Goal: Task Accomplishment & Management: Use online tool/utility

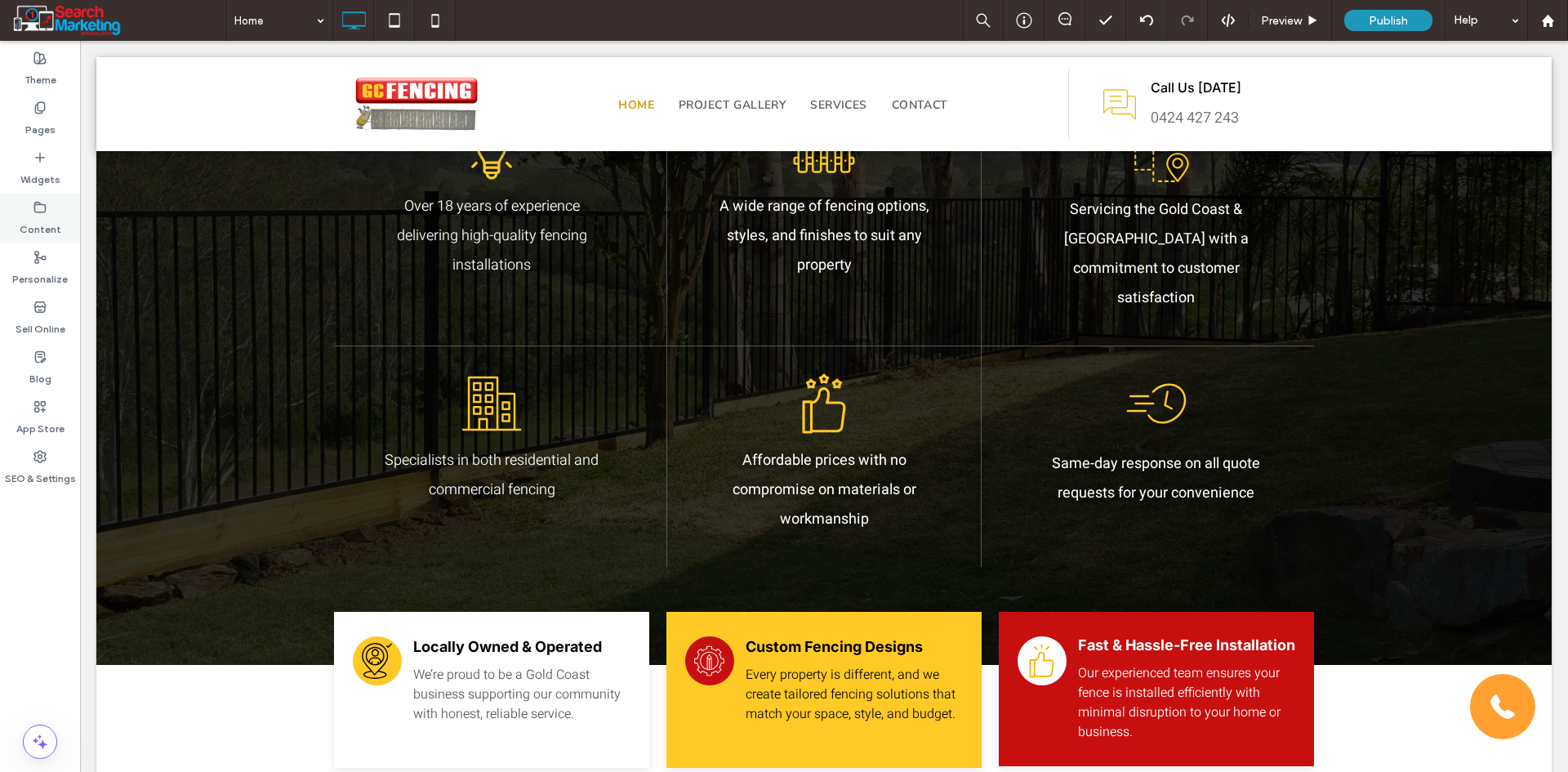
click at [47, 203] on div "Content" at bounding box center [40, 218] width 80 height 50
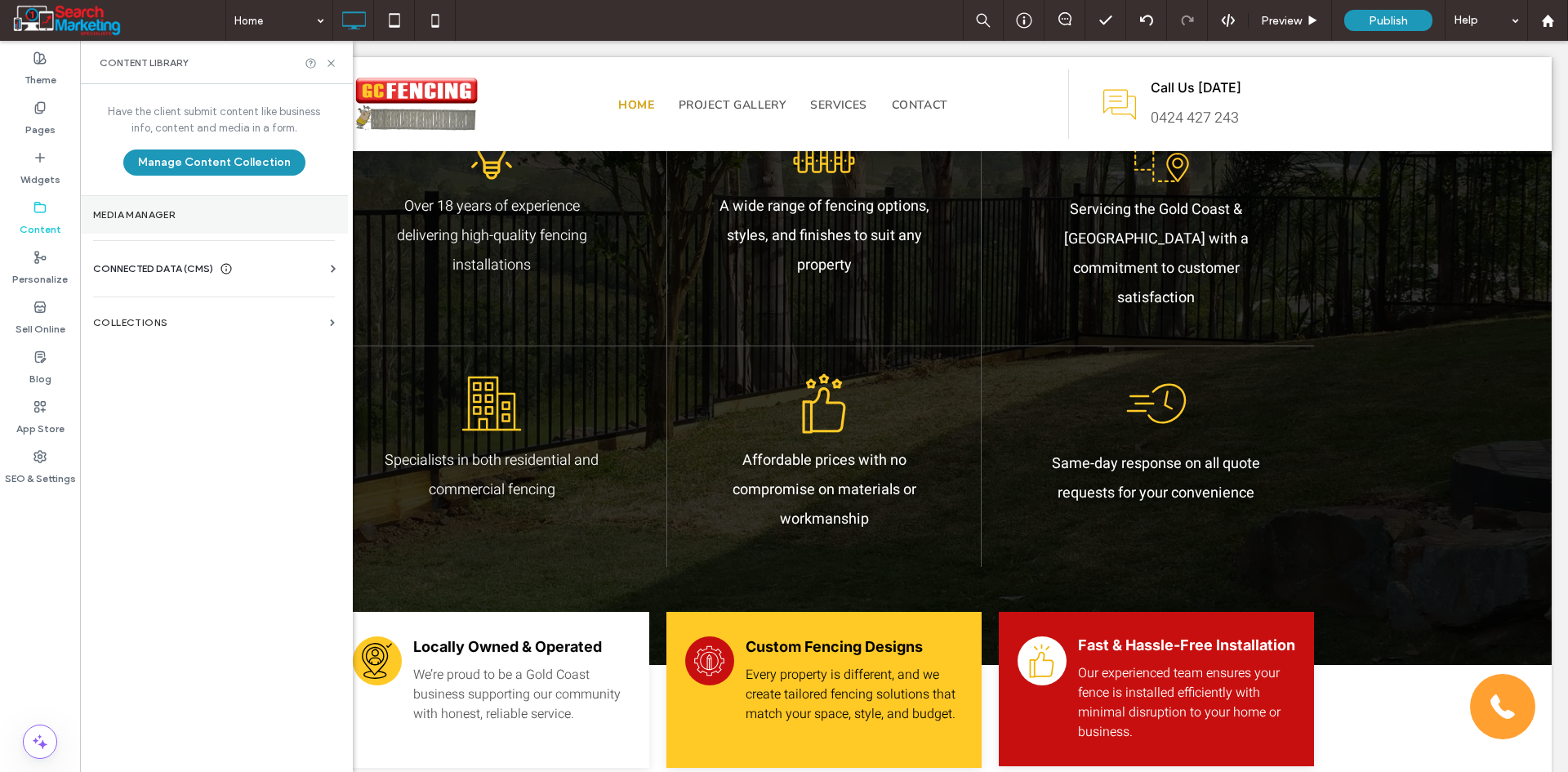
click at [145, 210] on label "Media Manager" at bounding box center [213, 215] width 241 height 11
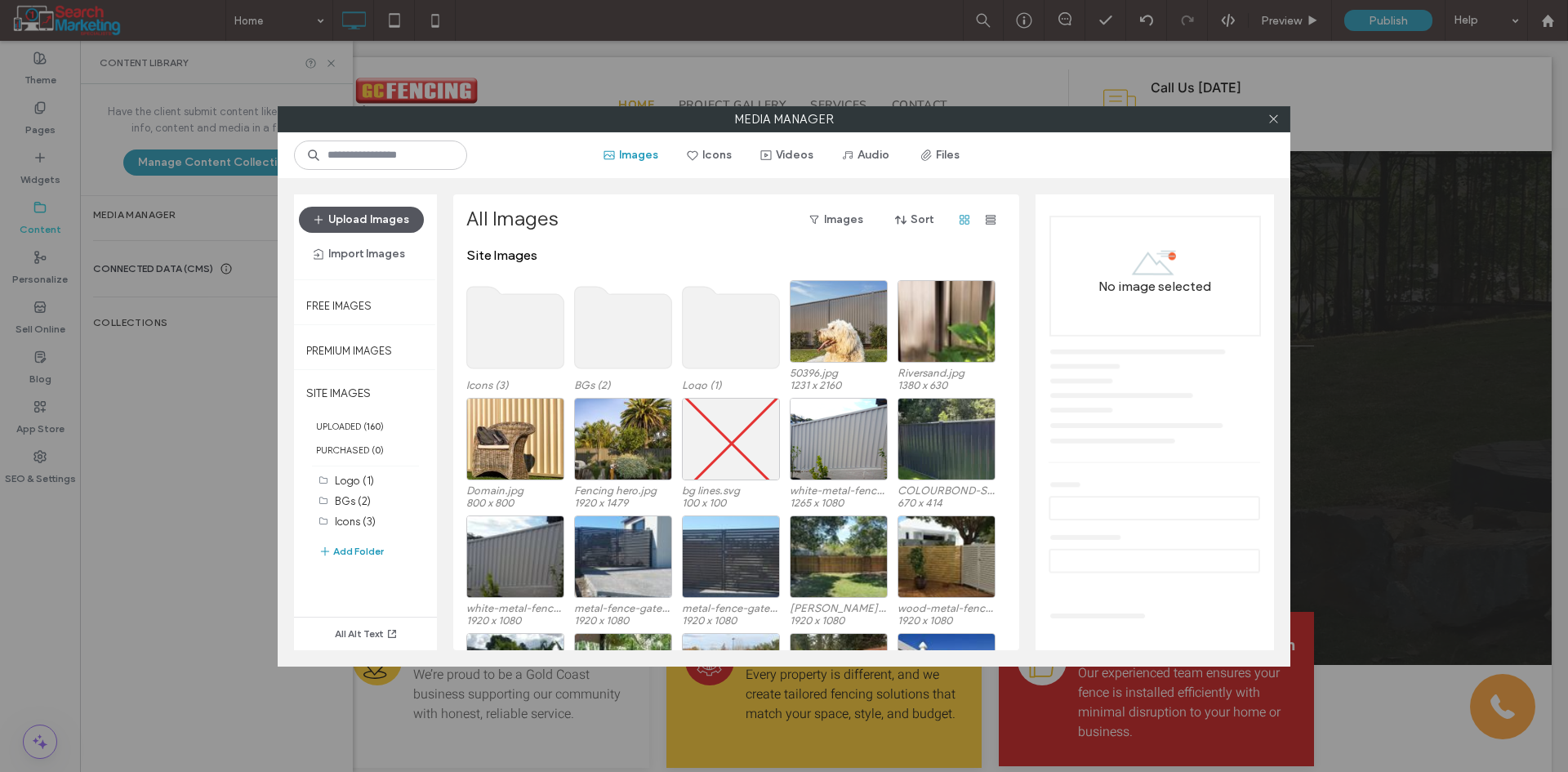
click at [370, 215] on button "Upload Images" at bounding box center [361, 219] width 125 height 26
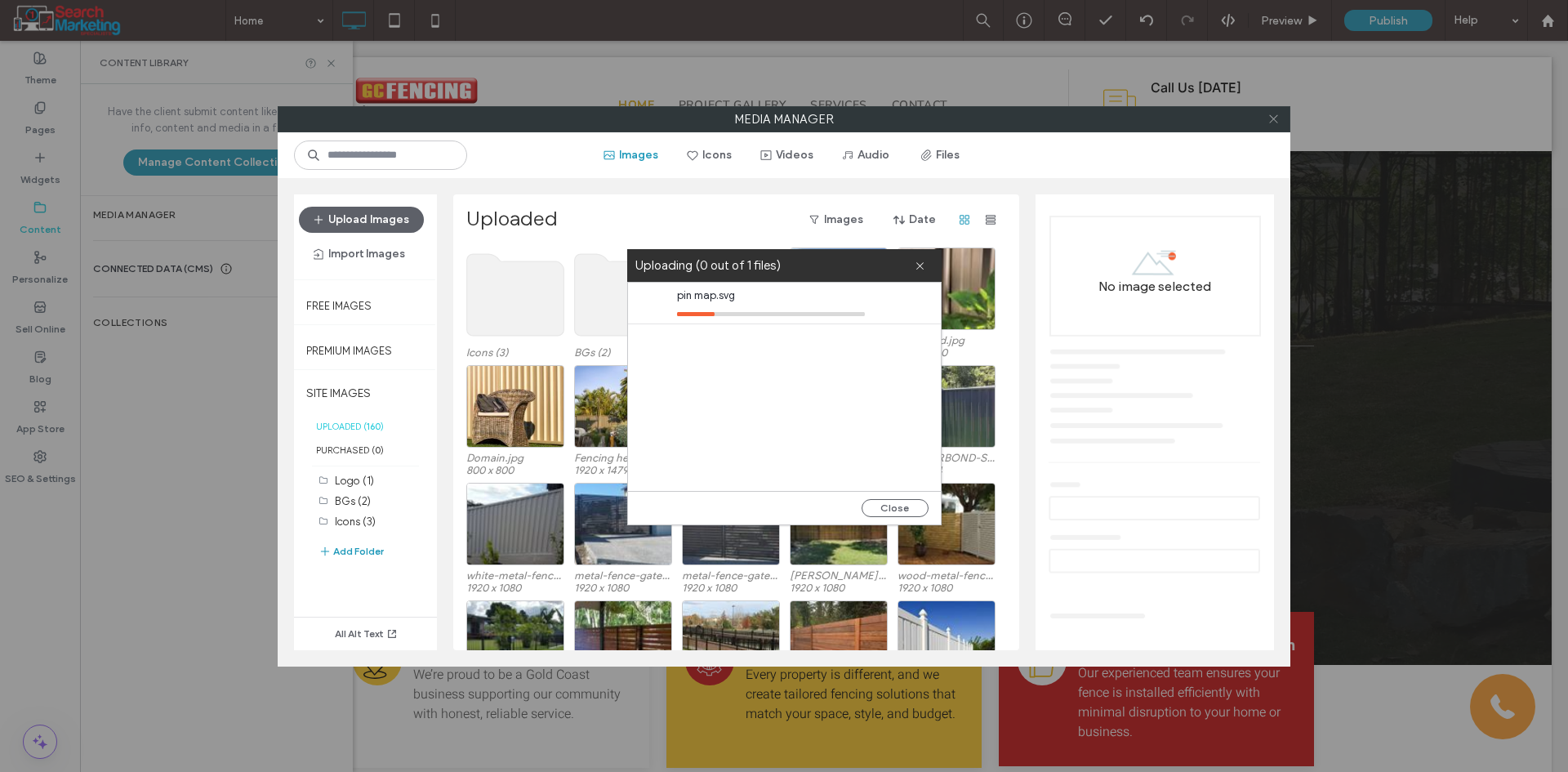
click at [1268, 121] on icon at bounding box center [1273, 119] width 12 height 12
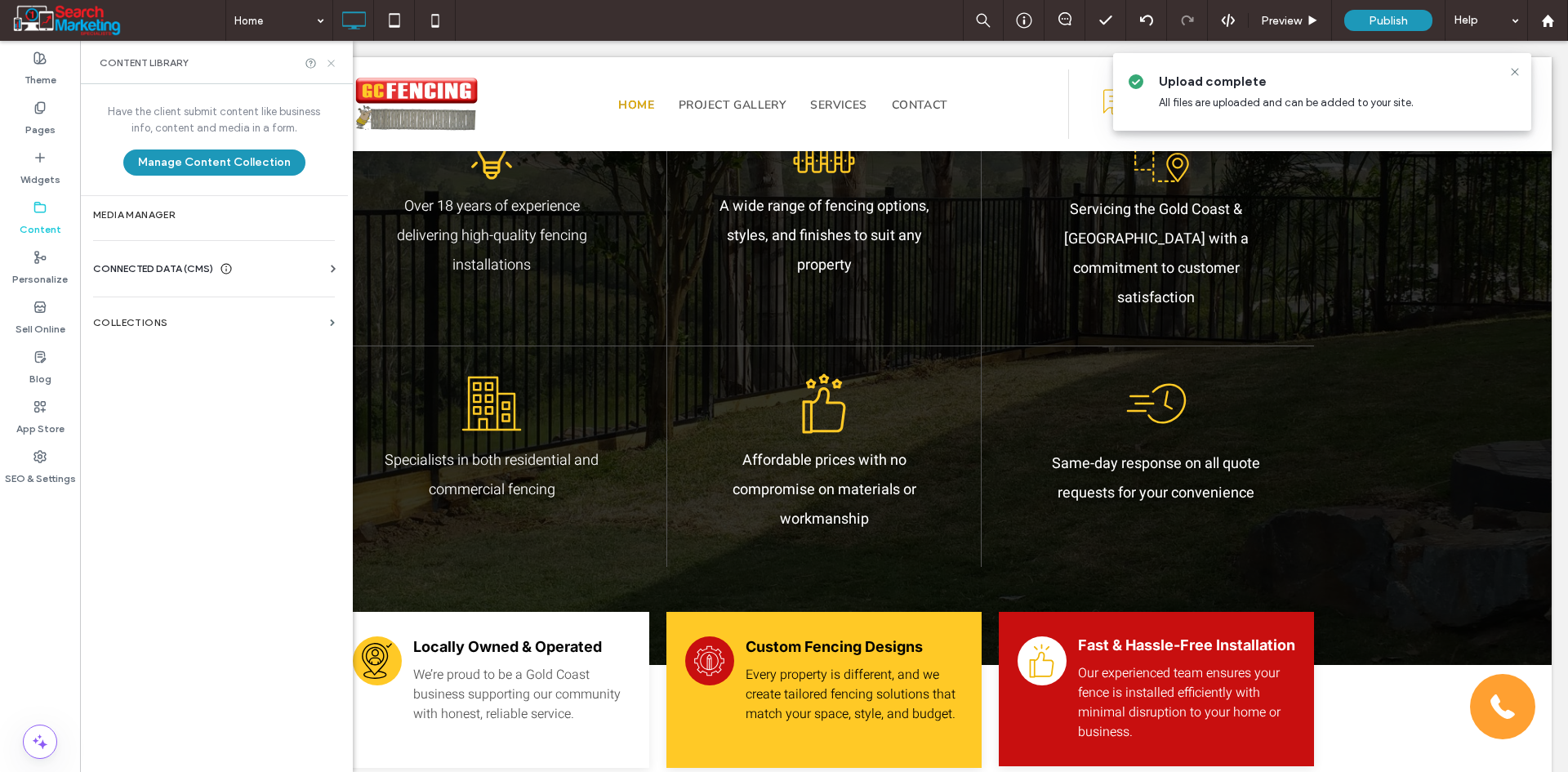
drag, startPoint x: 336, startPoint y: 66, endPoint x: 693, endPoint y: 405, distance: 492.3
click at [336, 66] on icon at bounding box center [330, 63] width 12 height 12
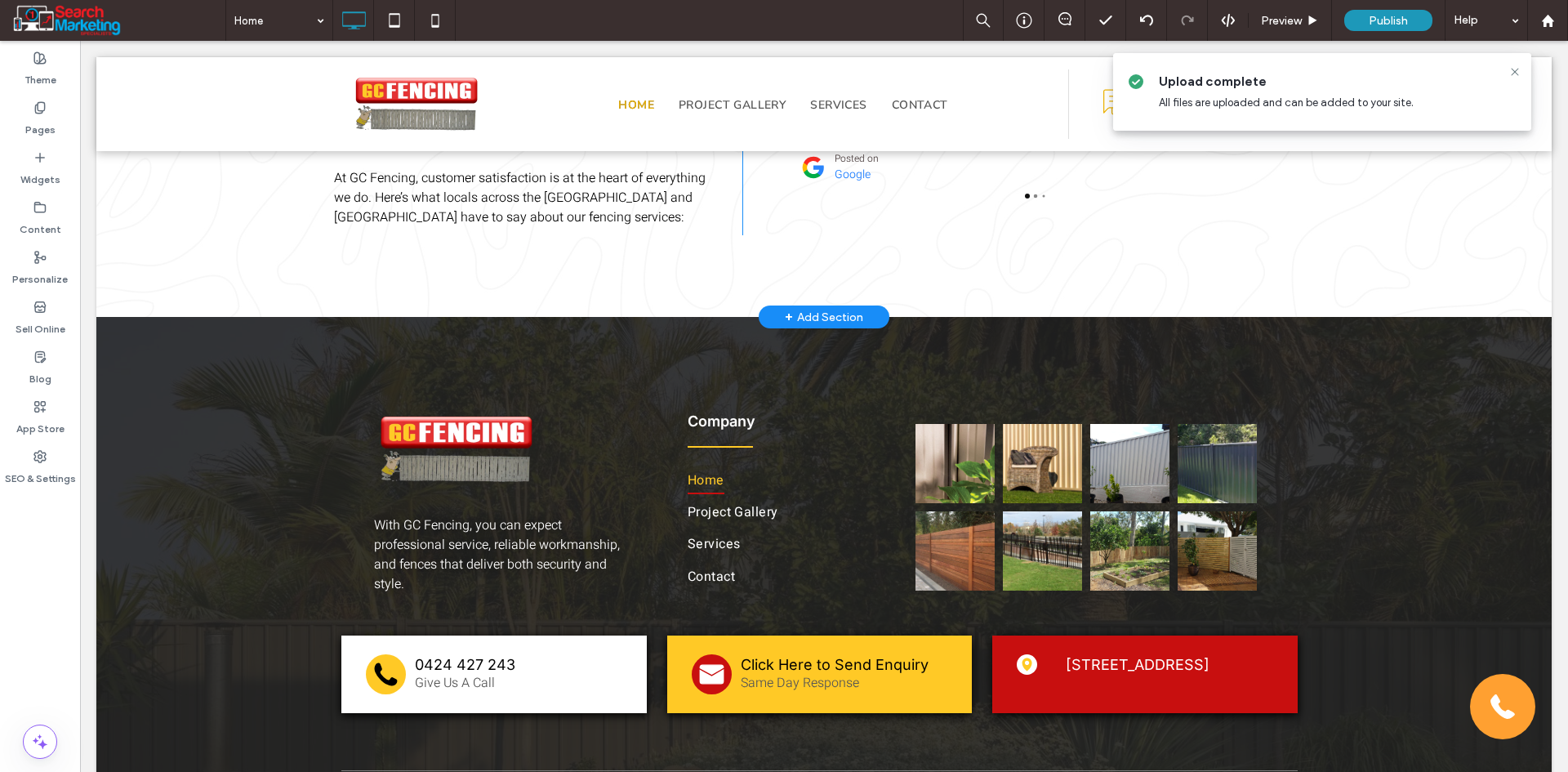
scroll to position [3231, 0]
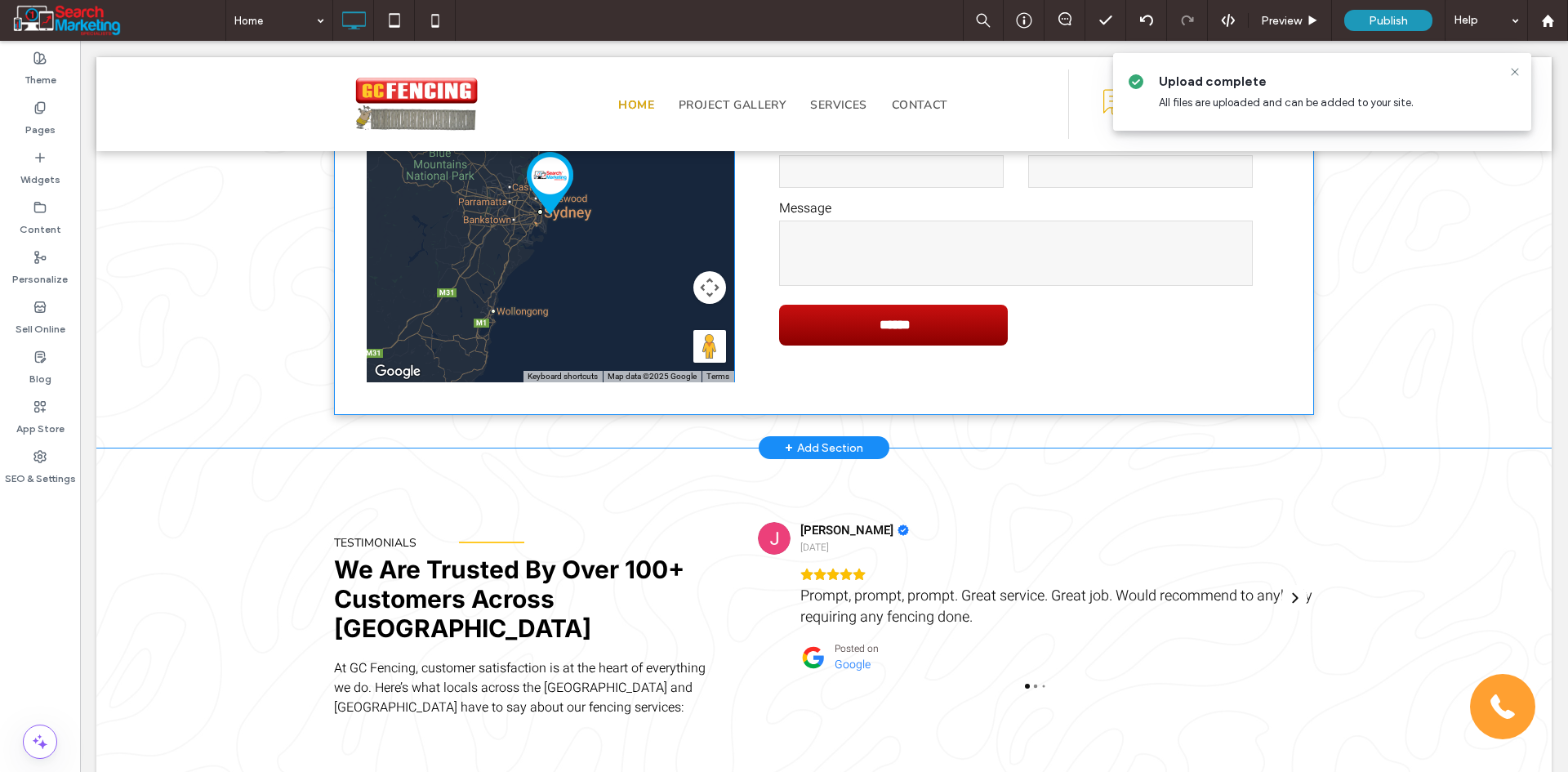
click at [486, 297] on span at bounding box center [550, 215] width 368 height 335
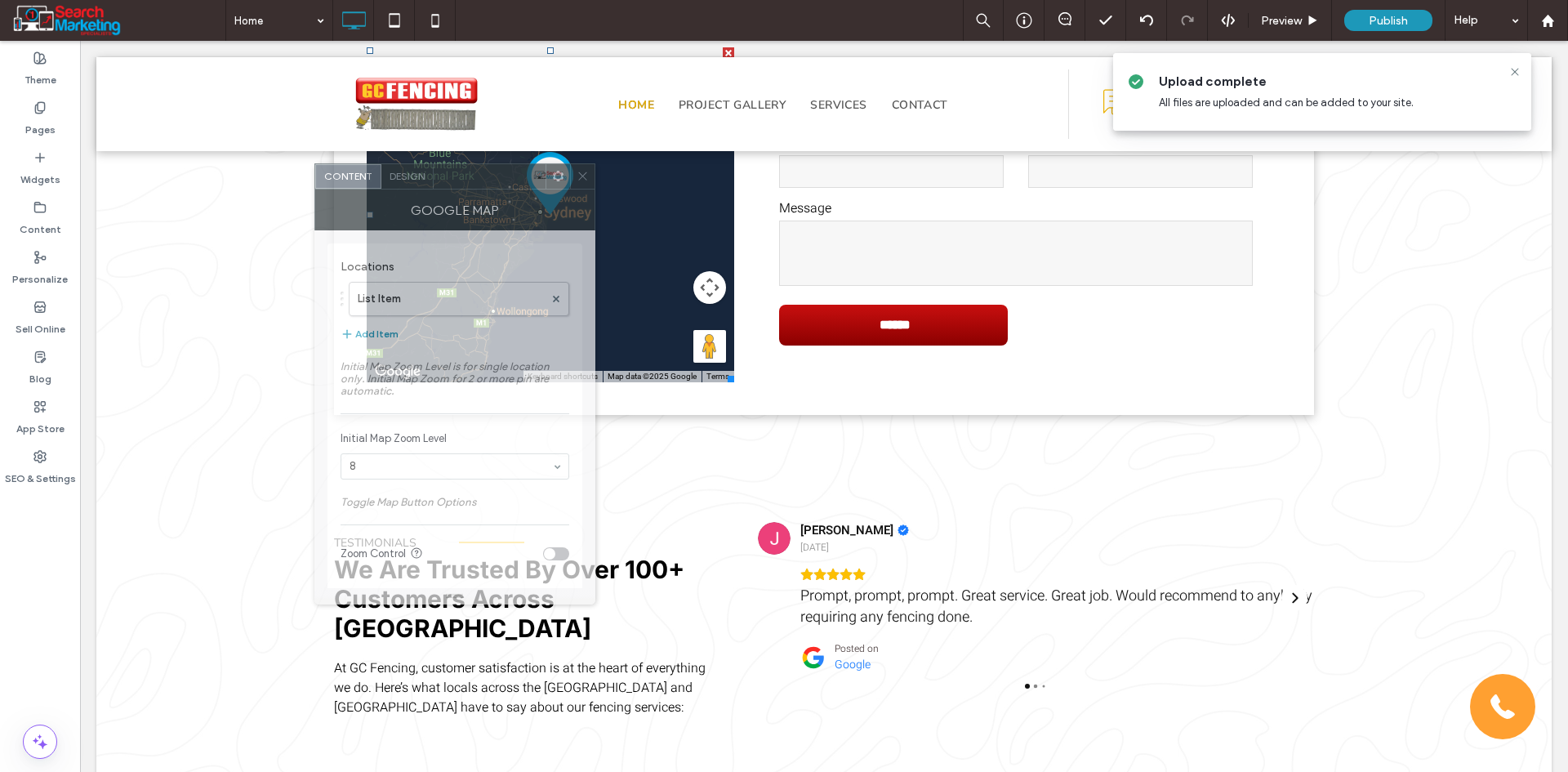
drag, startPoint x: 899, startPoint y: 191, endPoint x: 432, endPoint y: 188, distance: 467.0
click at [434, 188] on div at bounding box center [489, 176] width 112 height 25
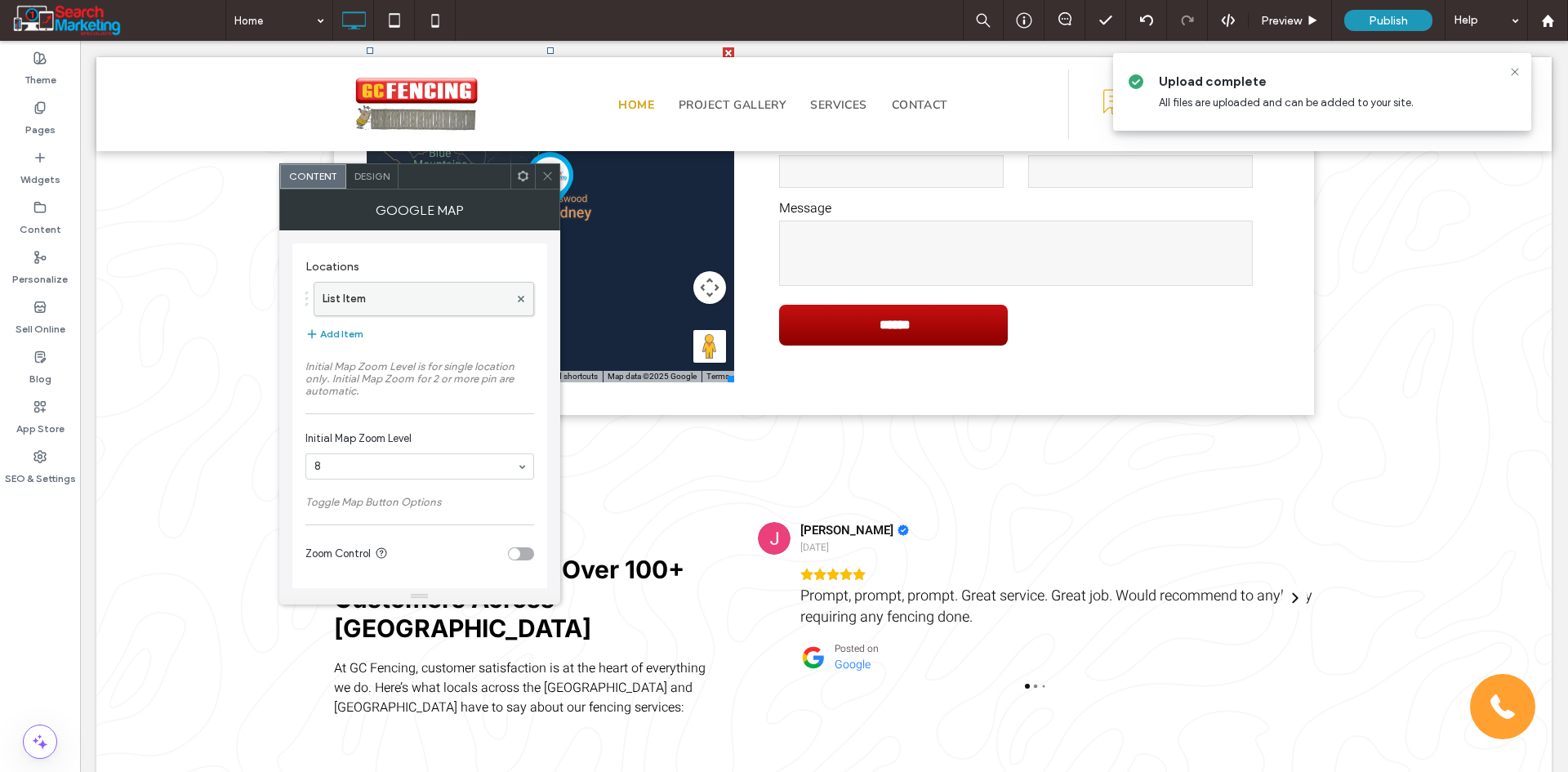
click at [386, 298] on label "List Item" at bounding box center [415, 299] width 186 height 33
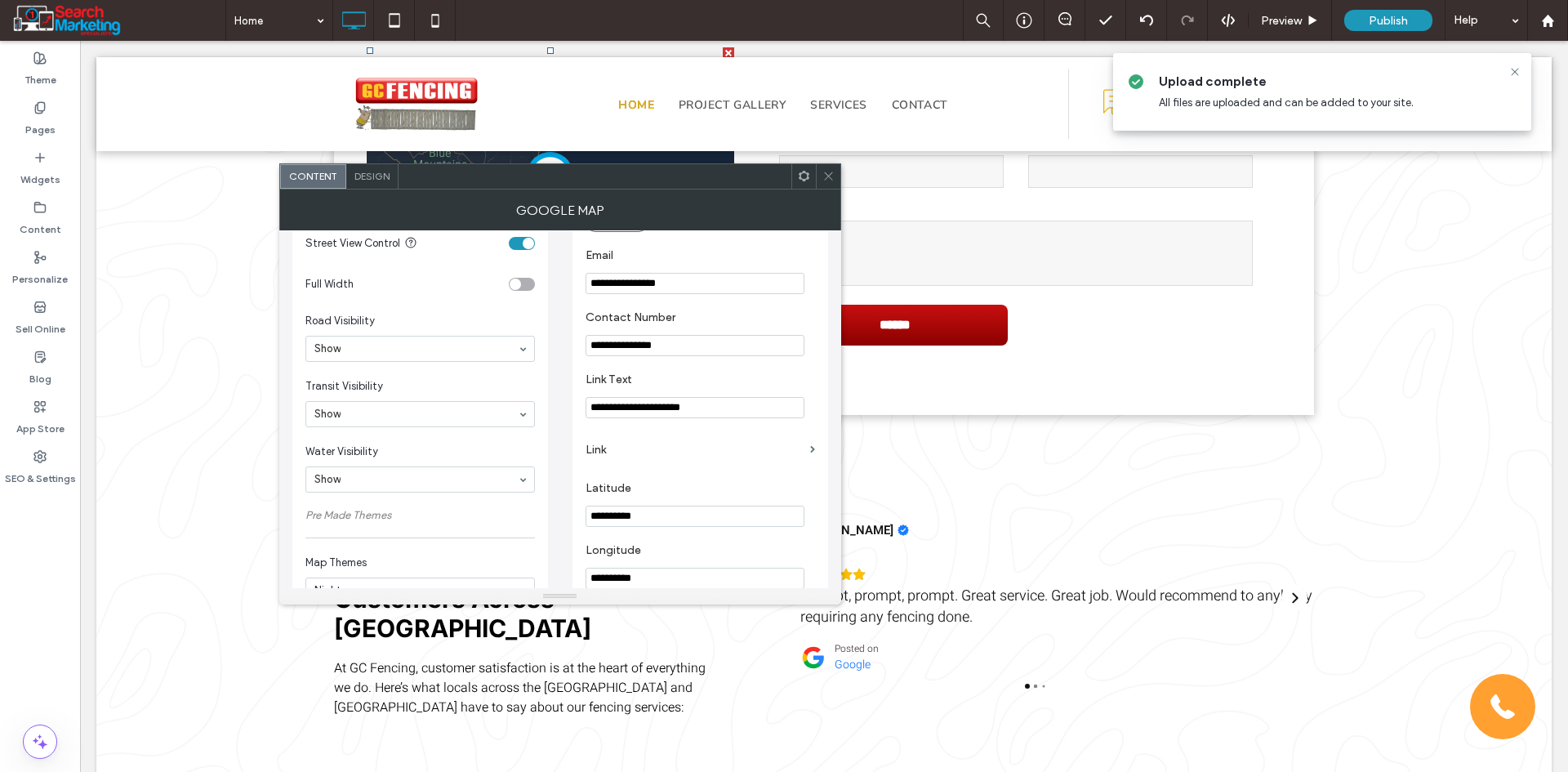
scroll to position [490, 0]
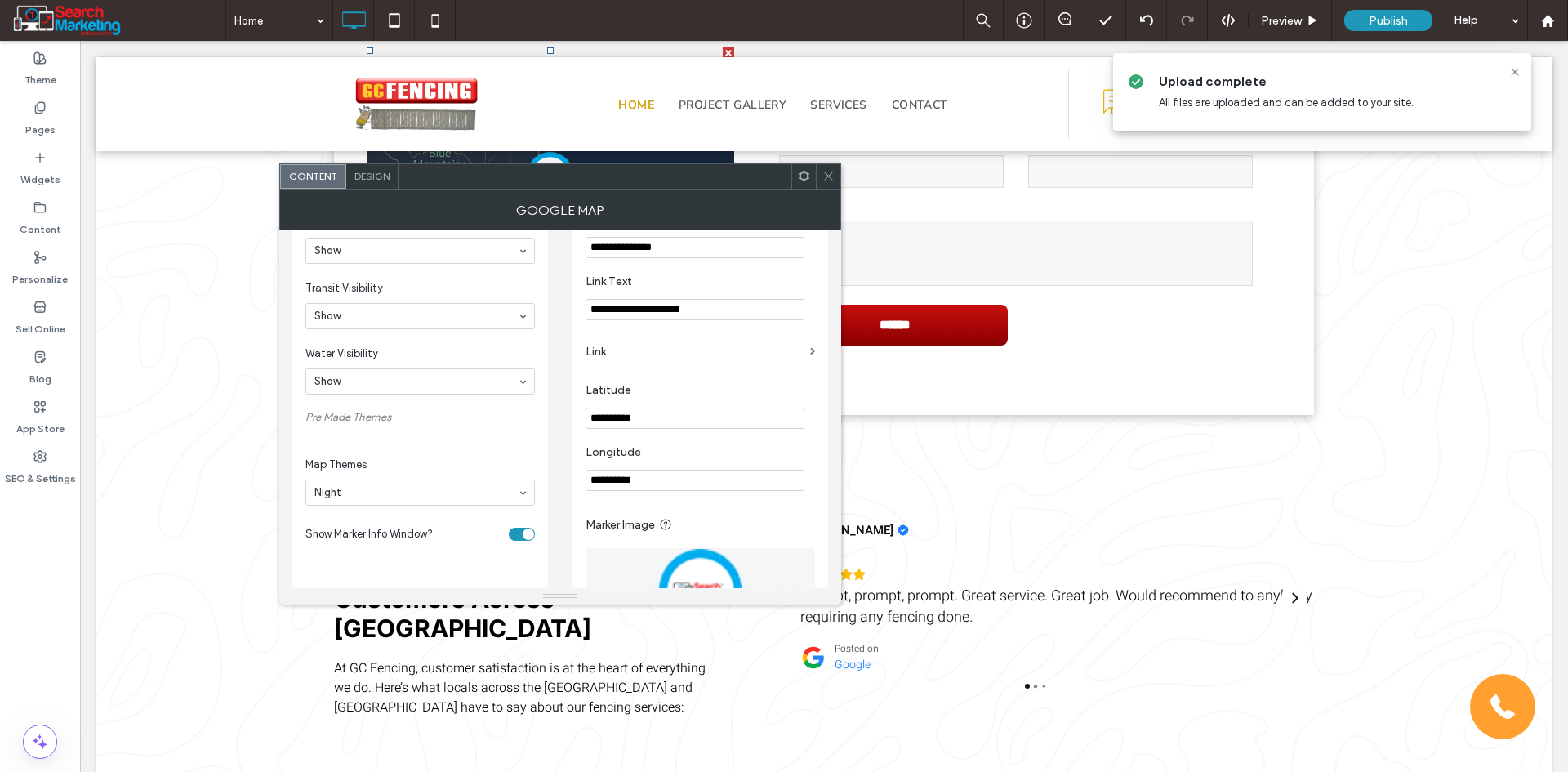
click at [650, 428] on input "**********" at bounding box center [695, 419] width 219 height 21
paste input "**********"
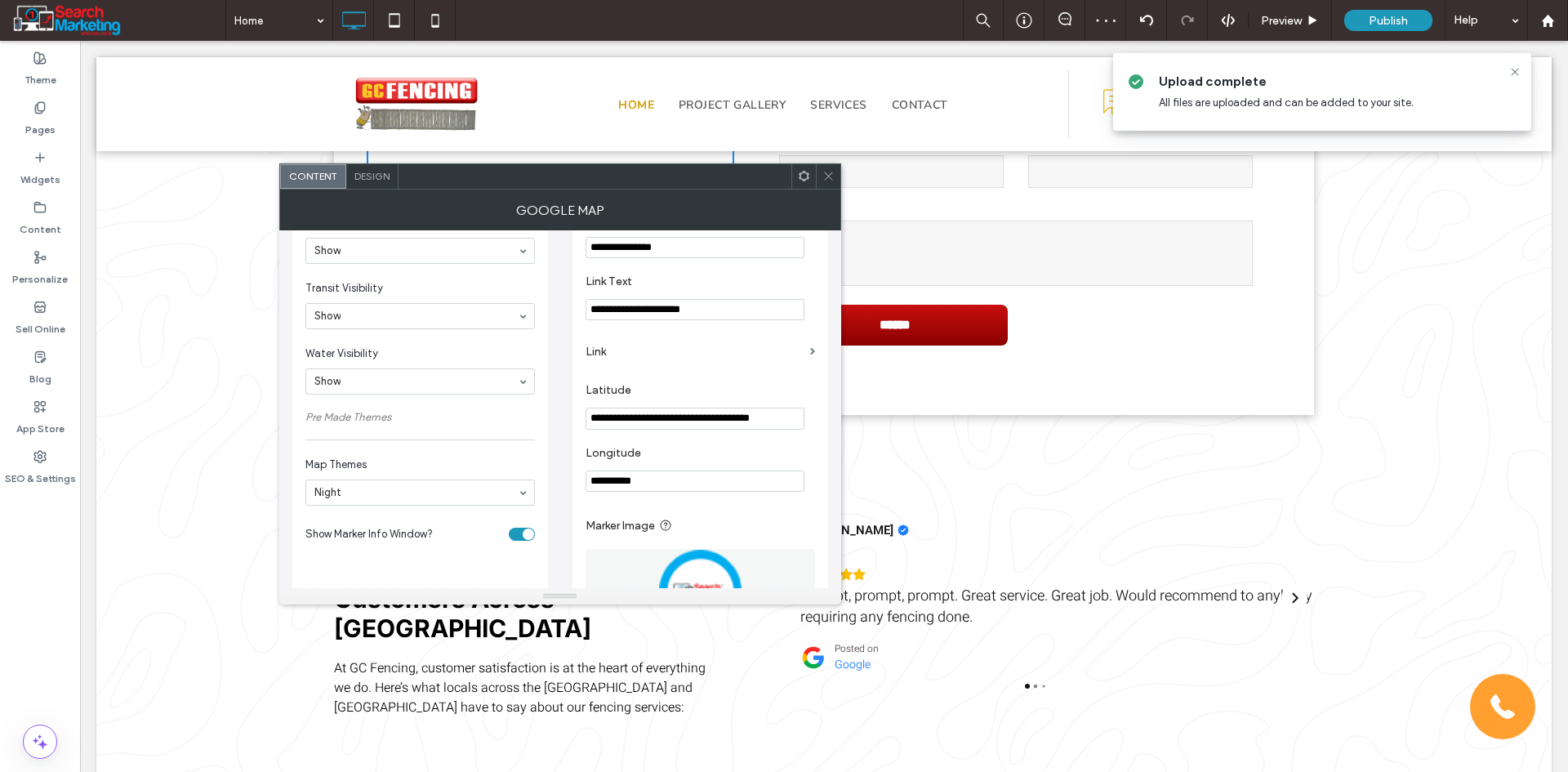
drag, startPoint x: 702, startPoint y: 424, endPoint x: 833, endPoint y: 431, distance: 131.2
click at [833, 431] on div "**********" at bounding box center [560, 410] width 562 height 358
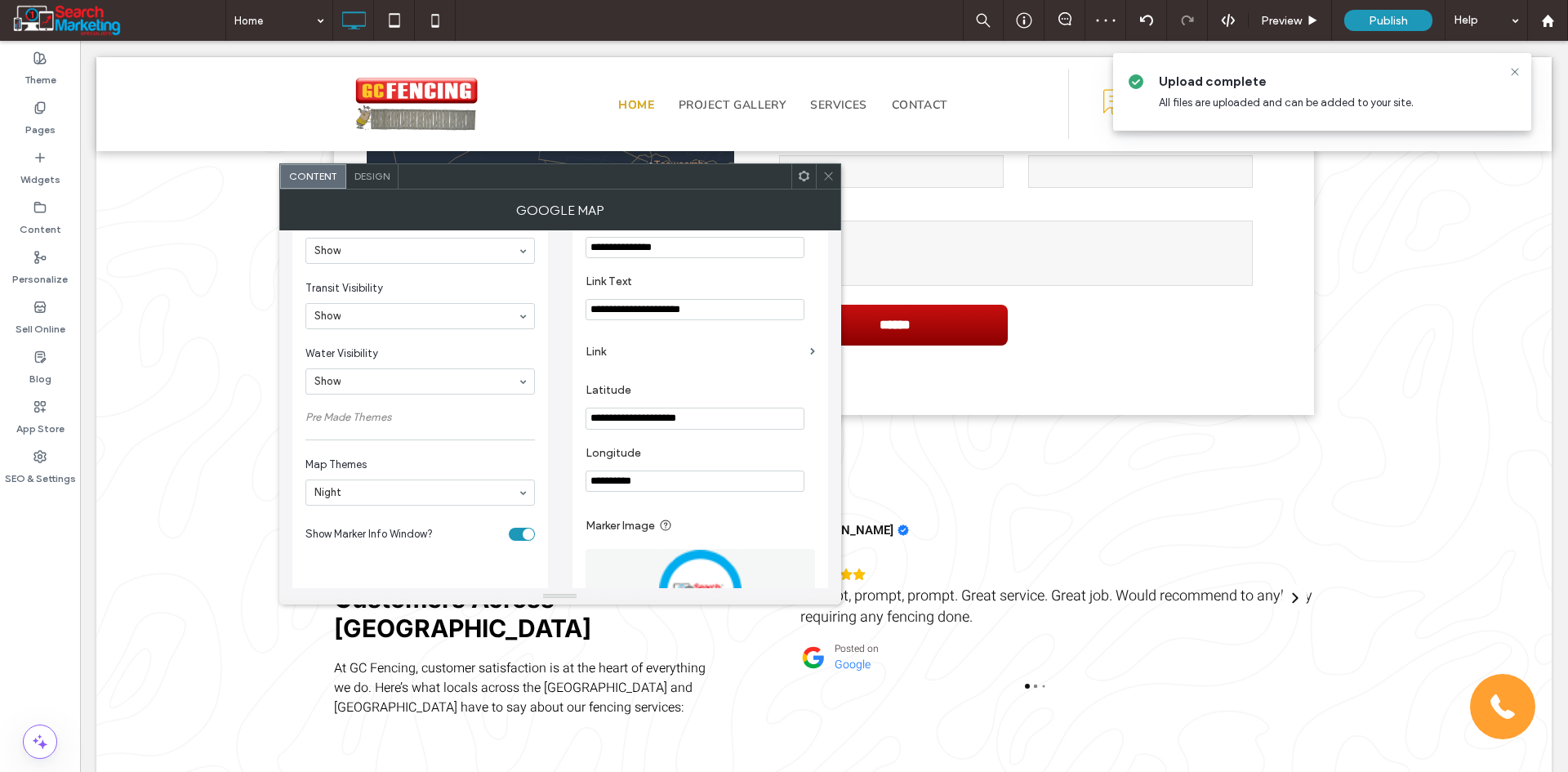
scroll to position [0, 0]
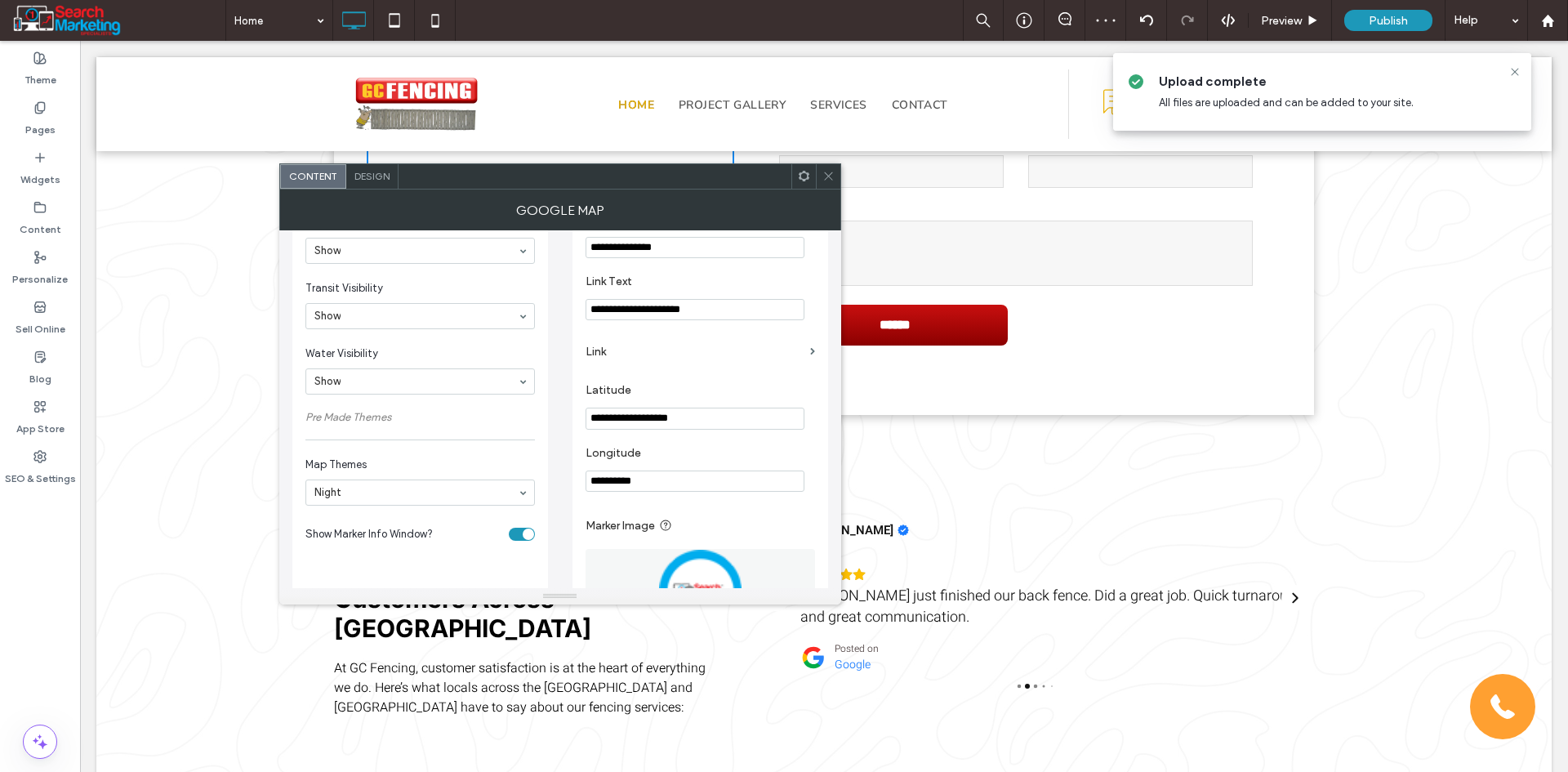
type input "**********"
click at [657, 487] on input "**********" at bounding box center [695, 481] width 219 height 21
click at [655, 487] on input "**********" at bounding box center [695, 481] width 219 height 21
paste input "********"
type input "**********"
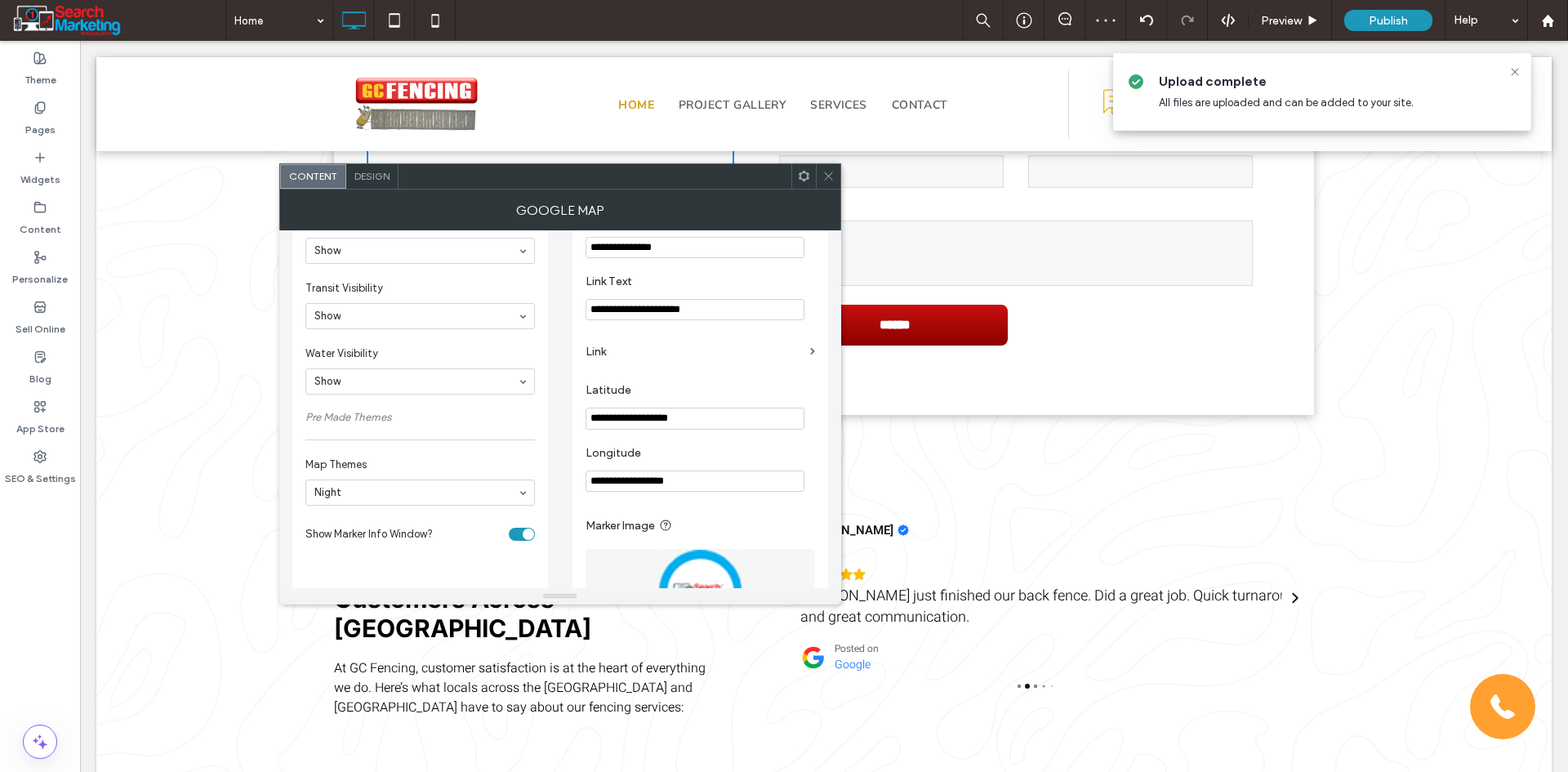
click at [719, 463] on label "Longitude" at bounding box center [697, 455] width 223 height 18
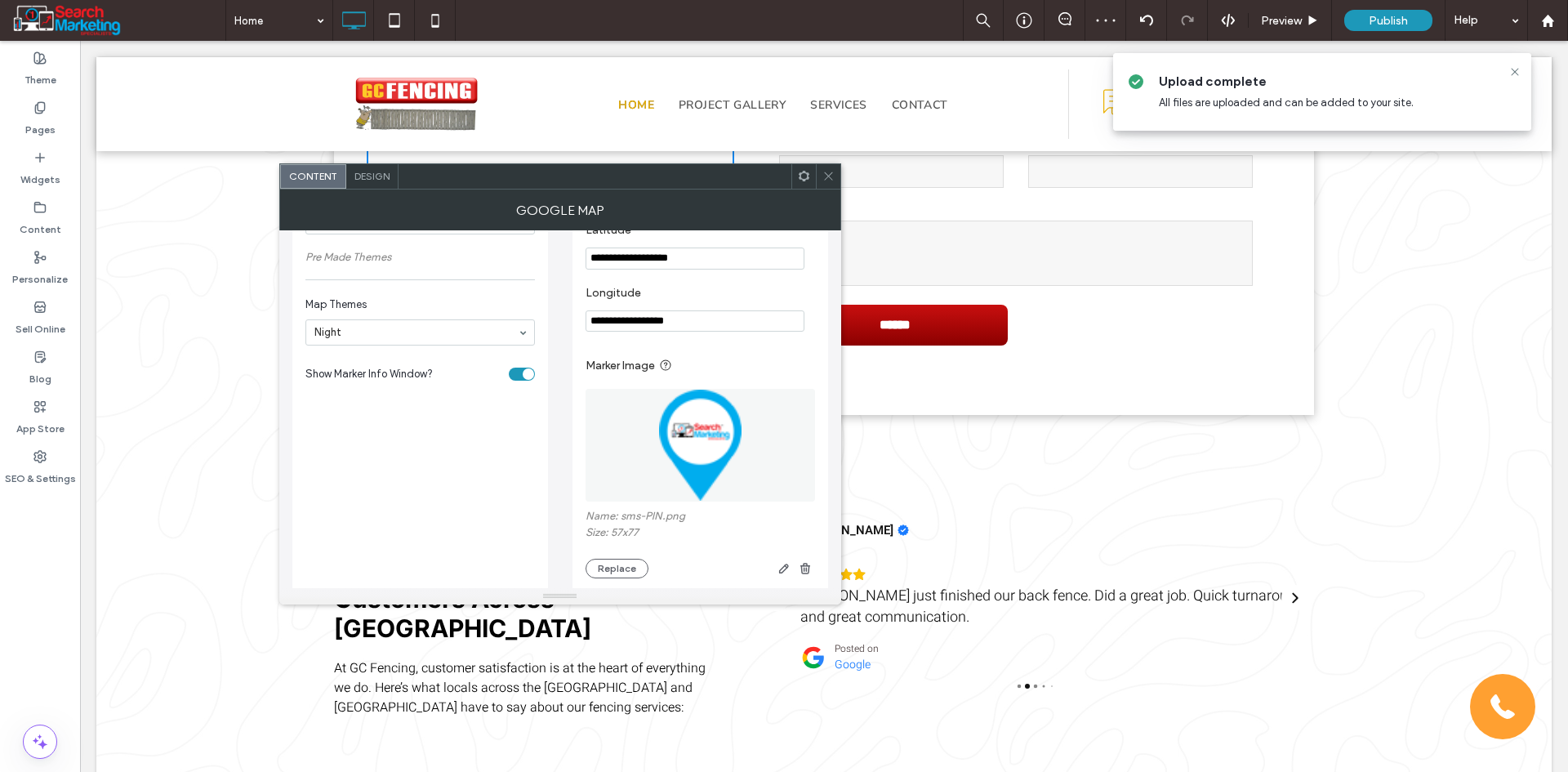
scroll to position [653, 0]
click at [631, 564] on button "Replace" at bounding box center [617, 565] width 63 height 19
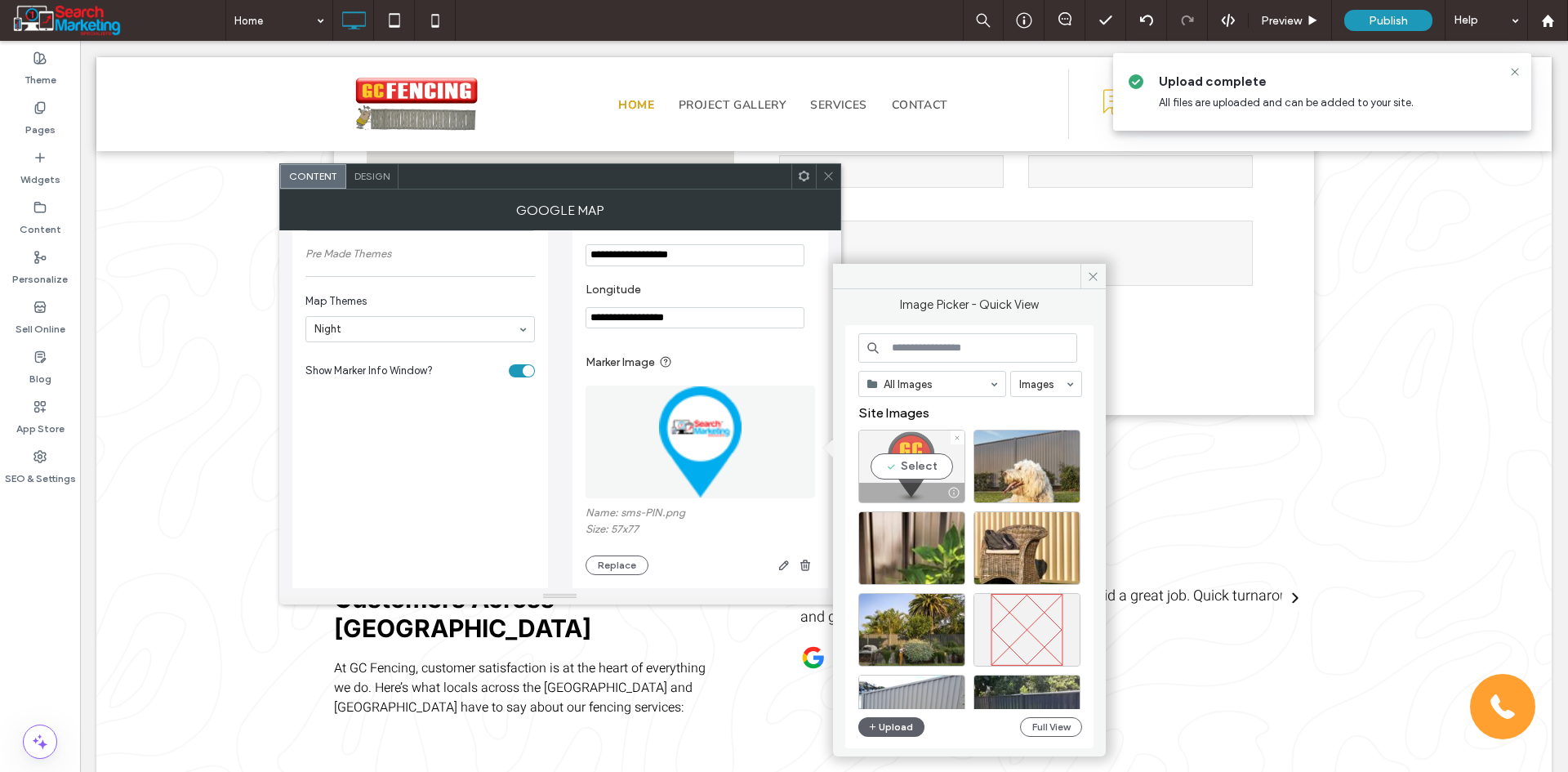
click at [924, 461] on div "Select" at bounding box center [911, 466] width 107 height 74
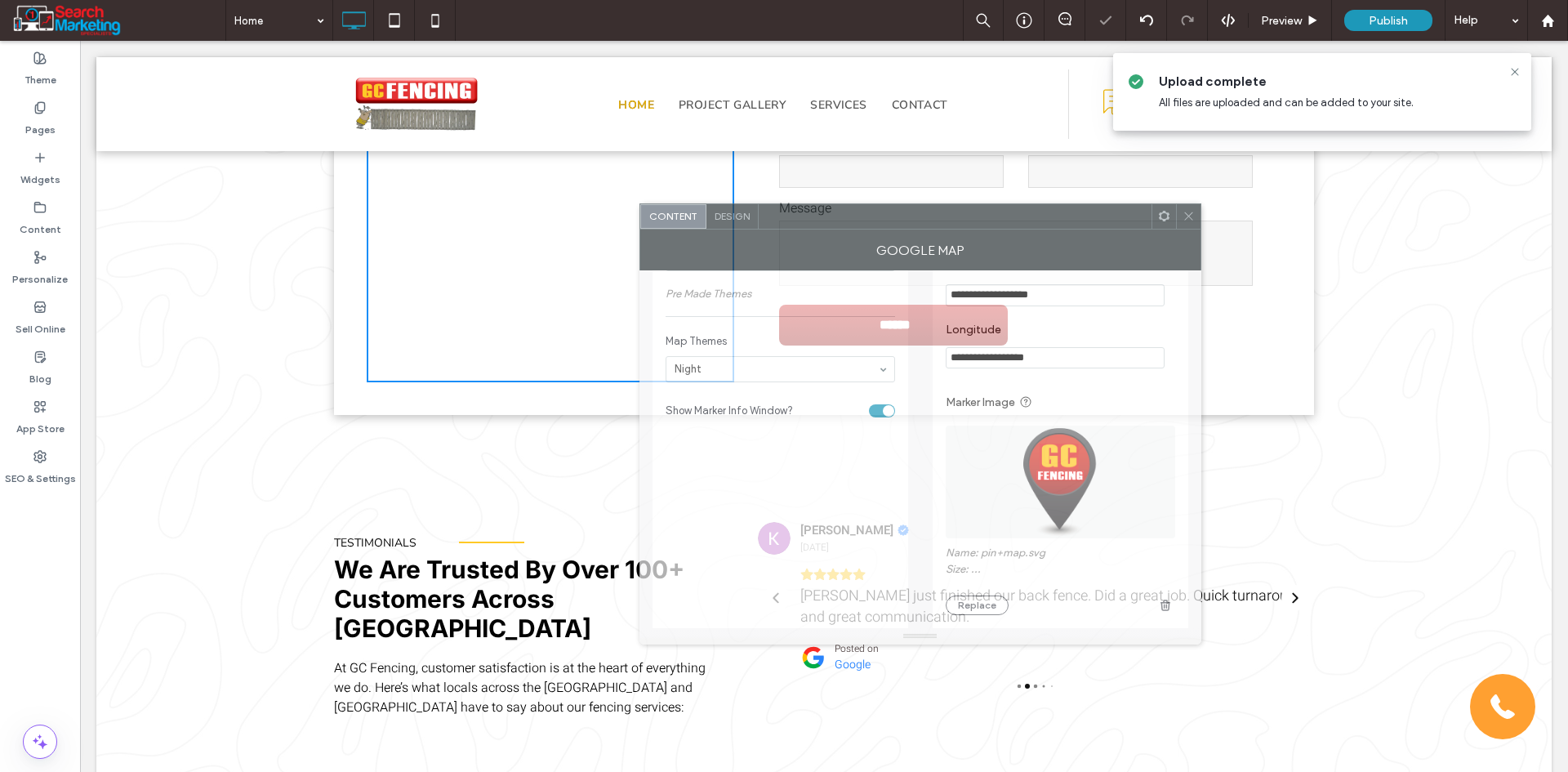
drag, startPoint x: 607, startPoint y: 189, endPoint x: 667, endPoint y: 268, distance: 99.2
click at [968, 230] on div "Google Map" at bounding box center [920, 250] width 562 height 41
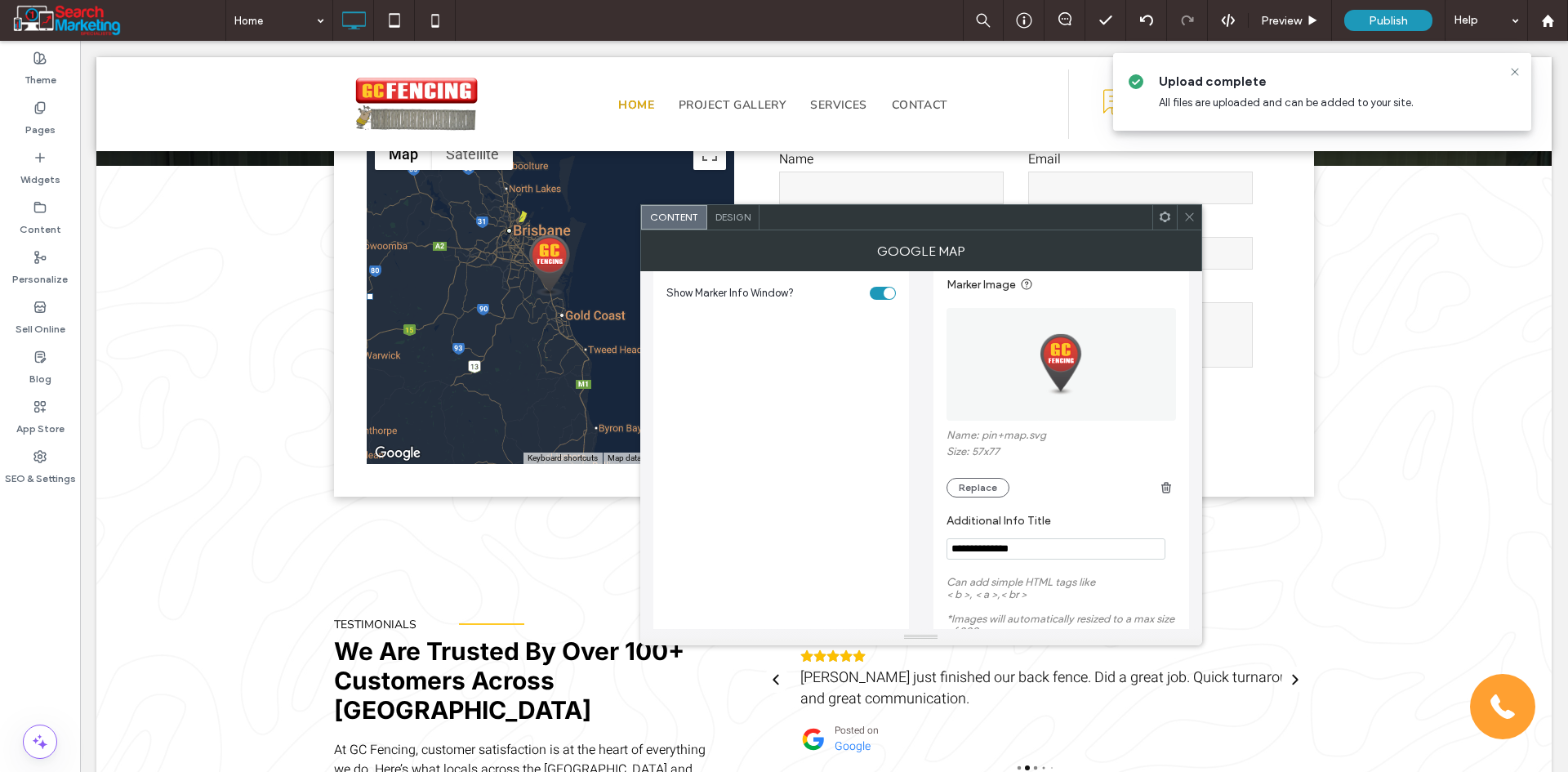
scroll to position [817, 0]
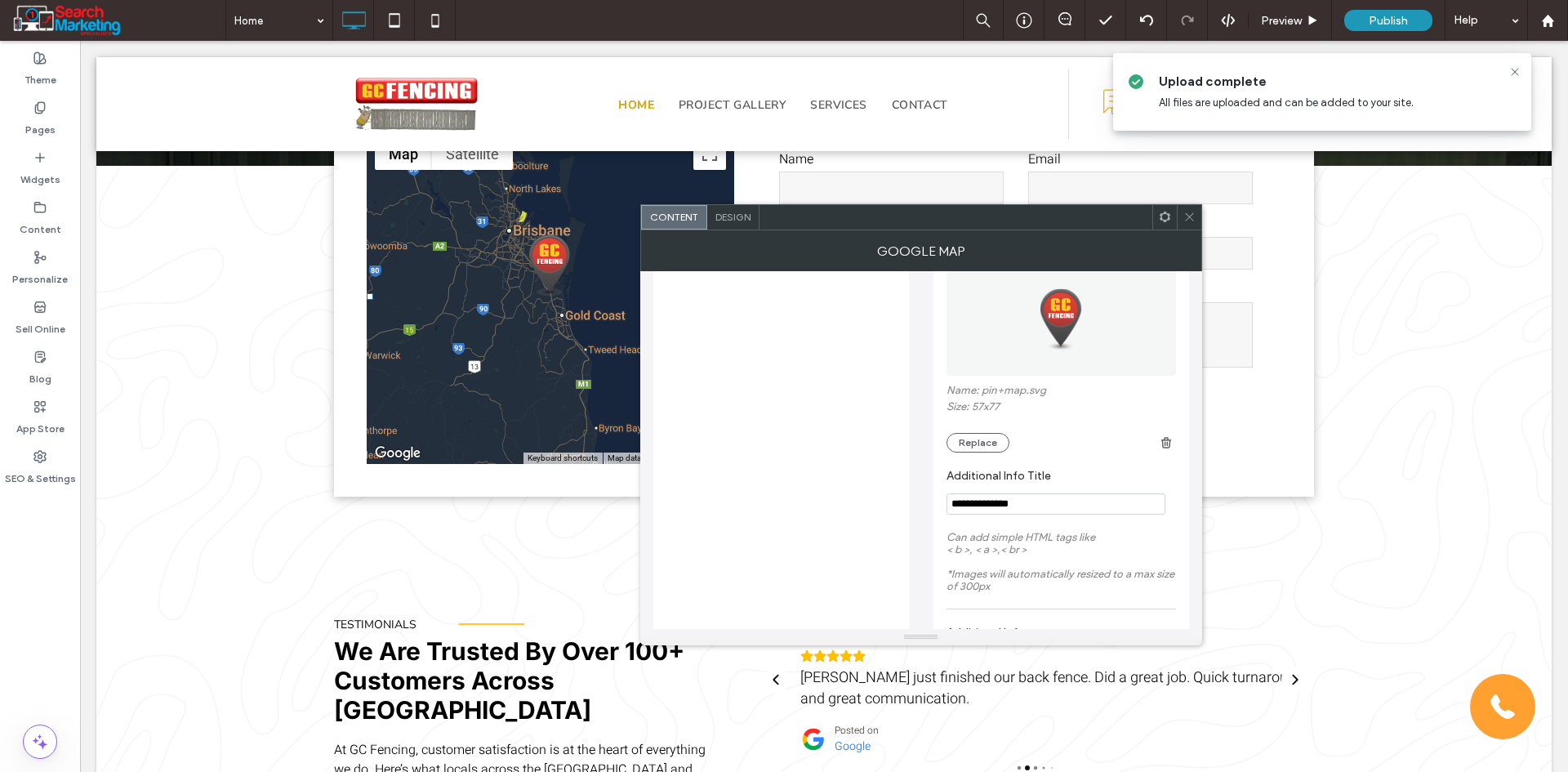
click at [1049, 511] on input "**********" at bounding box center [1056, 504] width 219 height 21
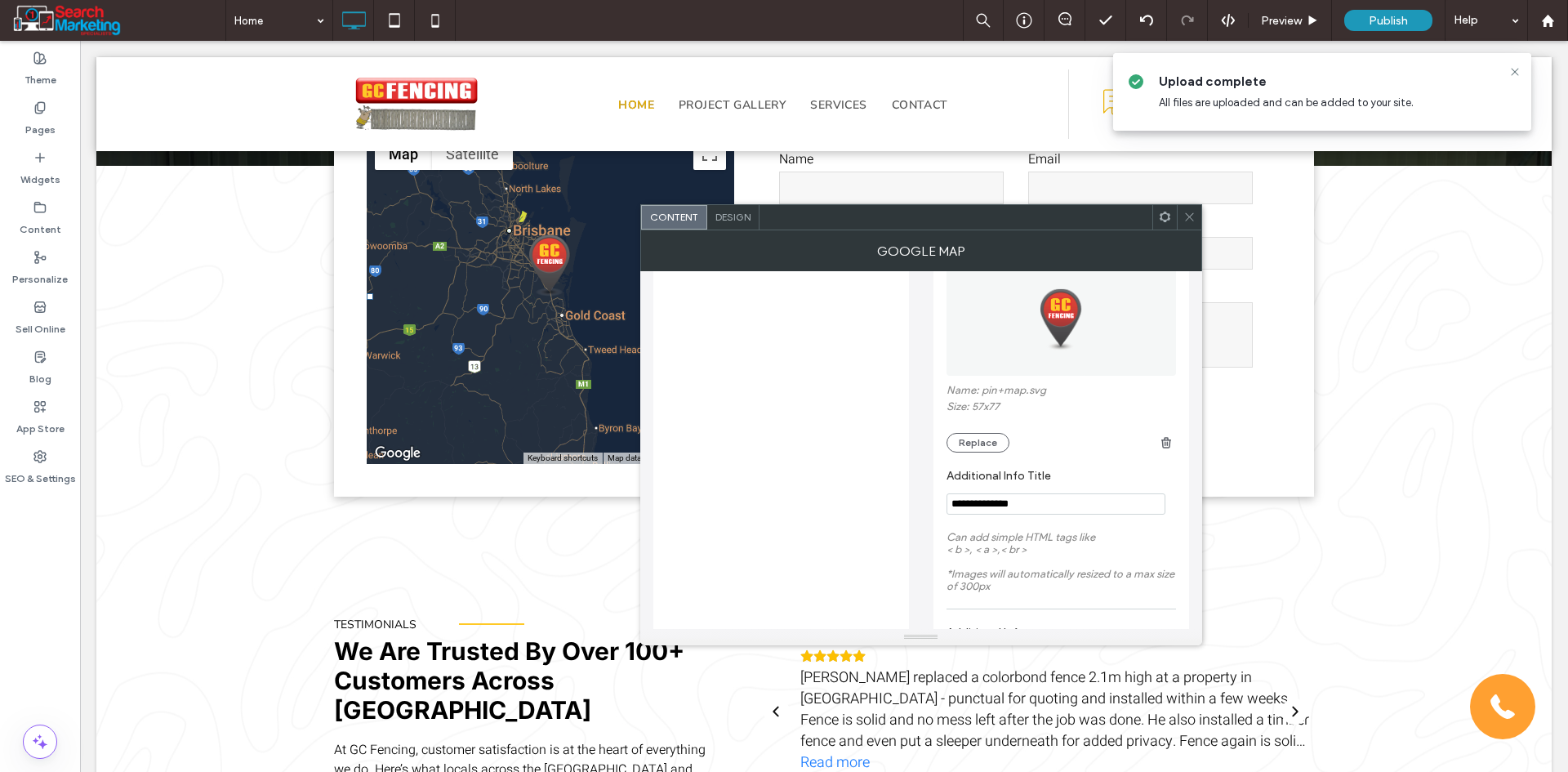
click at [1049, 511] on input "**********" at bounding box center [1056, 504] width 219 height 21
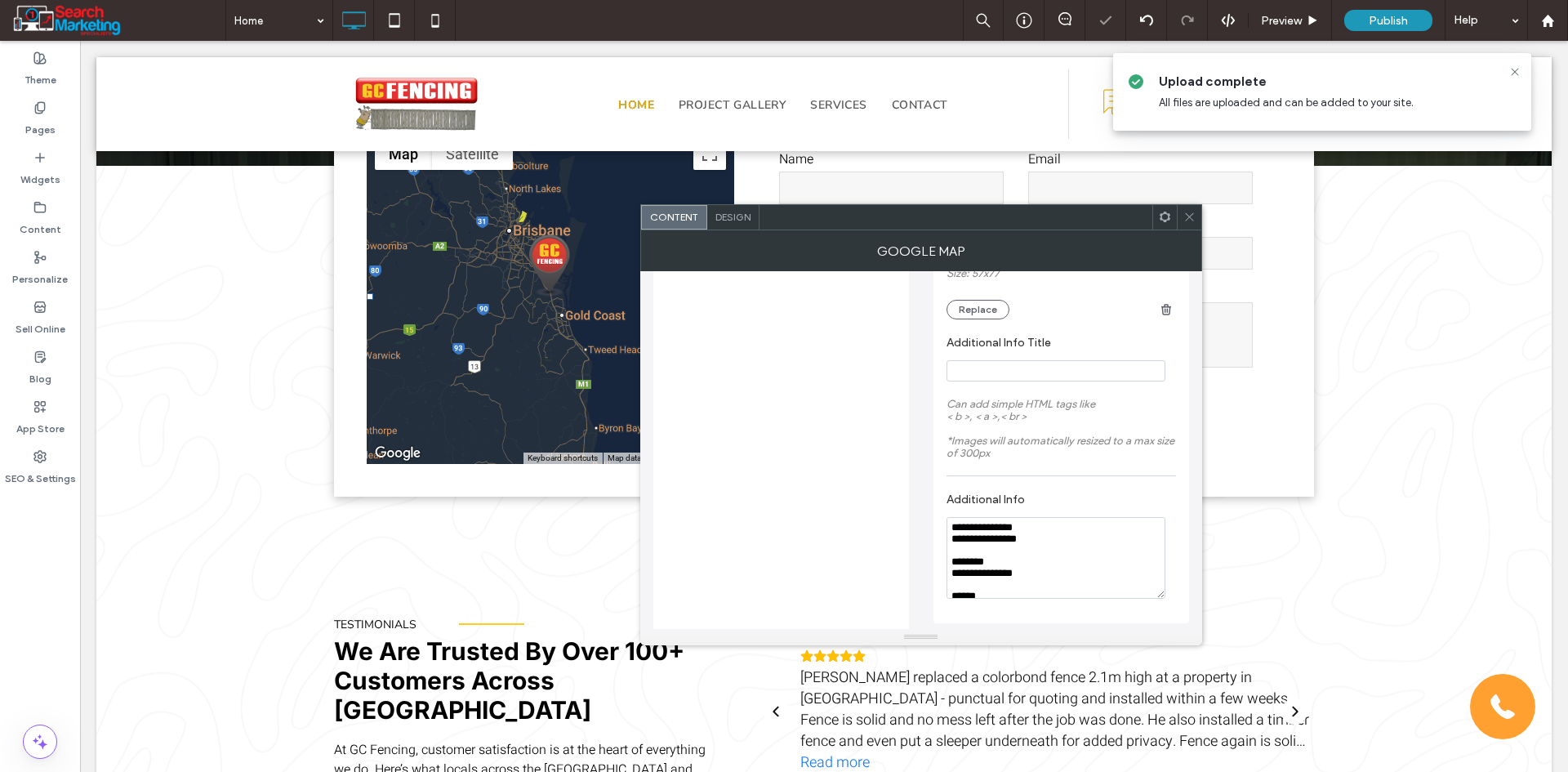
scroll to position [959, 0]
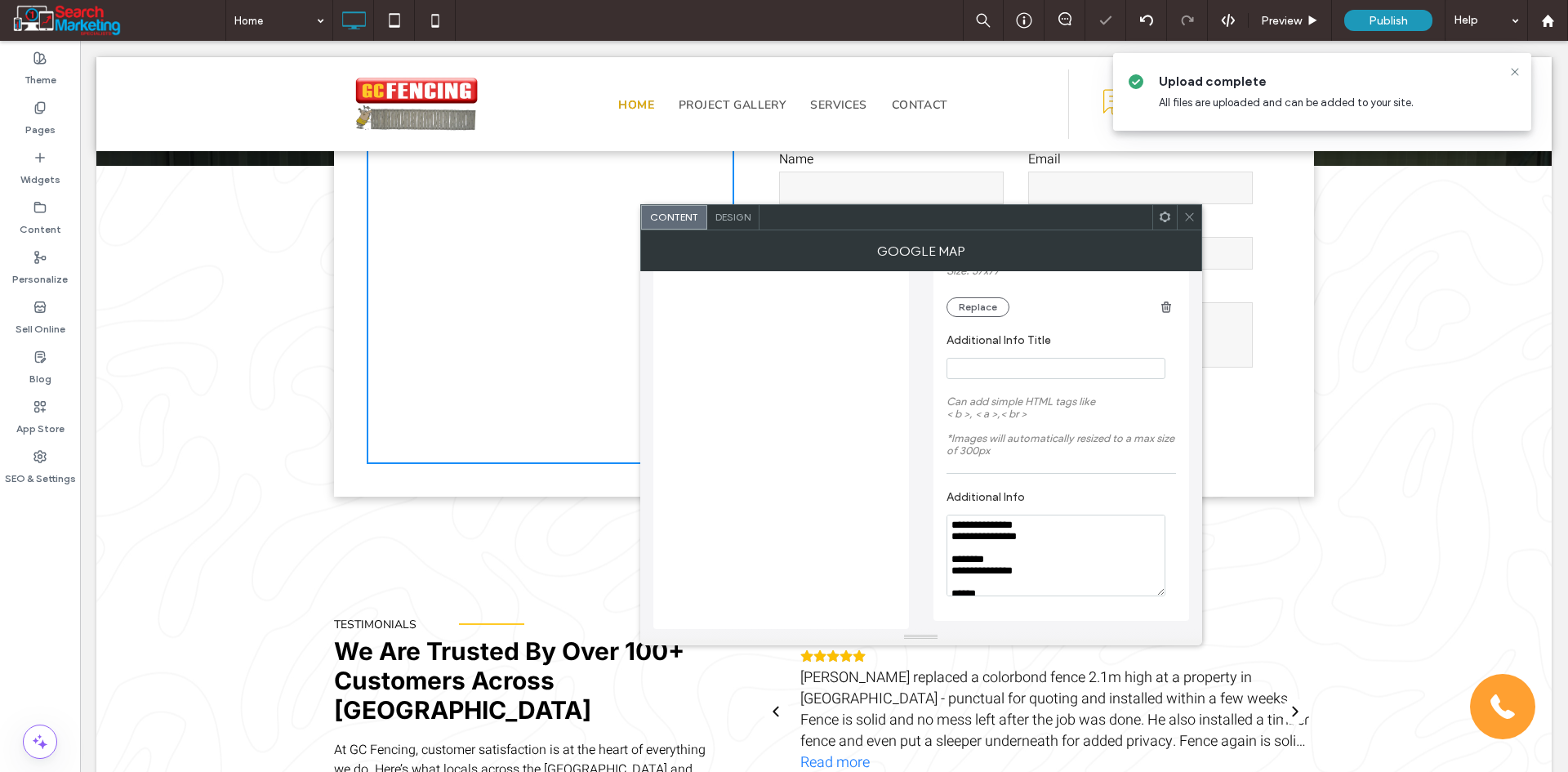
click at [1031, 546] on textarea "**********" at bounding box center [1056, 555] width 219 height 81
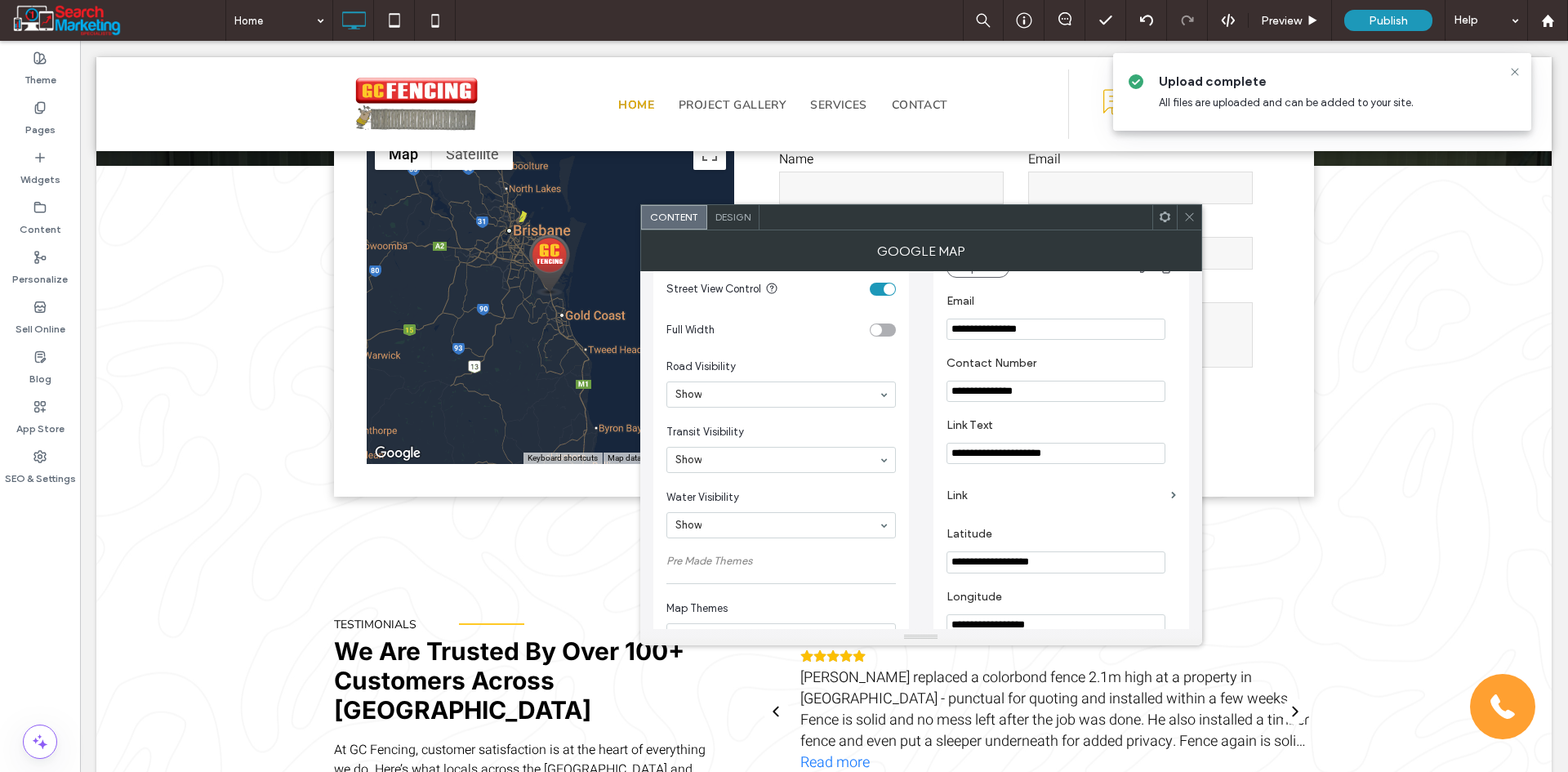
scroll to position [386, 0]
click at [1013, 449] on input "**********" at bounding box center [1056, 454] width 219 height 21
paste input "**********"
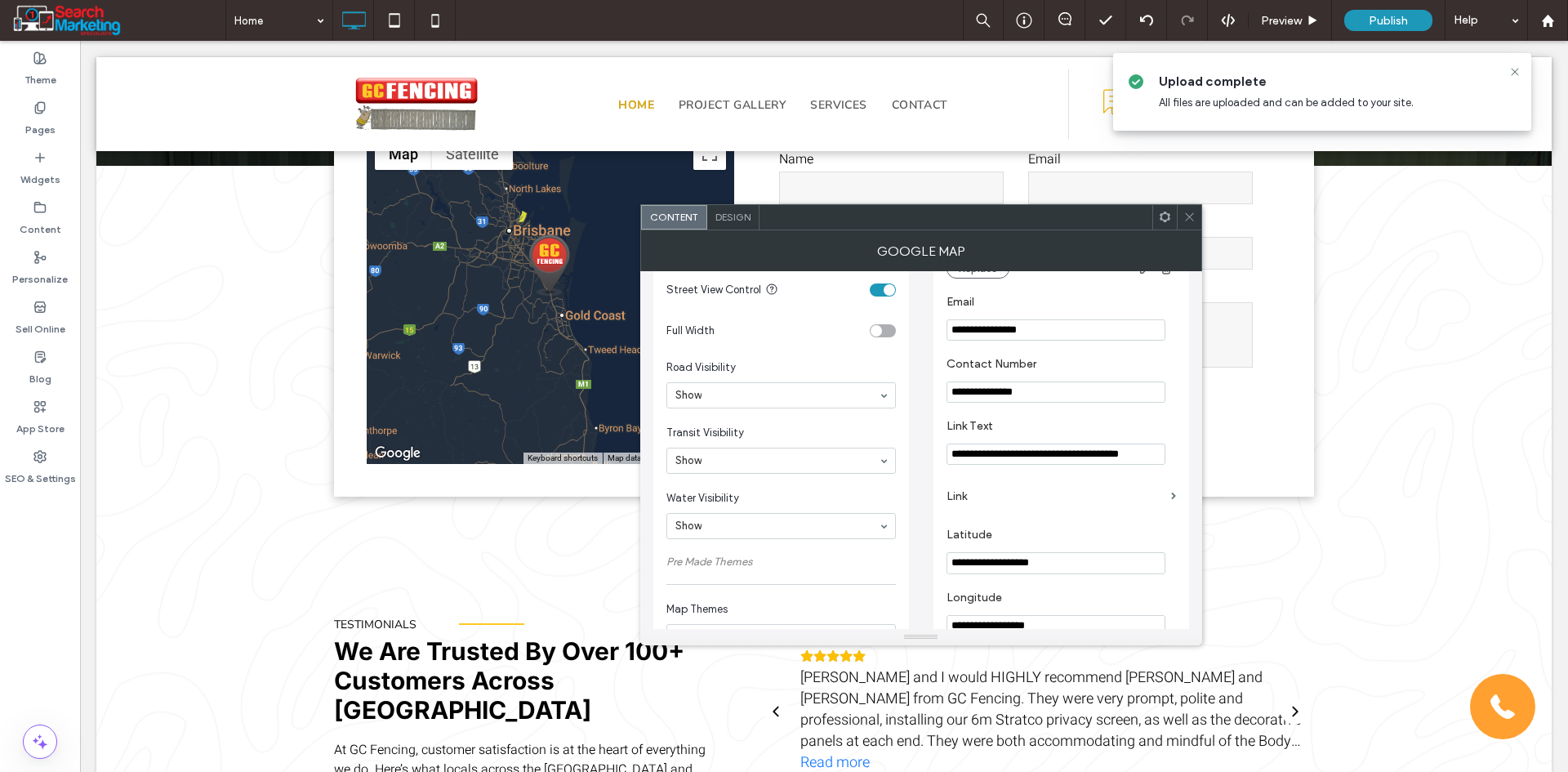
scroll to position [0, 26]
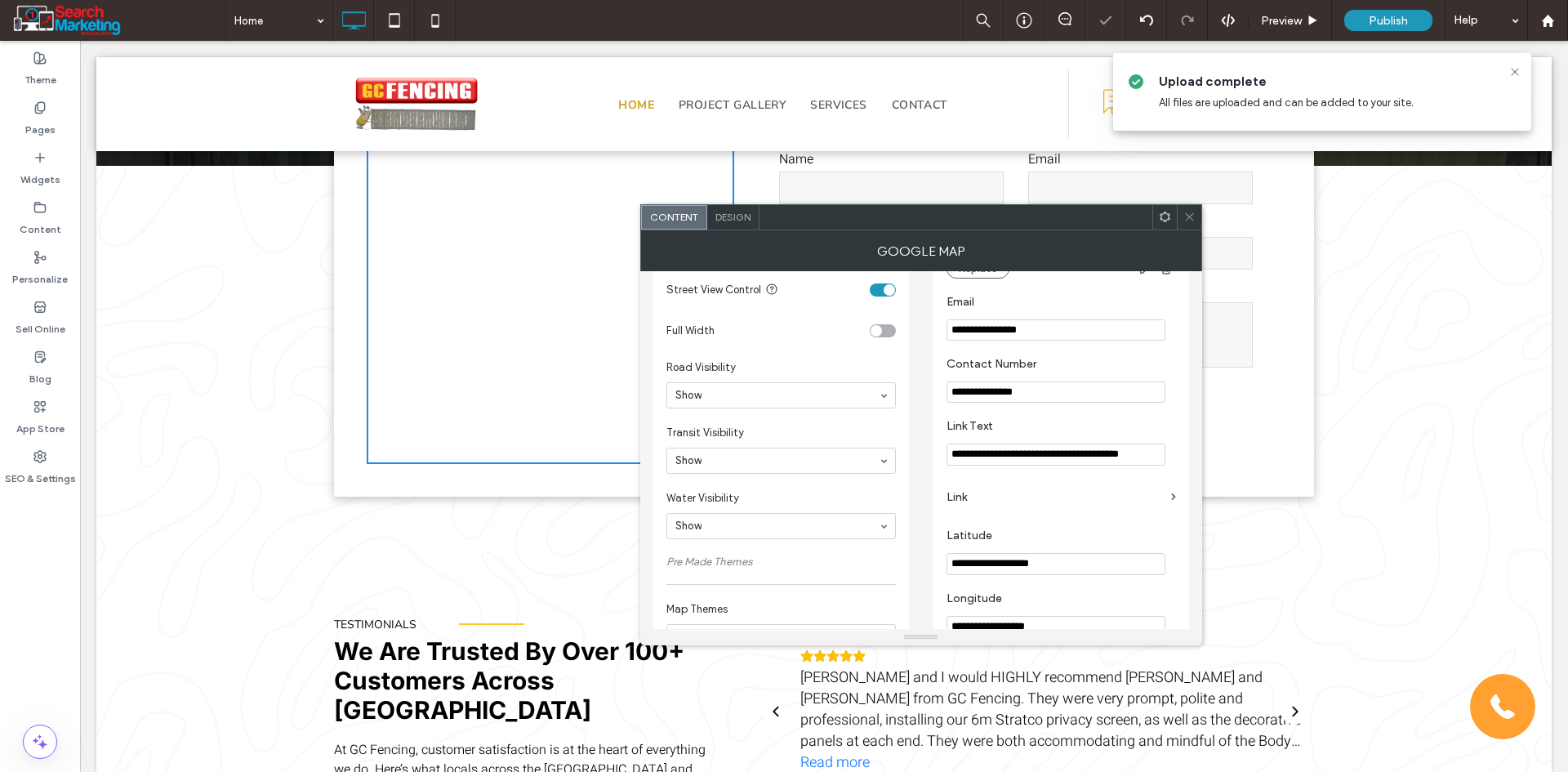
type input "**********"
click at [1064, 398] on input "**********" at bounding box center [1056, 392] width 219 height 21
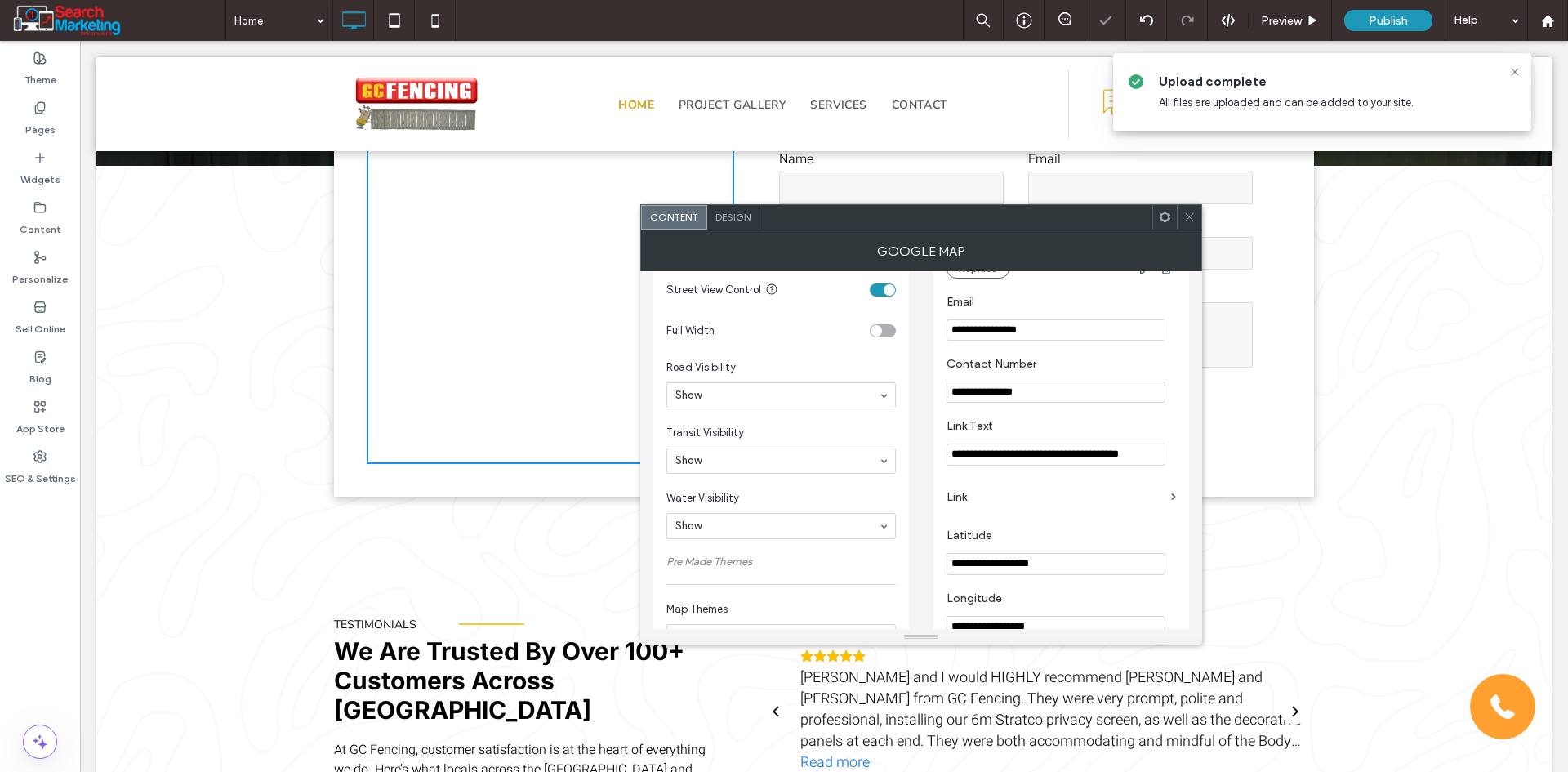
click at [1064, 398] on input "**********" at bounding box center [1056, 392] width 219 height 21
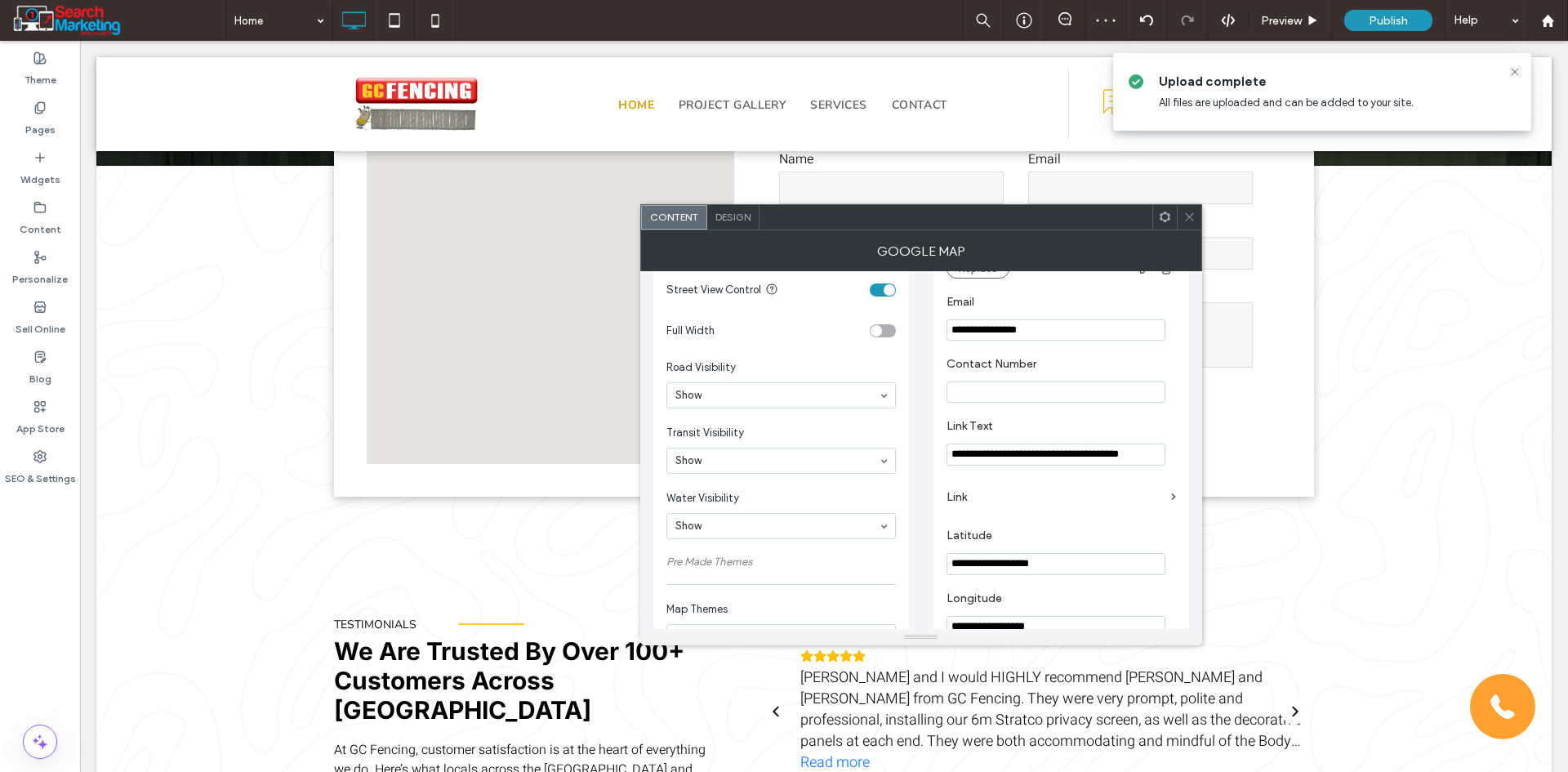
click at [1048, 338] on input "**********" at bounding box center [1056, 330] width 219 height 21
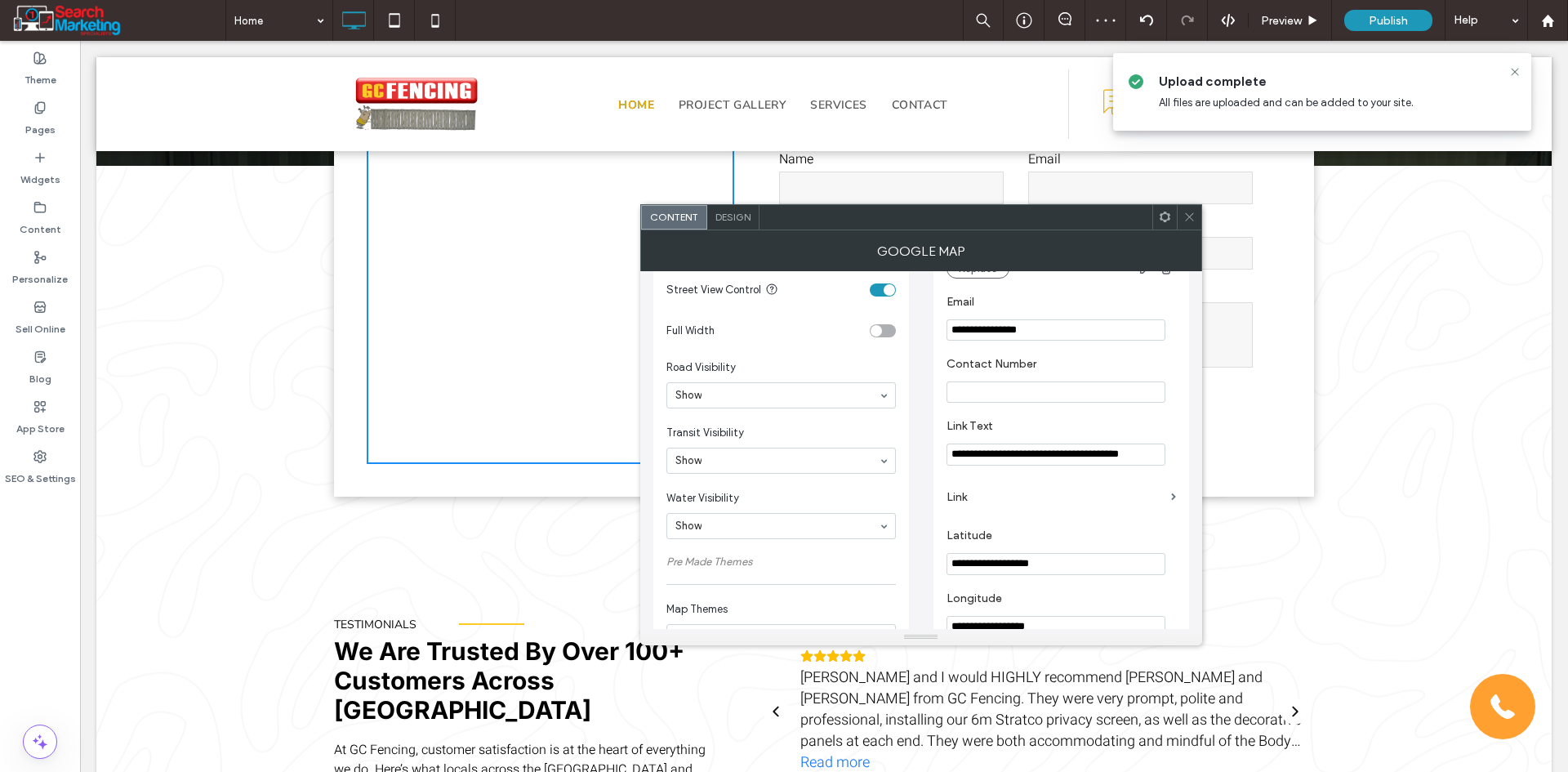
click at [1048, 338] on input "**********" at bounding box center [1056, 330] width 219 height 21
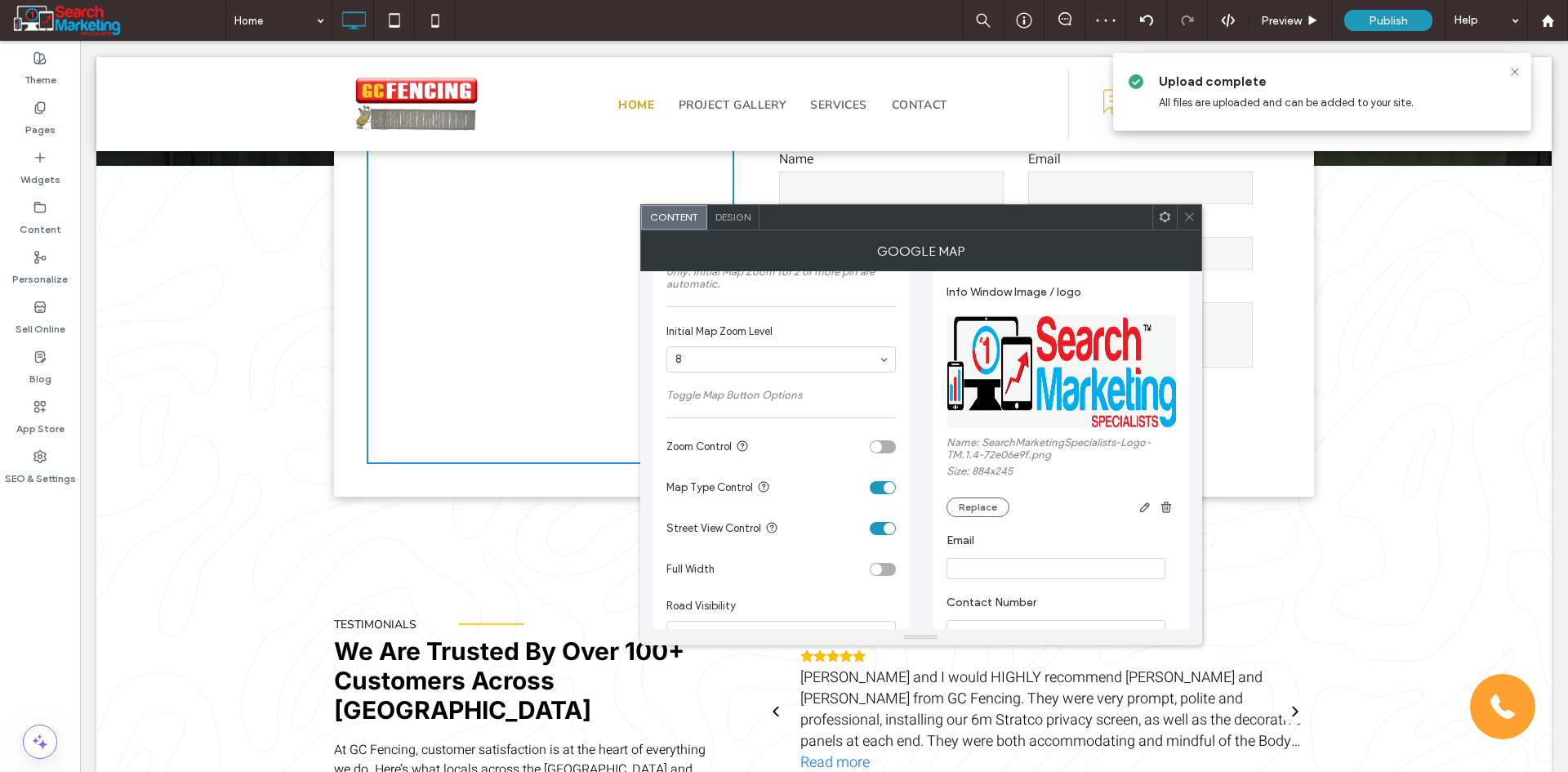
scroll to position [142, 0]
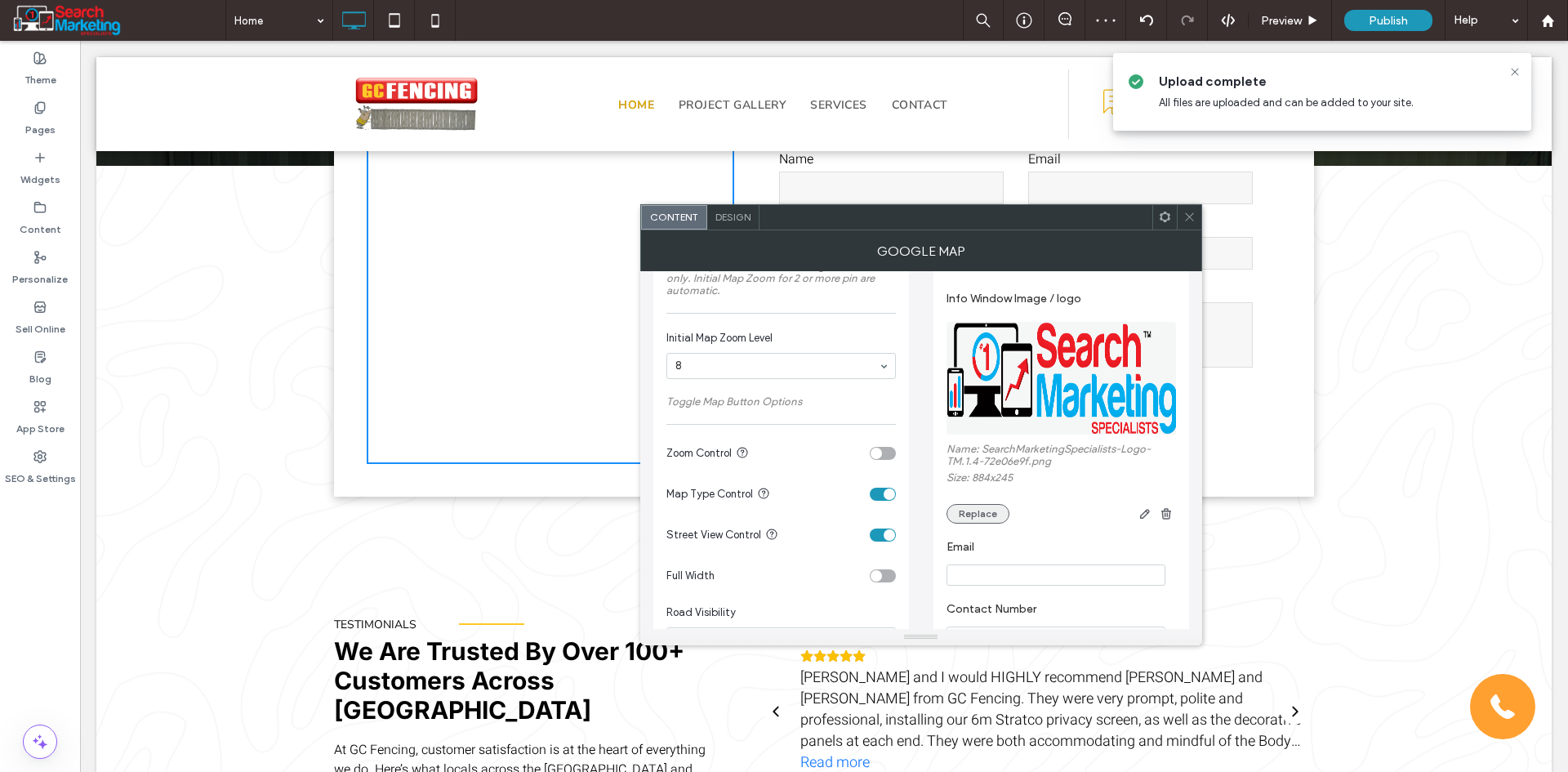
click at [986, 511] on button "Replace" at bounding box center [978, 513] width 63 height 19
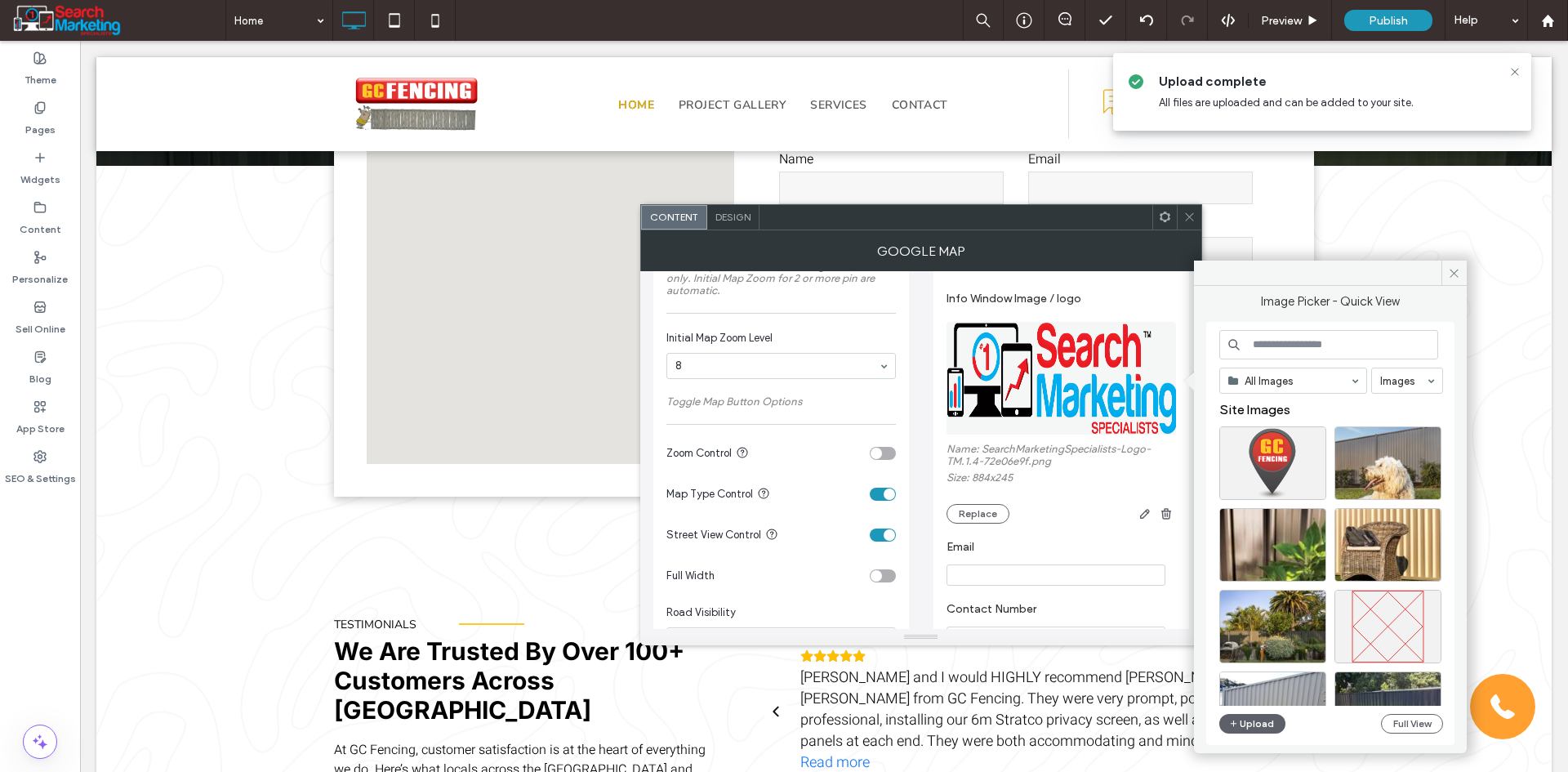
click at [1254, 346] on input at bounding box center [1328, 345] width 219 height 30
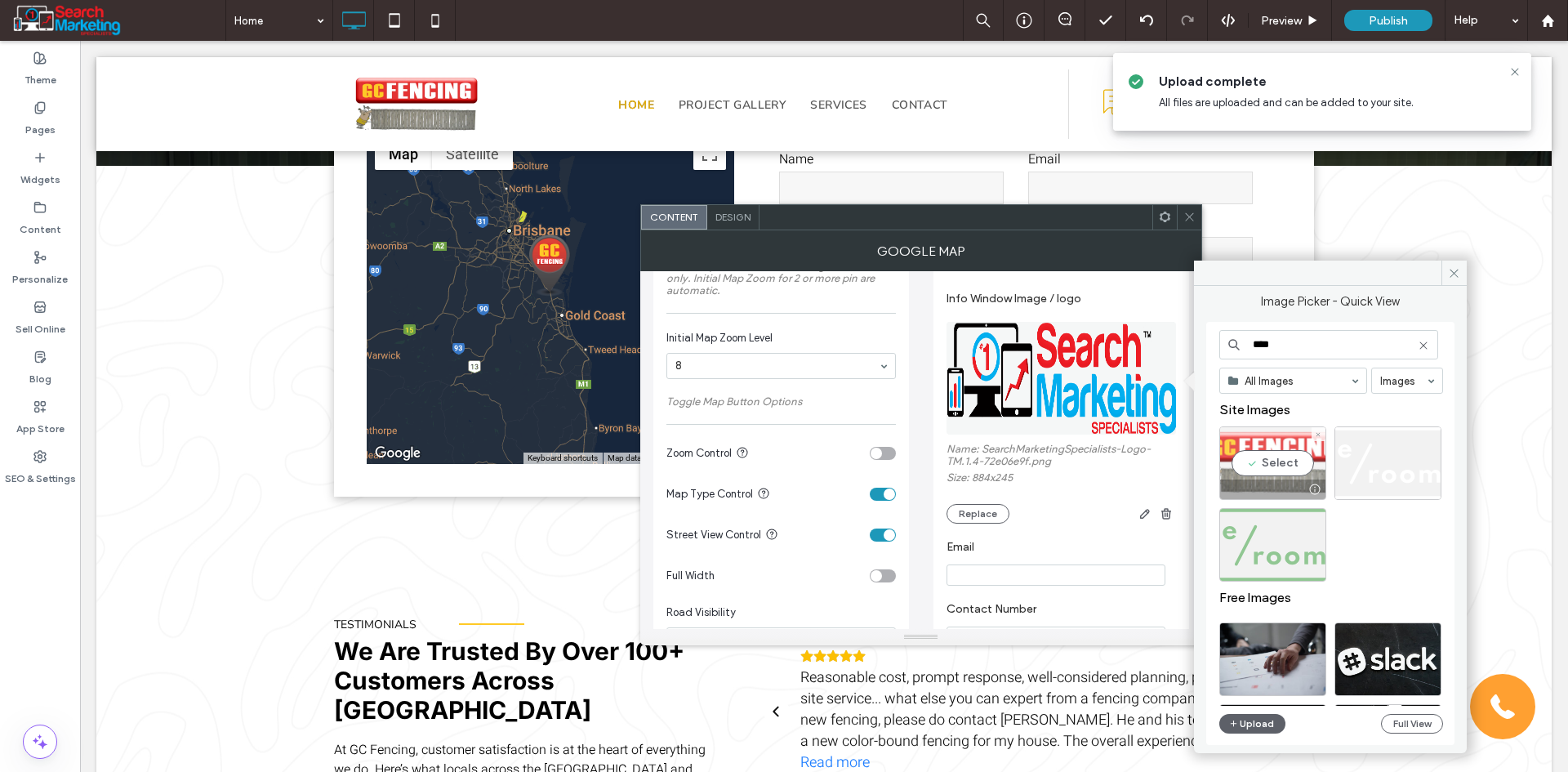
type input "****"
click at [1256, 471] on div "Select" at bounding box center [1272, 463] width 107 height 74
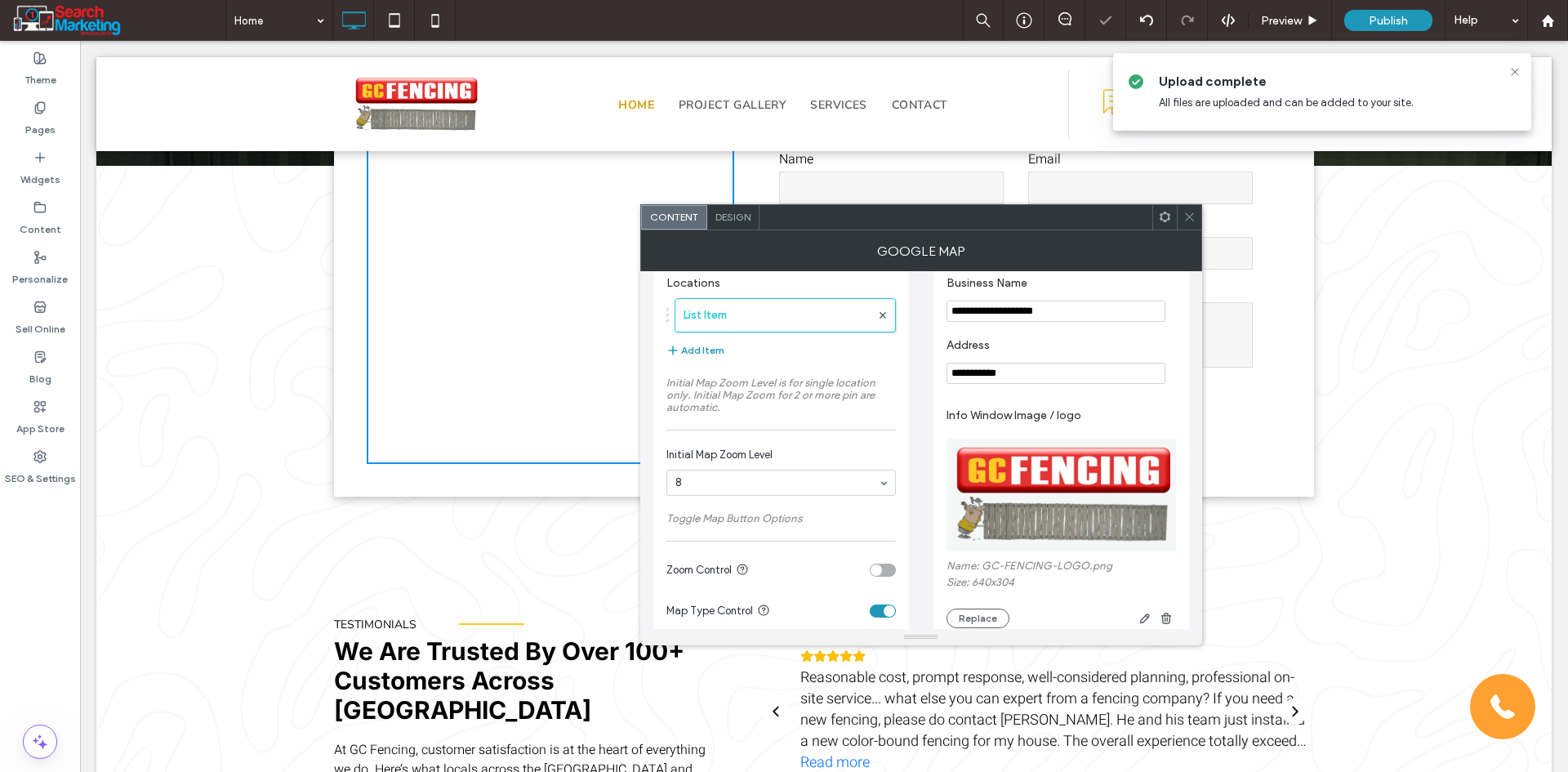
scroll to position [0, 0]
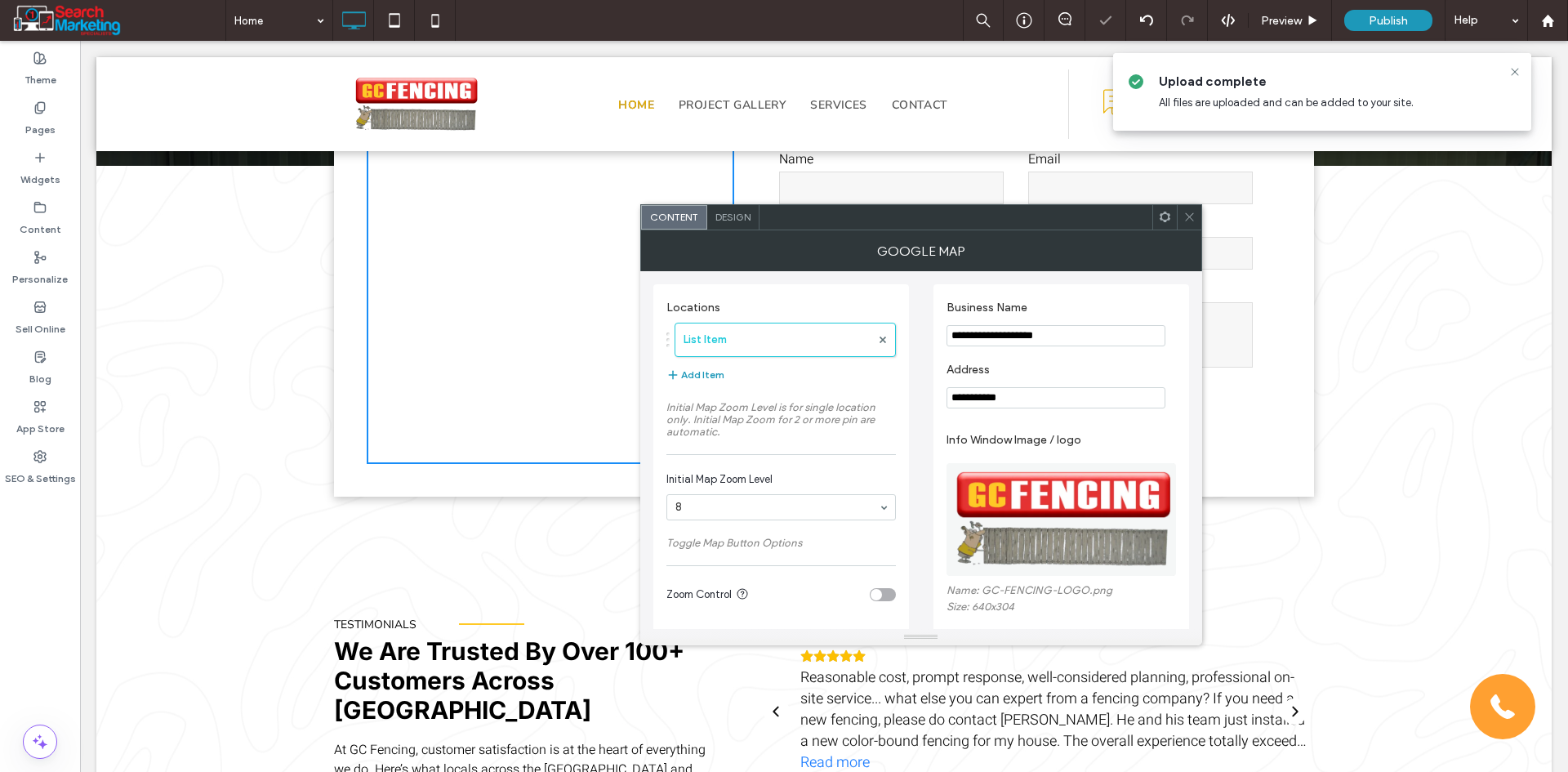
click at [1042, 392] on input "**********" at bounding box center [1056, 397] width 219 height 21
click at [1042, 391] on input "**********" at bounding box center [1056, 397] width 219 height 21
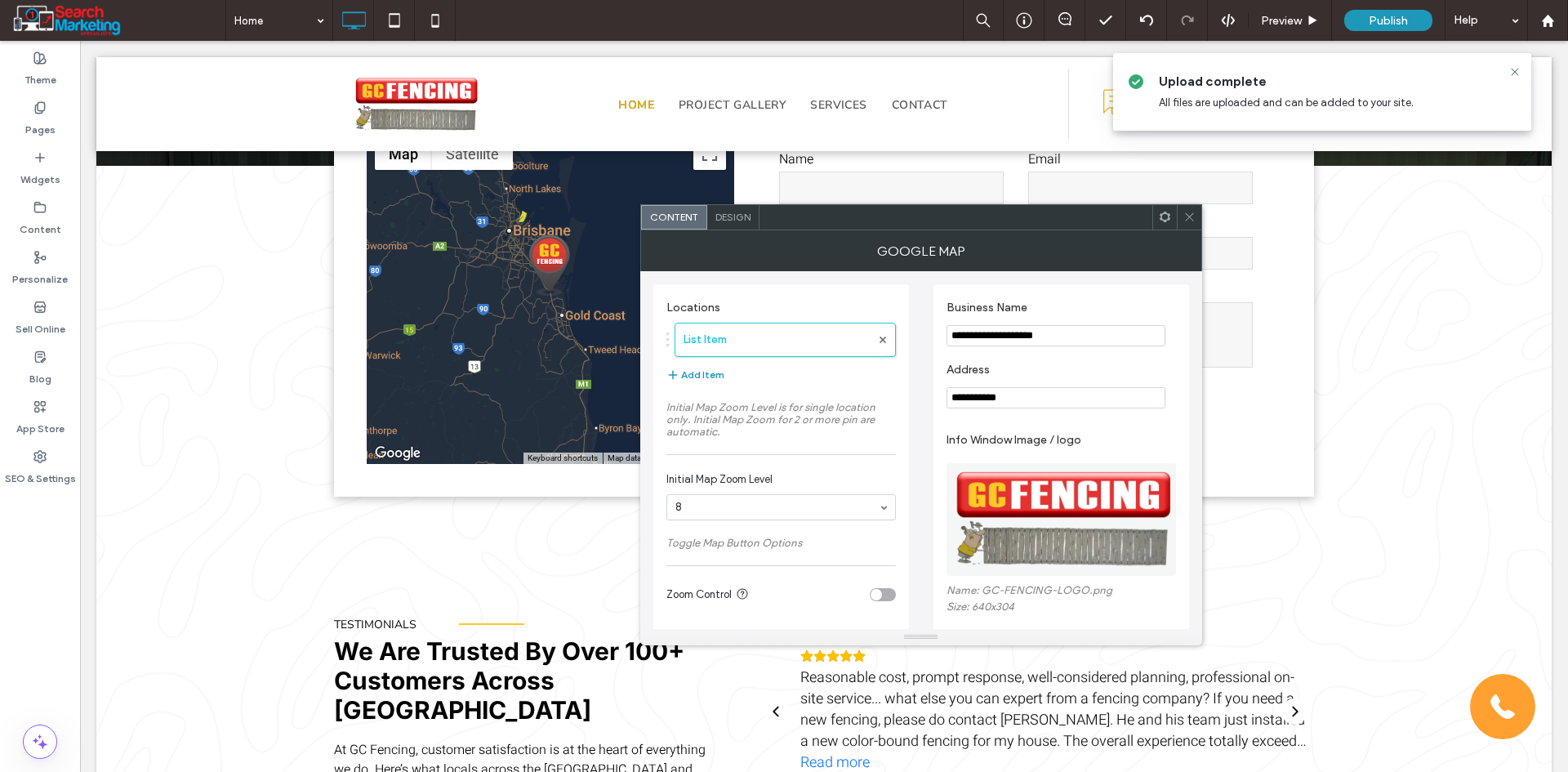
paste input "**********"
type input "**********"
click at [1026, 340] on input "**********" at bounding box center [1056, 335] width 219 height 21
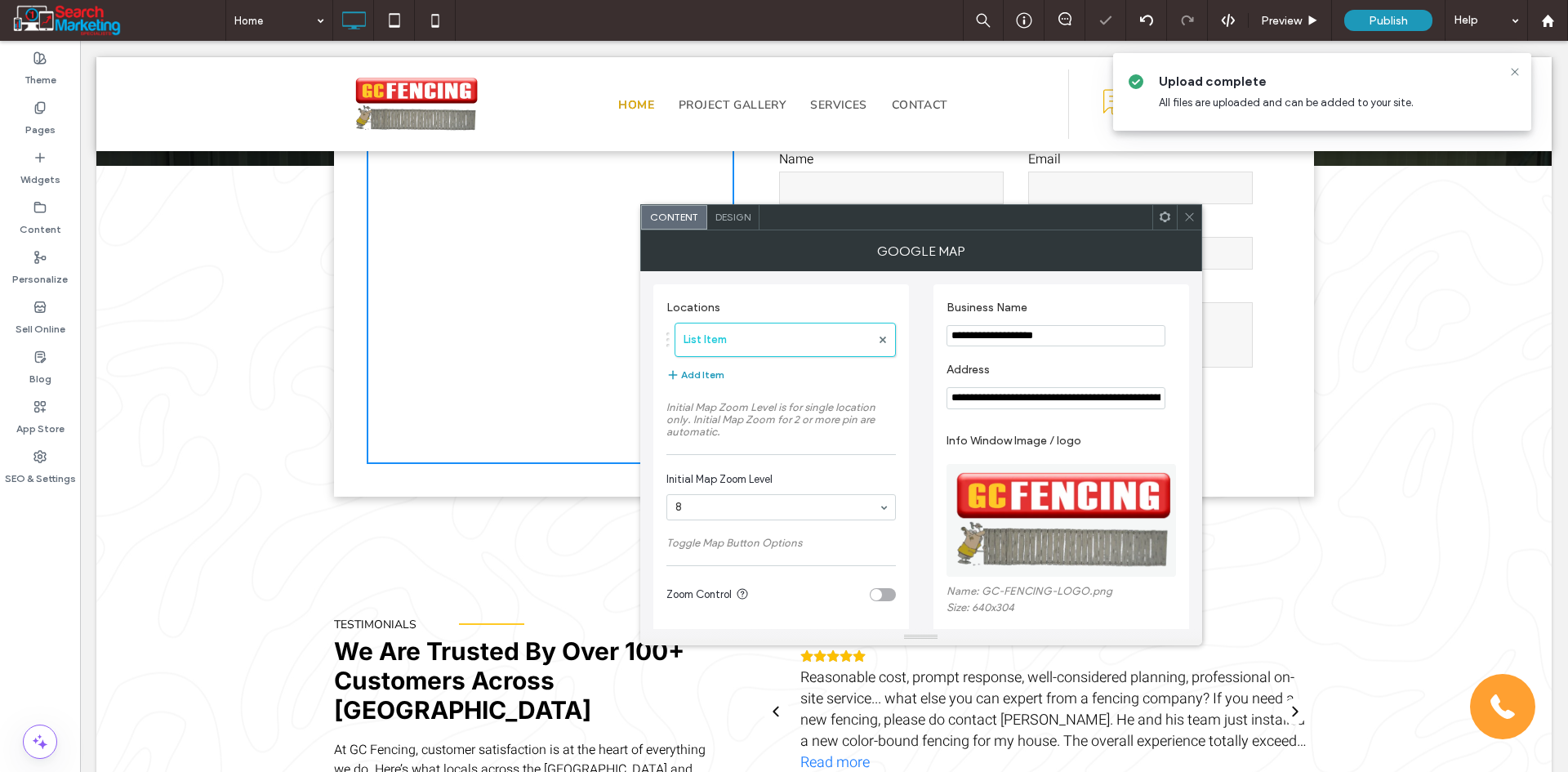
click at [1026, 340] on input "**********" at bounding box center [1056, 335] width 219 height 21
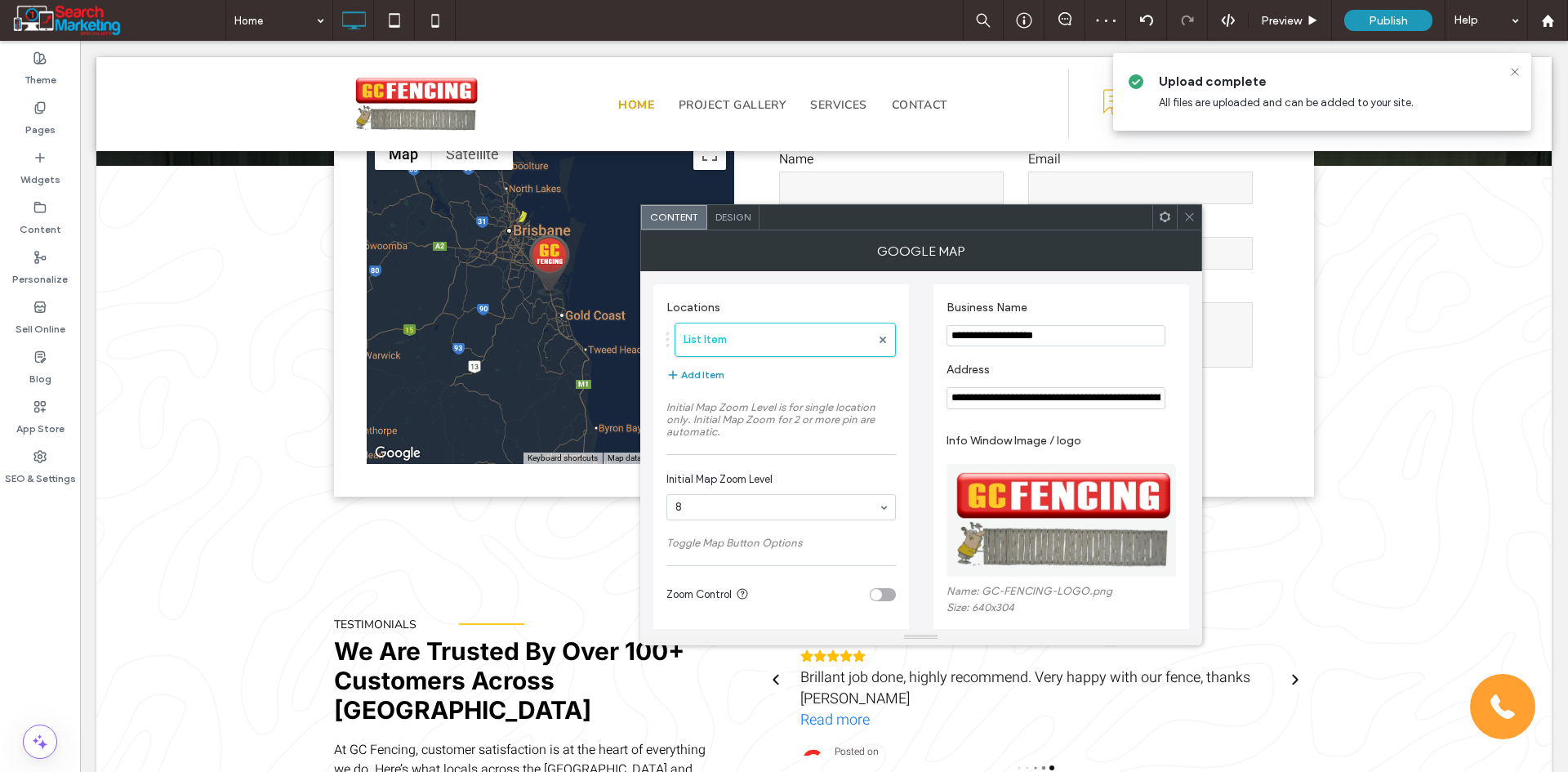
type input "*"
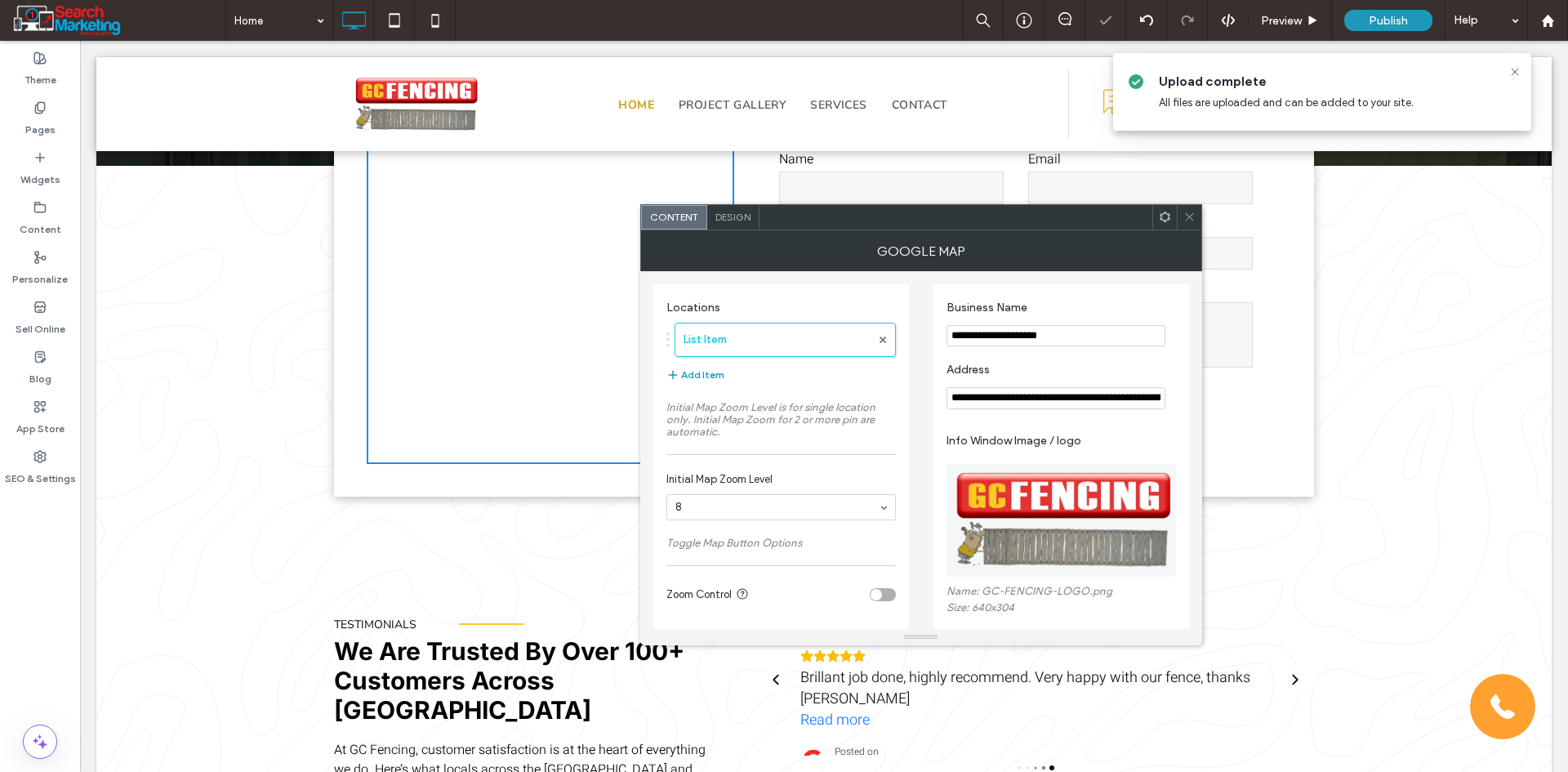
type input "**********"
click at [739, 215] on span "Design" at bounding box center [732, 216] width 35 height 12
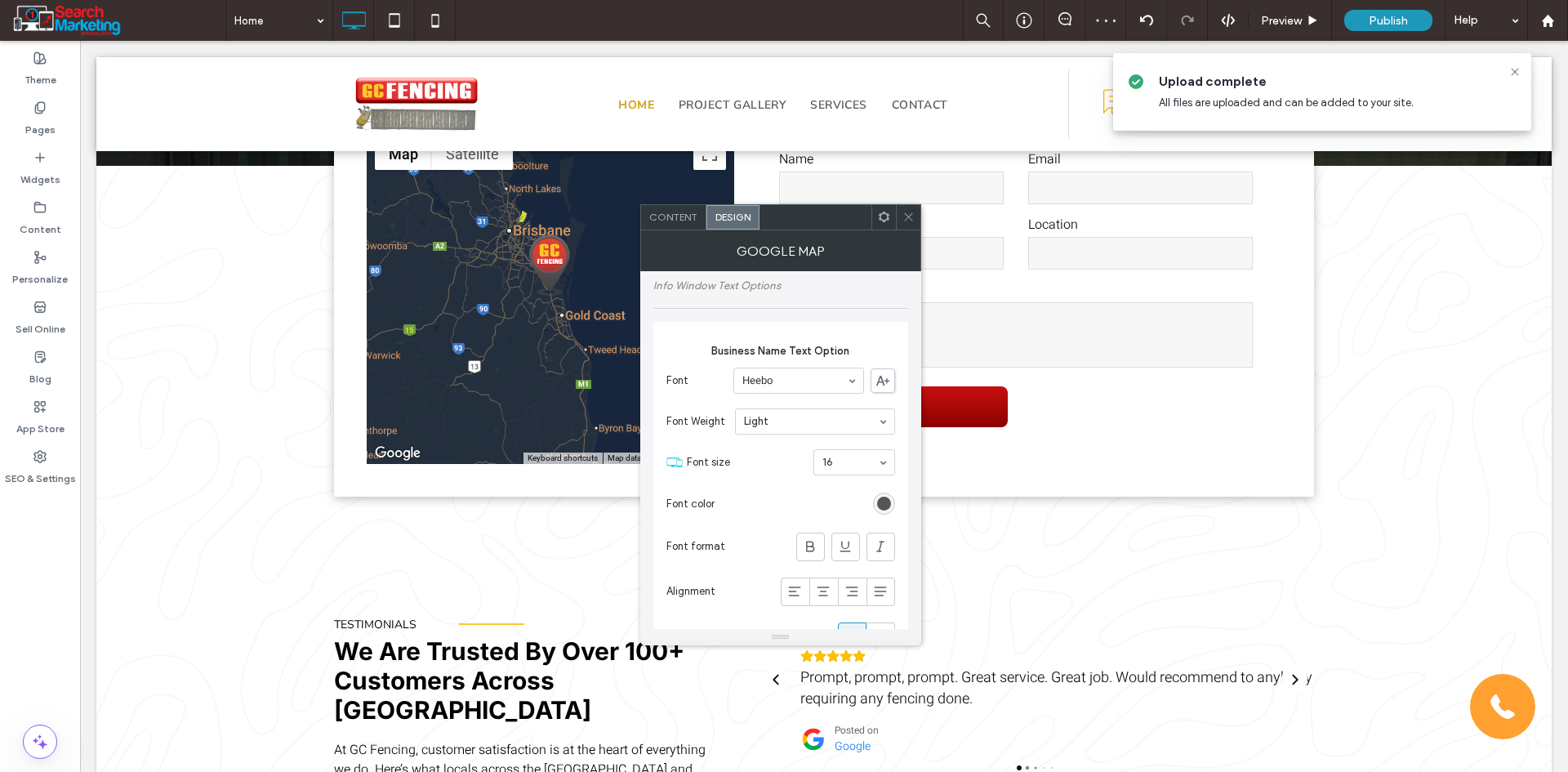
click at [686, 212] on span "Content" at bounding box center [673, 216] width 48 height 12
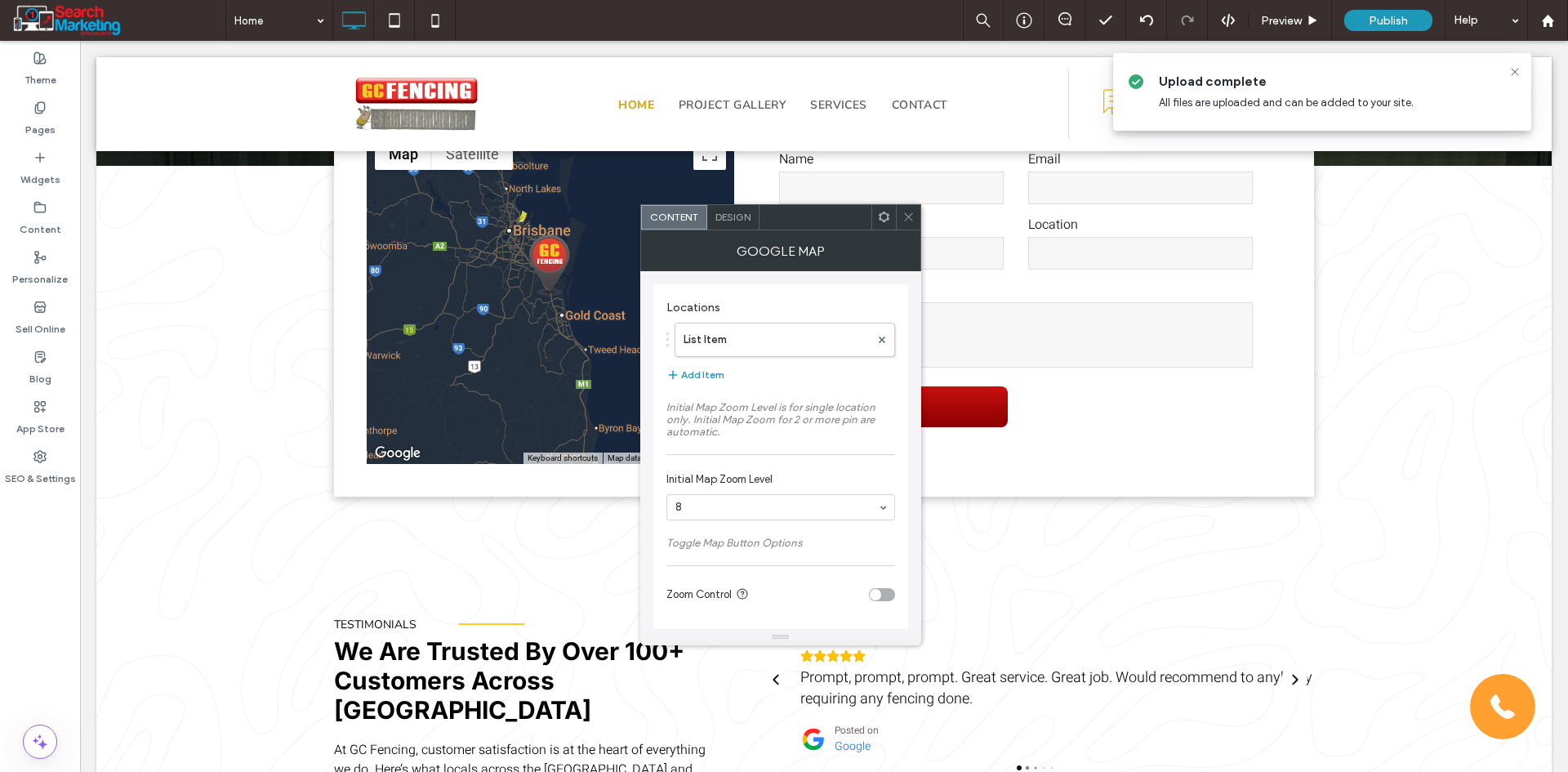
drag, startPoint x: 772, startPoint y: 508, endPoint x: 769, endPoint y: 516, distance: 8.5
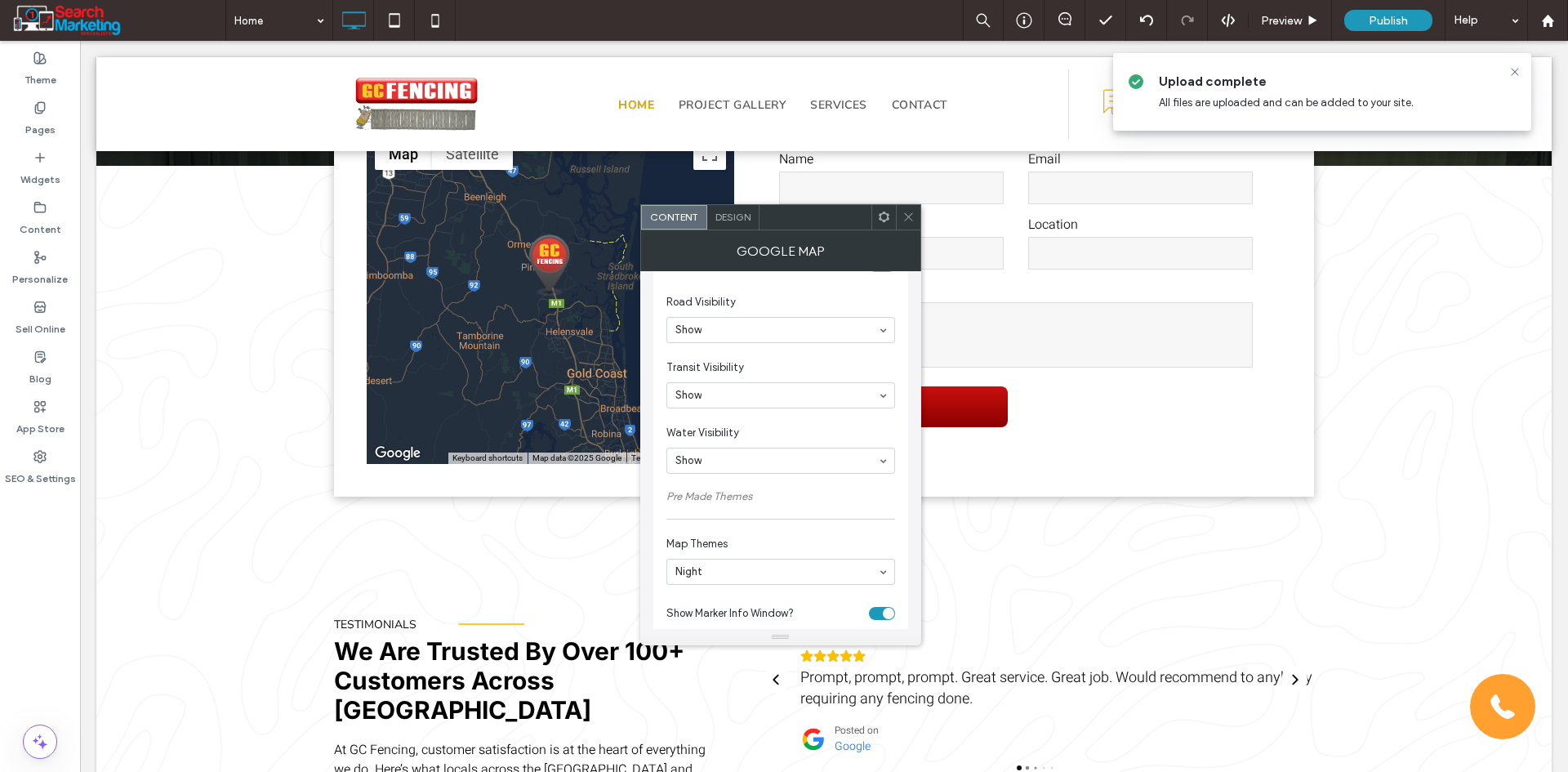
scroll to position [481, 0]
click at [732, 215] on span "Design" at bounding box center [732, 216] width 35 height 12
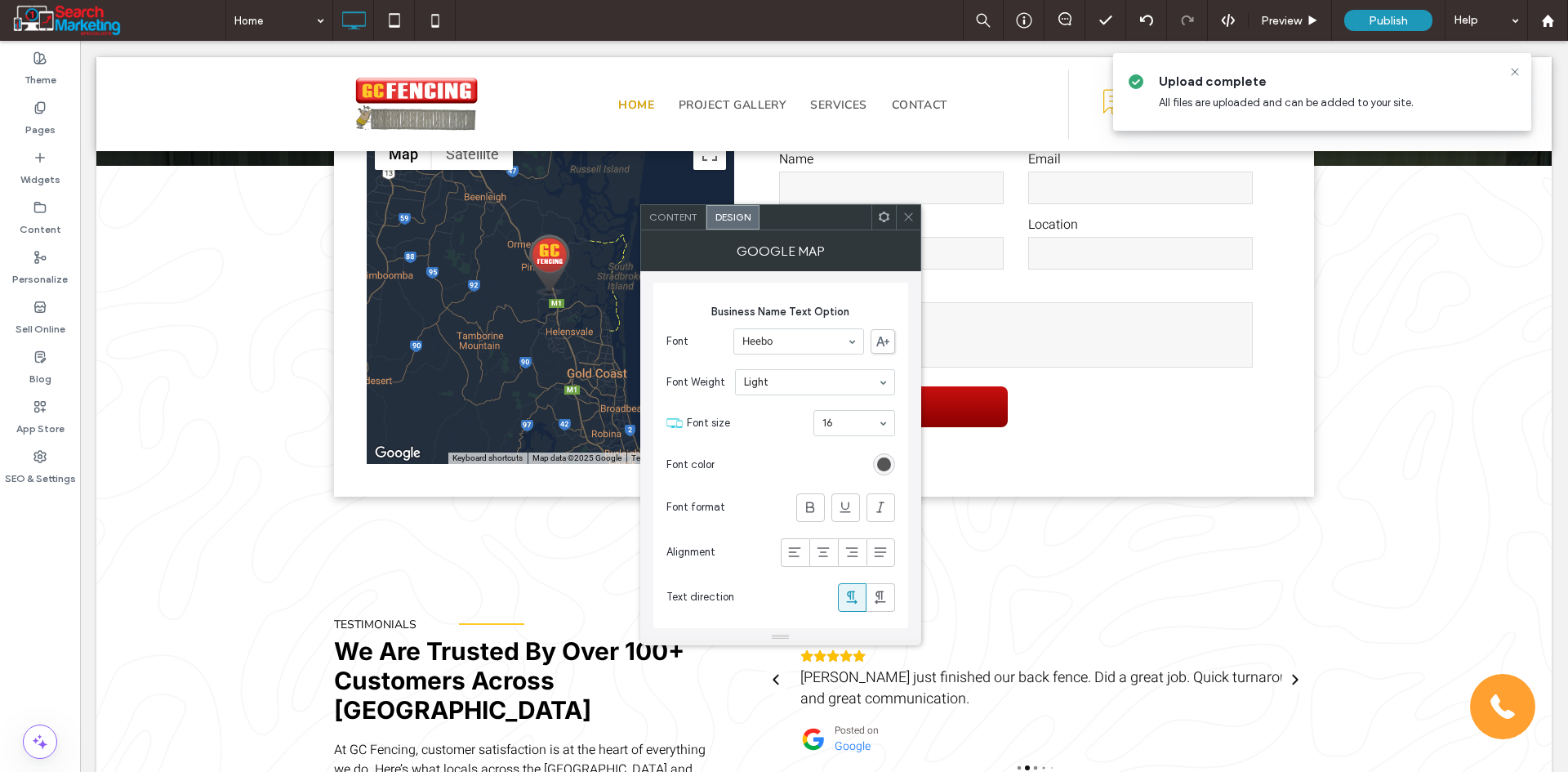
scroll to position [81, 0]
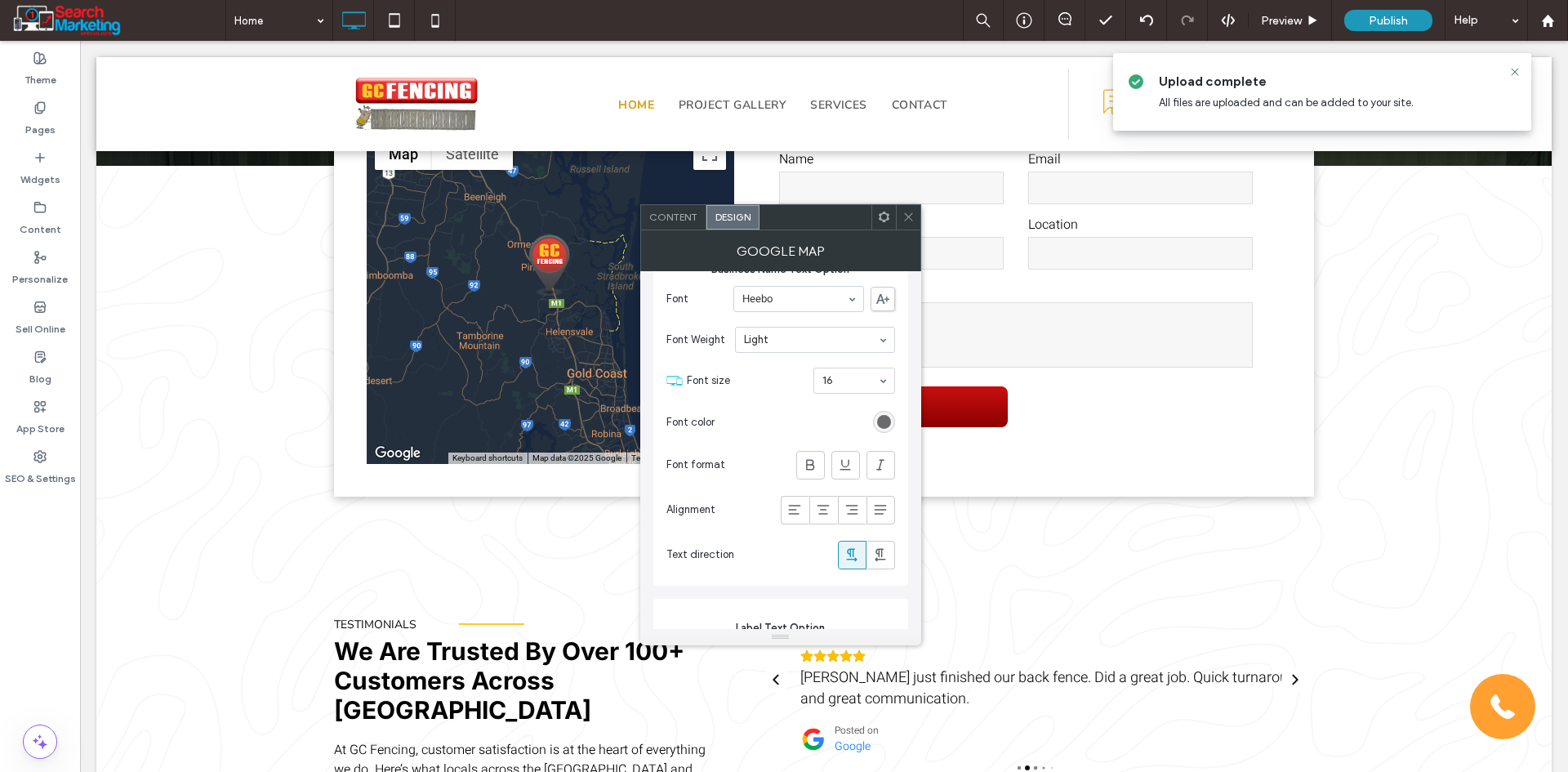
click at [882, 421] on div "rgb(85, 85, 85)" at bounding box center [884, 421] width 14 height 14
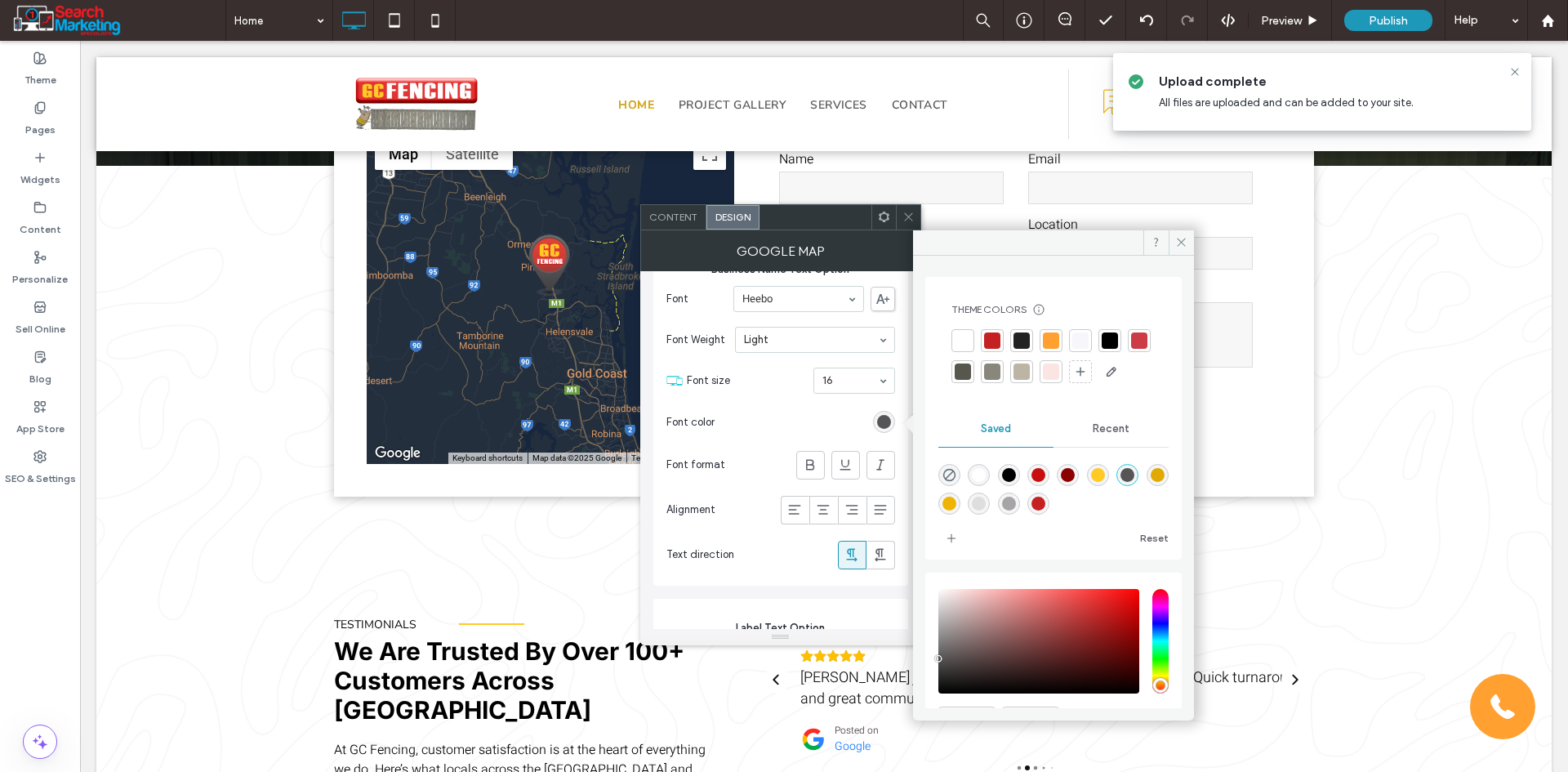
click at [1045, 482] on div "rgba(200,15,15,1)" at bounding box center [1038, 475] width 14 height 14
click at [1074, 482] on div "rgba(139,0,0,1)" at bounding box center [1067, 475] width 14 height 14
type input "*******"
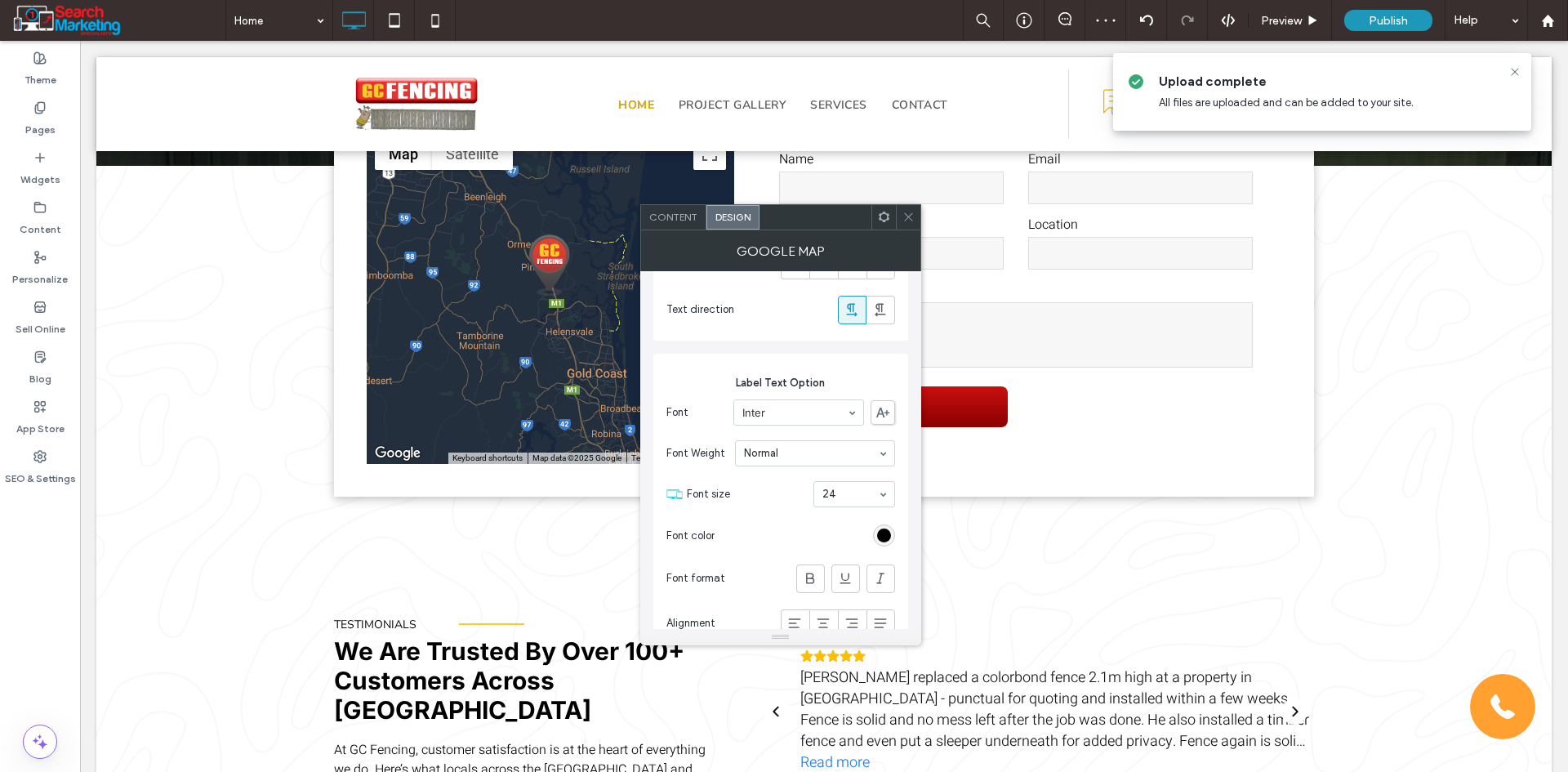
scroll to position [408, 0]
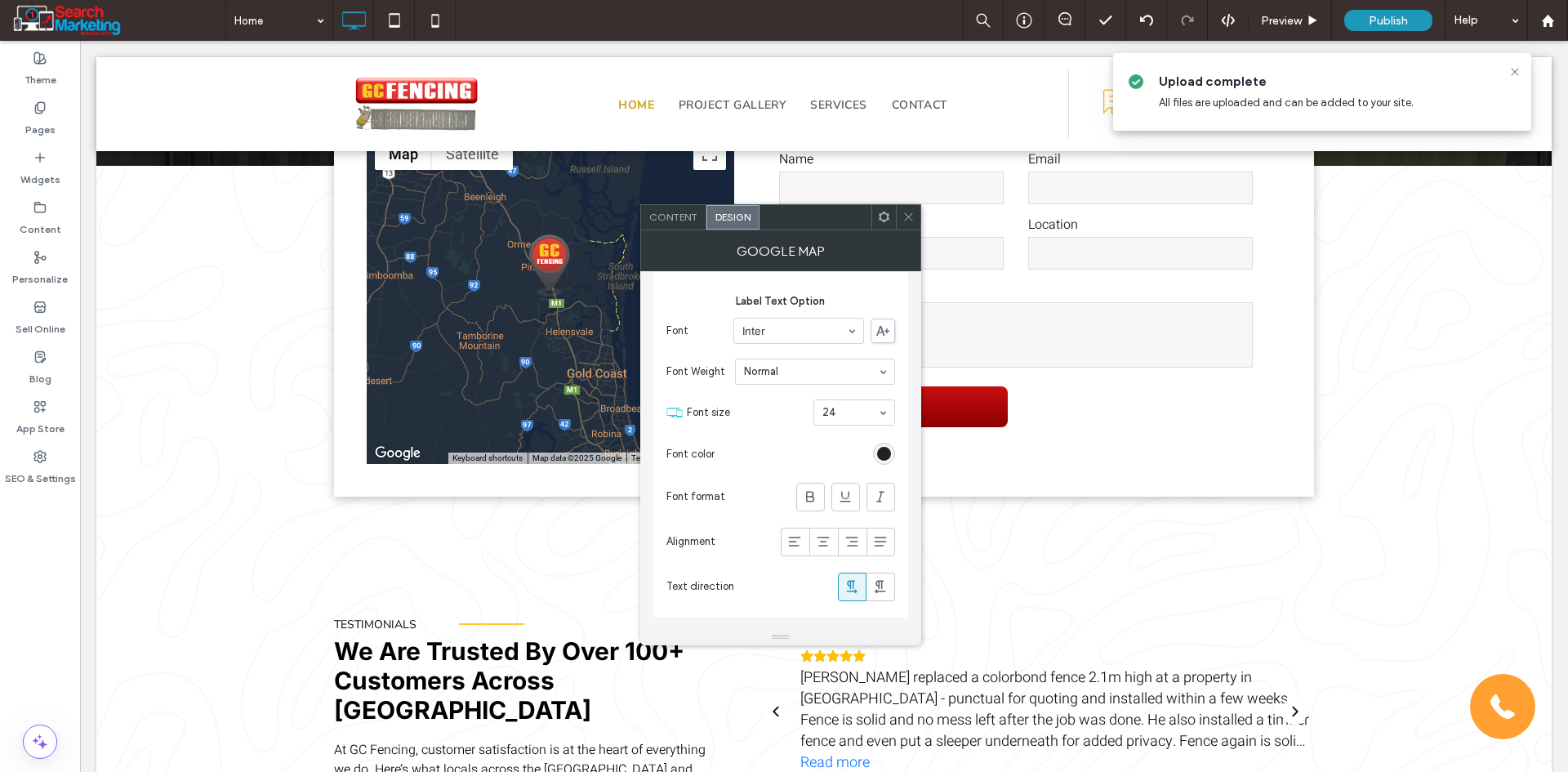
click at [885, 458] on div "rgb(0, 0, 0)" at bounding box center [884, 454] width 14 height 14
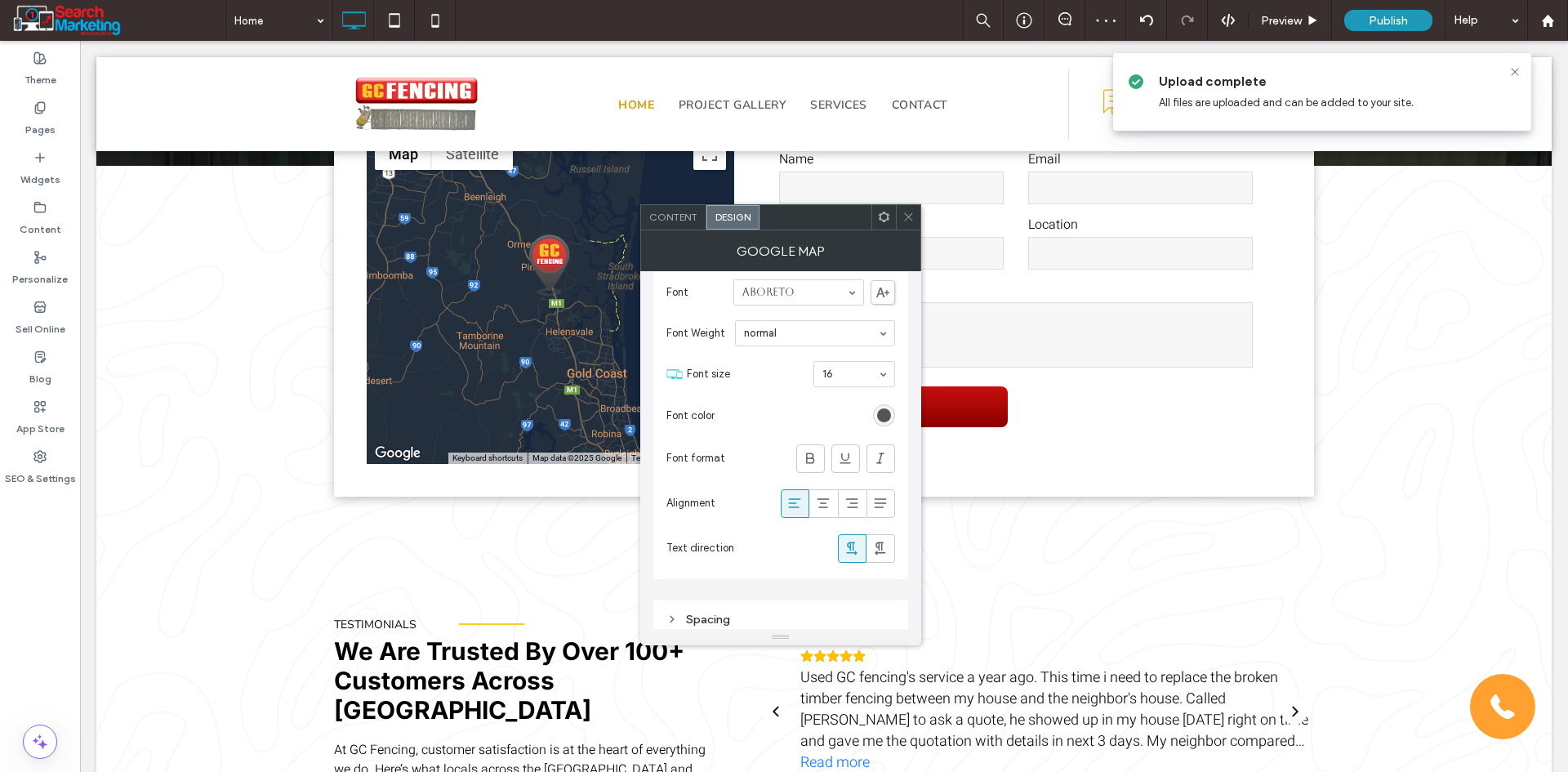
scroll to position [1174, 0]
click at [904, 216] on icon at bounding box center [908, 216] width 12 height 12
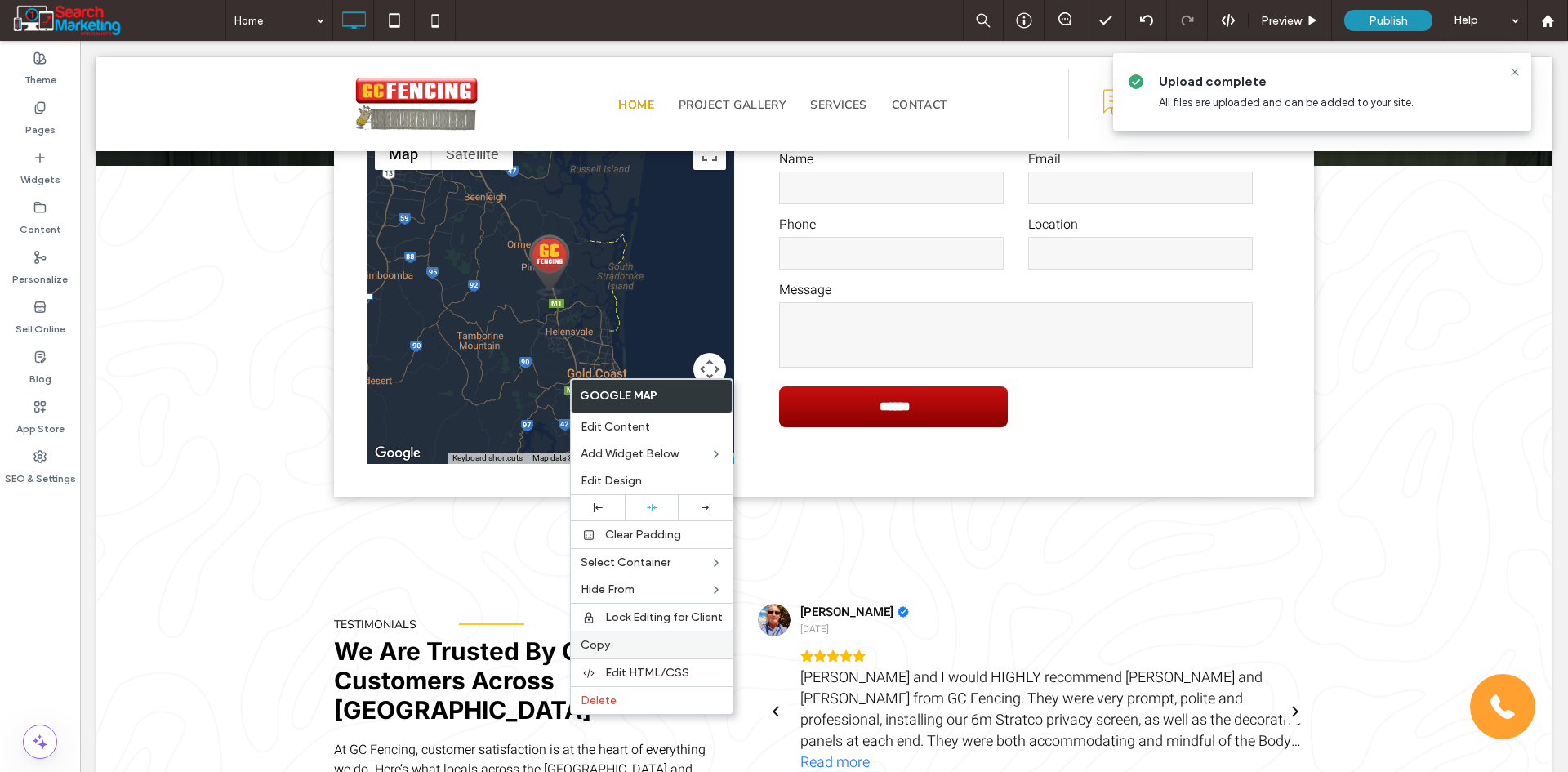
click at [632, 646] on label "Copy" at bounding box center [651, 645] width 142 height 14
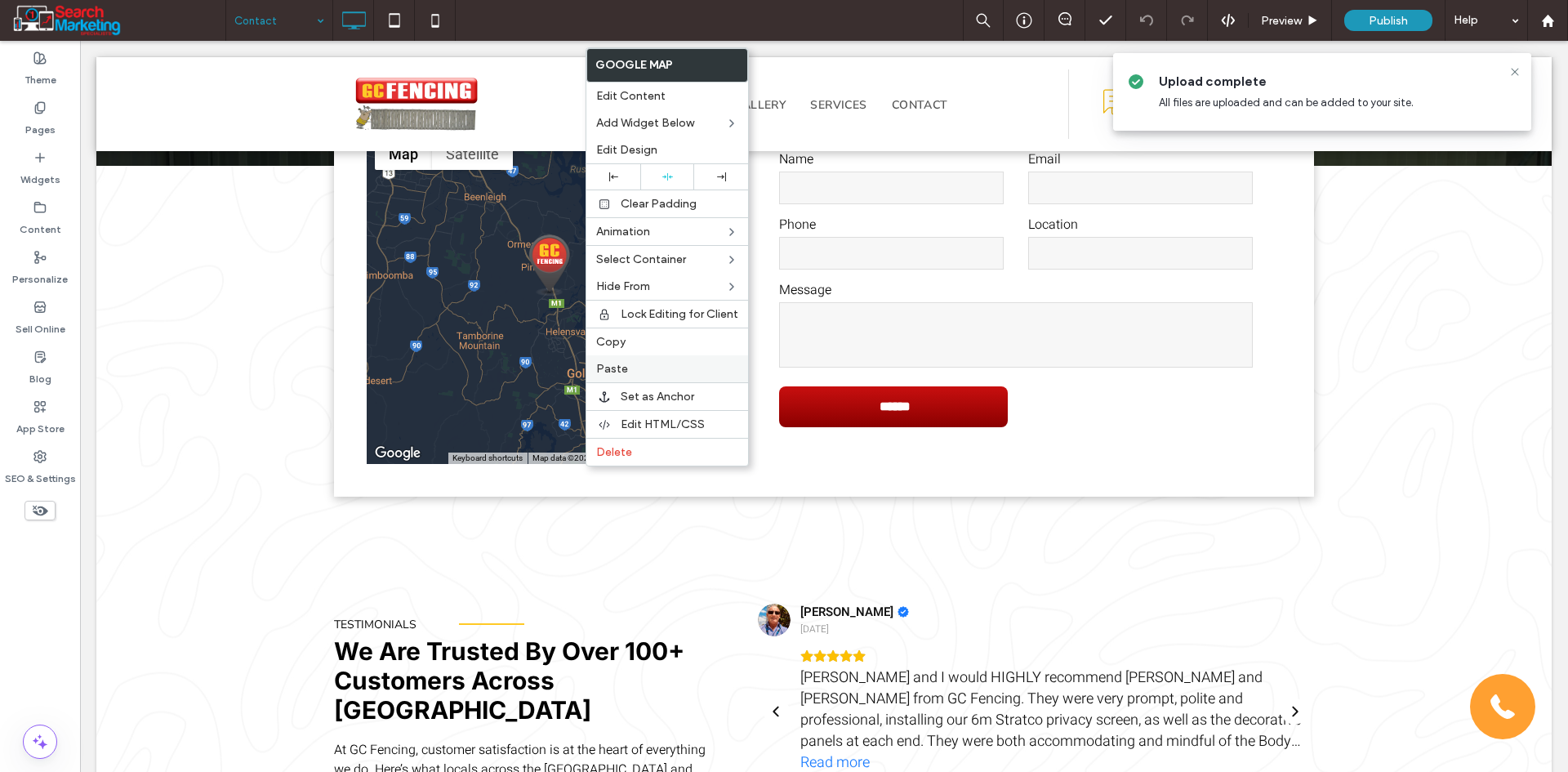
click at [621, 376] on div "Paste" at bounding box center [666, 369] width 162 height 27
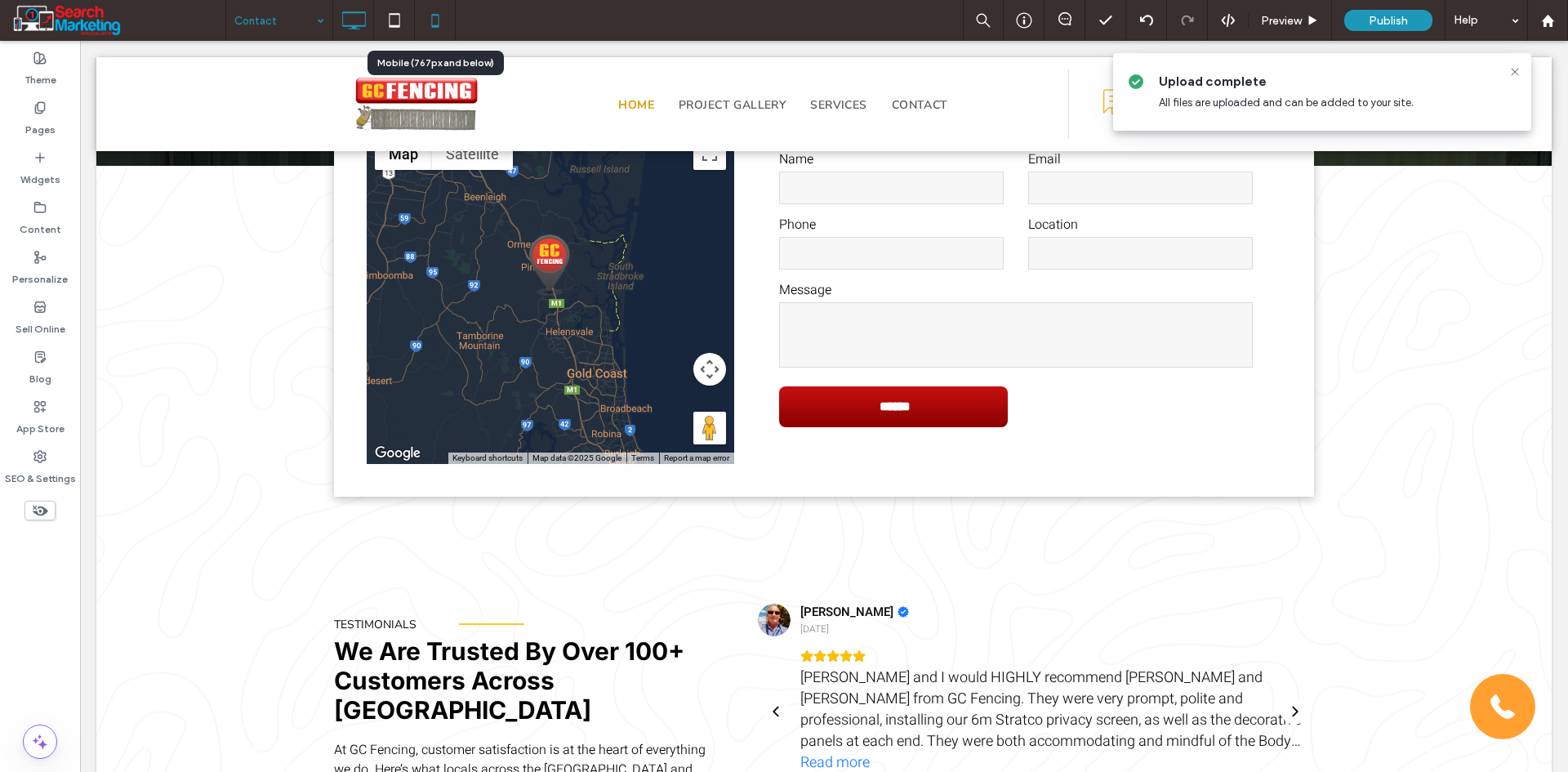
click at [437, 23] on icon at bounding box center [436, 20] width 33 height 33
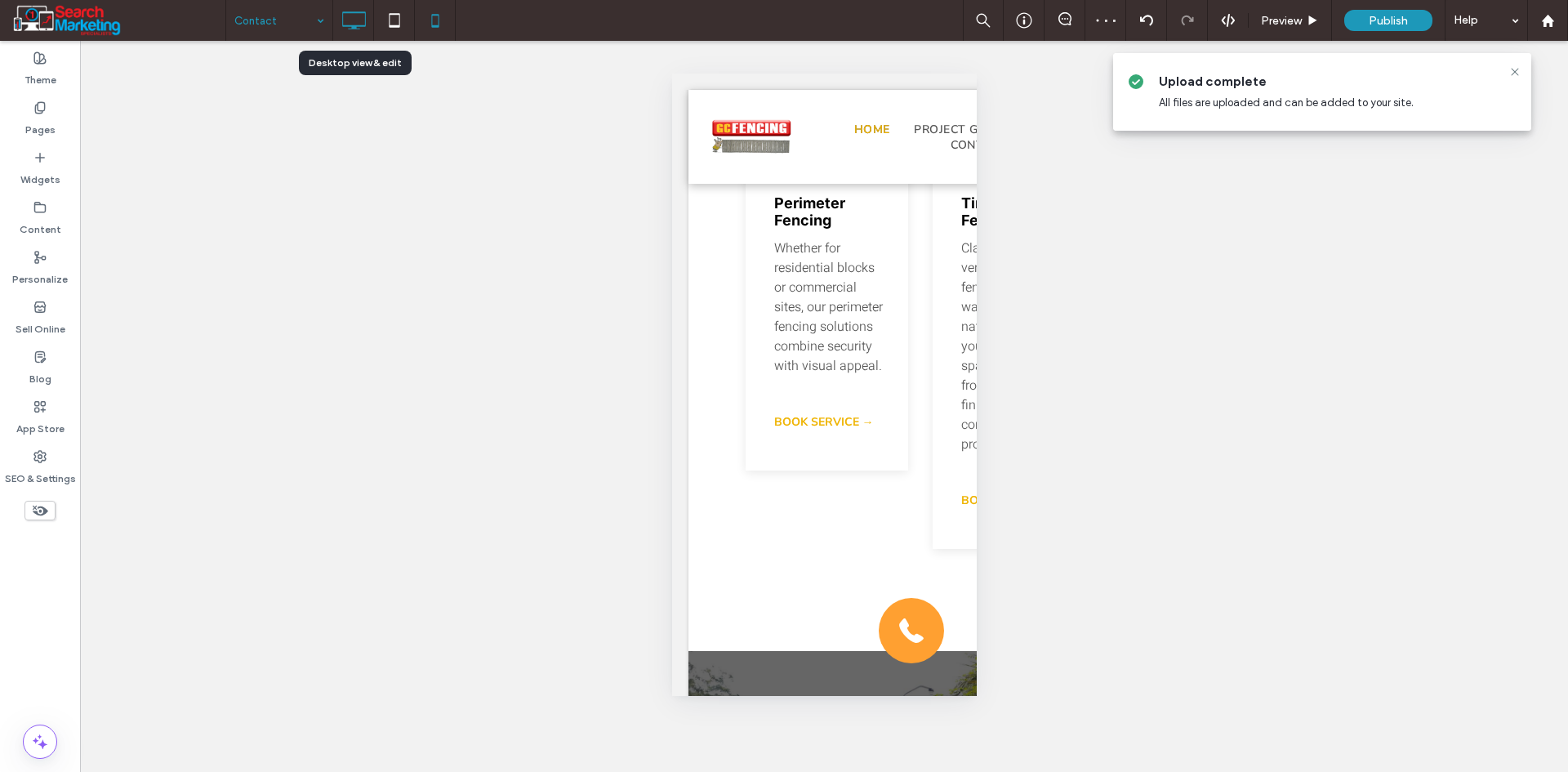
click at [350, 32] on icon at bounding box center [353, 20] width 33 height 33
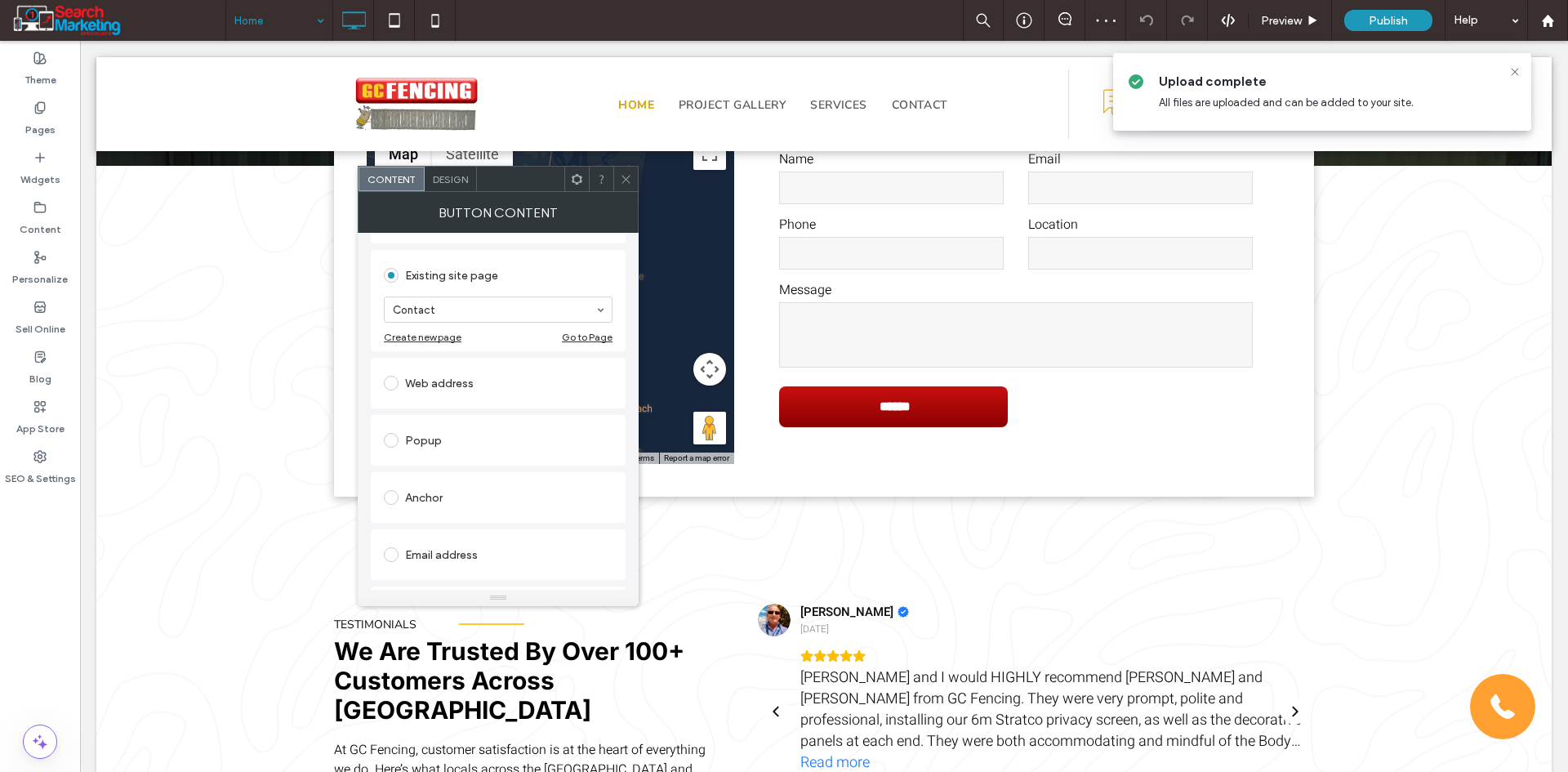
scroll to position [164, 0]
click at [444, 493] on div "Anchor" at bounding box center [498, 488] width 229 height 26
drag, startPoint x: 625, startPoint y: 174, endPoint x: 637, endPoint y: 187, distance: 17.7
click at [625, 175] on icon at bounding box center [625, 179] width 12 height 12
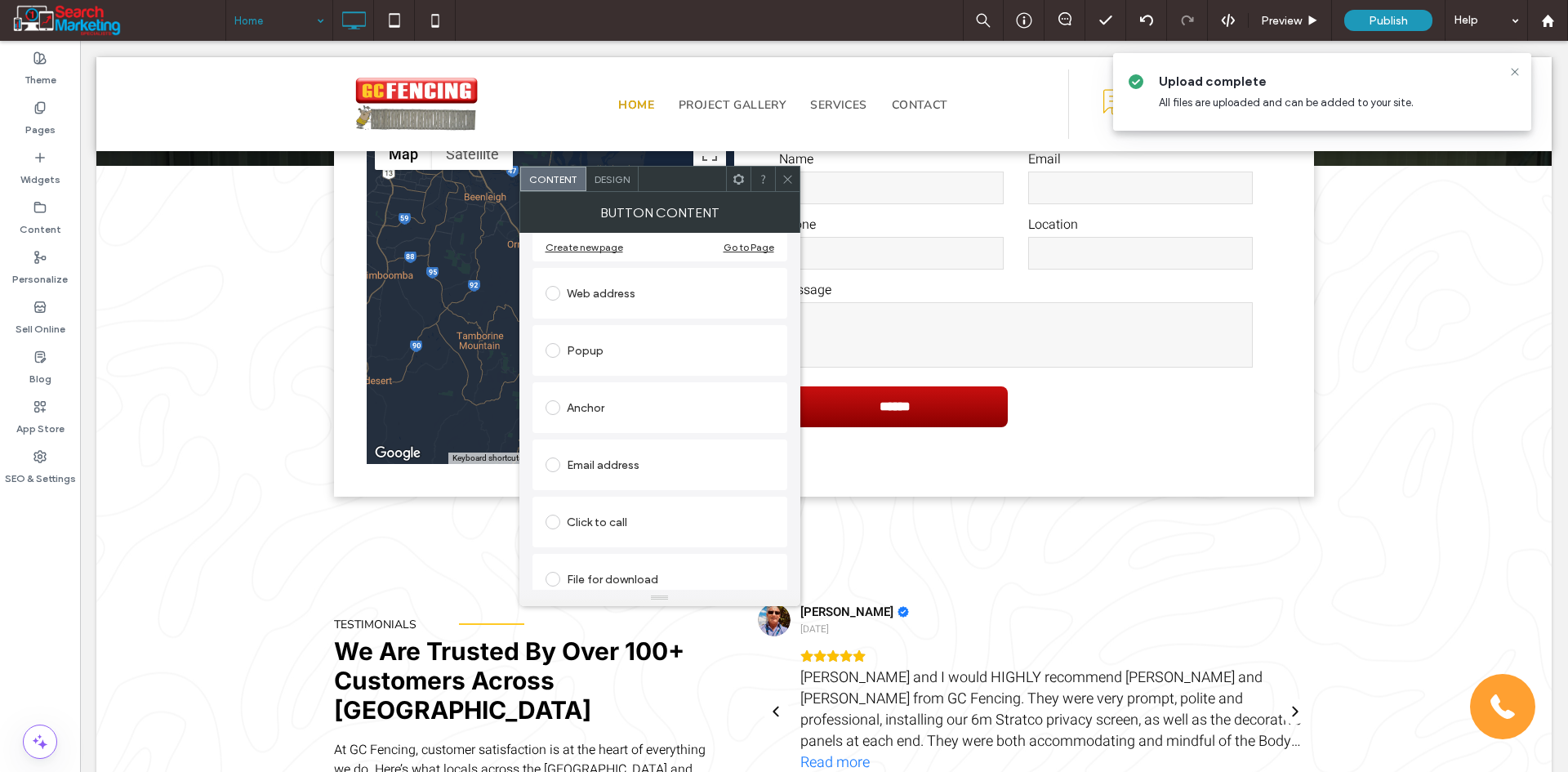
click at [626, 421] on div "Anchor" at bounding box center [660, 408] width 229 height 34
drag, startPoint x: 598, startPoint y: 516, endPoint x: 613, endPoint y: 506, distance: 18.0
click at [783, 175] on icon at bounding box center [787, 179] width 12 height 12
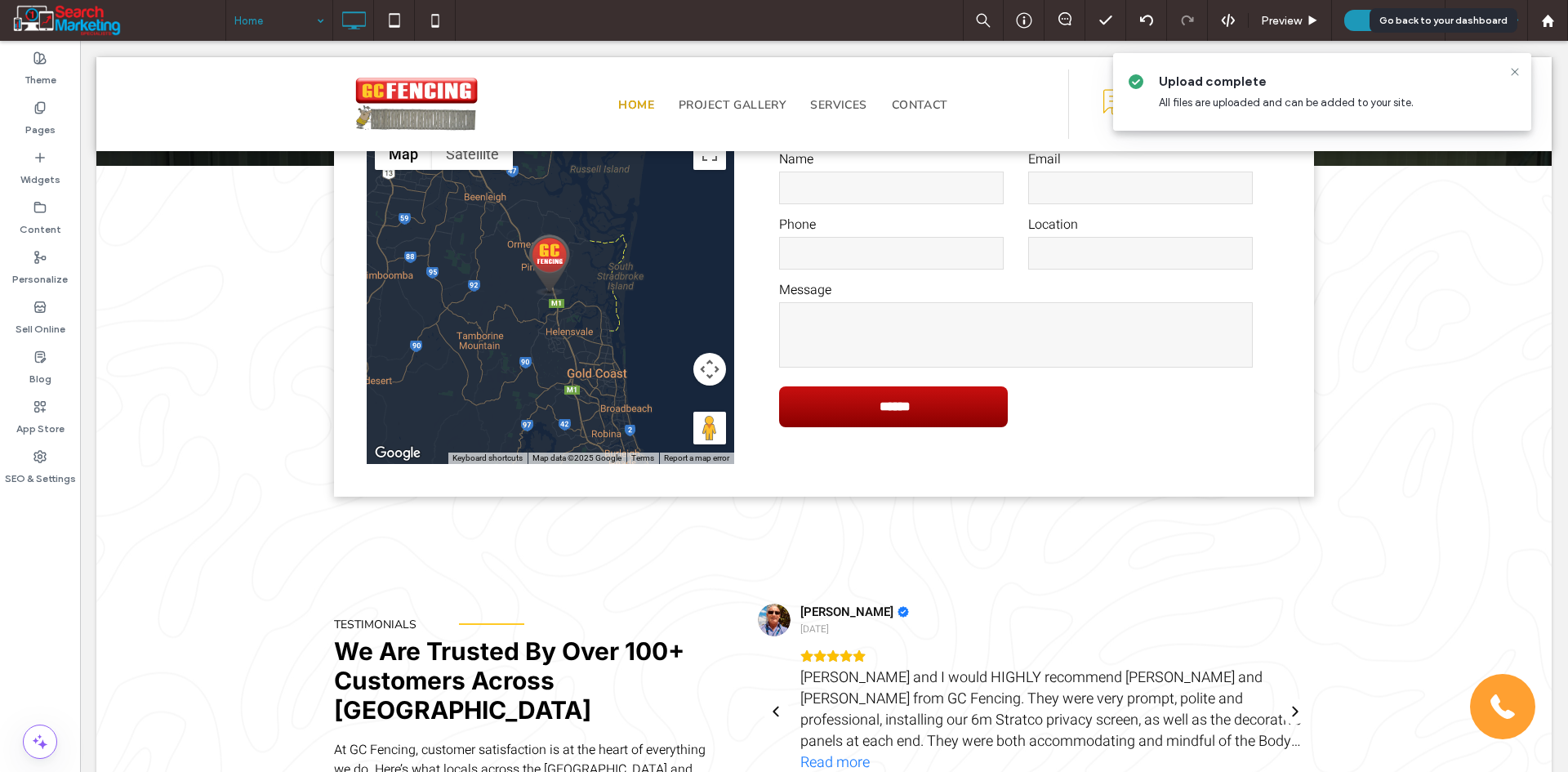
drag, startPoint x: 1552, startPoint y: 19, endPoint x: 1518, endPoint y: 23, distance: 34.2
click at [1552, 19] on use at bounding box center [1547, 20] width 12 height 12
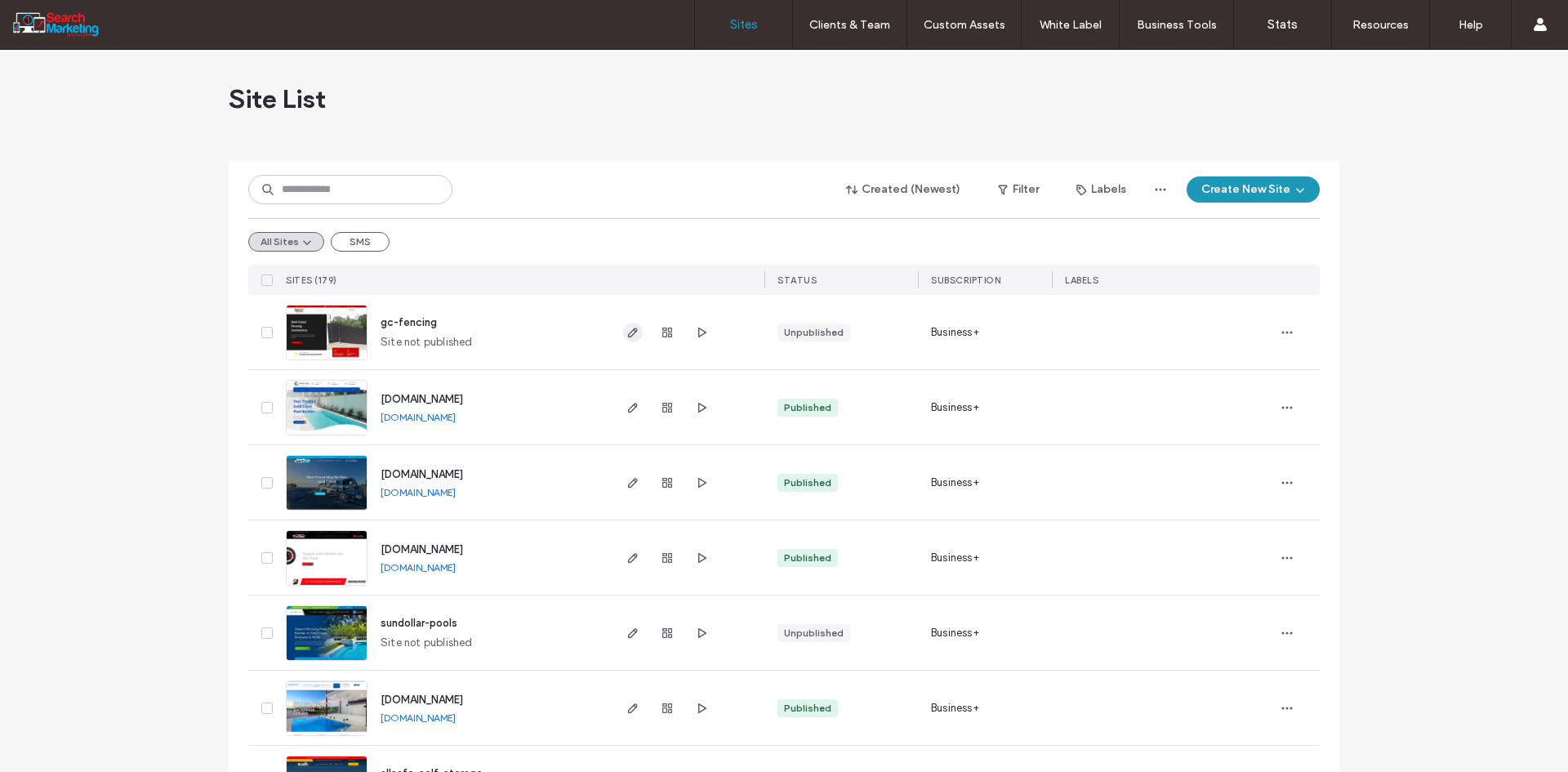
click at [632, 327] on icon "button" at bounding box center [633, 332] width 13 height 13
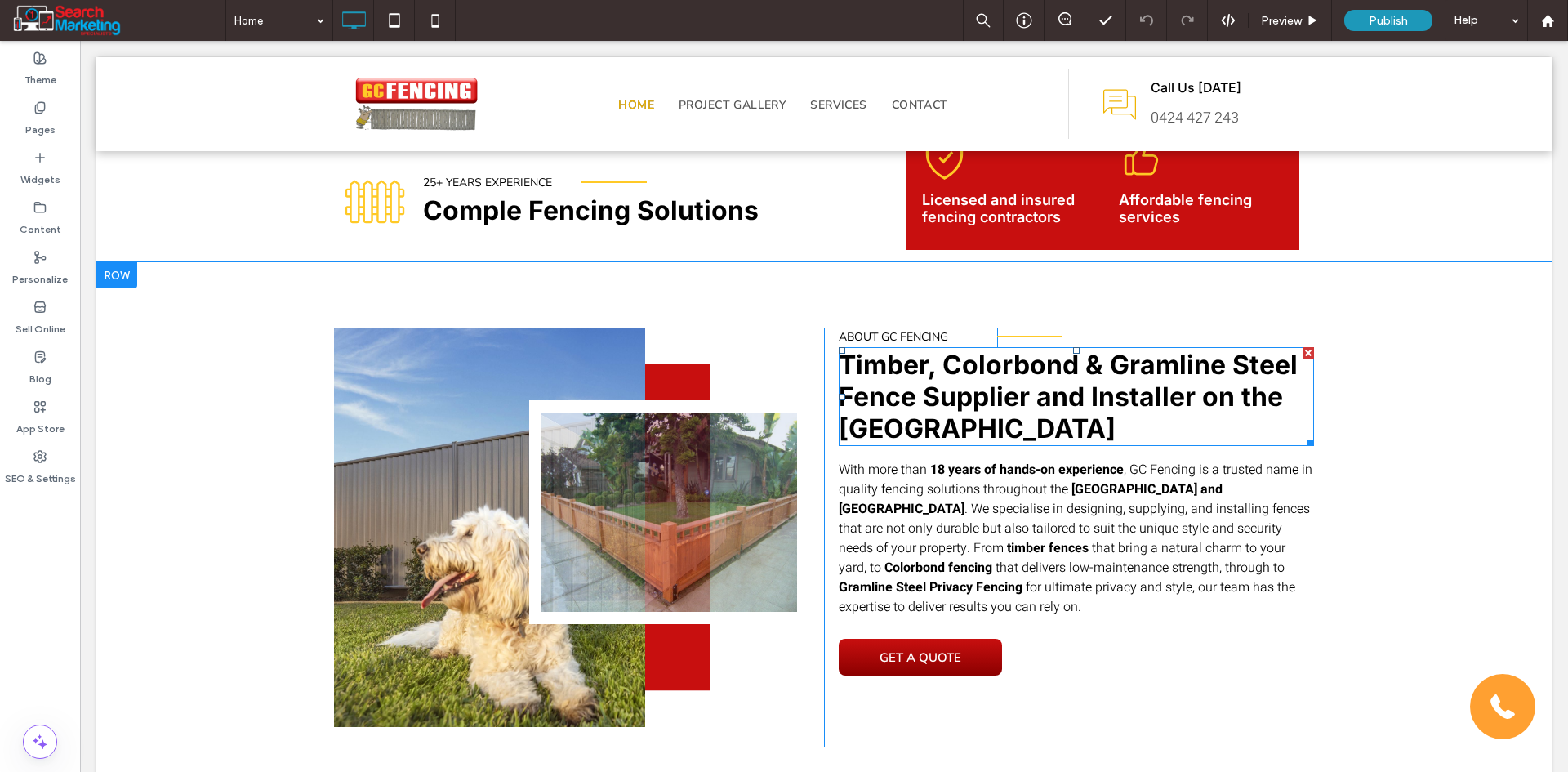
scroll to position [653, 0]
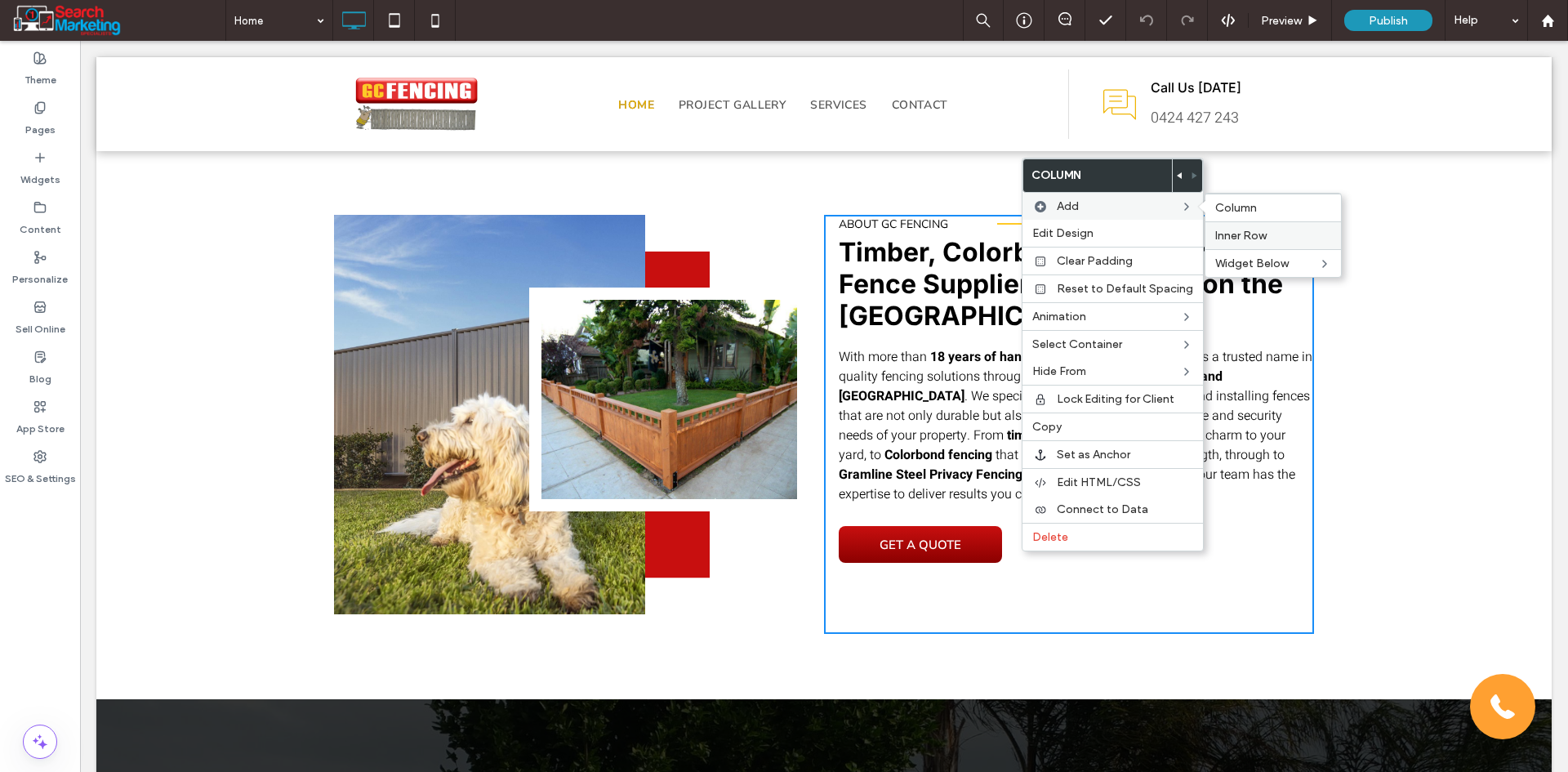
click at [1237, 241] on span "Inner Row" at bounding box center [1241, 236] width 52 height 14
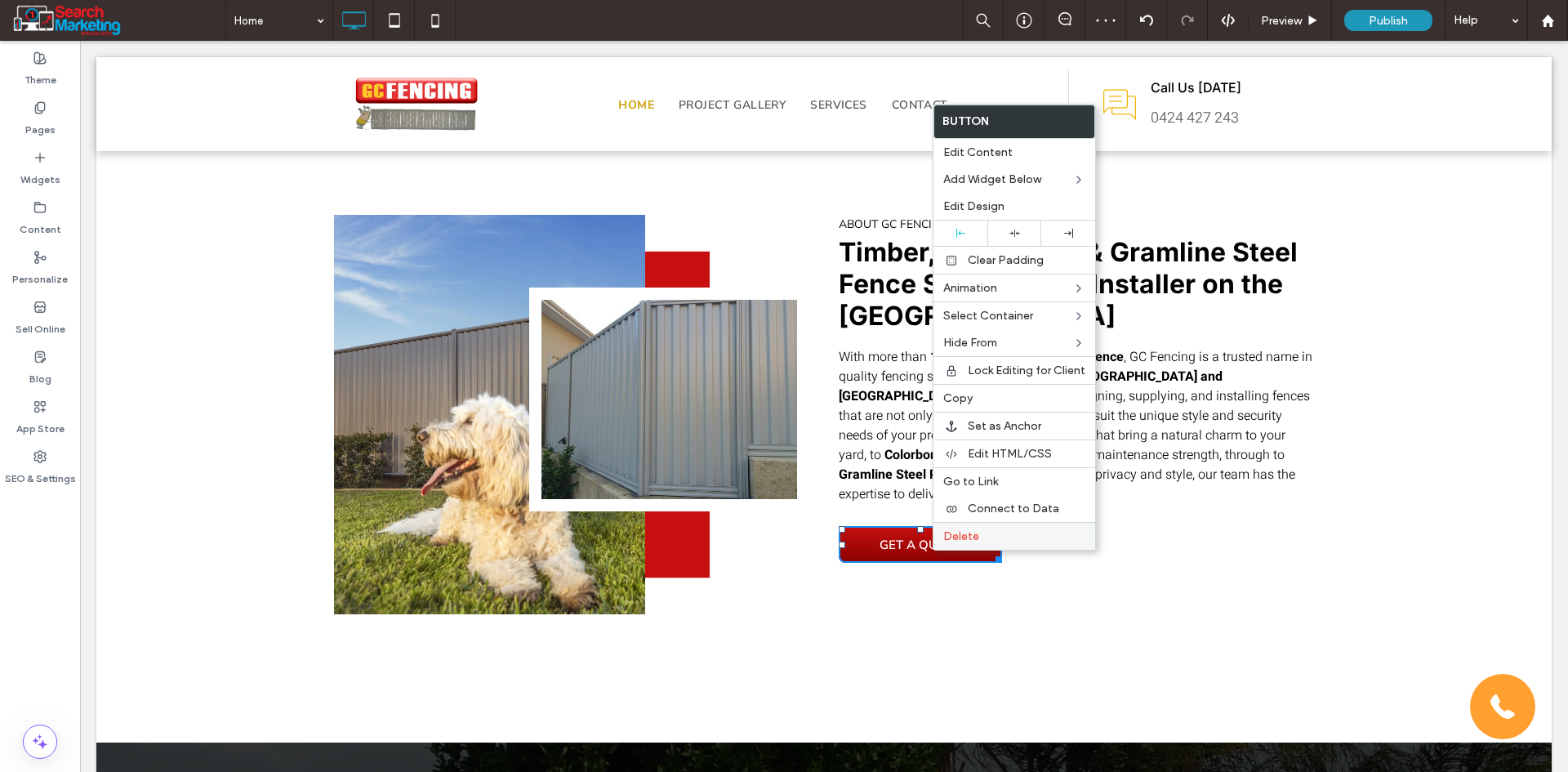
drag, startPoint x: 983, startPoint y: 394, endPoint x: 991, endPoint y: 536, distance: 142.2
click at [984, 395] on label "Copy" at bounding box center [1014, 398] width 142 height 14
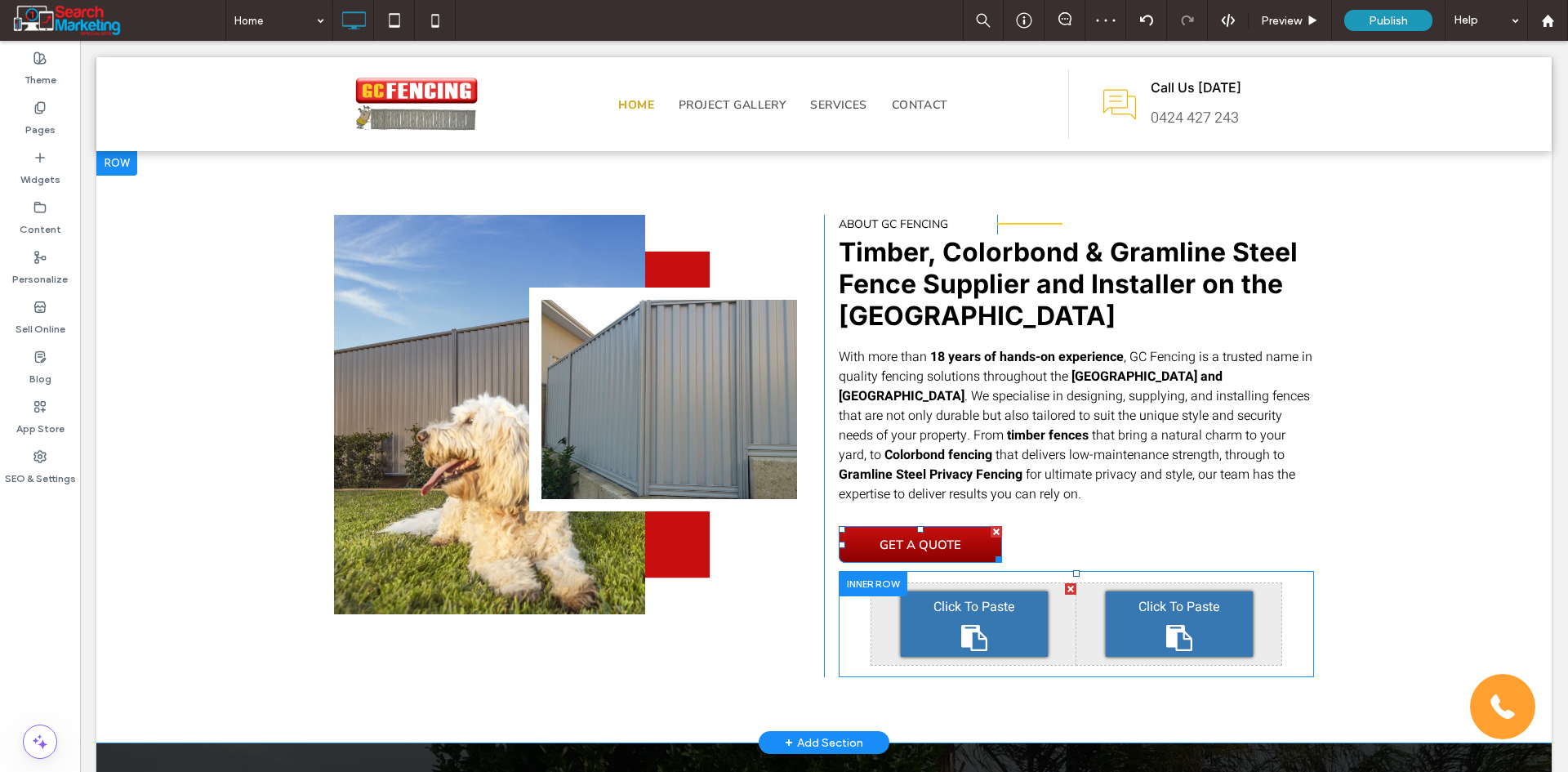
click at [964, 625] on icon at bounding box center [974, 638] width 26 height 26
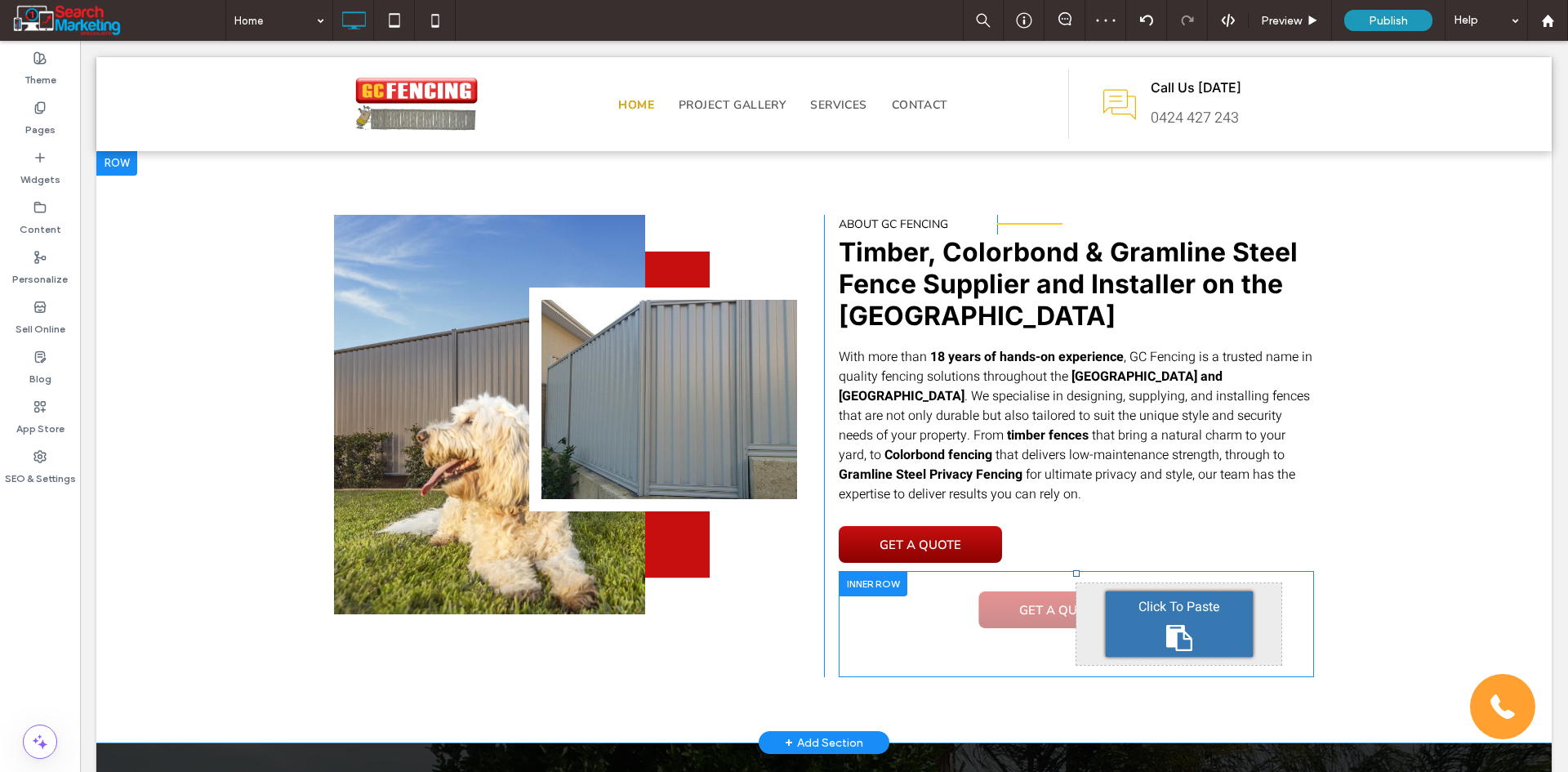
click at [847, 586] on div at bounding box center [873, 583] width 69 height 25
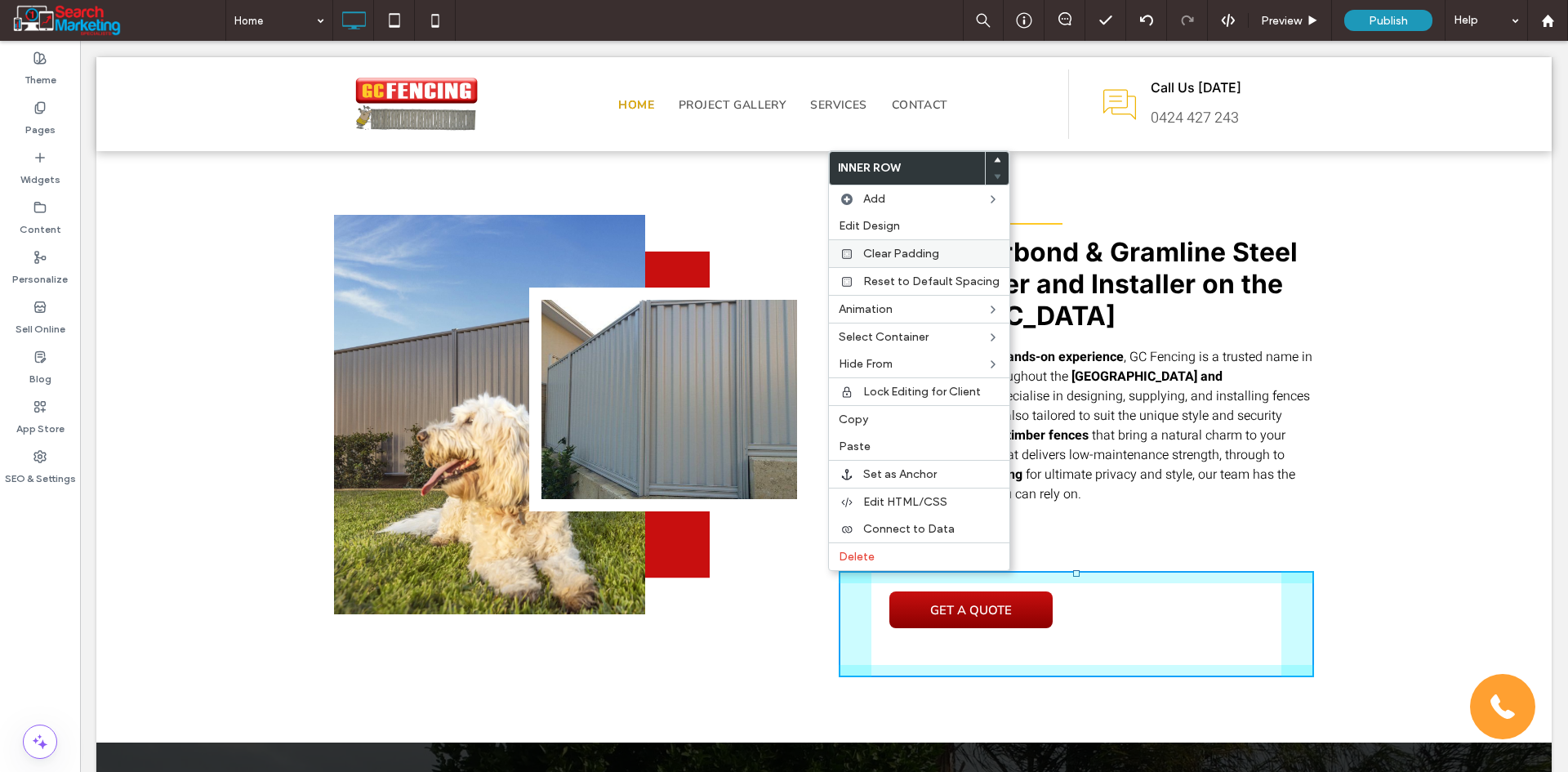
click at [903, 245] on div "Clear Padding" at bounding box center [919, 253] width 181 height 28
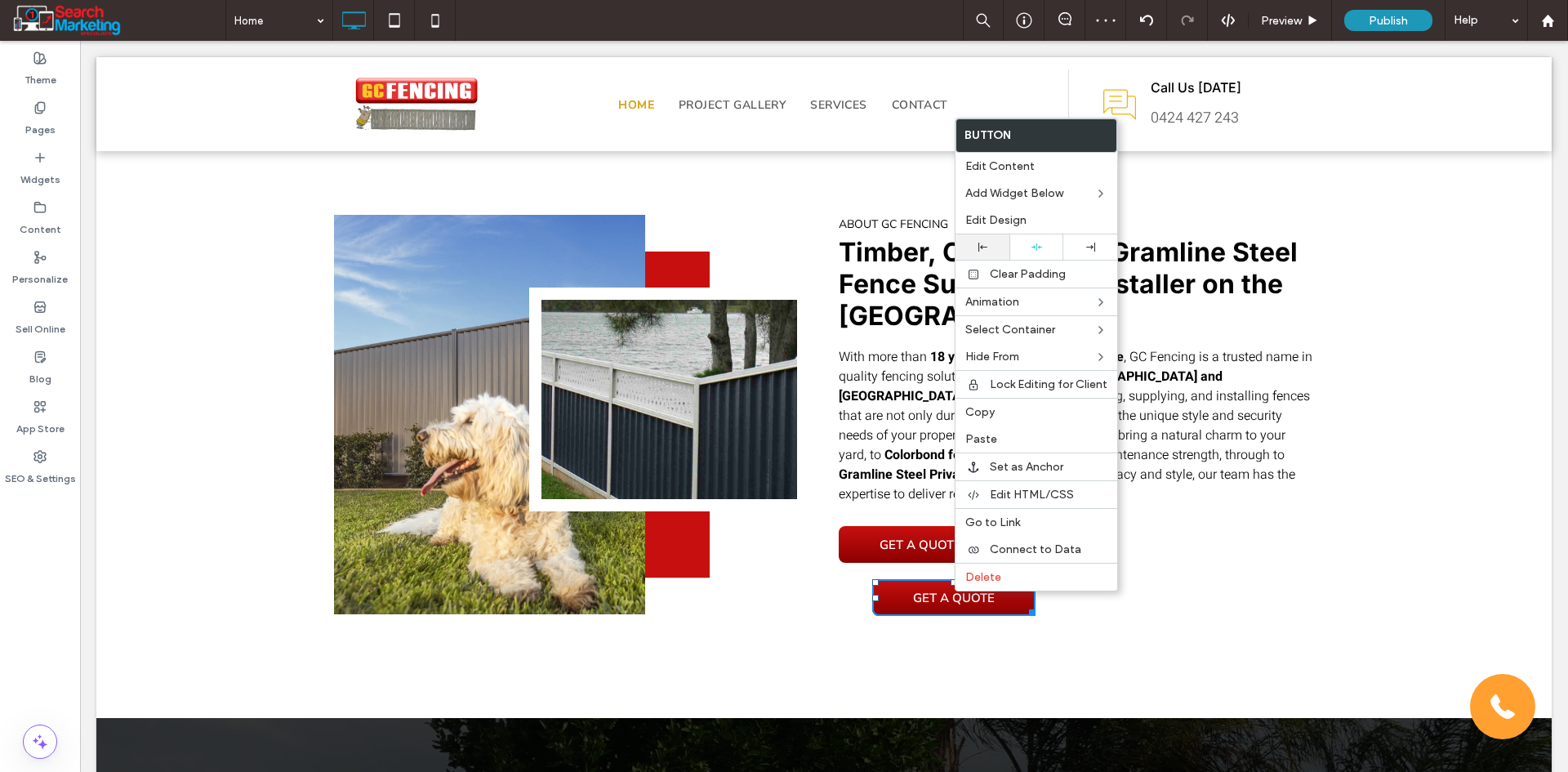
drag, startPoint x: 983, startPoint y: 246, endPoint x: 1091, endPoint y: 493, distance: 269.6
click at [984, 245] on icon at bounding box center [982, 246] width 9 height 9
click at [1077, 625] on div "Click To Paste Click To Paste" at bounding box center [1195, 611] width 237 height 81
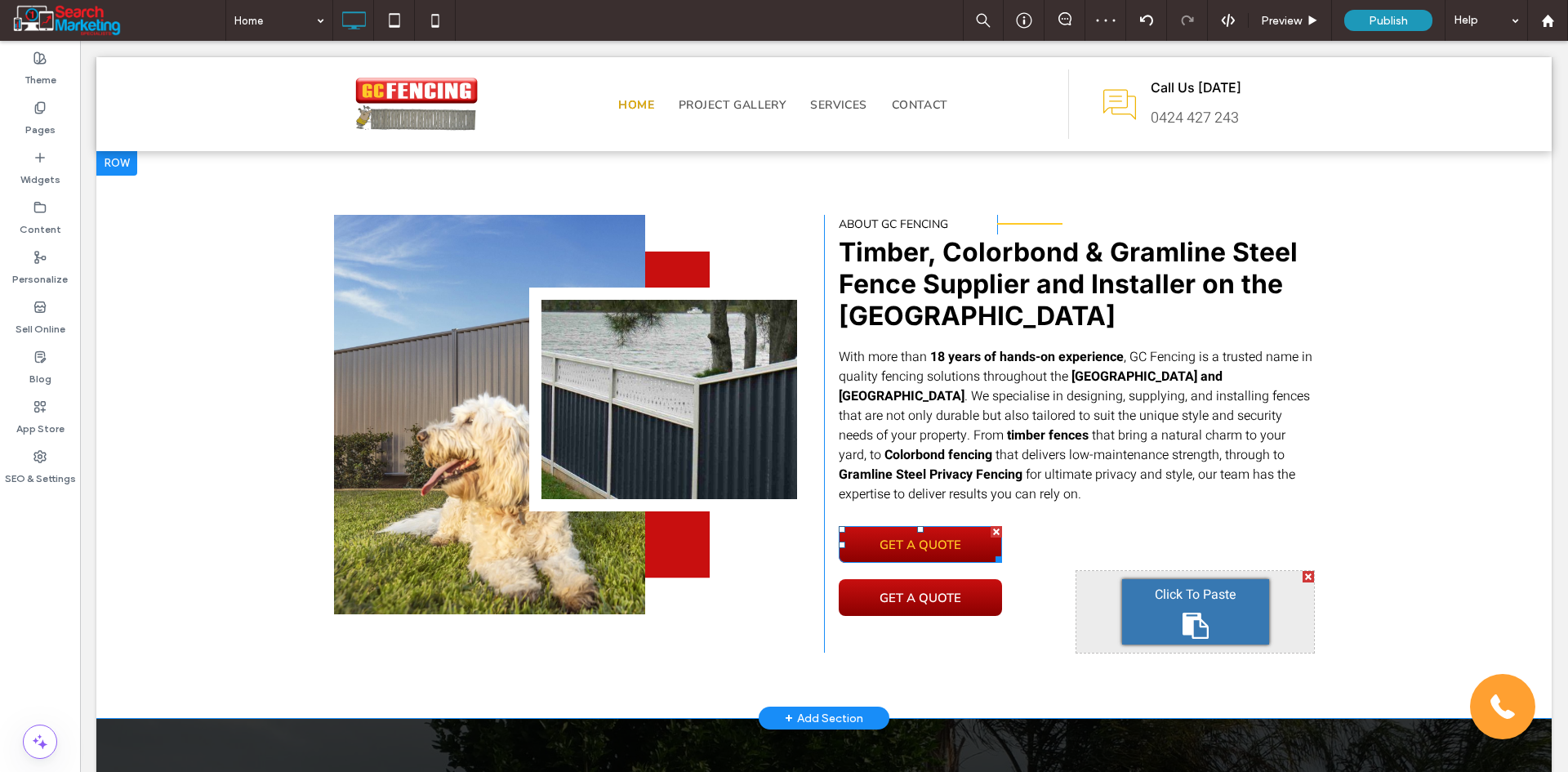
drag, startPoint x: 983, startPoint y: 531, endPoint x: 1052, endPoint y: 573, distance: 80.8
click at [991, 531] on div at bounding box center [997, 532] width 11 height 11
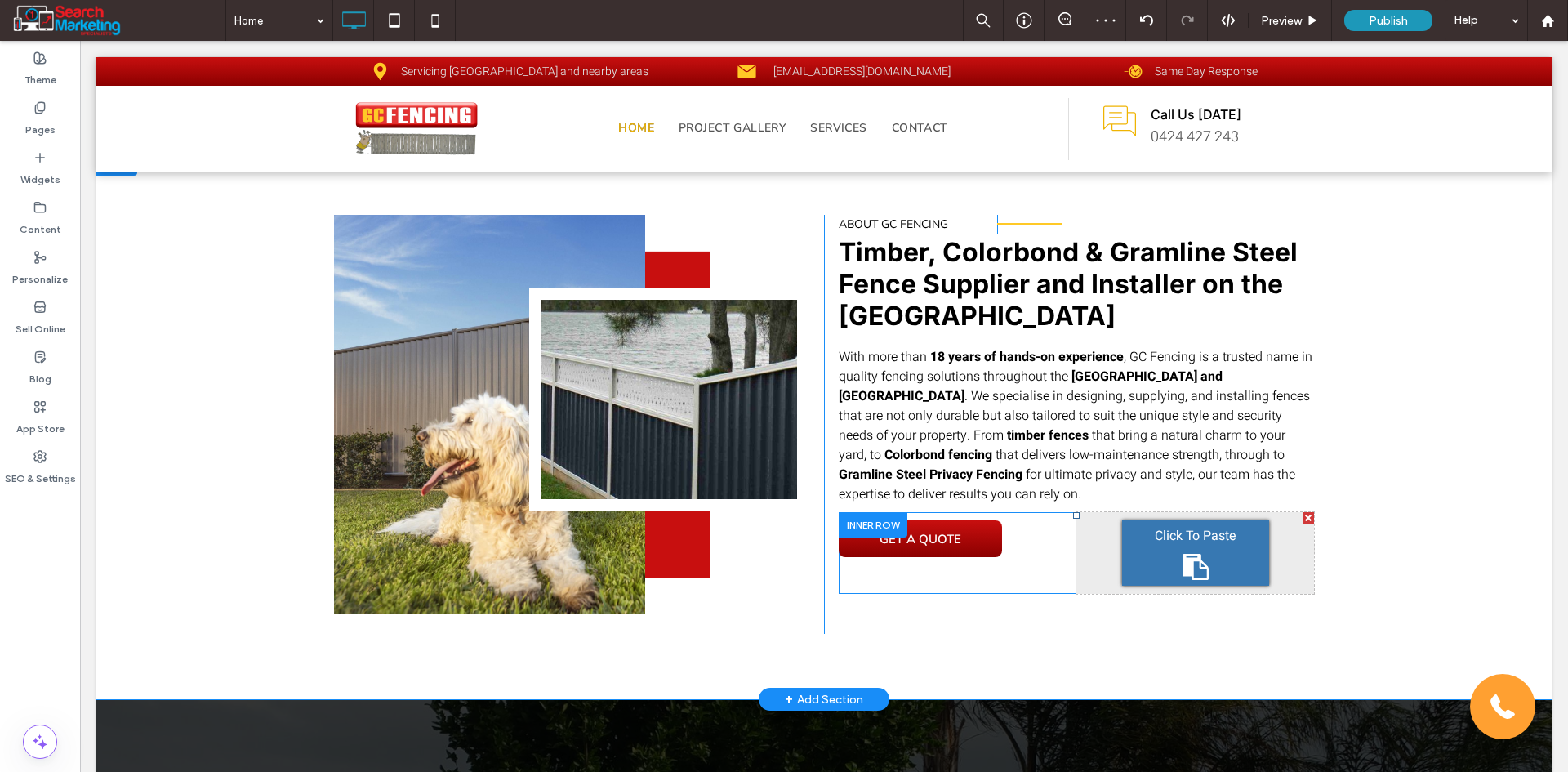
click at [852, 525] on div at bounding box center [873, 525] width 69 height 25
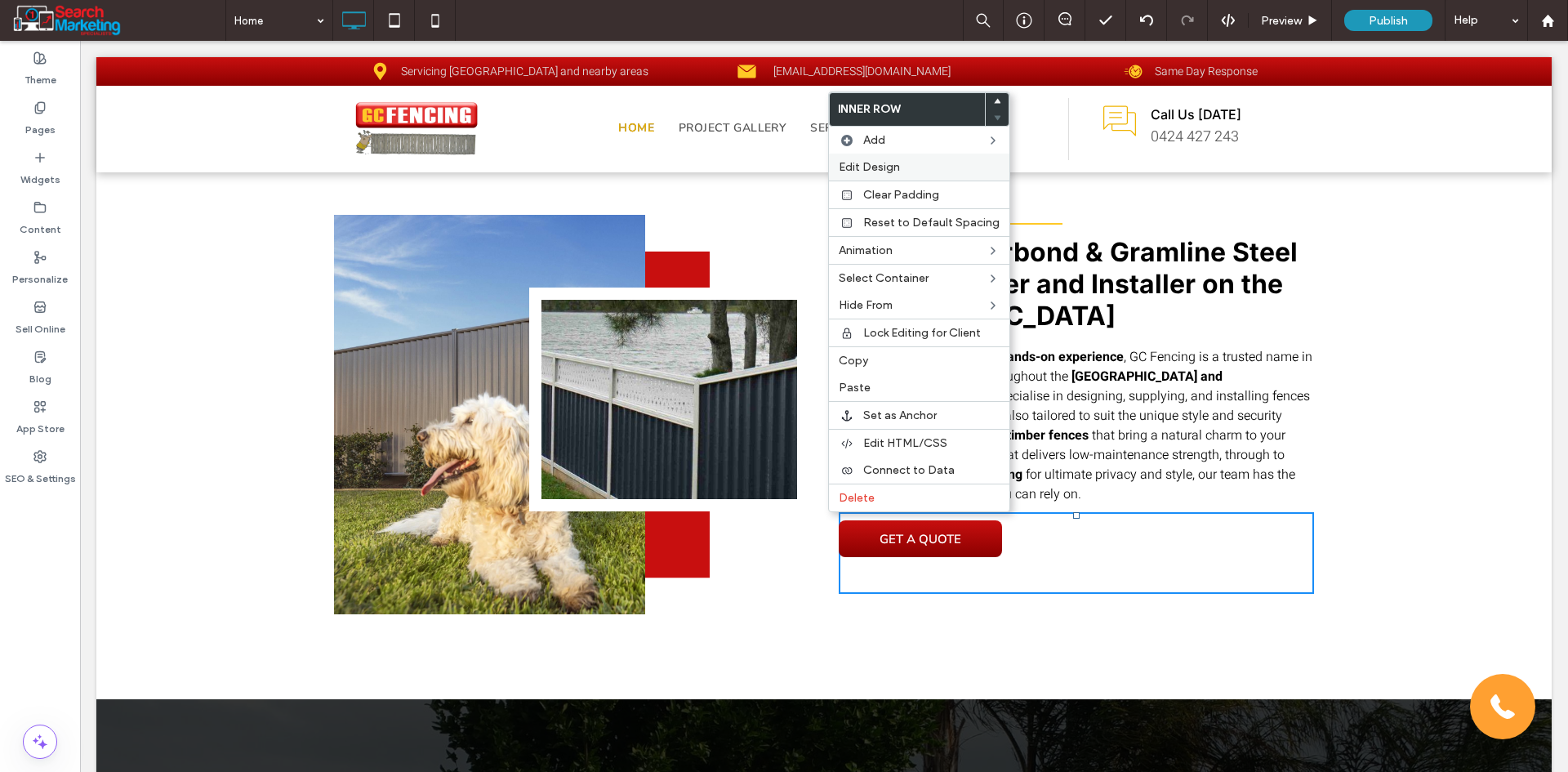
click at [887, 163] on span "Edit Design" at bounding box center [869, 167] width 61 height 14
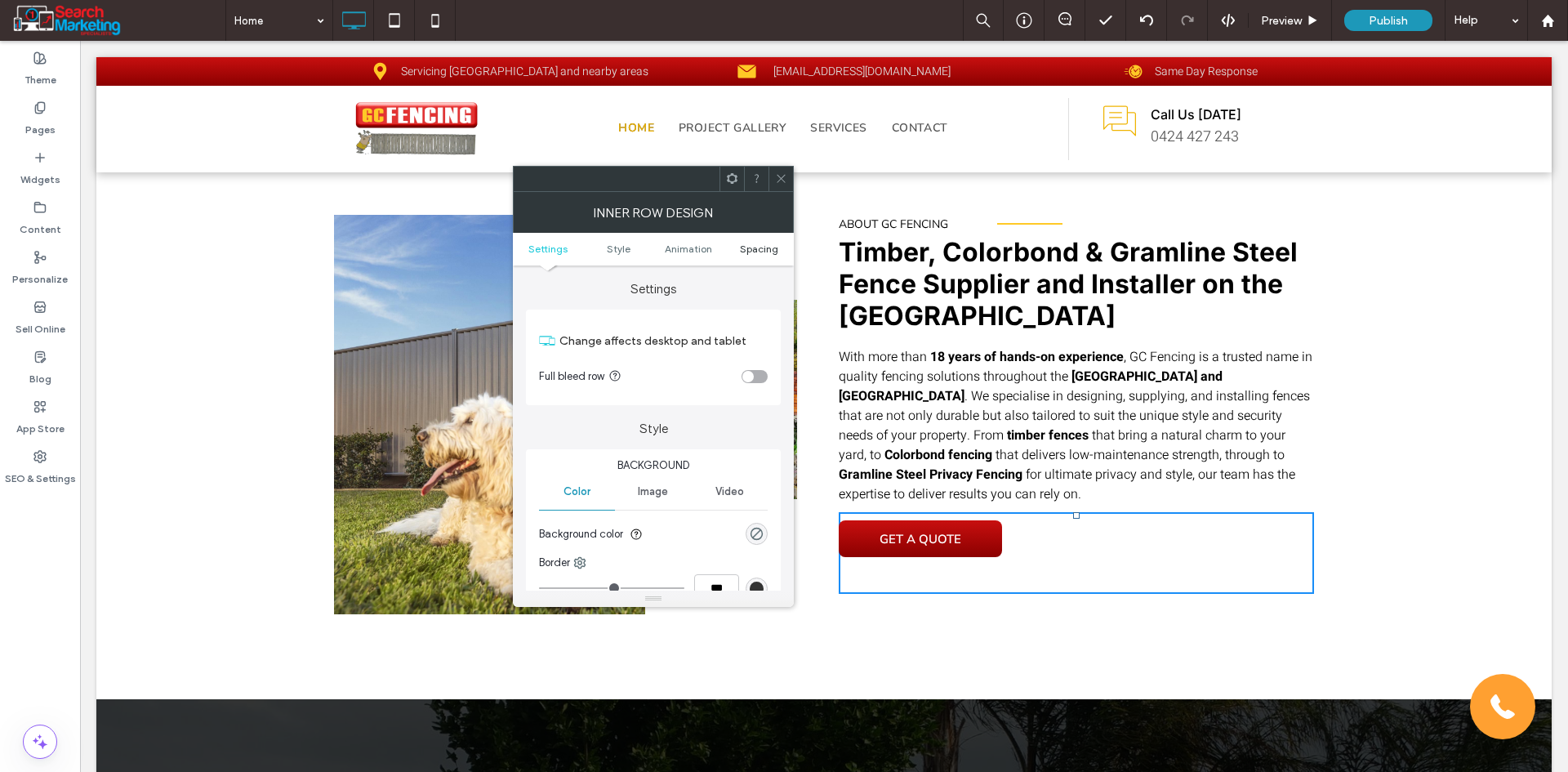
click at [751, 245] on span "Spacing" at bounding box center [759, 248] width 38 height 12
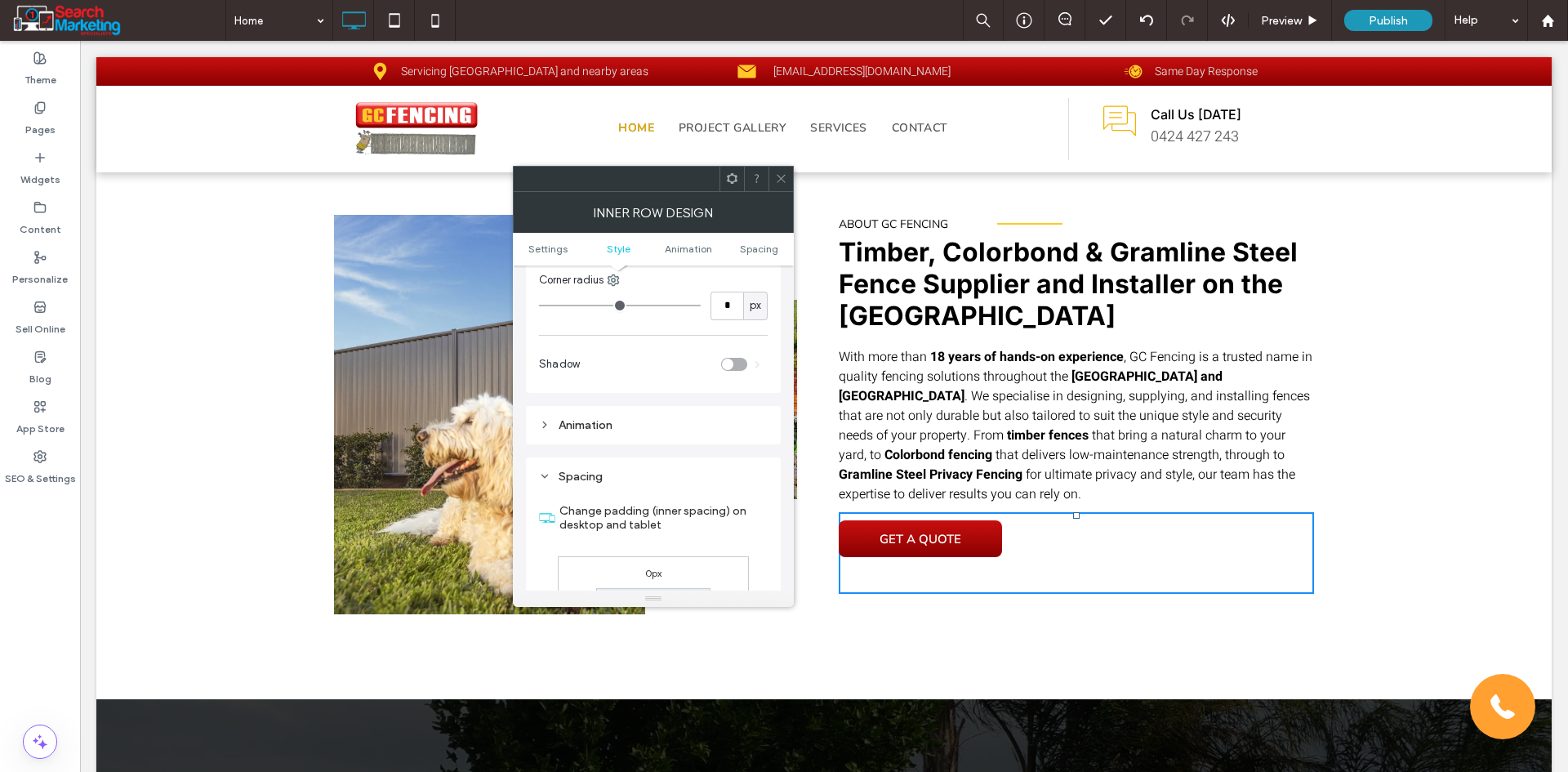
scroll to position [523, 0]
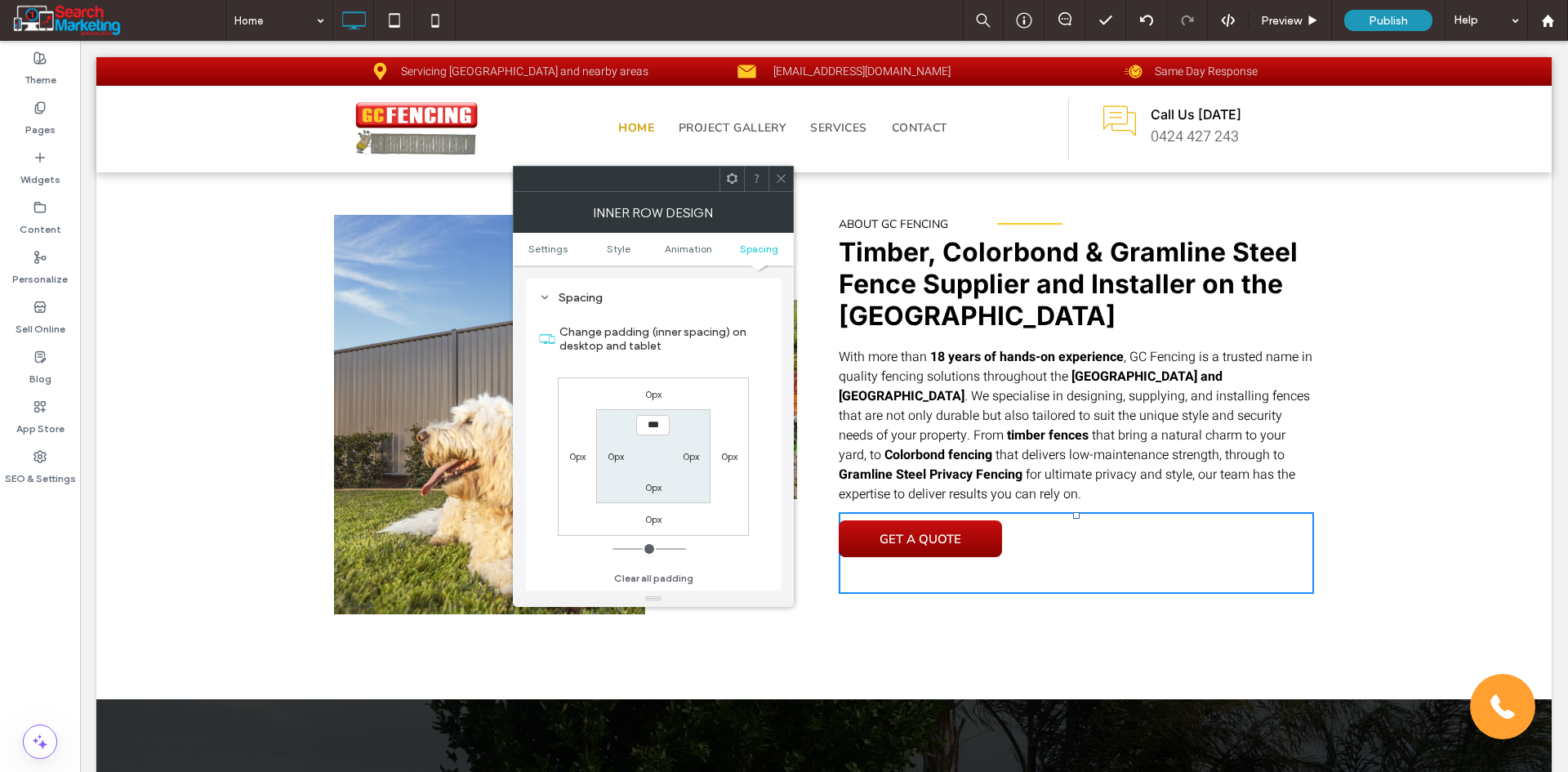
click at [653, 395] on label "0px" at bounding box center [653, 394] width 16 height 12
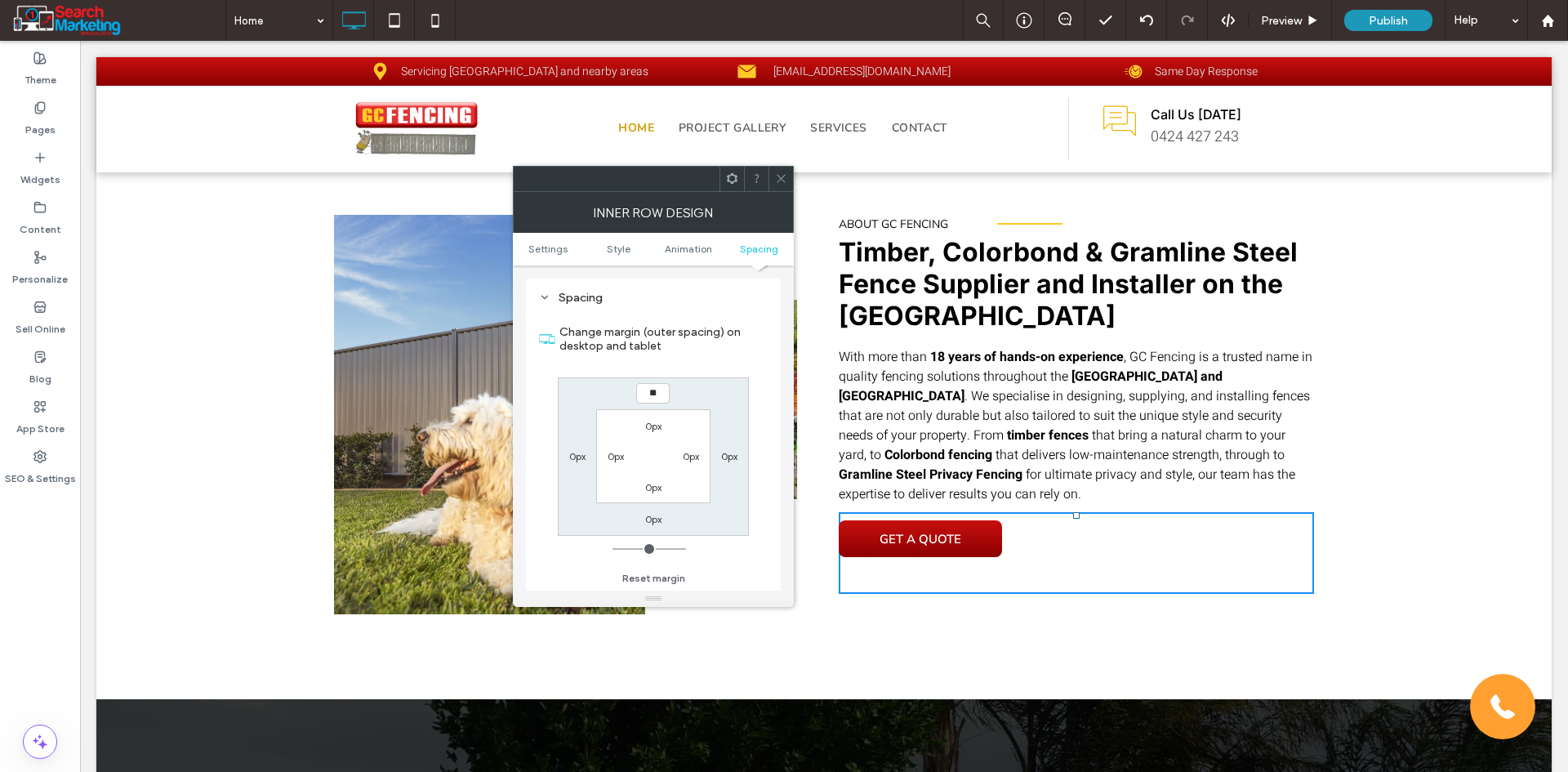
type input "**"
type input "****"
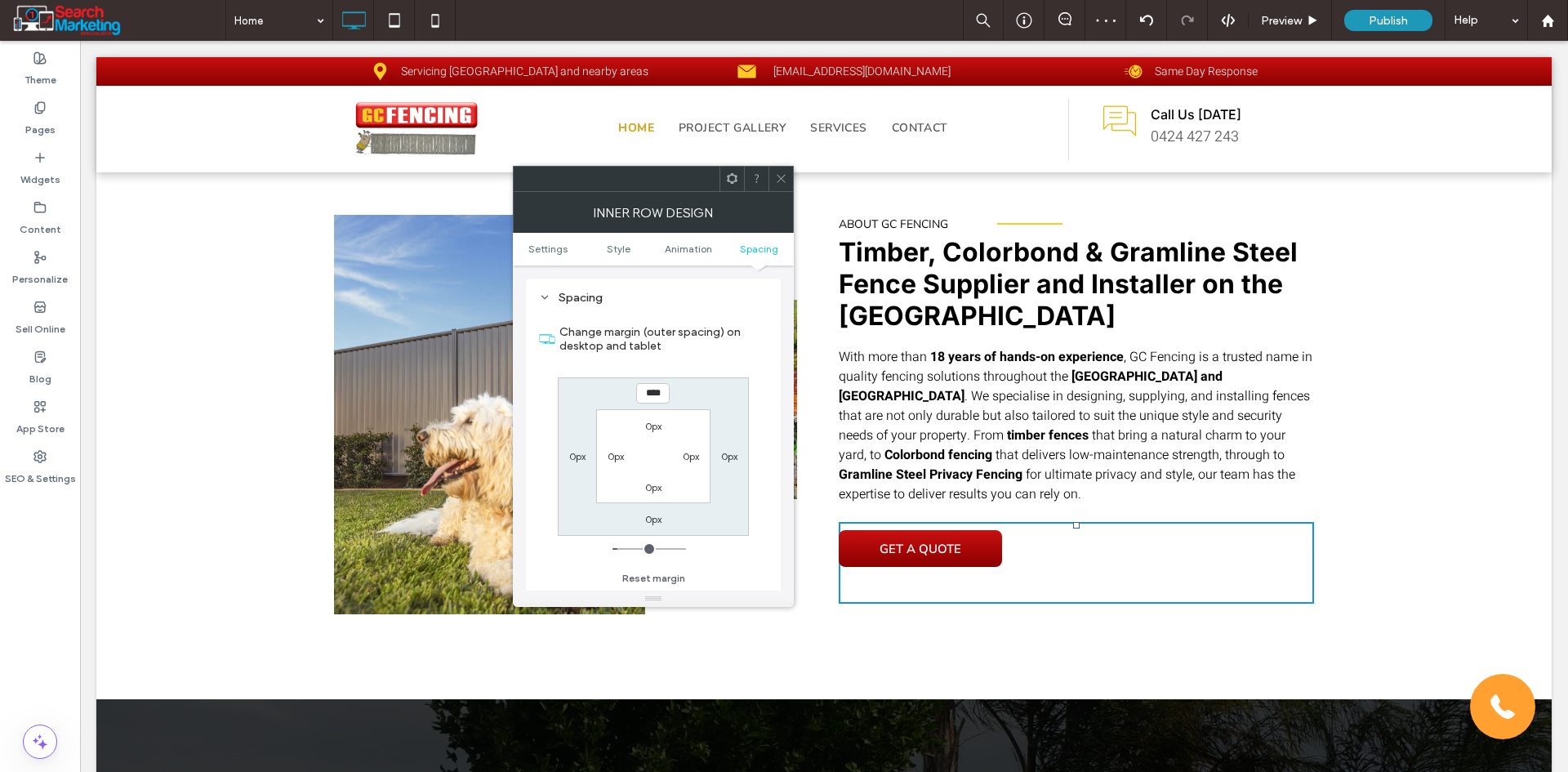
click at [773, 174] on div at bounding box center [781, 179] width 25 height 25
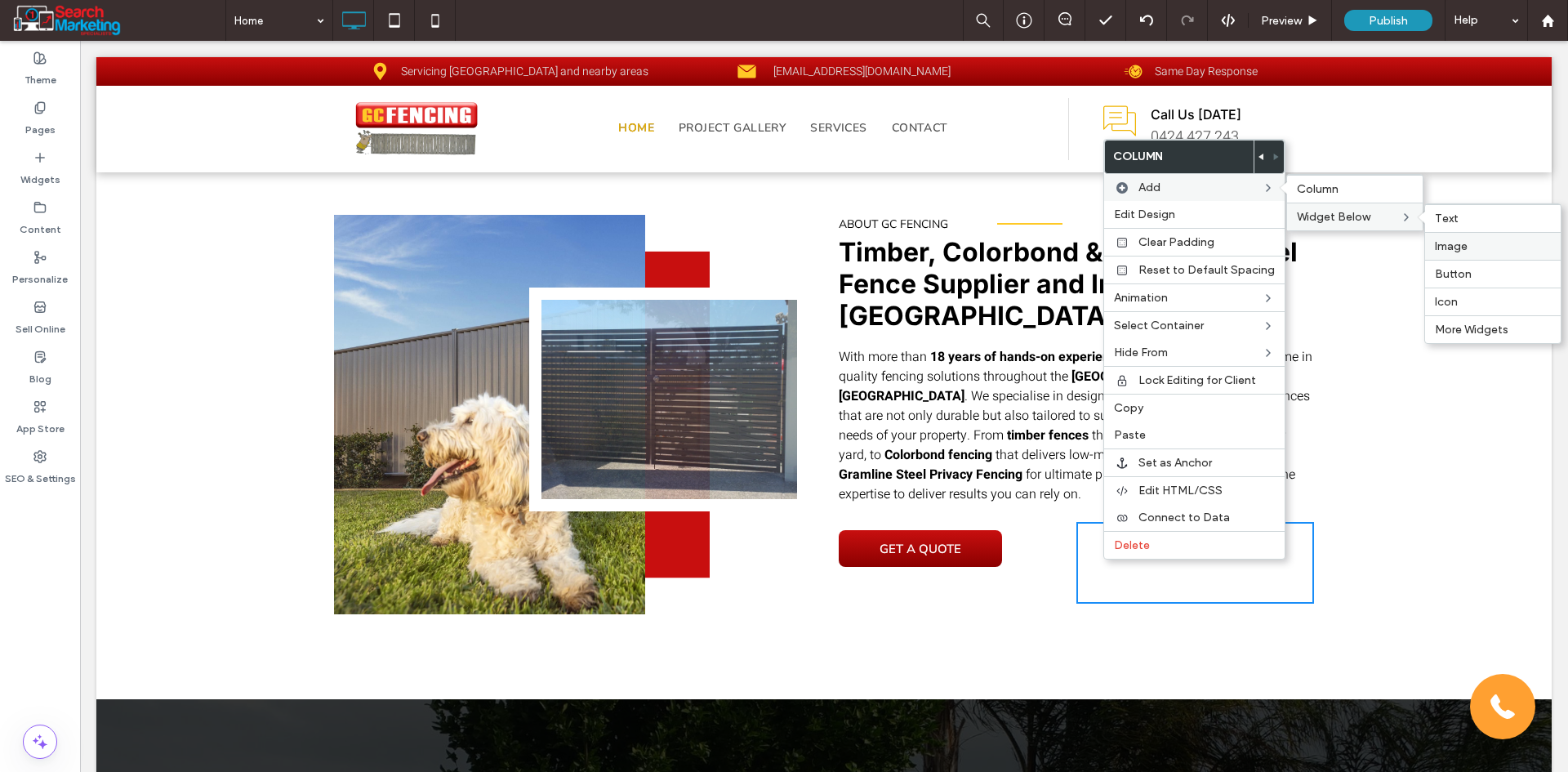
click at [1461, 247] on span "Image" at bounding box center [1451, 246] width 33 height 14
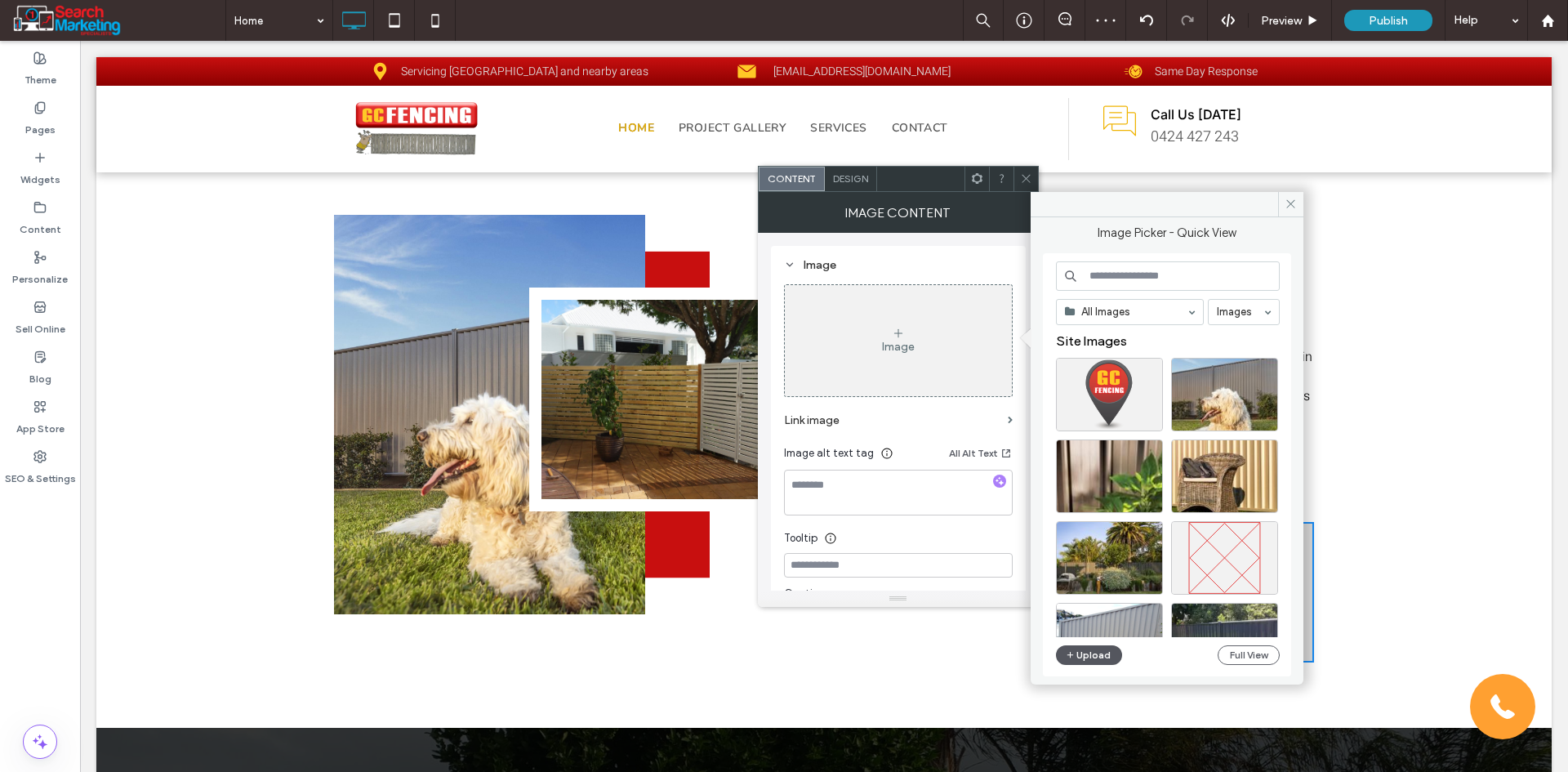
click at [1073, 648] on icon "button" at bounding box center [1070, 655] width 10 height 13
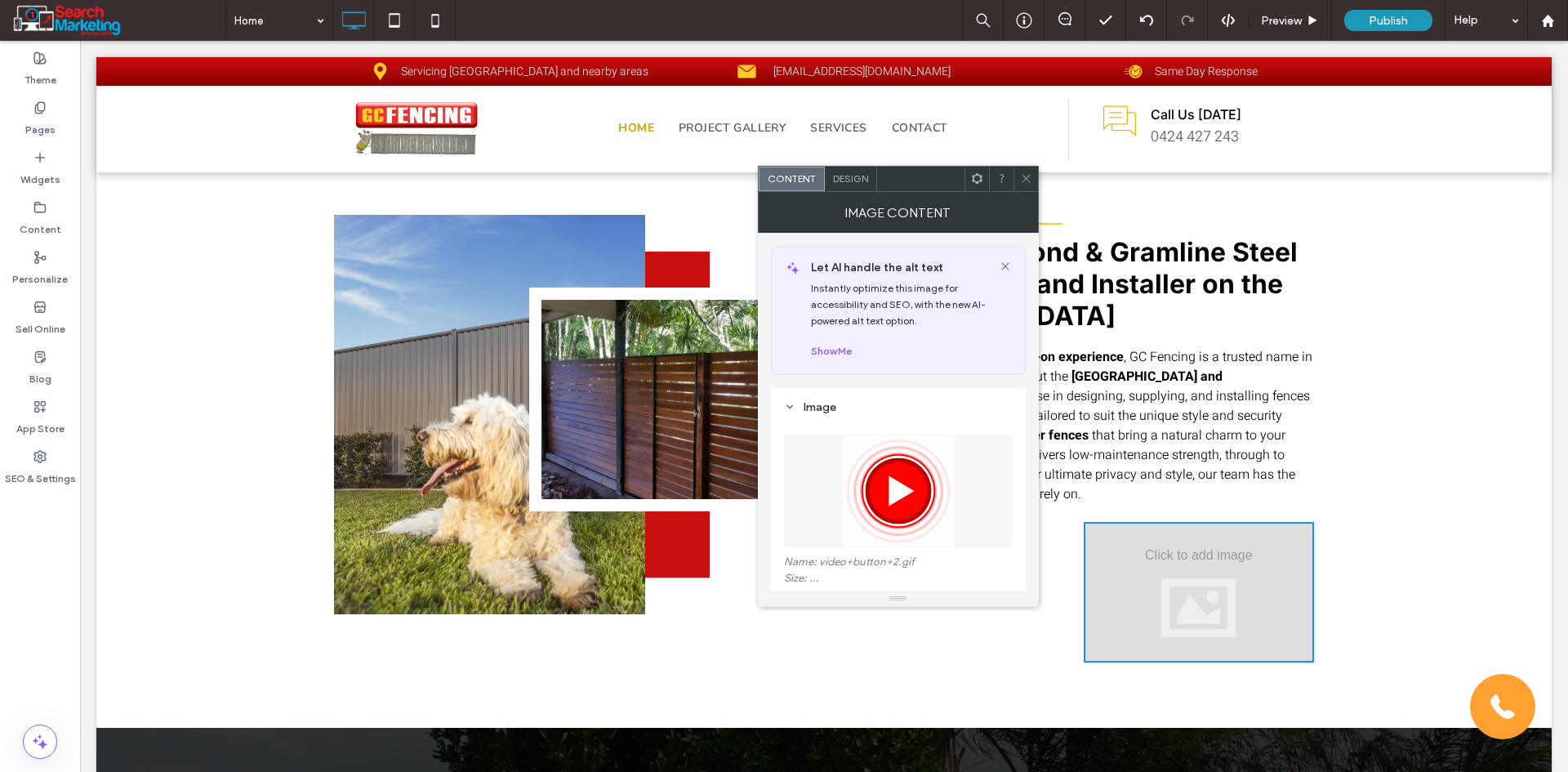
click at [1014, 176] on div at bounding box center [1026, 179] width 25 height 25
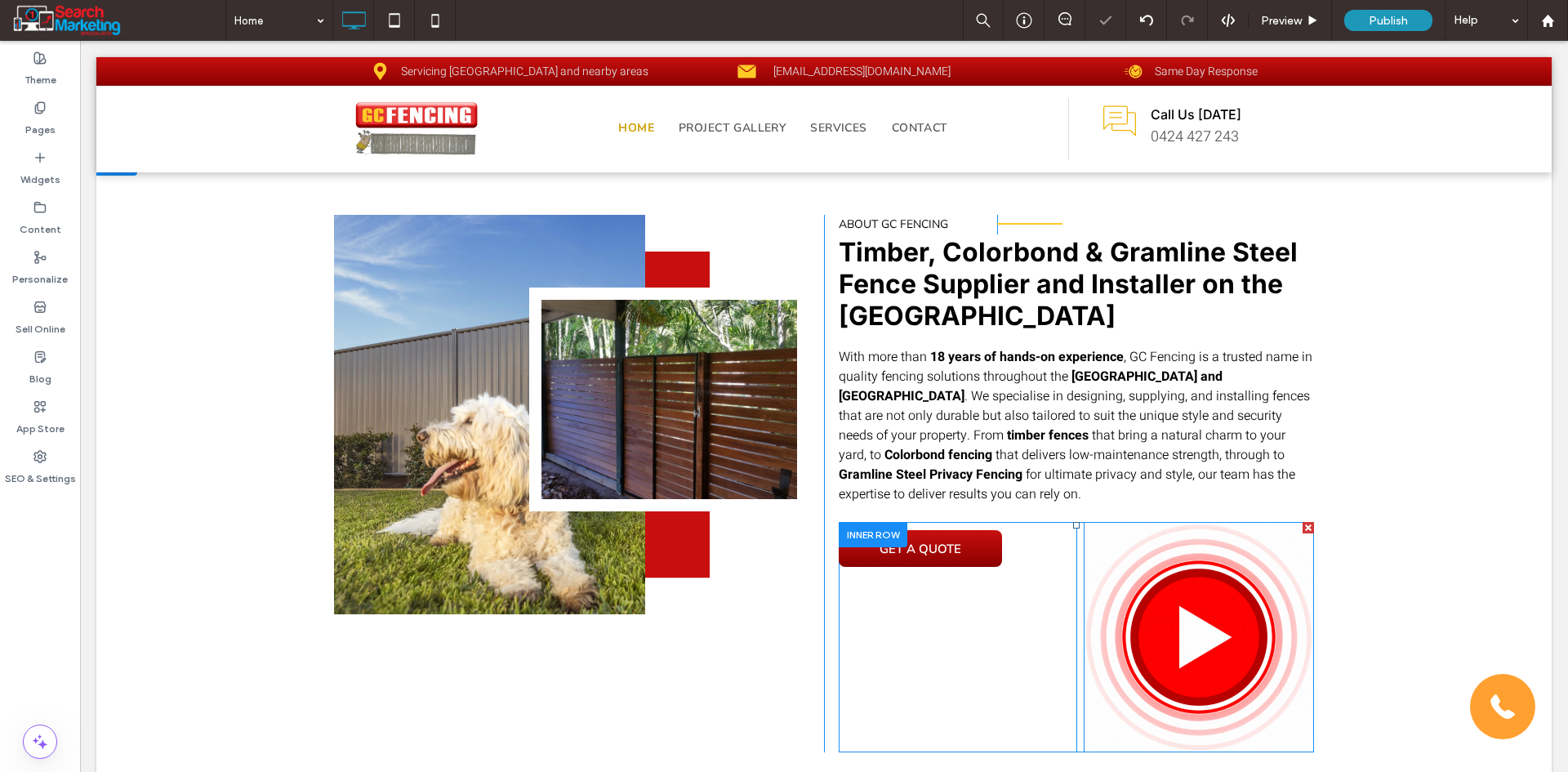
click at [1129, 571] on img at bounding box center [1198, 637] width 231 height 231
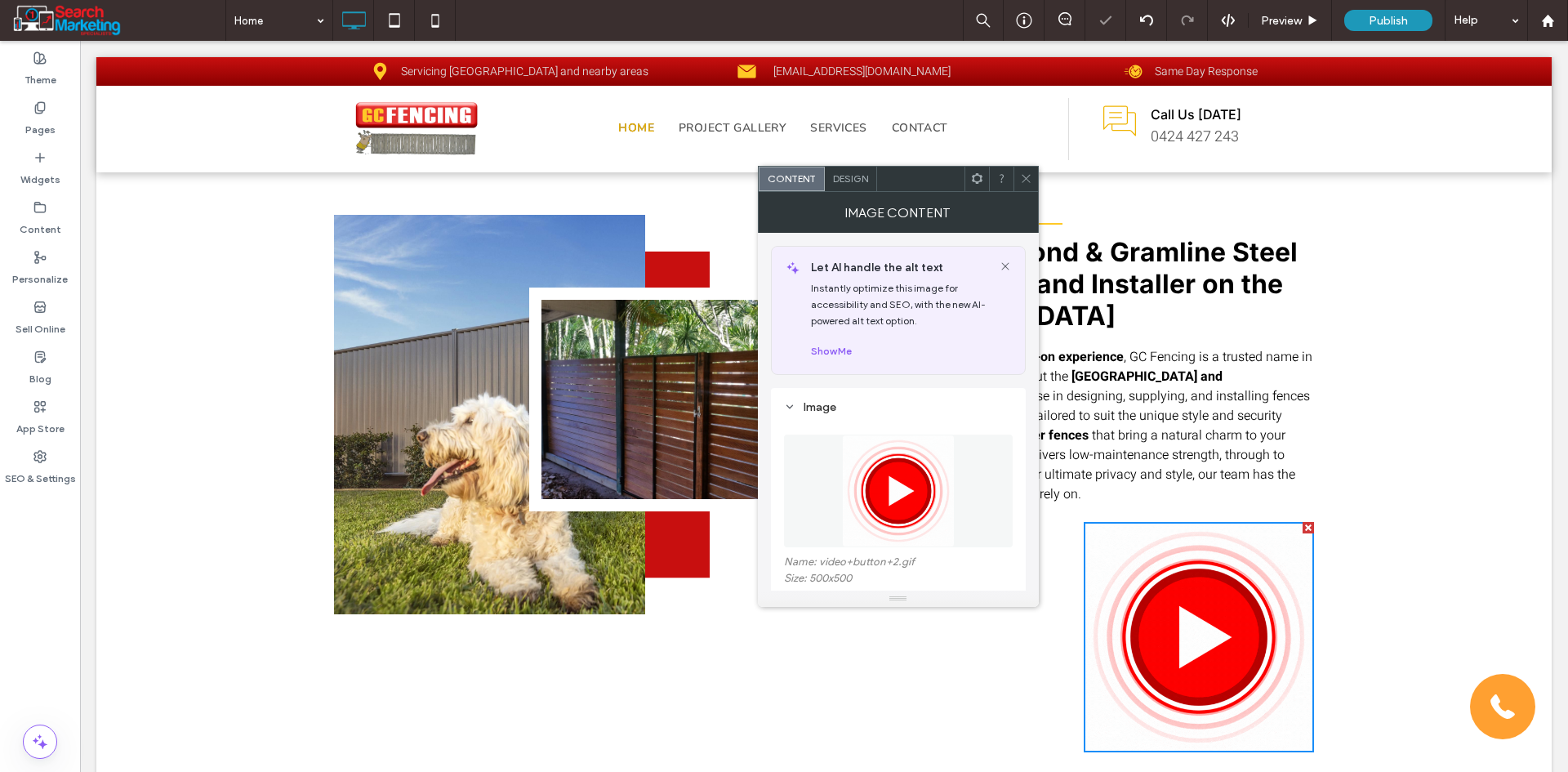
drag, startPoint x: 1024, startPoint y: 179, endPoint x: 970, endPoint y: 213, distance: 63.8
click at [1024, 179] on icon at bounding box center [1025, 178] width 12 height 12
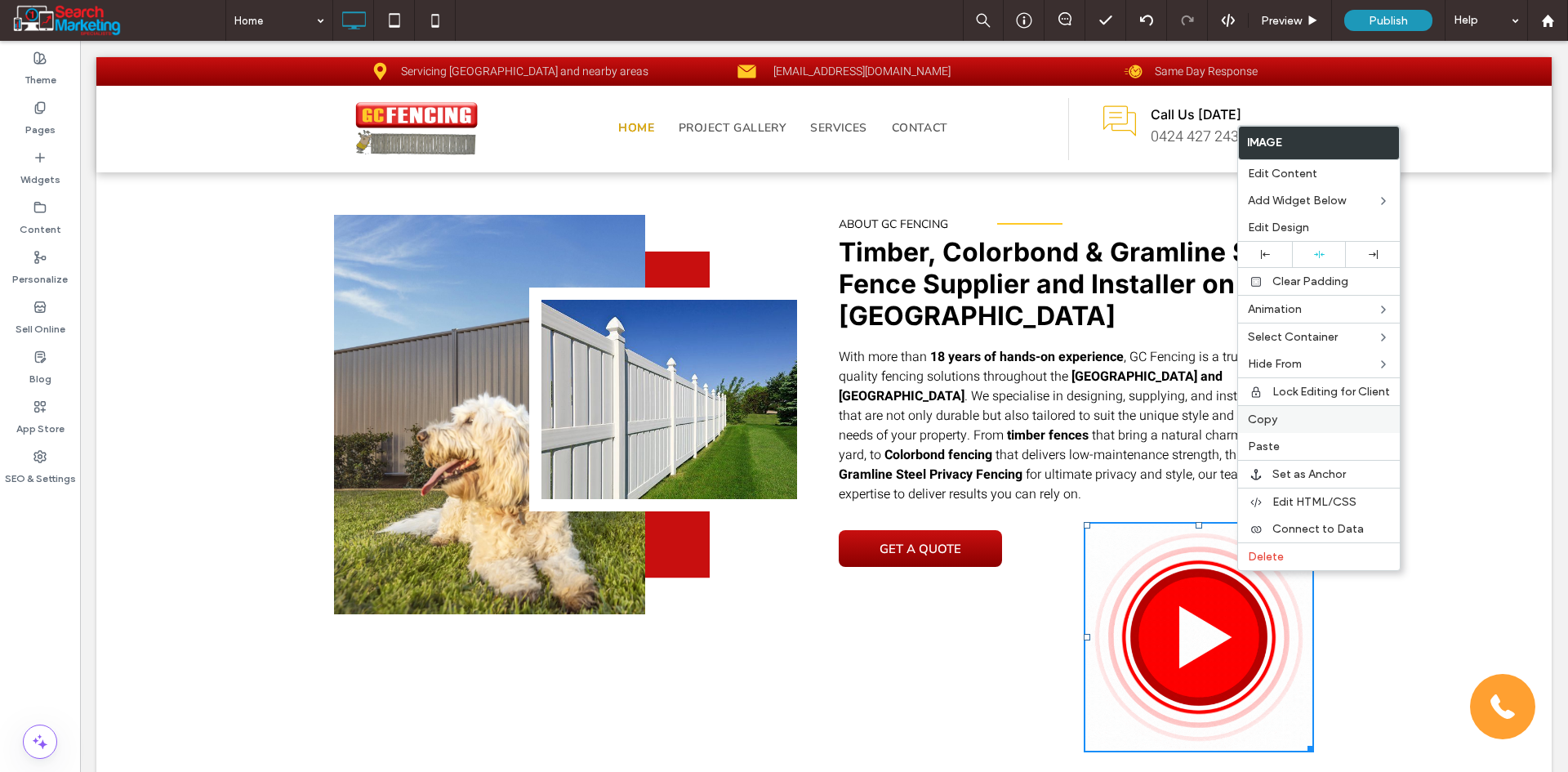
click at [1284, 420] on label "Copy" at bounding box center [1318, 420] width 142 height 14
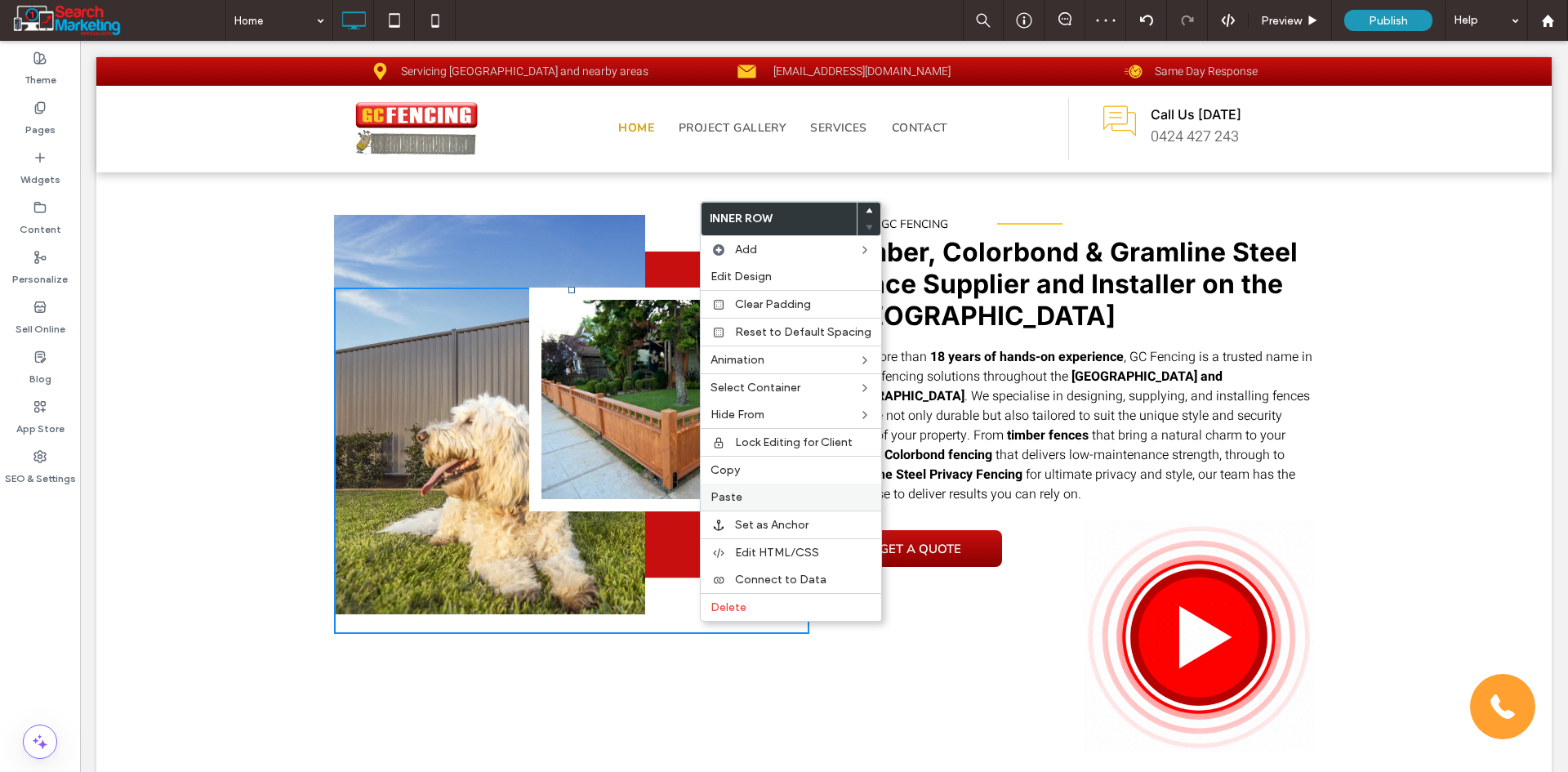
click at [769, 494] on label "Paste" at bounding box center [791, 497] width 161 height 14
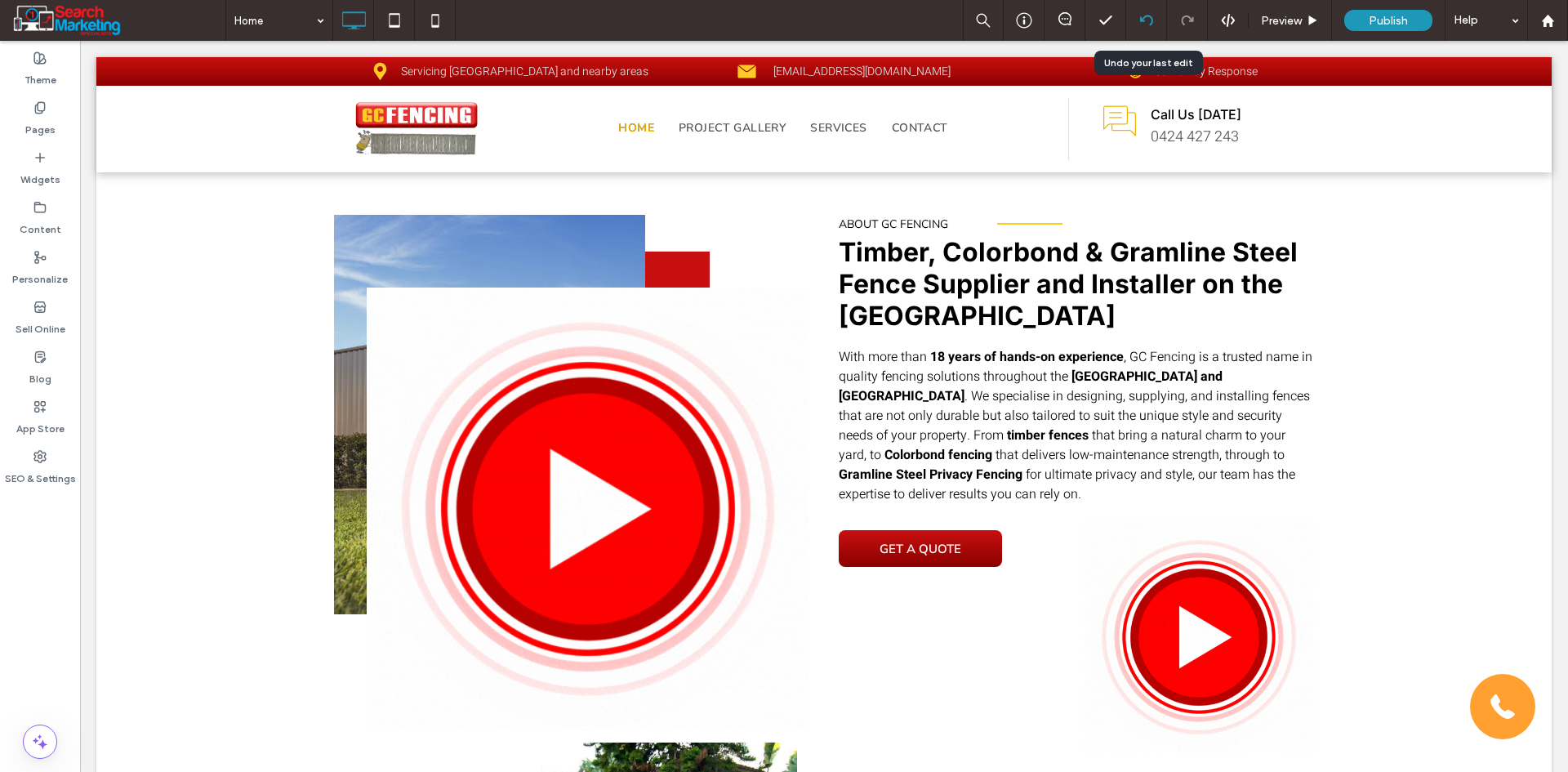
click at [1149, 18] on icon at bounding box center [1147, 21] width 13 height 13
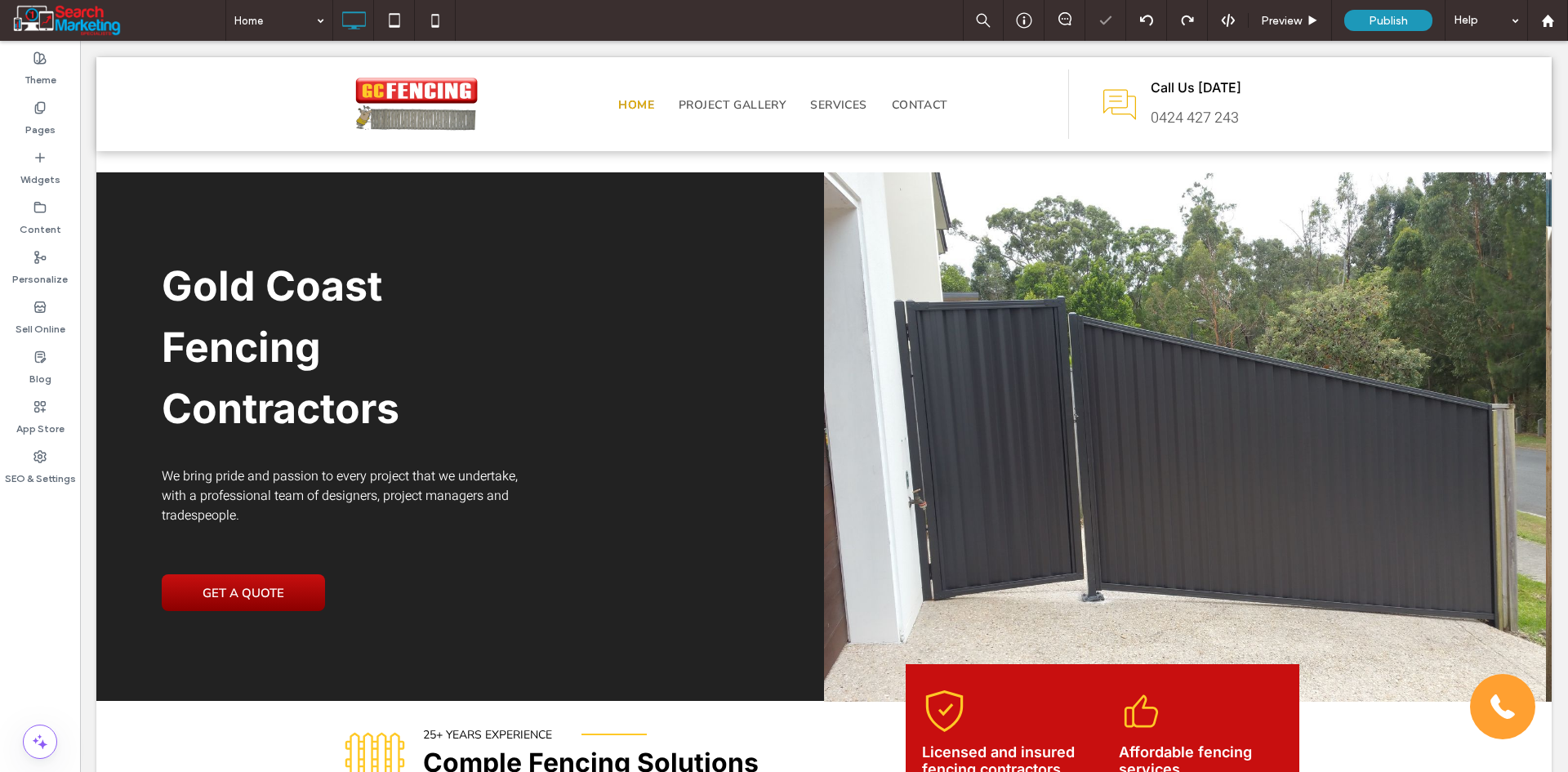
scroll to position [817, 0]
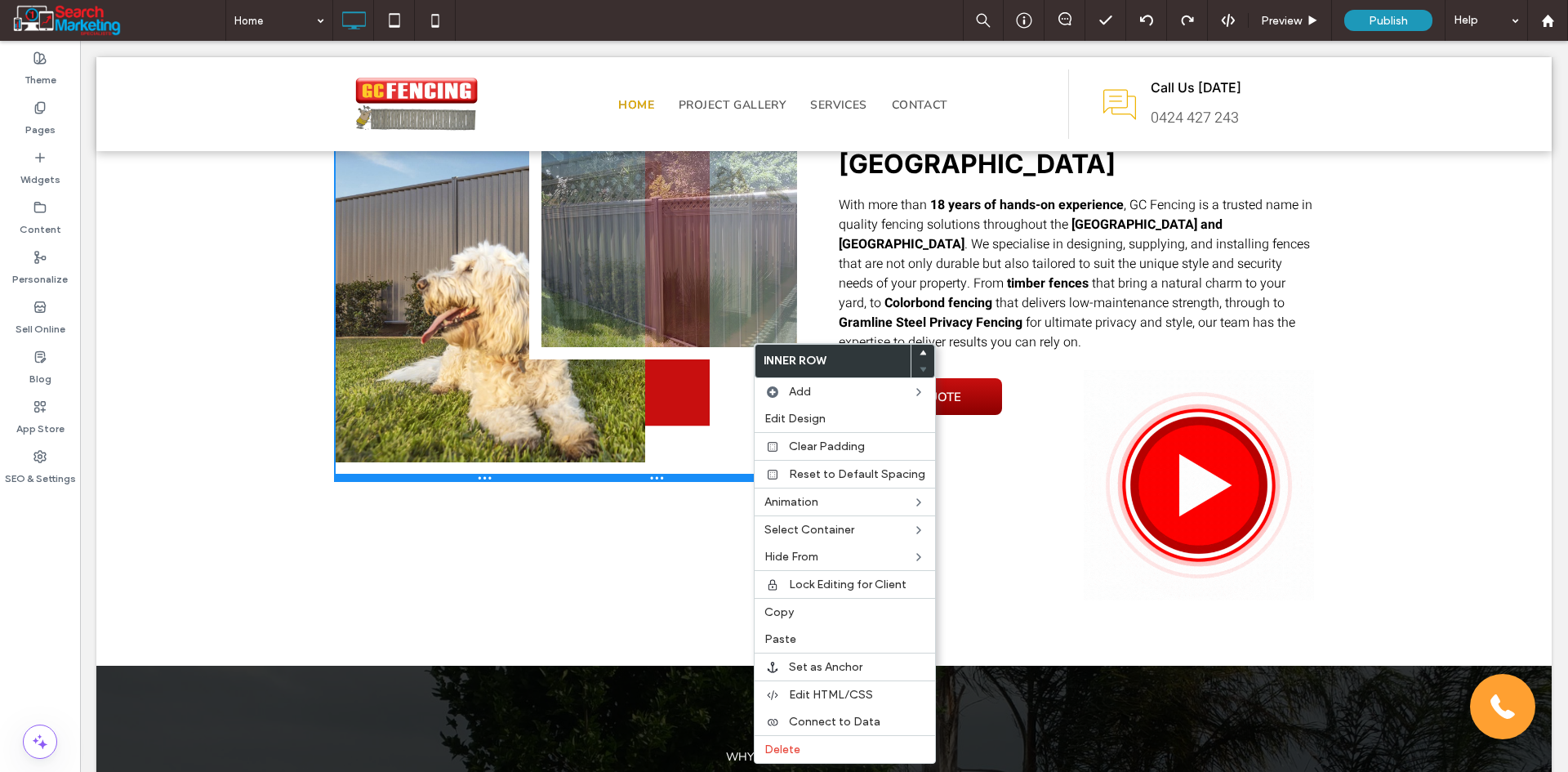
click at [710, 480] on div at bounding box center [571, 478] width 475 height 9
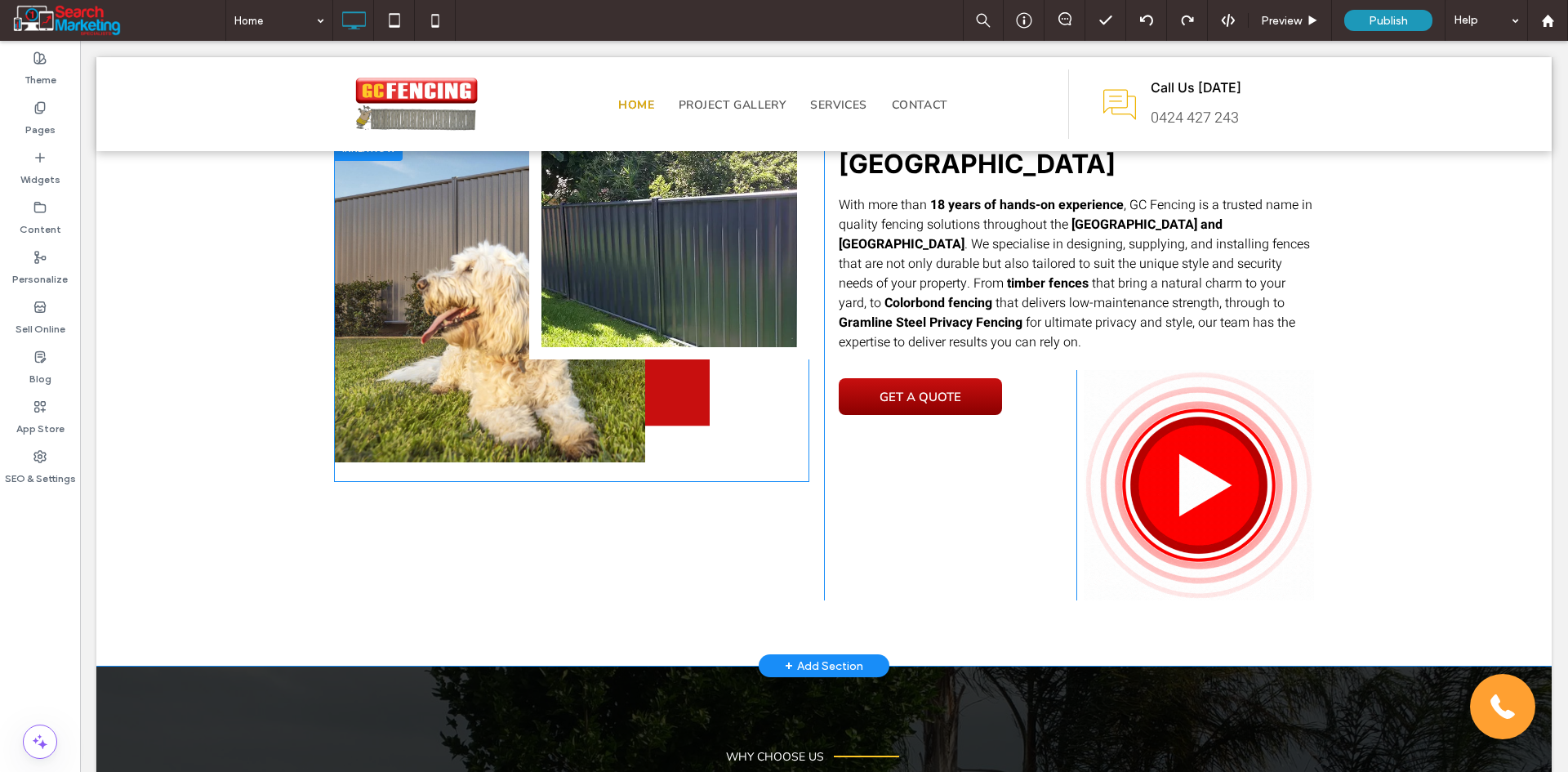
scroll to position [736, 0]
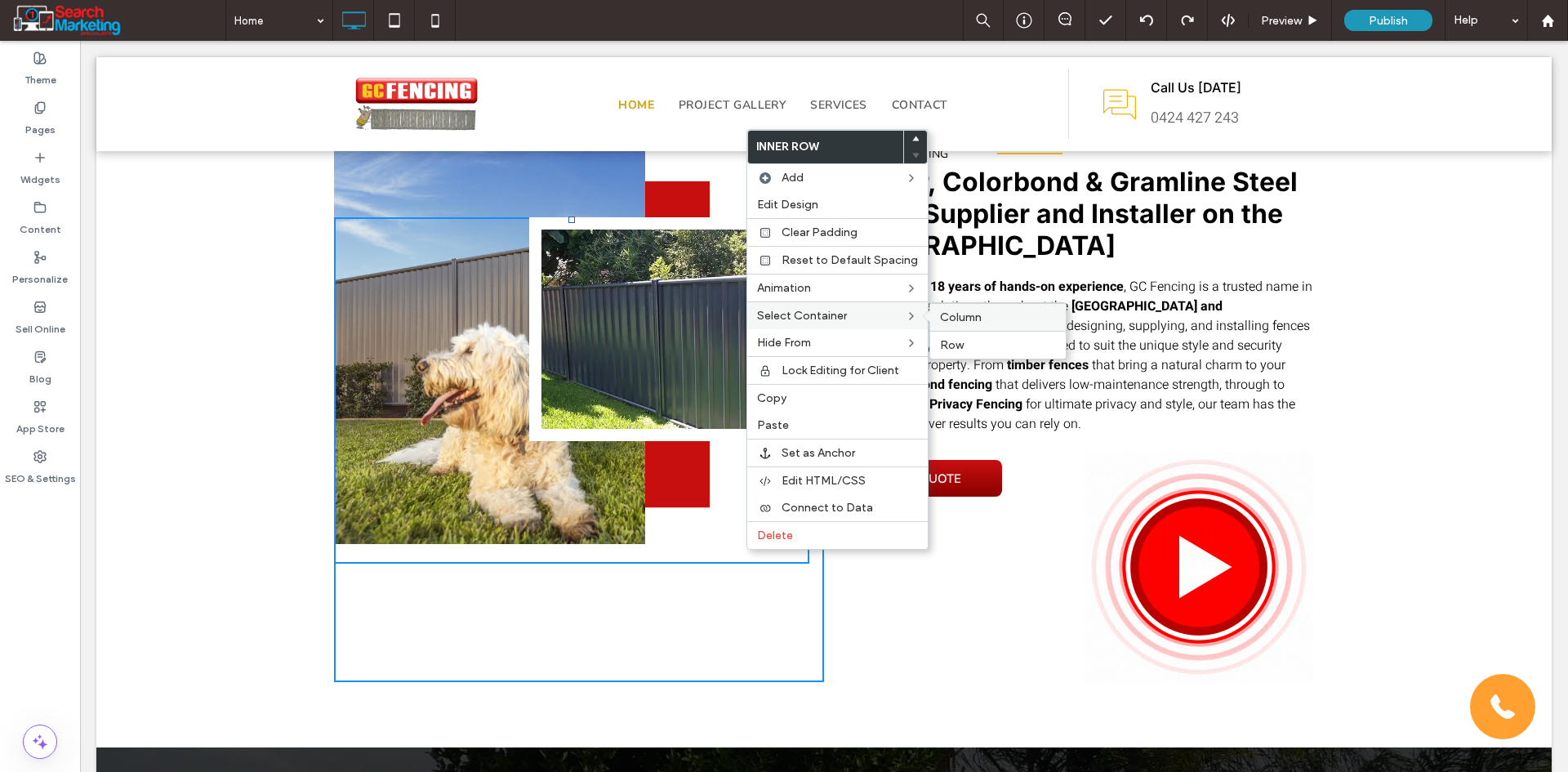
click at [968, 315] on span "Column" at bounding box center [961, 317] width 42 height 14
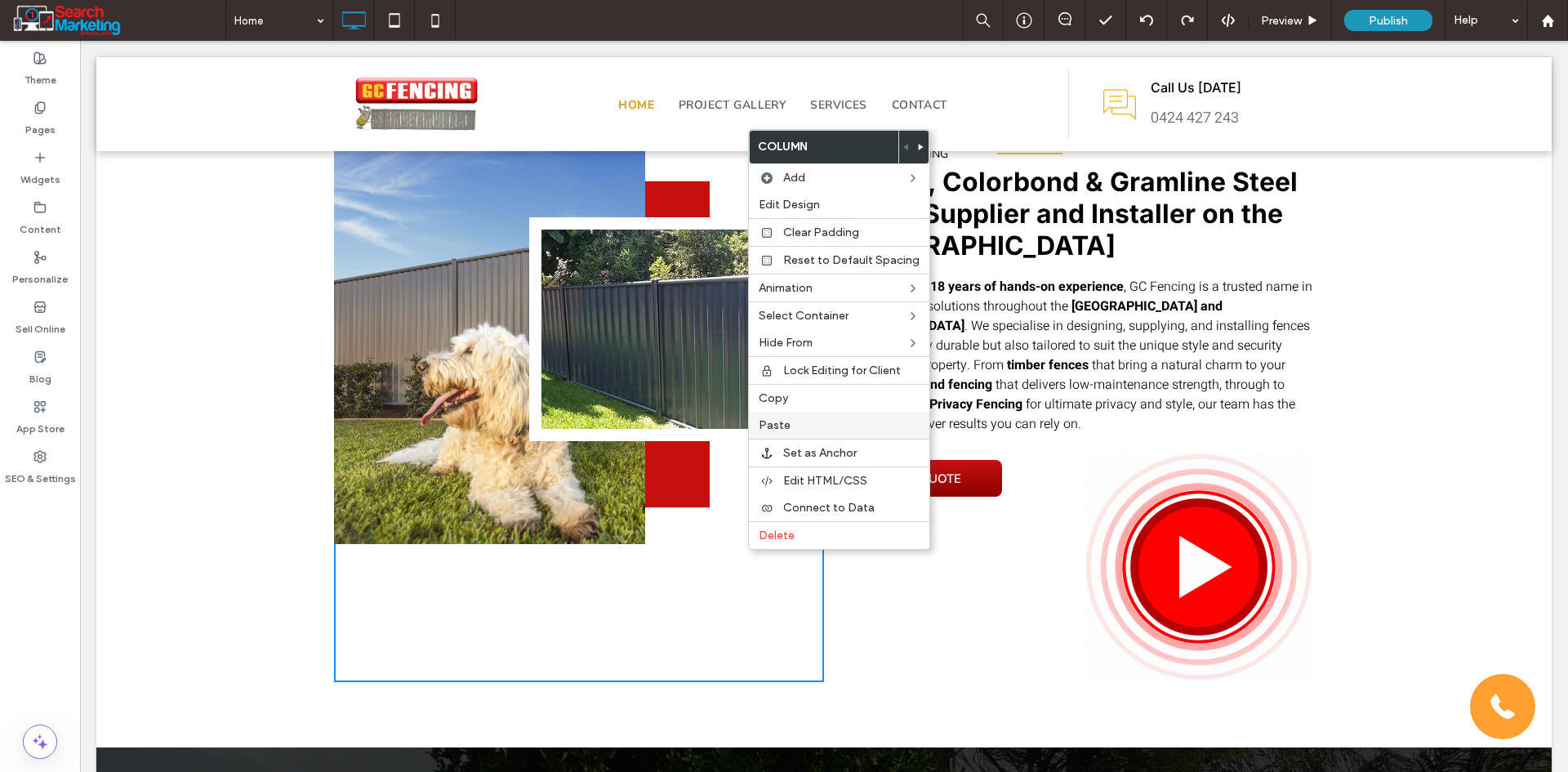
click at [803, 424] on label "Paste" at bounding box center [839, 425] width 161 height 14
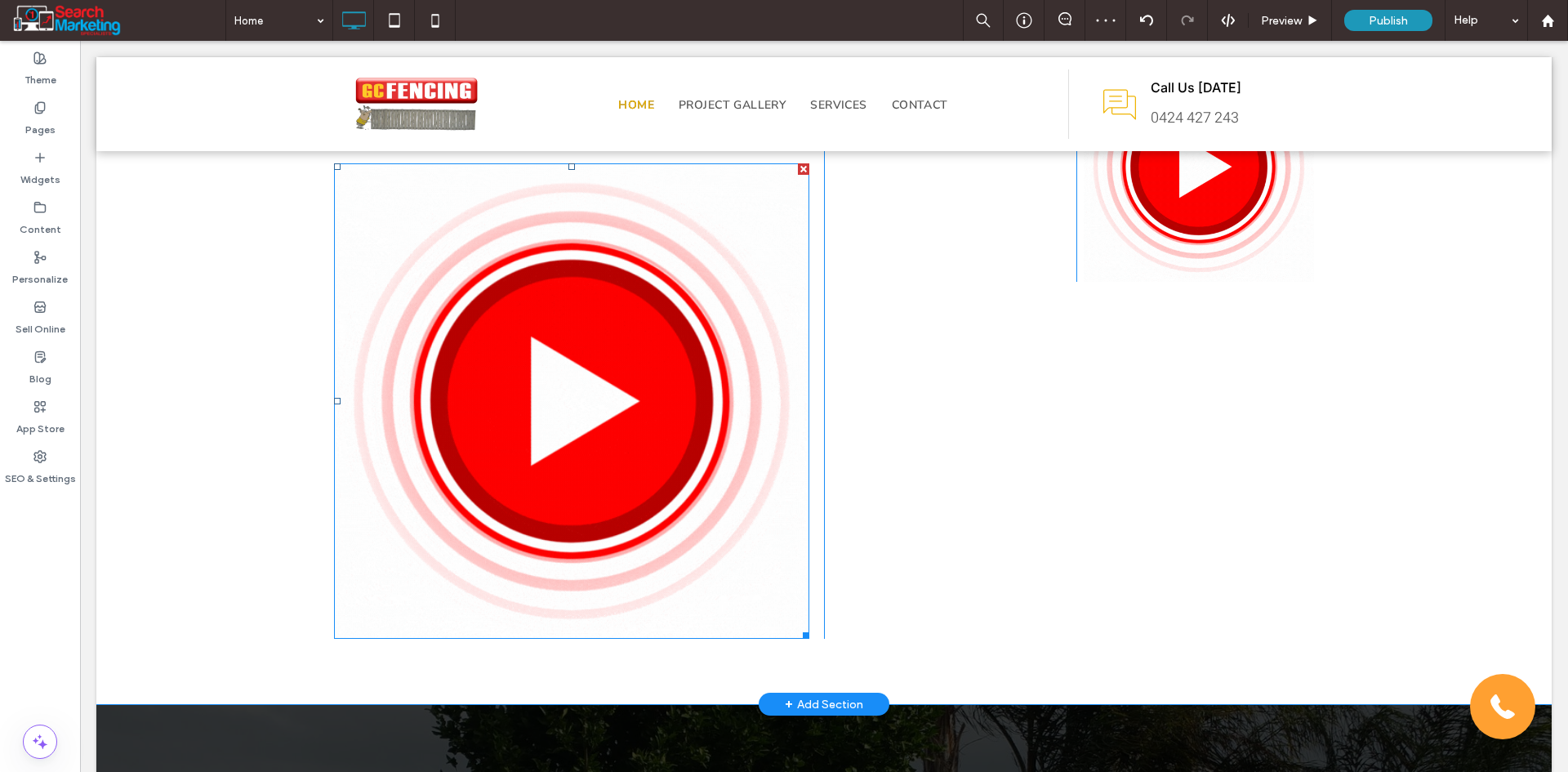
scroll to position [1144, 0]
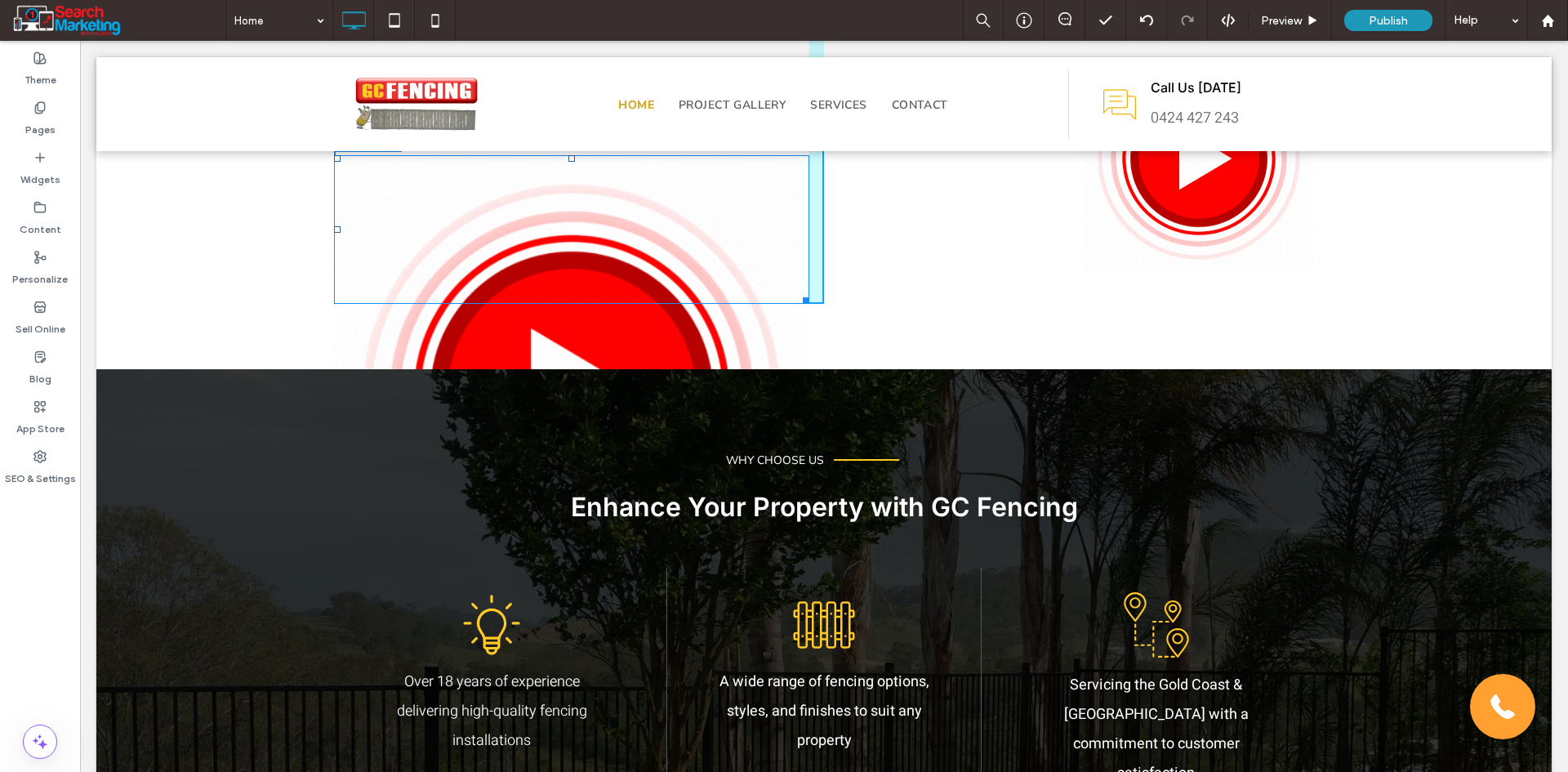
drag, startPoint x: 799, startPoint y: 625, endPoint x: 619, endPoint y: 377, distance: 306.4
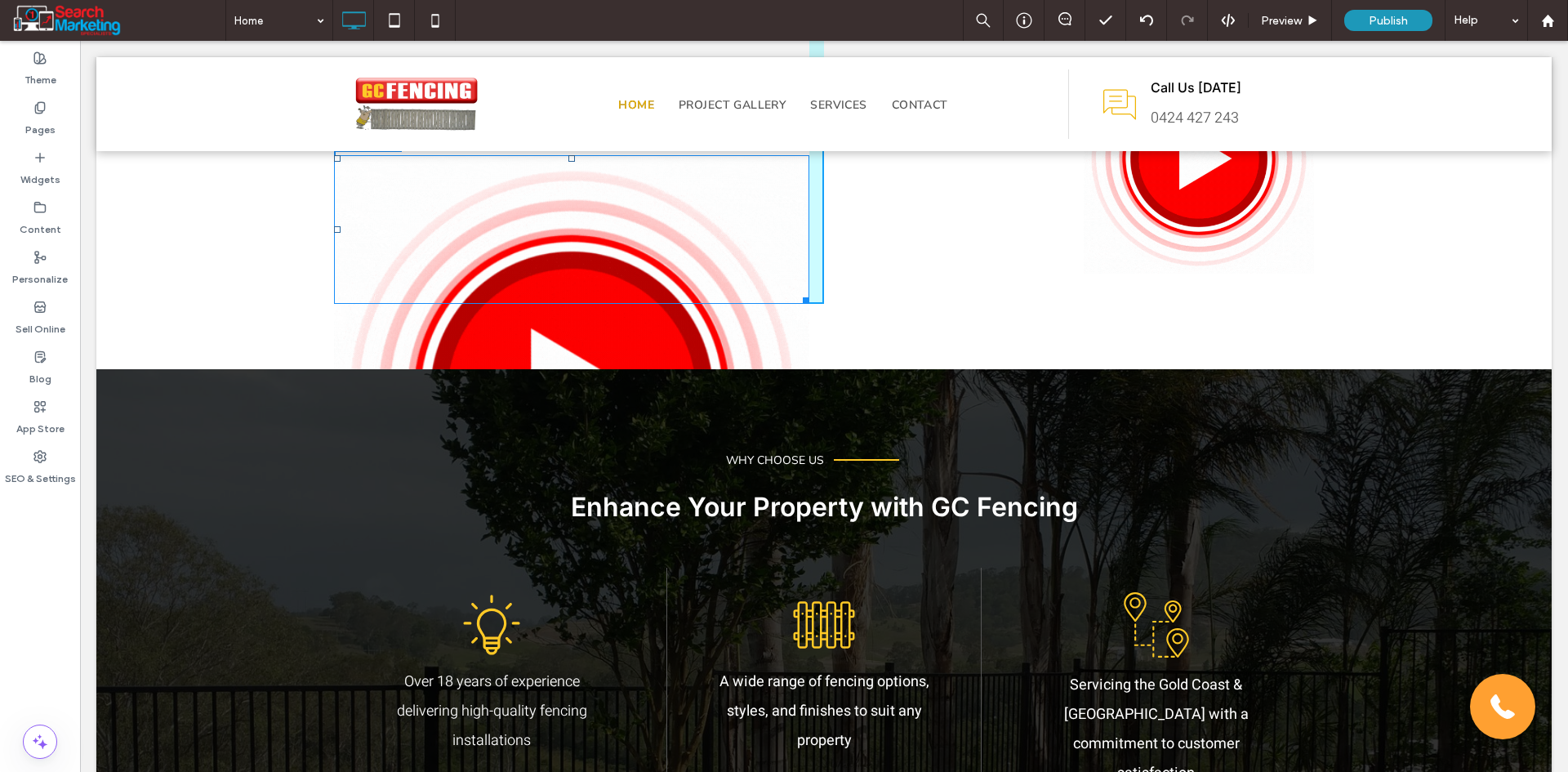
click at [619, 377] on div "Gold Coast Fencing Contractors We bring pride and passion to every project that…" at bounding box center [824, 502] width 1455 height 2946
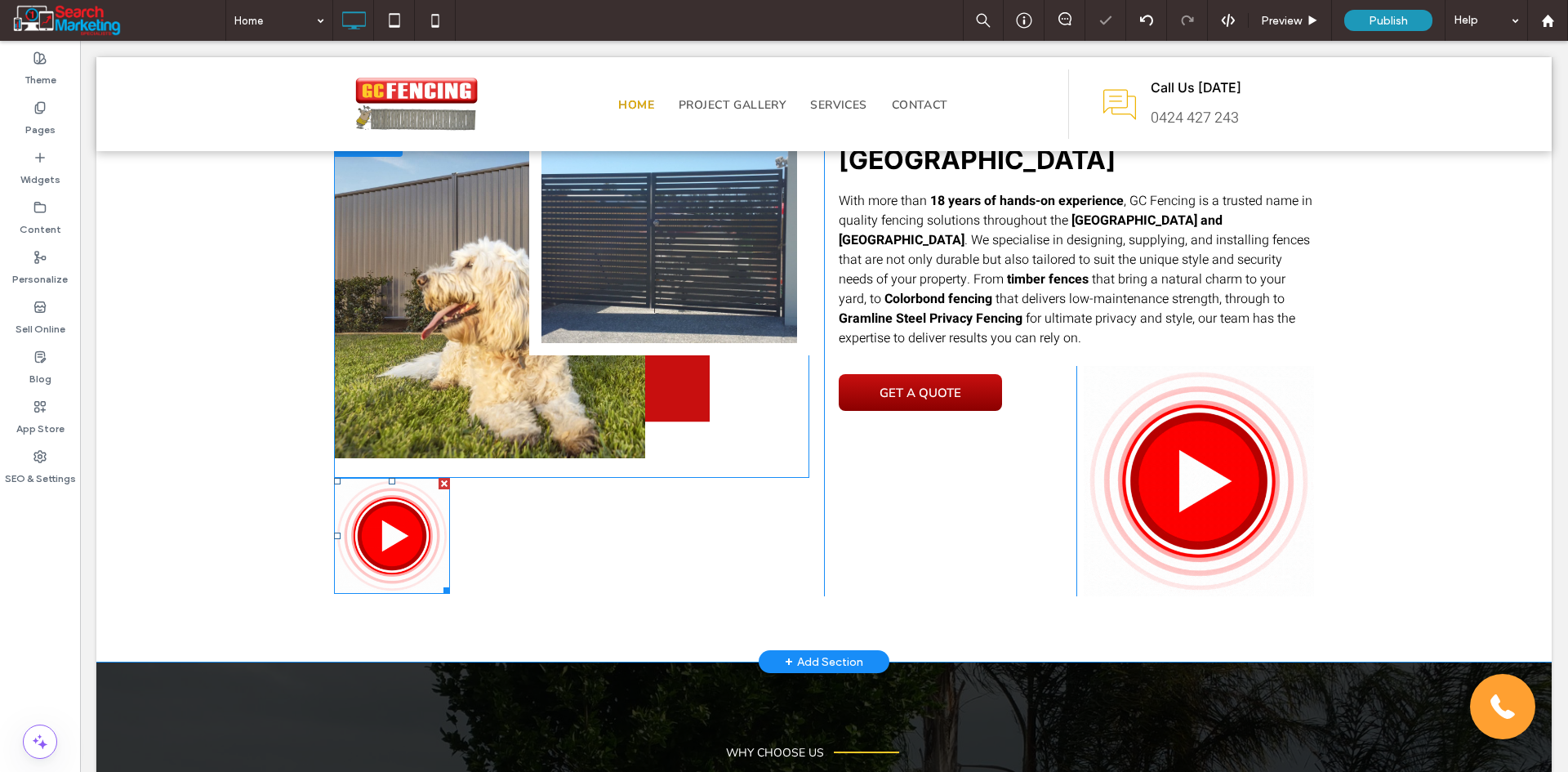
scroll to position [817, 0]
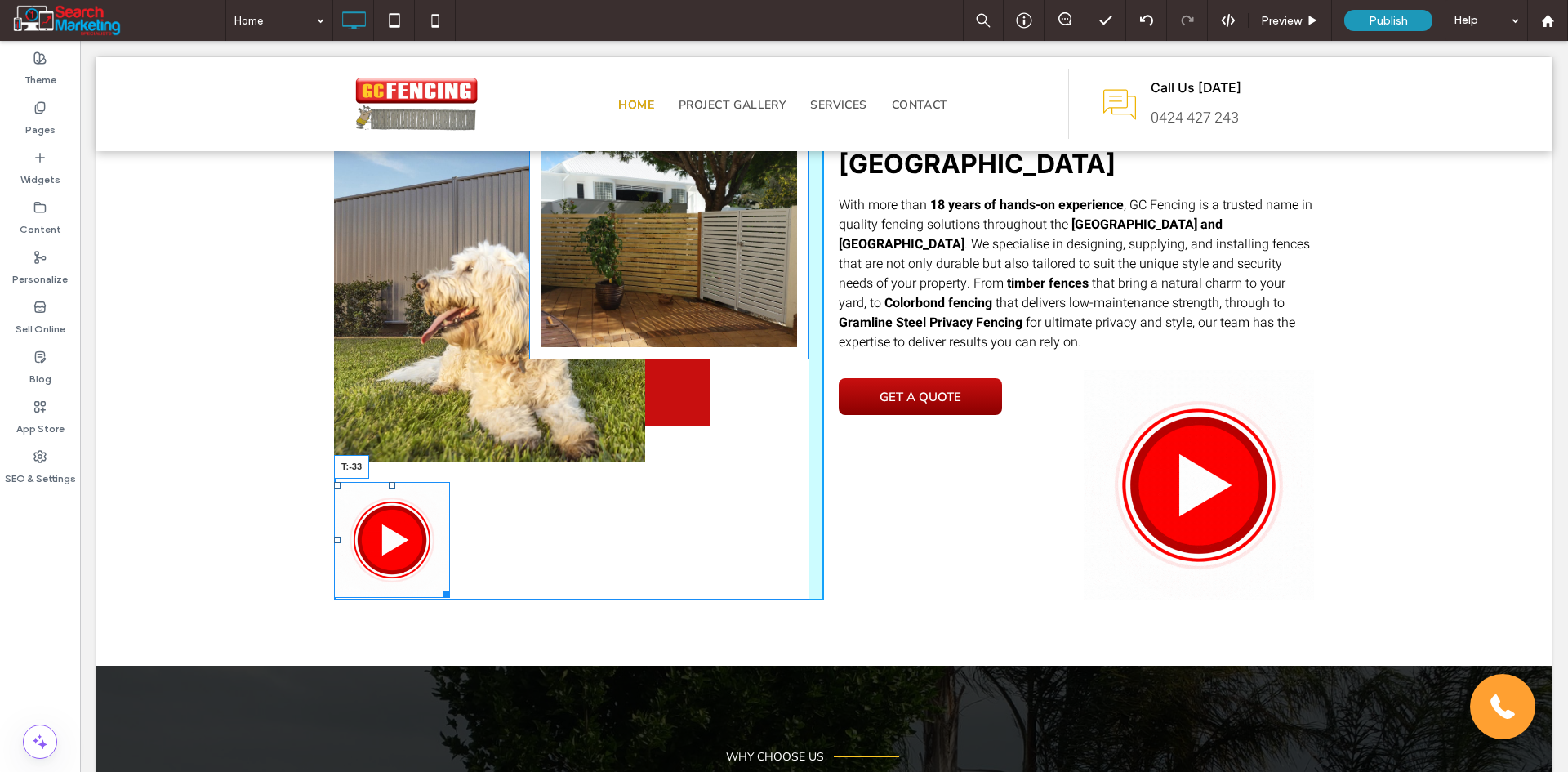
drag, startPoint x: 386, startPoint y: 485, endPoint x: 469, endPoint y: 521, distance: 90.5
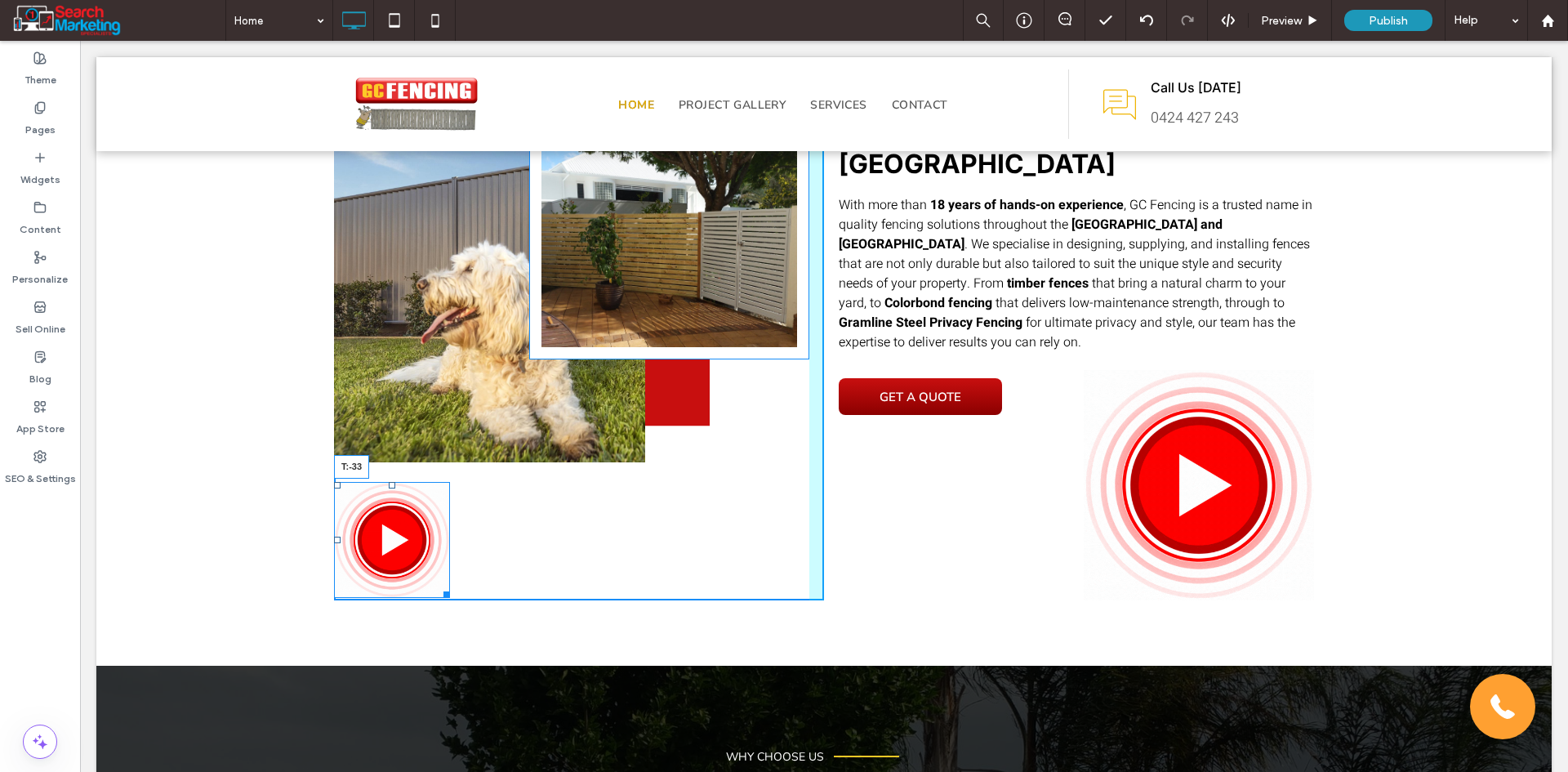
click at [392, 458] on div "Slide title Write your caption here Button Previous Next Click To Paste Slide t…" at bounding box center [579, 331] width 490 height 537
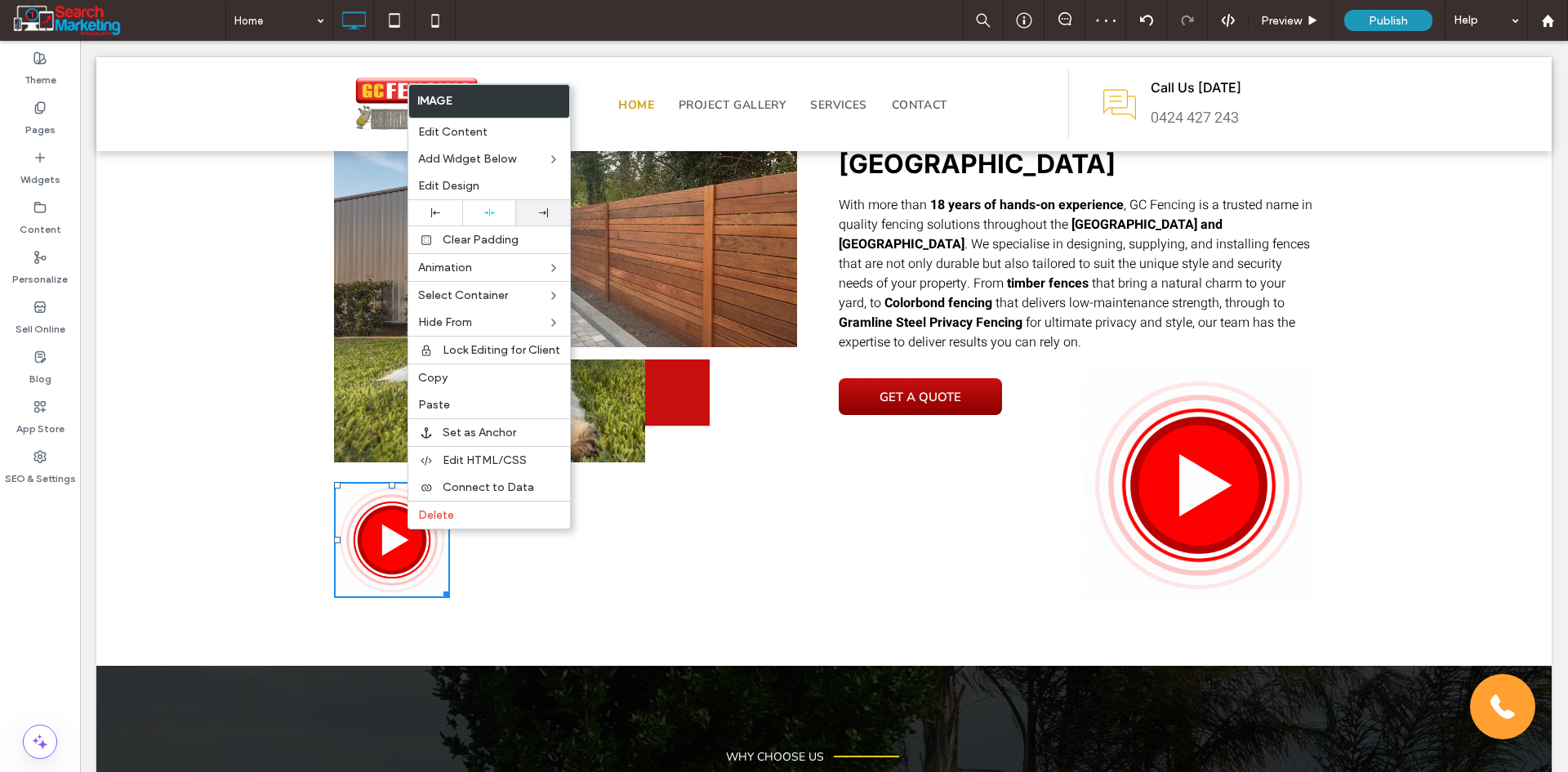
click at [542, 219] on div at bounding box center [543, 213] width 54 height 25
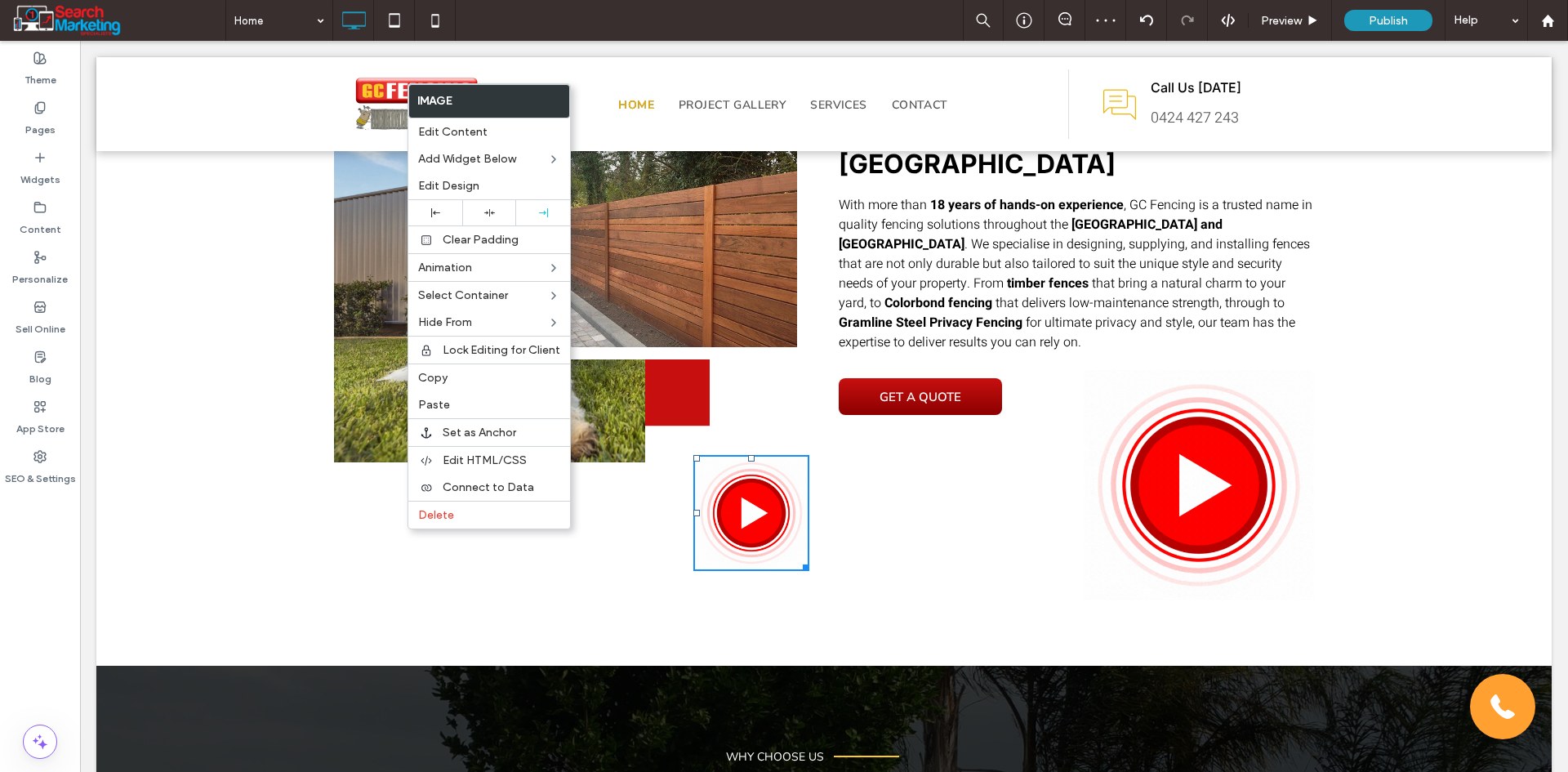
click at [641, 511] on div "Slide title Write your caption here Button Previous Next Click To Paste Slide t…" at bounding box center [579, 331] width 490 height 537
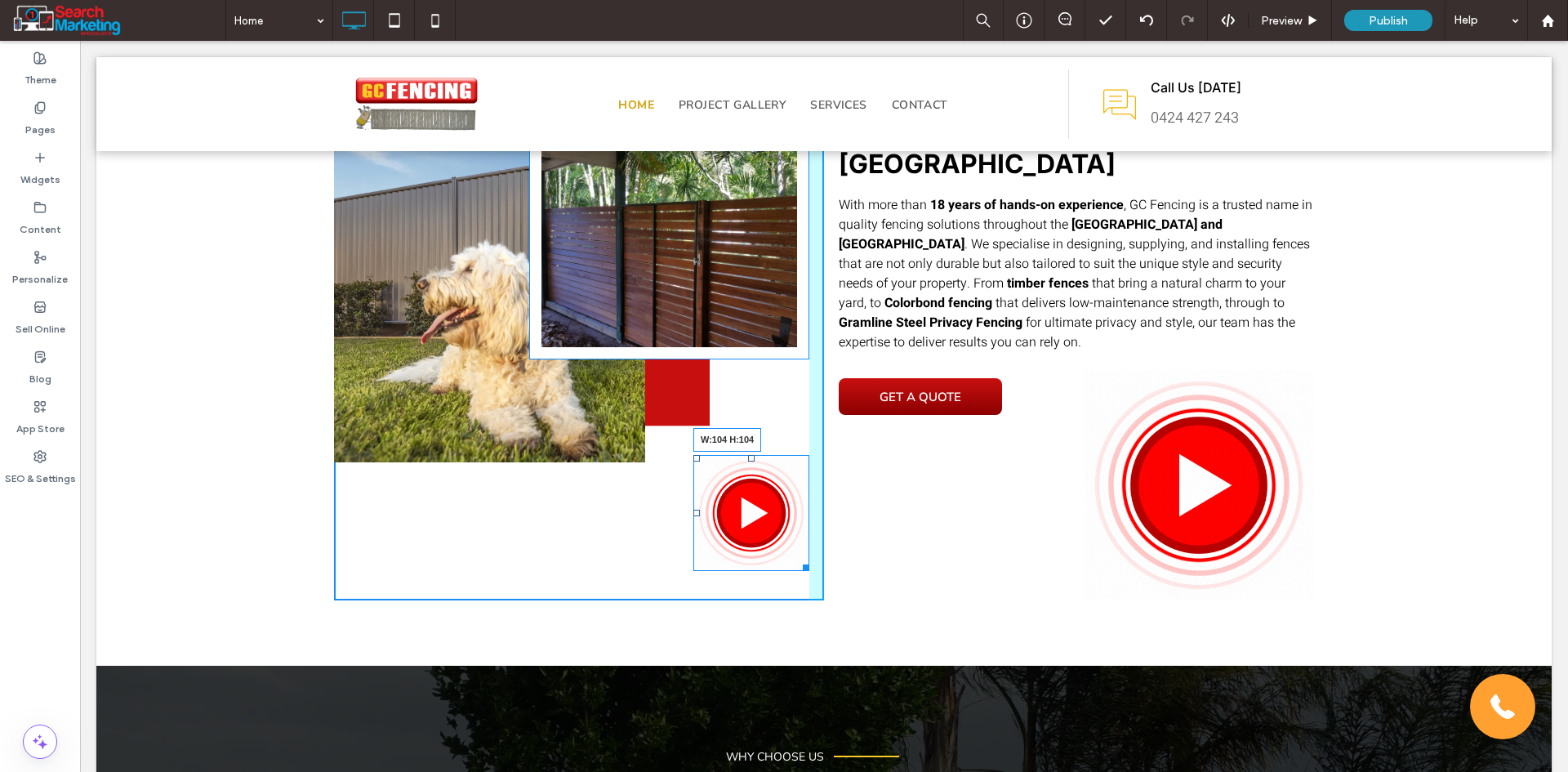
drag, startPoint x: 795, startPoint y: 560, endPoint x: 852, endPoint y: 572, distance: 58.2
click at [796, 558] on div at bounding box center [802, 564] width 12 height 12
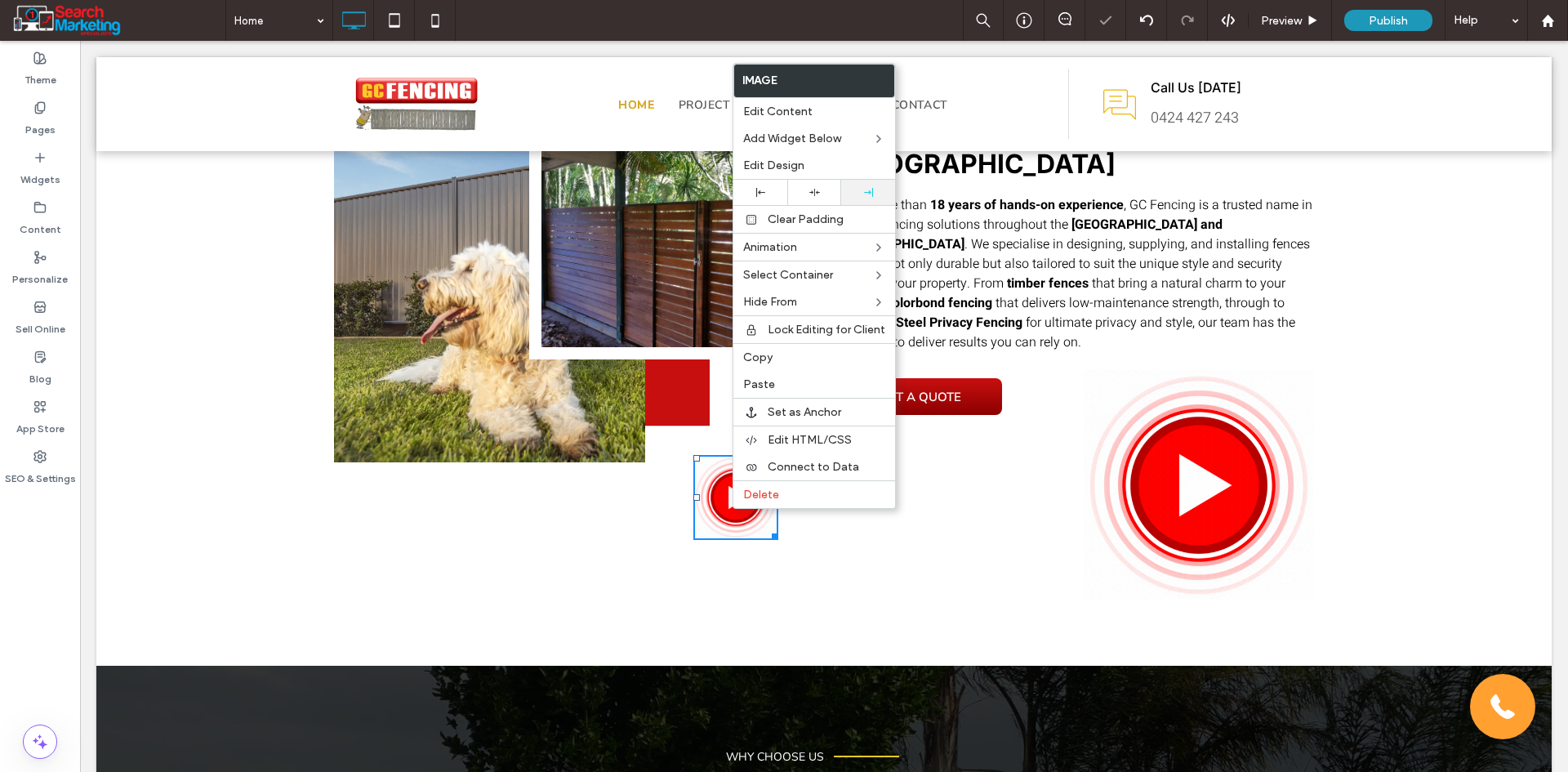
click at [864, 200] on div at bounding box center [868, 193] width 54 height 25
drag, startPoint x: 932, startPoint y: 545, endPoint x: 925, endPoint y: 551, distance: 9.2
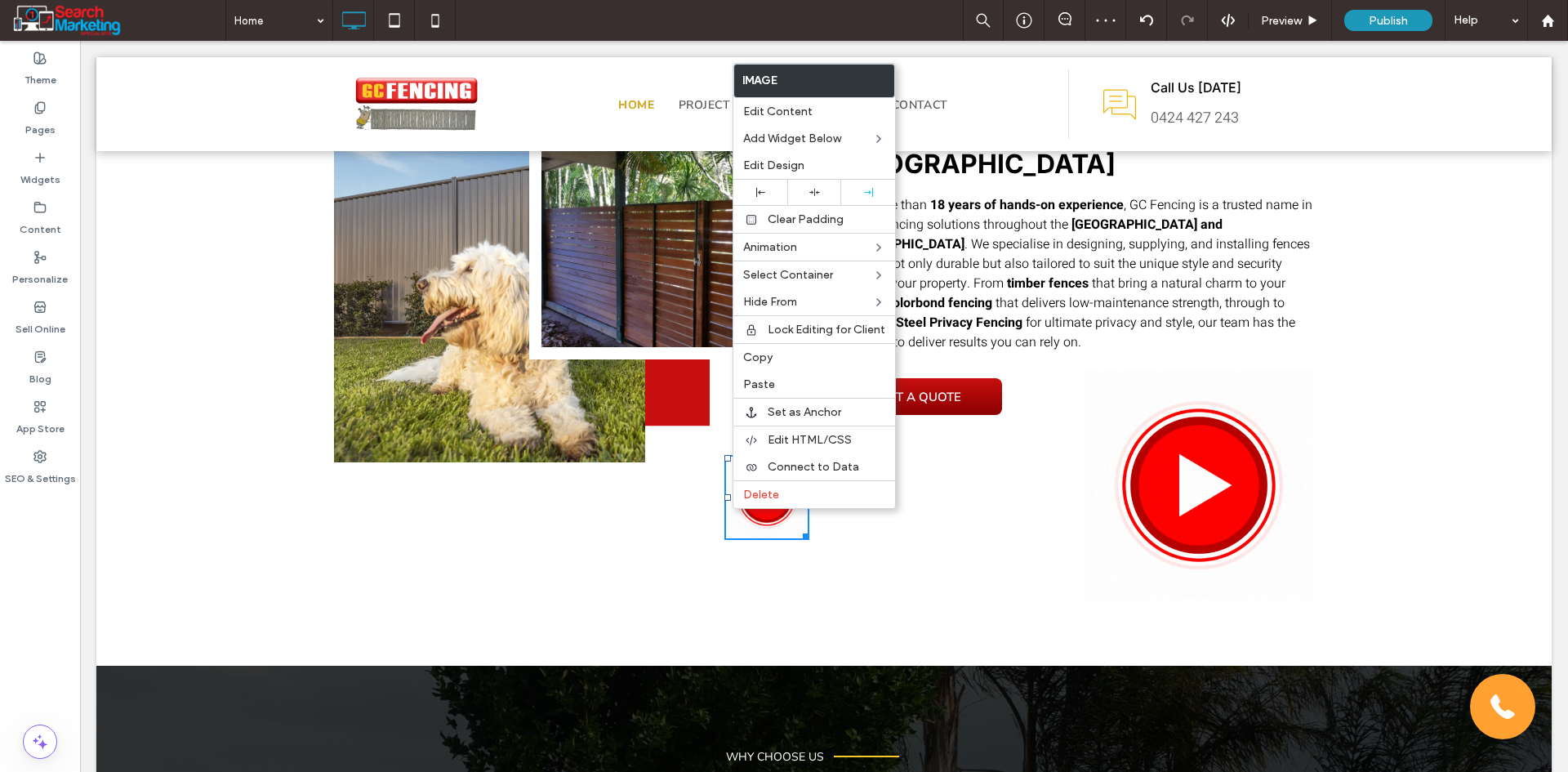
click at [931, 546] on div "GET A QUOTE Click To Paste" at bounding box center [957, 485] width 237 height 231
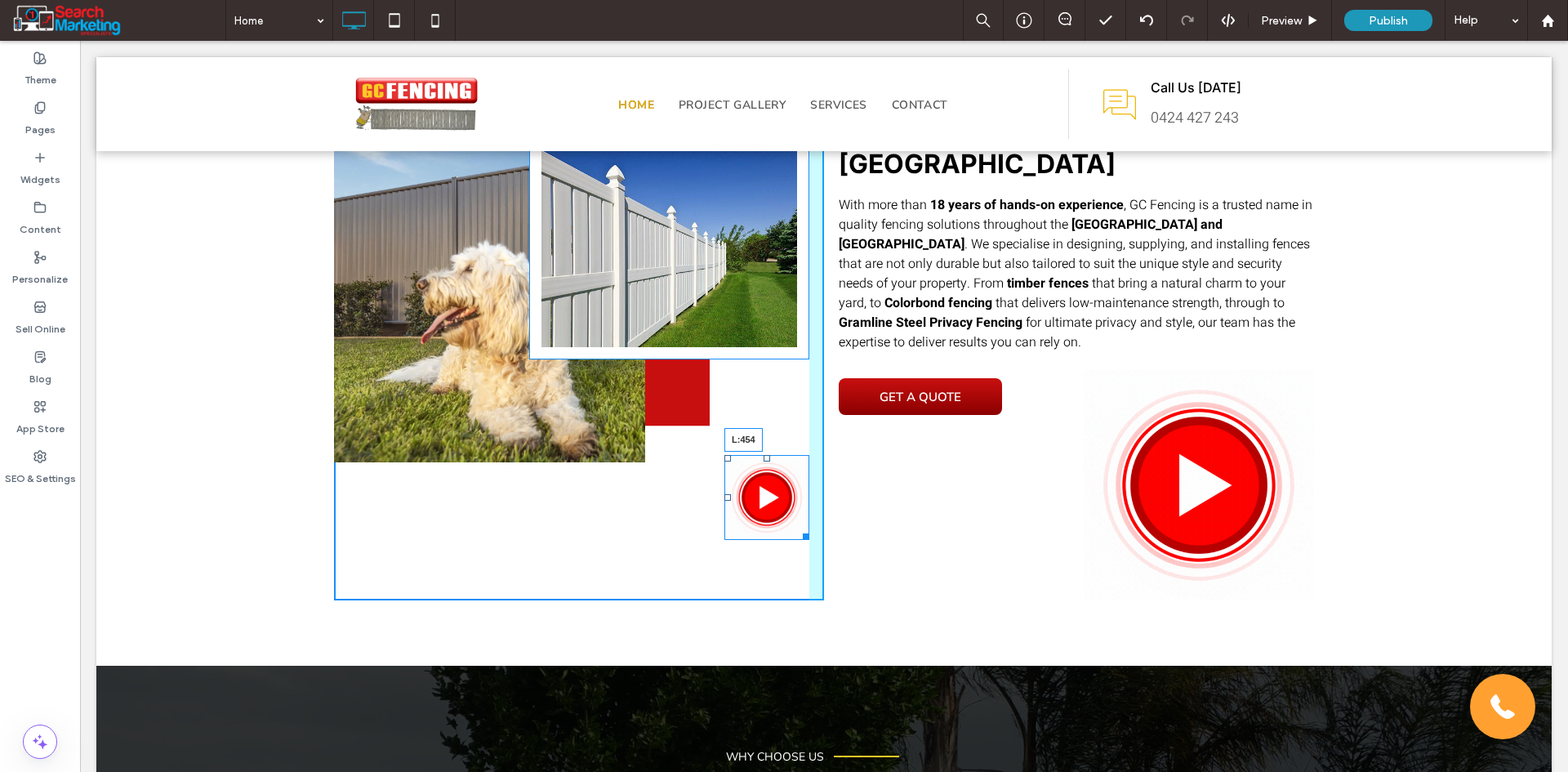
drag, startPoint x: 719, startPoint y: 496, endPoint x: 700, endPoint y: 494, distance: 19.1
click at [725, 494] on div at bounding box center [728, 497] width 7 height 7
drag, startPoint x: 780, startPoint y: 531, endPoint x: 796, endPoint y: 543, distance: 20.0
click at [796, 543] on div "Slide title Write your caption here Button Previous Next Click To Paste Slide t…" at bounding box center [579, 331] width 490 height 537
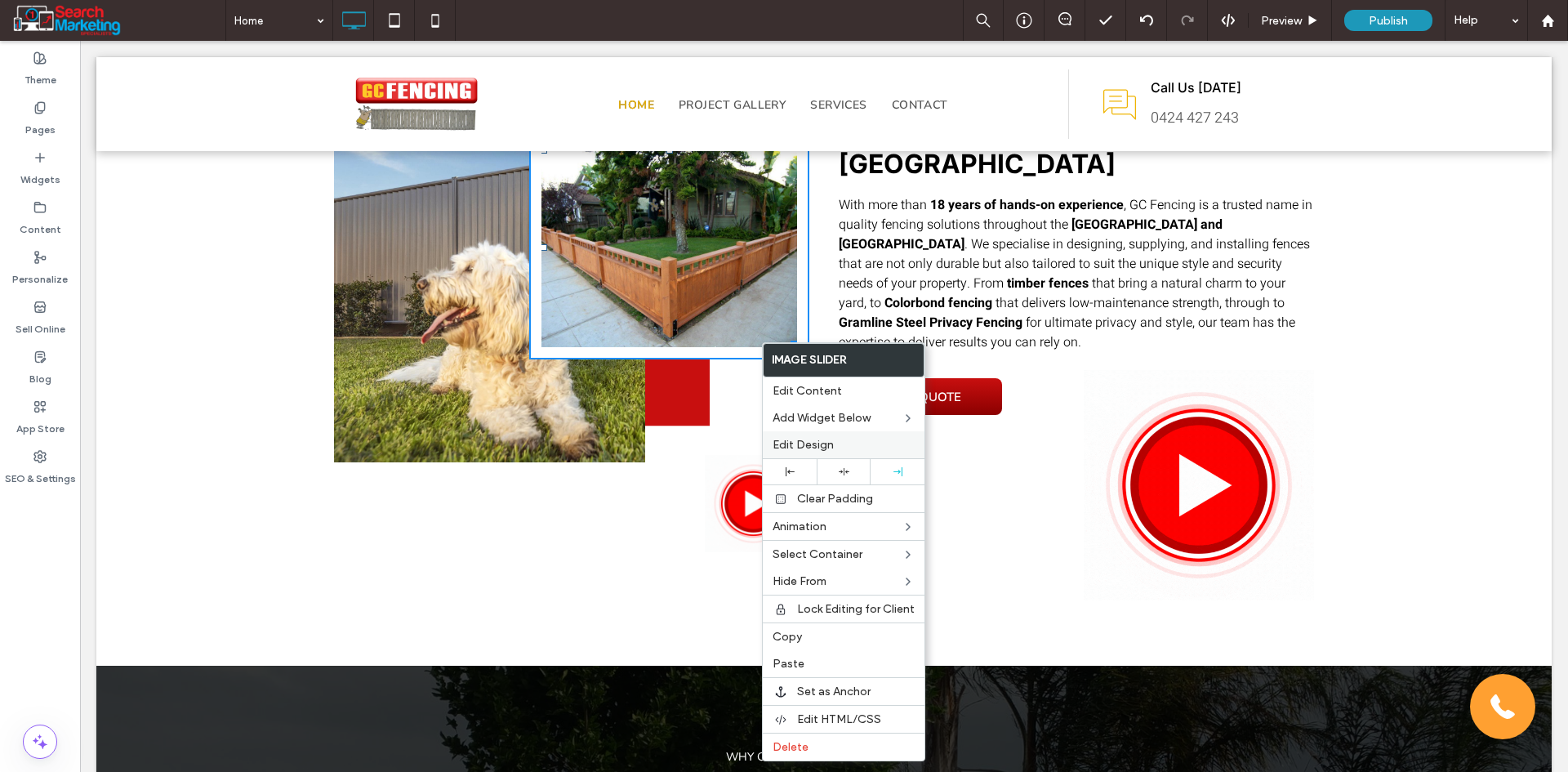
click at [783, 443] on span "Edit Design" at bounding box center [803, 444] width 61 height 14
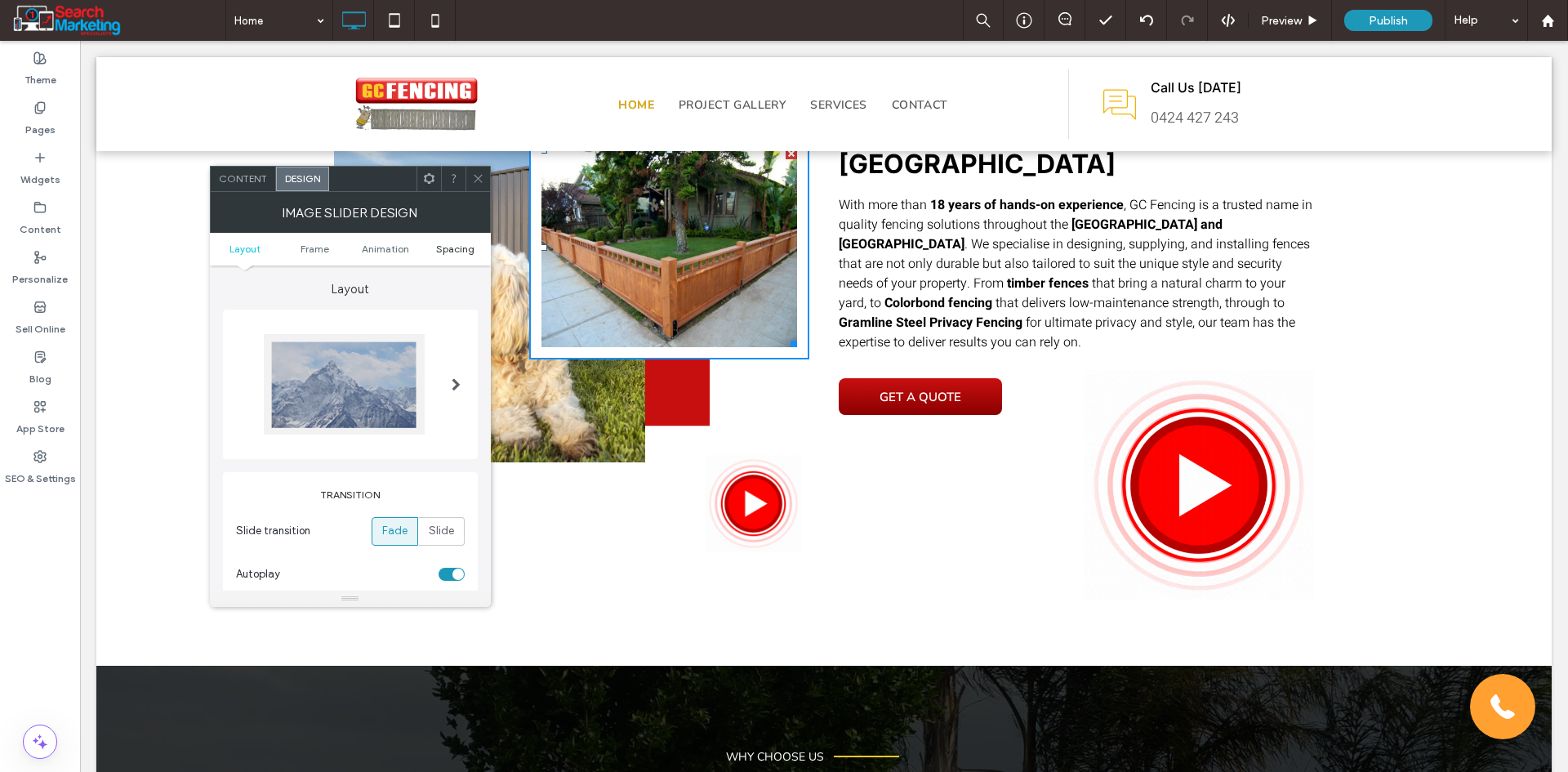
click at [448, 245] on span "Spacing" at bounding box center [455, 248] width 38 height 12
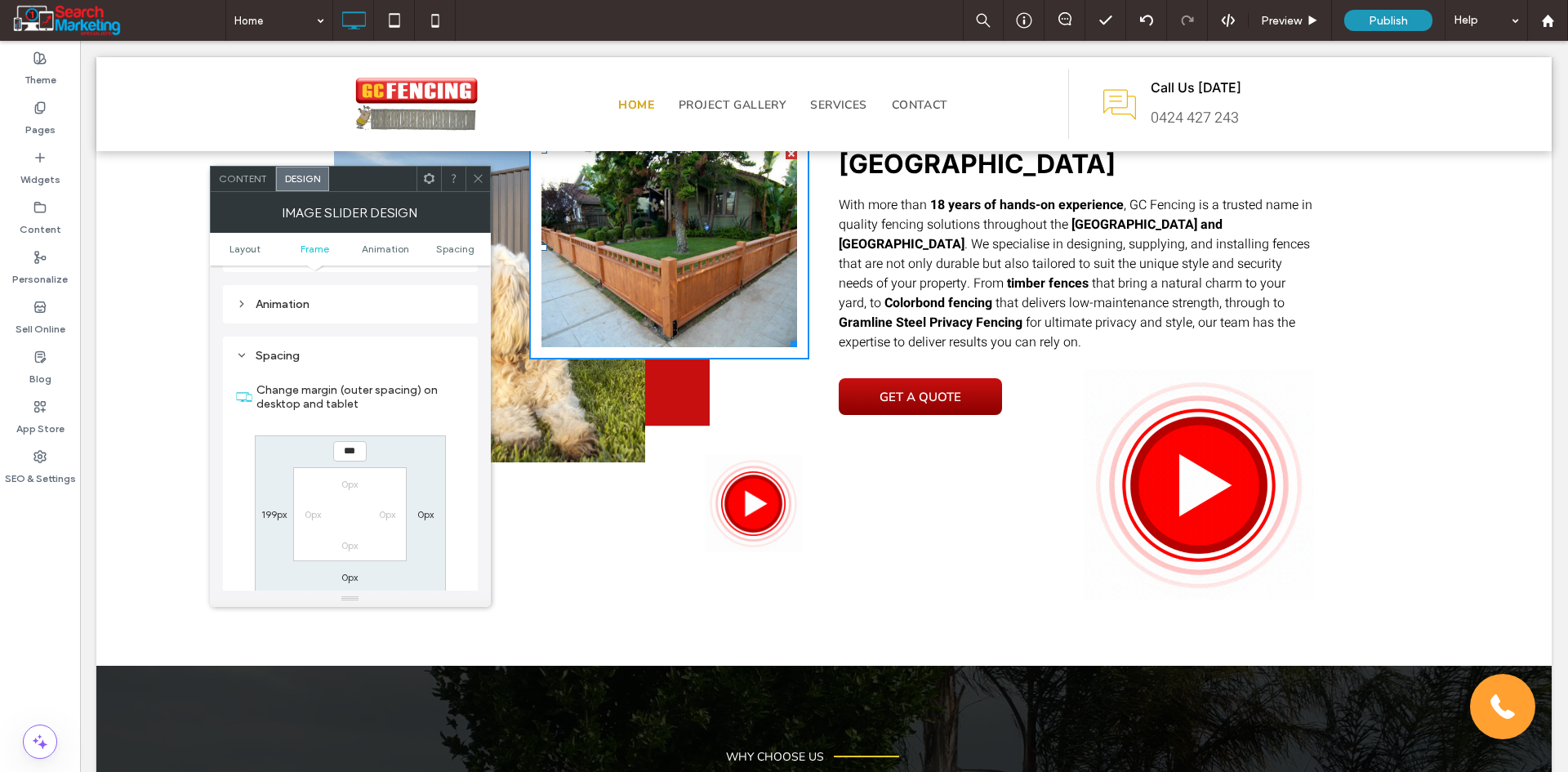
scroll to position [967, 0]
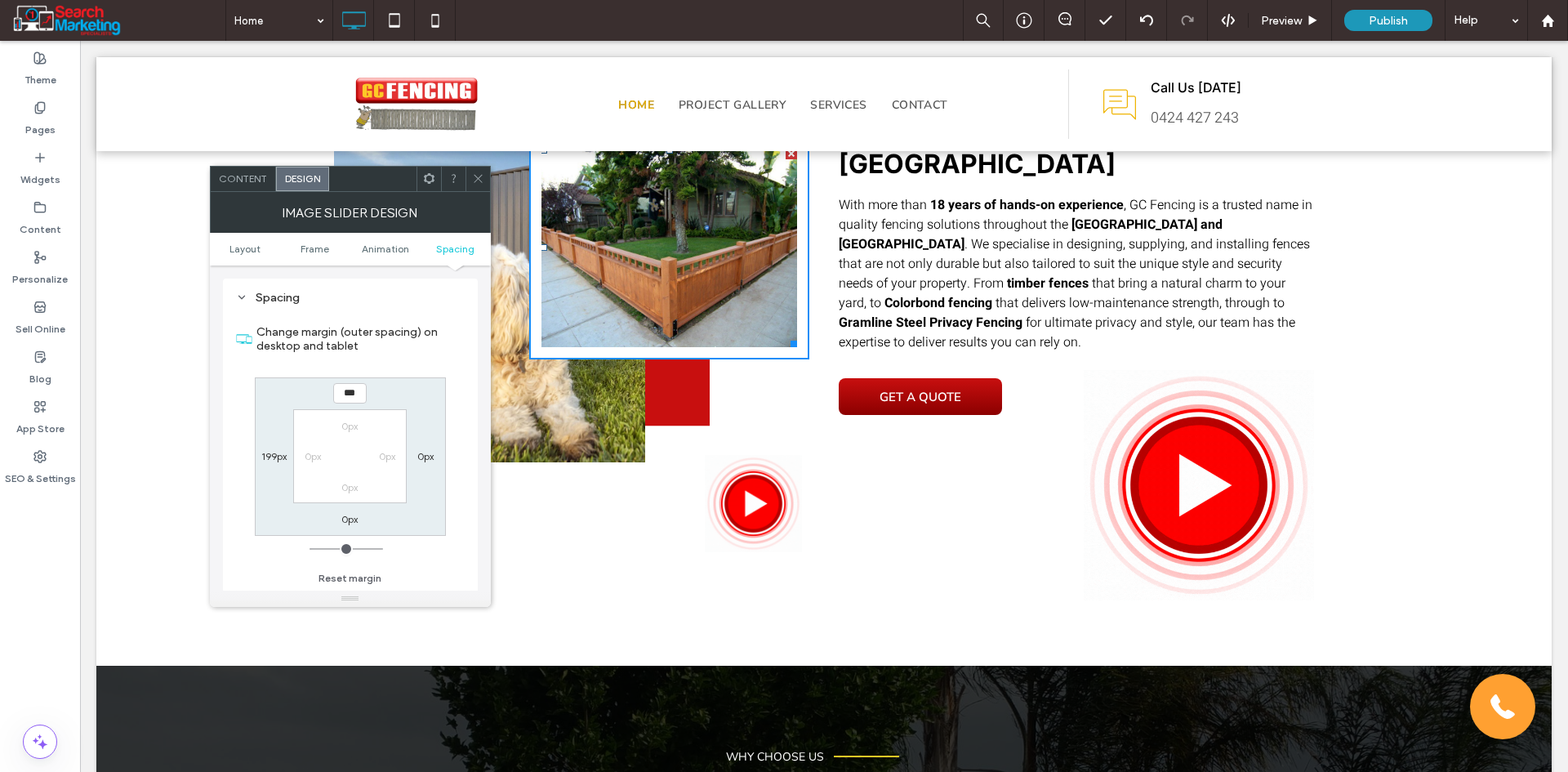
click at [477, 176] on icon at bounding box center [478, 178] width 12 height 12
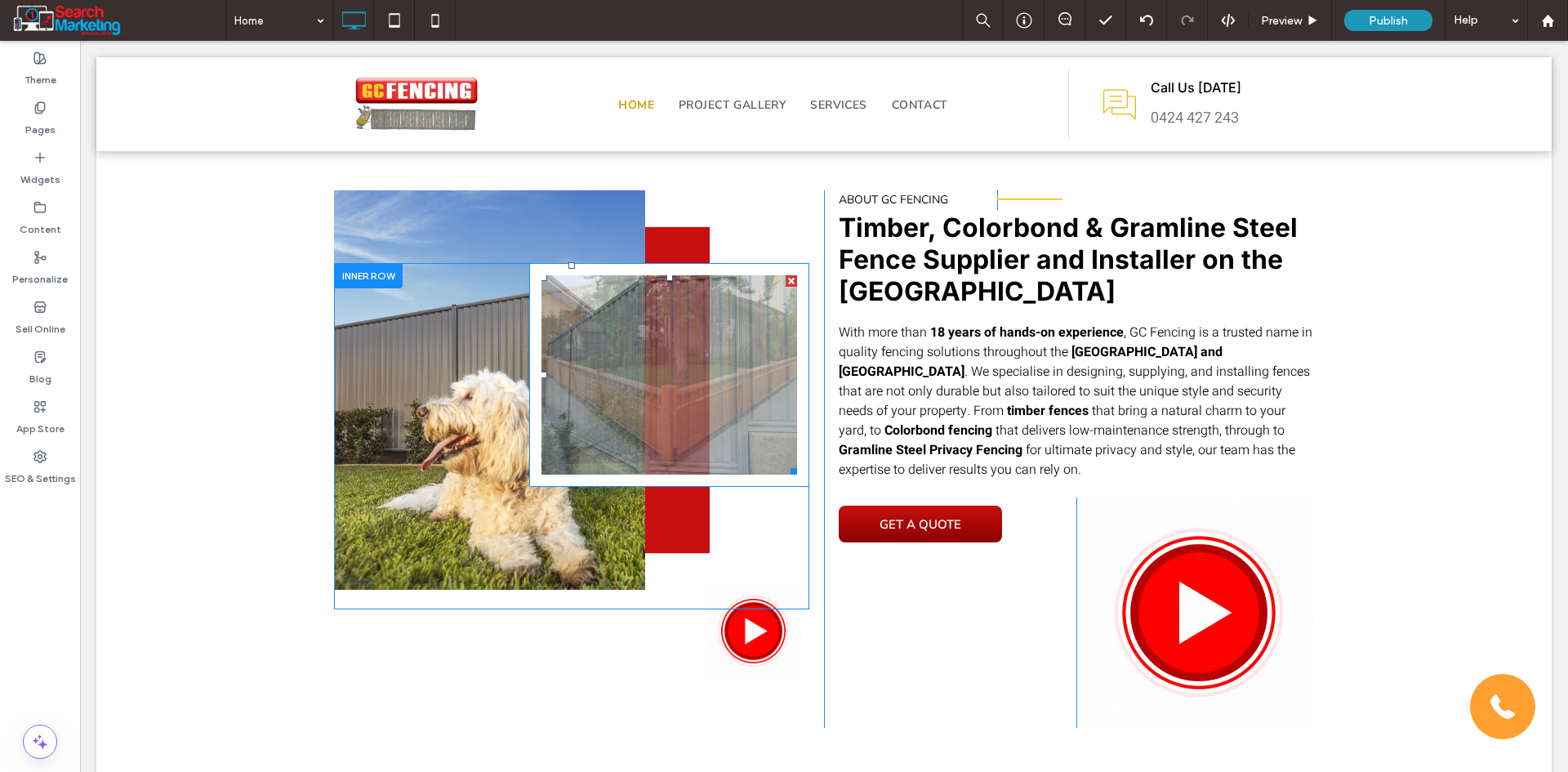
scroll to position [653, 0]
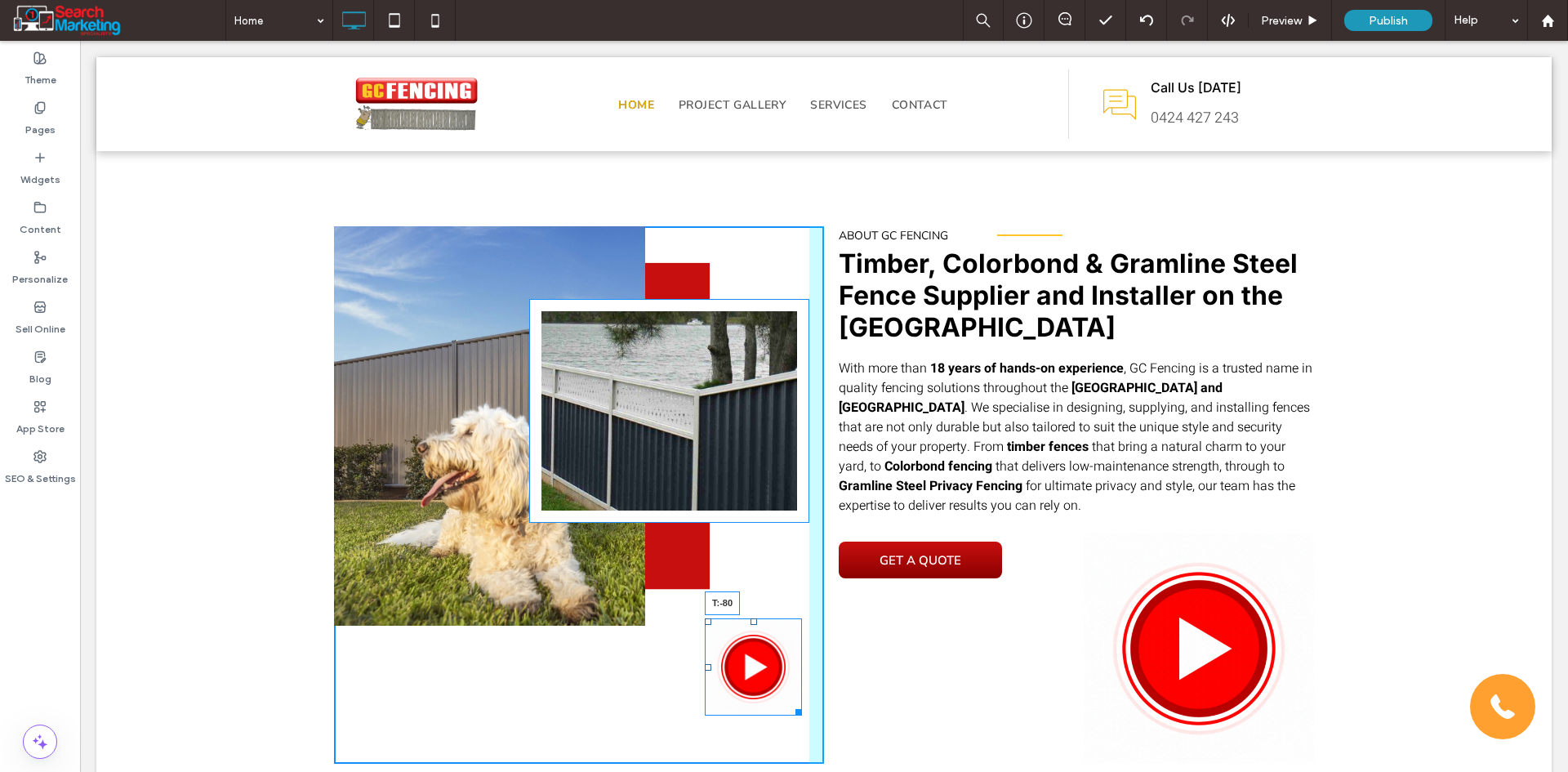
drag, startPoint x: 750, startPoint y: 620, endPoint x: 746, endPoint y: 553, distance: 67.1
click at [746, 553] on div "Slide title Write your caption here Button Previous Next Click To Paste Slide t…" at bounding box center [579, 494] width 490 height 537
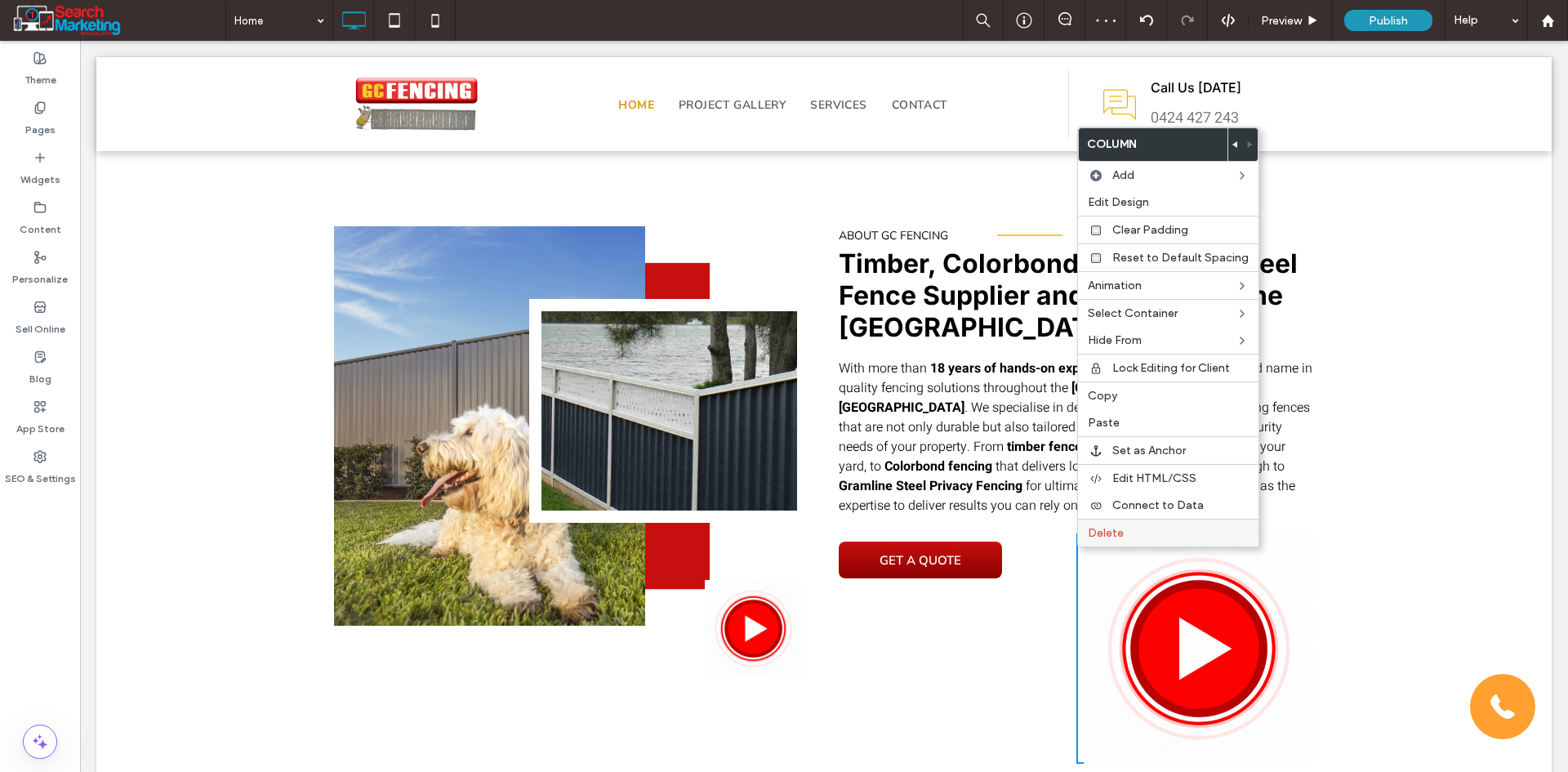
click at [1127, 527] on label "Delete" at bounding box center [1168, 533] width 161 height 14
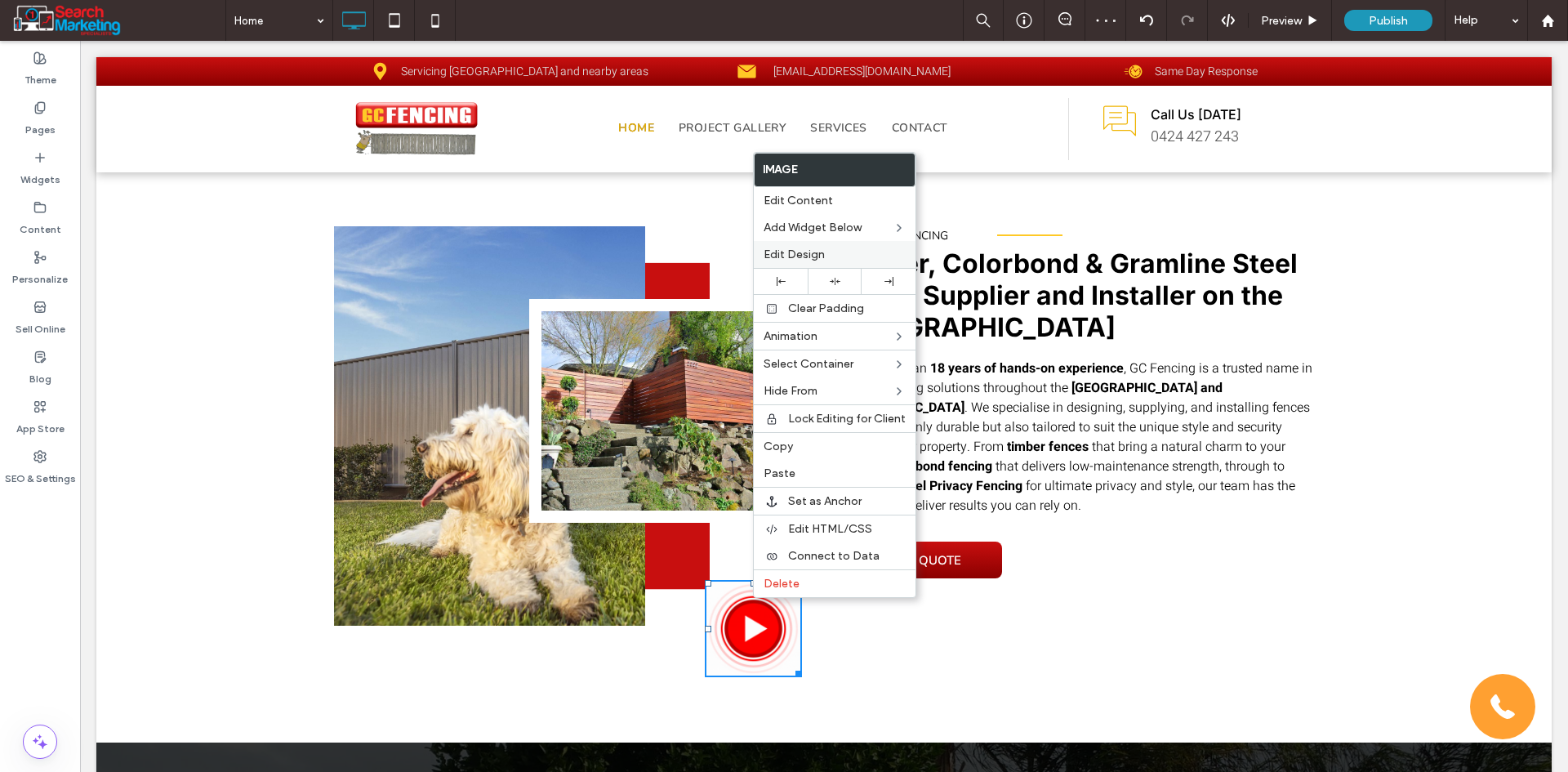
click at [790, 263] on div "Edit Design" at bounding box center [834, 255] width 162 height 27
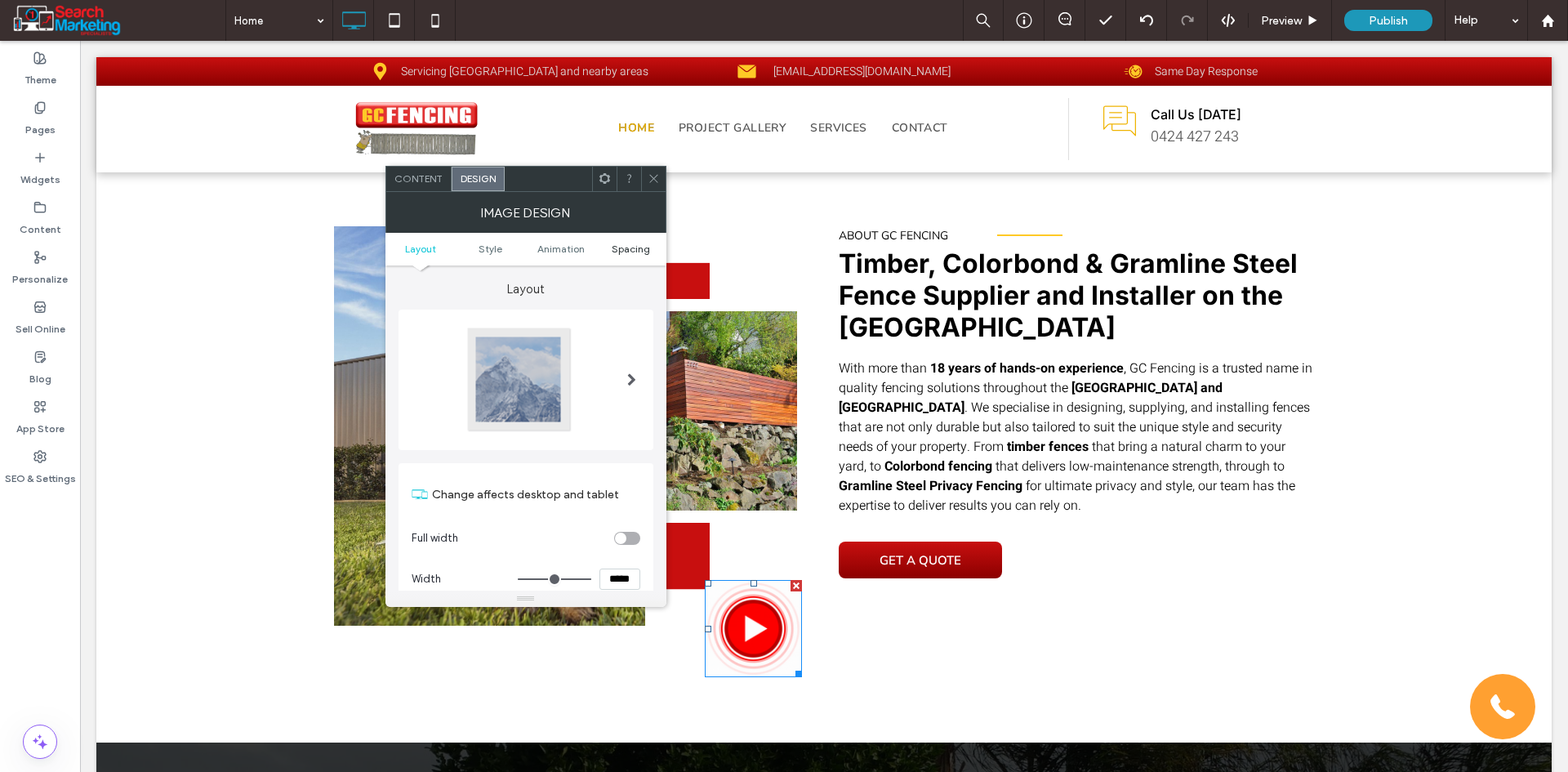
click at [631, 253] on span "Spacing" at bounding box center [631, 248] width 38 height 12
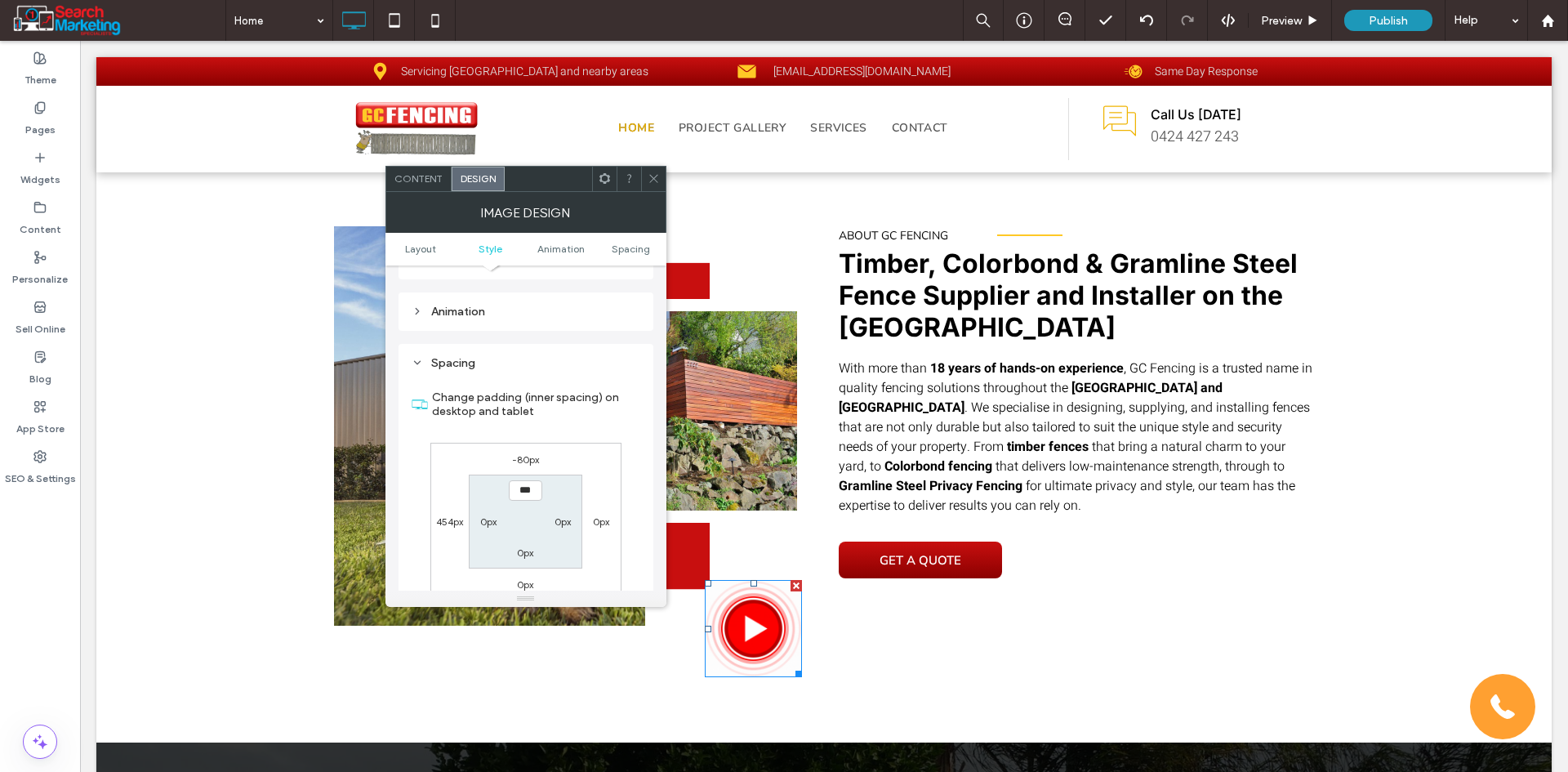
scroll to position [822, 0]
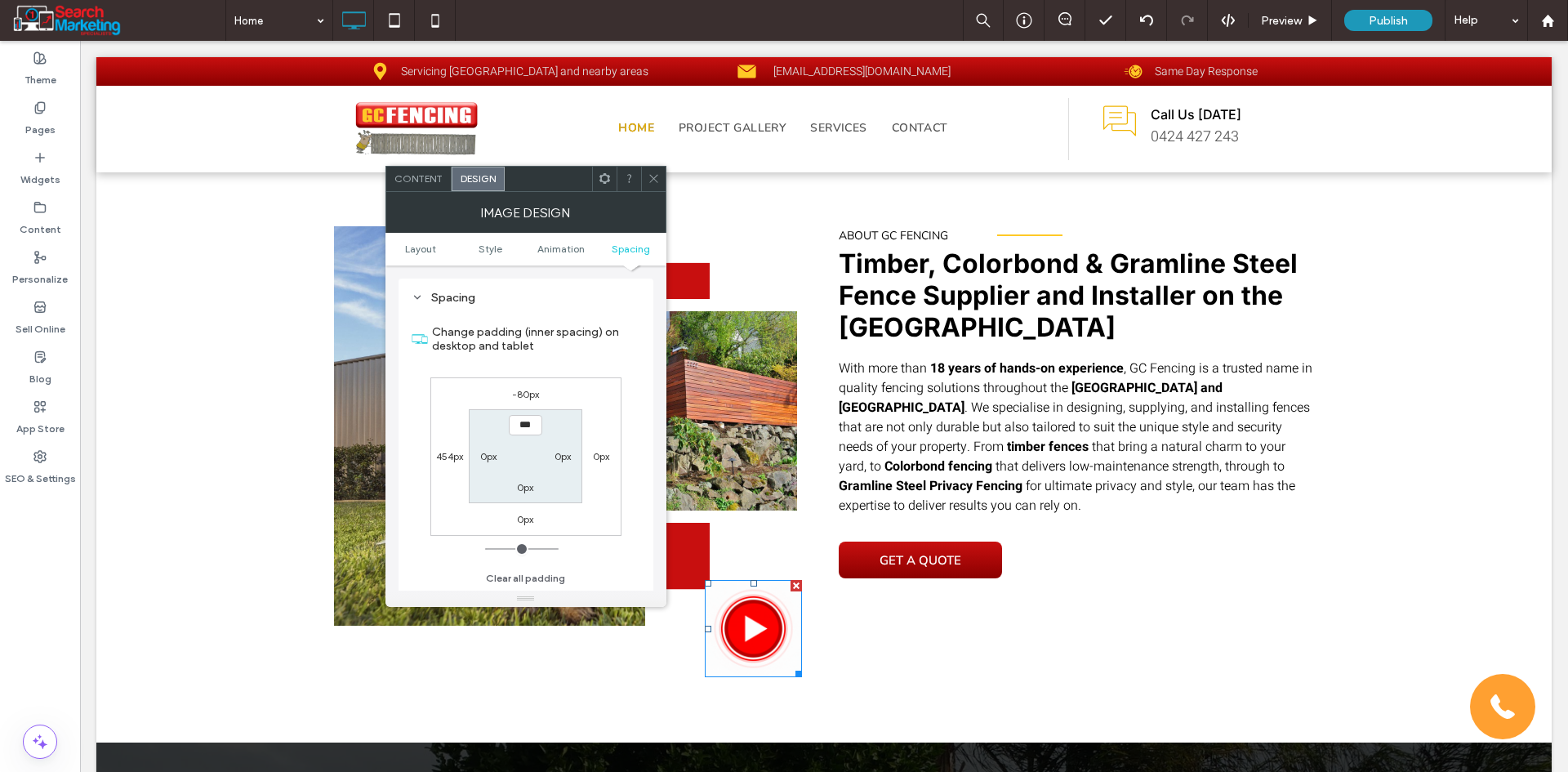
click at [525, 390] on label "-80px" at bounding box center [526, 394] width 27 height 12
type input "*"
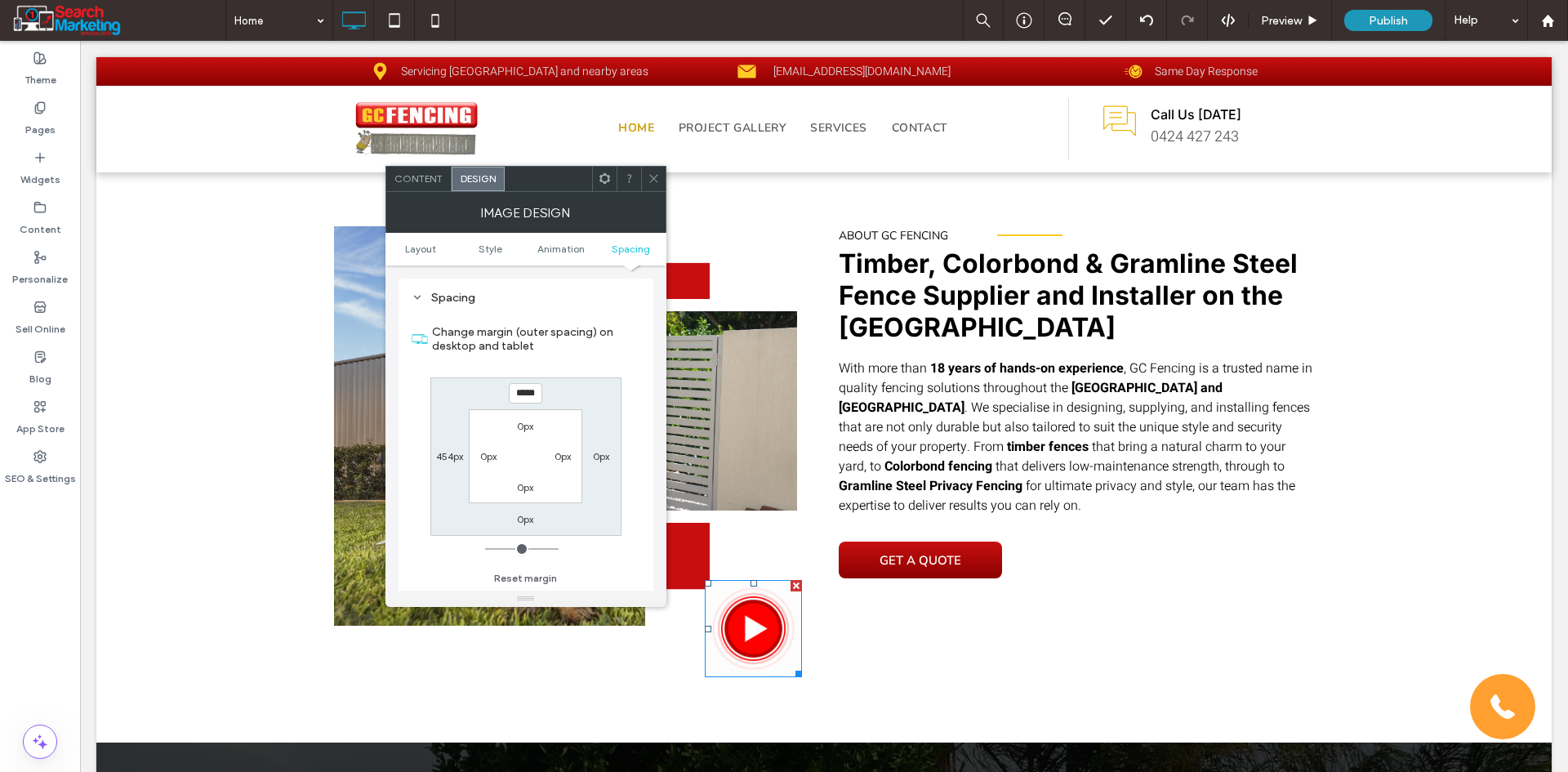
click at [637, 175] on div at bounding box center [629, 179] width 25 height 25
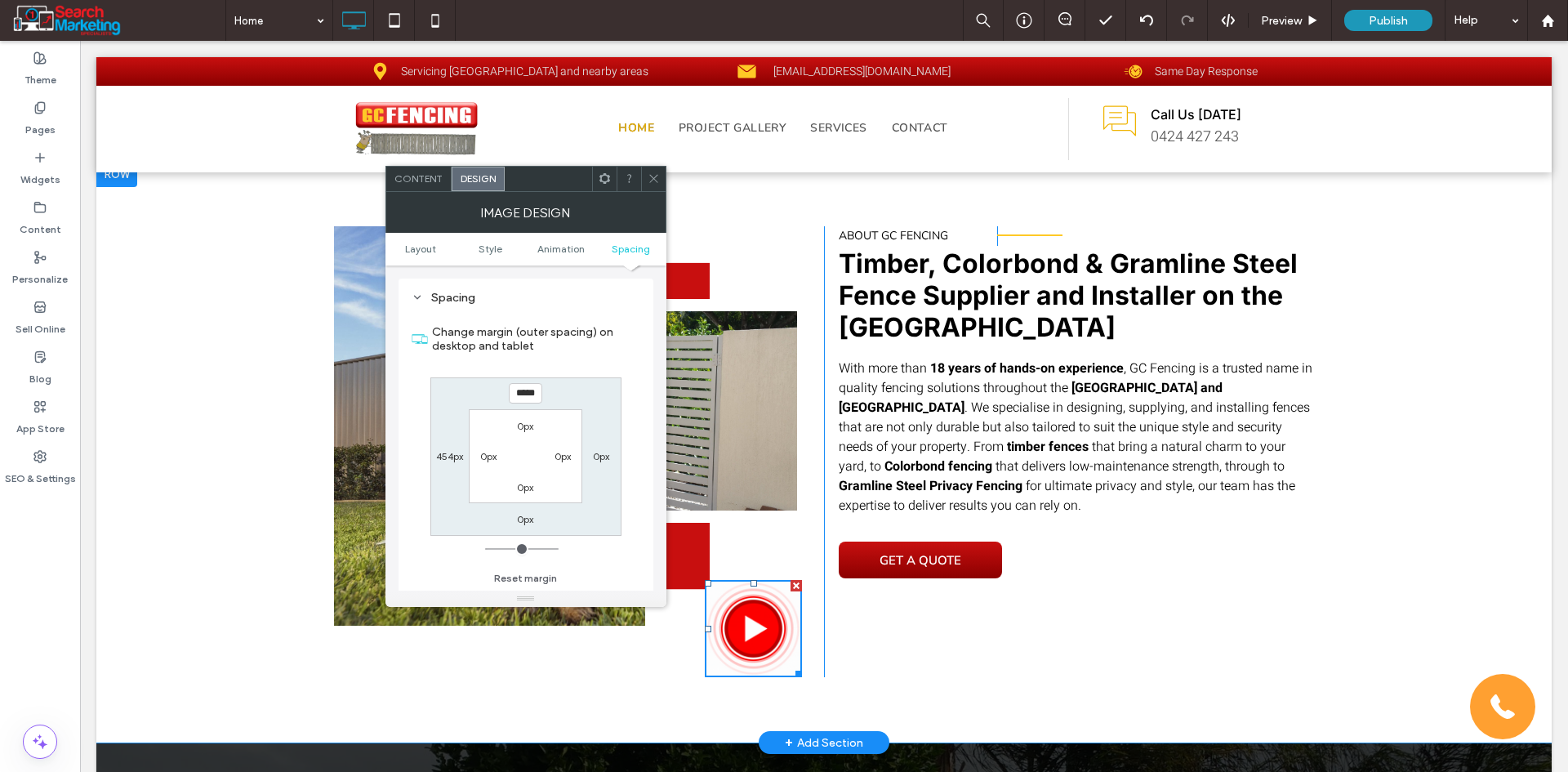
click at [987, 660] on div "ABOUT GC FENCING Click To Paste Click To Paste Timber, Colorbond & Gramline Ste…" at bounding box center [1069, 451] width 490 height 451
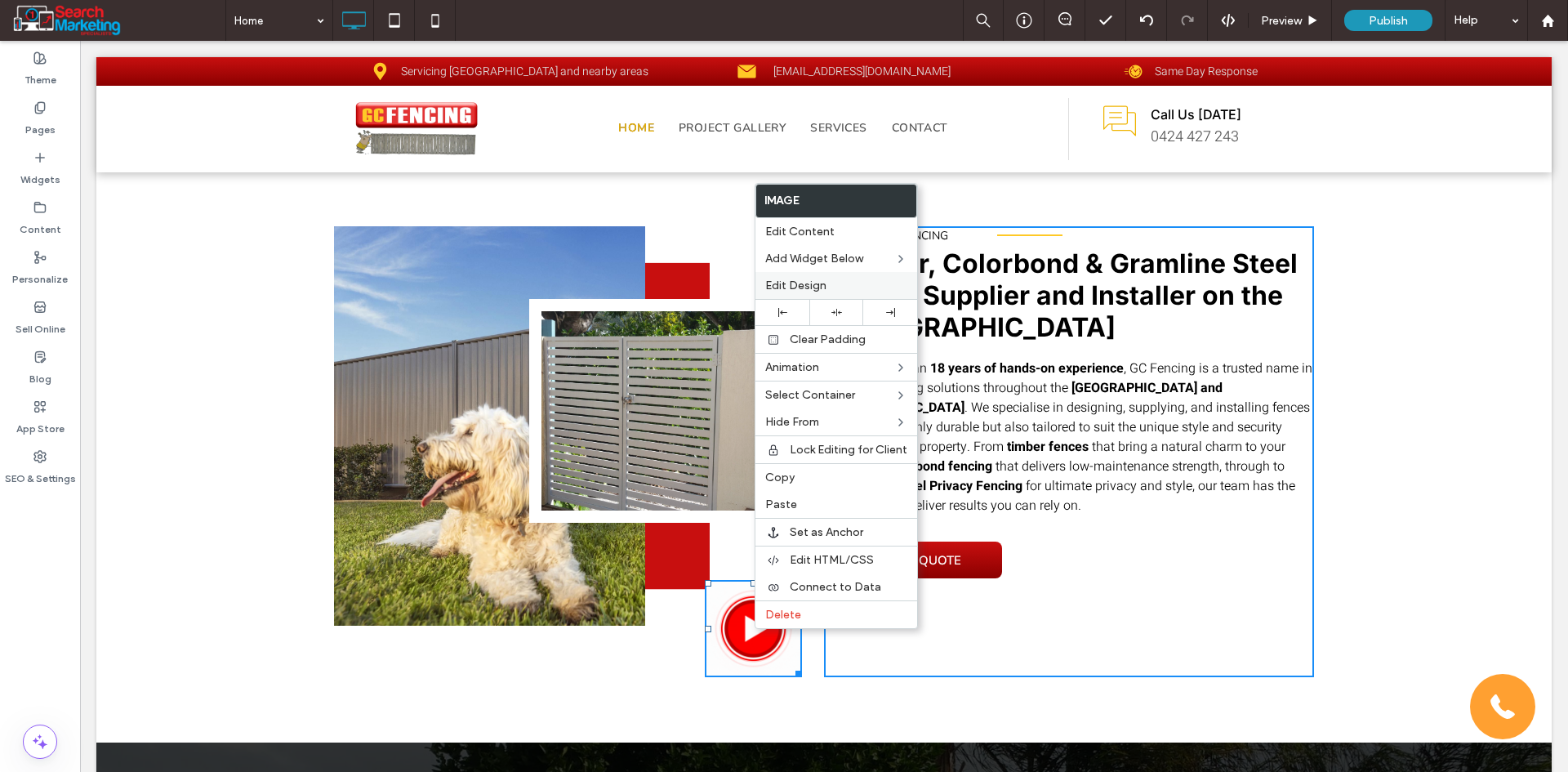
click at [794, 284] on span "Edit Design" at bounding box center [795, 285] width 61 height 14
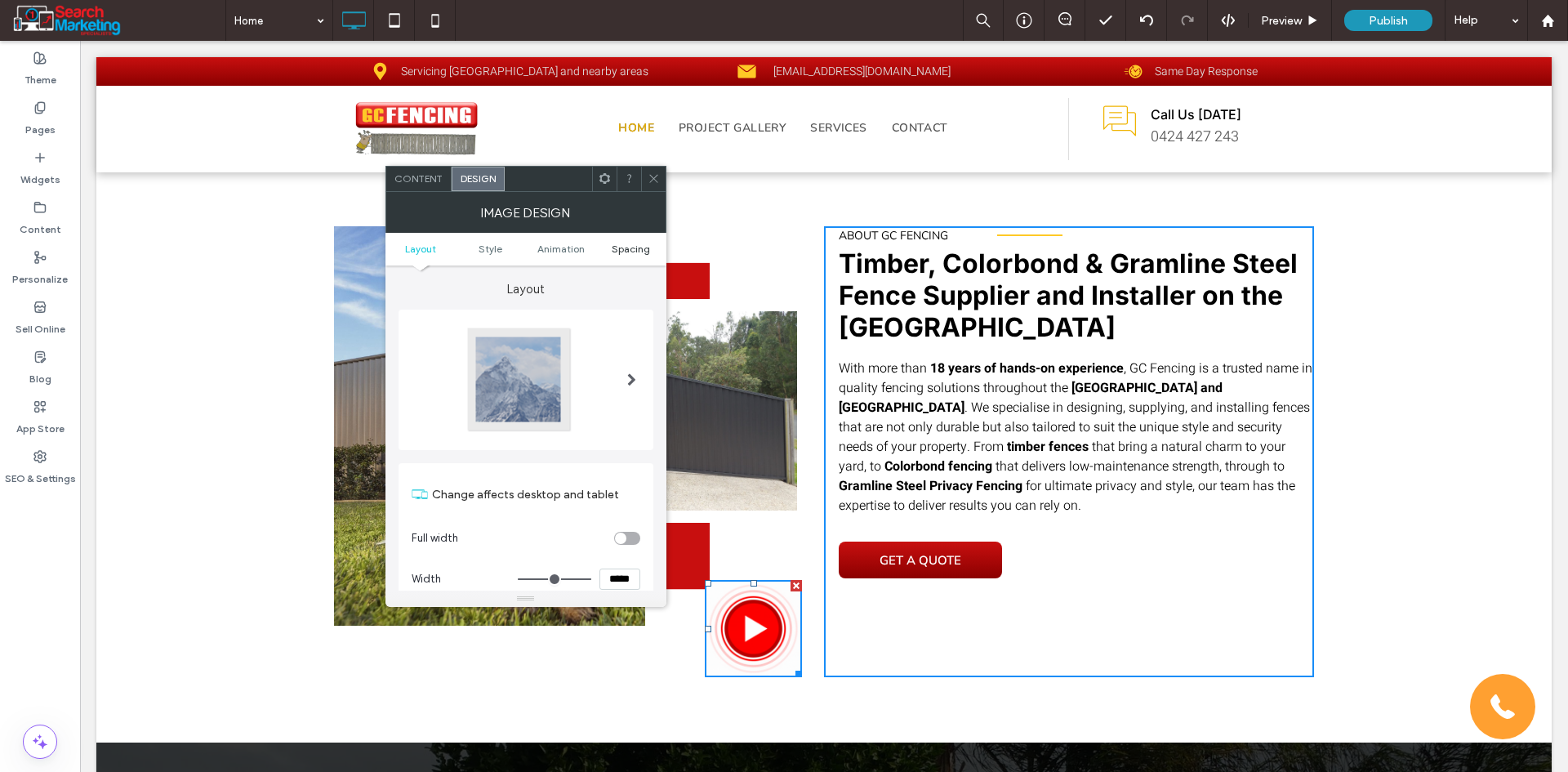
click at [630, 244] on span "Spacing" at bounding box center [631, 248] width 38 height 12
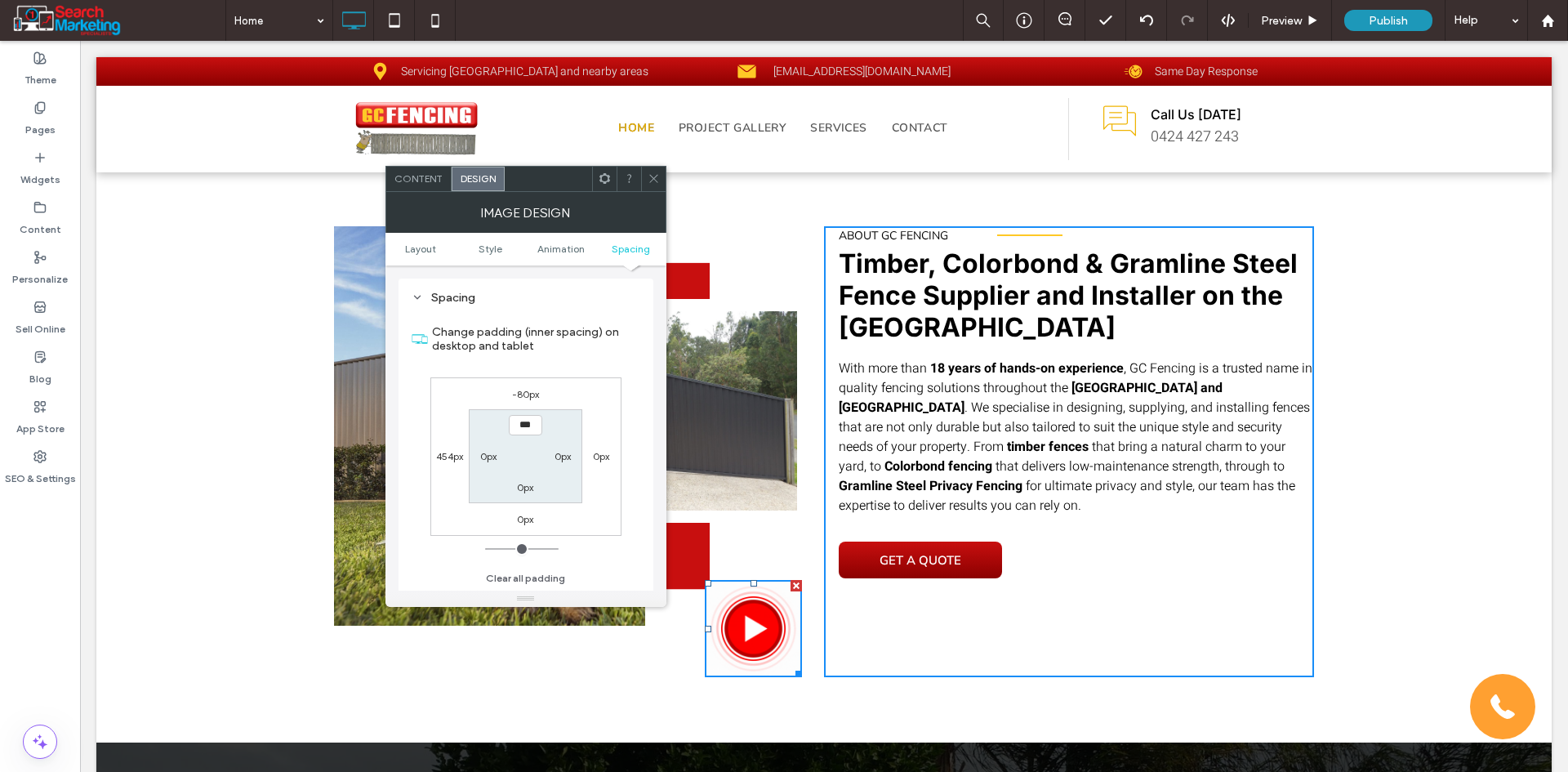
click at [533, 394] on label "-80px" at bounding box center [526, 394] width 27 height 12
type input "*"
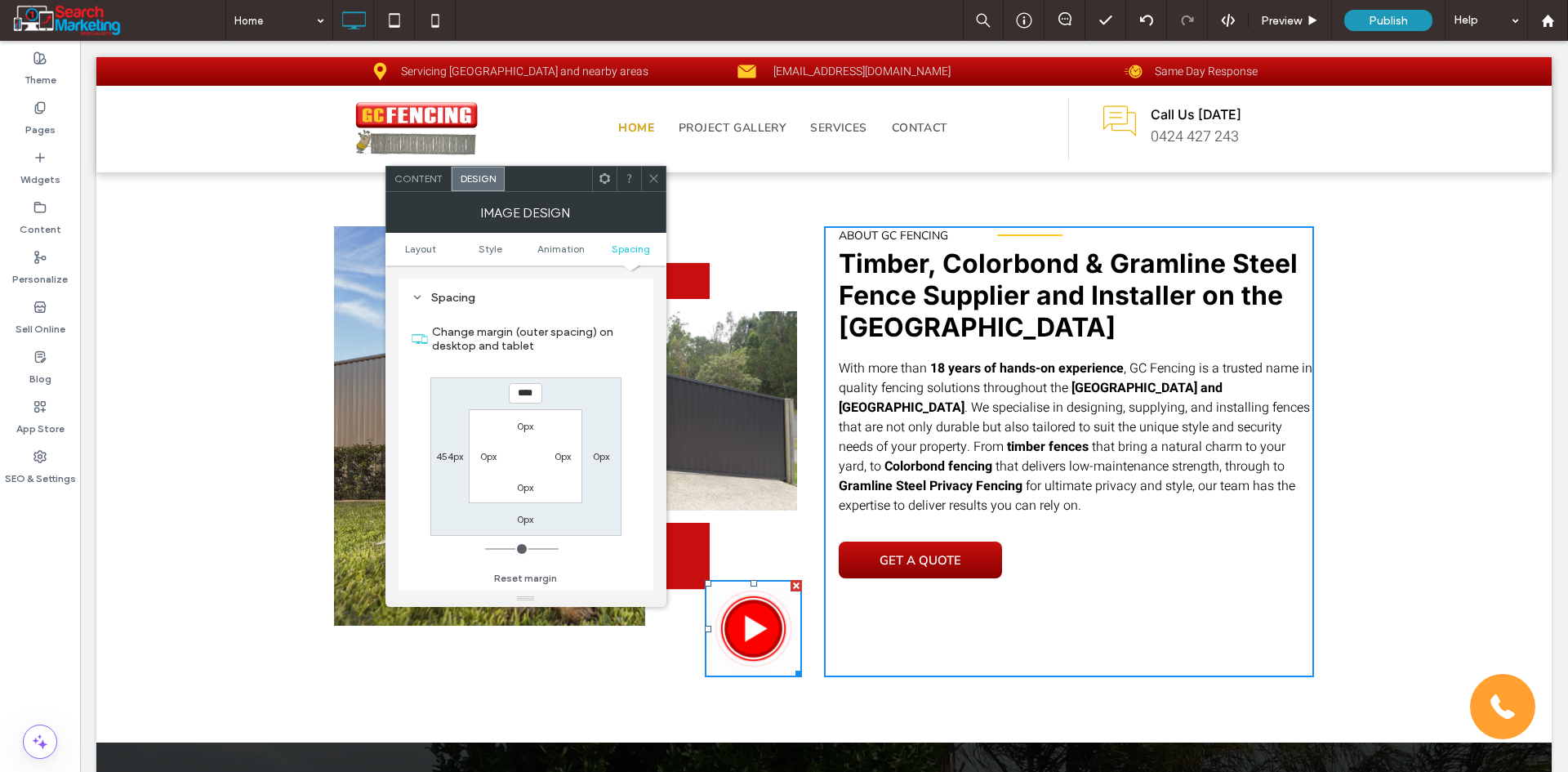
type input "****"
type input "*"
type input "******"
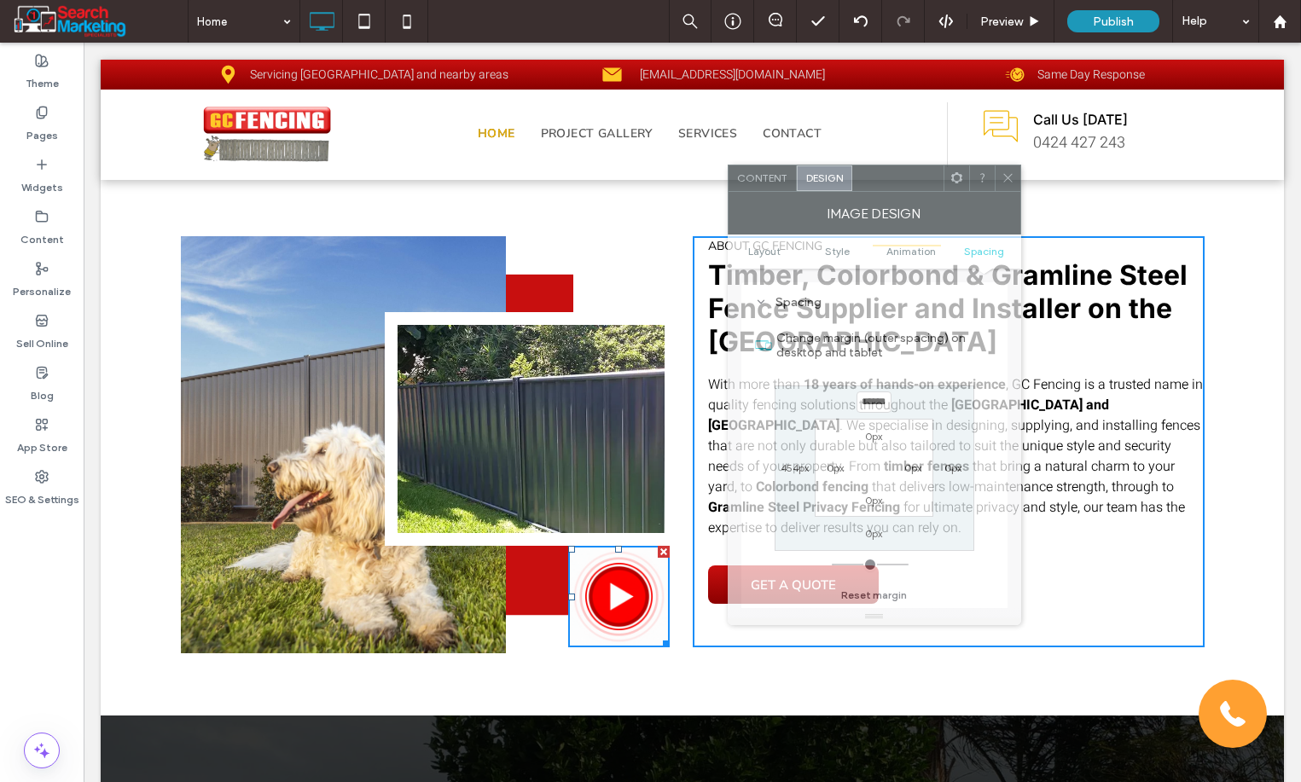
drag, startPoint x: 566, startPoint y: 197, endPoint x: 890, endPoint y: 189, distance: 325.1
click at [890, 189] on div at bounding box center [897, 178] width 91 height 26
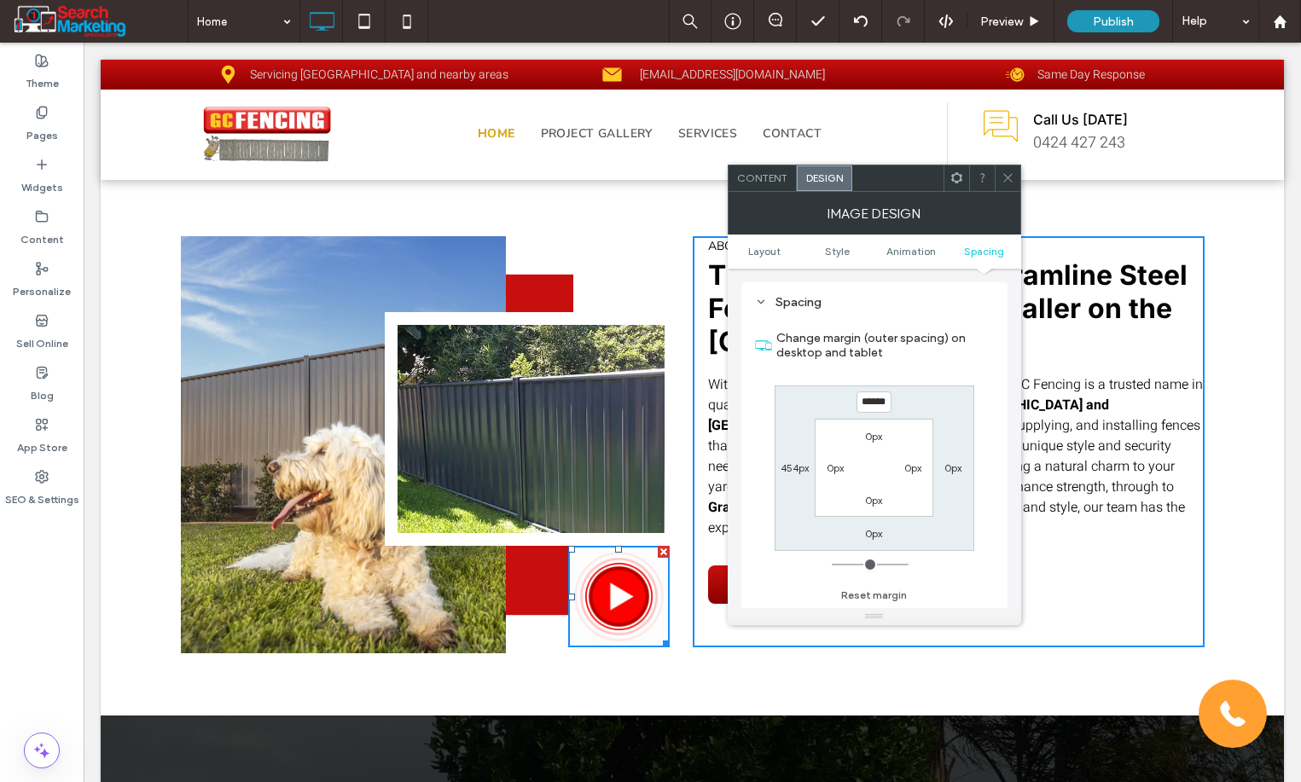
click at [1006, 177] on use at bounding box center [1007, 178] width 9 height 9
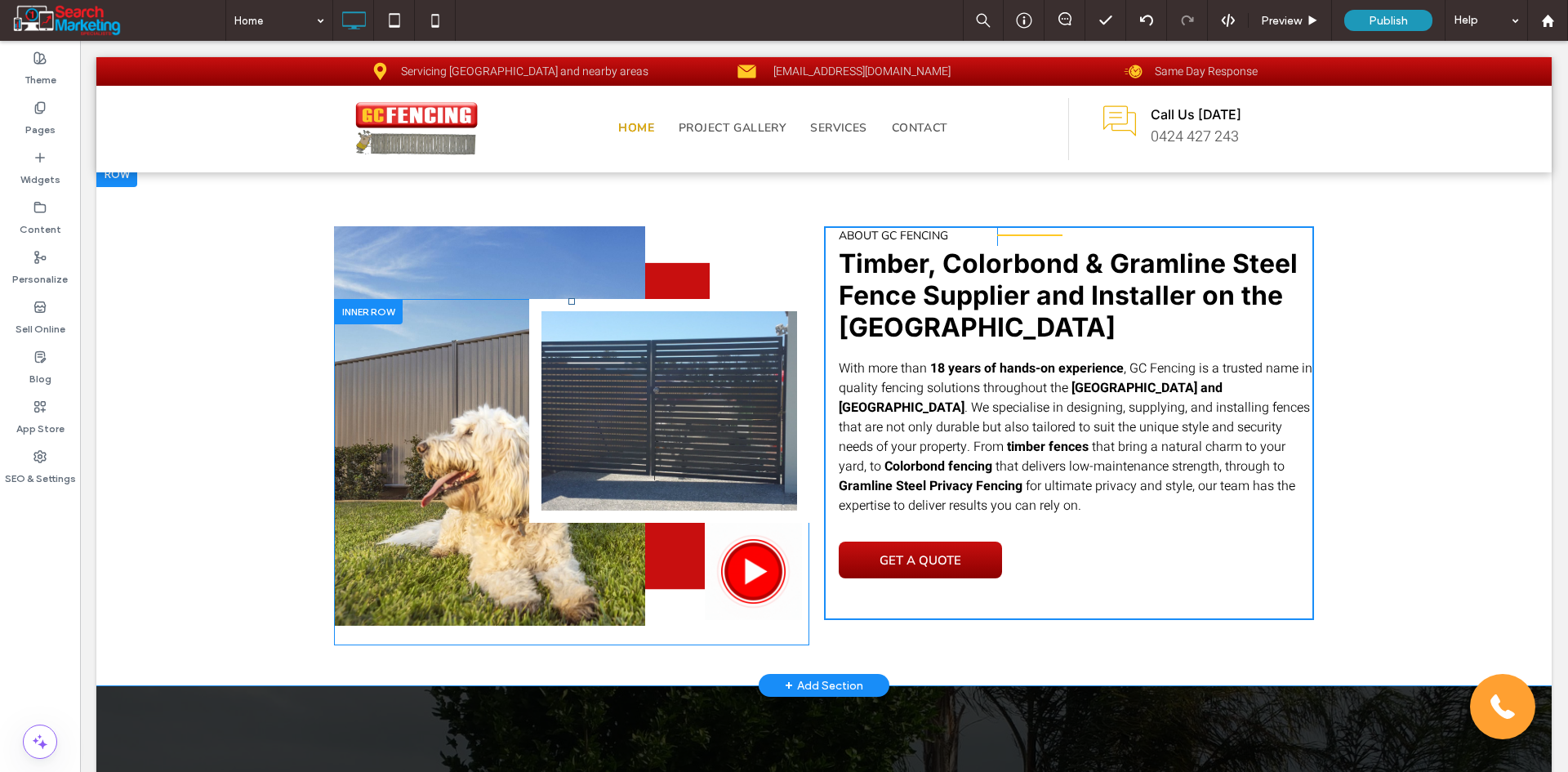
click at [752, 573] on div "Slide title Write your caption here Button Slide title Write your caption here …" at bounding box center [571, 472] width 475 height 347
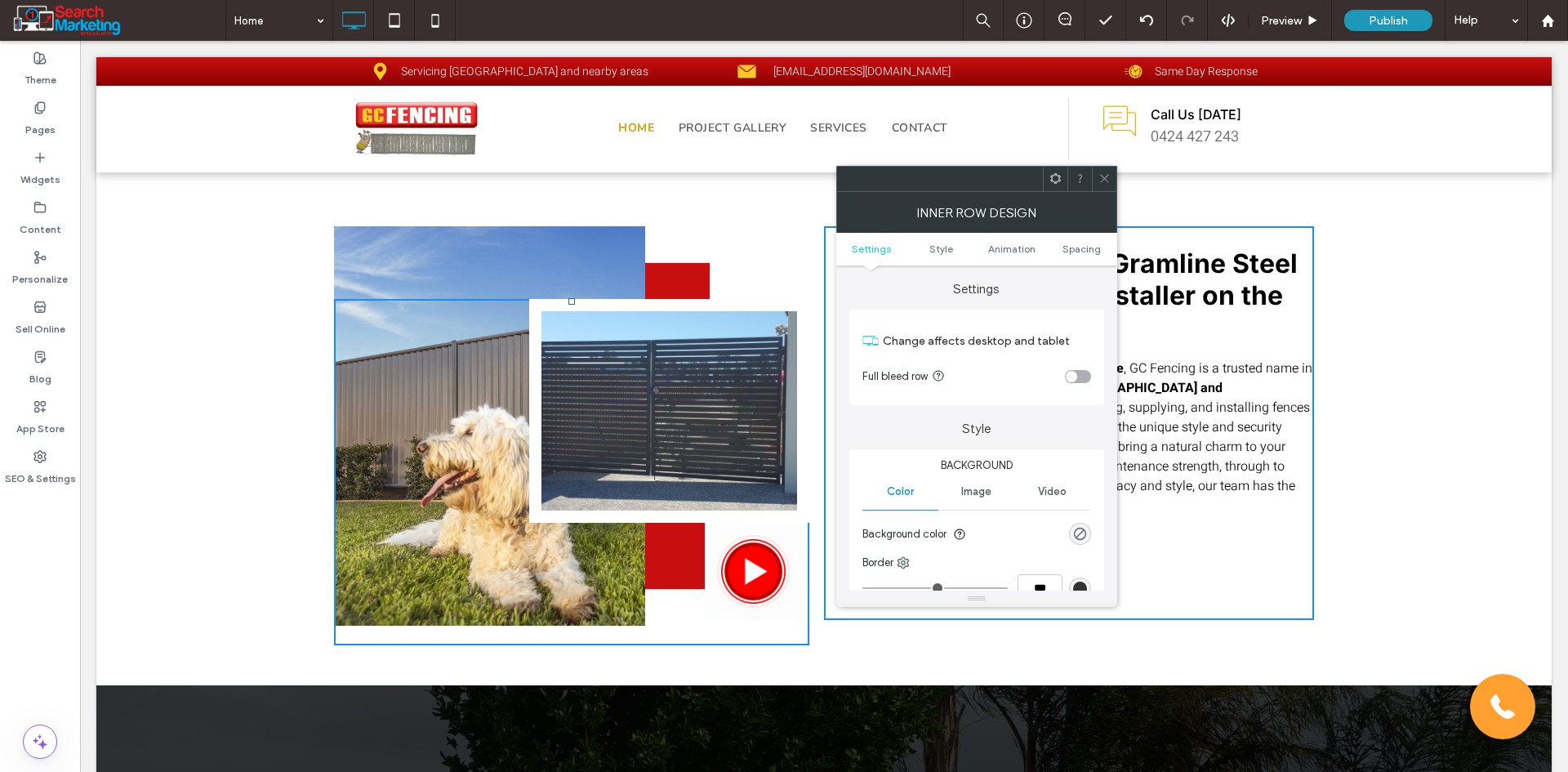
click at [1097, 170] on div at bounding box center [1104, 179] width 25 height 25
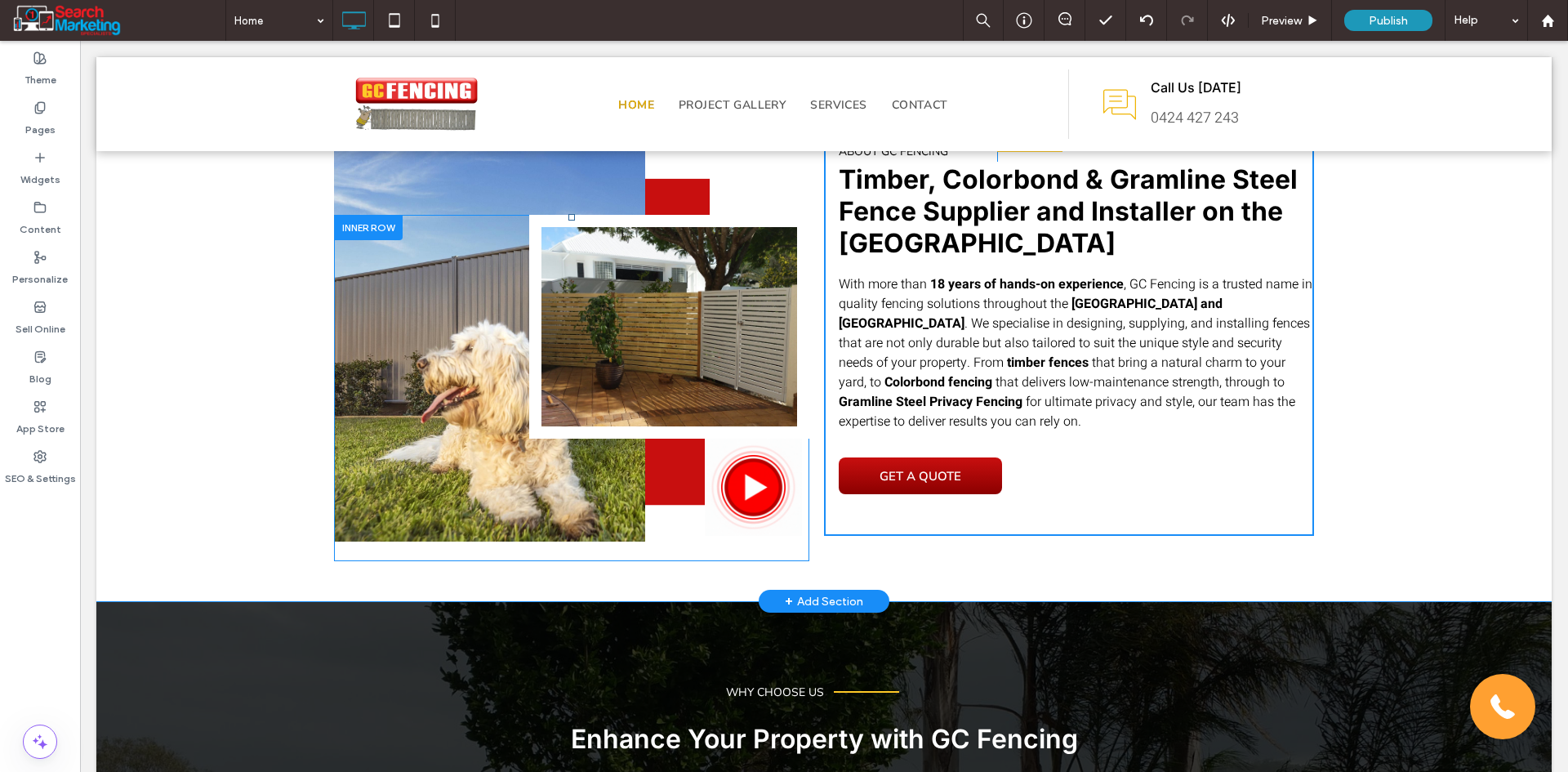
scroll to position [736, 0]
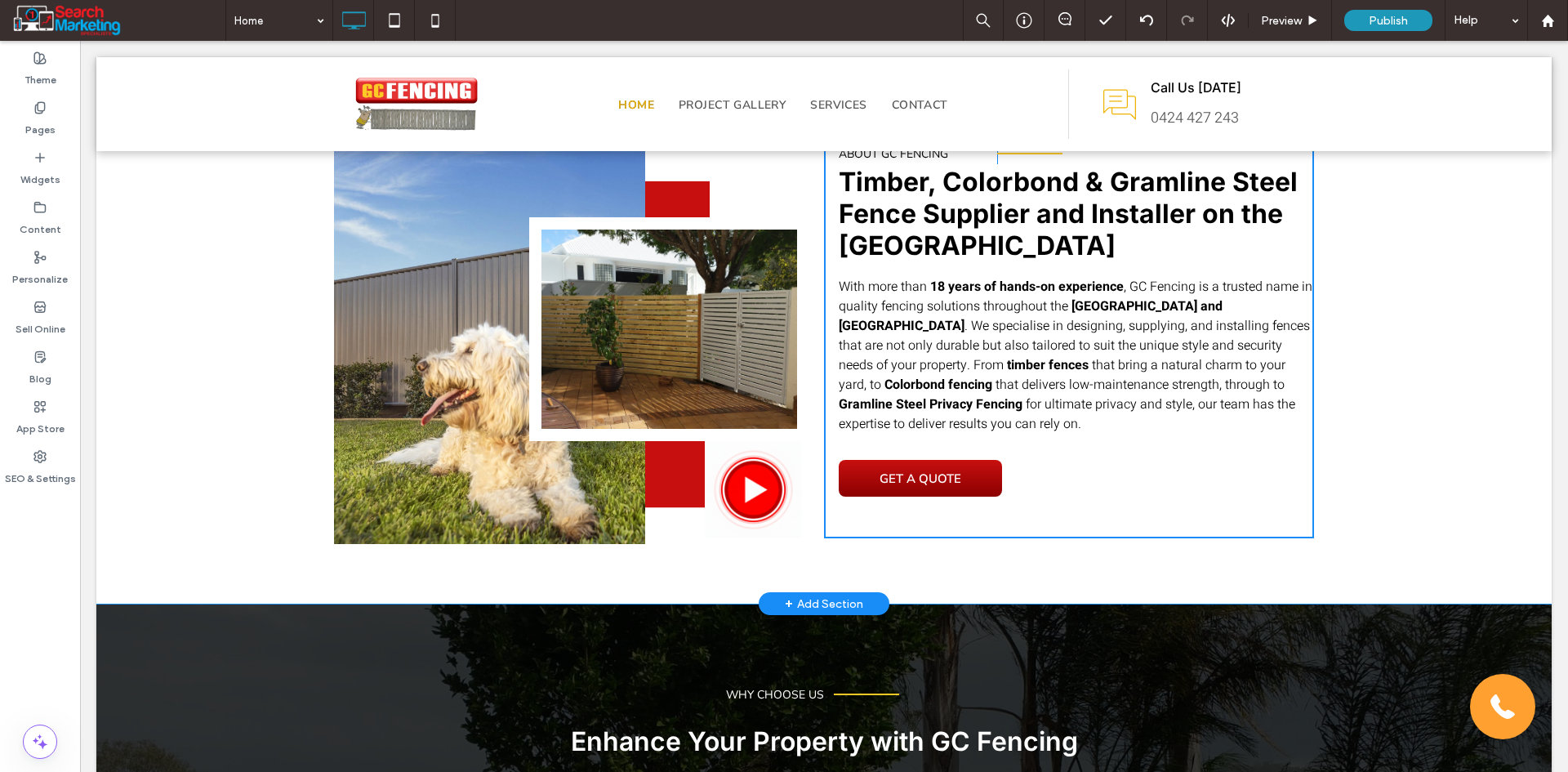
click at [703, 576] on div "Slide title Write your caption here Button Previous Next Click To Paste Slide t…" at bounding box center [824, 342] width 1455 height 525
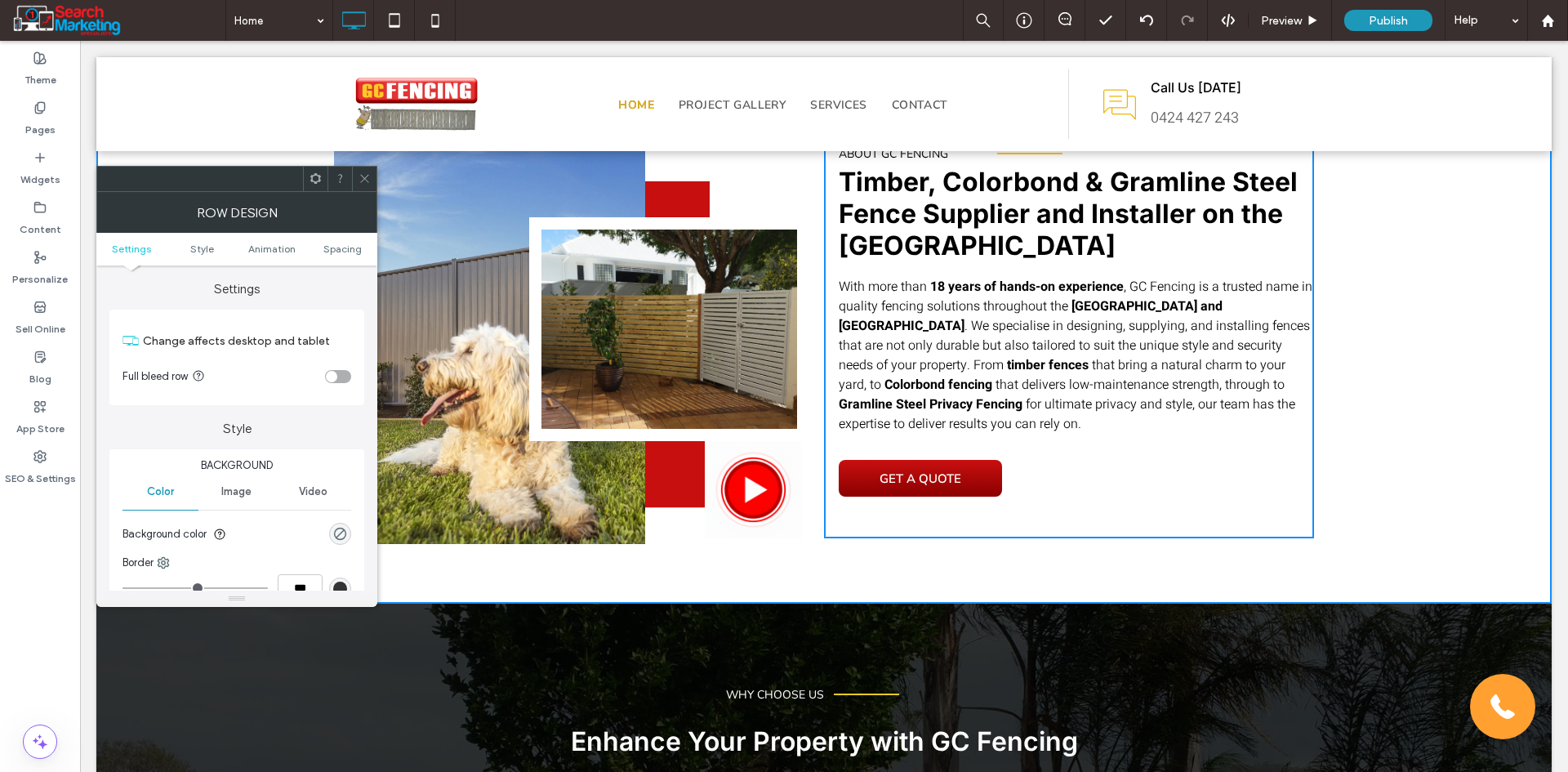
drag, startPoint x: 370, startPoint y: 182, endPoint x: 481, endPoint y: 377, distance: 224.4
click at [370, 182] on icon at bounding box center [364, 178] width 12 height 12
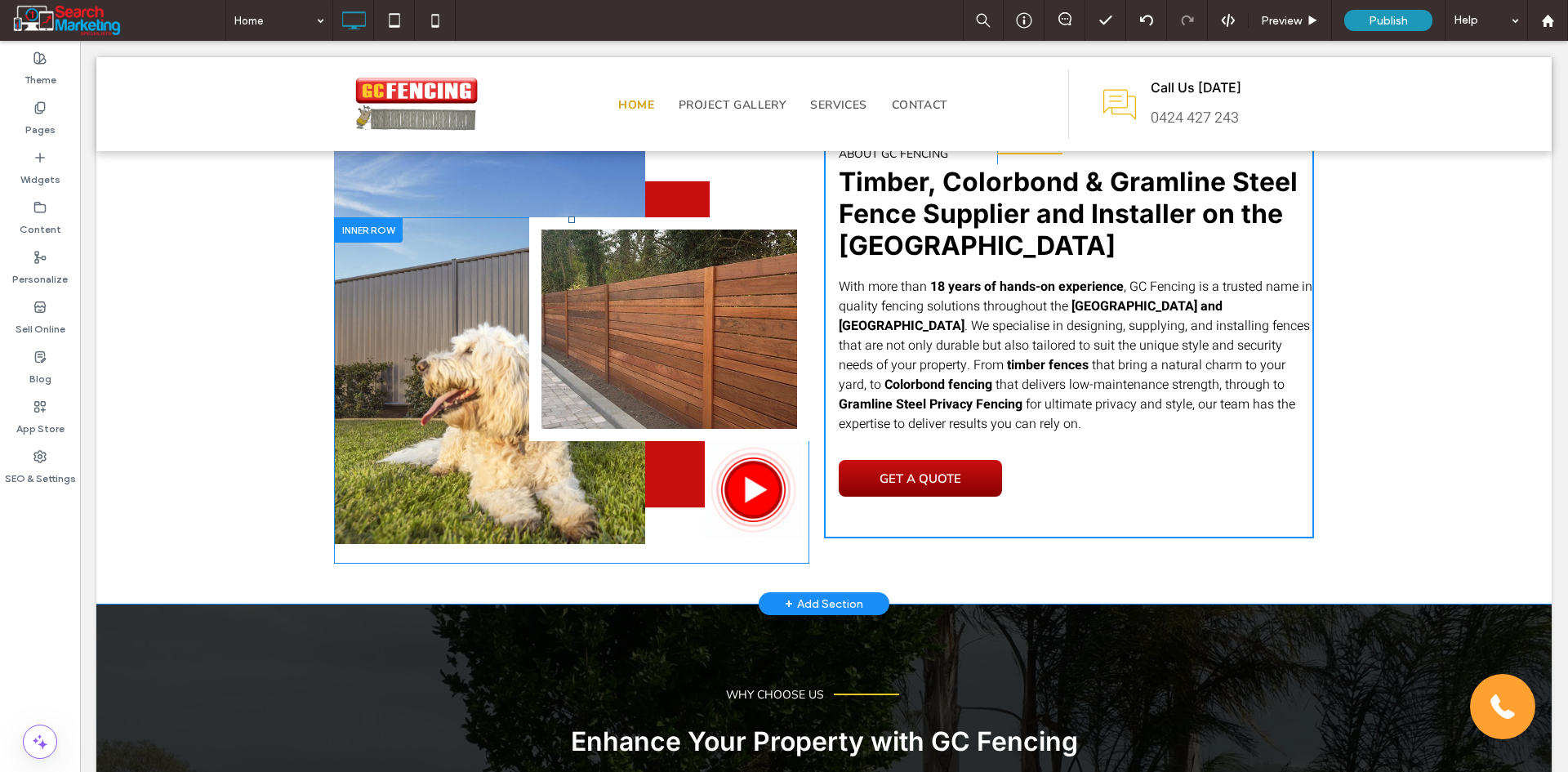
click at [755, 503] on div "Slide title Write your caption here Button Slide title Write your caption here …" at bounding box center [571, 391] width 475 height 347
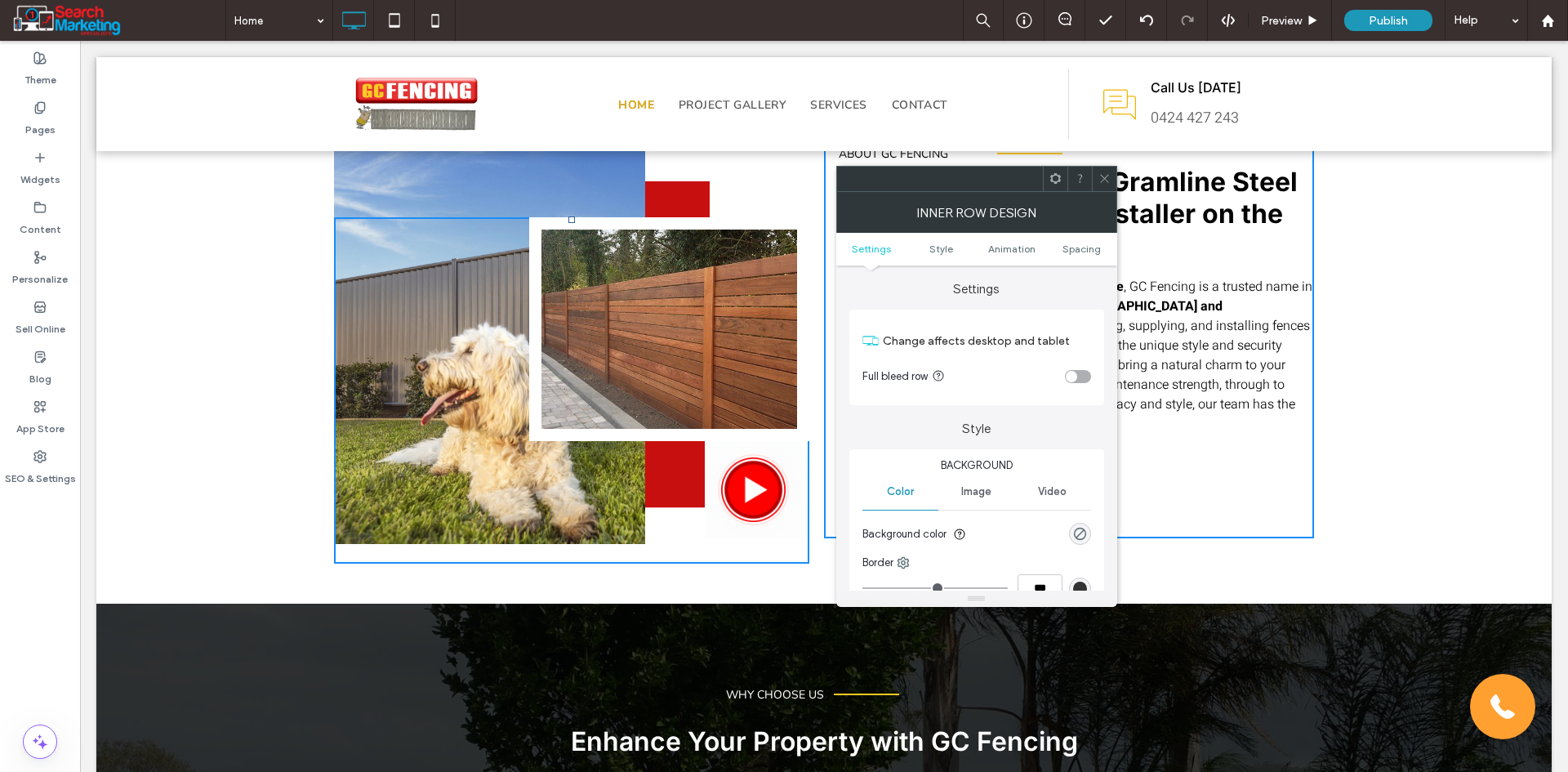
click at [1110, 181] on div at bounding box center [1104, 179] width 25 height 25
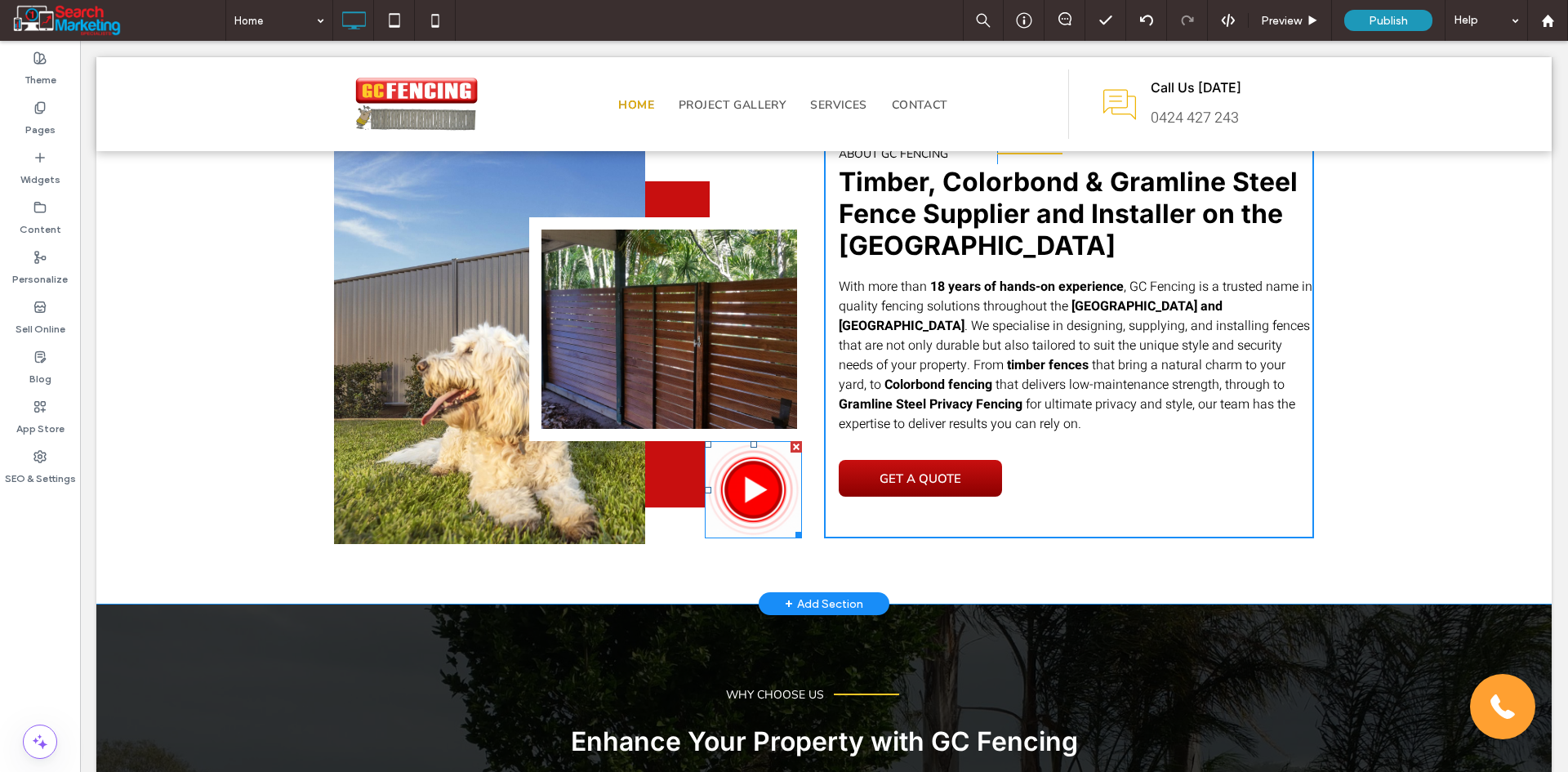
click at [752, 491] on img at bounding box center [753, 490] width 98 height 98
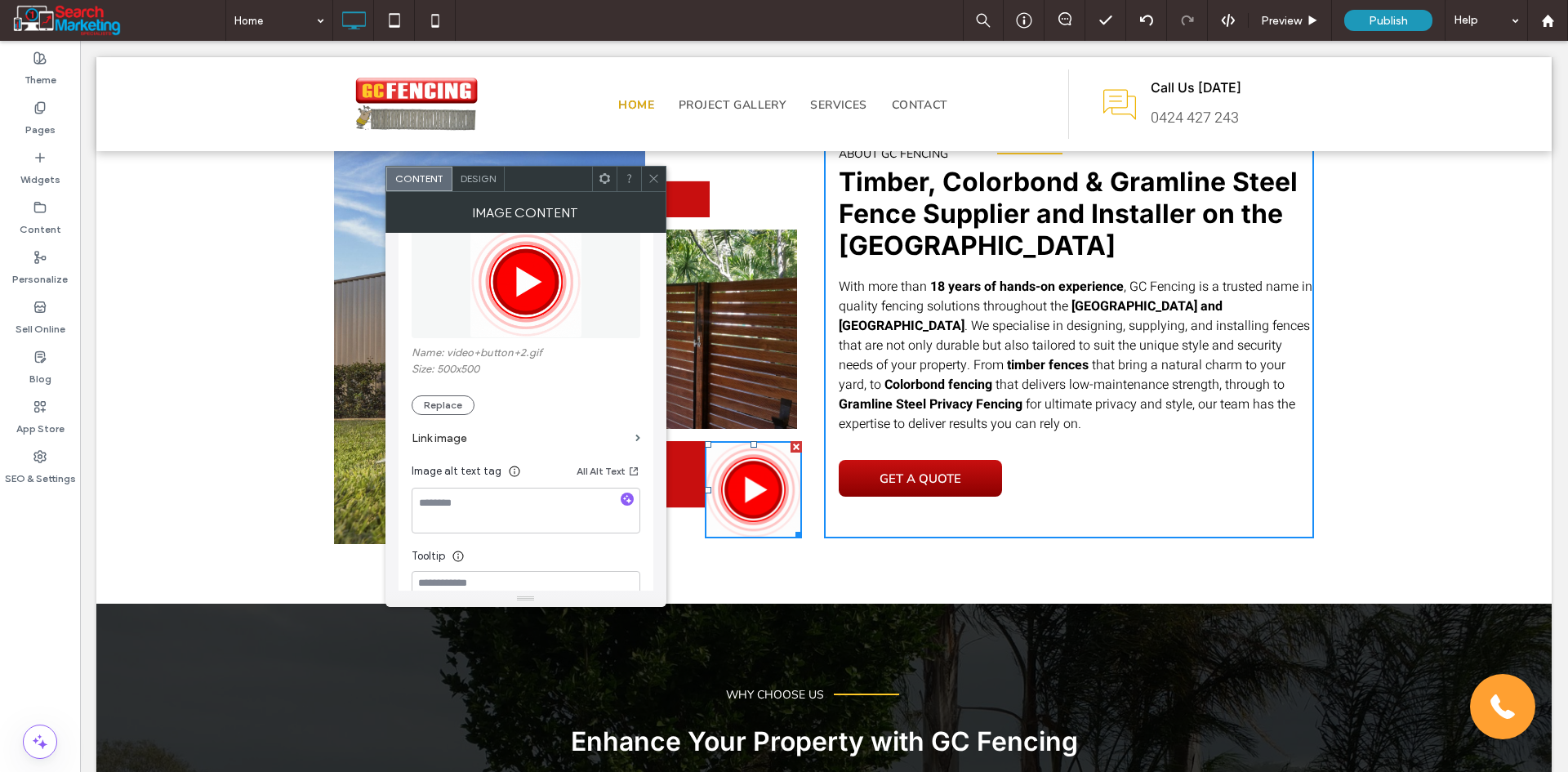
scroll to position [245, 0]
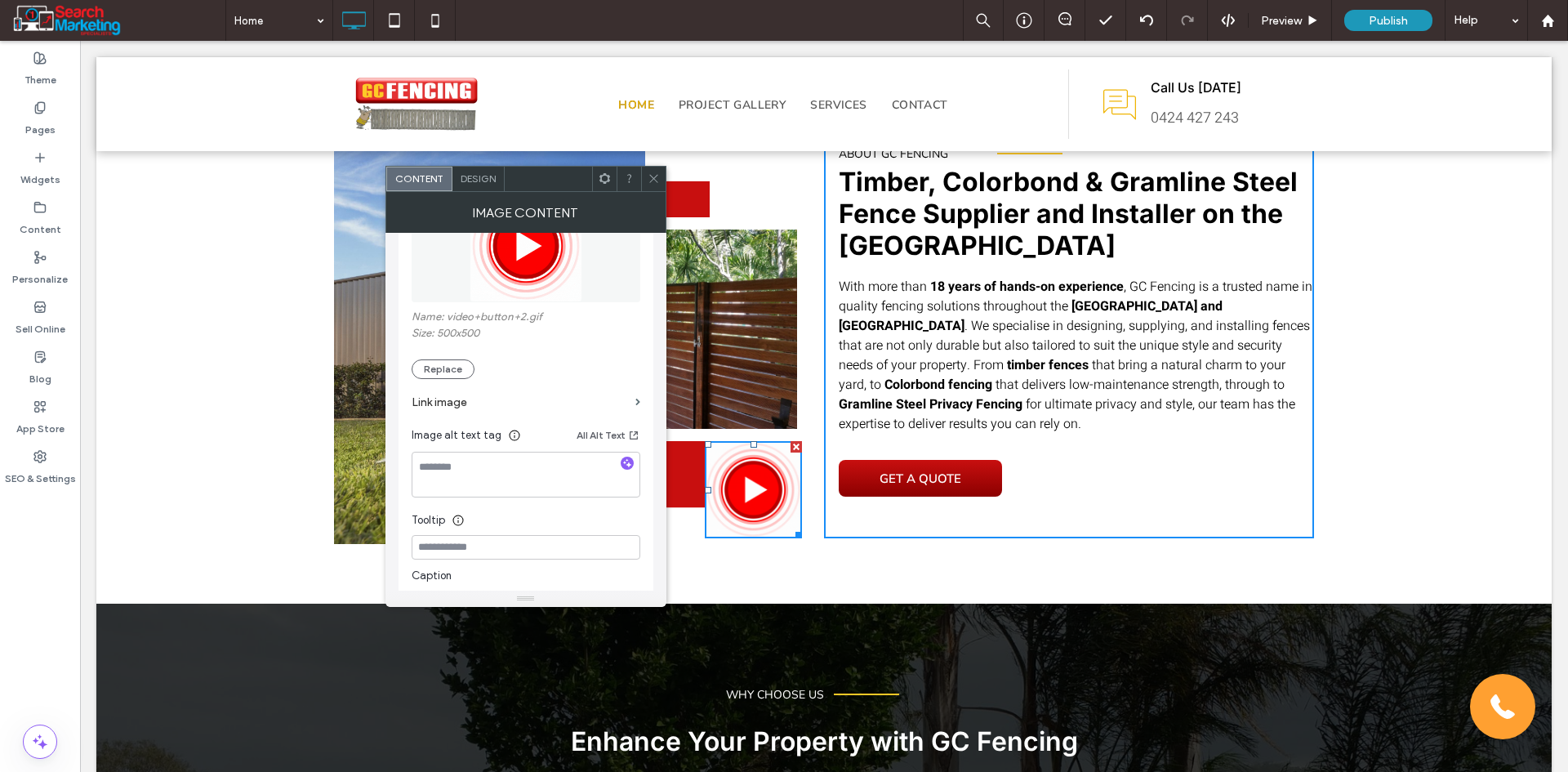
click at [552, 406] on label "Link image" at bounding box center [520, 402] width 217 height 31
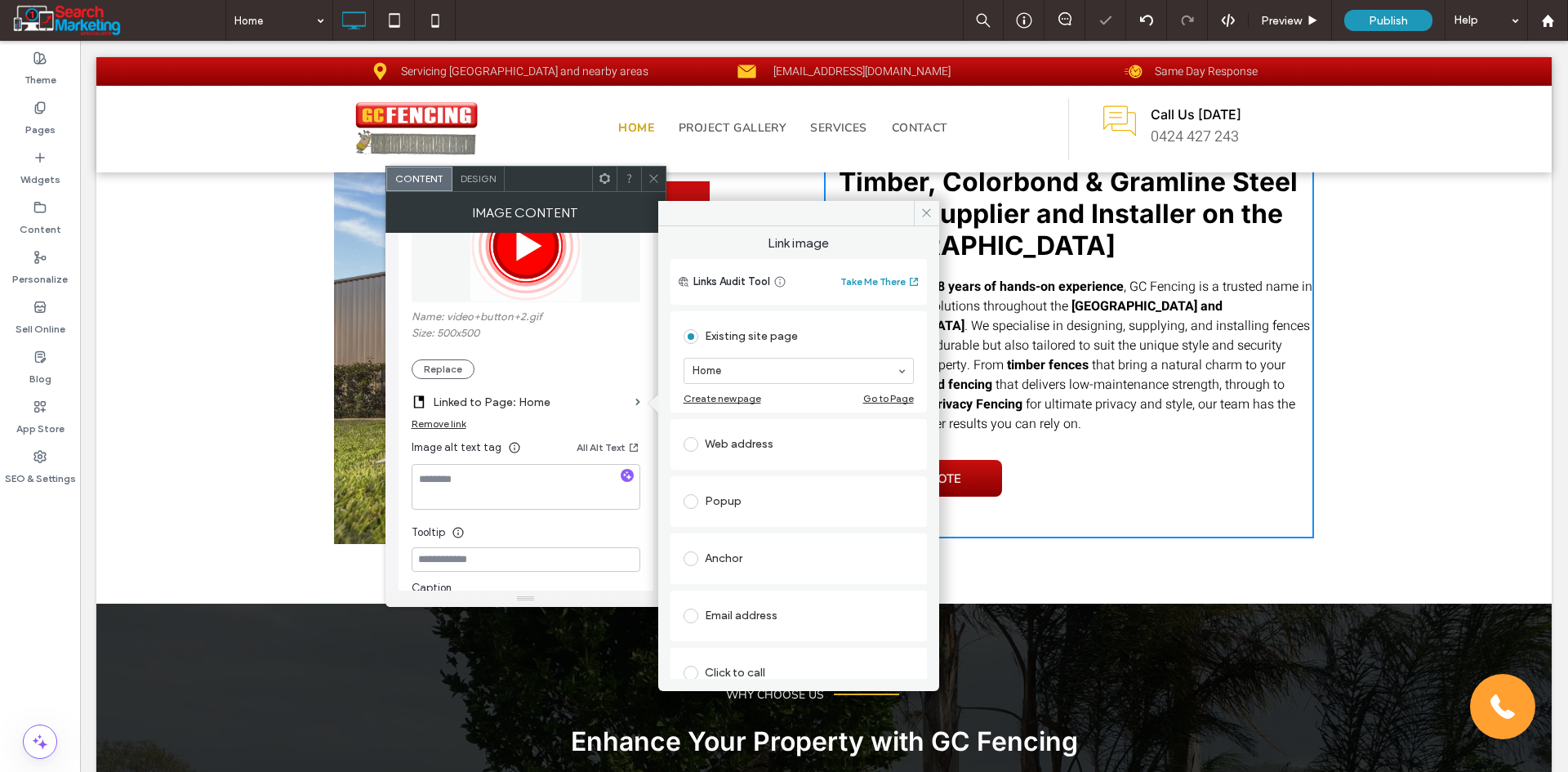
click at [758, 499] on div "Popup" at bounding box center [798, 501] width 231 height 26
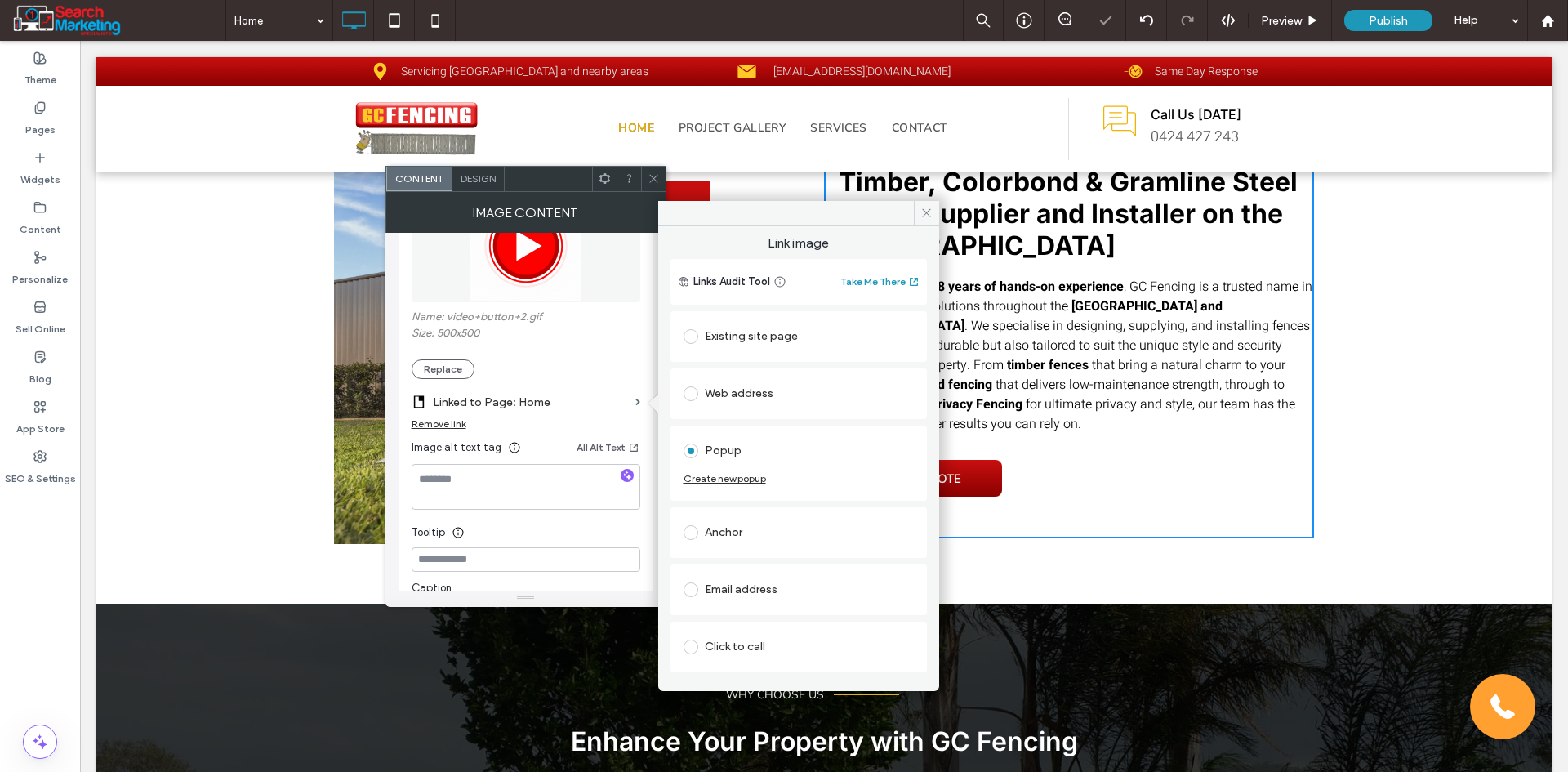
click at [732, 478] on div "Create new popup" at bounding box center [725, 478] width 82 height 12
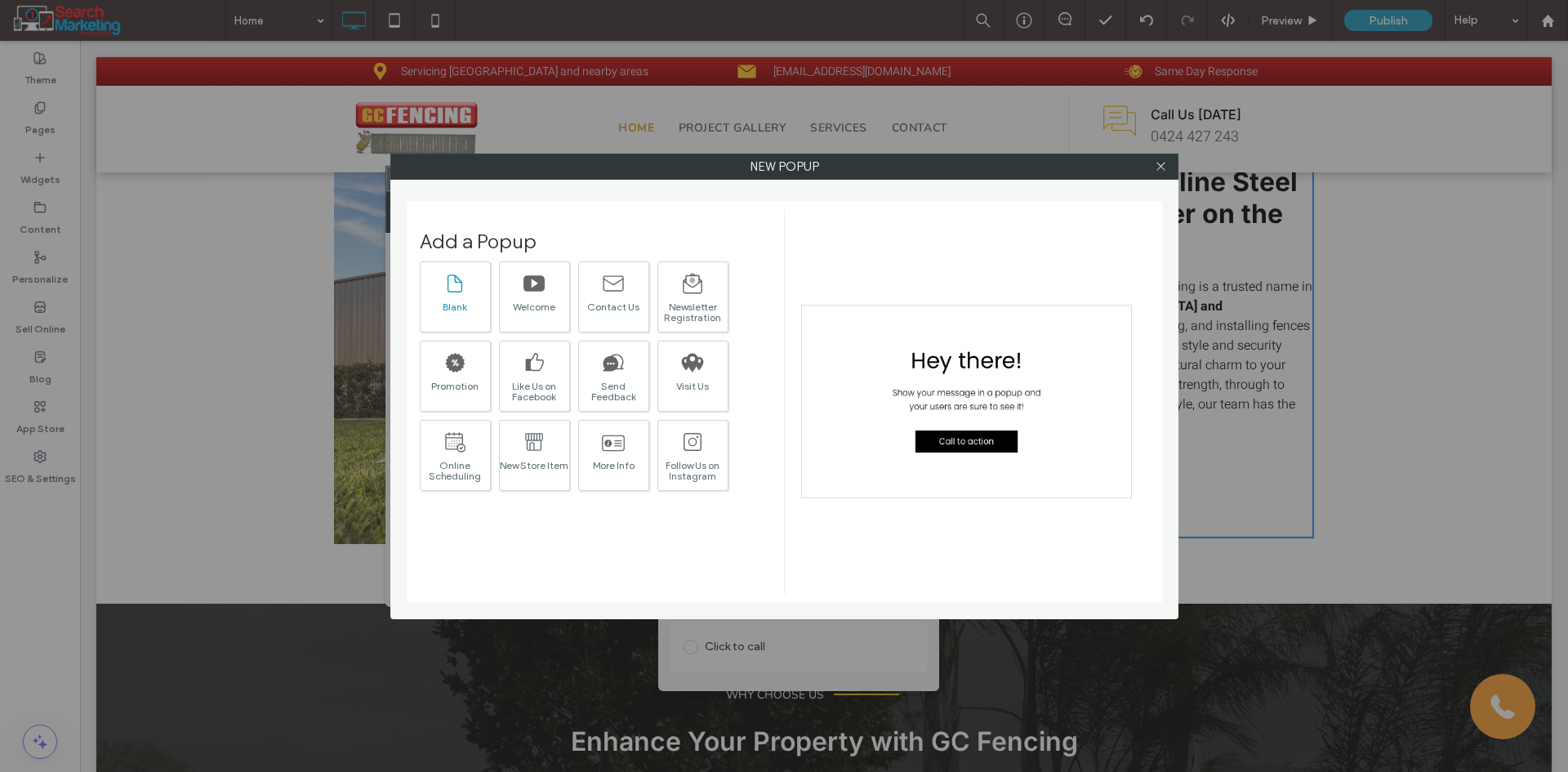
click at [464, 292] on icon at bounding box center [455, 284] width 23 height 23
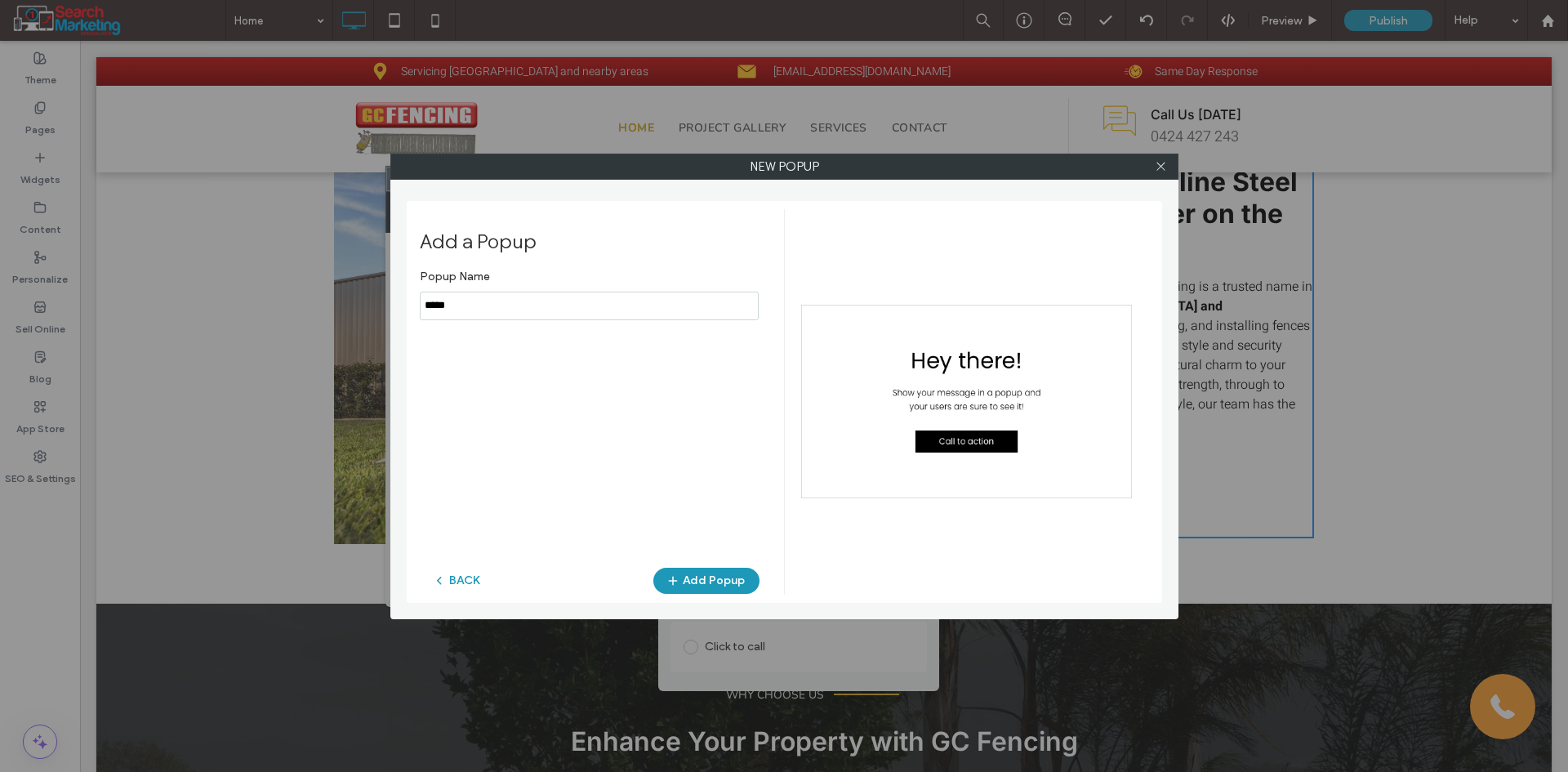
drag, startPoint x: 469, startPoint y: 308, endPoint x: 417, endPoint y: 317, distance: 52.8
click at [417, 317] on div "Add a Popup Popup Name BACK Add Popup" at bounding box center [784, 402] width 755 height 402
type input "********"
click at [706, 578] on button "Add Popup" at bounding box center [706, 580] width 106 height 26
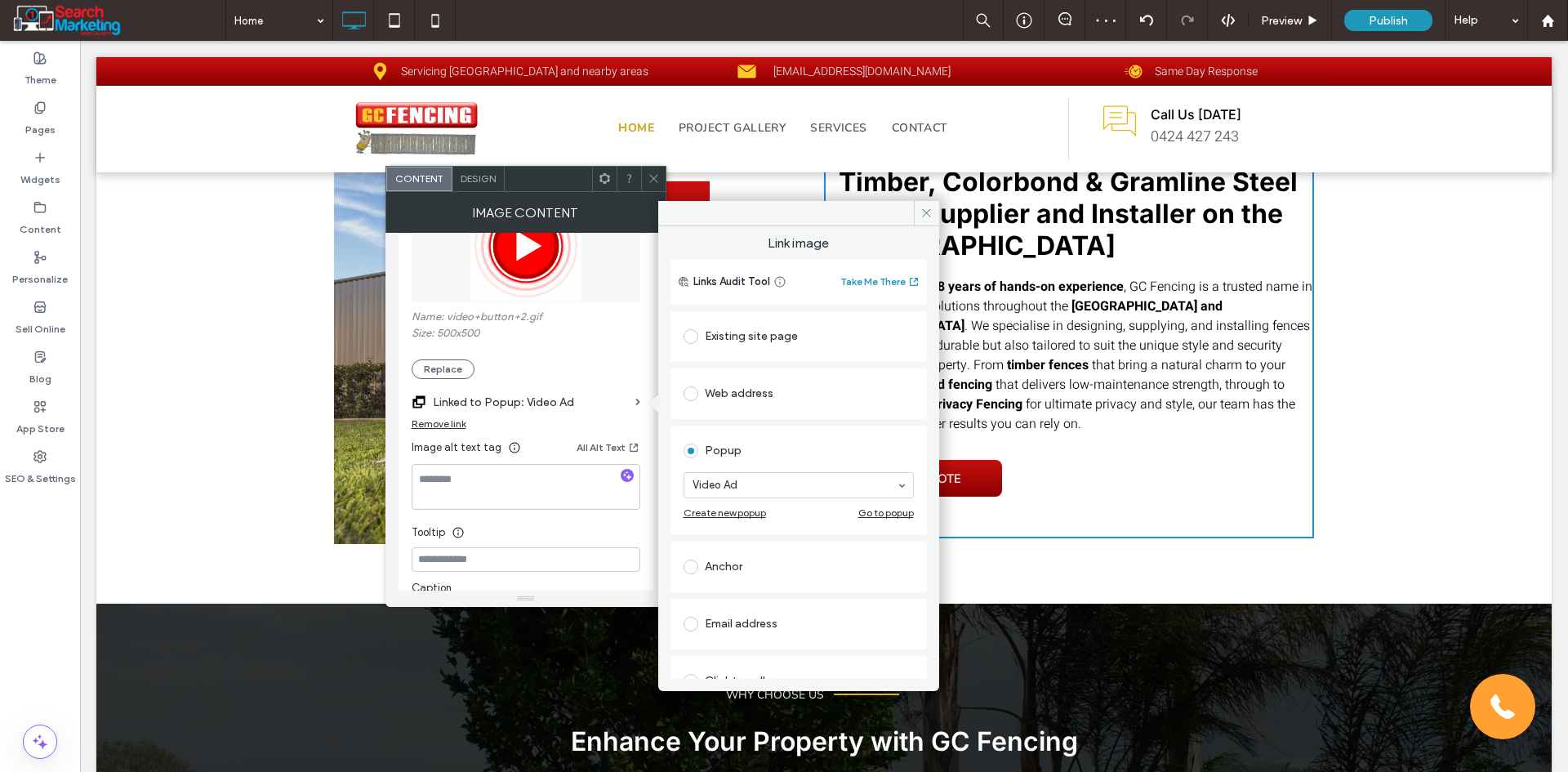
click at [869, 512] on div "Go to popup" at bounding box center [885, 512] width 56 height 12
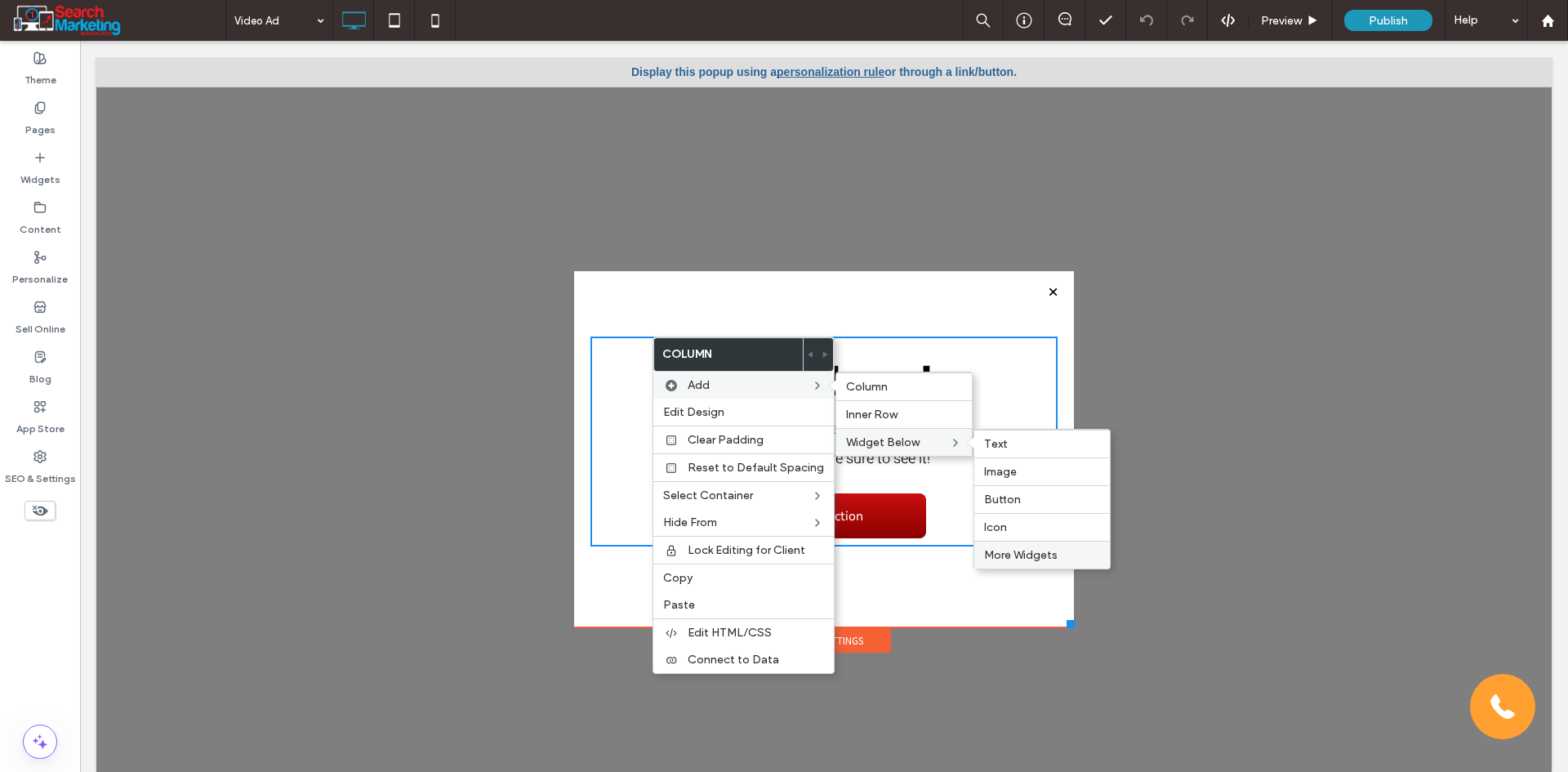
click at [1017, 558] on span "More Widgets" at bounding box center [1020, 555] width 74 height 14
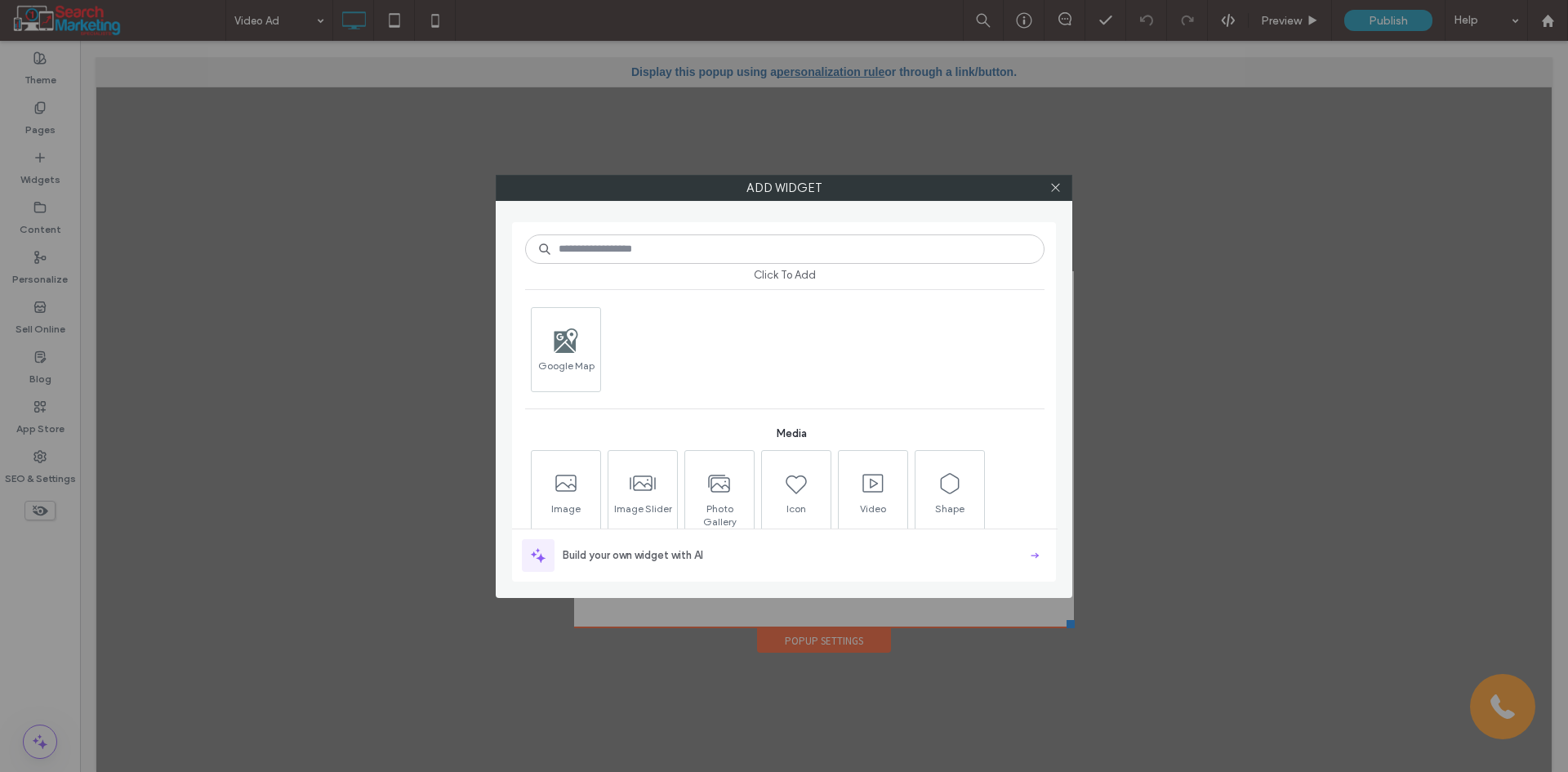
scroll to position [736, 0]
click at [875, 495] on span at bounding box center [873, 482] width 69 height 36
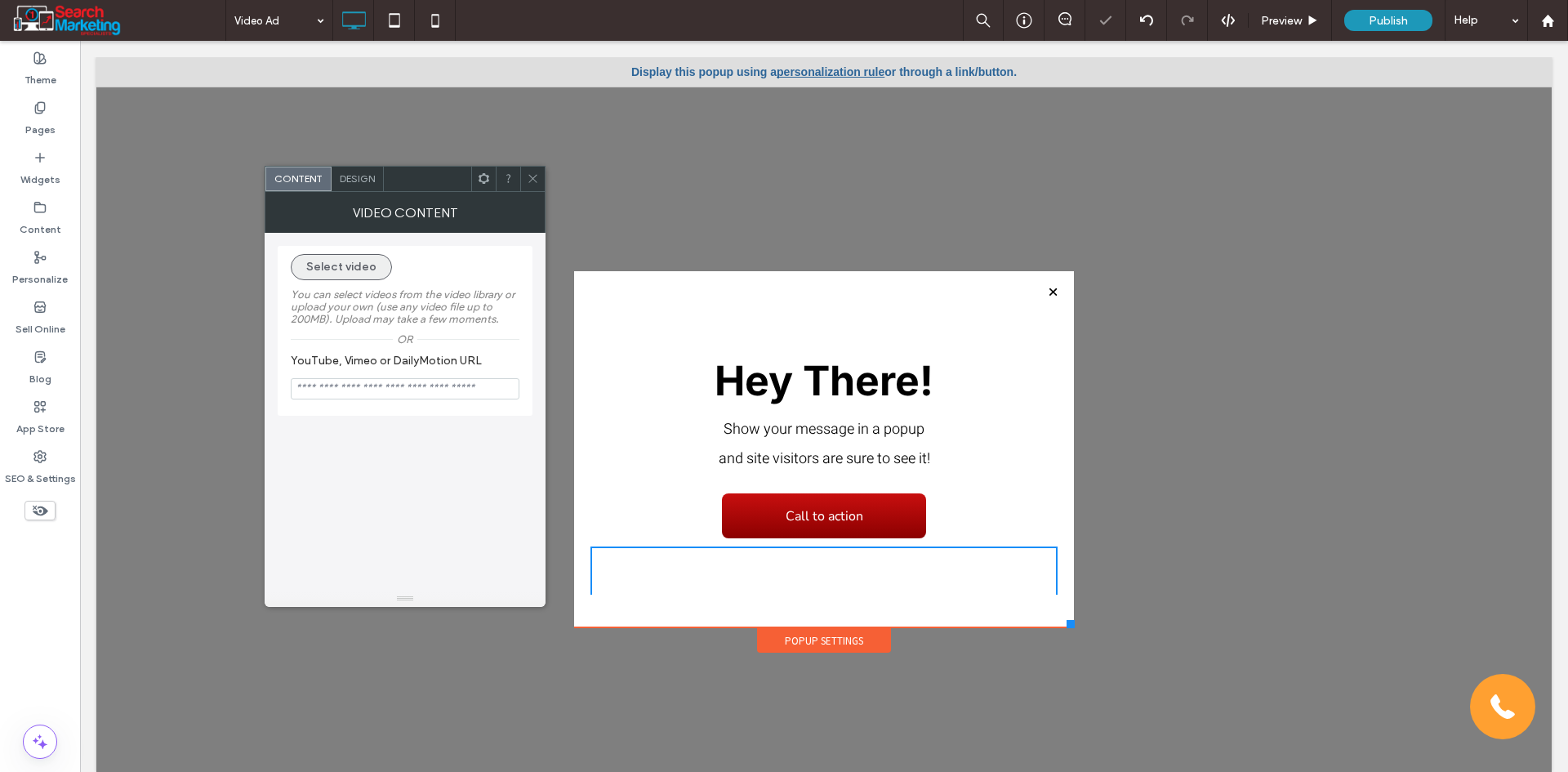
click at [365, 269] on button "Select video" at bounding box center [342, 266] width 101 height 26
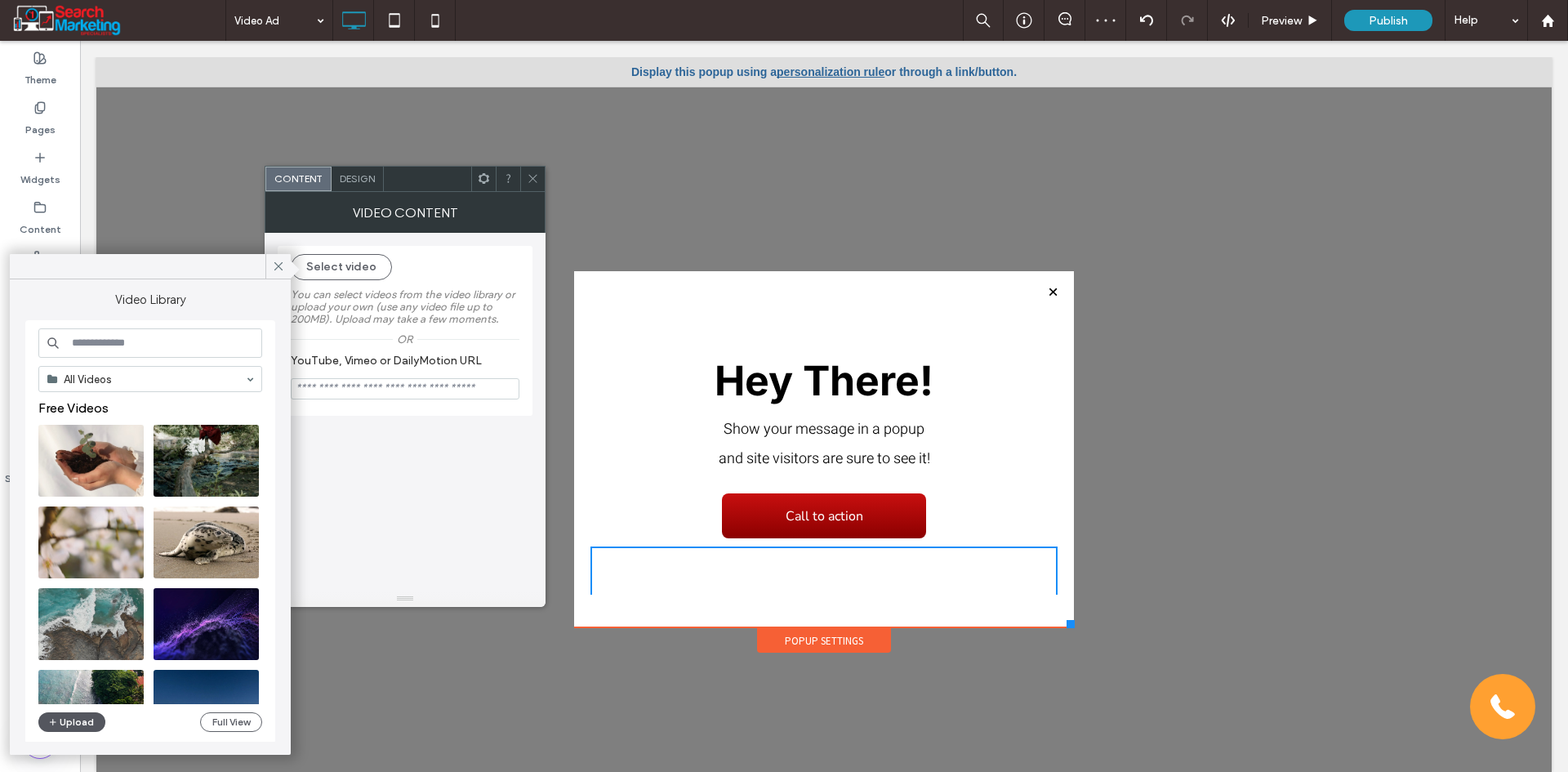
click at [75, 714] on button "Upload" at bounding box center [72, 722] width 67 height 19
click at [84, 725] on button "Upload" at bounding box center [72, 722] width 67 height 19
click at [83, 718] on button "Upload" at bounding box center [72, 722] width 67 height 19
drag, startPoint x: 277, startPoint y: 262, endPoint x: 332, endPoint y: 264, distance: 55.0
click at [280, 263] on icon at bounding box center [278, 265] width 14 height 14
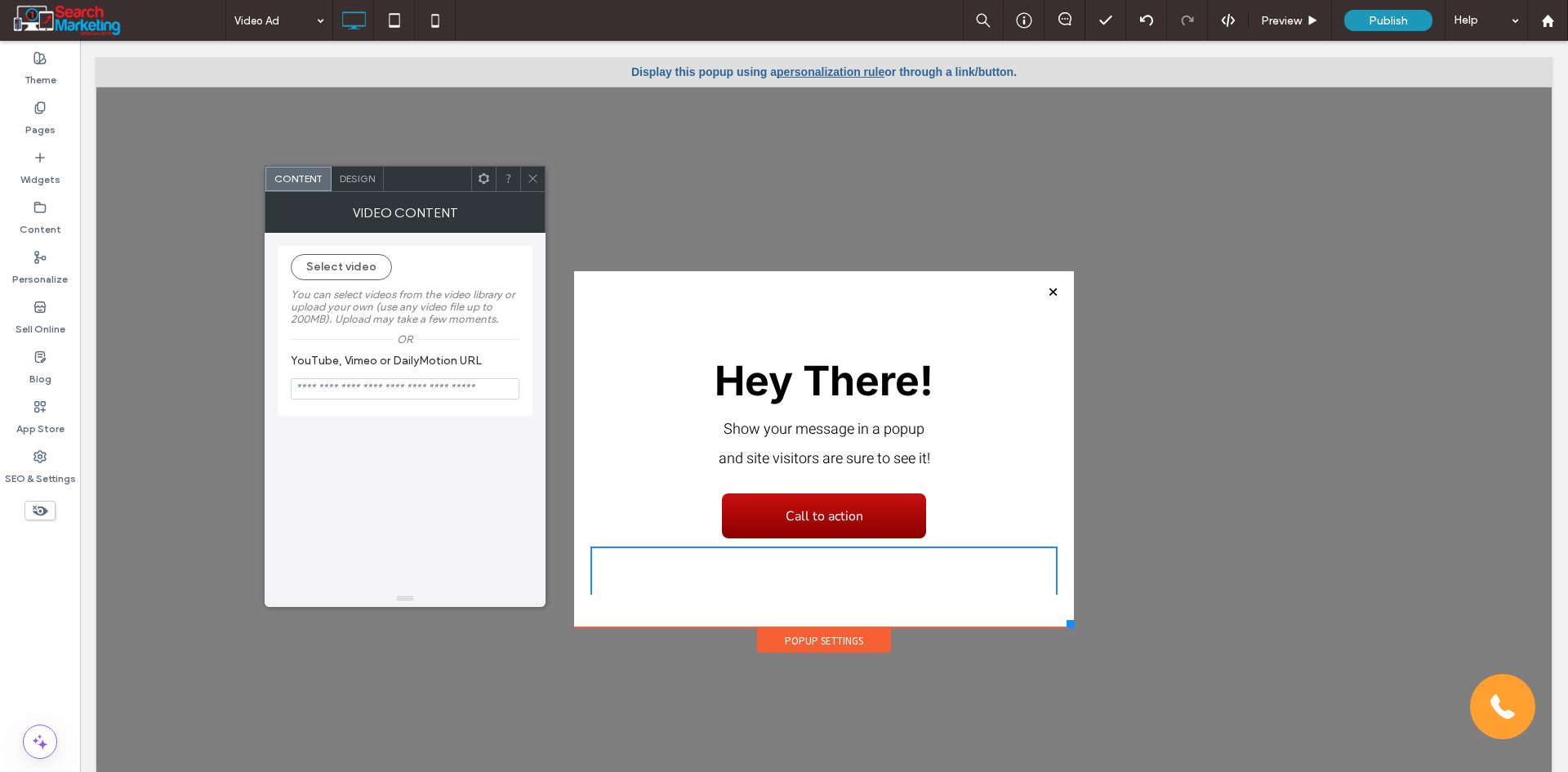
drag, startPoint x: 338, startPoint y: 264, endPoint x: 467, endPoint y: 271, distance: 129.2
click at [339, 264] on button "Select video" at bounding box center [342, 266] width 101 height 26
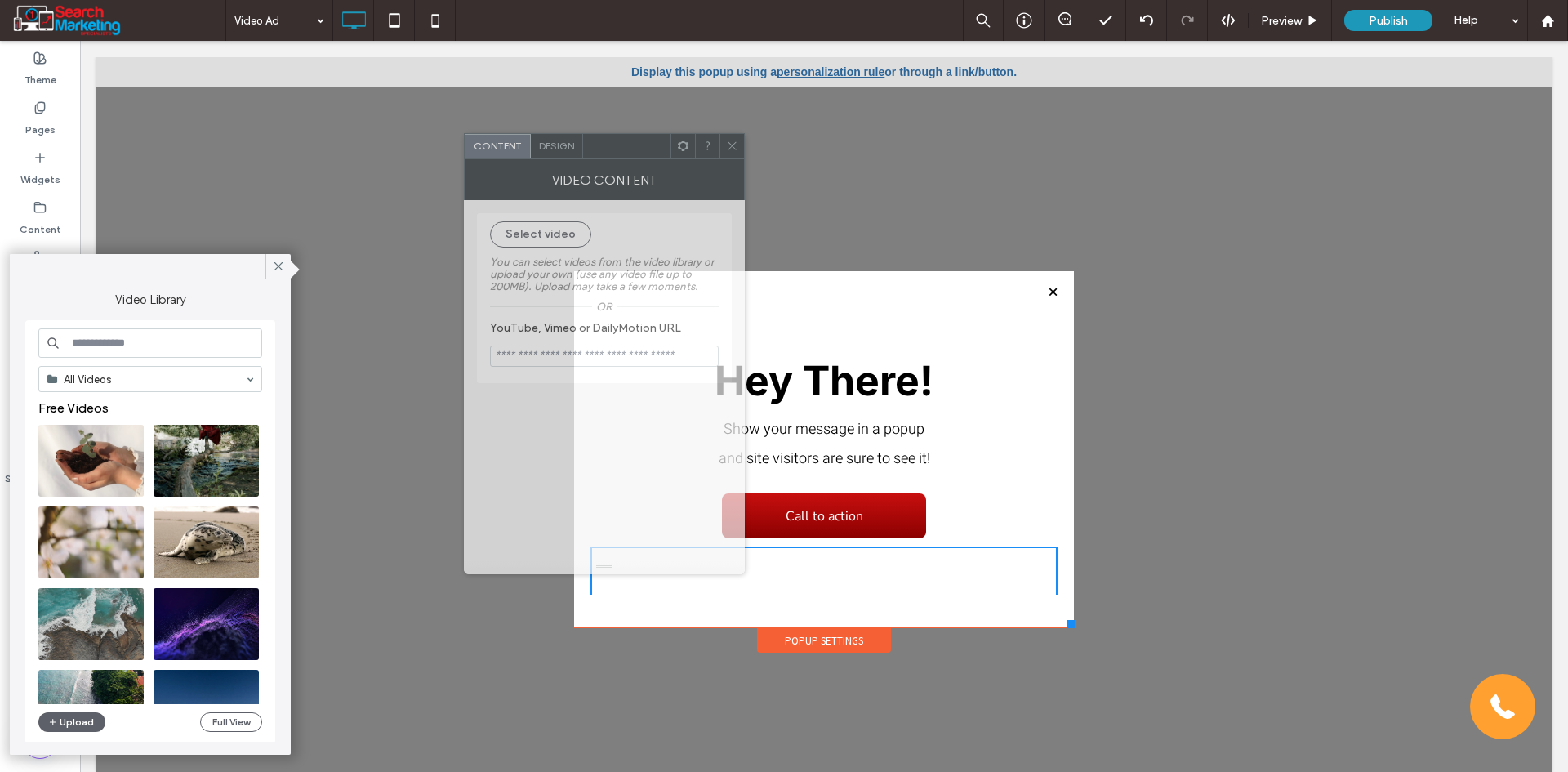
drag, startPoint x: 425, startPoint y: 188, endPoint x: 799, endPoint y: 130, distance: 378.5
click at [670, 134] on div at bounding box center [626, 147] width 87 height 25
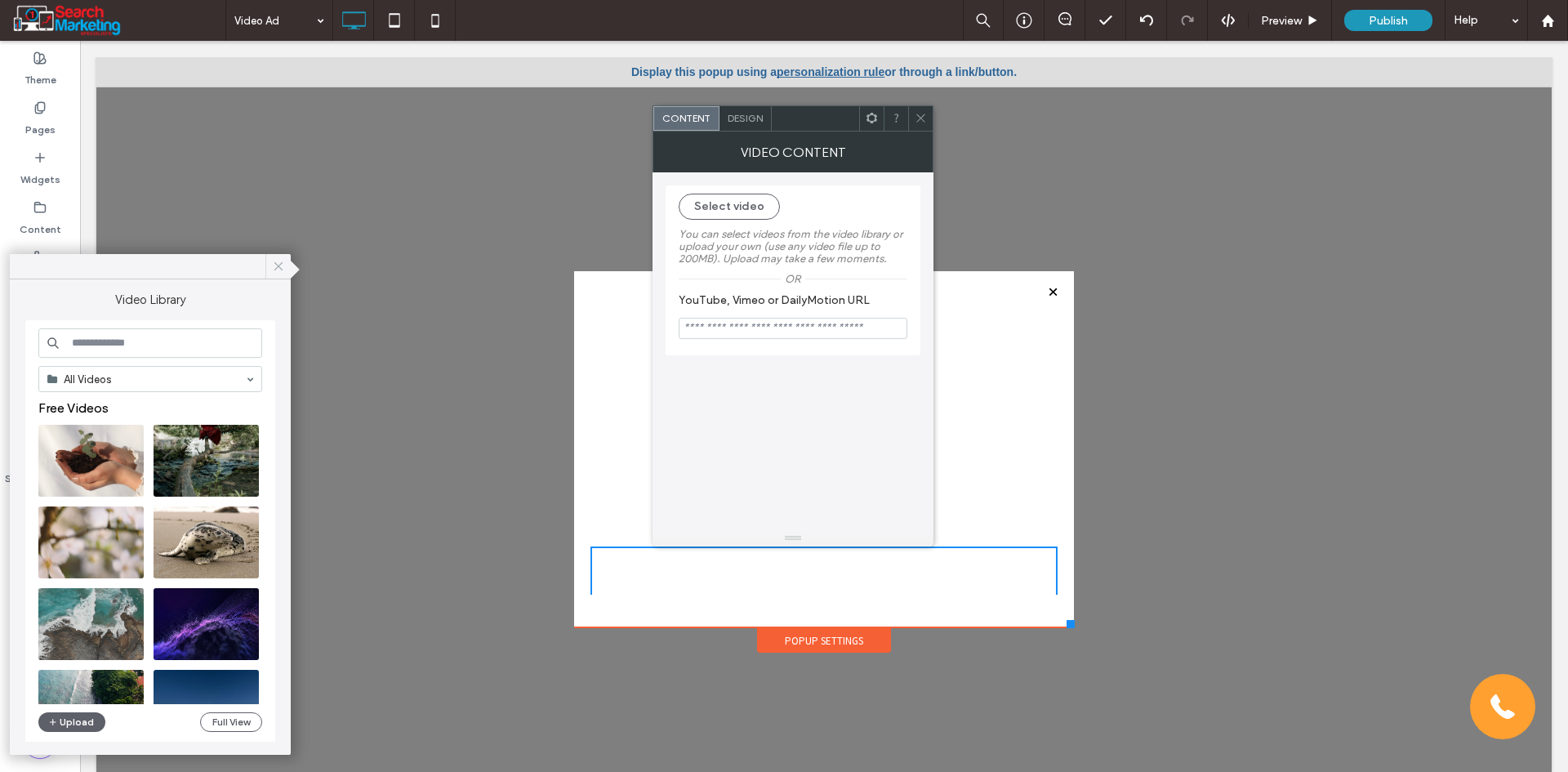
click at [272, 261] on icon at bounding box center [278, 265] width 14 height 14
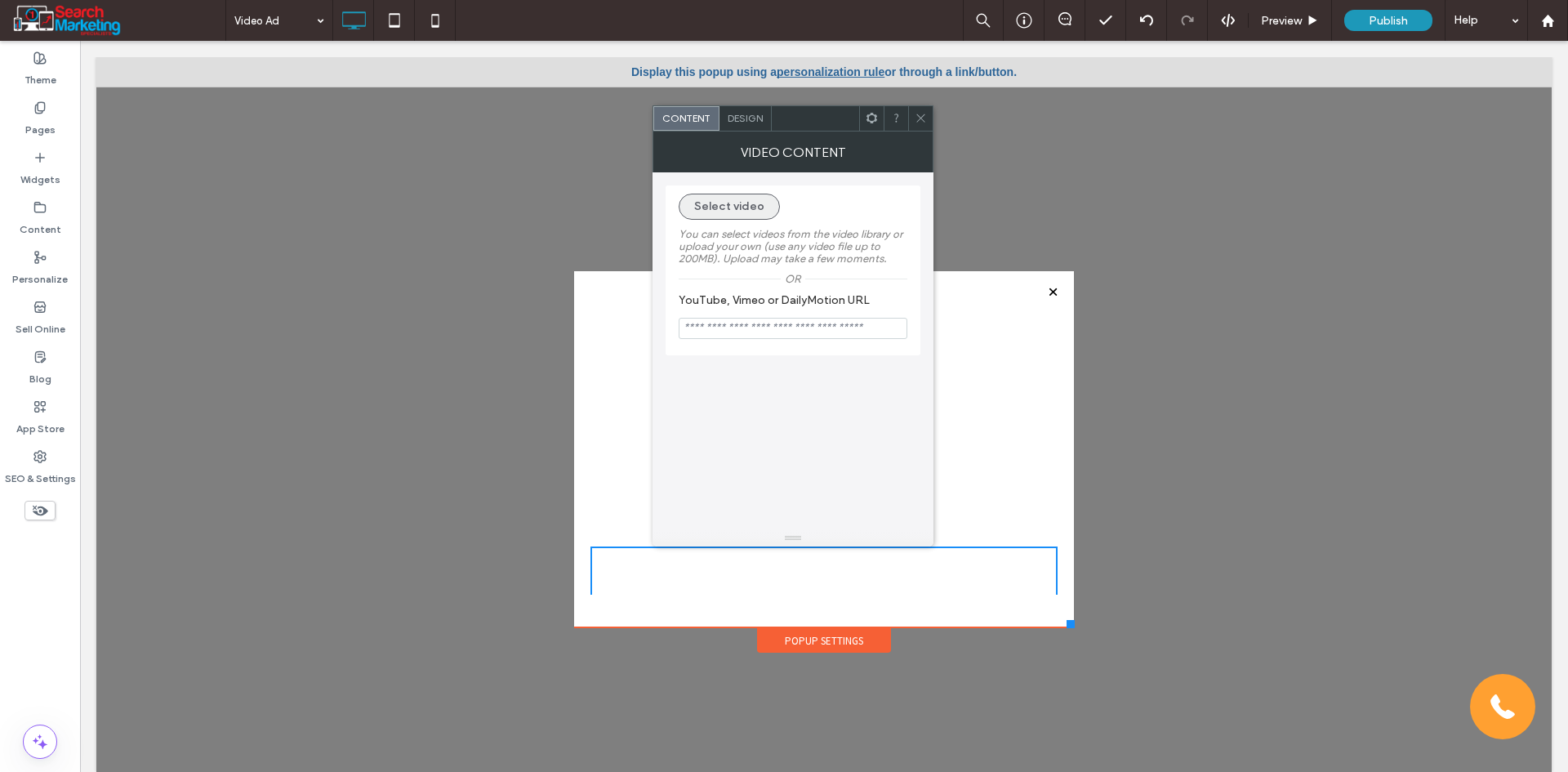
click at [748, 204] on button "Select video" at bounding box center [729, 206] width 101 height 26
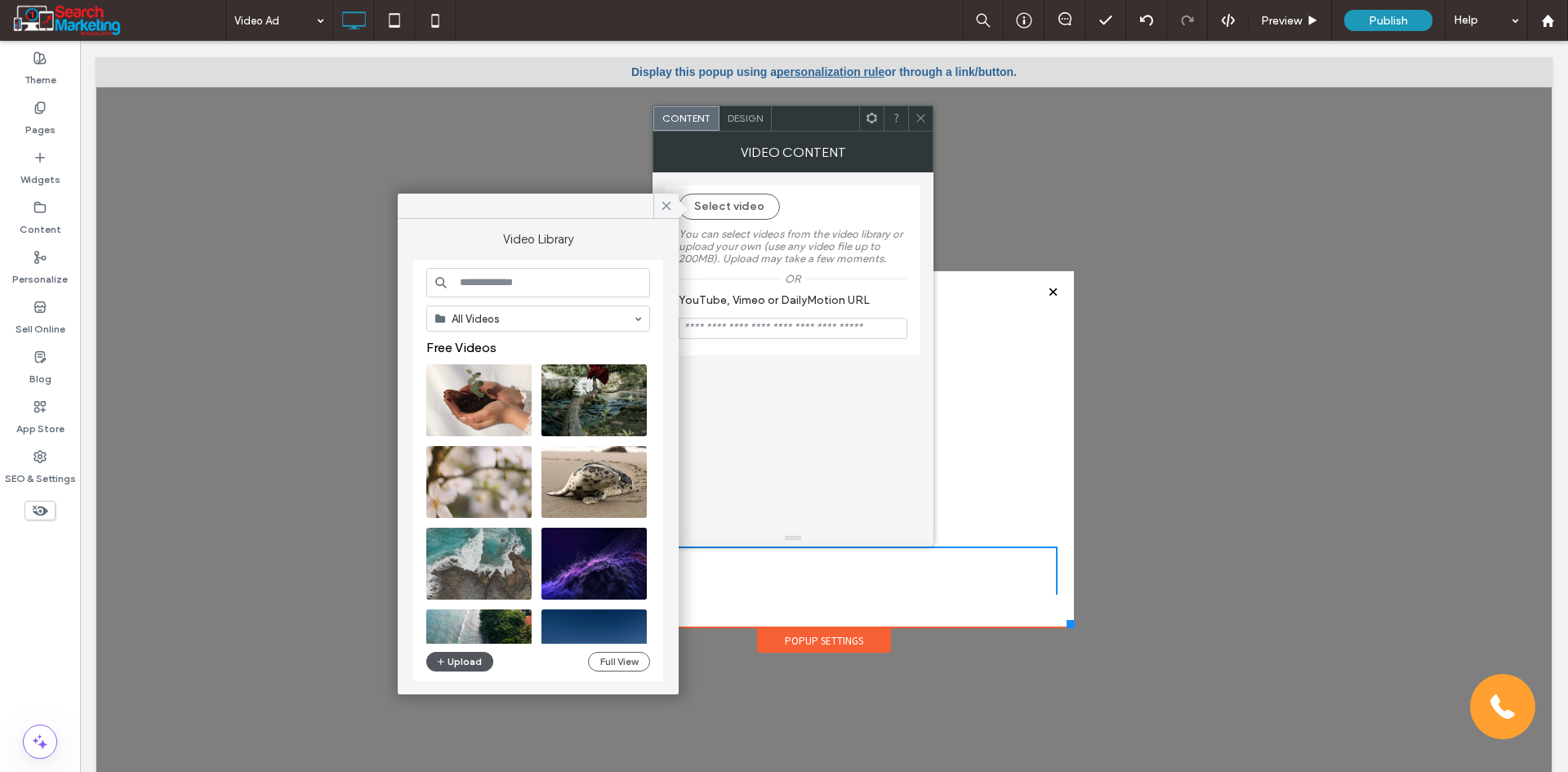
click at [467, 664] on button "Upload" at bounding box center [459, 662] width 67 height 19
click at [469, 656] on button "Upload" at bounding box center [459, 662] width 67 height 19
click at [663, 204] on icon at bounding box center [665, 205] width 14 height 14
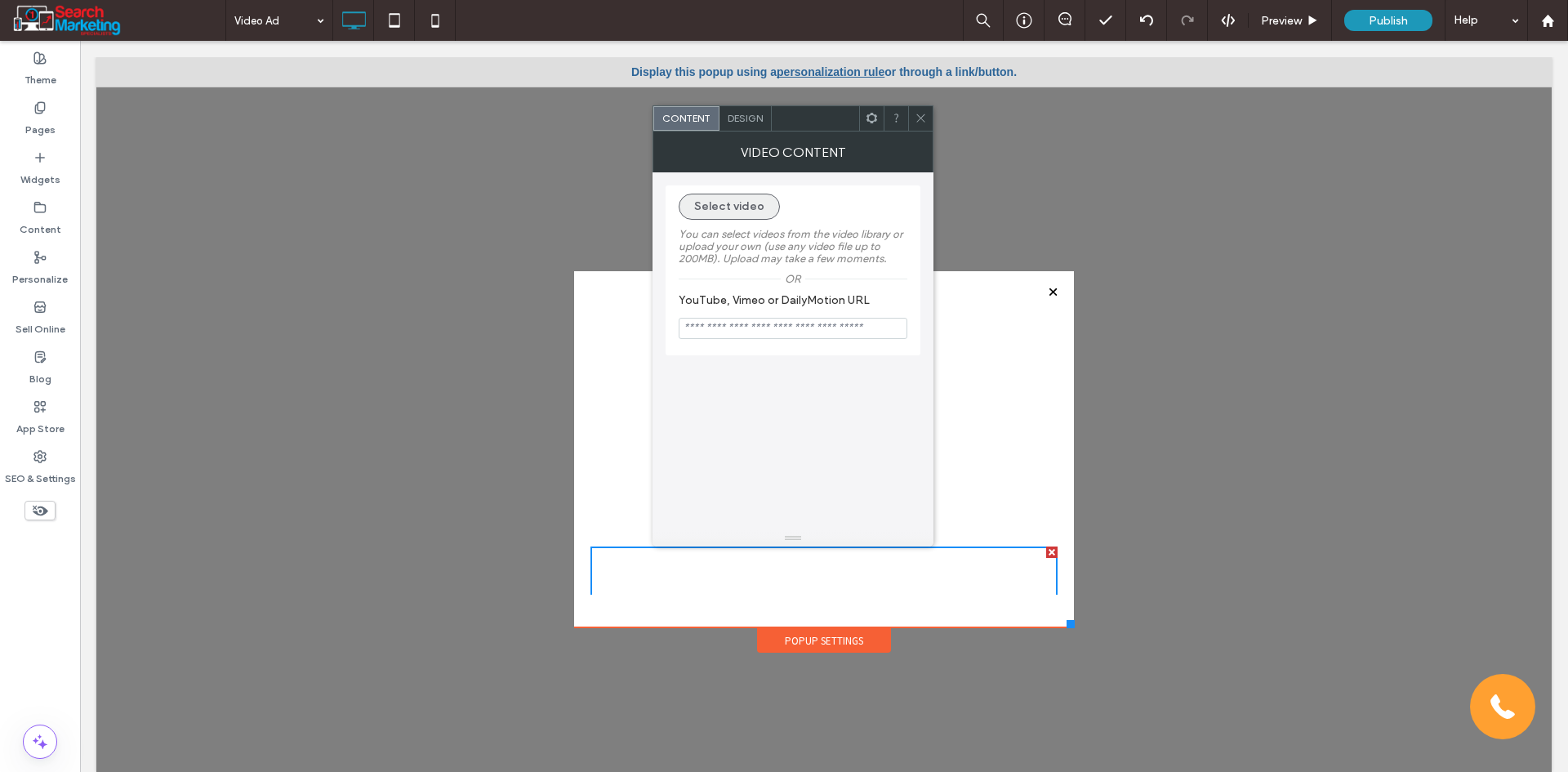
click at [729, 198] on button "Select video" at bounding box center [729, 206] width 101 height 26
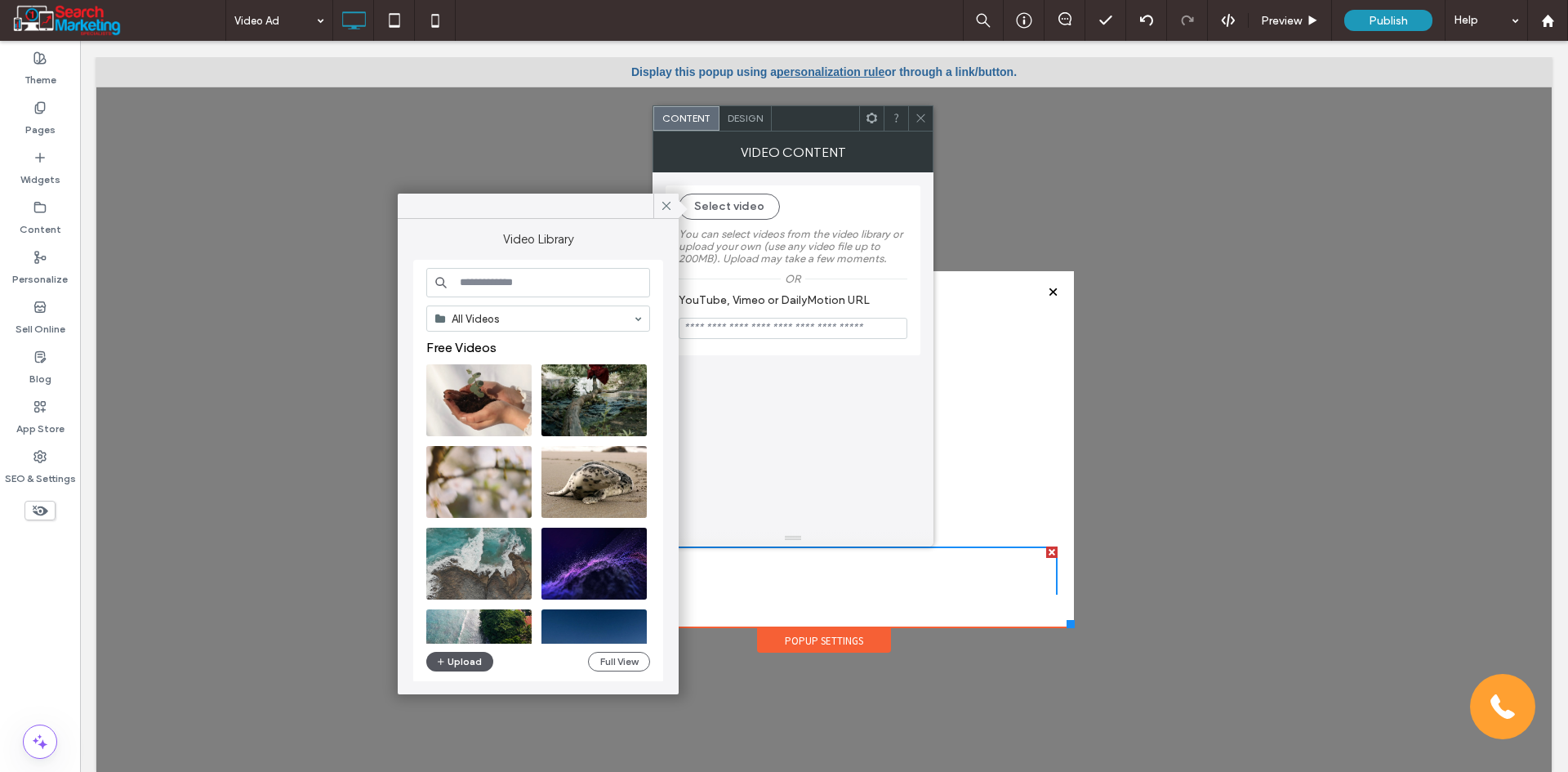
click at [467, 661] on button "Upload" at bounding box center [459, 662] width 67 height 19
click at [465, 660] on button "Upload" at bounding box center [459, 662] width 67 height 19
click at [464, 659] on button "Upload" at bounding box center [459, 662] width 67 height 19
click at [465, 658] on button "Upload" at bounding box center [459, 662] width 67 height 19
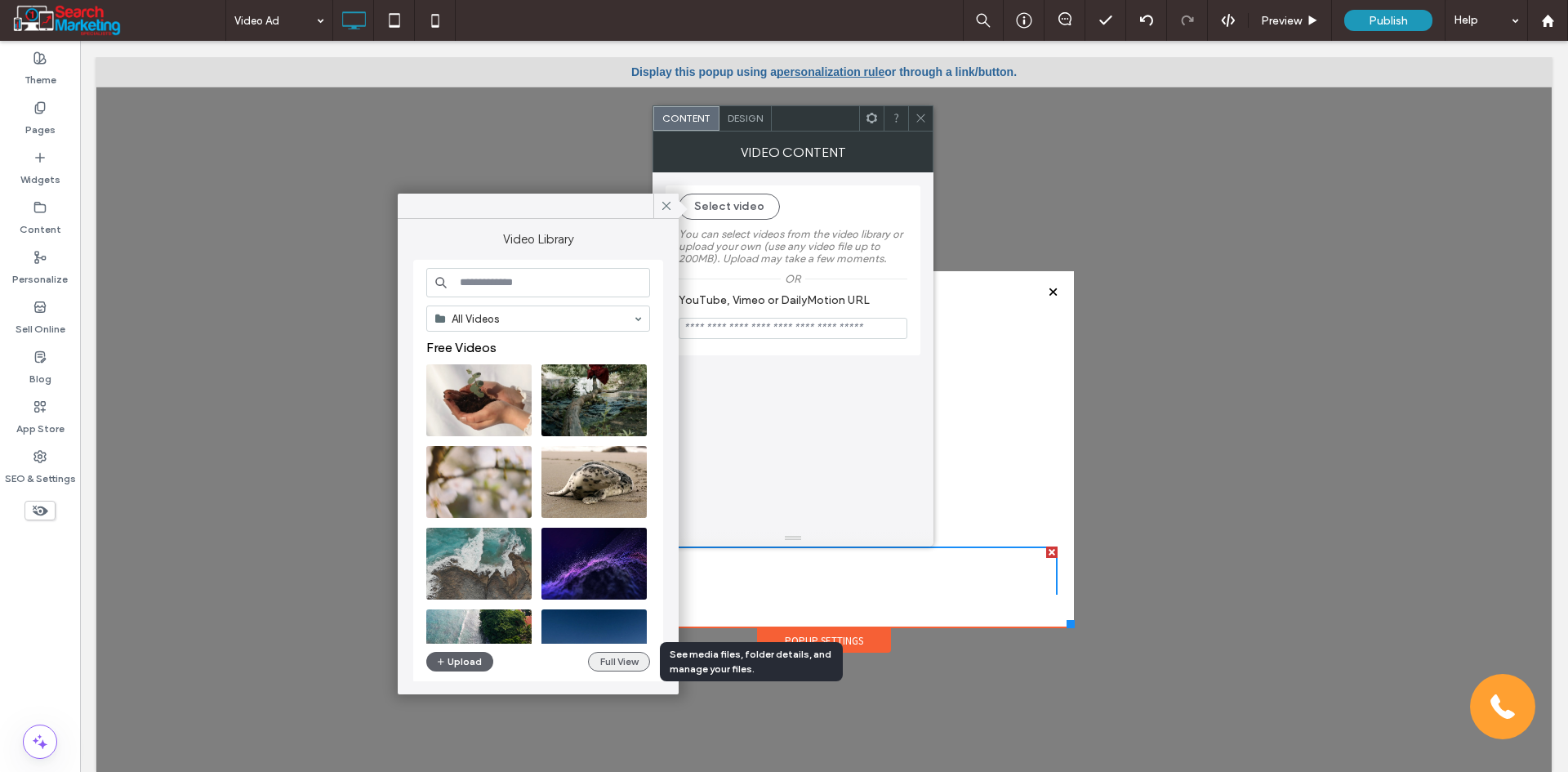
click at [625, 662] on button "Full View" at bounding box center [618, 662] width 62 height 19
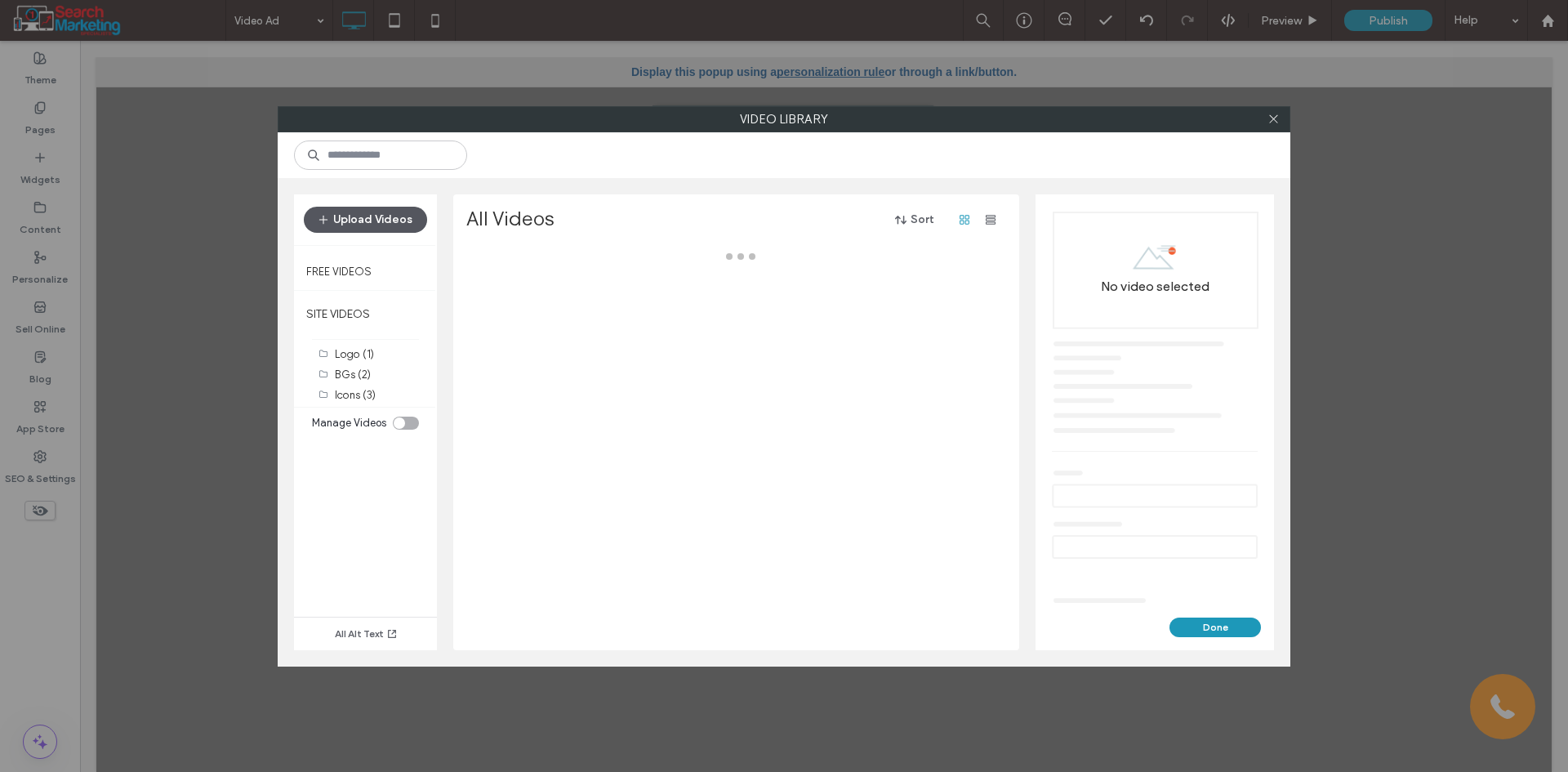
click at [390, 217] on button "Upload Videos" at bounding box center [365, 219] width 123 height 26
click at [1276, 113] on icon at bounding box center [1273, 119] width 12 height 12
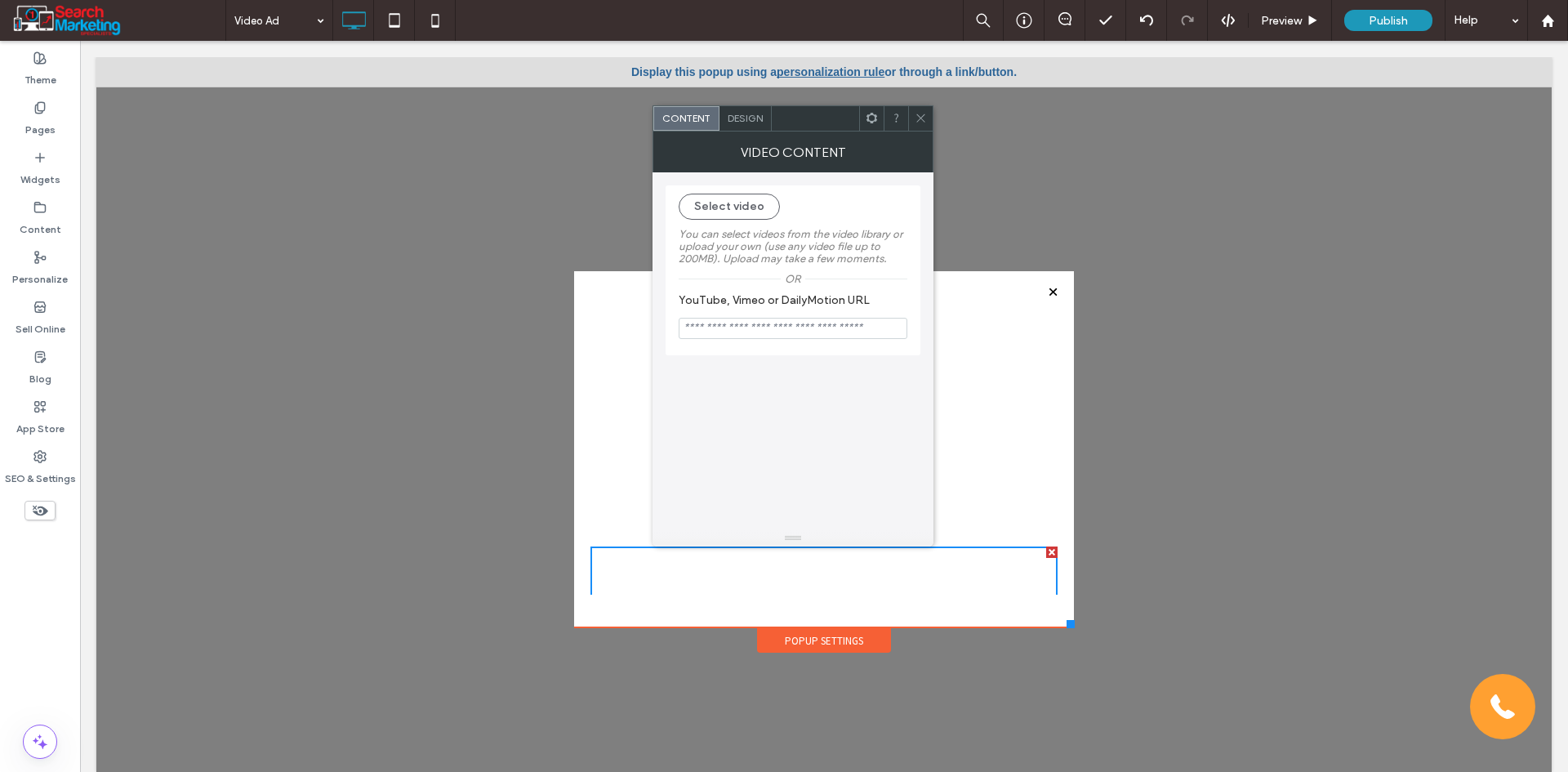
click at [913, 112] on div at bounding box center [920, 119] width 25 height 25
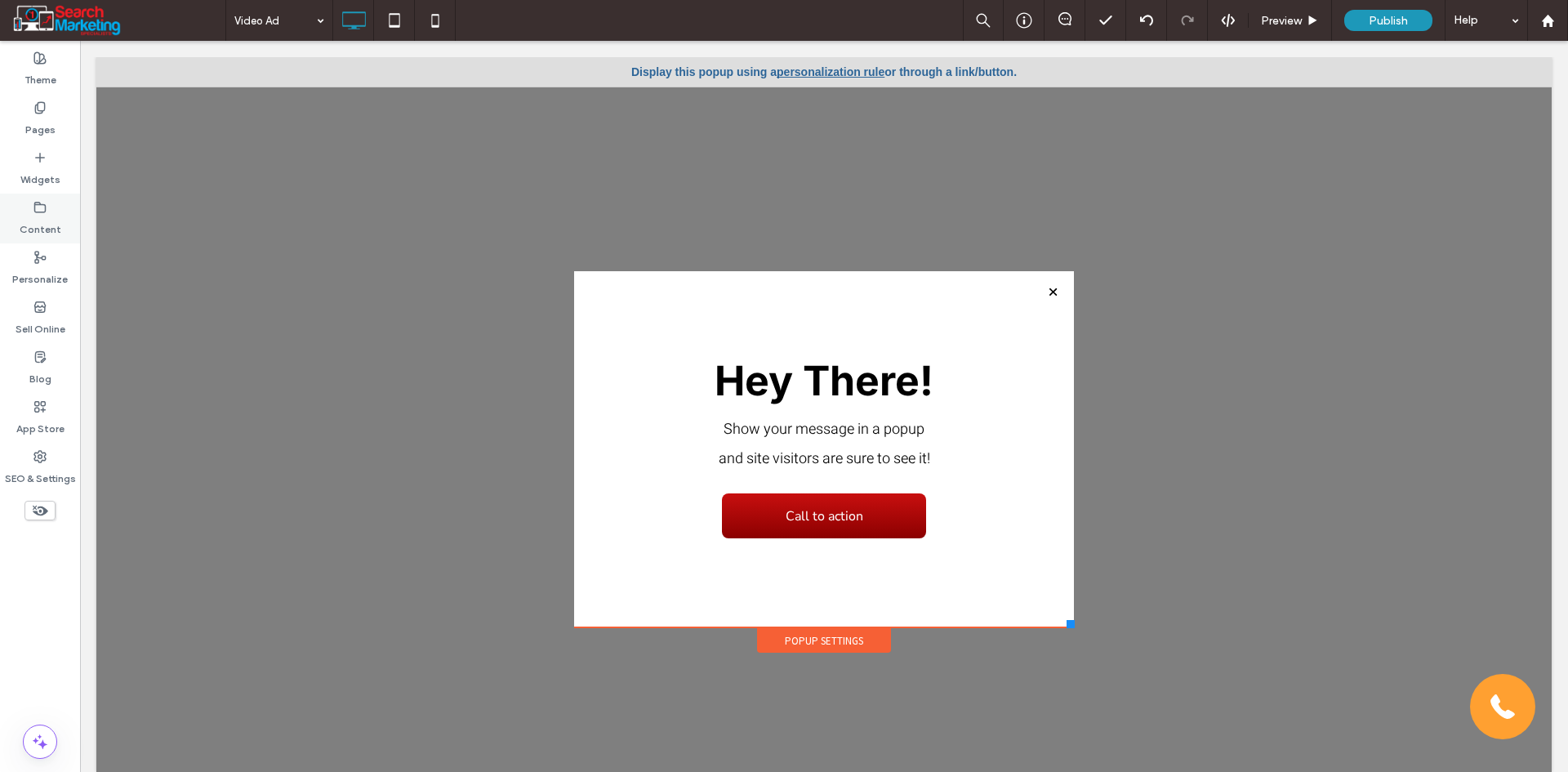
click at [43, 216] on label "Content" at bounding box center [40, 225] width 42 height 23
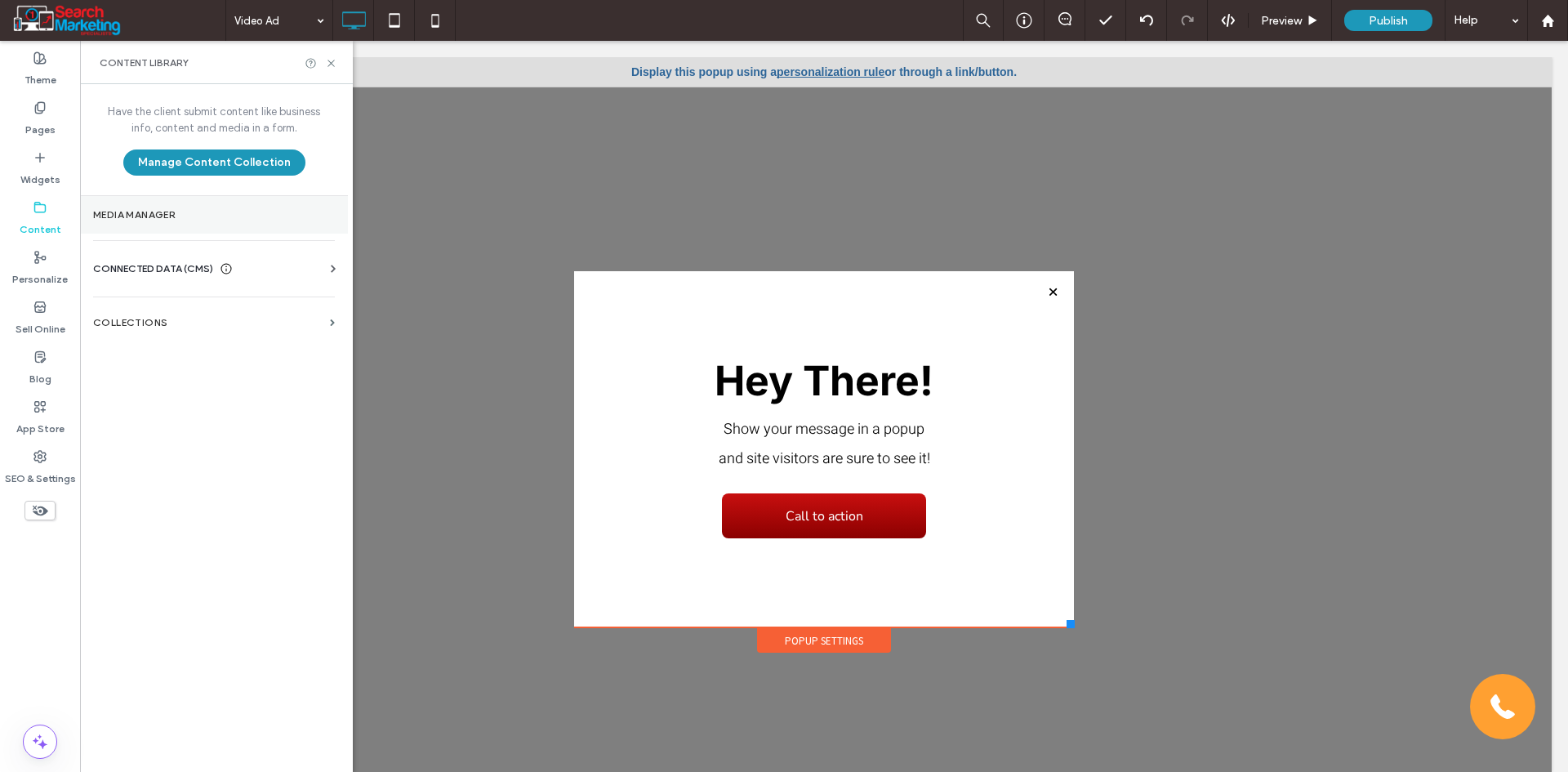
click at [153, 205] on section "Media Manager" at bounding box center [214, 215] width 268 height 37
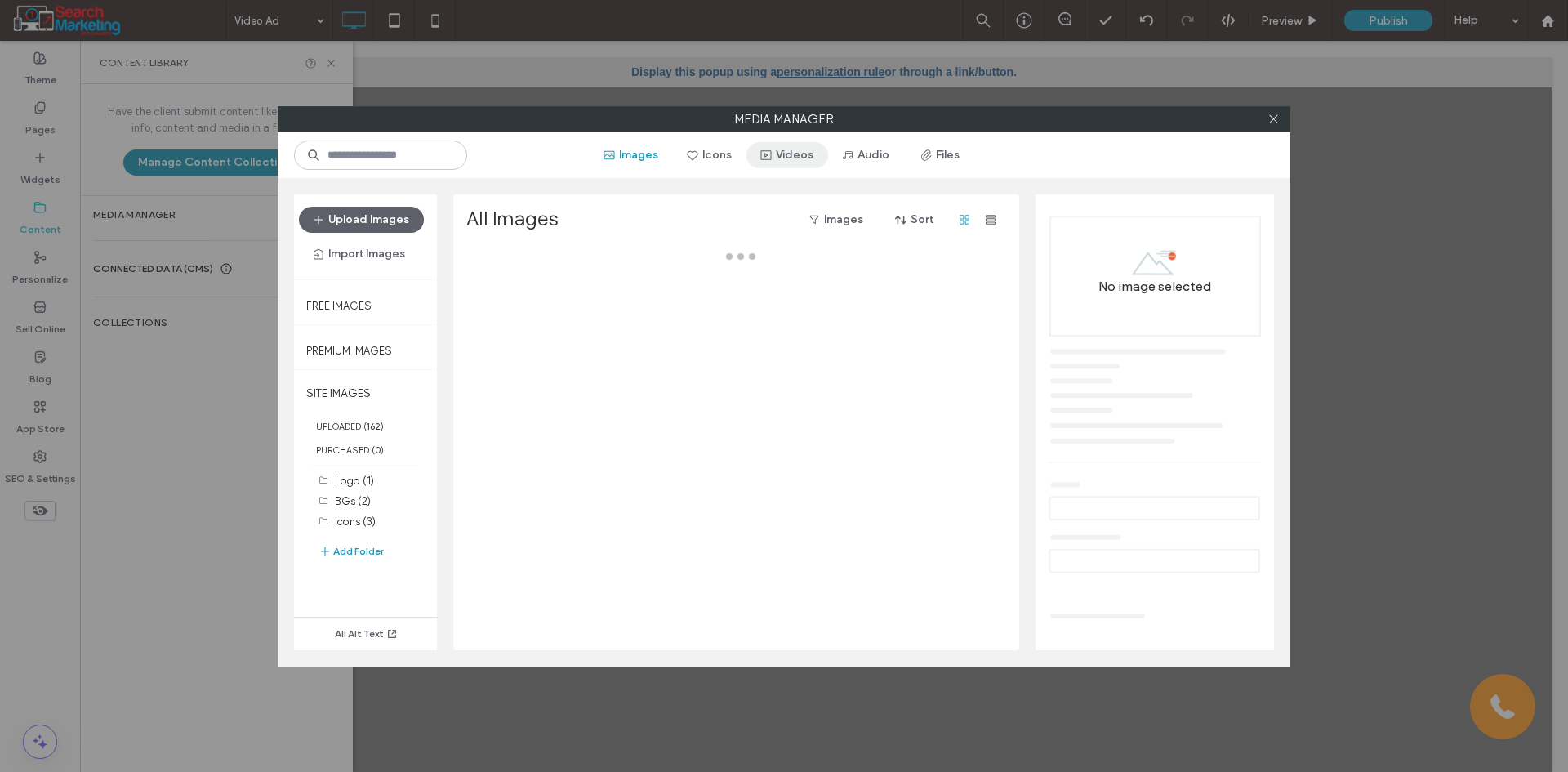
click at [792, 153] on button "Videos" at bounding box center [787, 154] width 81 height 26
click at [380, 221] on button "Upload Videos" at bounding box center [365, 219] width 123 height 26
click at [377, 219] on button "Upload Videos" at bounding box center [365, 219] width 123 height 26
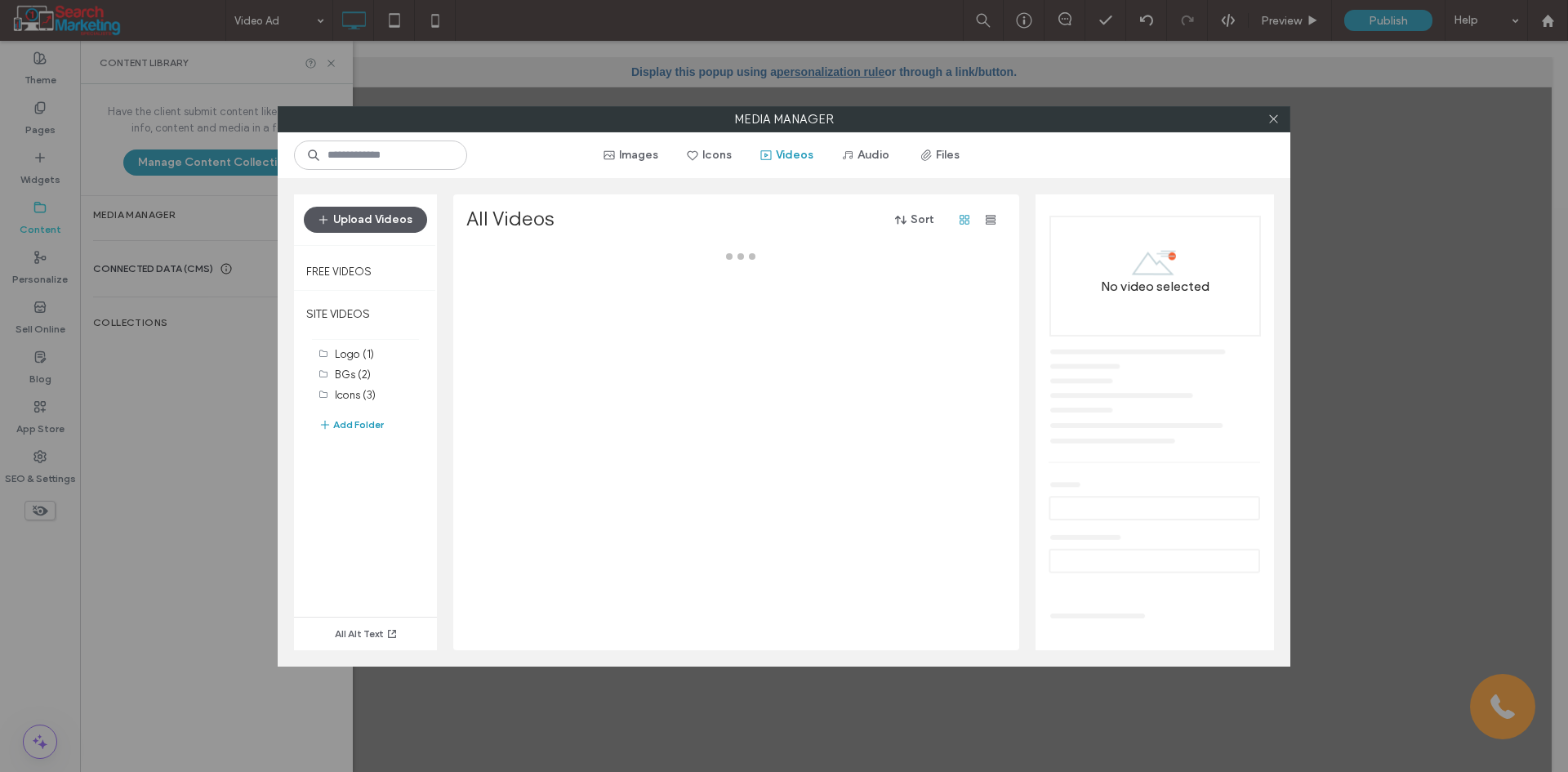
click at [377, 219] on button "Upload Videos" at bounding box center [365, 219] width 123 height 26
click at [1278, 120] on icon at bounding box center [1273, 119] width 12 height 12
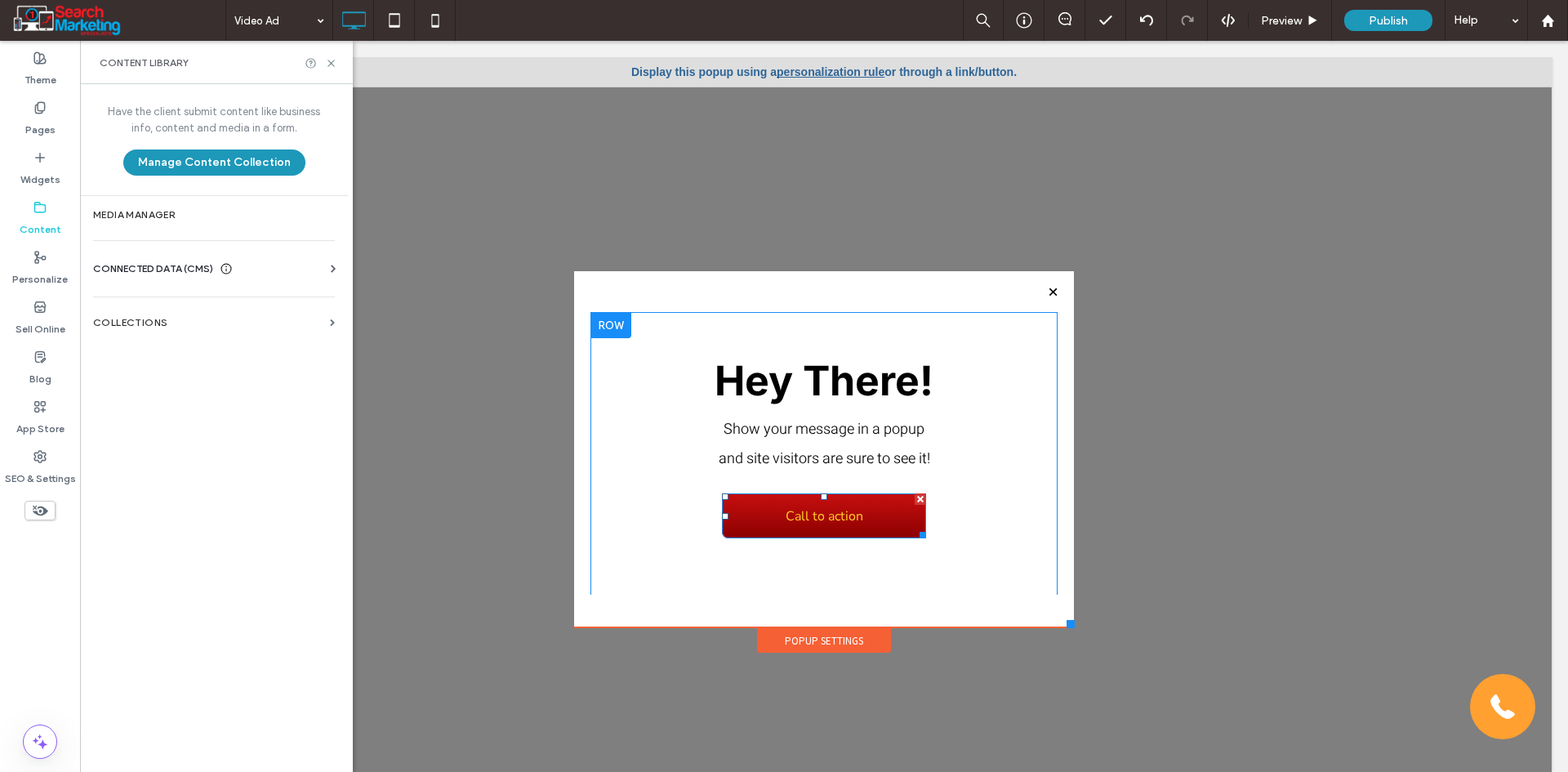
click at [914, 500] on div at bounding box center [920, 499] width 11 height 11
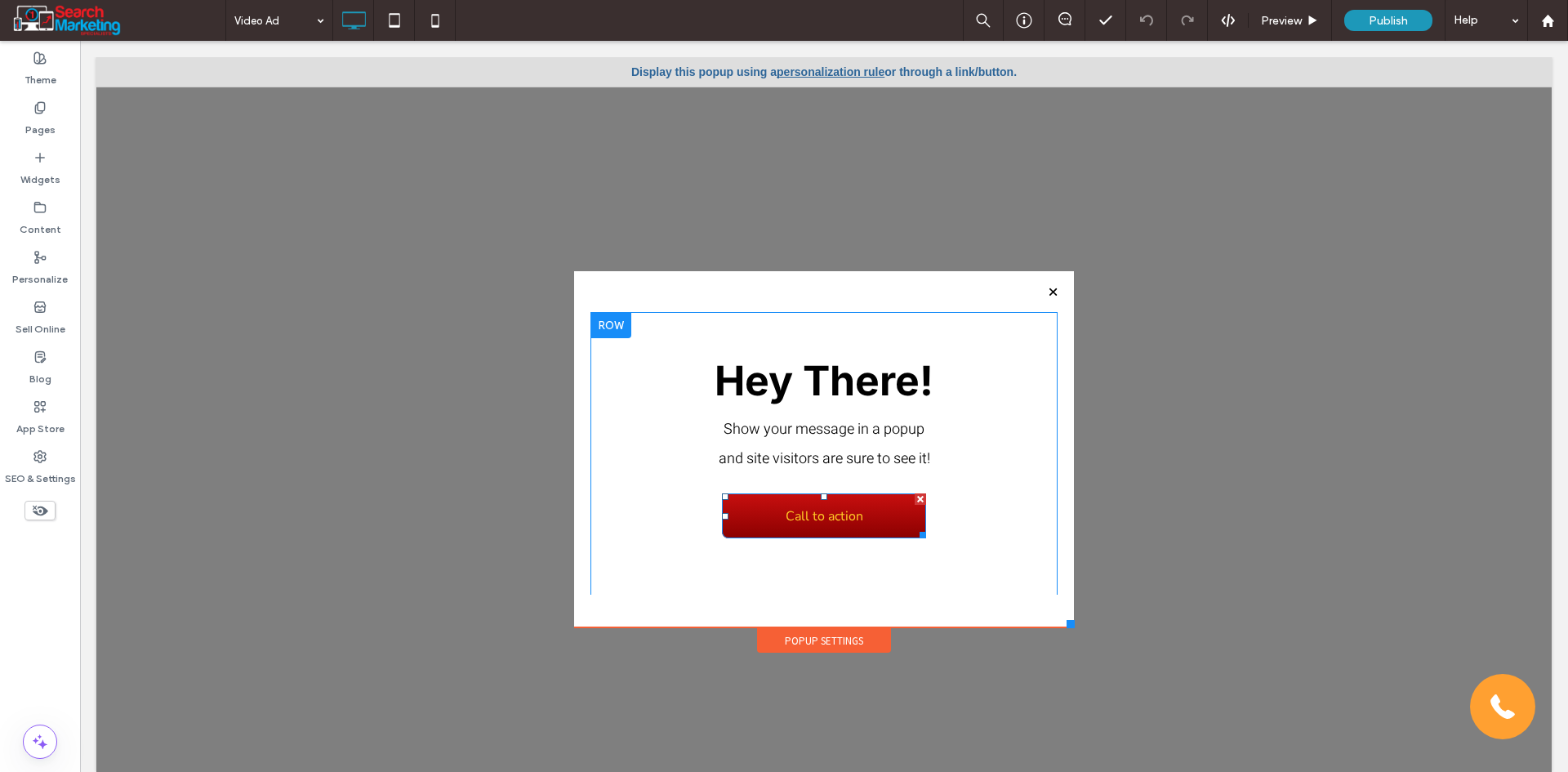
click at [914, 500] on div at bounding box center [920, 499] width 11 height 11
click at [1046, 420] on div at bounding box center [1052, 420] width 11 height 11
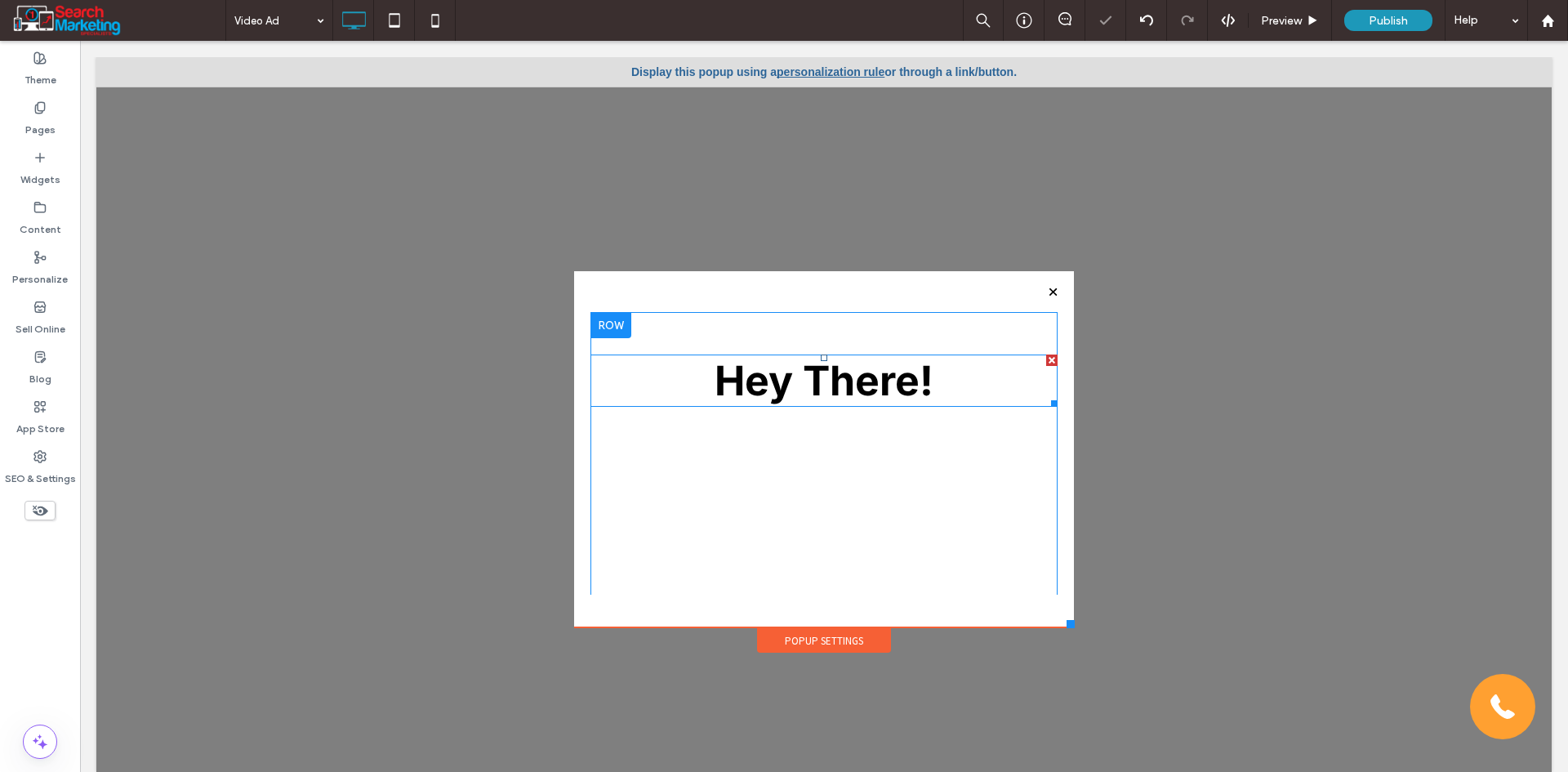
click at [1046, 356] on div at bounding box center [1052, 360] width 11 height 11
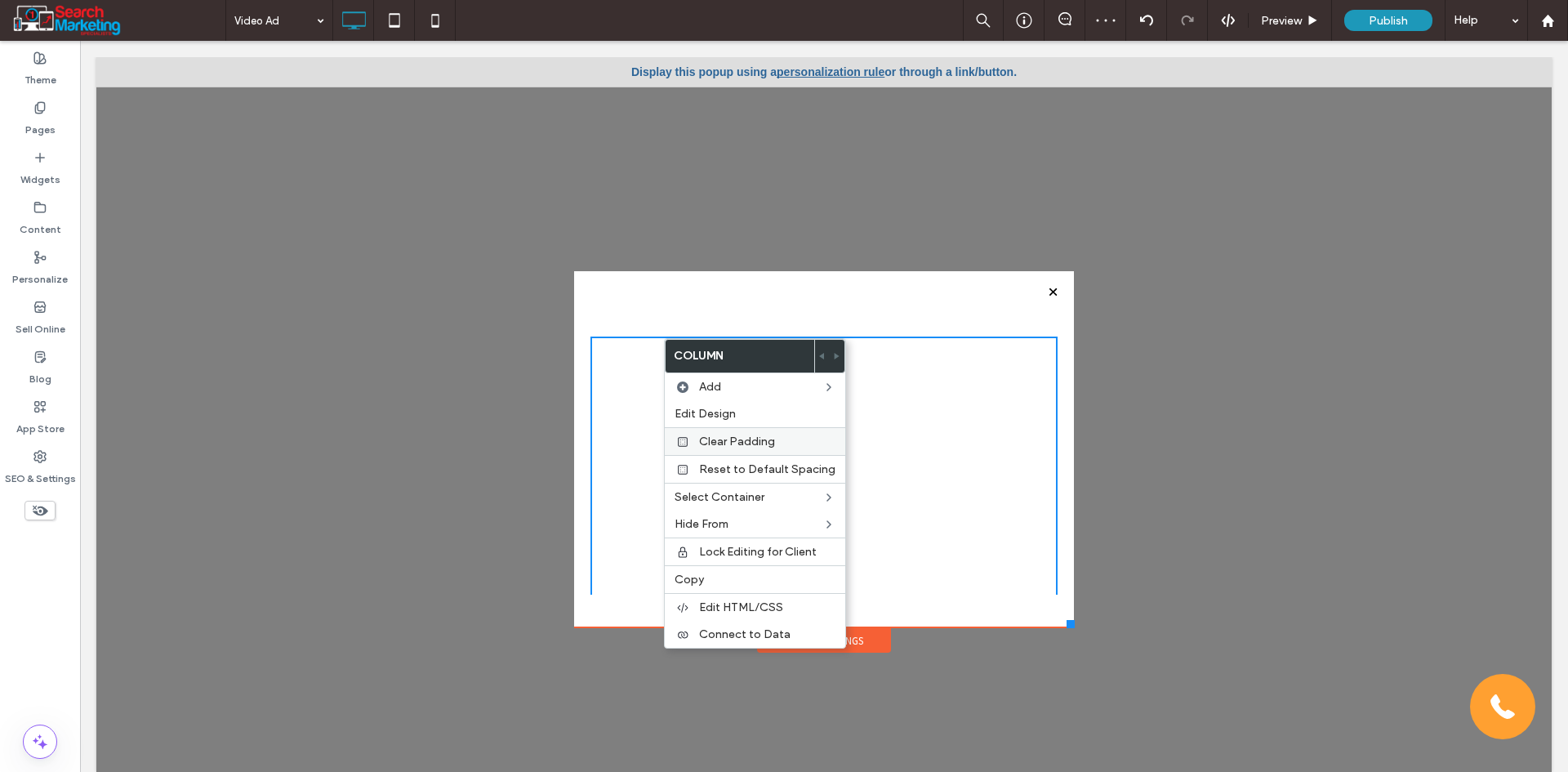
click at [740, 438] on span "Clear Padding" at bounding box center [736, 442] width 76 height 14
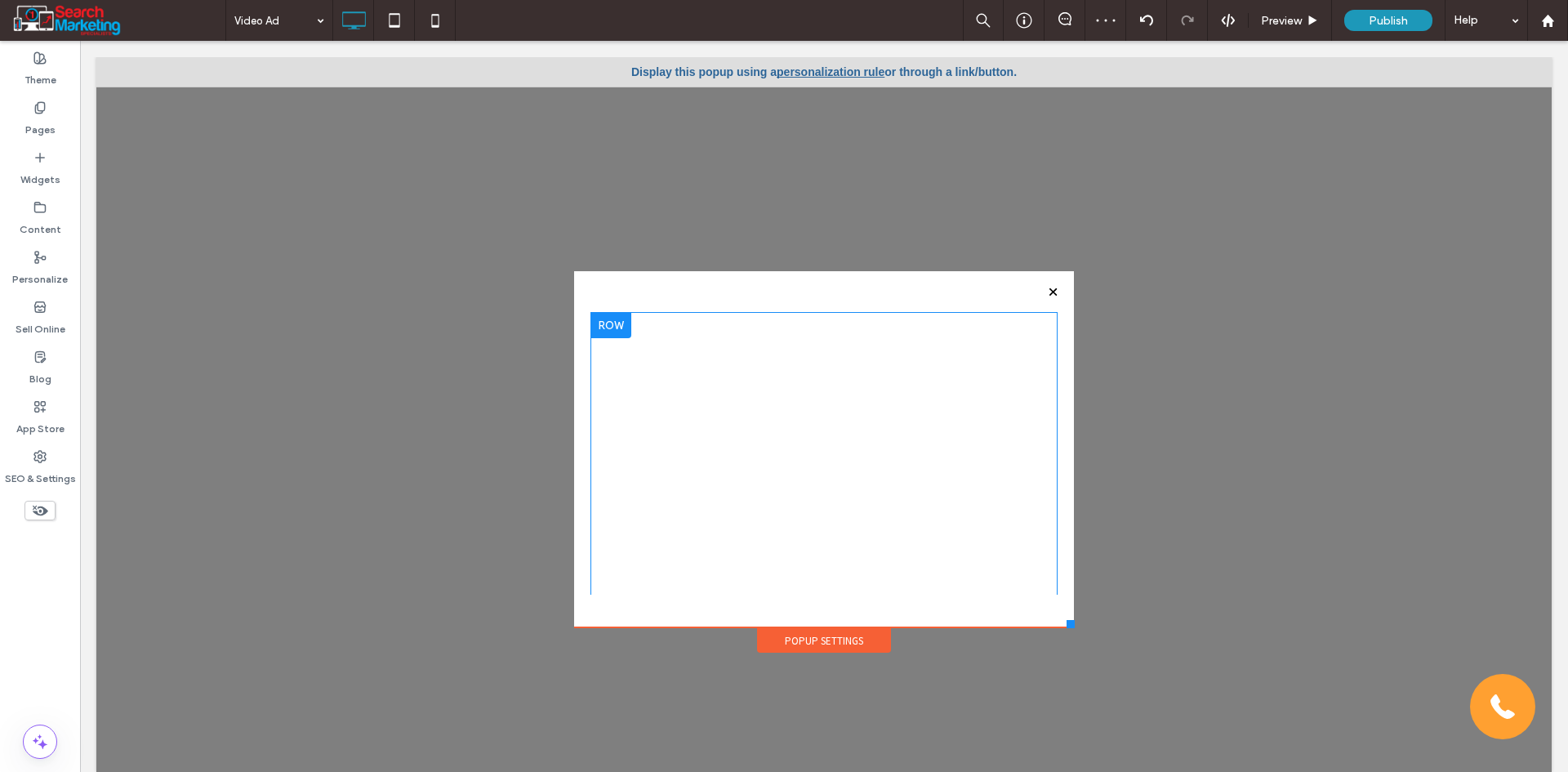
click at [611, 320] on div at bounding box center [611, 325] width 41 height 26
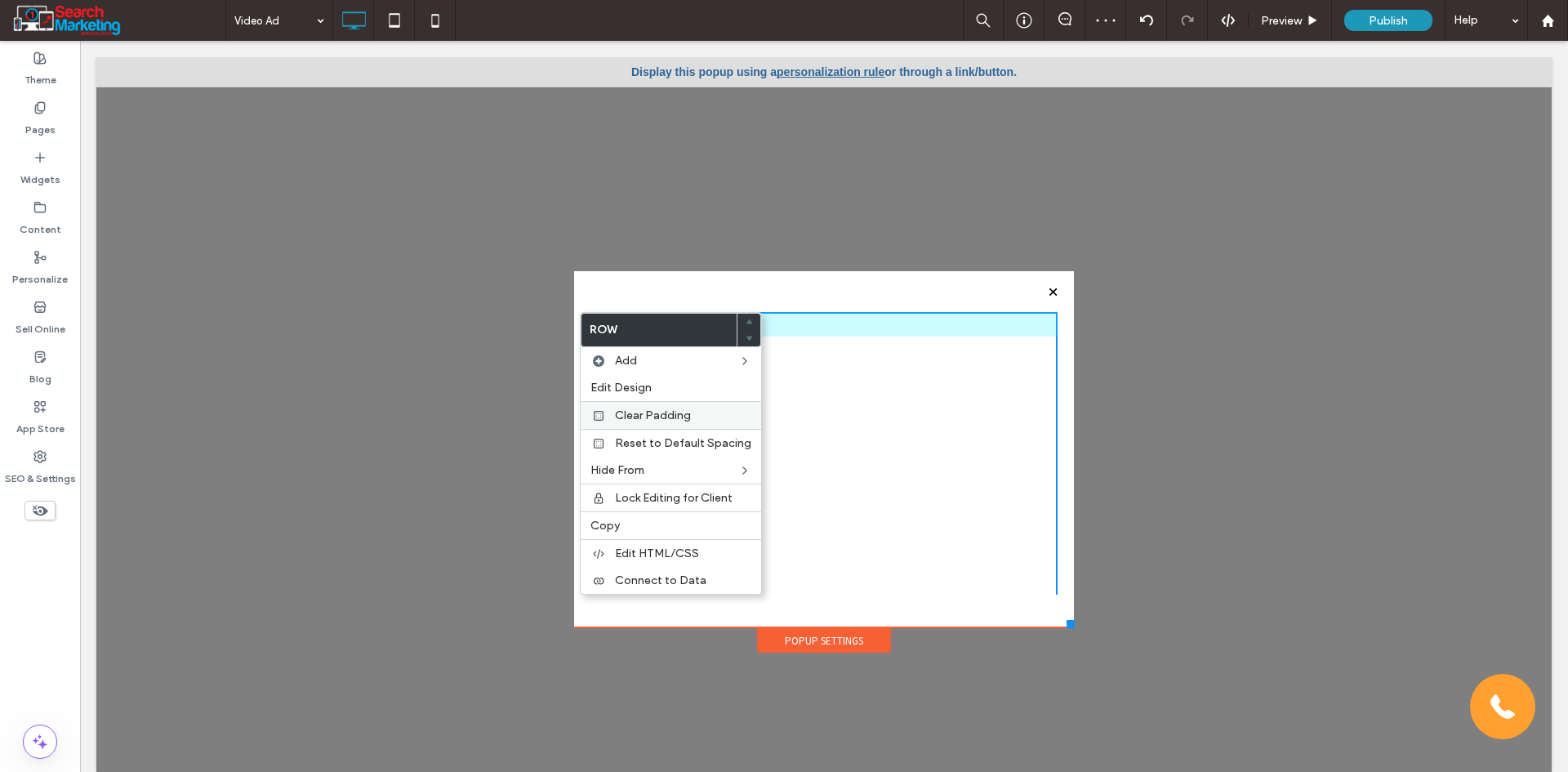
click at [663, 416] on span "Clear Padding" at bounding box center [652, 415] width 76 height 14
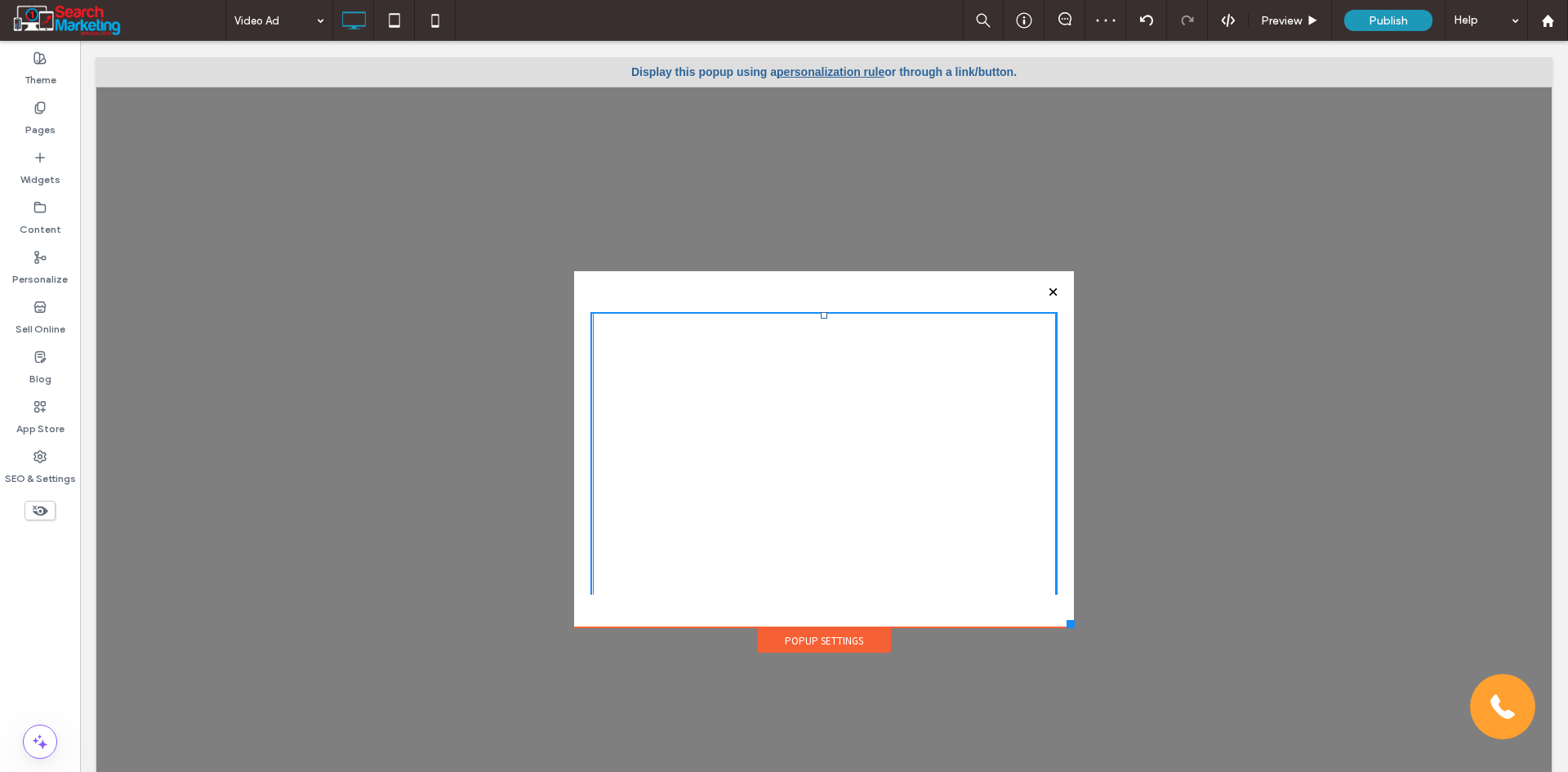
drag, startPoint x: 809, startPoint y: 325, endPoint x: 885, endPoint y: 363, distance: 85.0
click at [820, 317] on div at bounding box center [823, 315] width 7 height 7
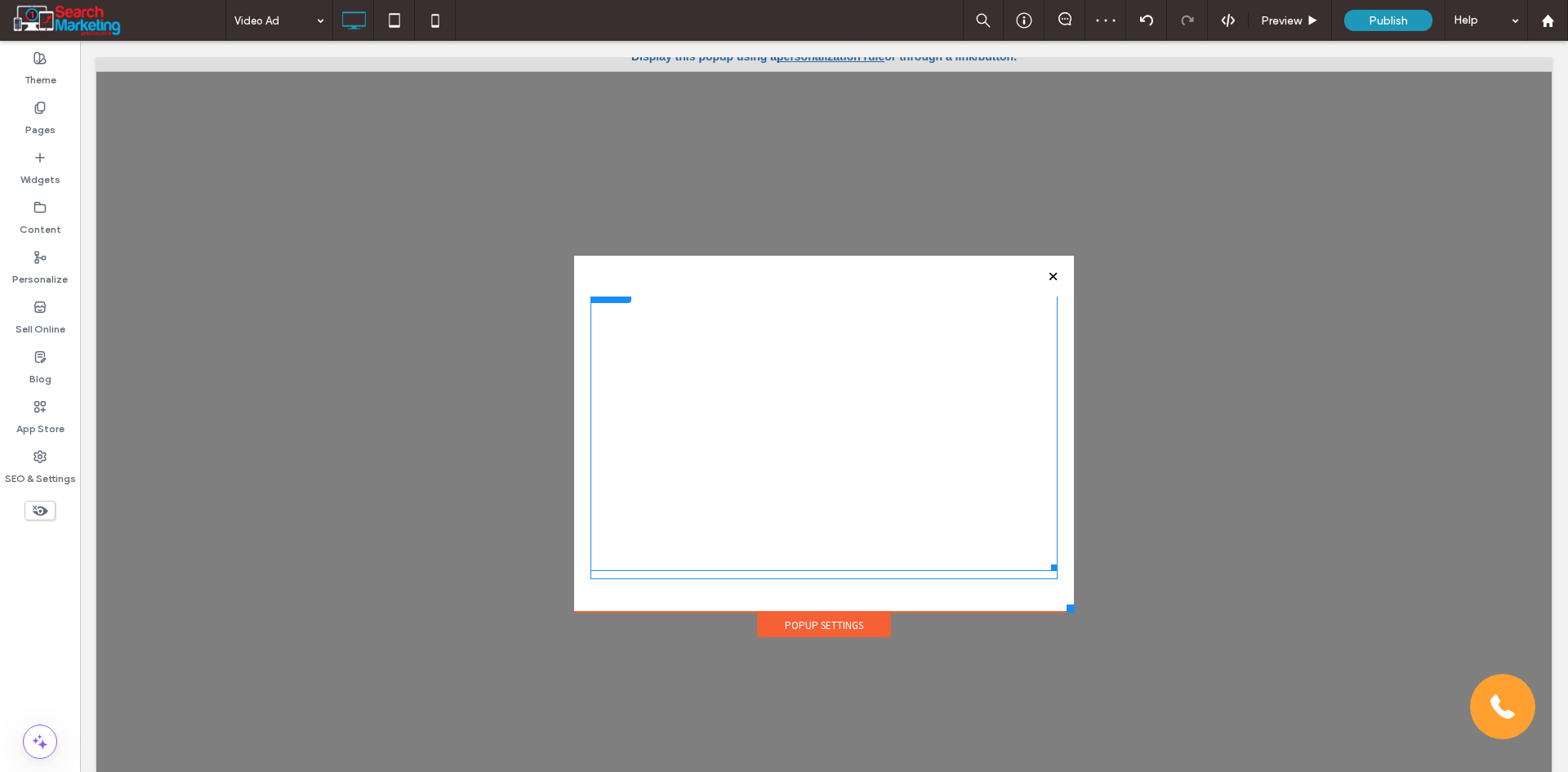
scroll to position [16, 0]
click at [916, 508] on span at bounding box center [824, 422] width 467 height 294
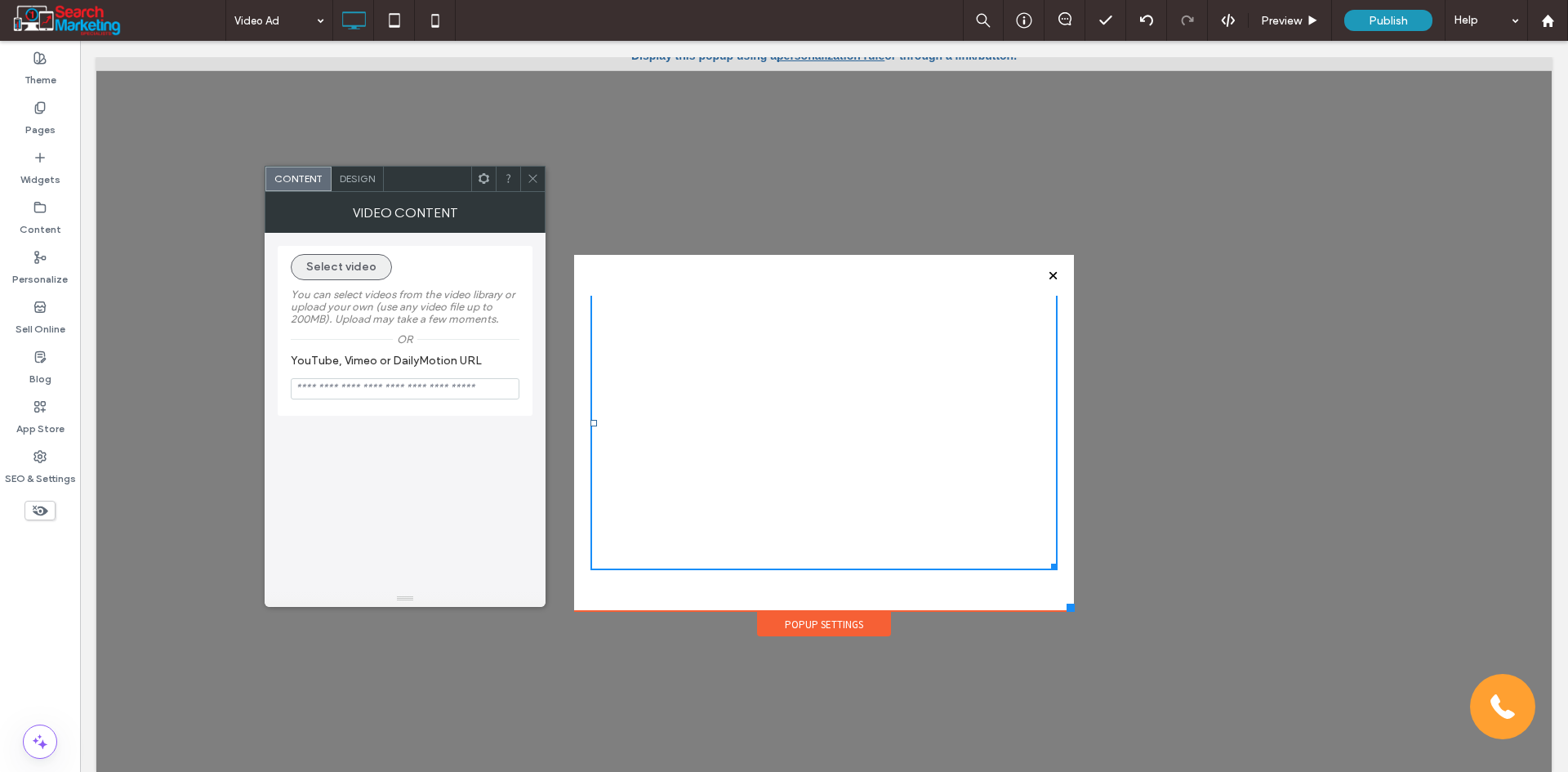
click at [367, 265] on button "Select video" at bounding box center [342, 266] width 101 height 26
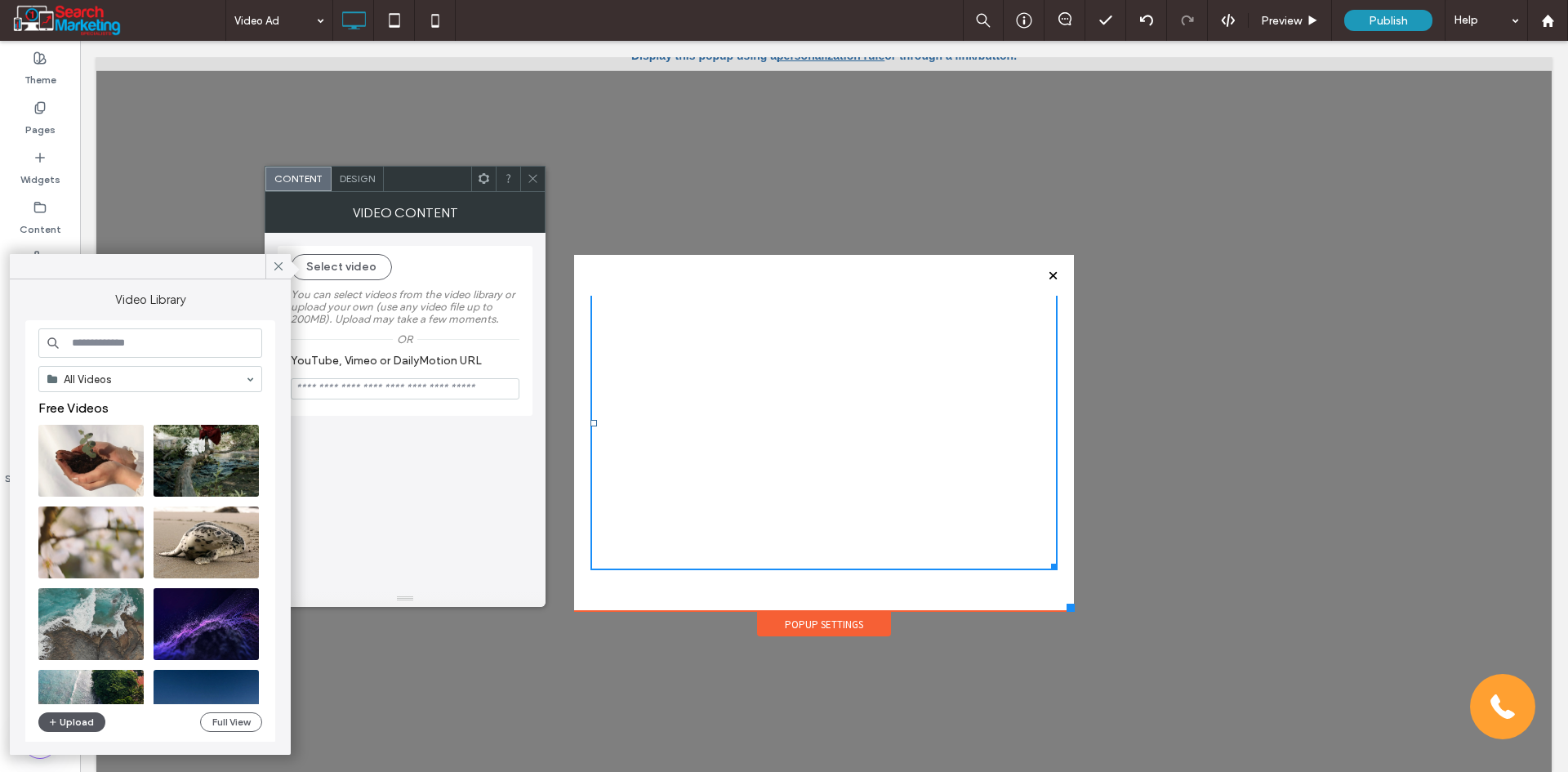
click at [75, 721] on button "Upload" at bounding box center [72, 722] width 67 height 19
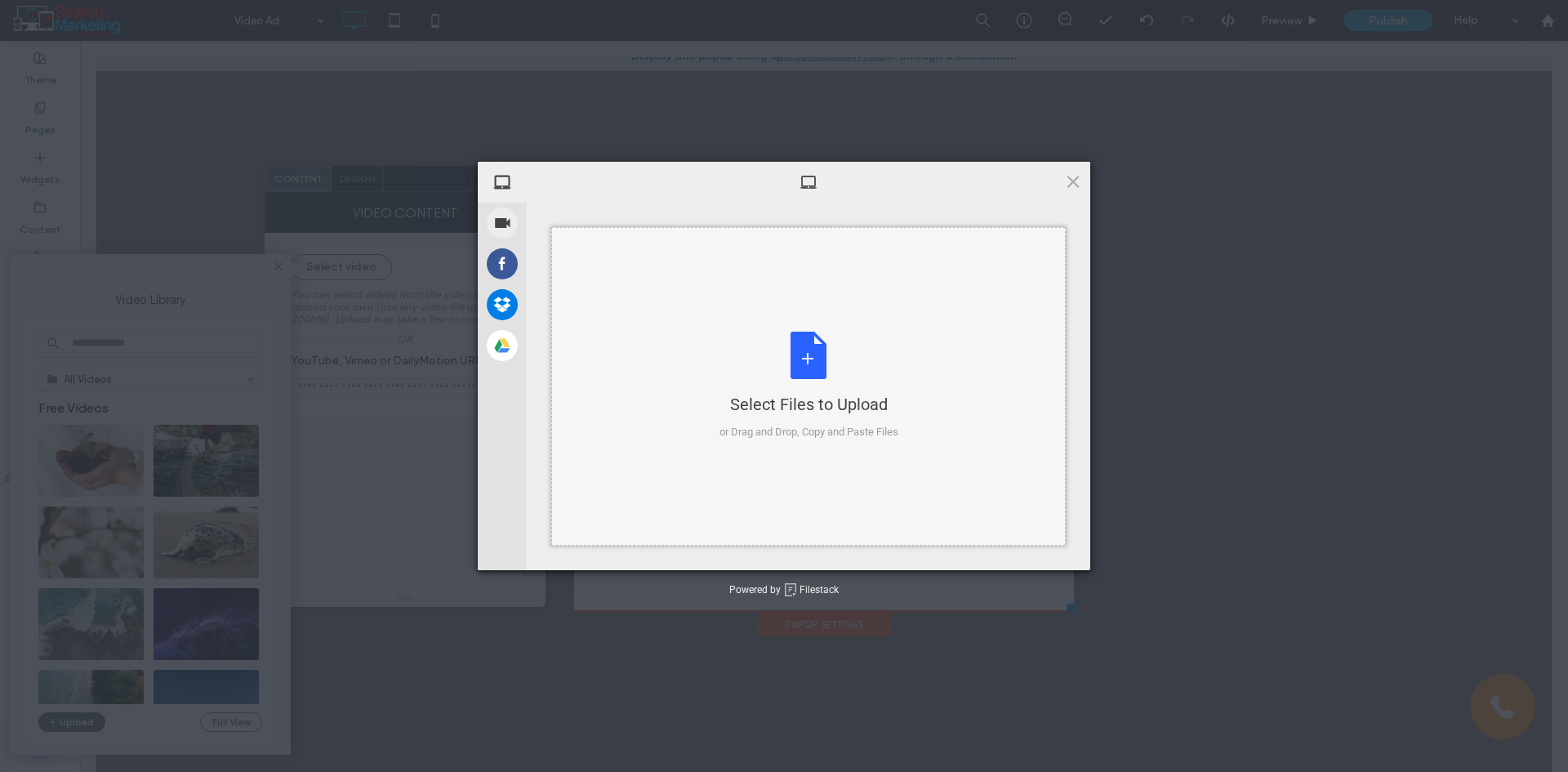
click at [761, 411] on div "Select Files to Upload" at bounding box center [808, 404] width 179 height 23
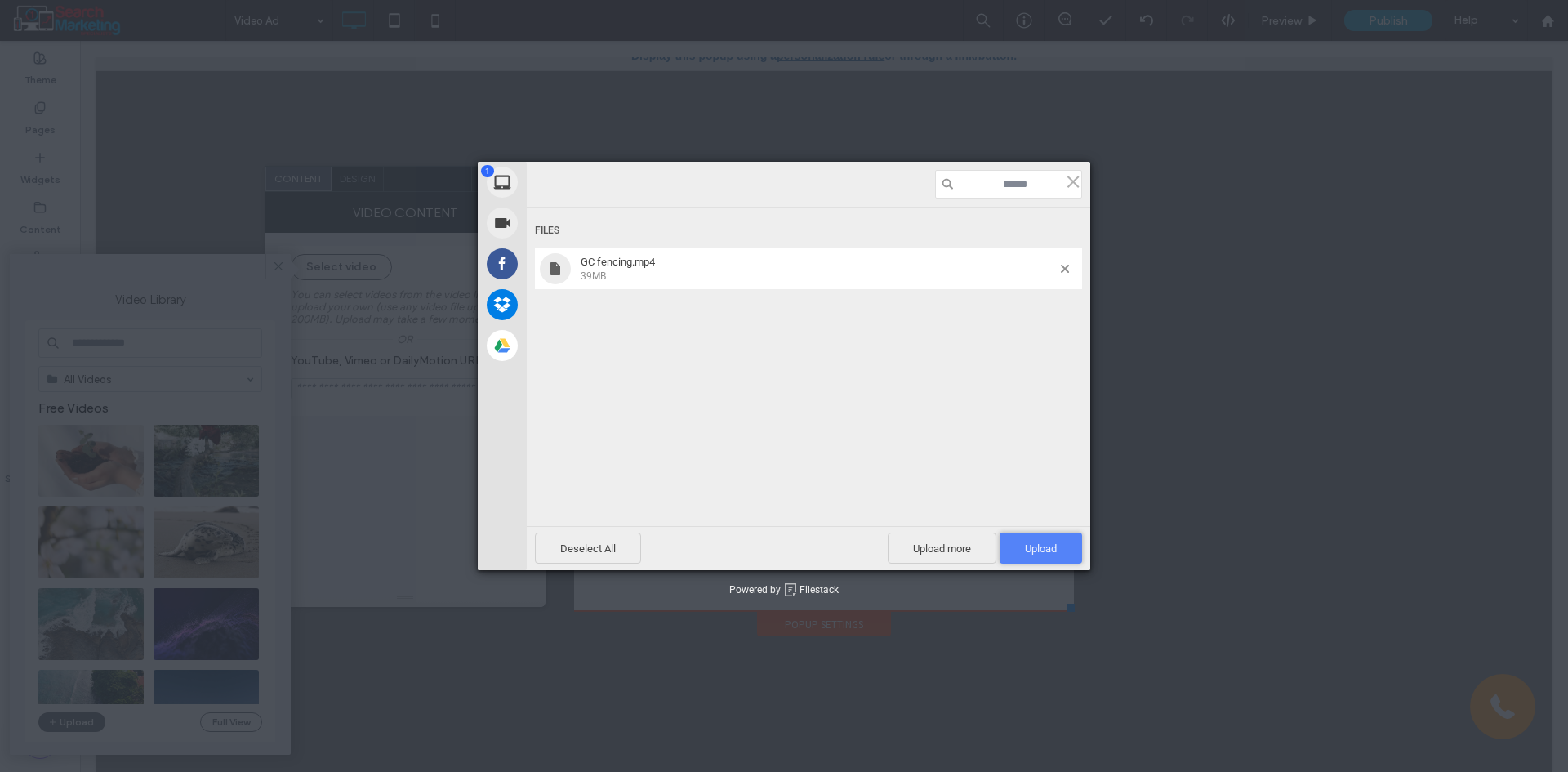
click at [1050, 534] on span "Upload 1" at bounding box center [1041, 548] width 82 height 31
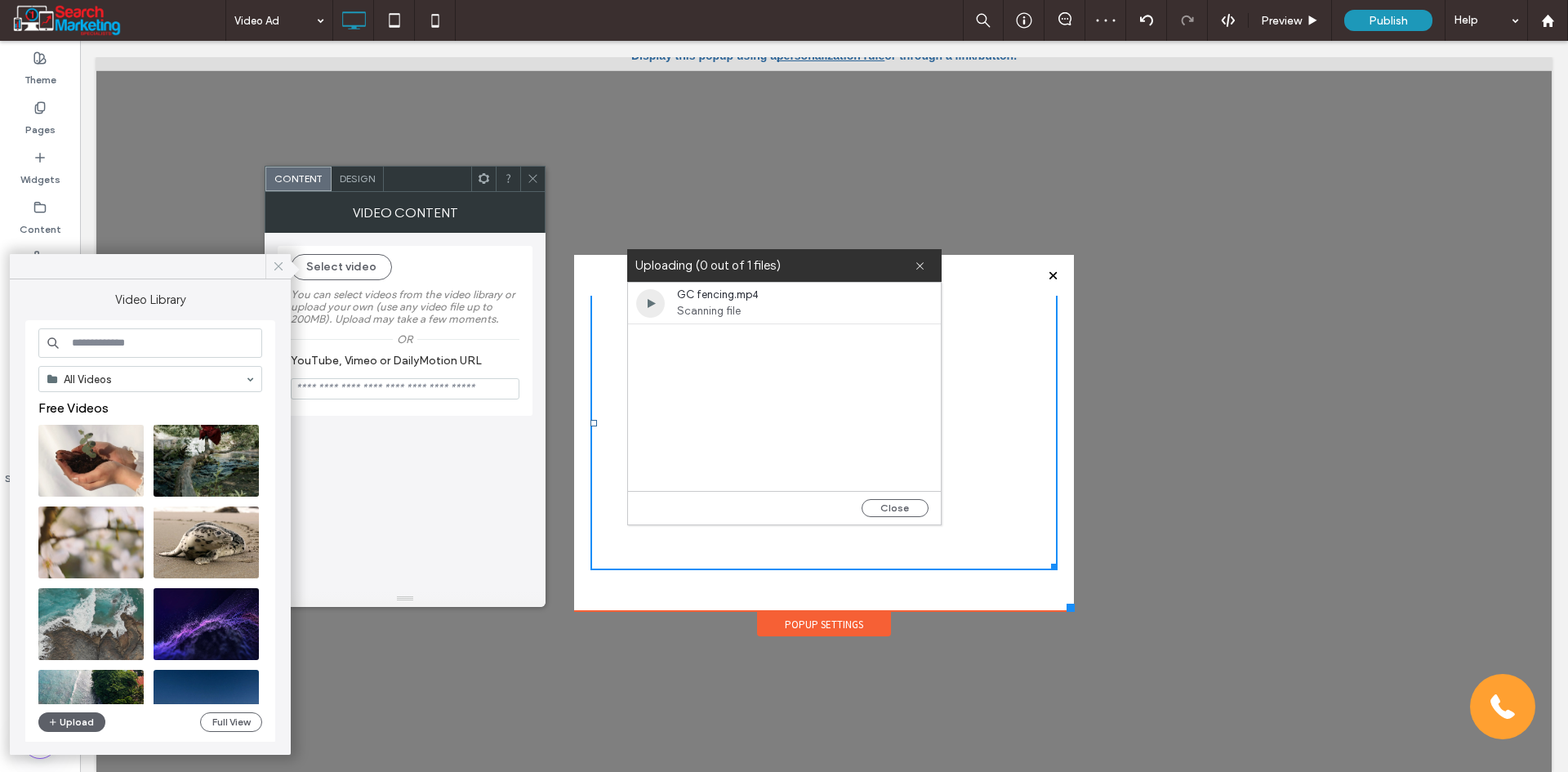
click at [279, 261] on icon at bounding box center [278, 265] width 14 height 14
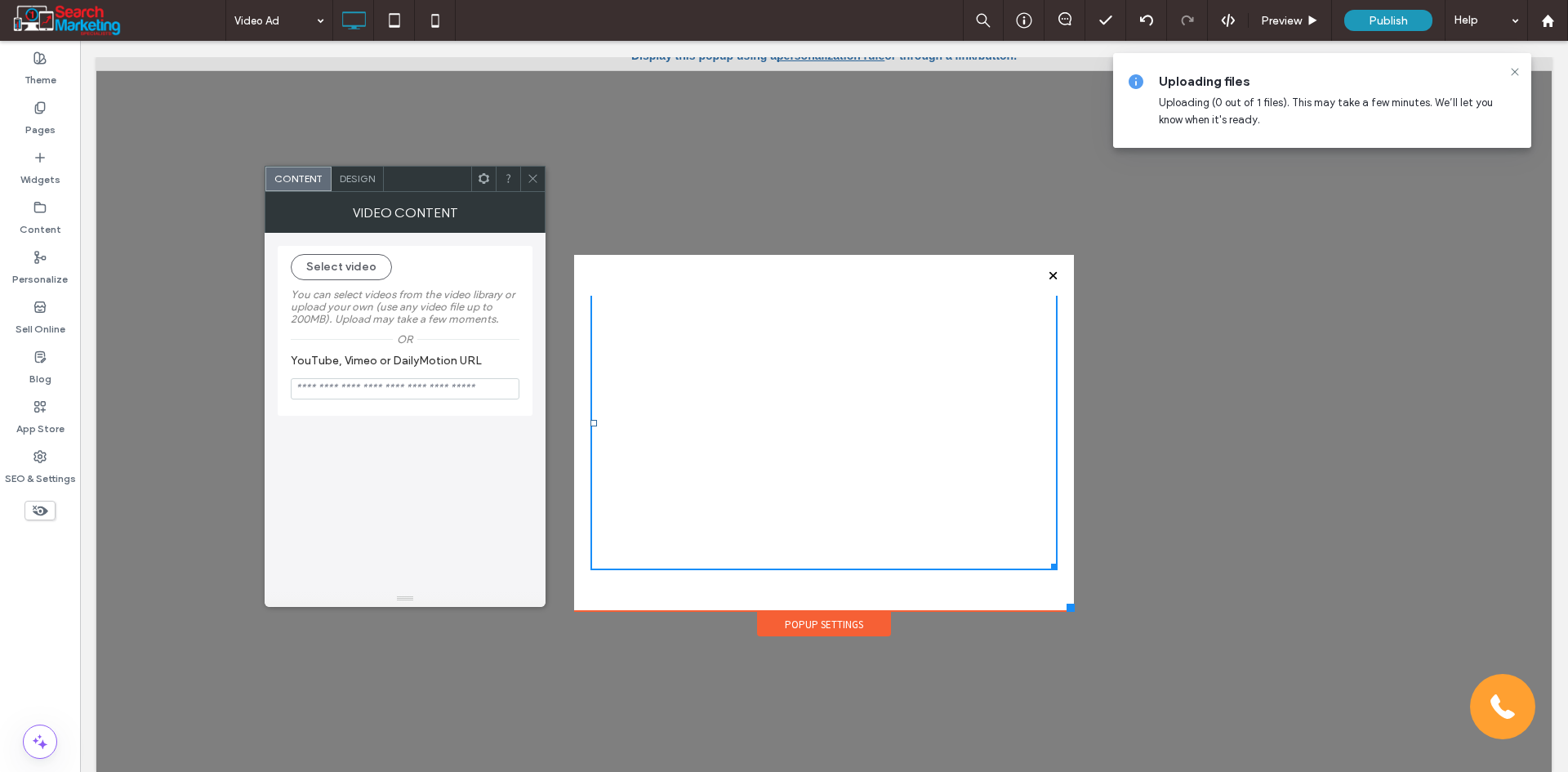
drag, startPoint x: 535, startPoint y: 176, endPoint x: 539, endPoint y: 184, distance: 8.9
click at [534, 177] on use at bounding box center [532, 179] width 9 height 9
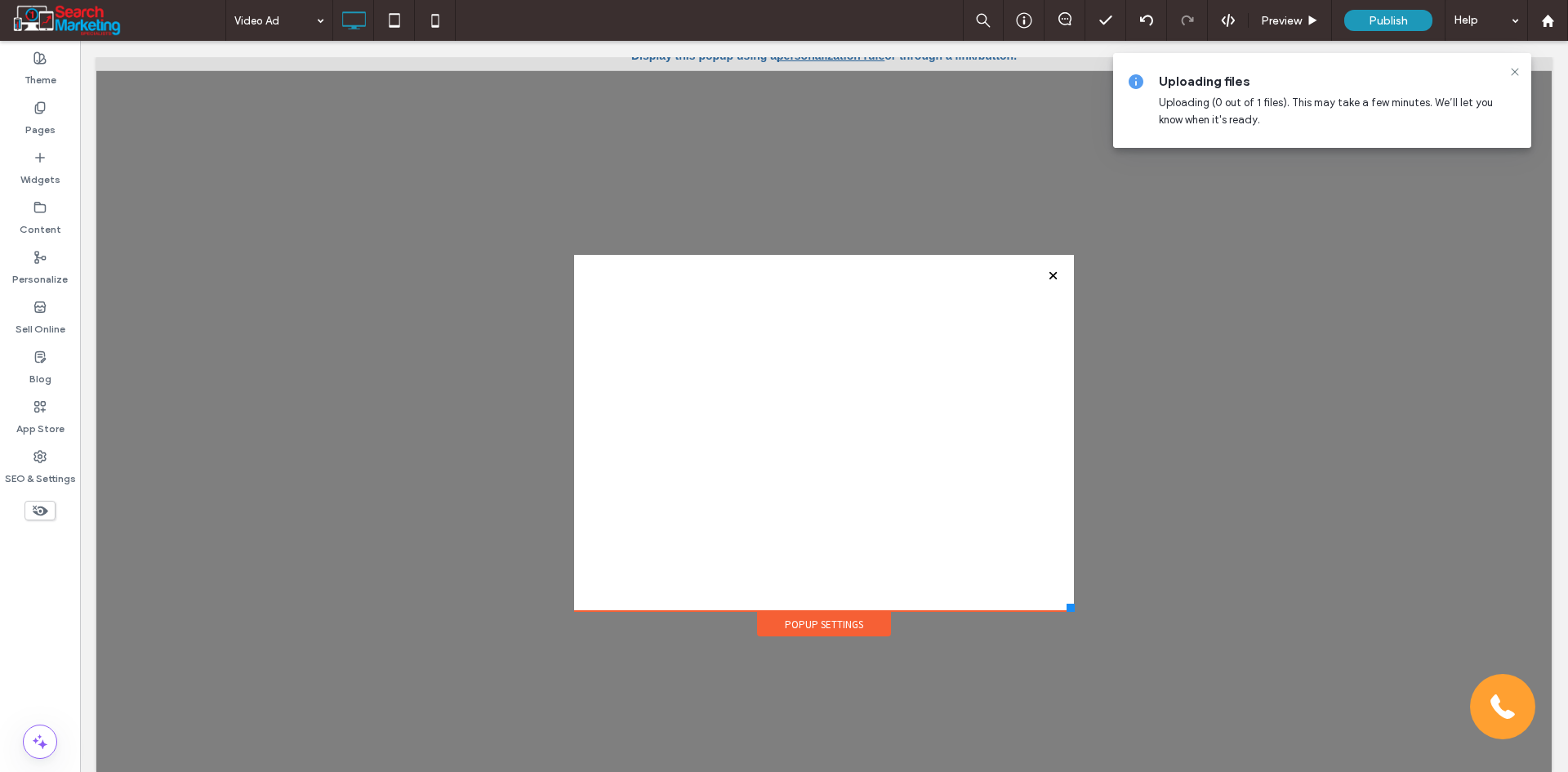
drag, startPoint x: 834, startPoint y: 624, endPoint x: 824, endPoint y: 627, distance: 10.4
click at [834, 625] on div "Popup Settings" at bounding box center [824, 624] width 134 height 25
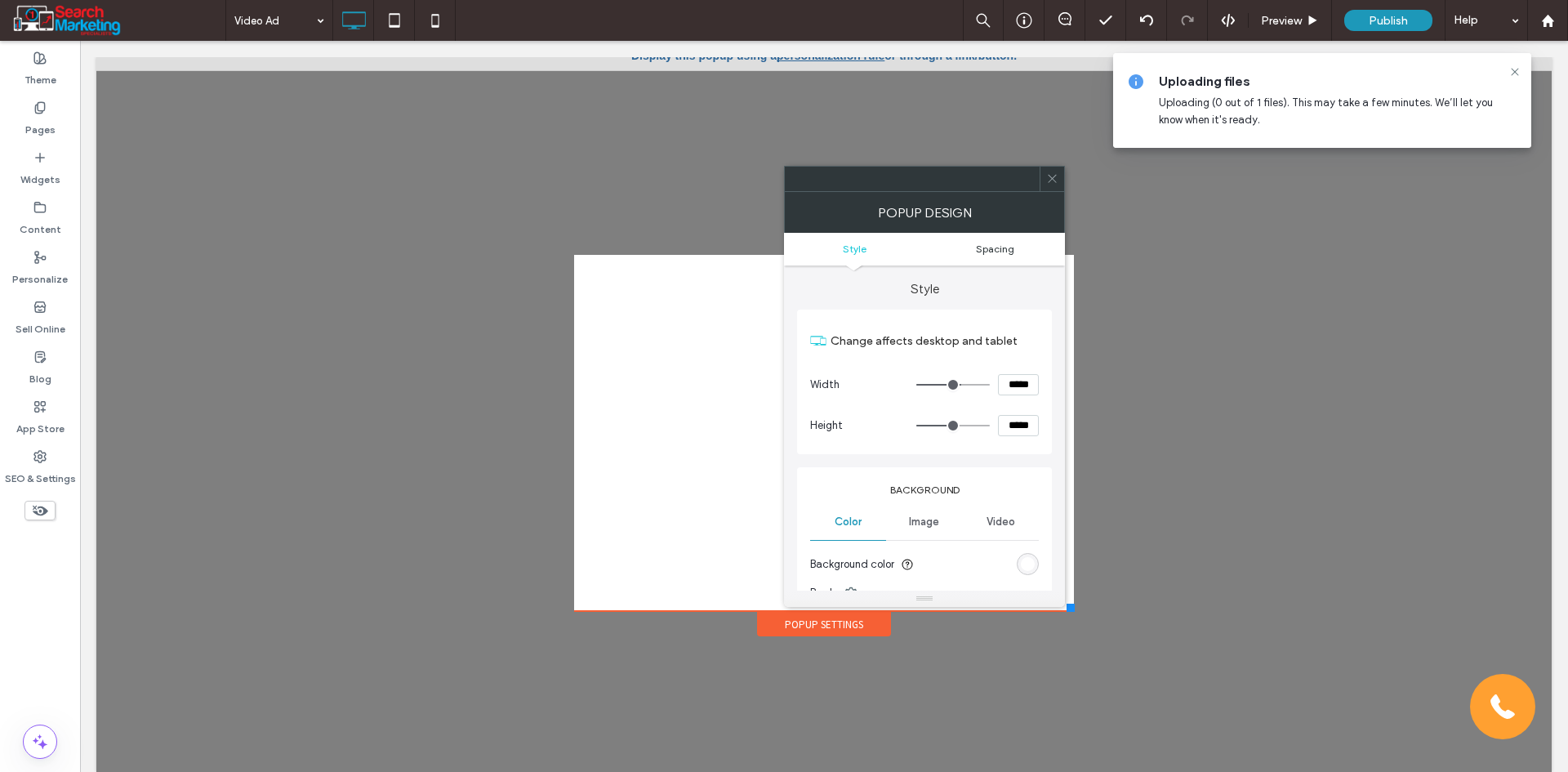
click at [986, 249] on span "Spacing" at bounding box center [995, 248] width 38 height 12
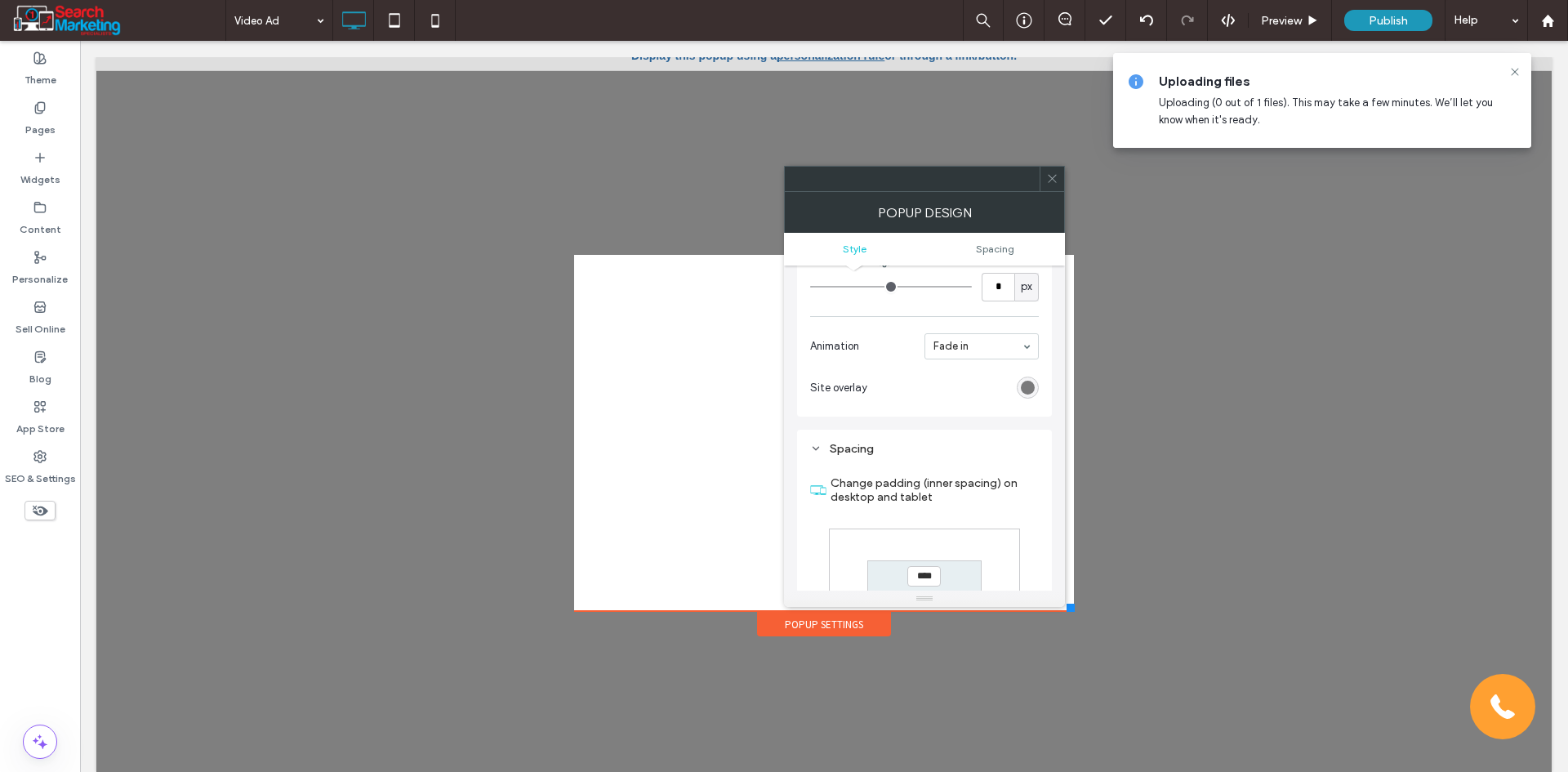
scroll to position [585, 0]
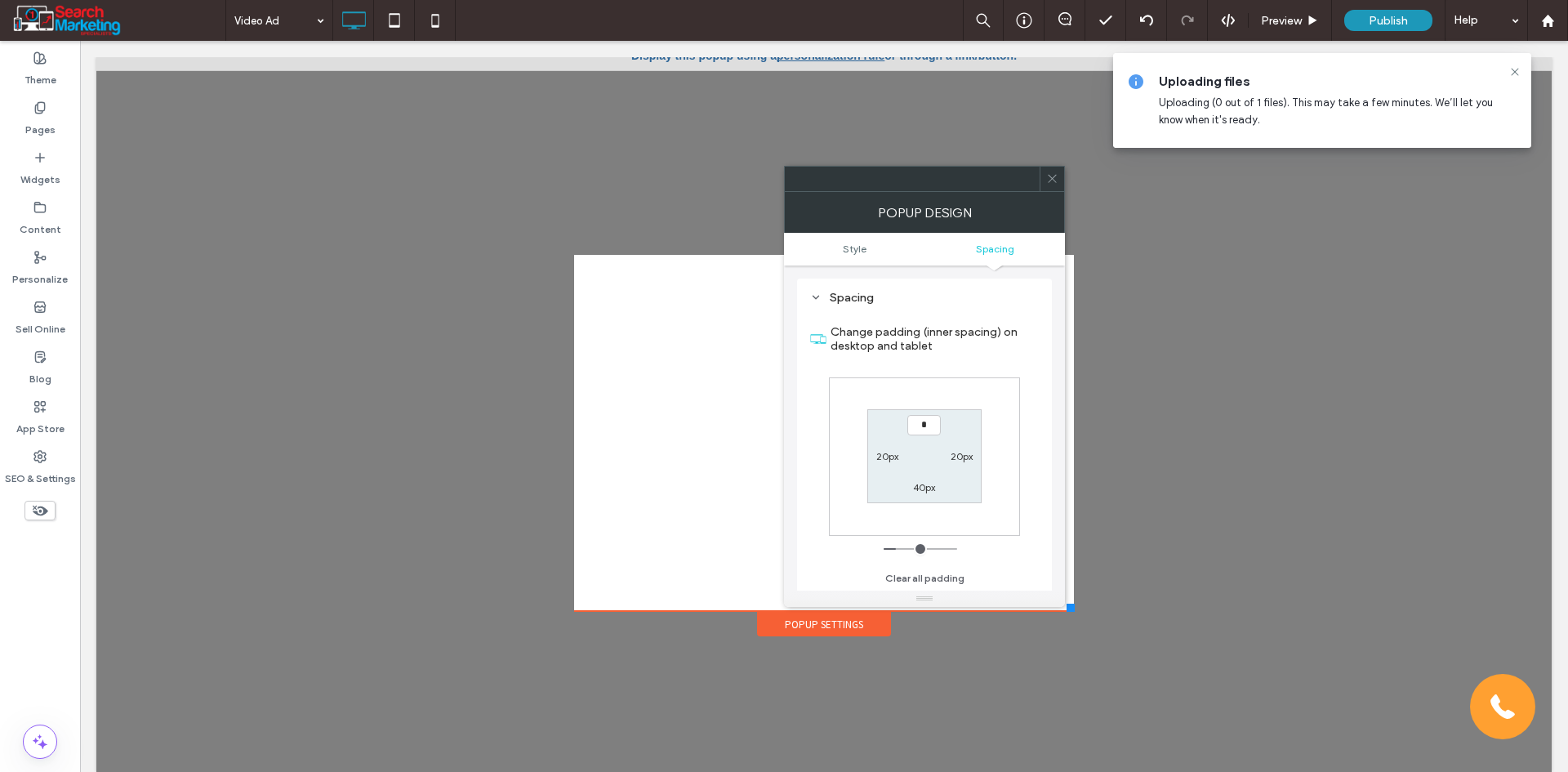
type input "***"
click at [928, 488] on label "40px" at bounding box center [924, 487] width 22 height 12
type input "**"
type input "*"
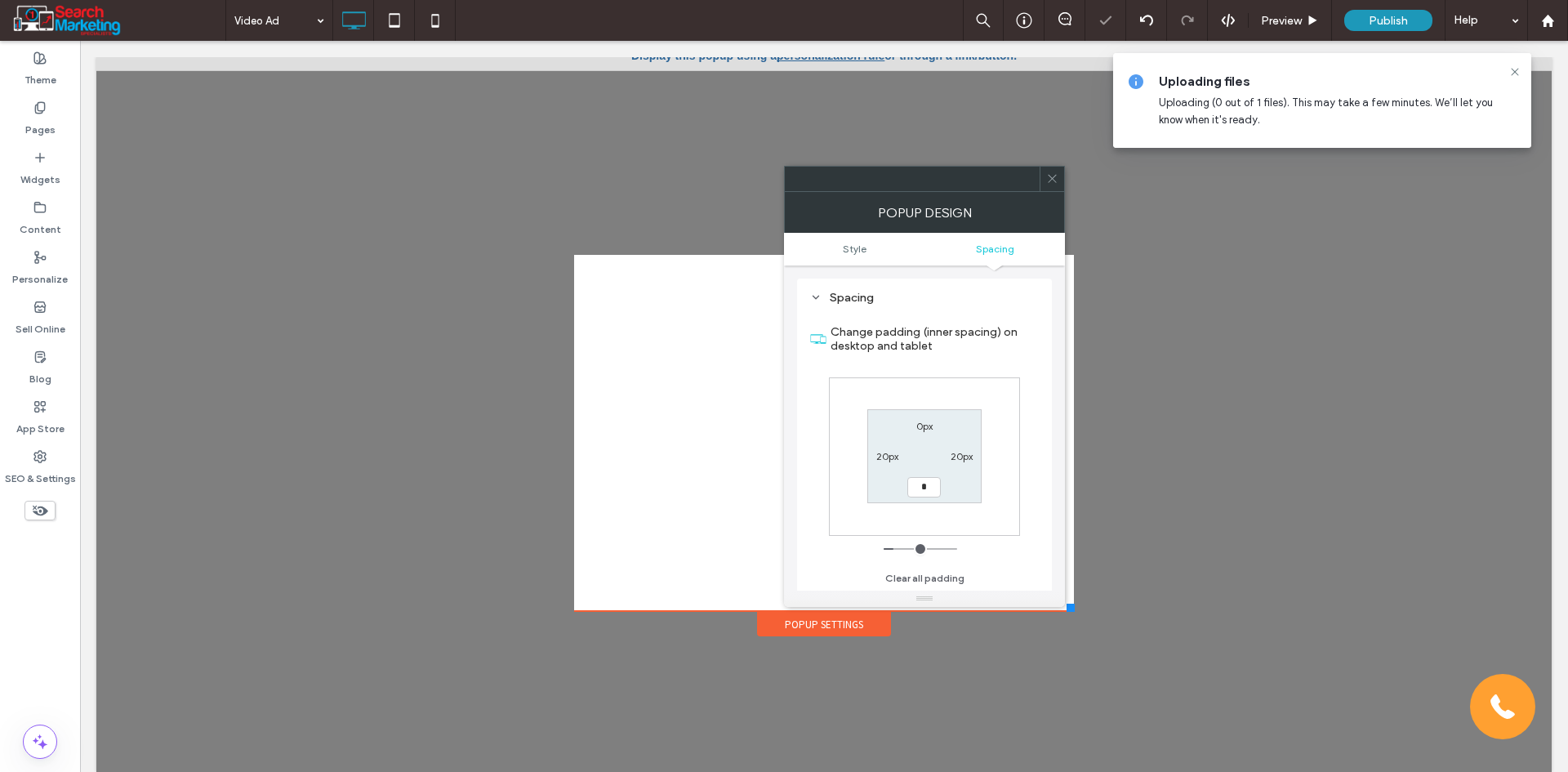
type input "*"
type input "***"
click at [962, 456] on label "20px" at bounding box center [961, 456] width 22 height 12
type input "**"
type input "*"
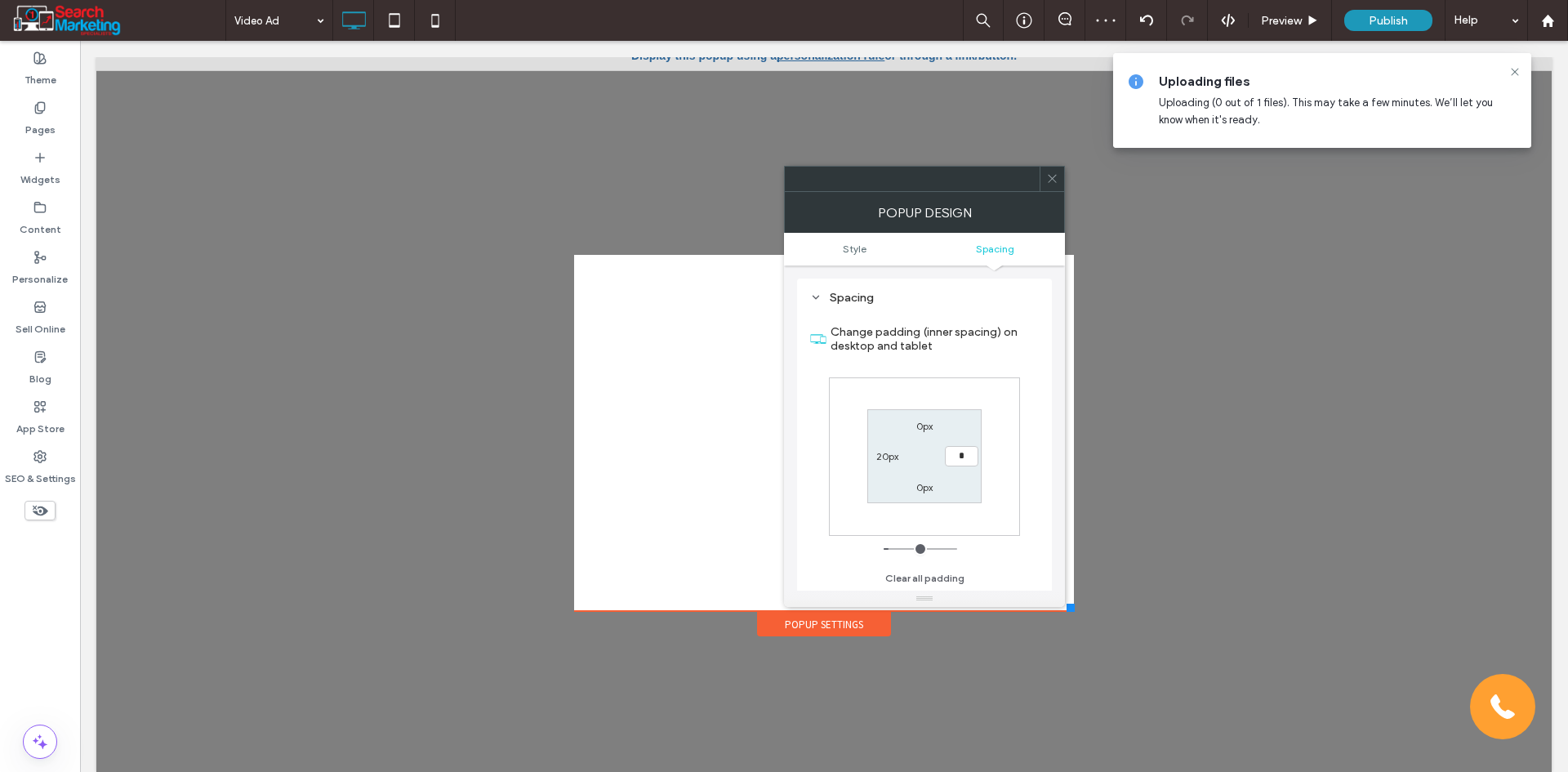
type input "*"
type input "***"
click at [885, 459] on label "20px" at bounding box center [886, 456] width 22 height 12
type input "**"
type input "*"
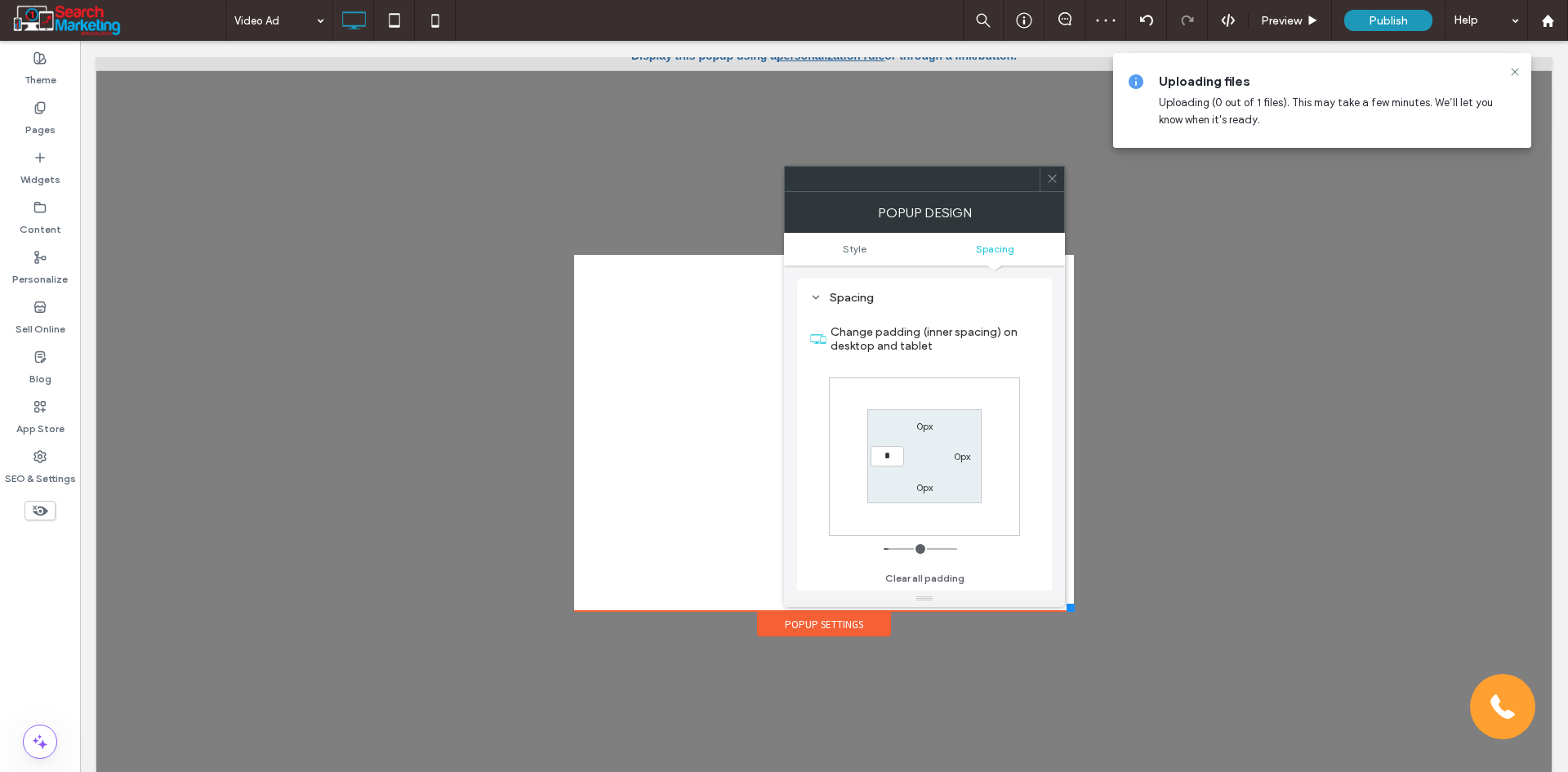
type input "*"
type input "***"
click at [927, 491] on label "0px" at bounding box center [924, 487] width 16 height 12
click at [930, 481] on input "***" at bounding box center [924, 487] width 34 height 20
click at [1053, 170] on span at bounding box center [1052, 179] width 12 height 25
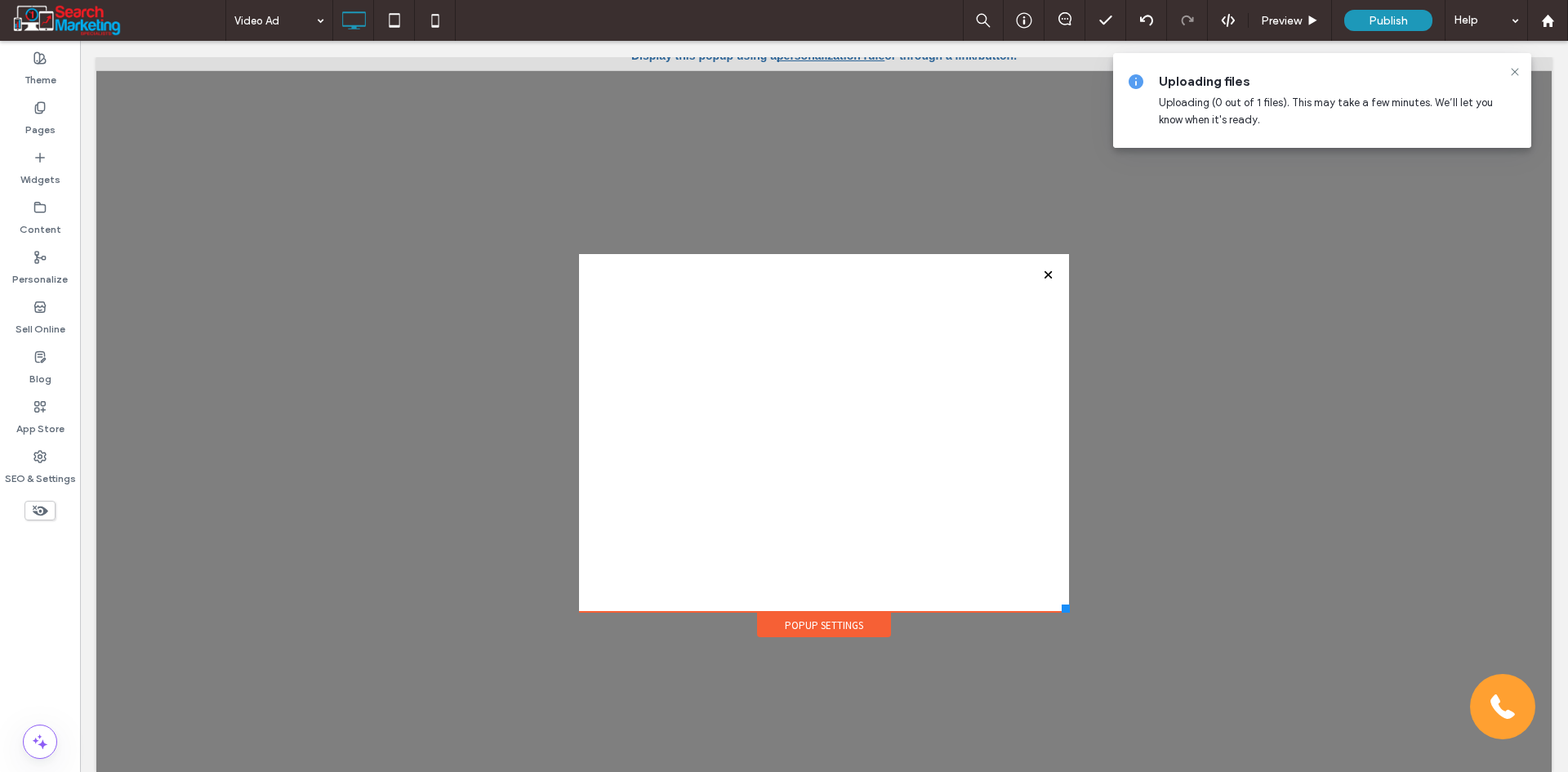
scroll to position [16, 0]
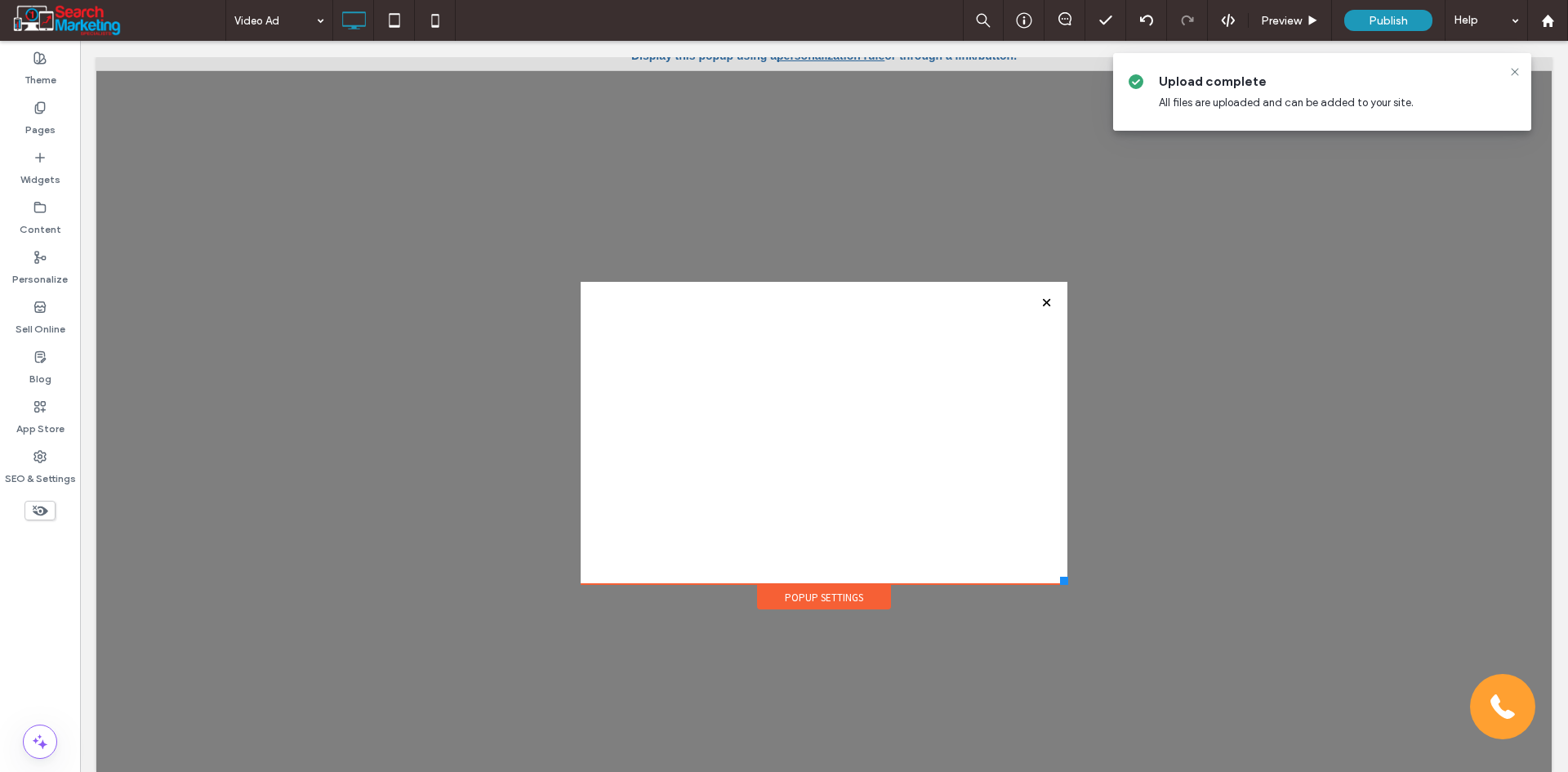
drag, startPoint x: 1056, startPoint y: 611, endPoint x: 1055, endPoint y: 579, distance: 32.0
click at [1060, 579] on div at bounding box center [1064, 580] width 9 height 9
click at [853, 596] on div "Popup Settings" at bounding box center [824, 598] width 134 height 25
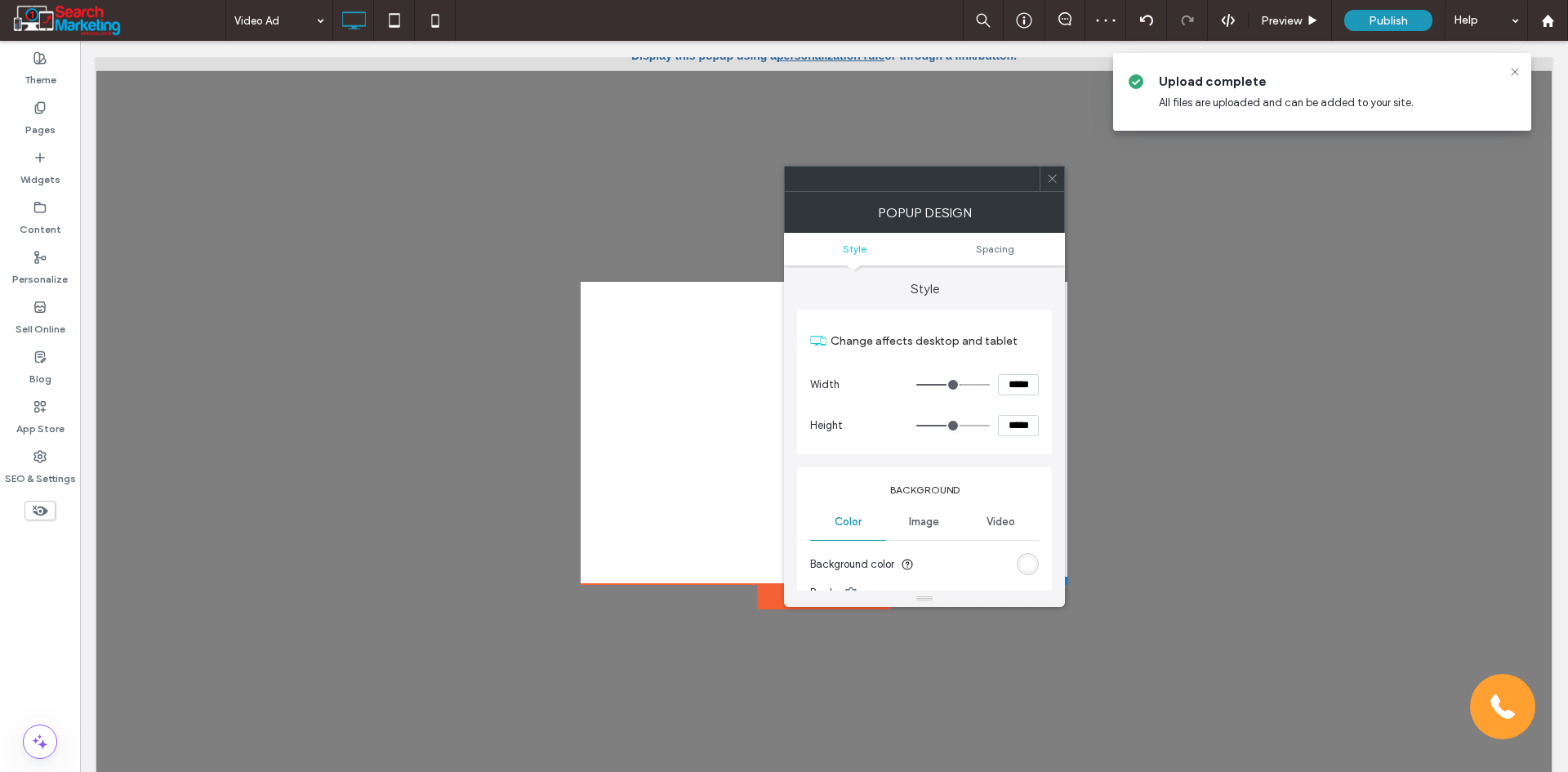
click at [1022, 558] on div "rgb(255, 255, 255)" at bounding box center [1027, 564] width 14 height 14
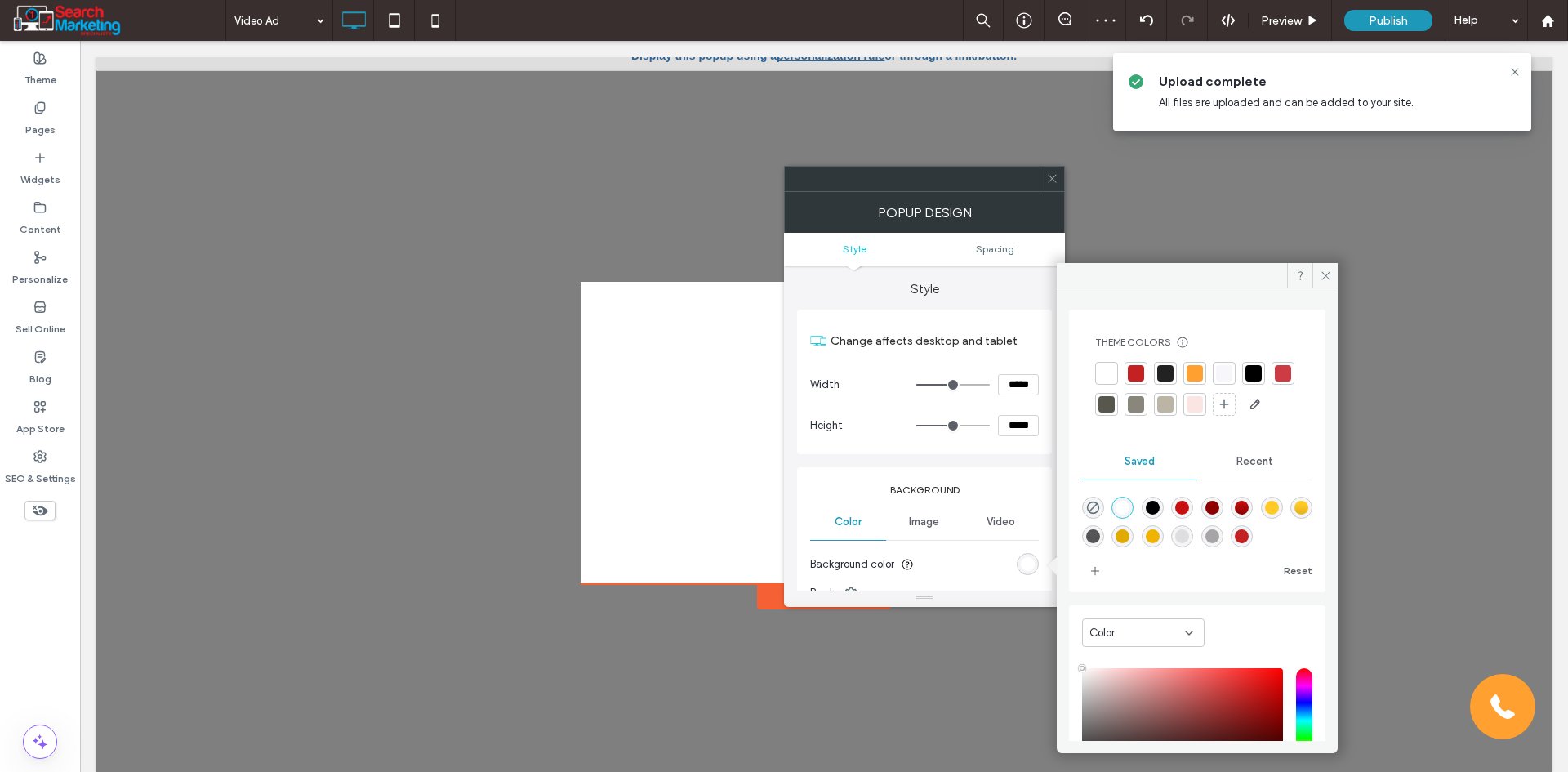
click at [1085, 519] on div "rgba(0,0,0,0)" at bounding box center [1092, 508] width 22 height 22
type input "*******"
type input "*"
type input "**"
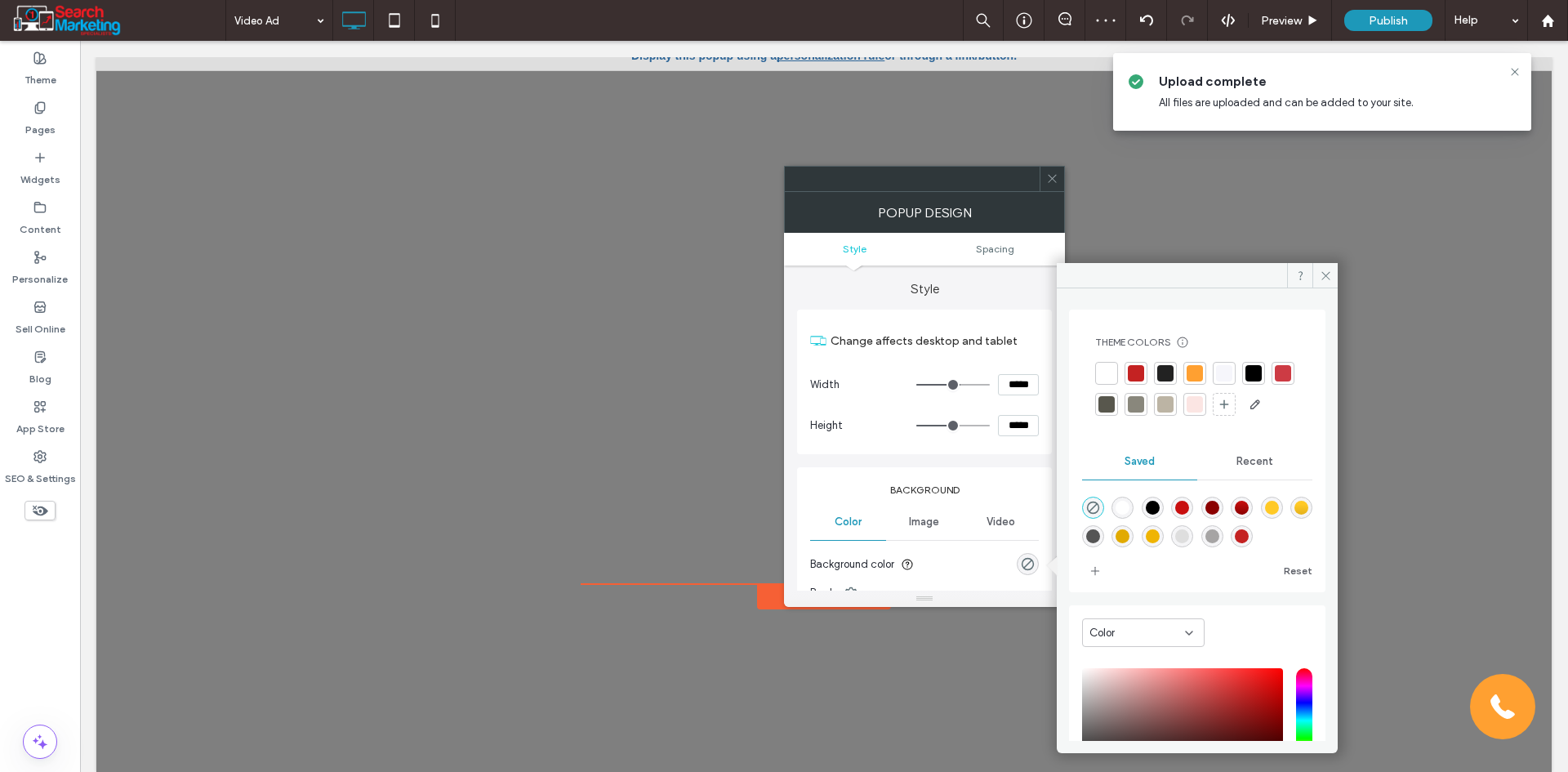
click at [1046, 172] on icon at bounding box center [1052, 178] width 12 height 12
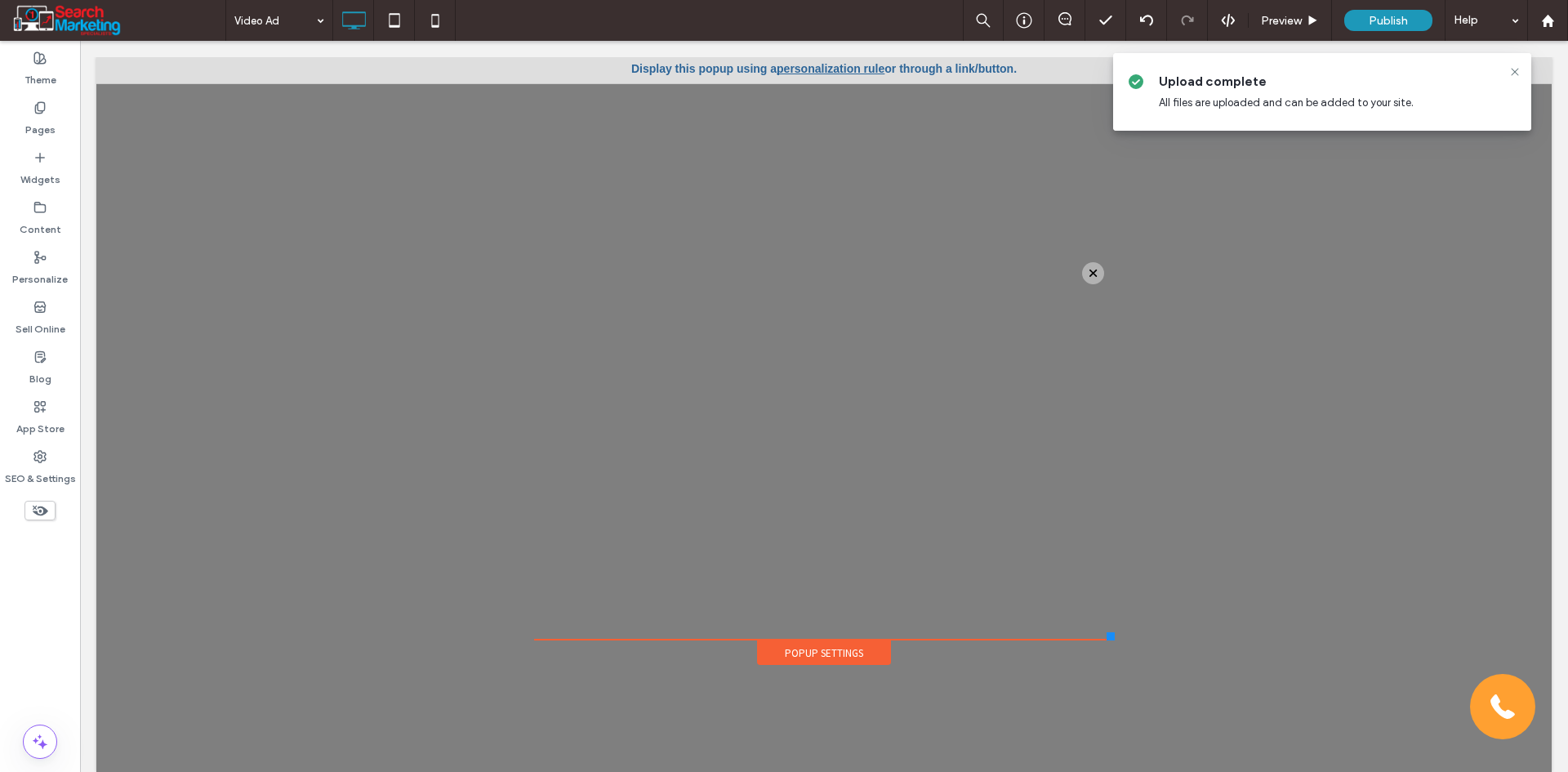
scroll to position [0, 0]
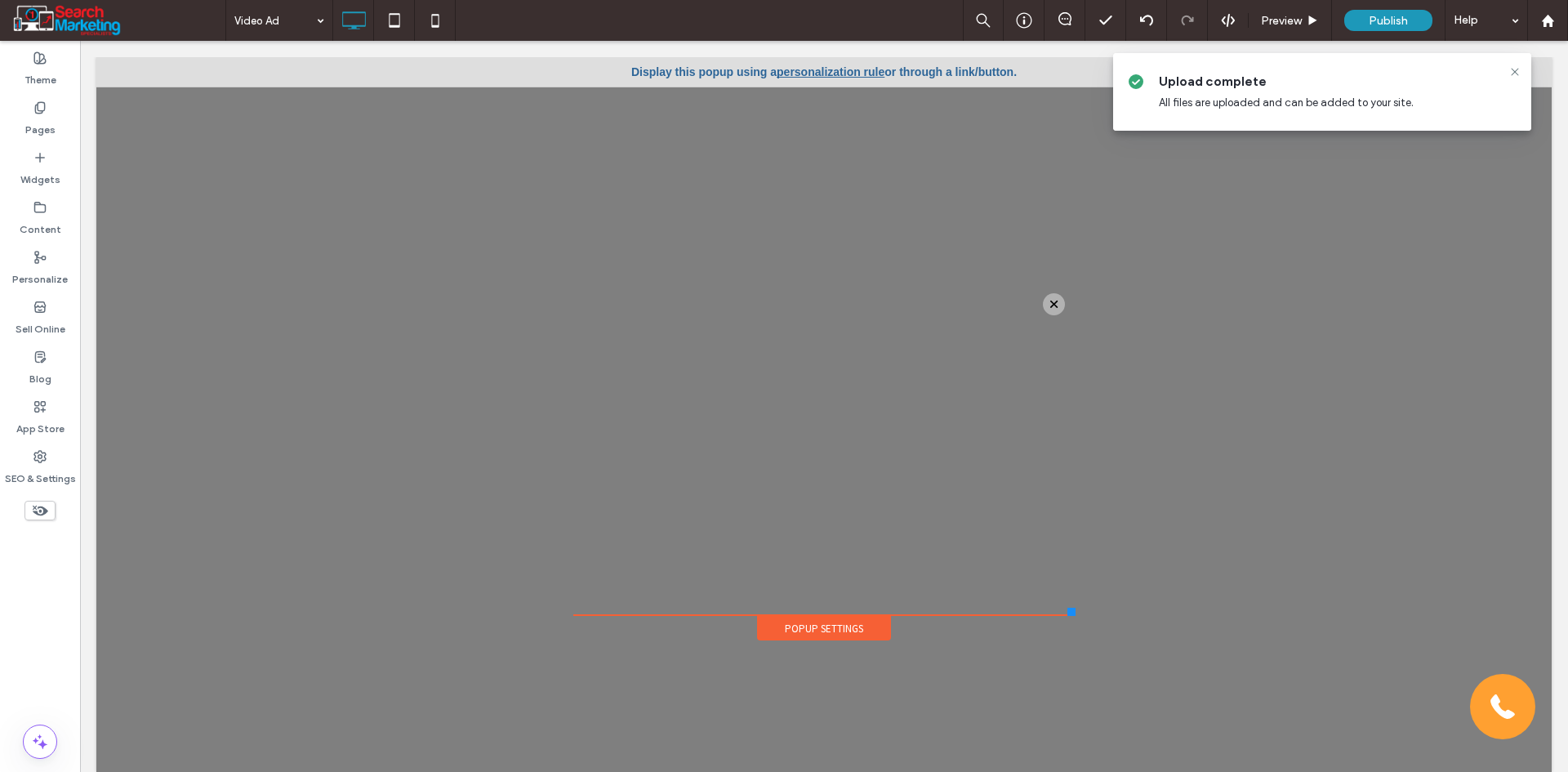
click at [1063, 599] on div "Click To Paste Servicing Gold Coast and nearby areas Click To Paste Click To Pa…" at bounding box center [824, 402] width 509 height 478
drag, startPoint x: 1058, startPoint y: 612, endPoint x: 1074, endPoint y: 614, distance: 16.1
click at [1080, 614] on div at bounding box center [1084, 610] width 9 height 9
click at [867, 496] on span at bounding box center [823, 432] width 526 height 294
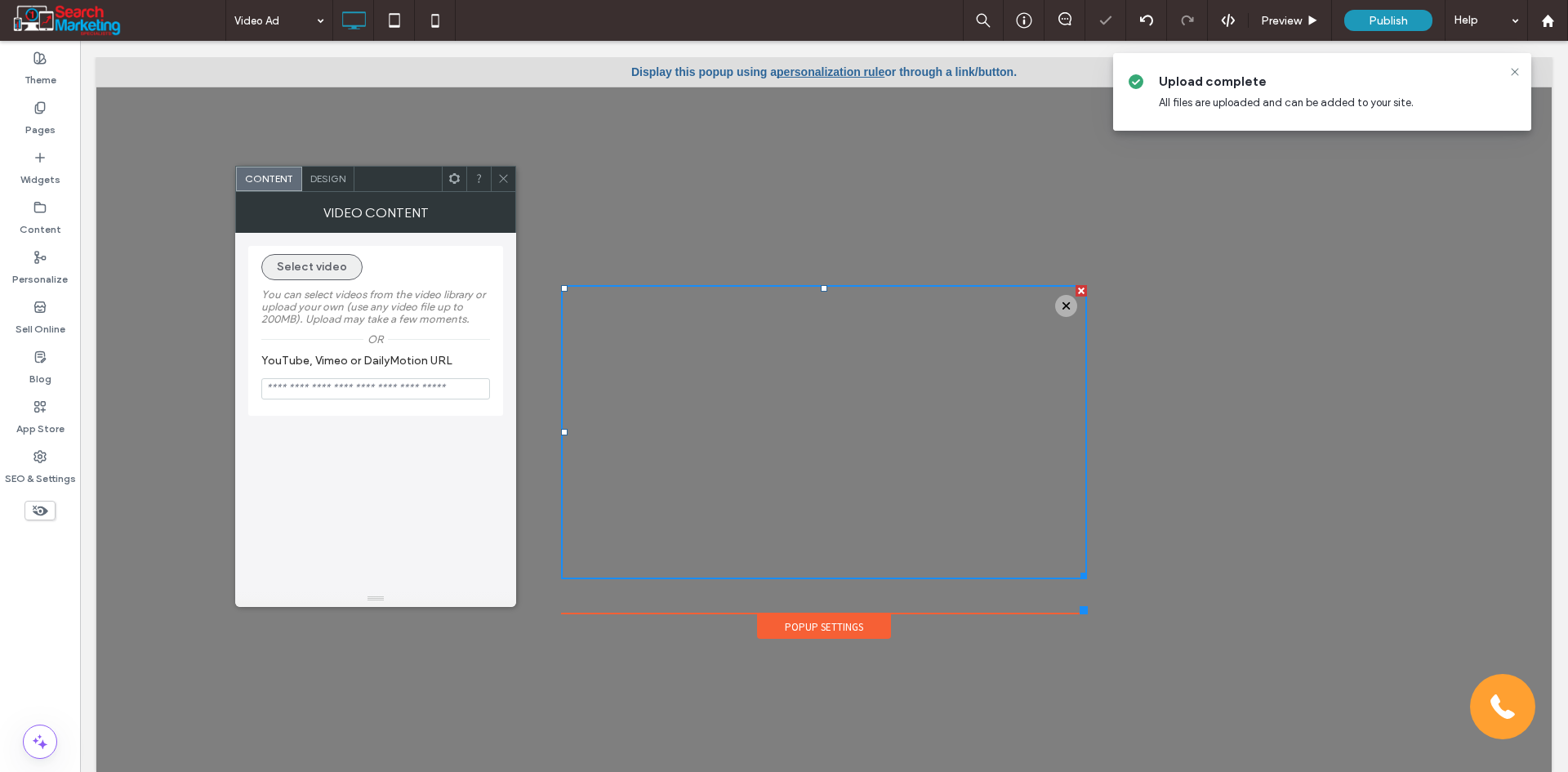
click at [320, 263] on button "Select video" at bounding box center [312, 266] width 101 height 26
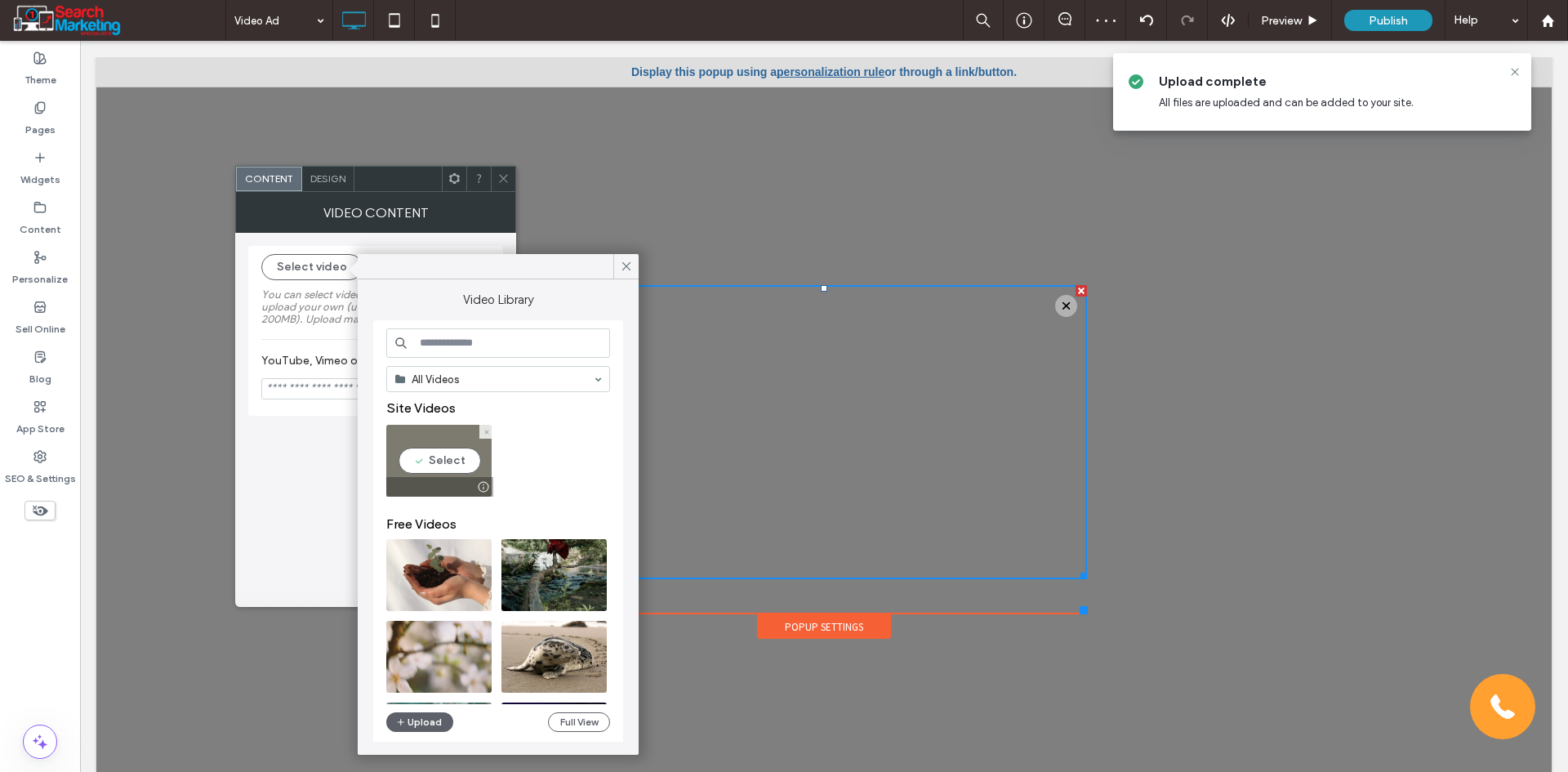
click at [458, 461] on video at bounding box center [438, 461] width 105 height 72
type input "**********"
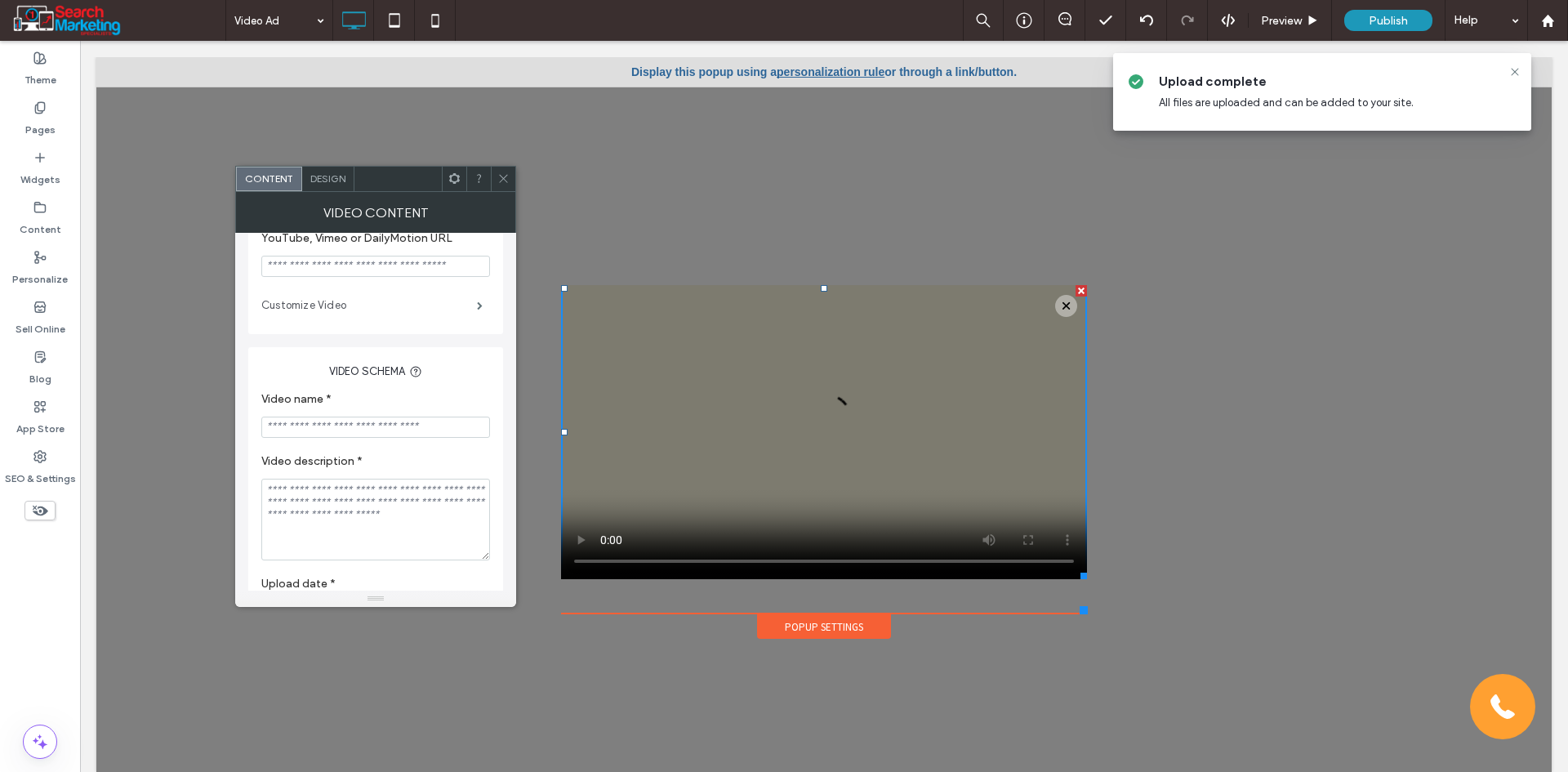
scroll to position [157, 0]
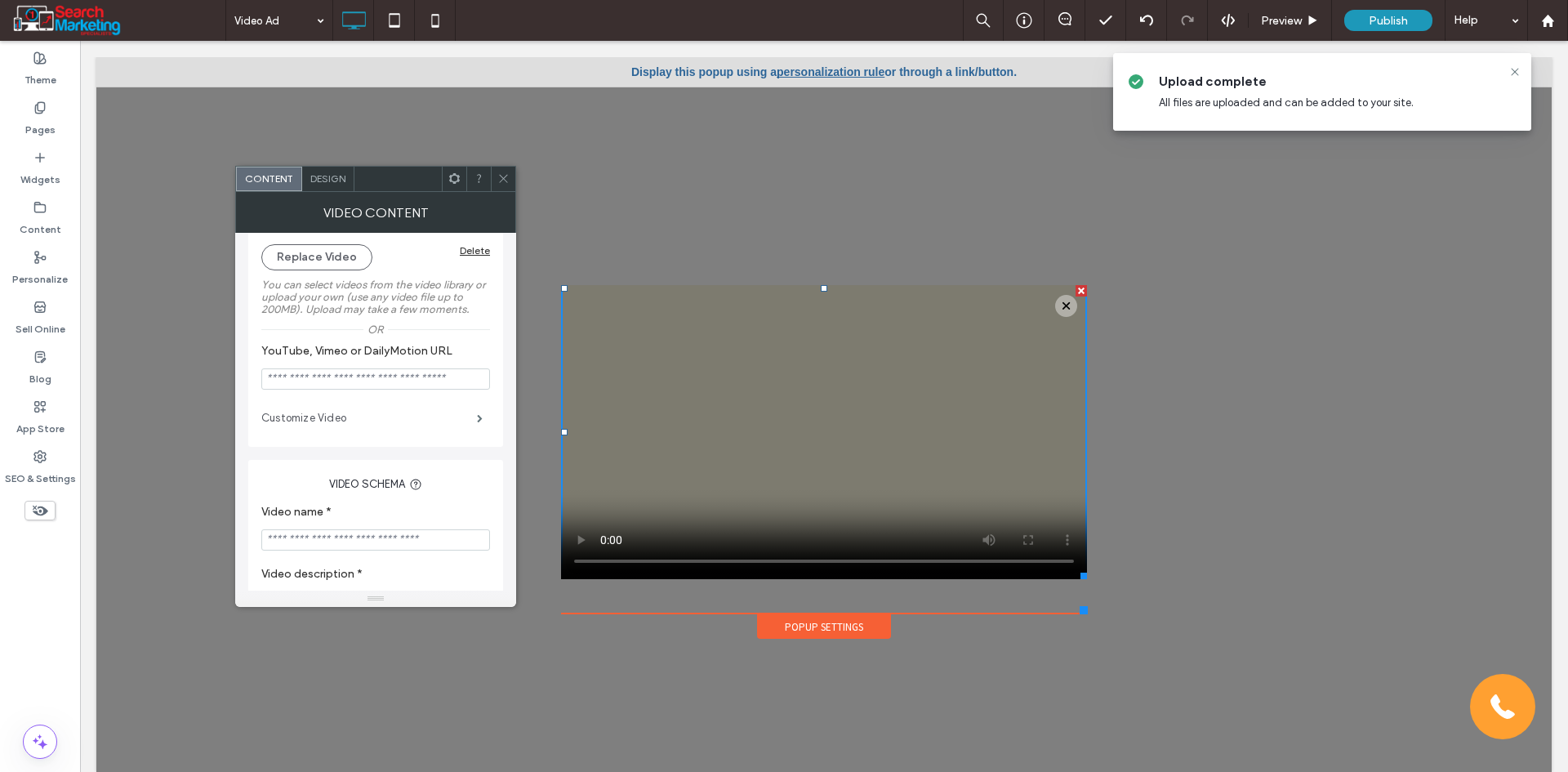
click at [372, 414] on label "Customize Video" at bounding box center [369, 419] width 215 height 33
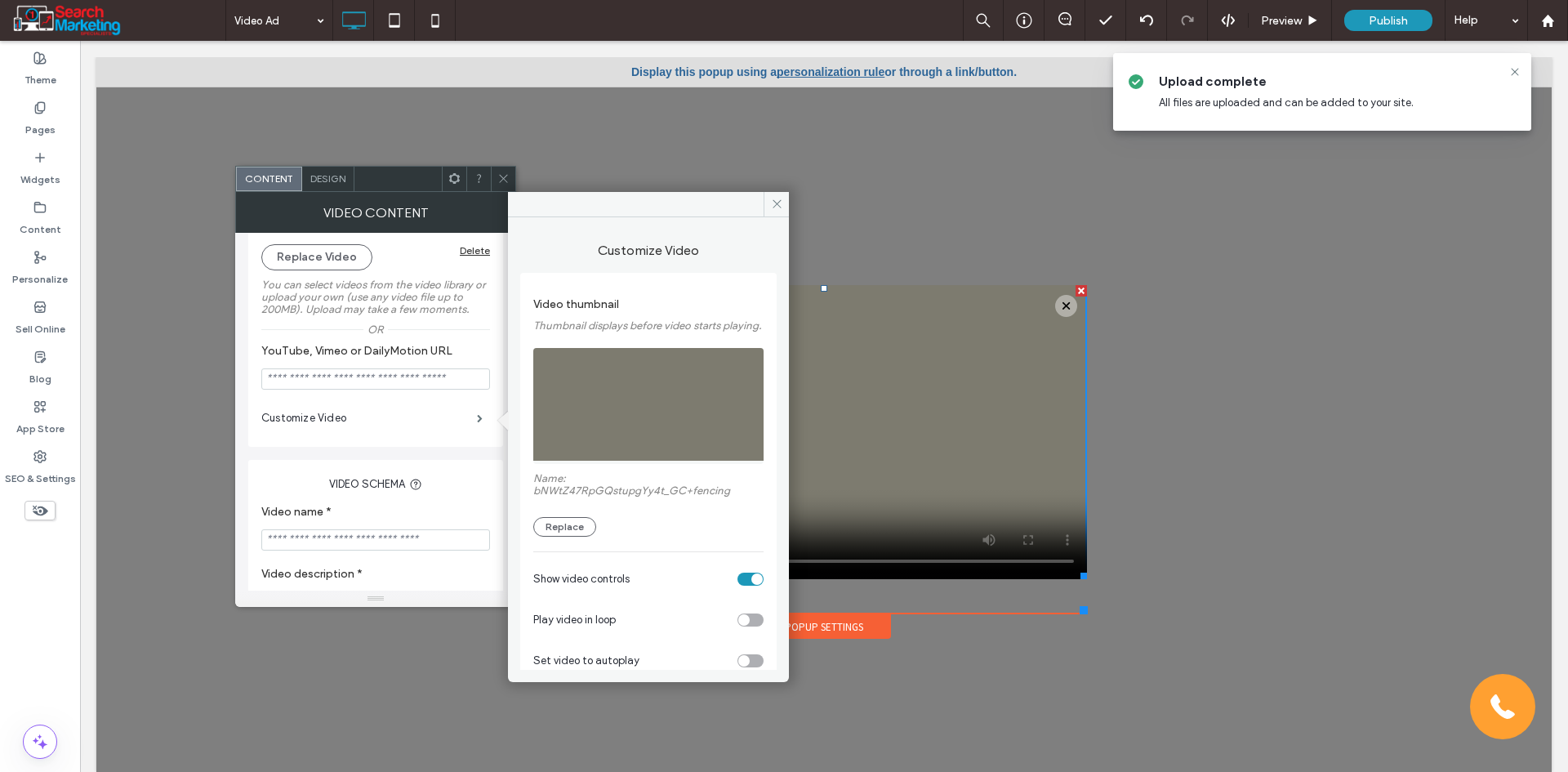
click at [744, 626] on div "toggle" at bounding box center [750, 621] width 26 height 13
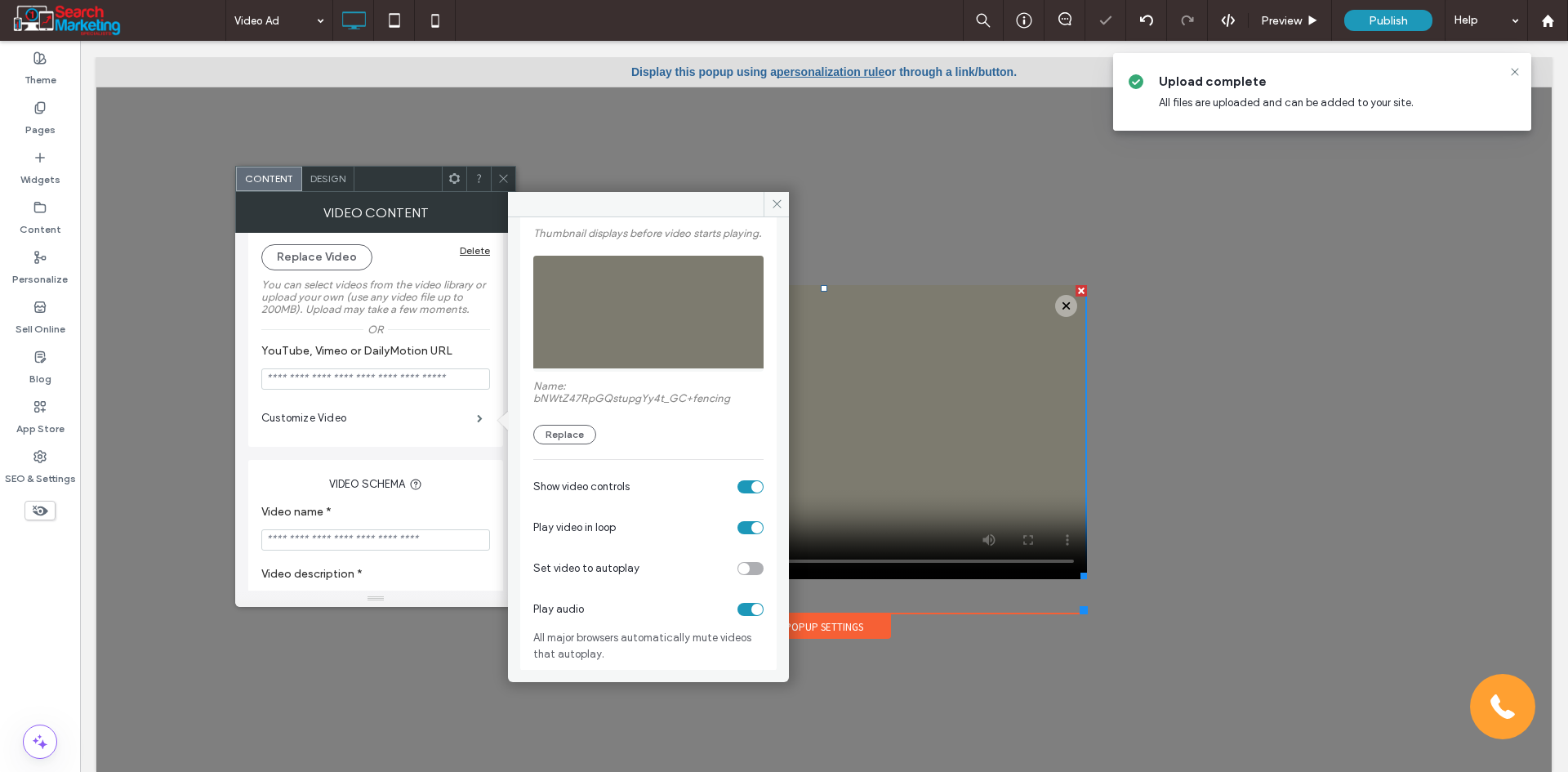
scroll to position [105, 0]
click at [746, 571] on div "toggle" at bounding box center [750, 568] width 26 height 13
click at [787, 198] on span at bounding box center [776, 204] width 25 height 25
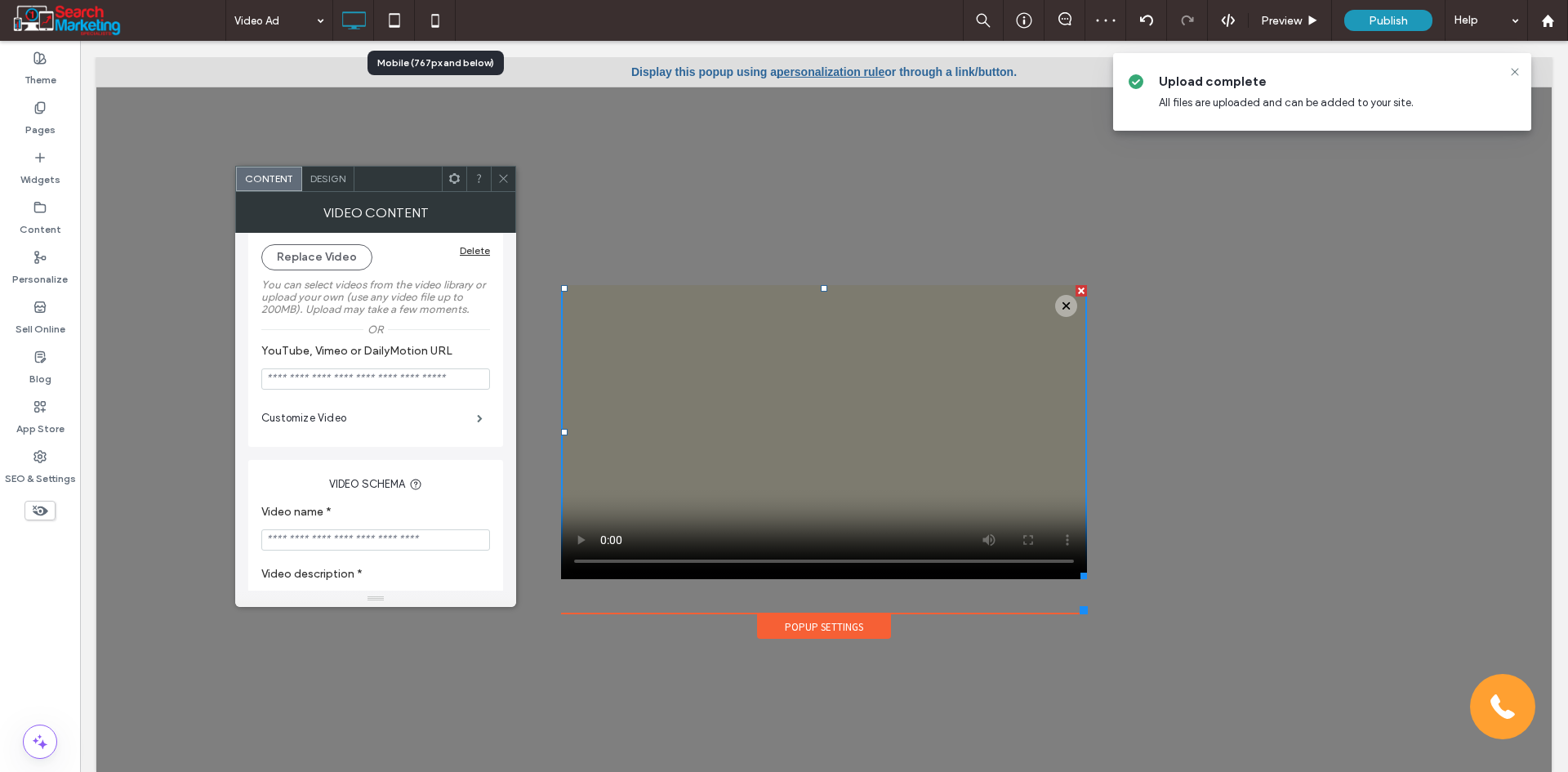
click at [427, 19] on icon at bounding box center [436, 20] width 33 height 33
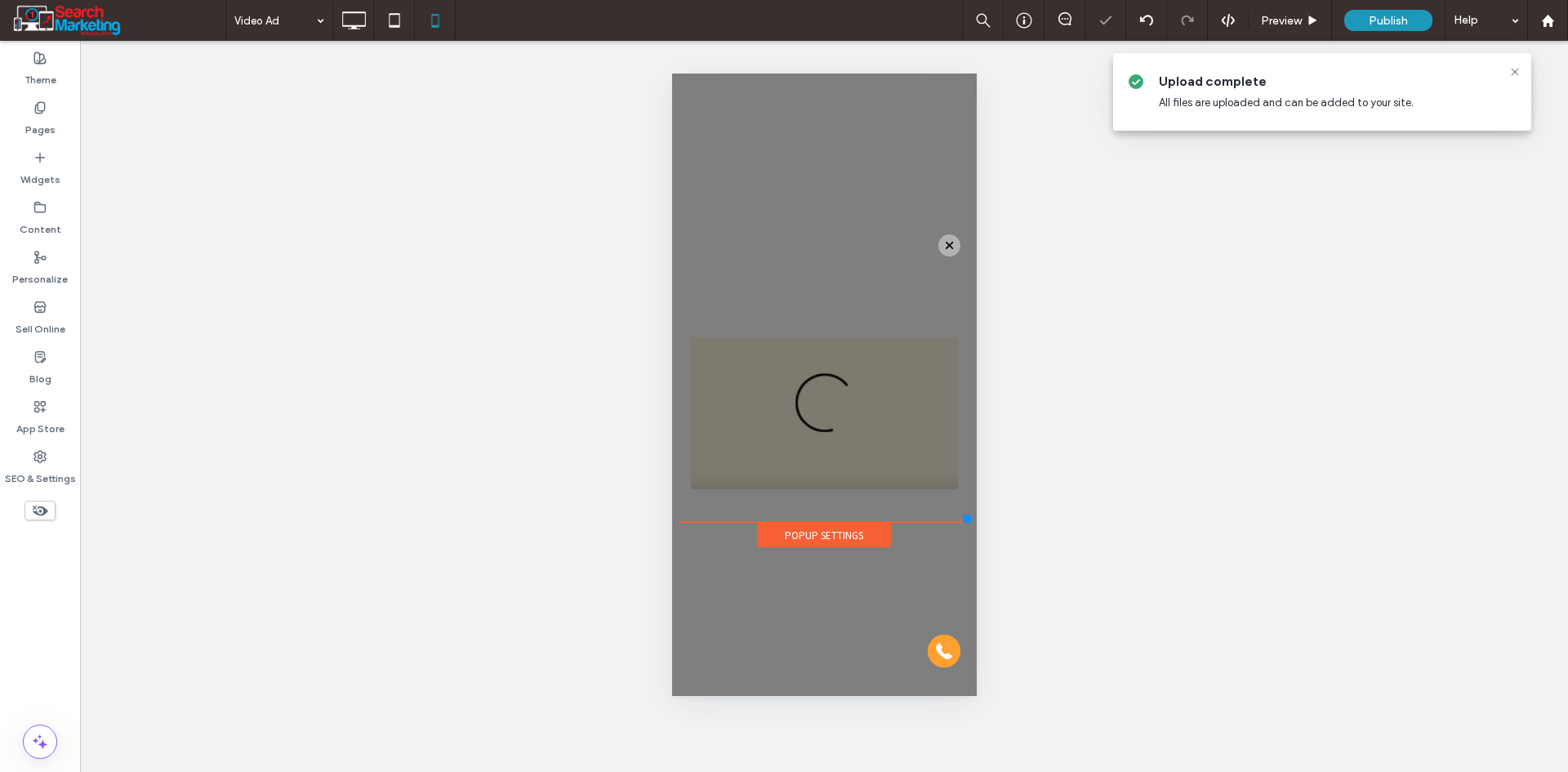
scroll to position [0, 0]
click at [708, 269] on div at bounding box center [698, 270] width 41 height 26
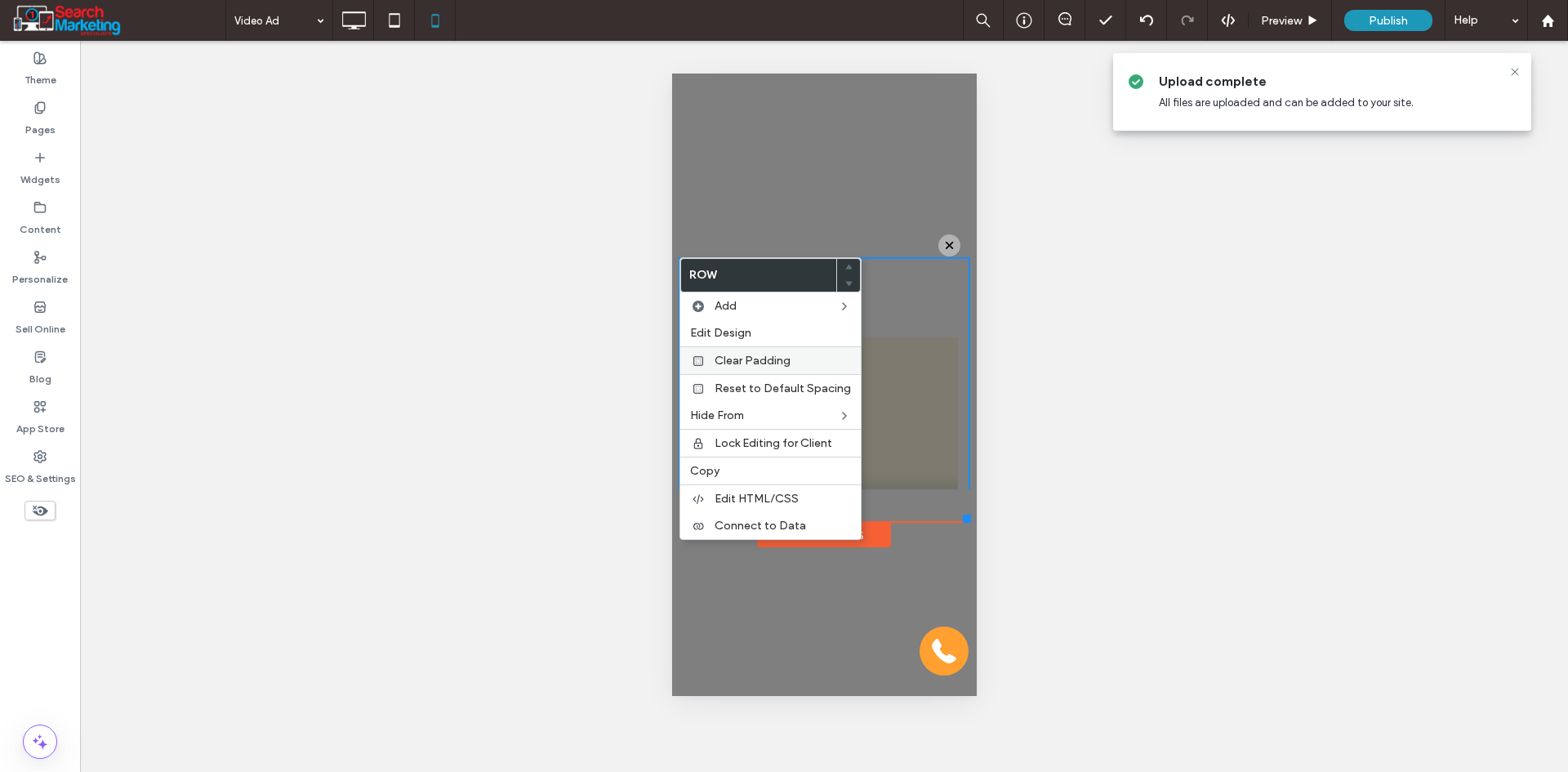
drag, startPoint x: 747, startPoint y: 367, endPoint x: 777, endPoint y: 358, distance: 31.3
click at [747, 368] on span "Clear Padding" at bounding box center [751, 360] width 76 height 14
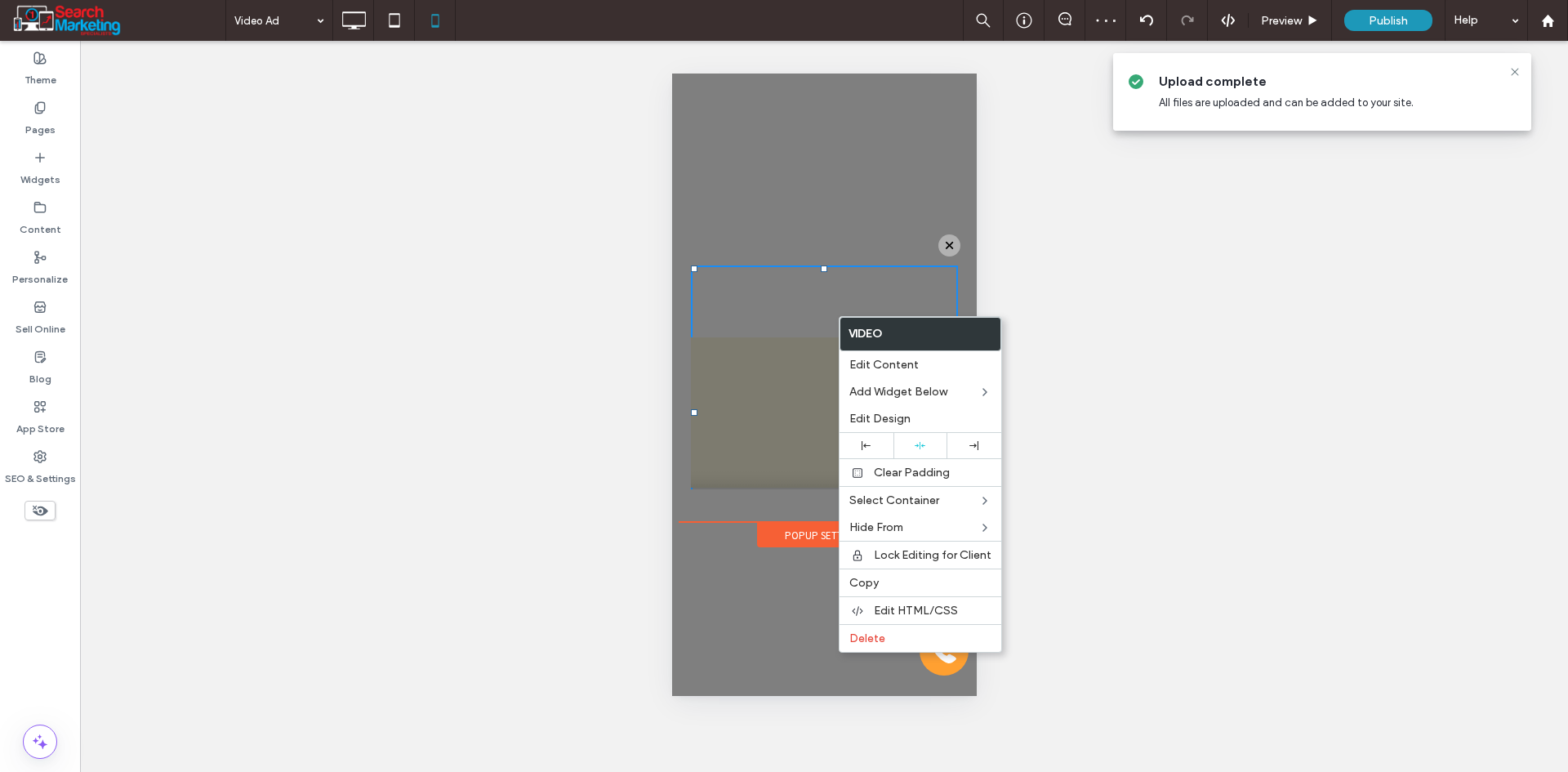
click at [743, 499] on div "Click To Paste" at bounding box center [823, 374] width 292 height 297
click at [683, 420] on div "Click To Paste" at bounding box center [823, 413] width 292 height 310
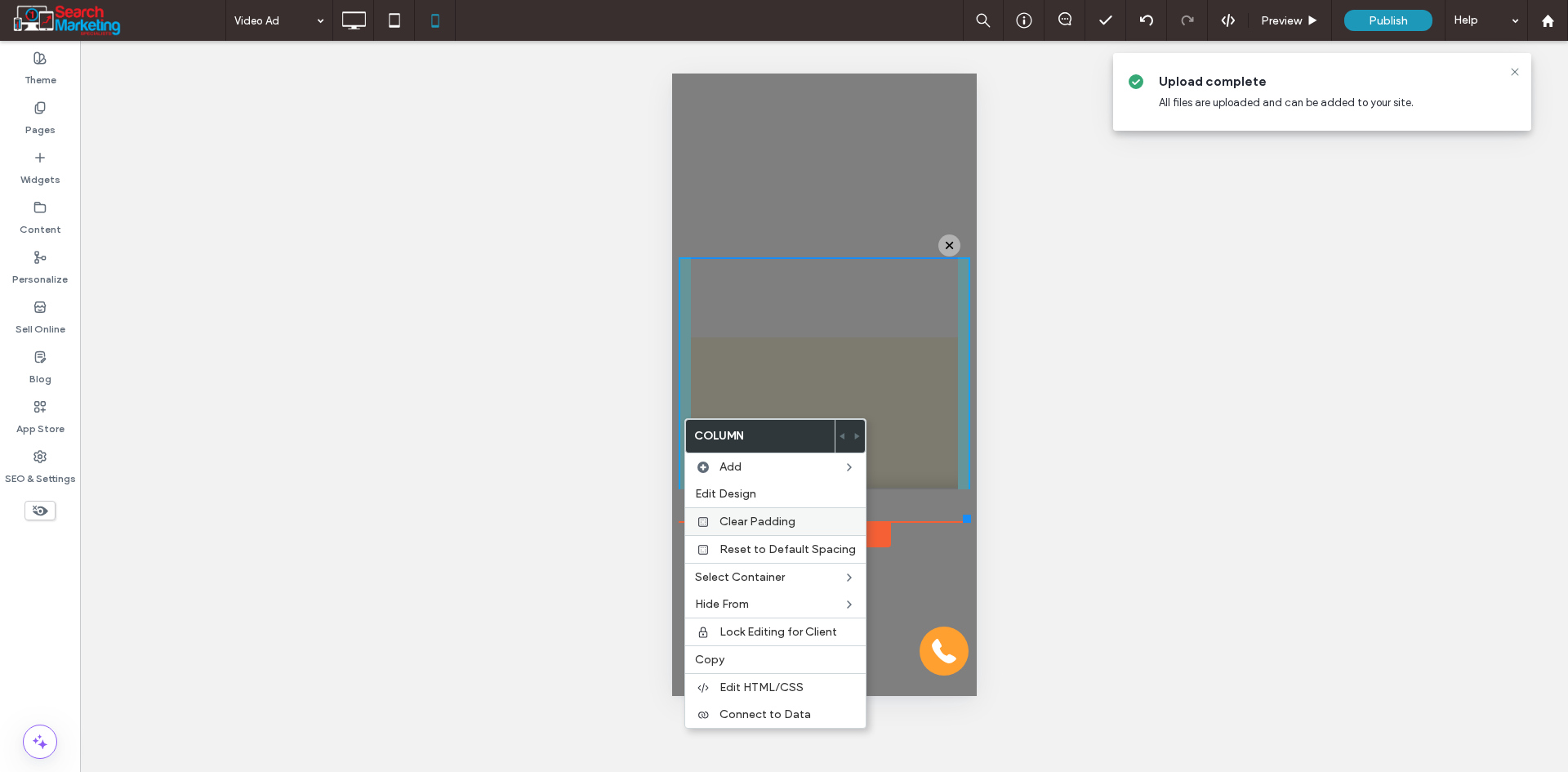
click at [742, 524] on span "Clear Padding" at bounding box center [756, 521] width 76 height 14
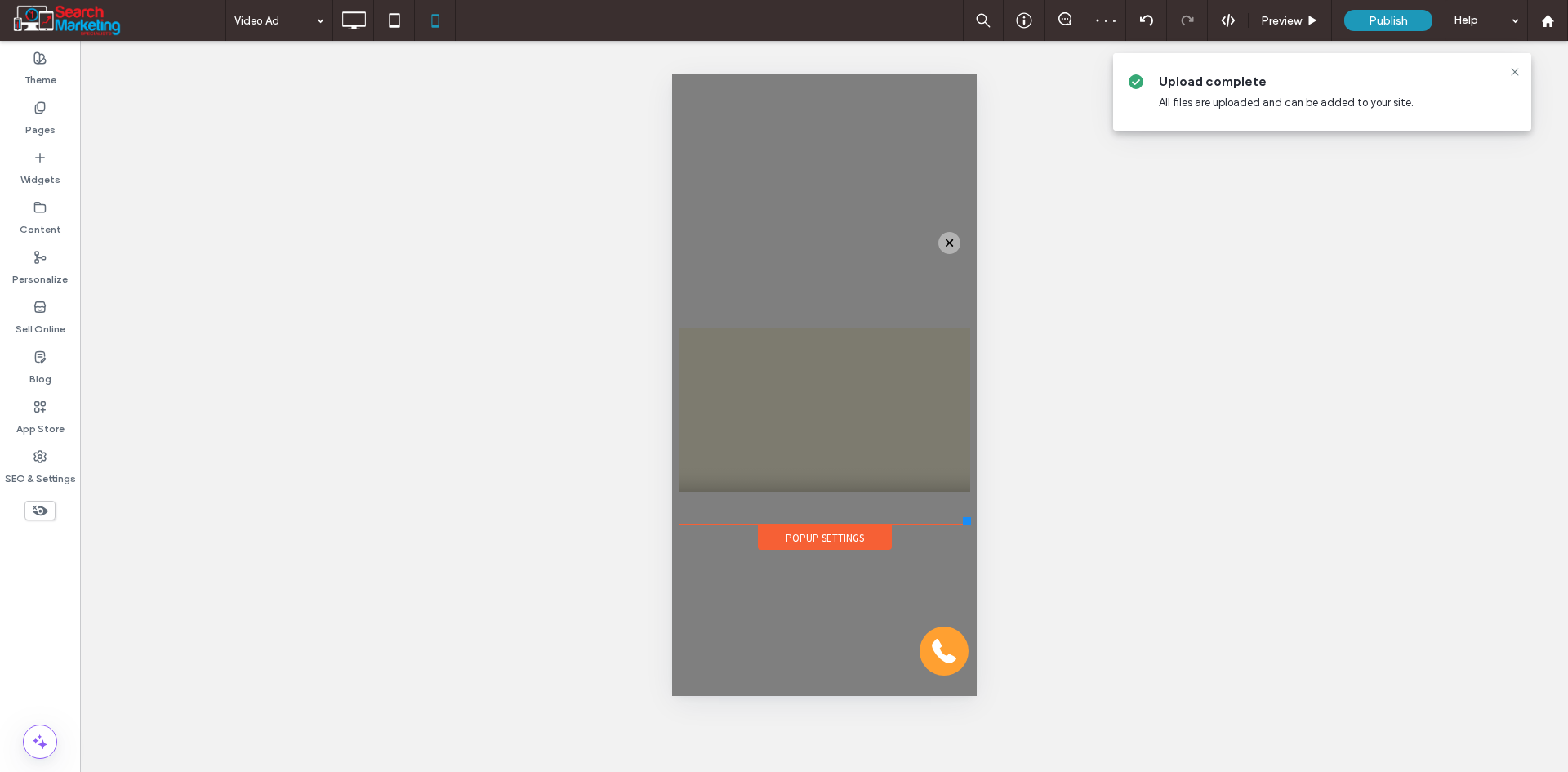
drag, startPoint x: 964, startPoint y: 509, endPoint x: 971, endPoint y: 525, distance: 17.5
click at [970, 525] on div at bounding box center [966, 521] width 9 height 9
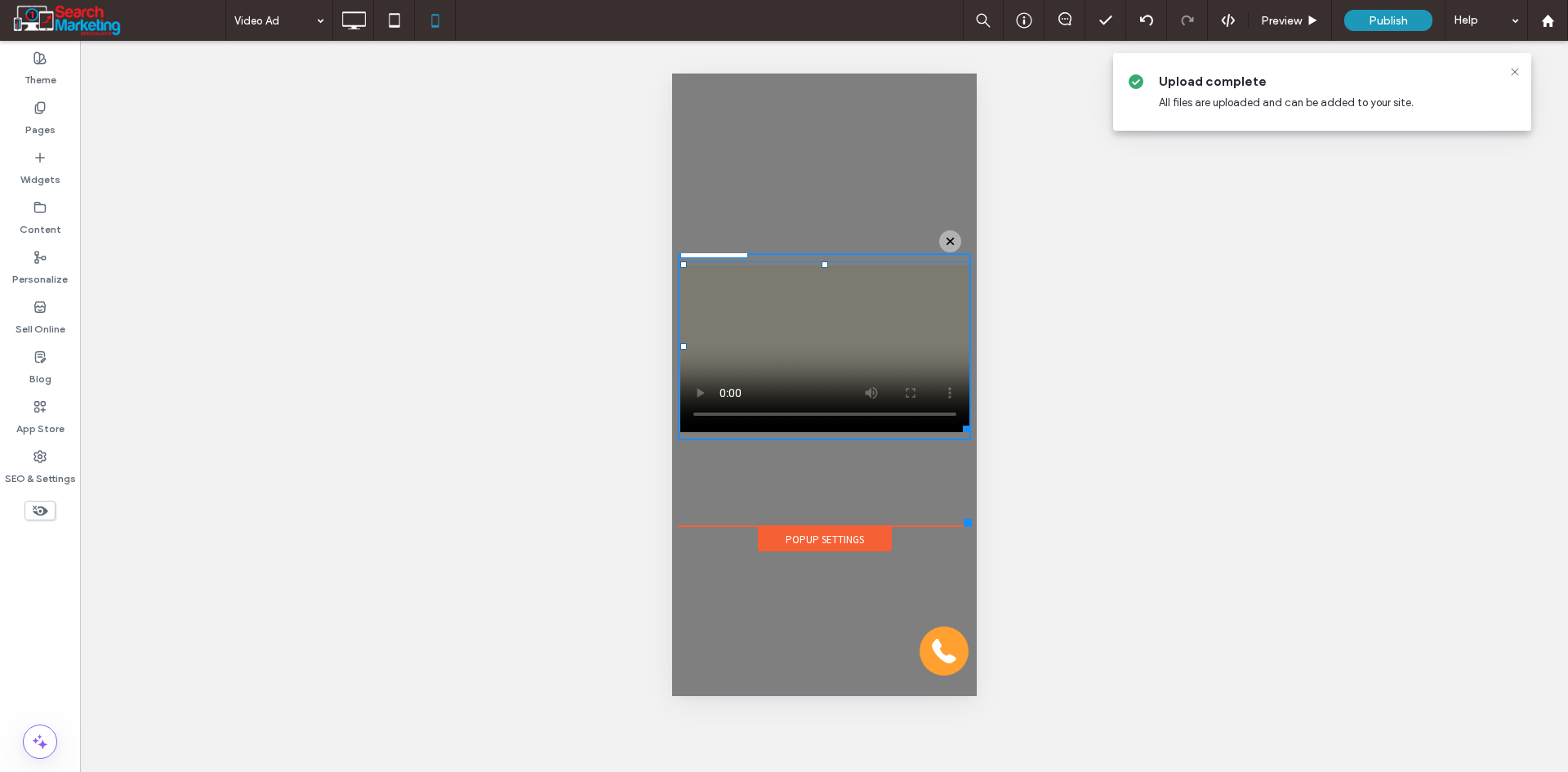
drag, startPoint x: 958, startPoint y: 480, endPoint x: 971, endPoint y: 356, distance: 124.7
click at [971, 356] on div "Click To Paste Home Project Gallery Services Contact Click To Paste Call us Cli…" at bounding box center [823, 384] width 302 height 336
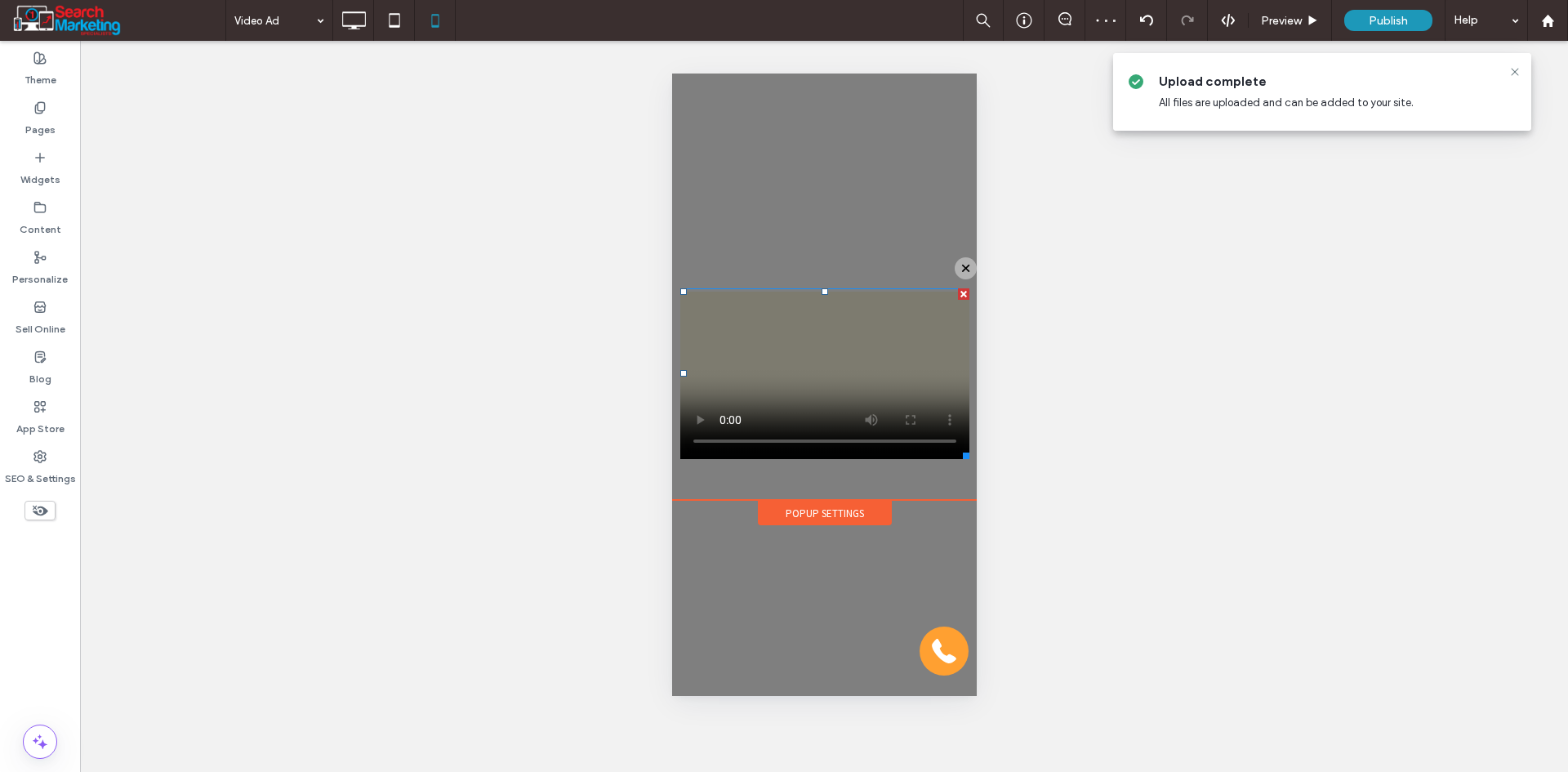
drag, startPoint x: 967, startPoint y: 520, endPoint x: 985, endPoint y: 503, distance: 24.8
click at [975, 503] on html "Click To Paste Home Project Gallery Services Contact Click To Paste Call us Cli…" at bounding box center [823, 385] width 304 height 623
click at [862, 508] on div at bounding box center [784, 386] width 1568 height 772
click at [861, 512] on div "Popup Settings" at bounding box center [824, 513] width 134 height 25
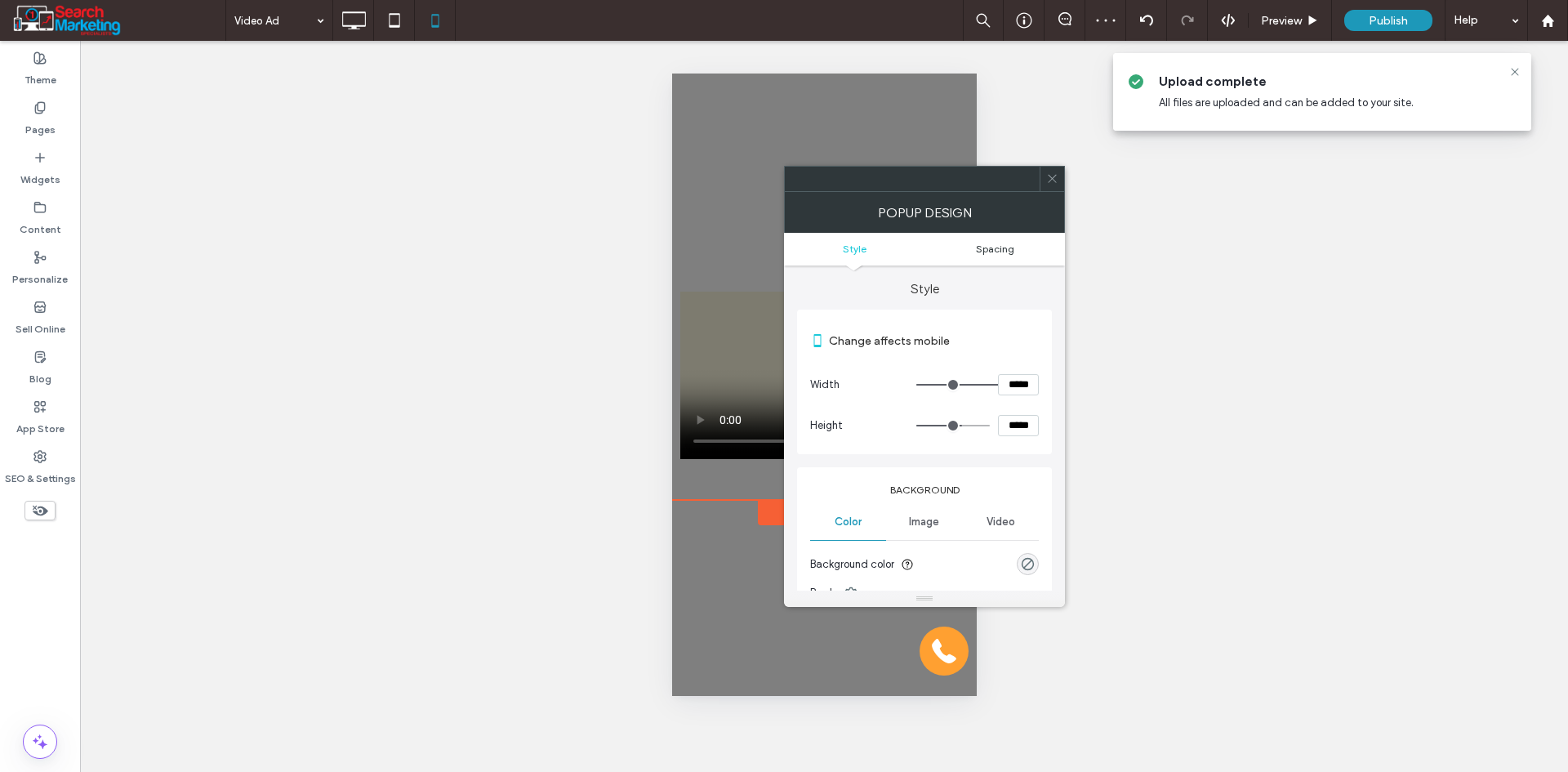
click at [984, 252] on span "Spacing" at bounding box center [995, 248] width 38 height 12
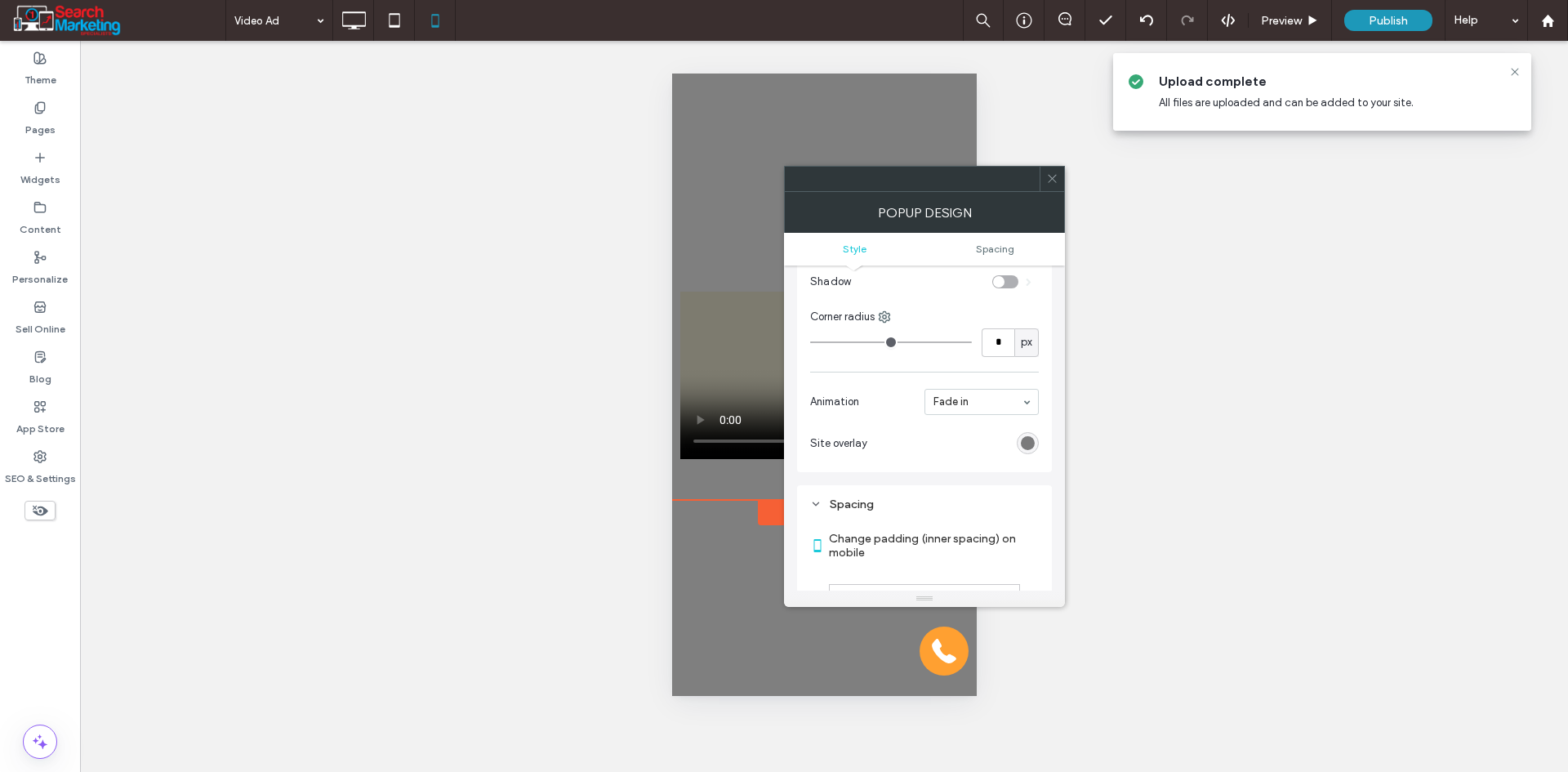
scroll to position [585, 0]
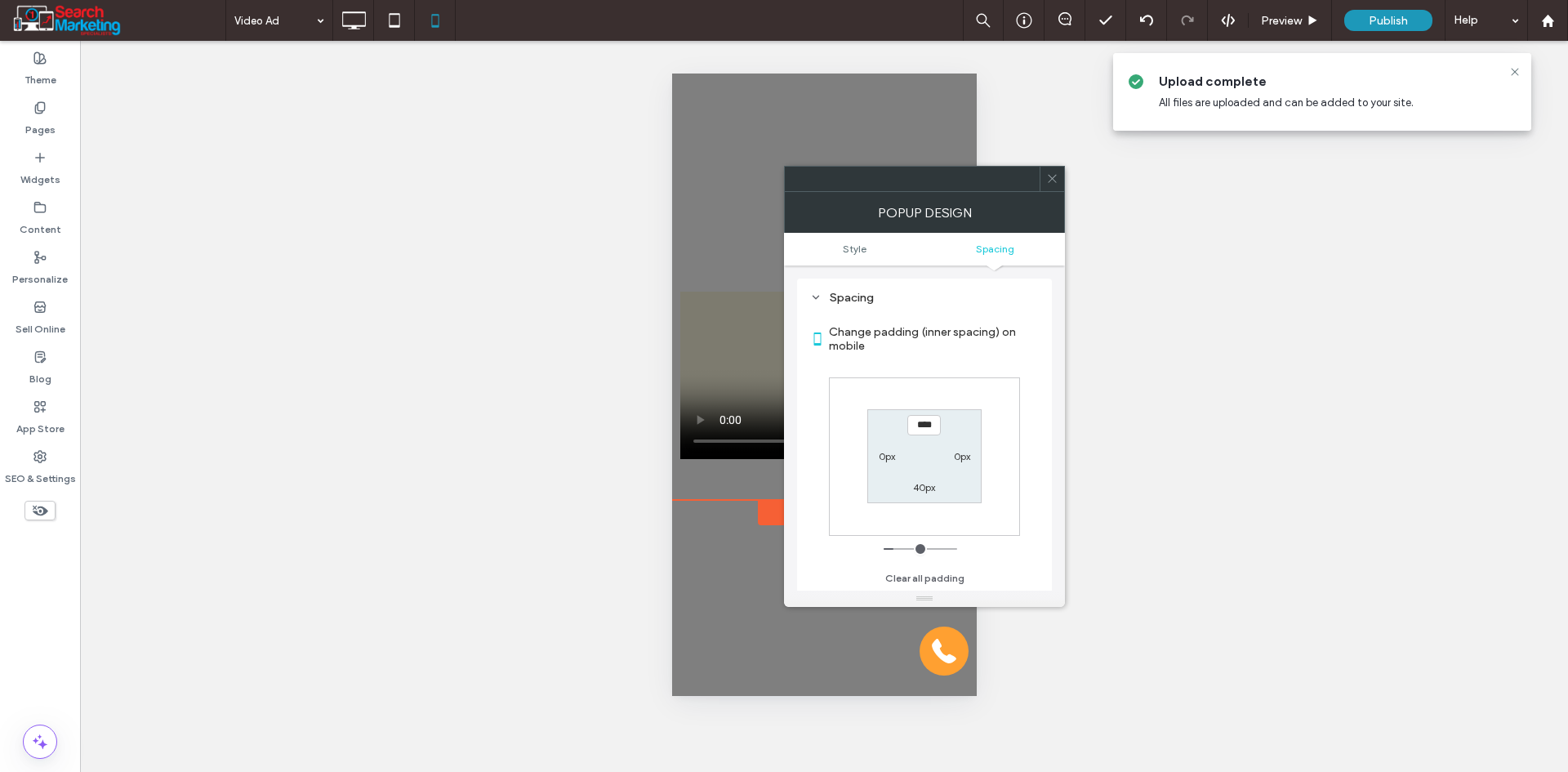
click at [927, 493] on label "40px" at bounding box center [924, 487] width 22 height 12
type input "*"
type input "***"
click at [929, 423] on label "40px" at bounding box center [924, 425] width 22 height 12
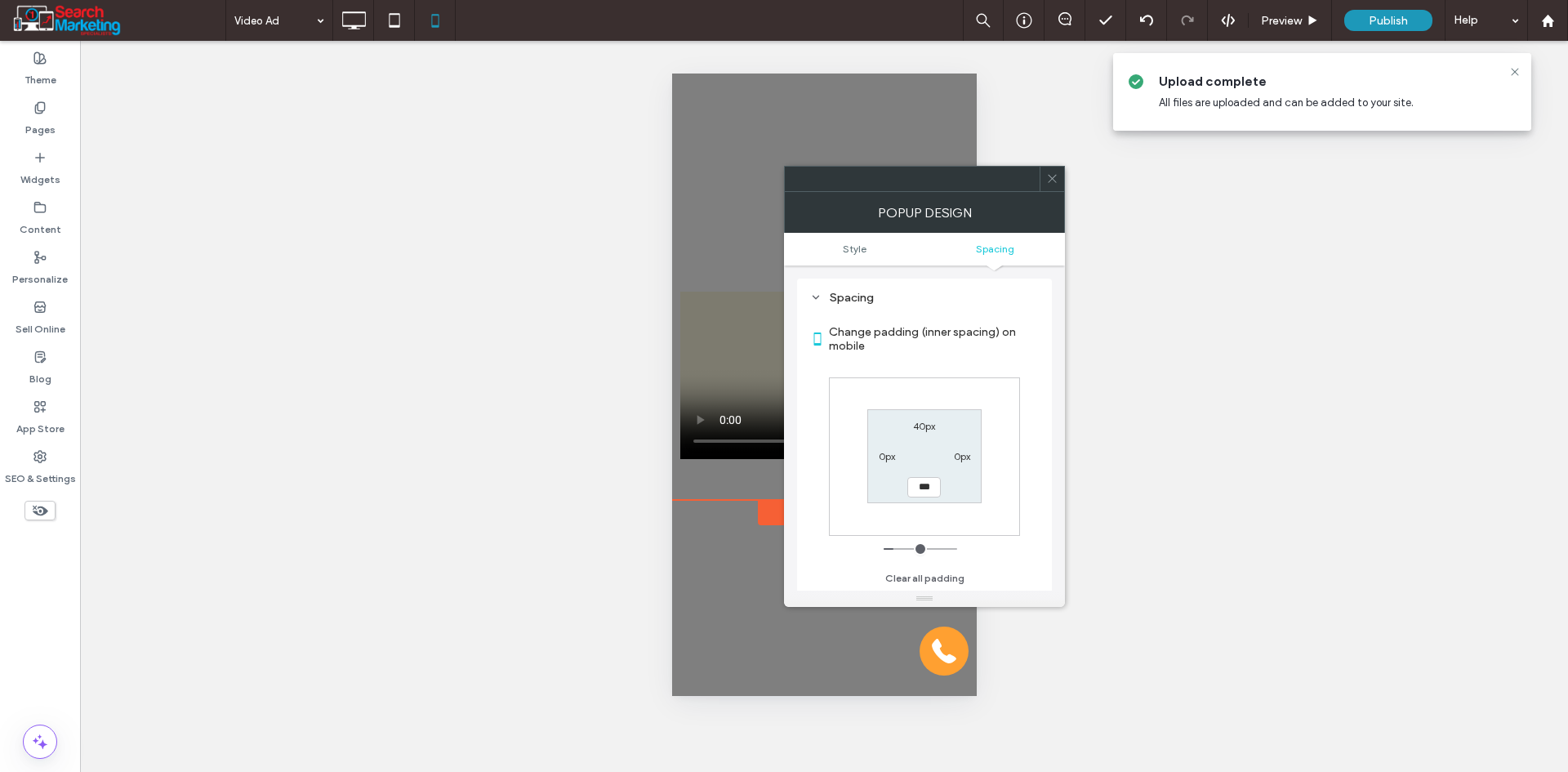
type input "**"
type input "*"
type input "***"
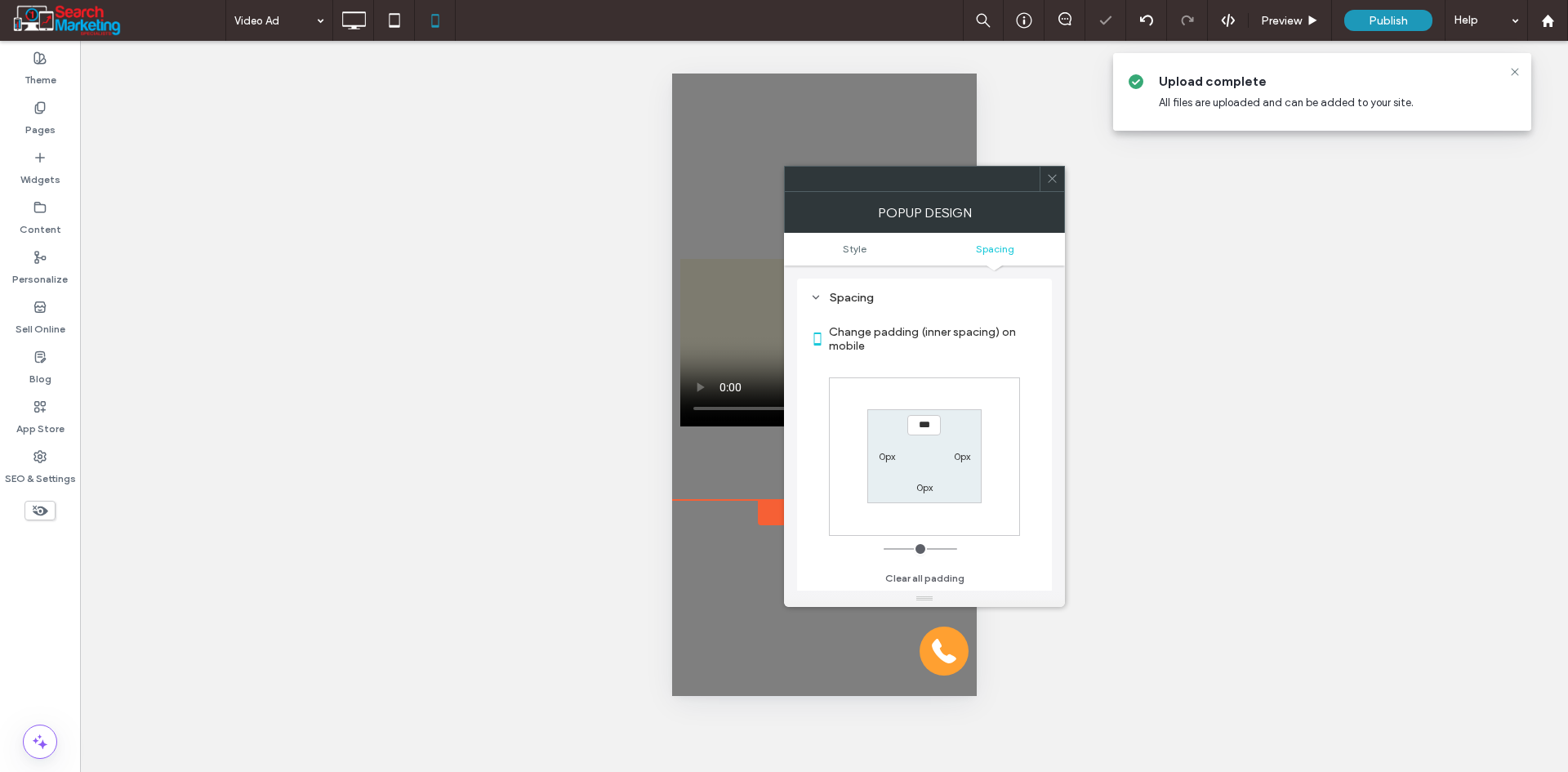
click at [987, 509] on div "*** 0px 0px 0px" at bounding box center [925, 456] width 191 height 158
click at [1051, 180] on use at bounding box center [1051, 179] width 9 height 9
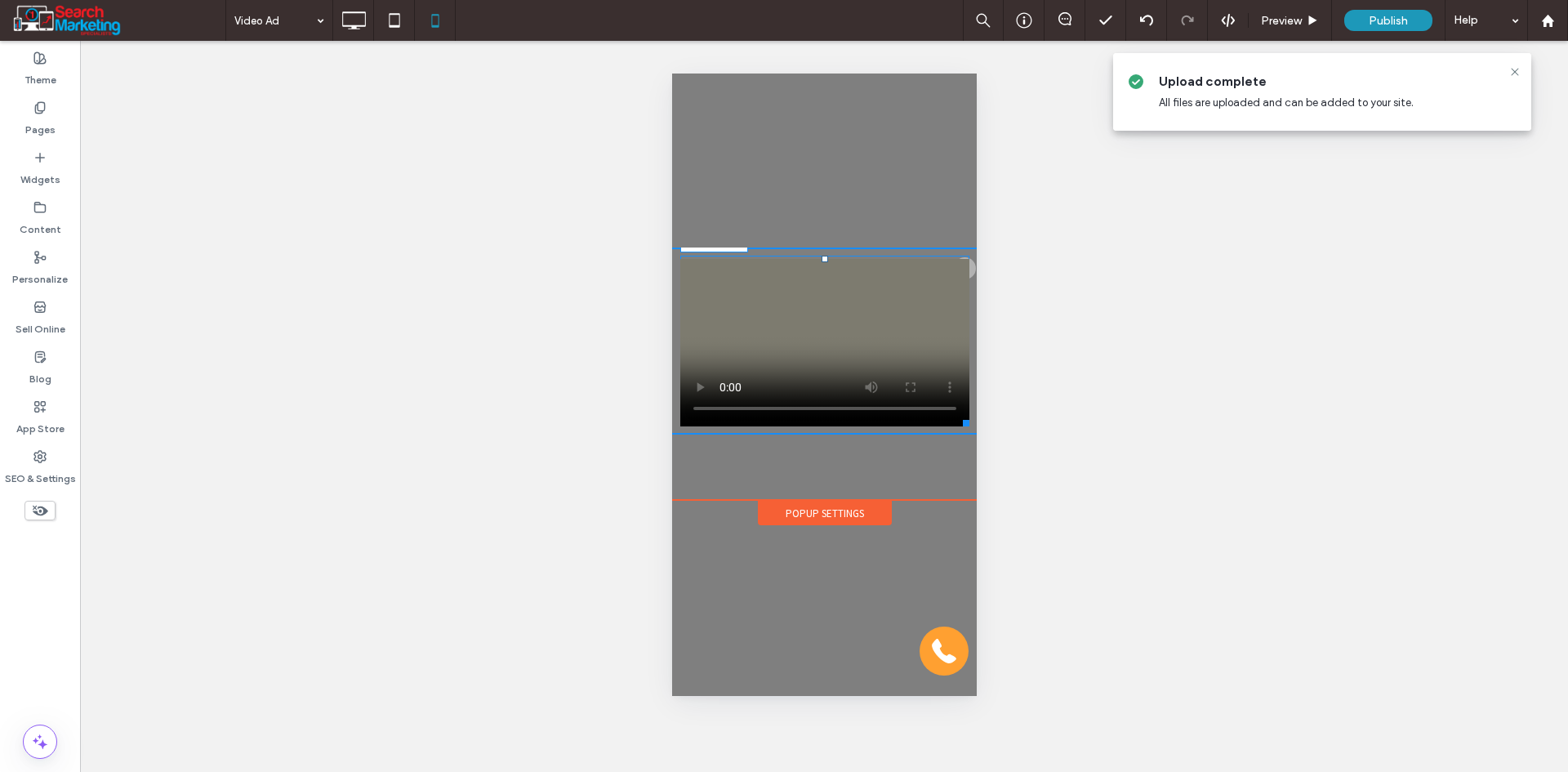
drag, startPoint x: 966, startPoint y: 422, endPoint x: 971, endPoint y: 460, distance: 38.3
click at [969, 426] on div at bounding box center [962, 420] width 12 height 12
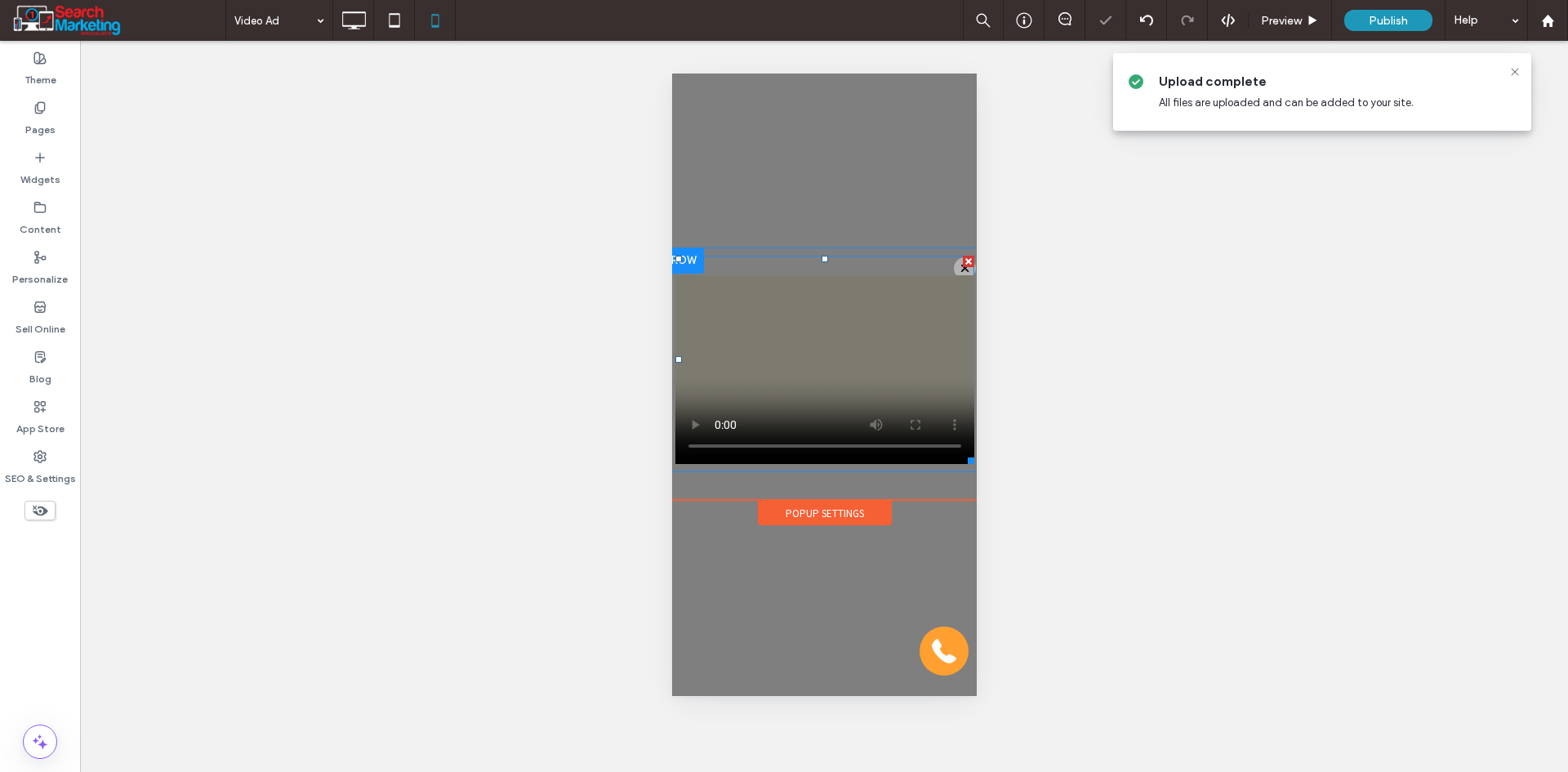
drag, startPoint x: 827, startPoint y: 392, endPoint x: 818, endPoint y: 393, distance: 9.1
click at [825, 392] on span at bounding box center [824, 360] width 299 height 209
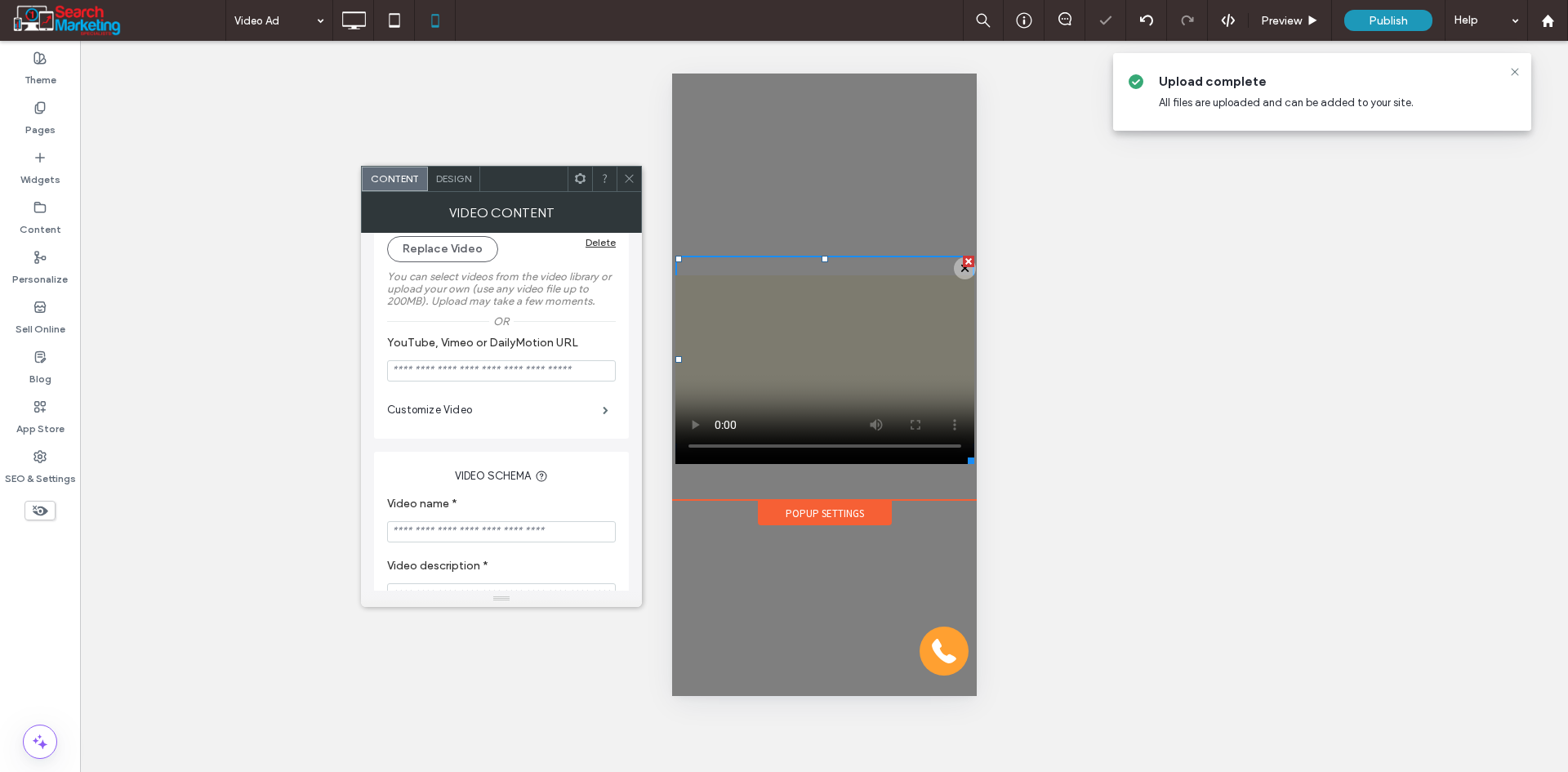
scroll to position [245, 0]
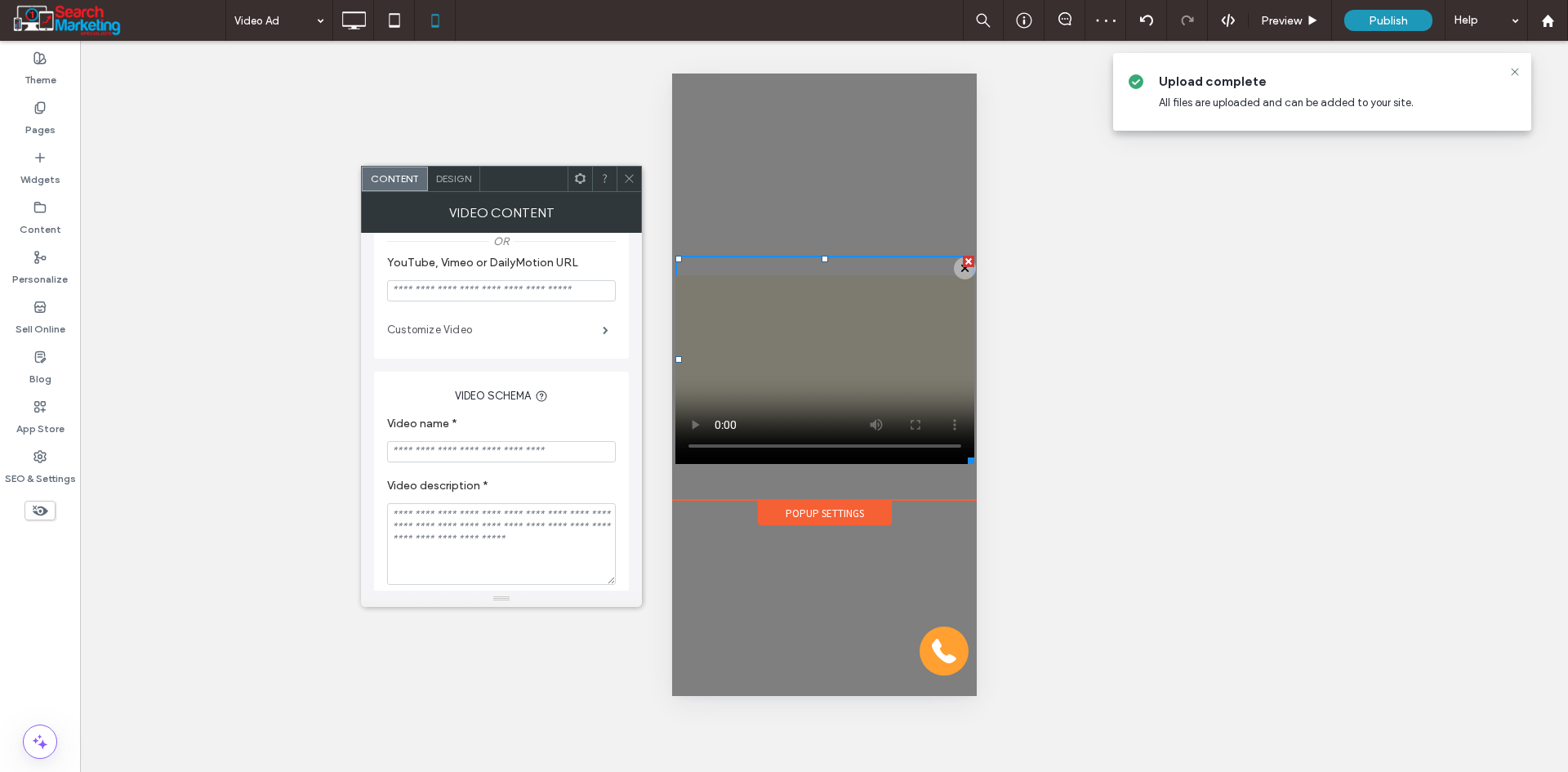
click at [472, 341] on label "Customize Video" at bounding box center [494, 330] width 215 height 33
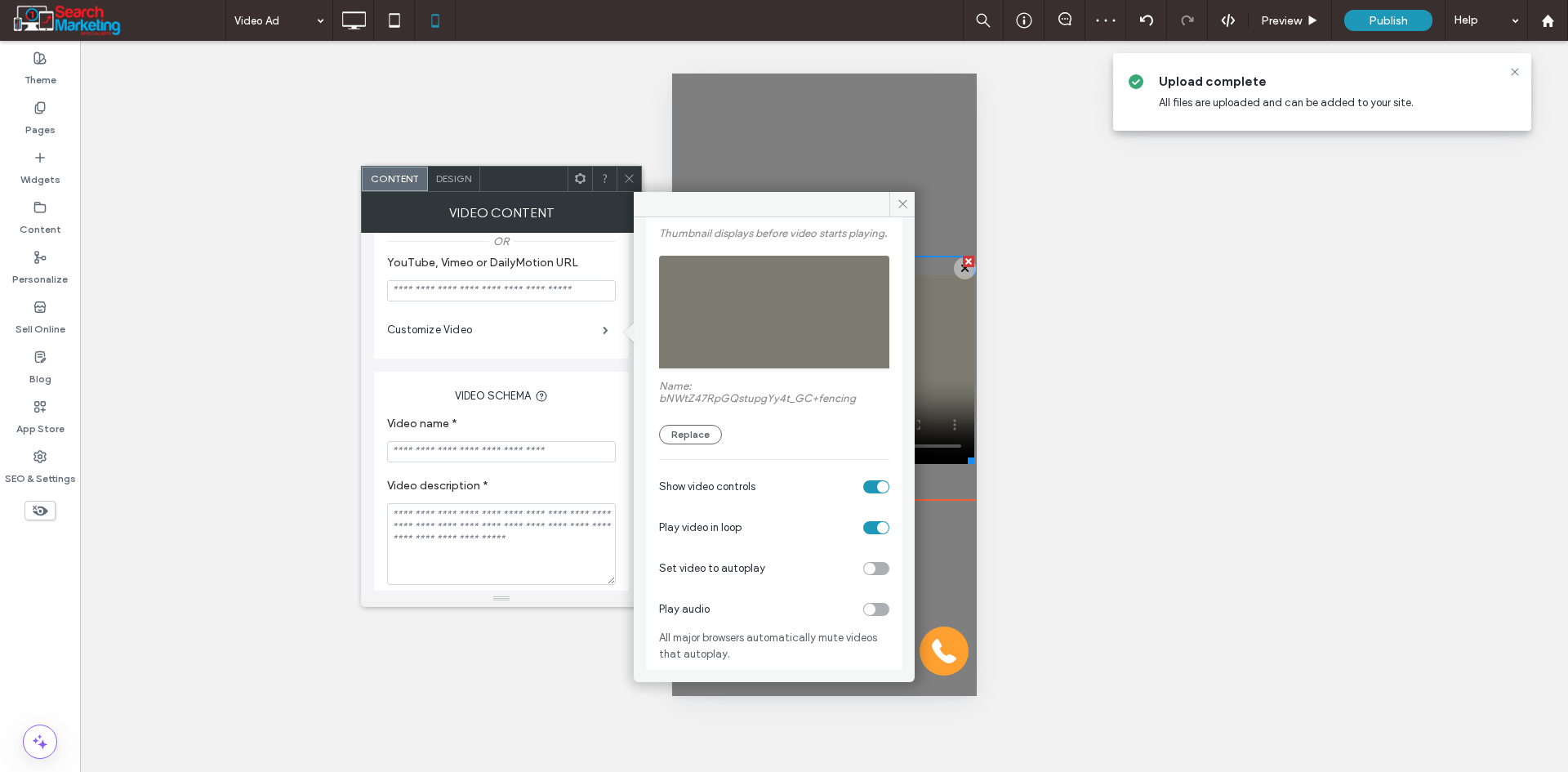
scroll to position [105, 0]
click at [873, 568] on div "toggle" at bounding box center [876, 568] width 26 height 13
drag, startPoint x: 906, startPoint y: 209, endPoint x: 150, endPoint y: 127, distance: 760.4
click at [906, 209] on icon at bounding box center [903, 203] width 12 height 12
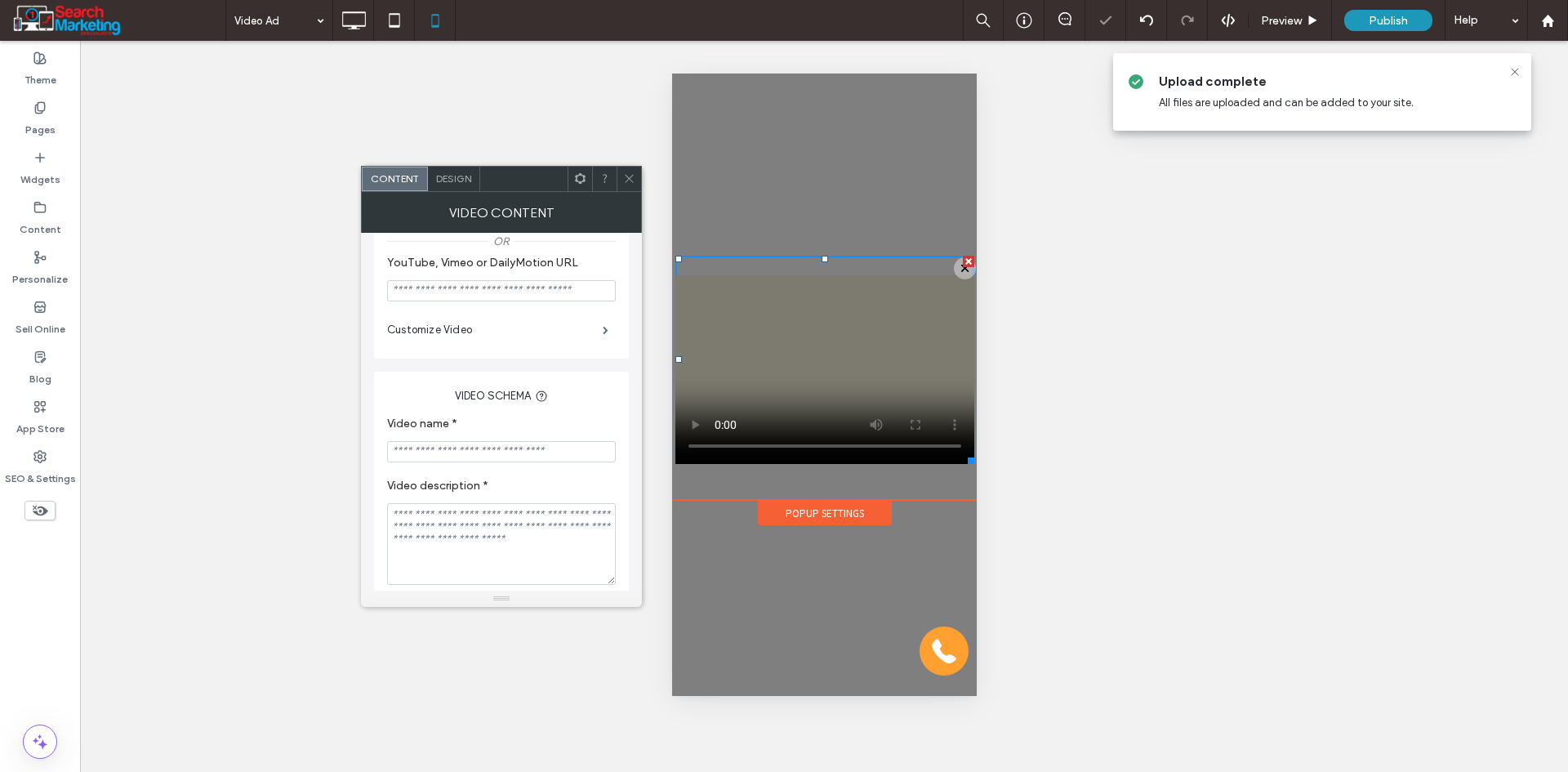
click at [638, 182] on div at bounding box center [629, 179] width 25 height 25
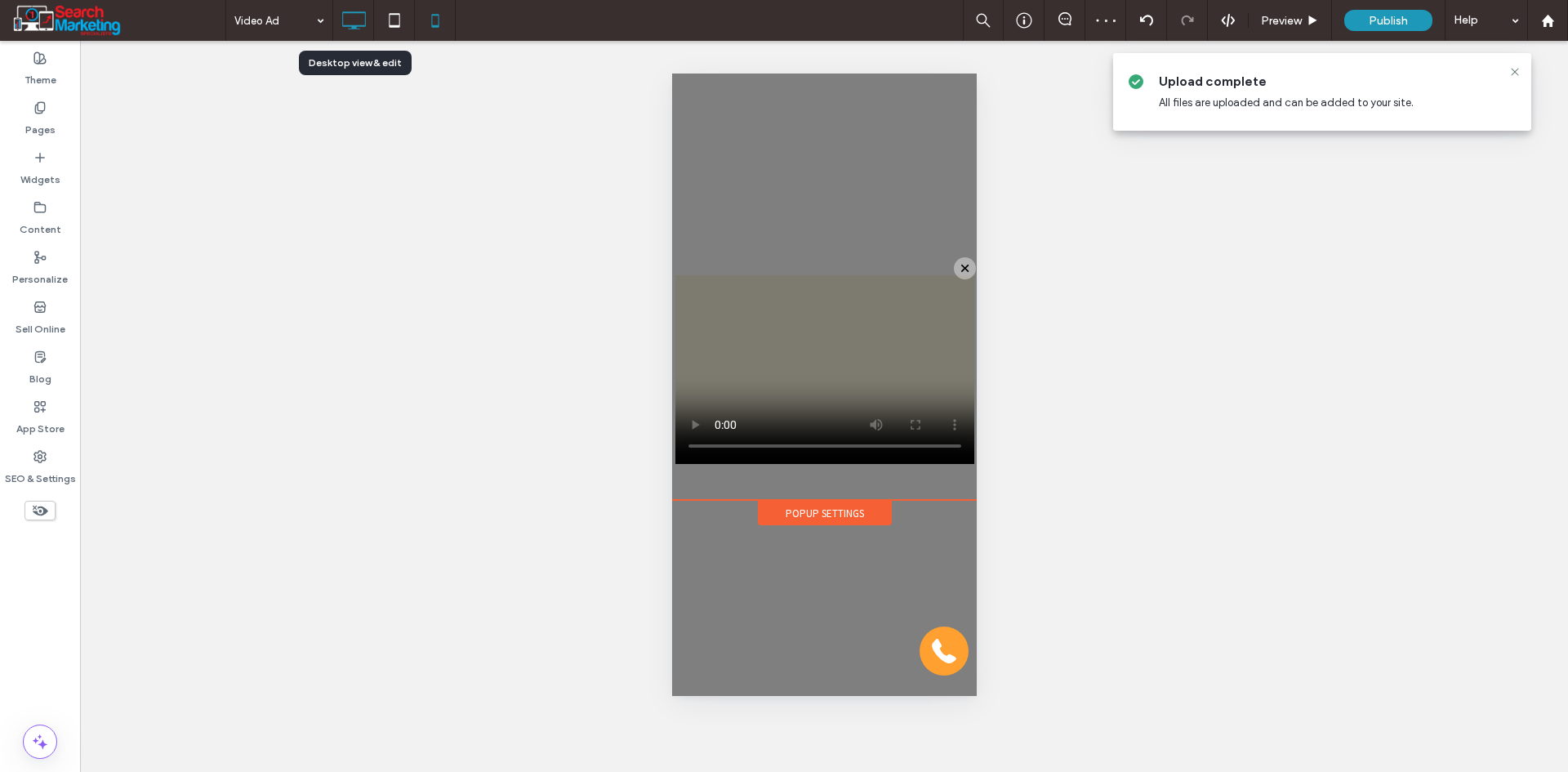
click at [352, 23] on icon at bounding box center [353, 20] width 33 height 33
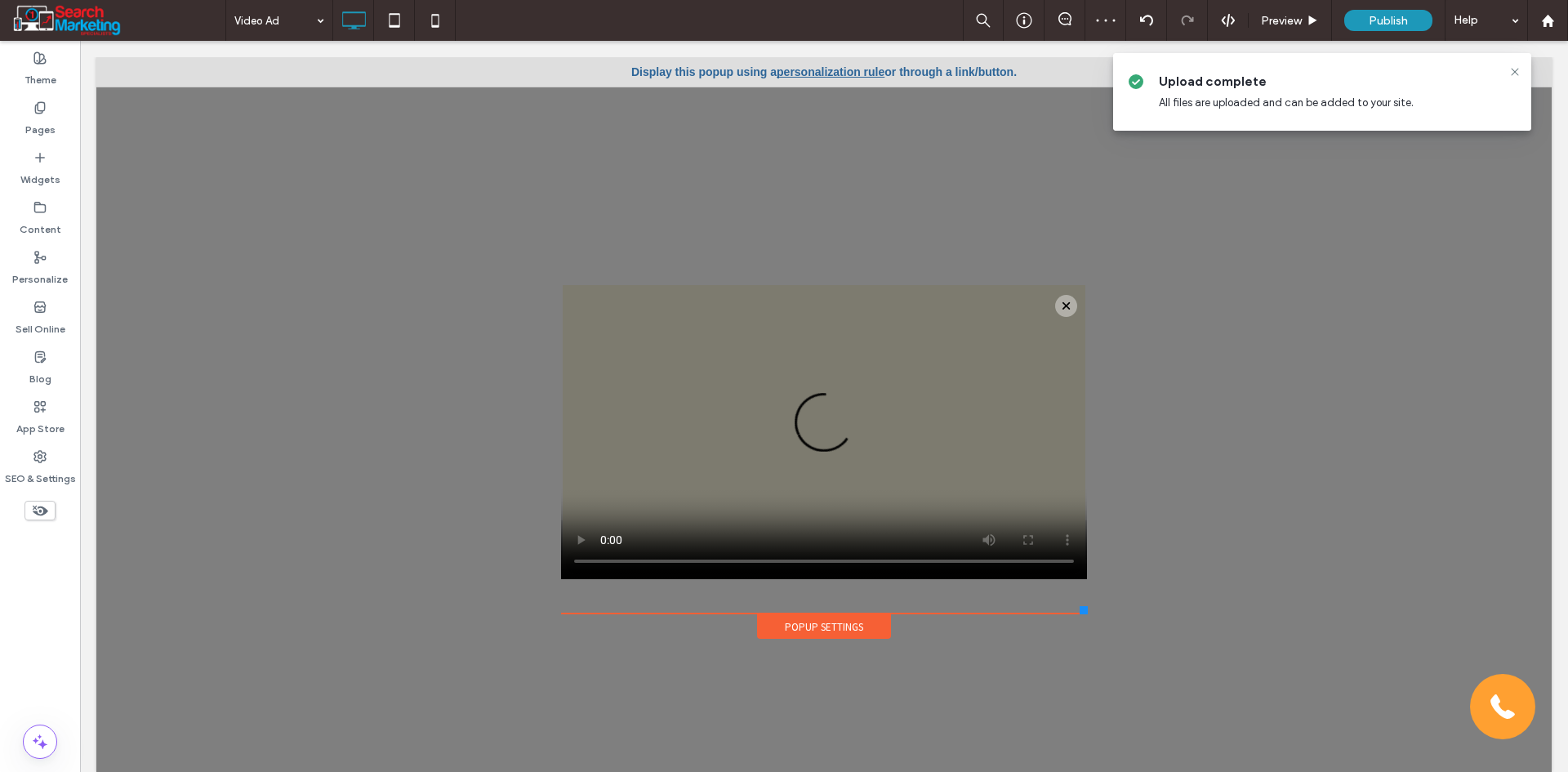
scroll to position [0, 0]
click at [836, 440] on span at bounding box center [823, 432] width 526 height 294
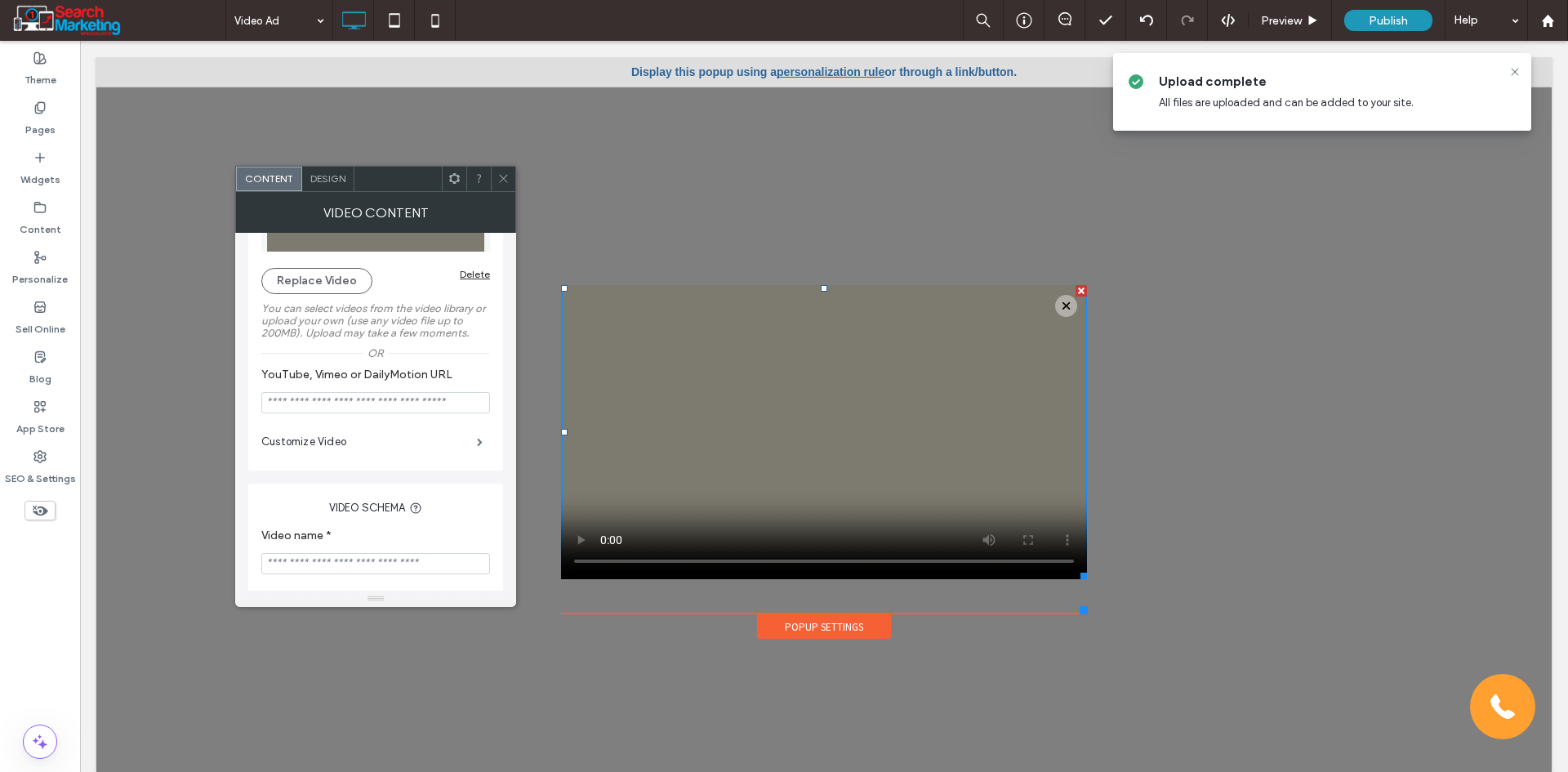
scroll to position [164, 0]
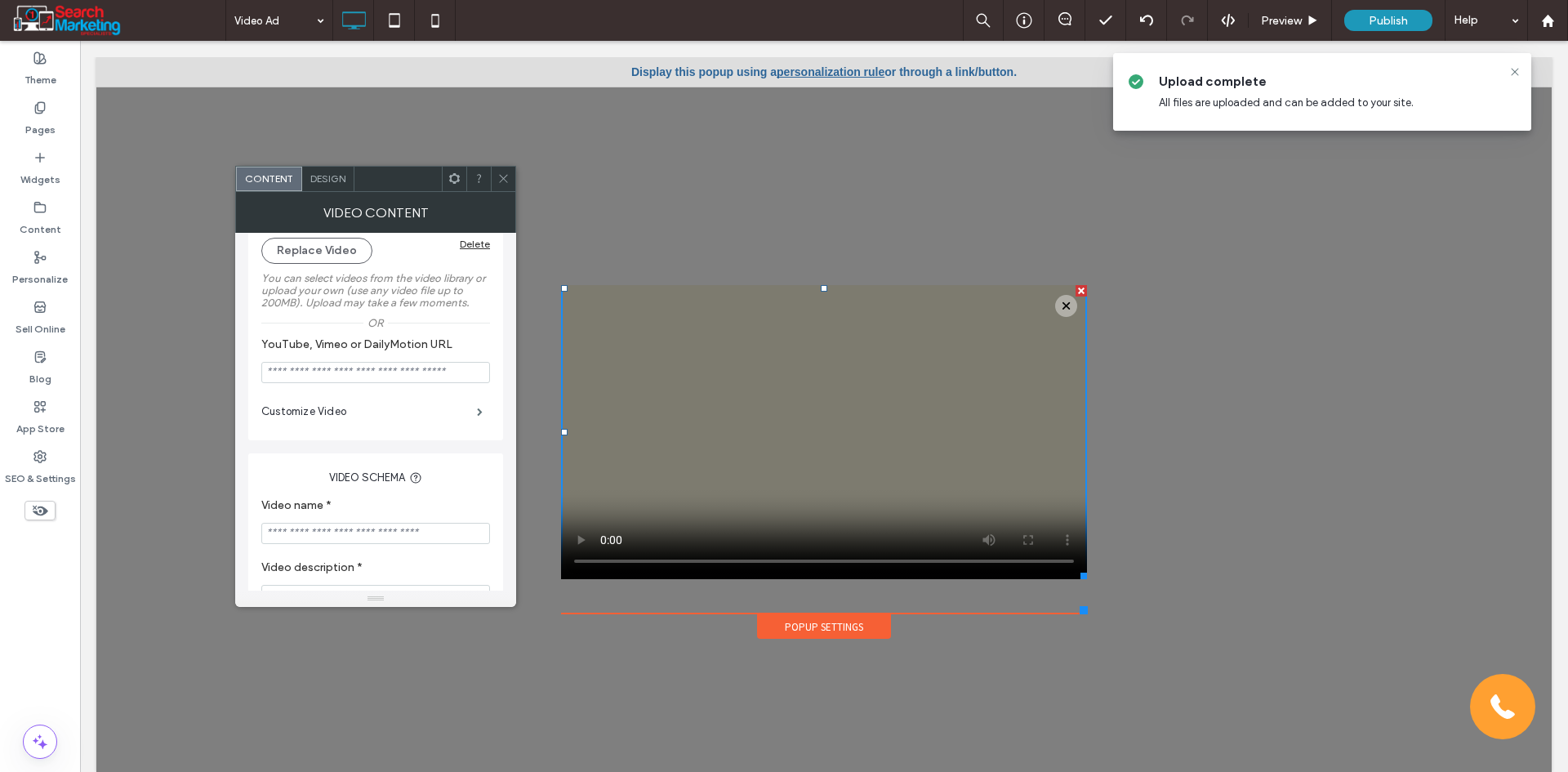
click at [384, 530] on input "Video name *" at bounding box center [375, 534] width 229 height 21
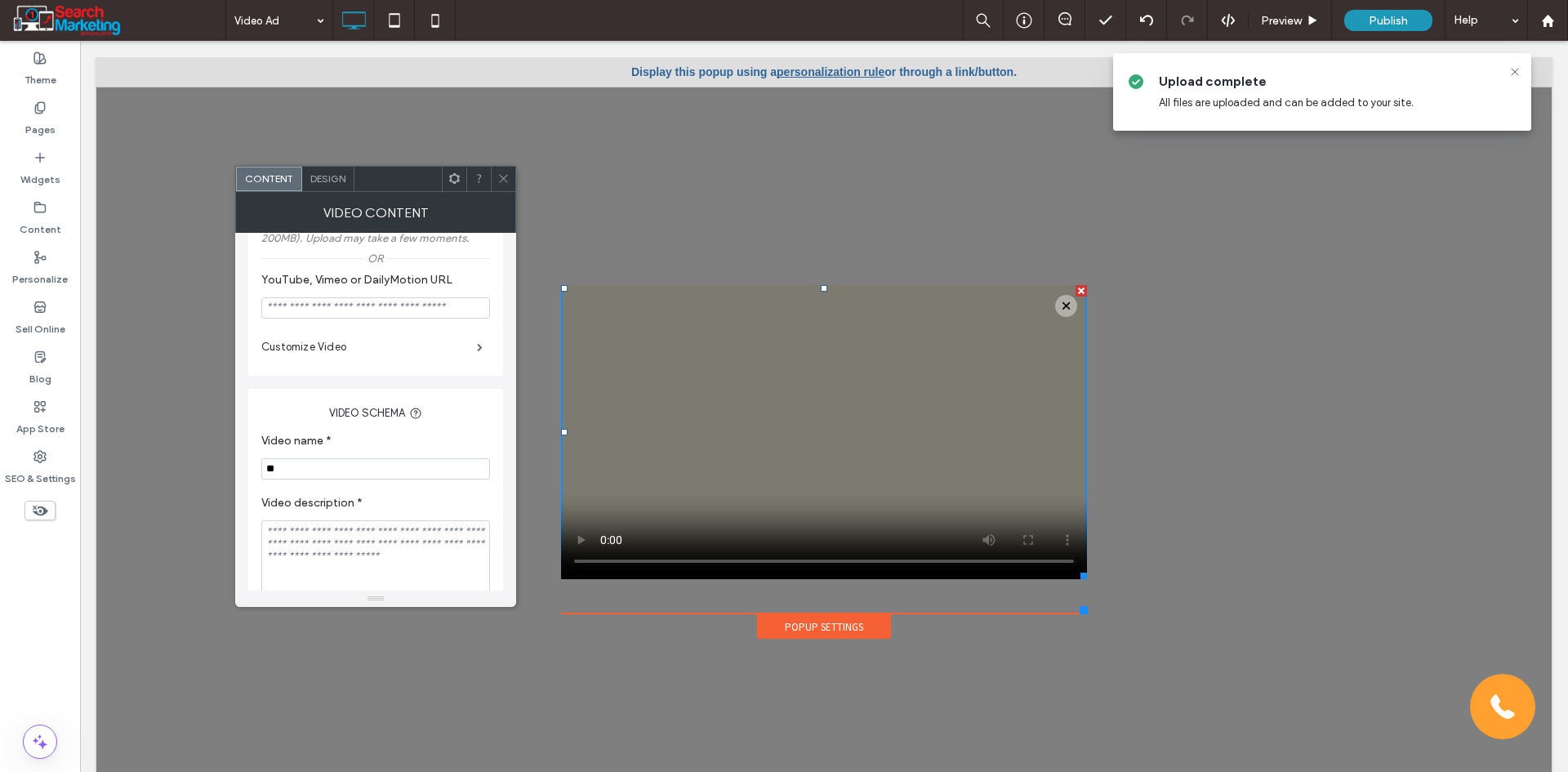
scroll to position [245, 0]
click at [375, 457] on input "**" at bounding box center [375, 452] width 229 height 21
paste input "**********"
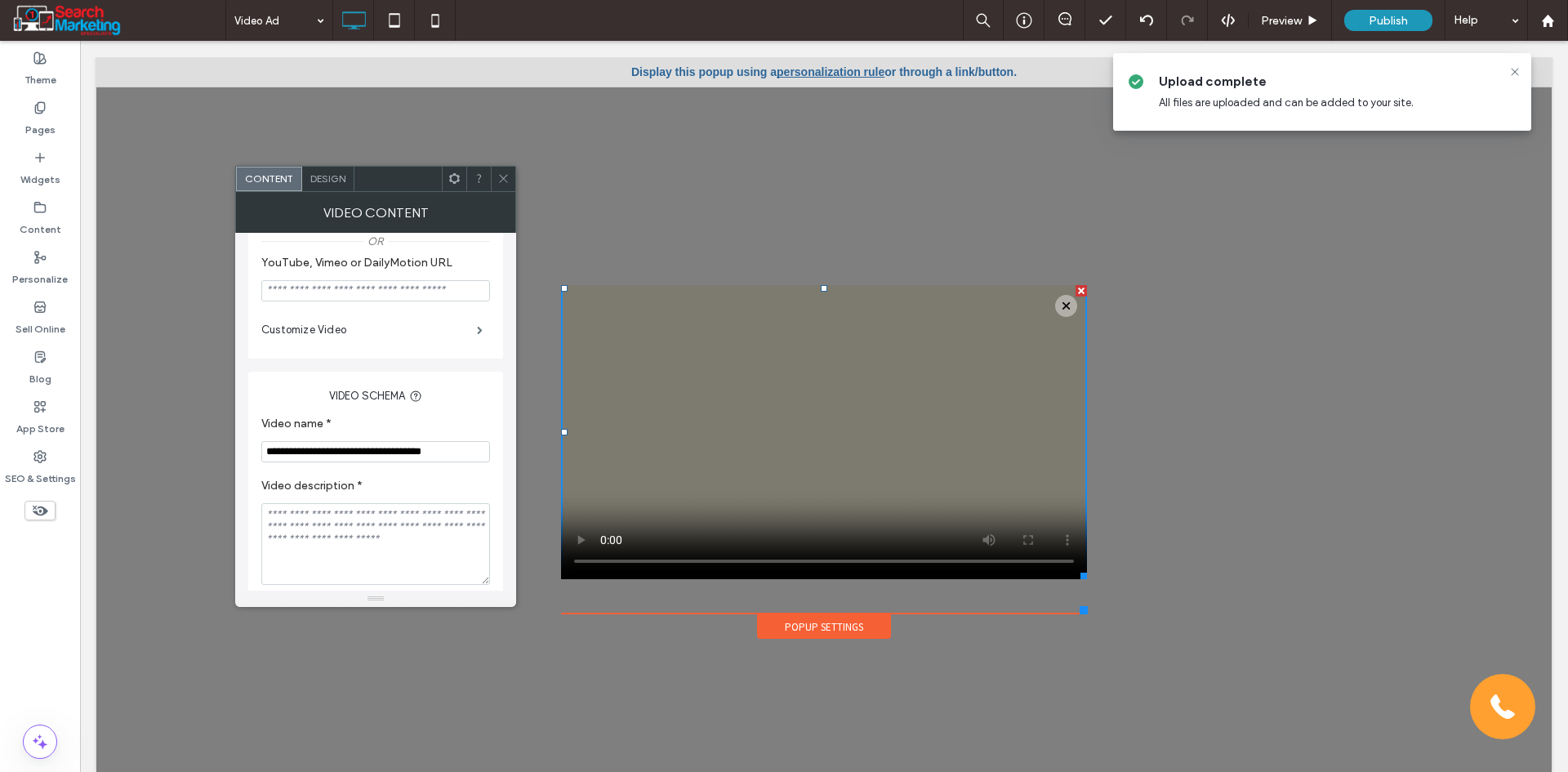
type input "**********"
click at [370, 525] on textarea "Video description *" at bounding box center [375, 543] width 229 height 81
paste textarea "**********"
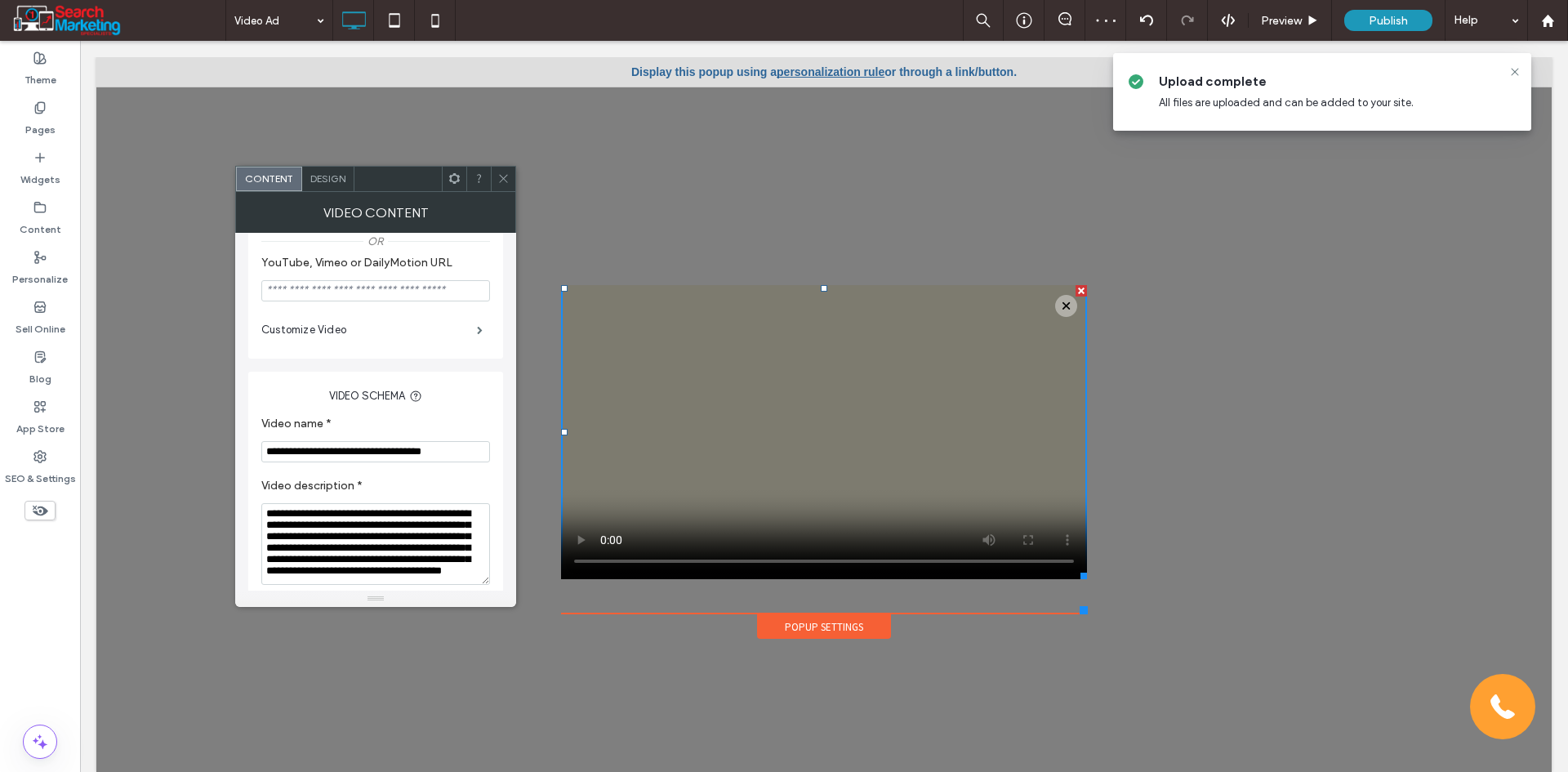
scroll to position [23, 0]
type textarea "**********"
click at [251, 501] on div "**********" at bounding box center [375, 517] width 255 height 292
click at [381, 489] on label "Video description *" at bounding box center [372, 488] width 222 height 18
click at [414, 484] on label "Video description *" at bounding box center [372, 488] width 222 height 18
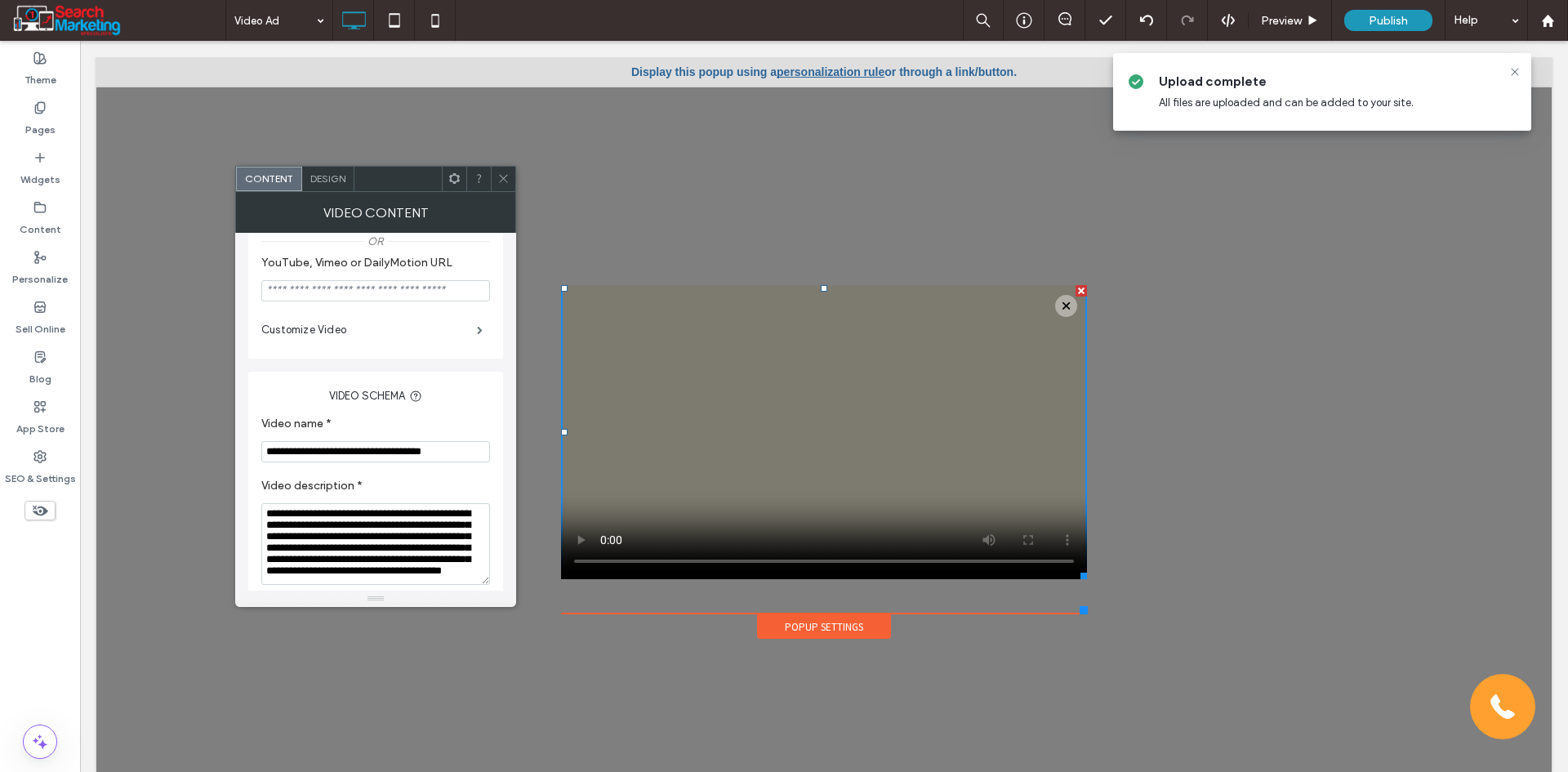
click at [500, 175] on icon at bounding box center [503, 178] width 12 height 12
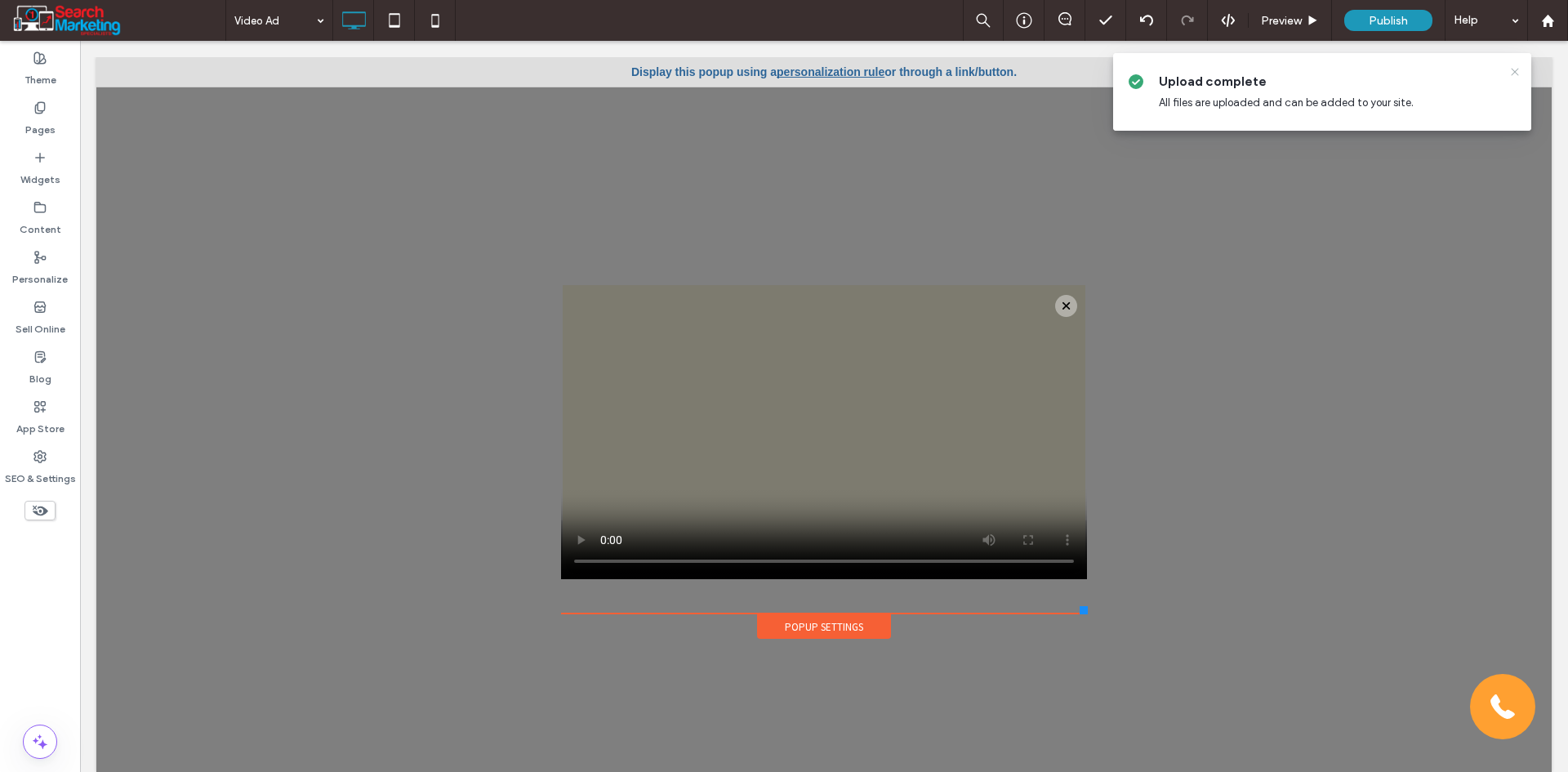
drag, startPoint x: 1517, startPoint y: 74, endPoint x: 1437, endPoint y: 34, distance: 89.4
click at [1517, 74] on icon at bounding box center [1514, 72] width 13 height 13
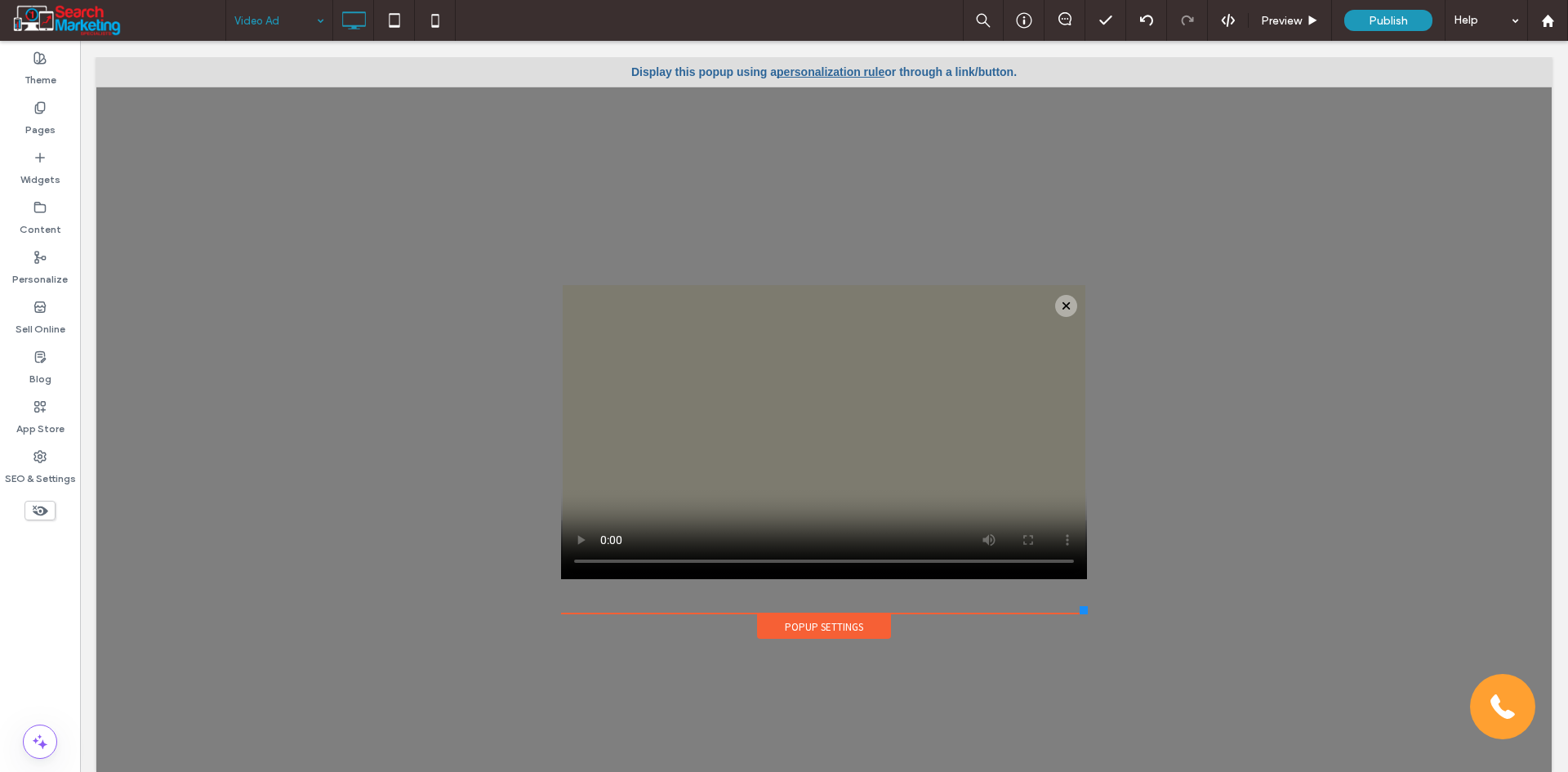
drag, startPoint x: 258, startPoint y: 14, endPoint x: 279, endPoint y: 38, distance: 31.9
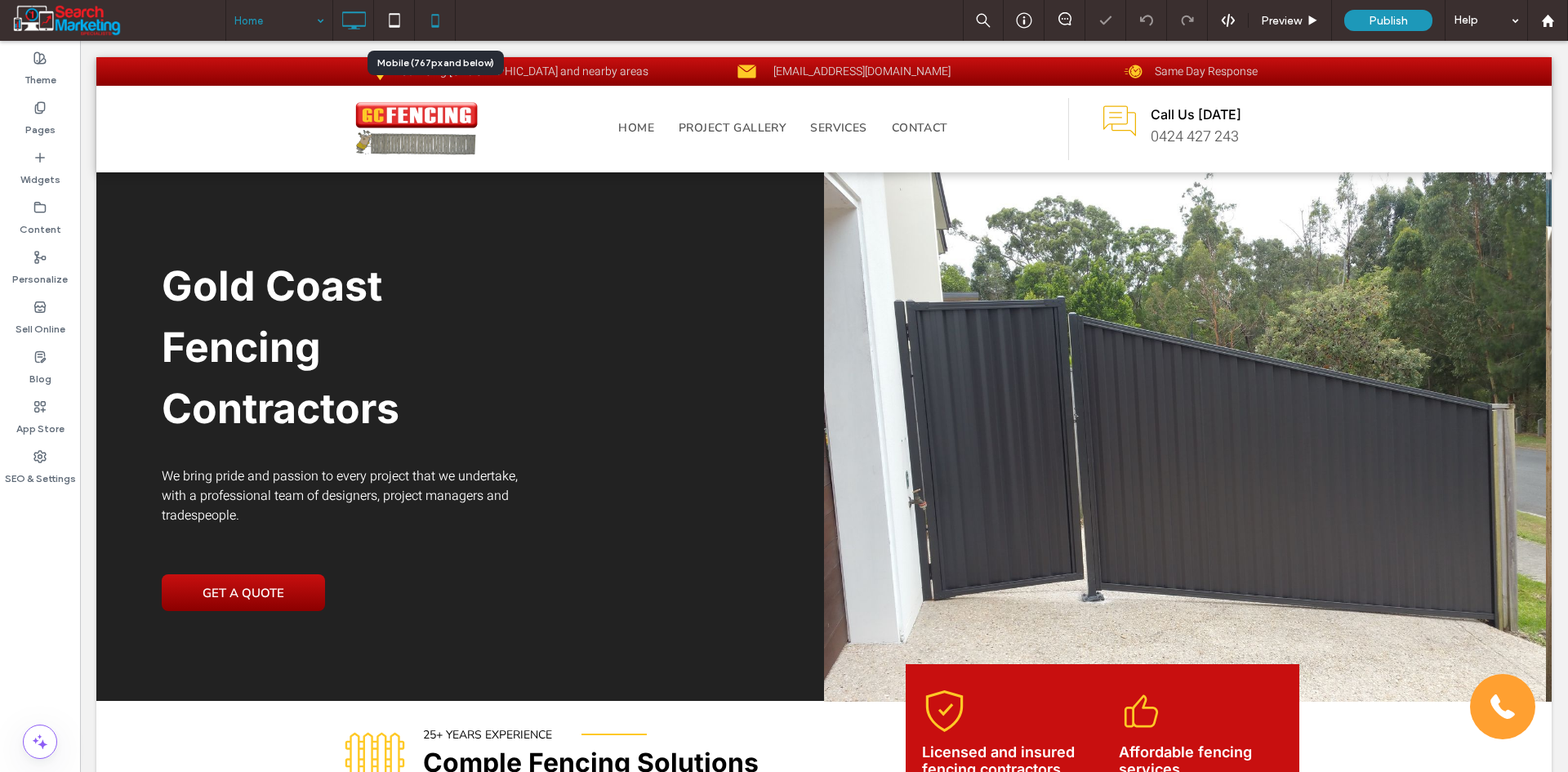
click at [443, 16] on icon at bounding box center [436, 20] width 33 height 33
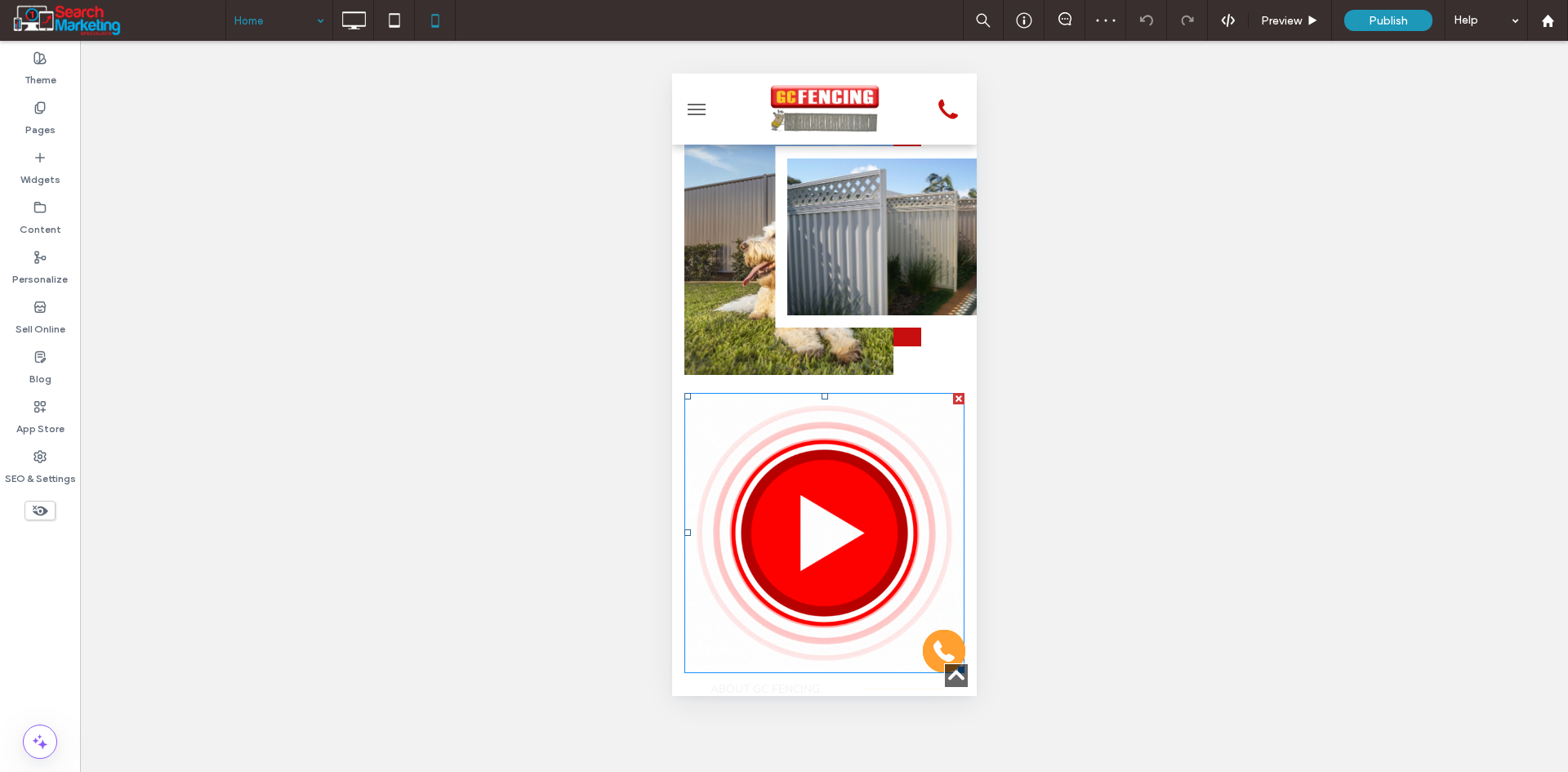
scroll to position [981, 0]
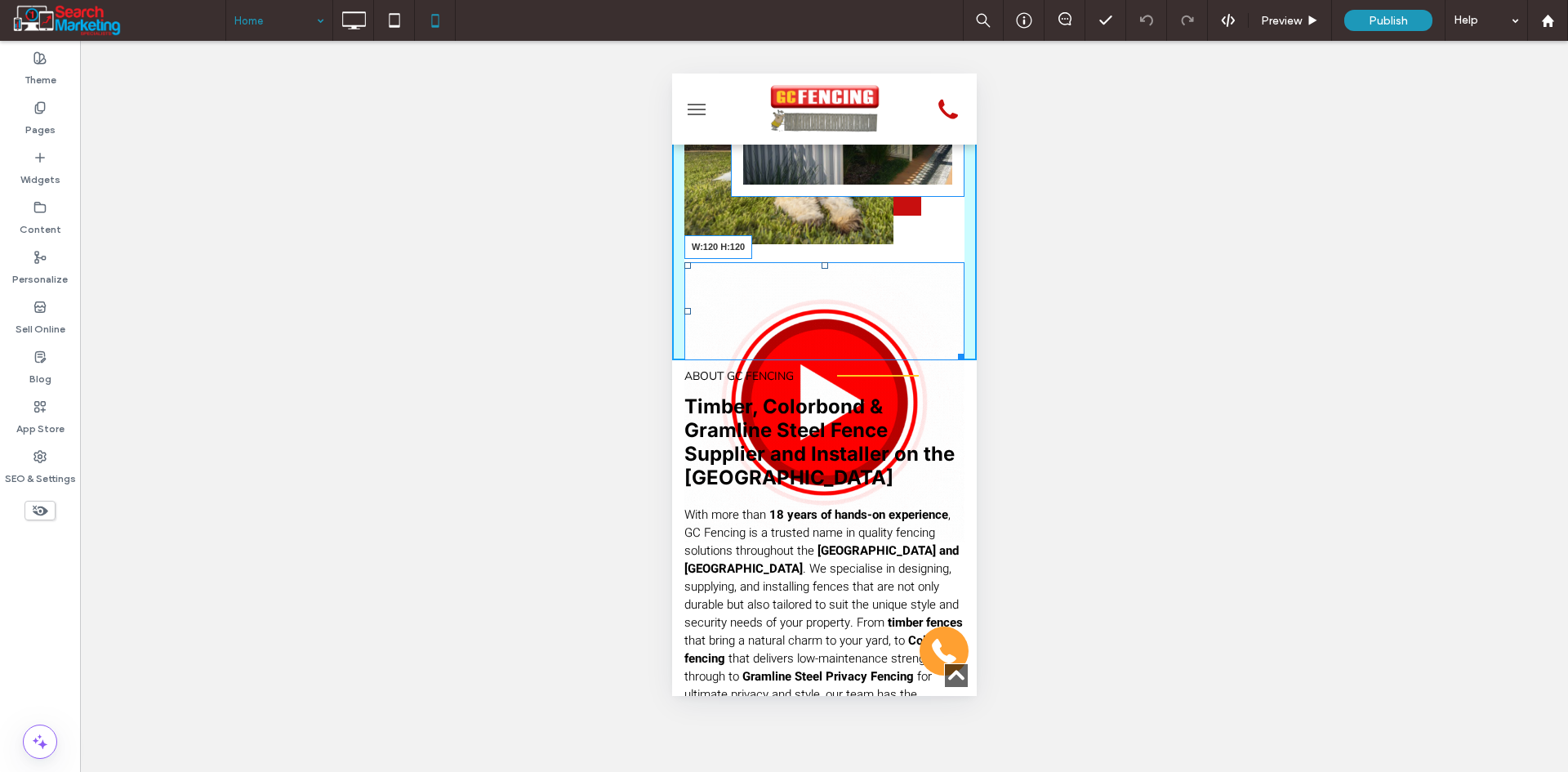
drag, startPoint x: 943, startPoint y: 570, endPoint x: 859, endPoint y: 473, distance: 128.3
click at [859, 473] on div "Slide title Write your caption here Button Previous Next Click To Paste Slide t…" at bounding box center [823, 384] width 304 height 853
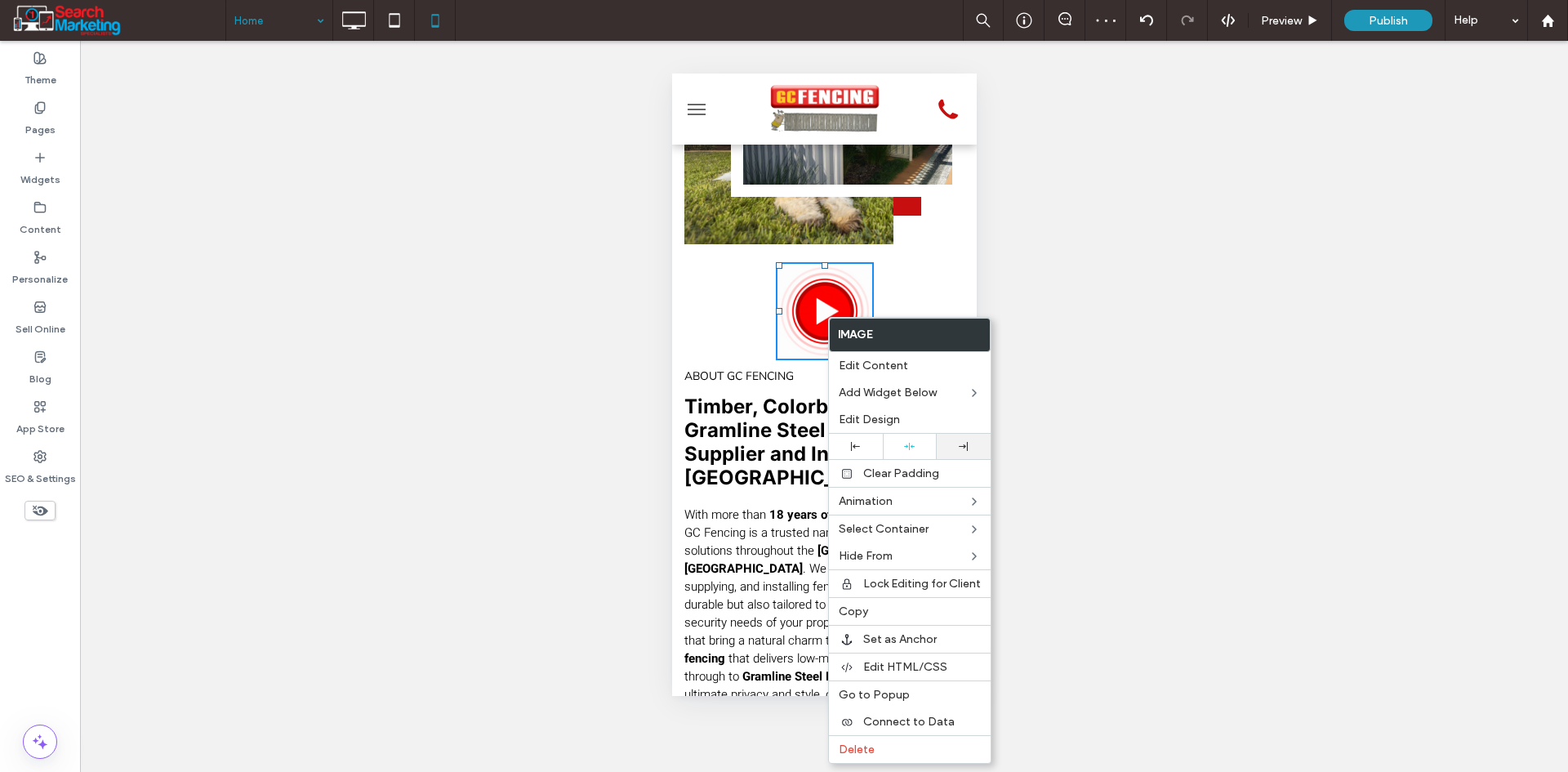
click at [964, 450] on icon at bounding box center [962, 445] width 9 height 9
click at [796, 325] on div "Slide title Write your caption here Button Previous Next Click To Paste Slide t…" at bounding box center [823, 159] width 304 height 403
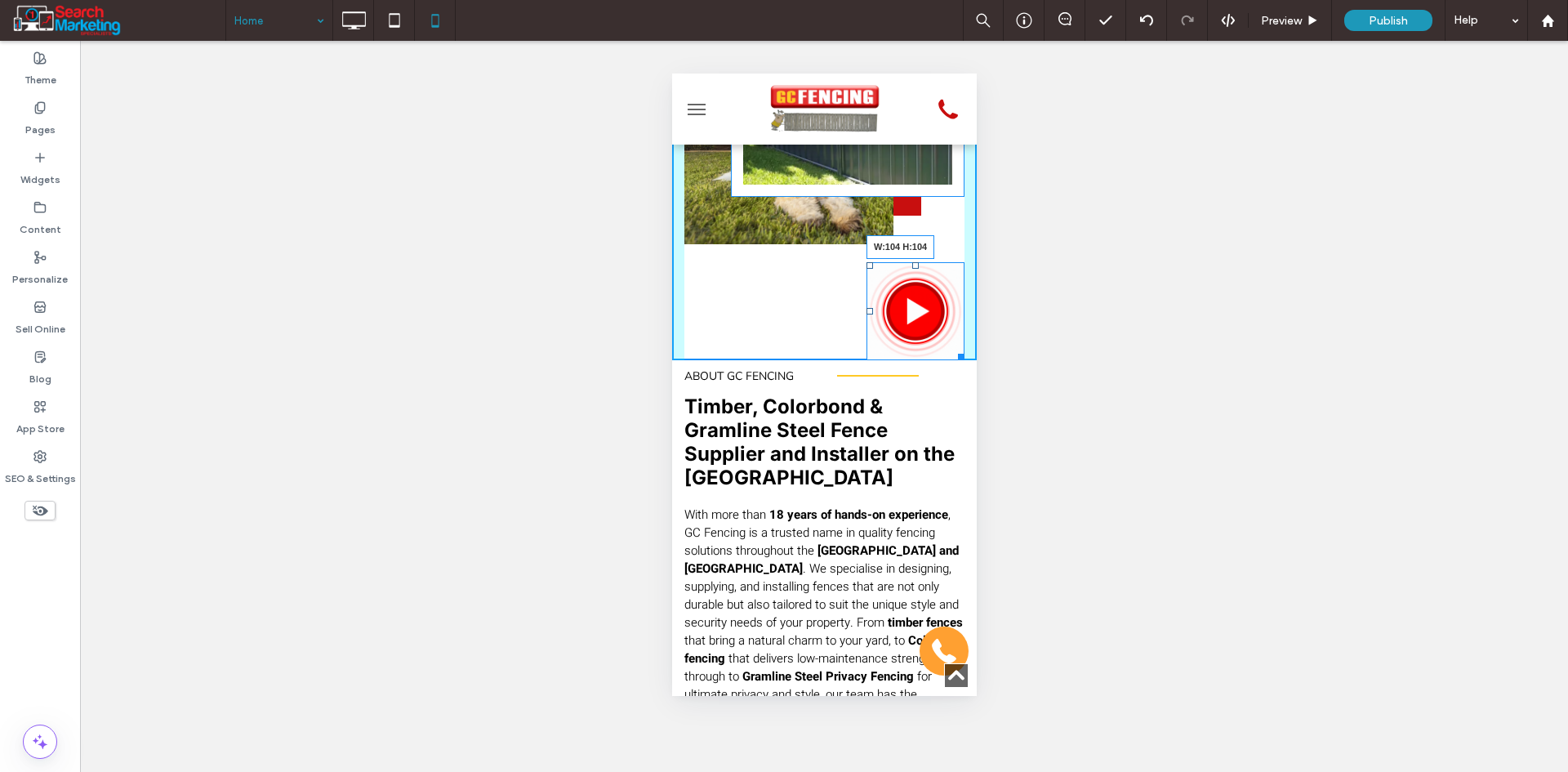
drag, startPoint x: 949, startPoint y: 397, endPoint x: 1575, endPoint y: 455, distance: 628.7
click at [939, 360] on div "Slide title Write your caption here Button Previous Next Click To Paste Slide t…" at bounding box center [823, 159] width 304 height 403
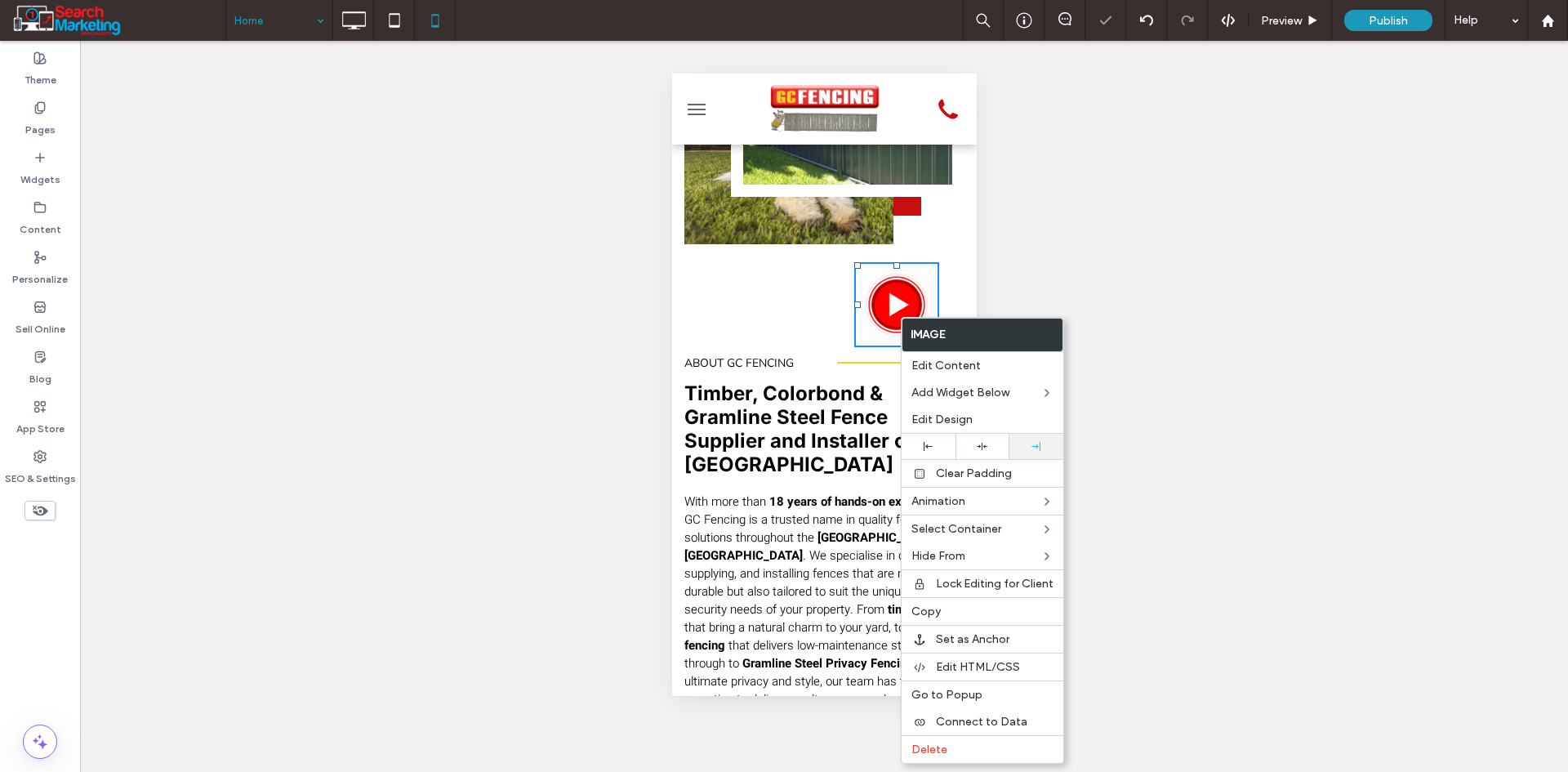
click at [1027, 447] on div at bounding box center [1036, 445] width 37 height 9
click at [839, 348] on div "Slide title Write your caption here Button Previous Next Click To Paste Slide t…" at bounding box center [823, 152] width 304 height 390
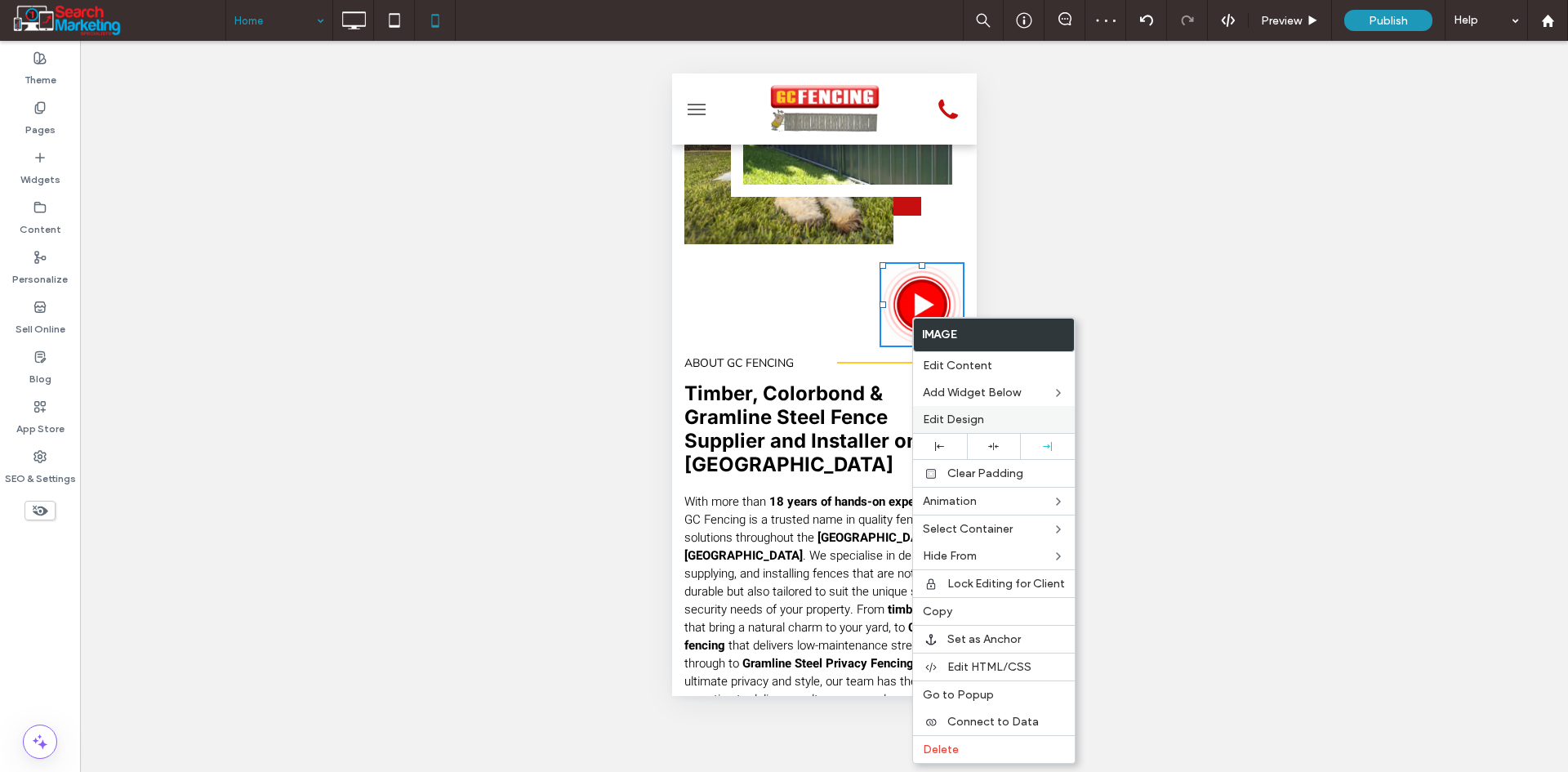
click at [973, 425] on span "Edit Design" at bounding box center [953, 420] width 61 height 14
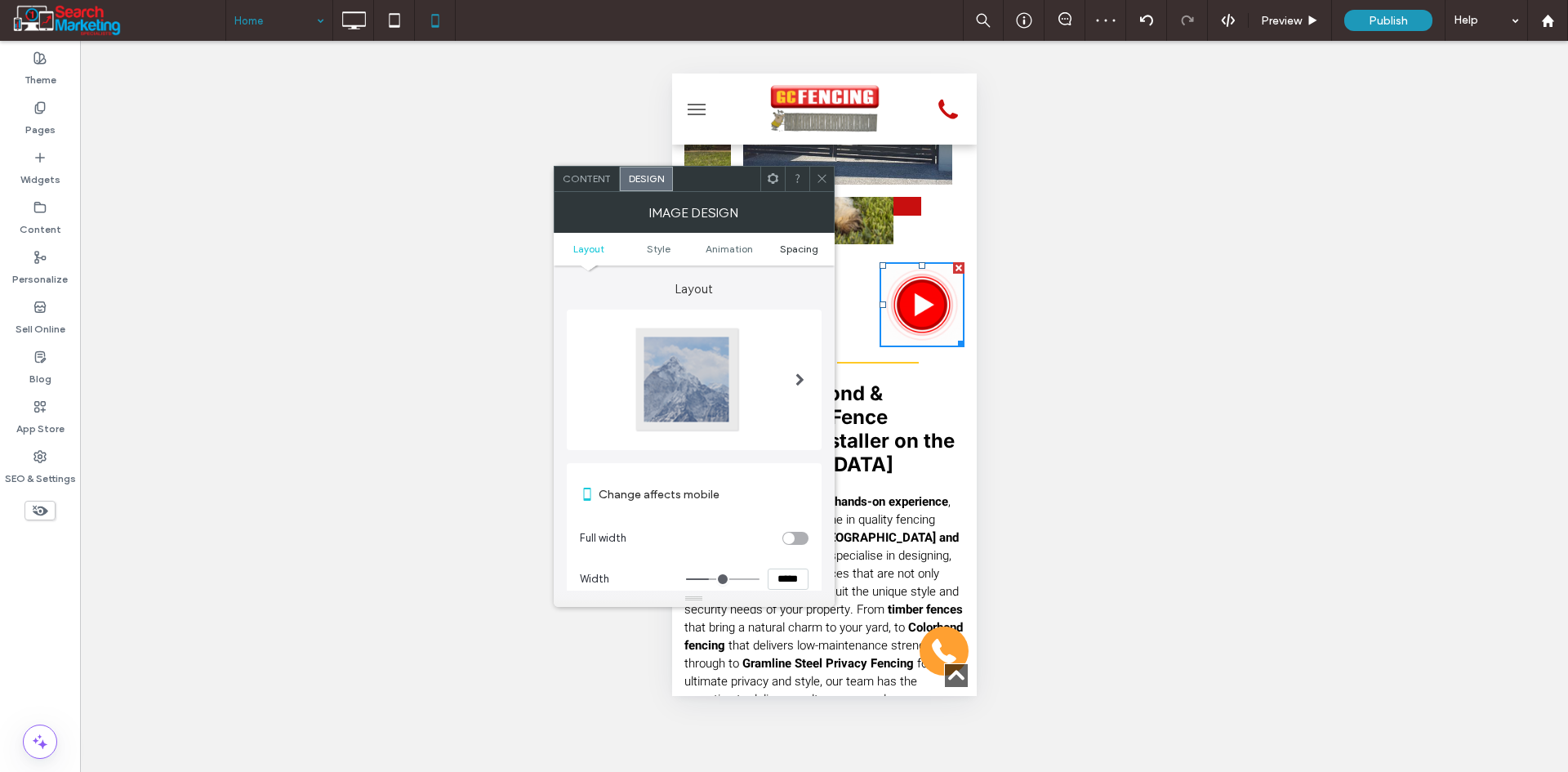
click at [792, 248] on span "Spacing" at bounding box center [799, 248] width 38 height 12
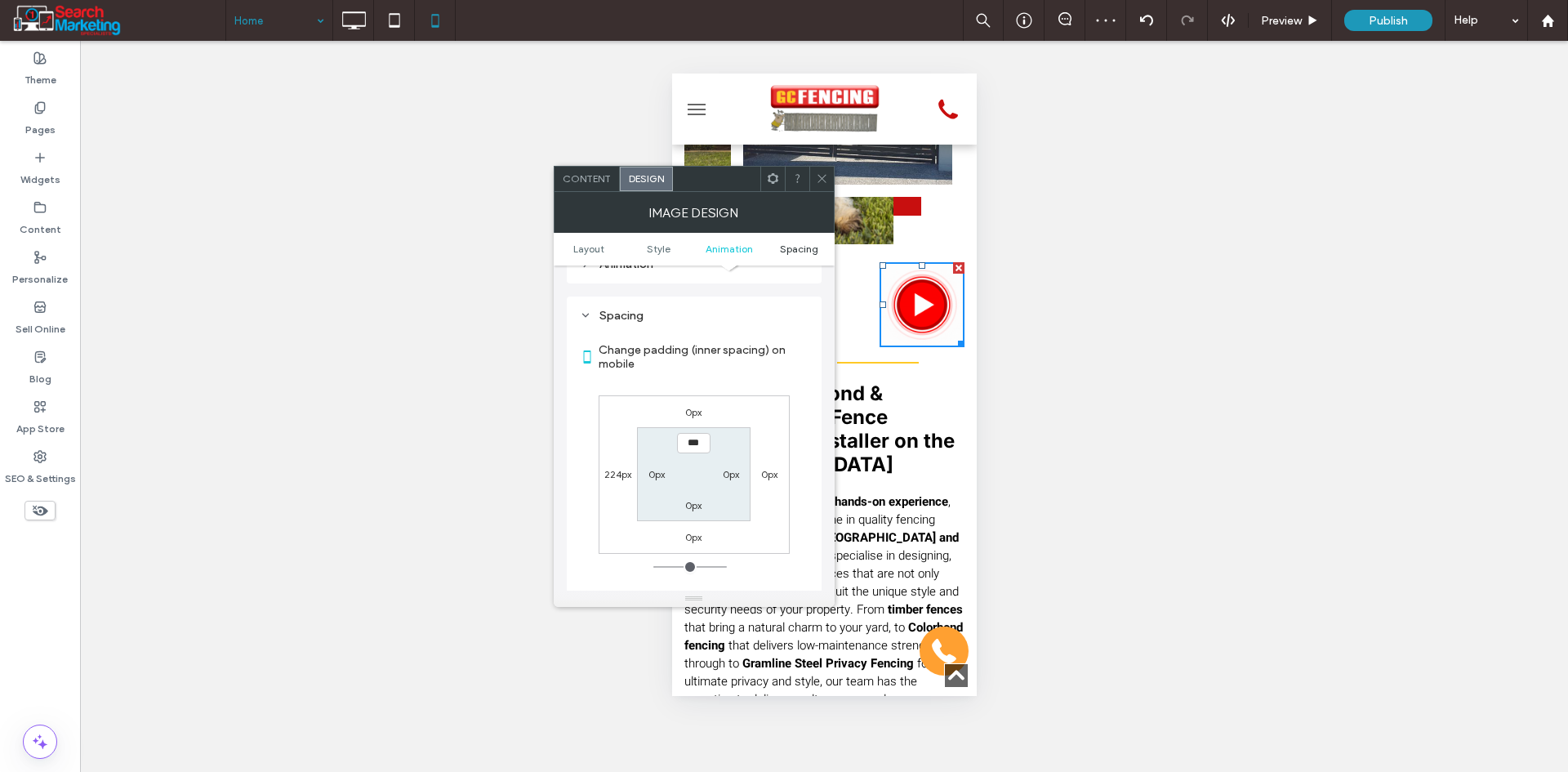
scroll to position [652, 0]
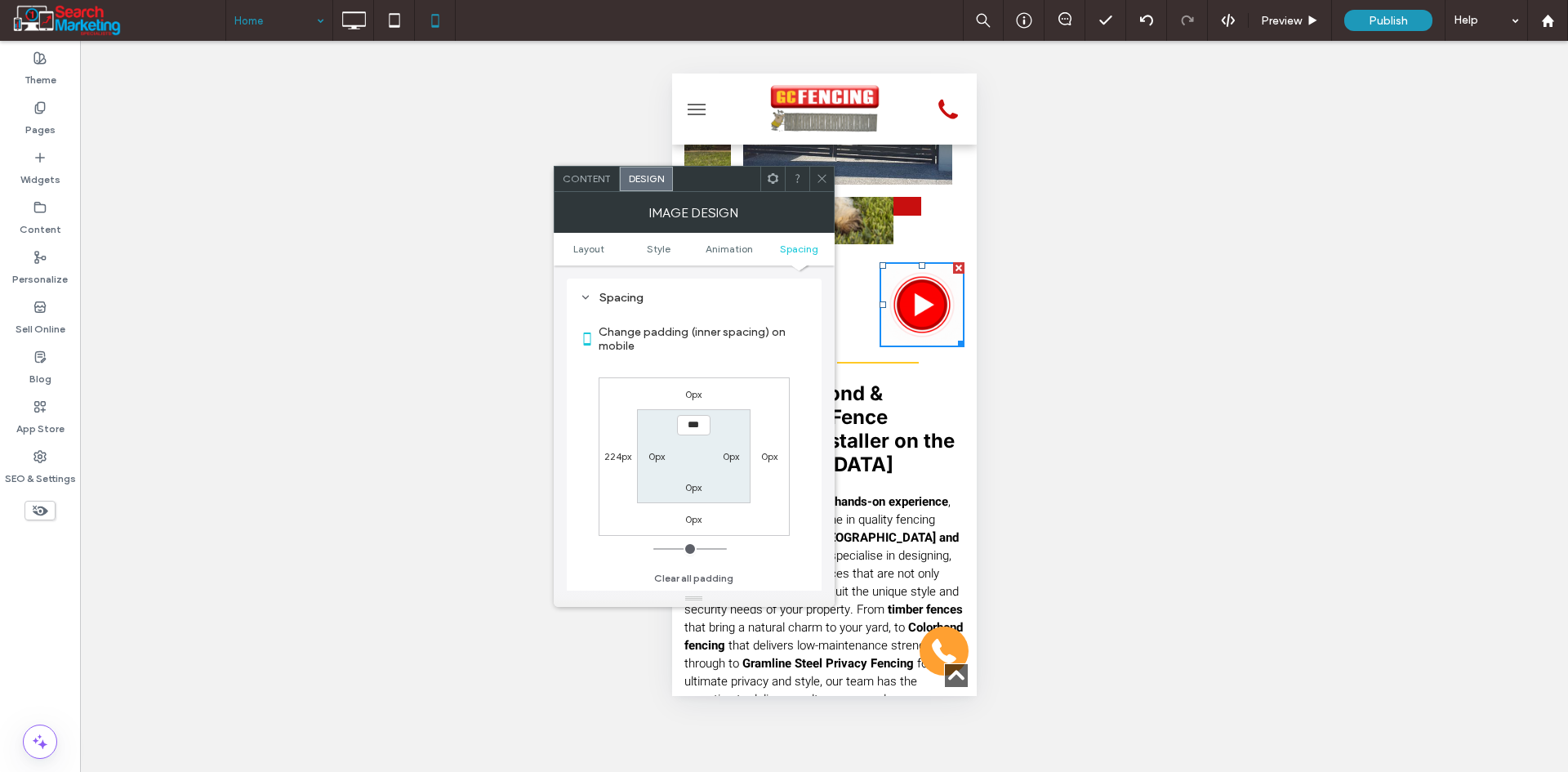
click at [699, 390] on label "0px" at bounding box center [693, 394] width 16 height 12
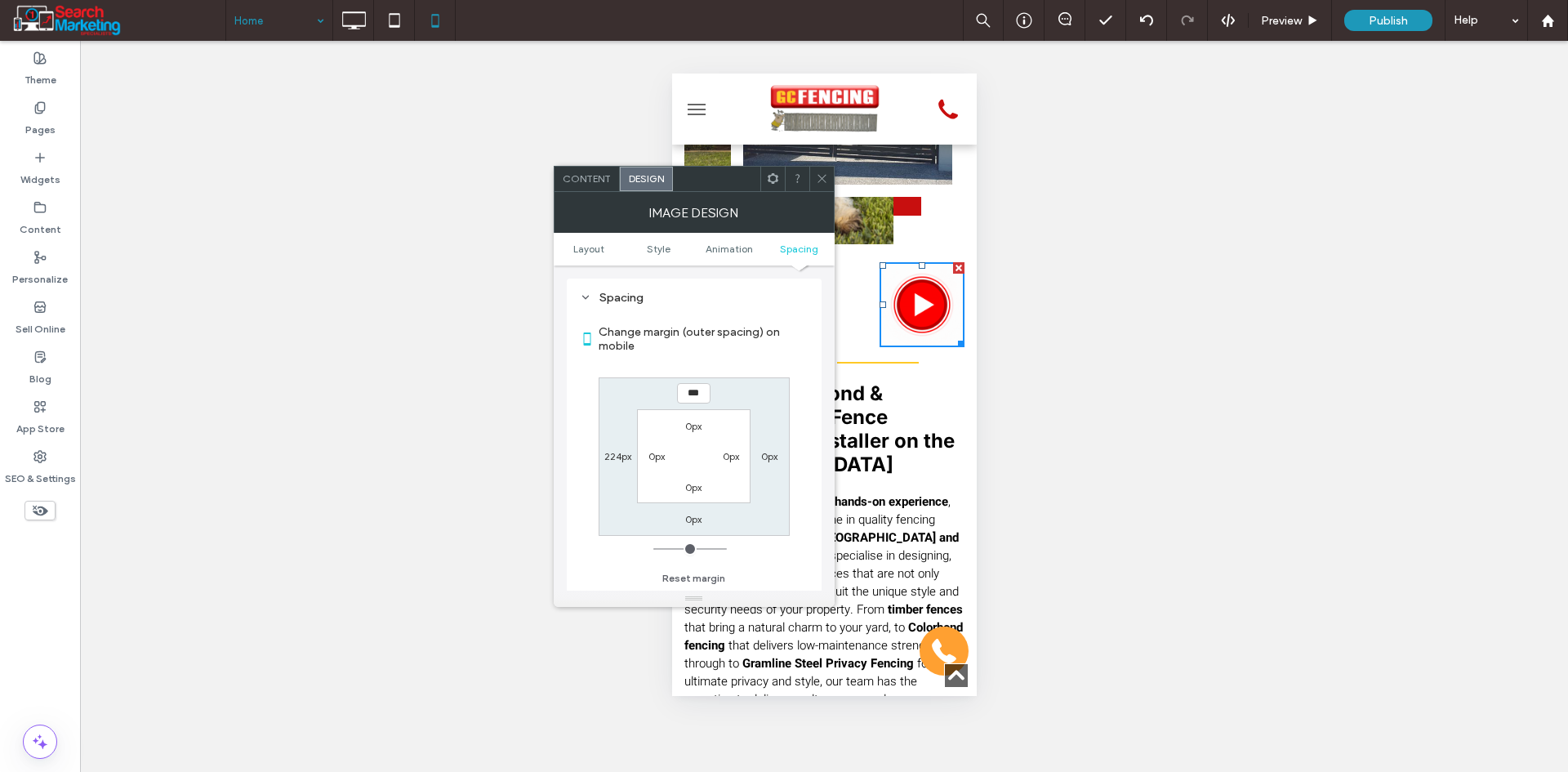
type input "***"
type input "*"
type input "*****"
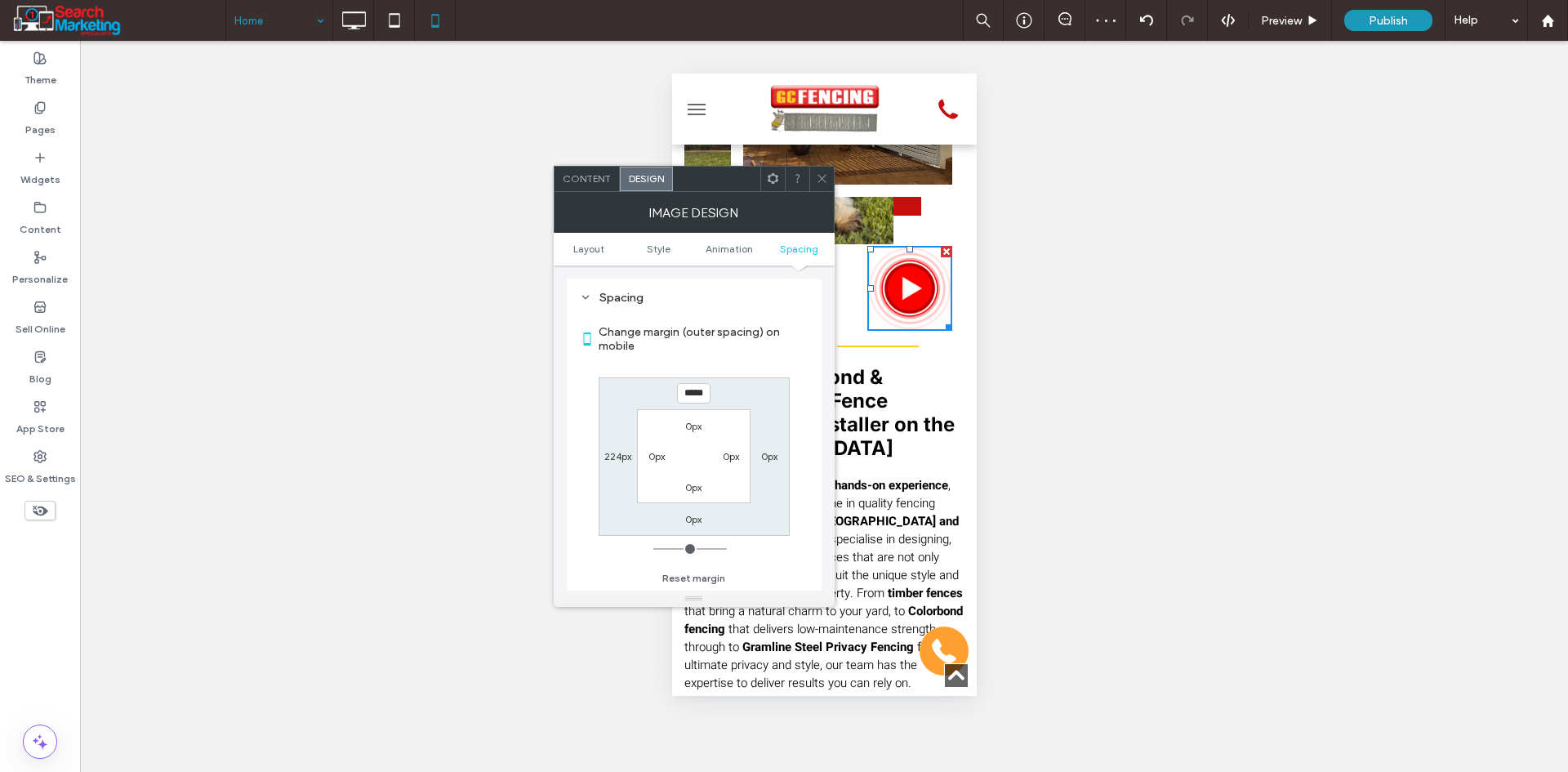
click at [823, 175] on icon at bounding box center [821, 178] width 12 height 12
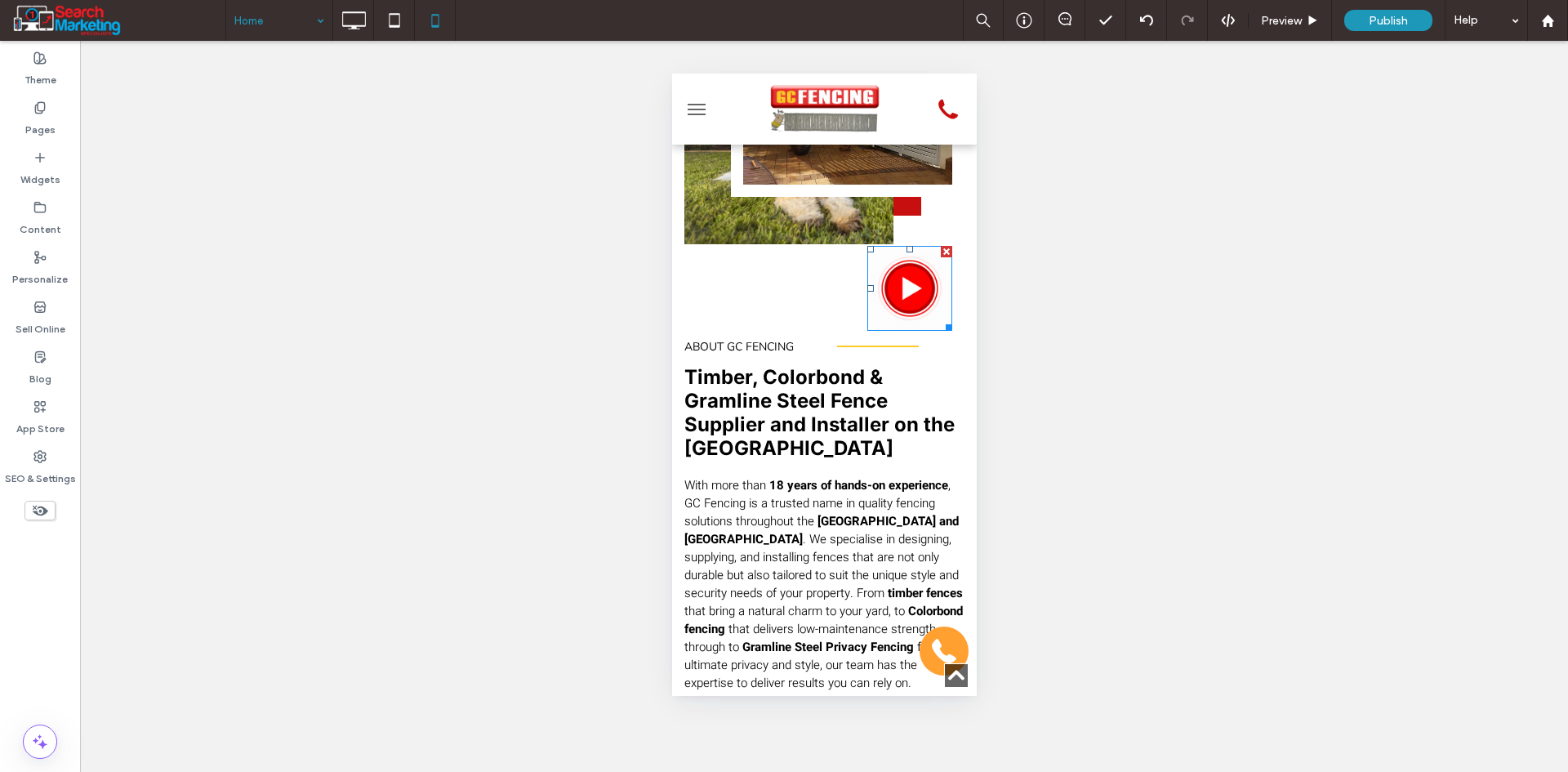
click at [910, 330] on img at bounding box center [908, 288] width 85 height 85
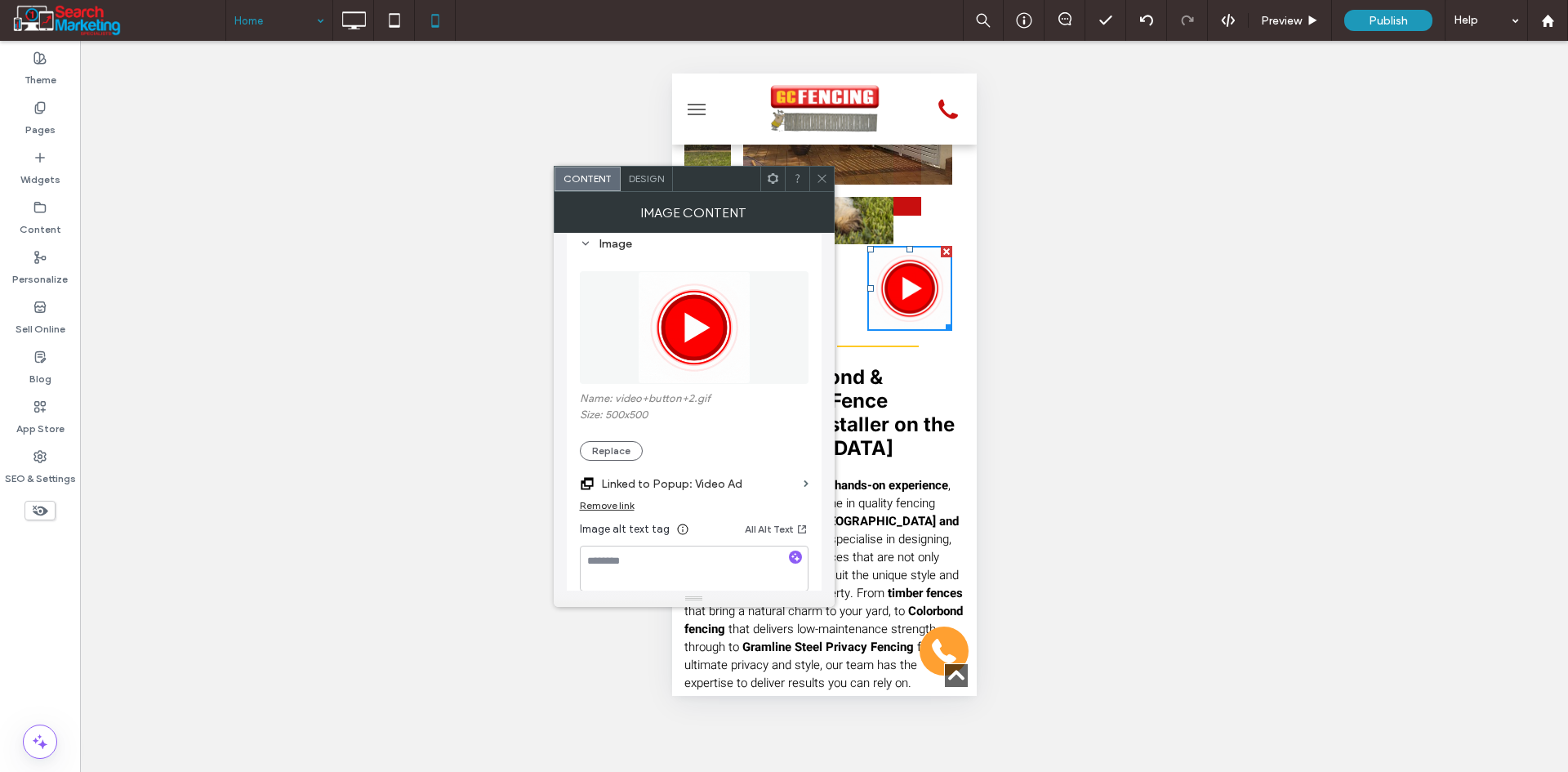
scroll to position [245, 0]
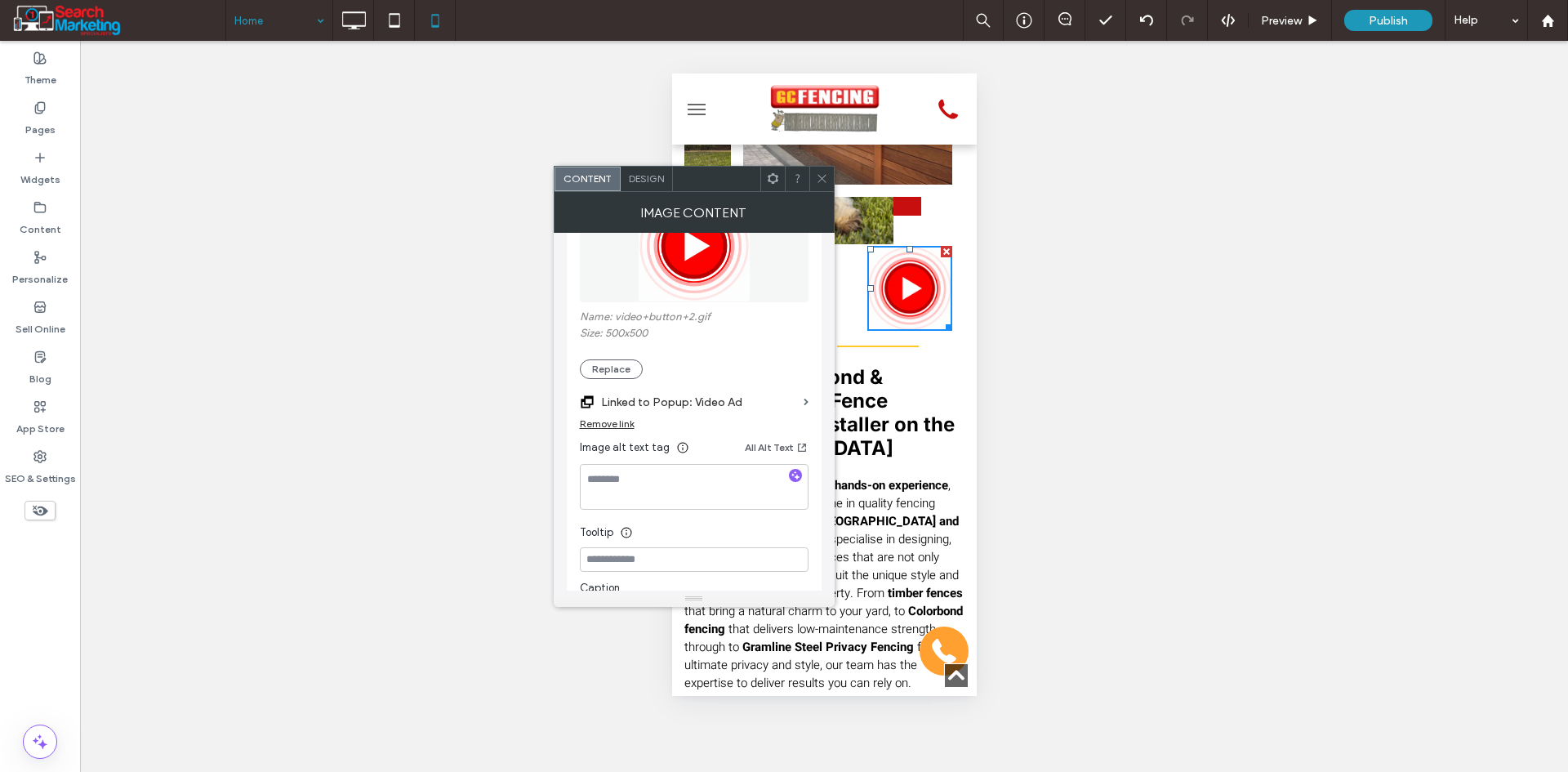
click at [822, 181] on icon at bounding box center [821, 178] width 12 height 12
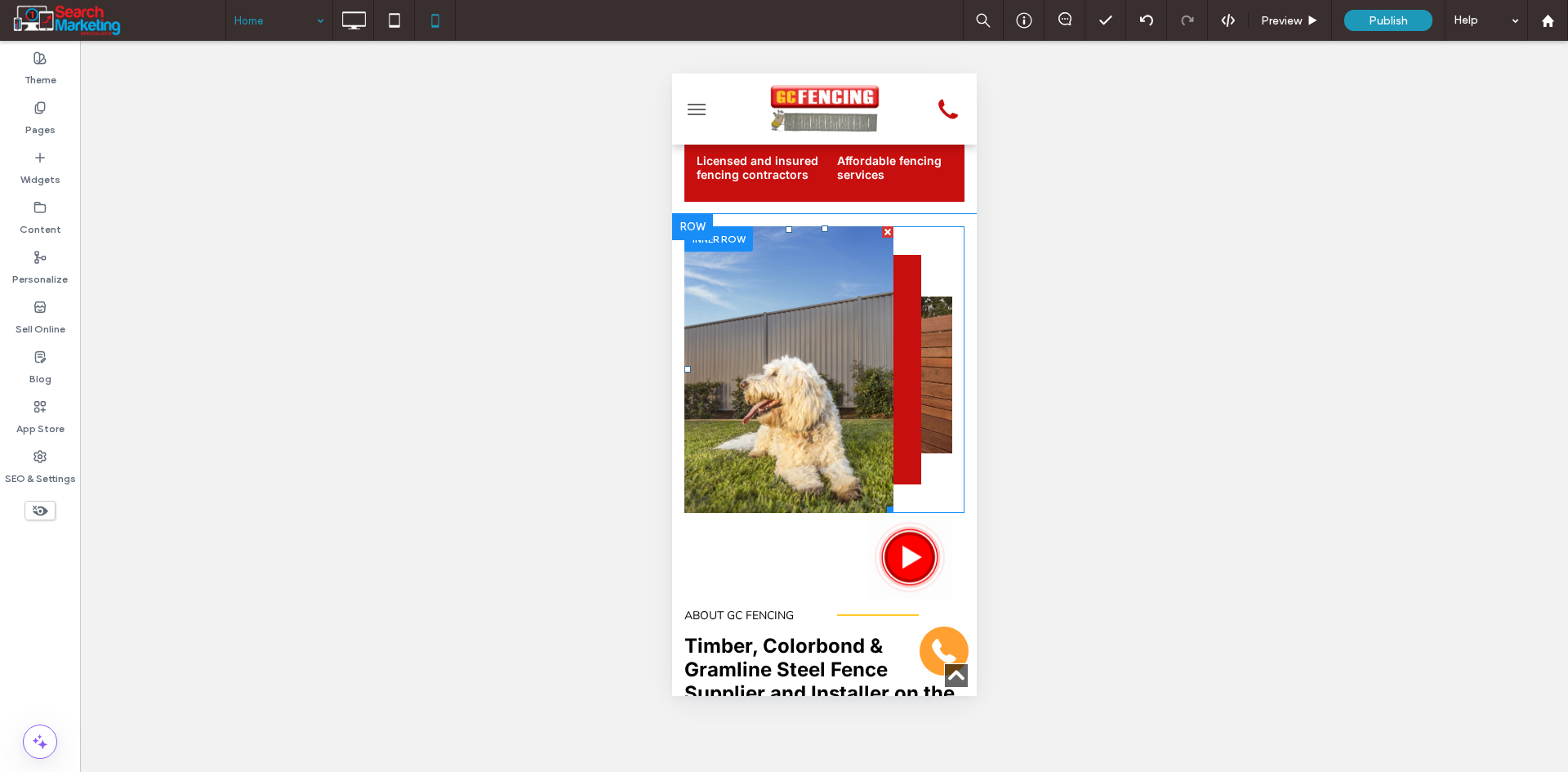
scroll to position [736, 0]
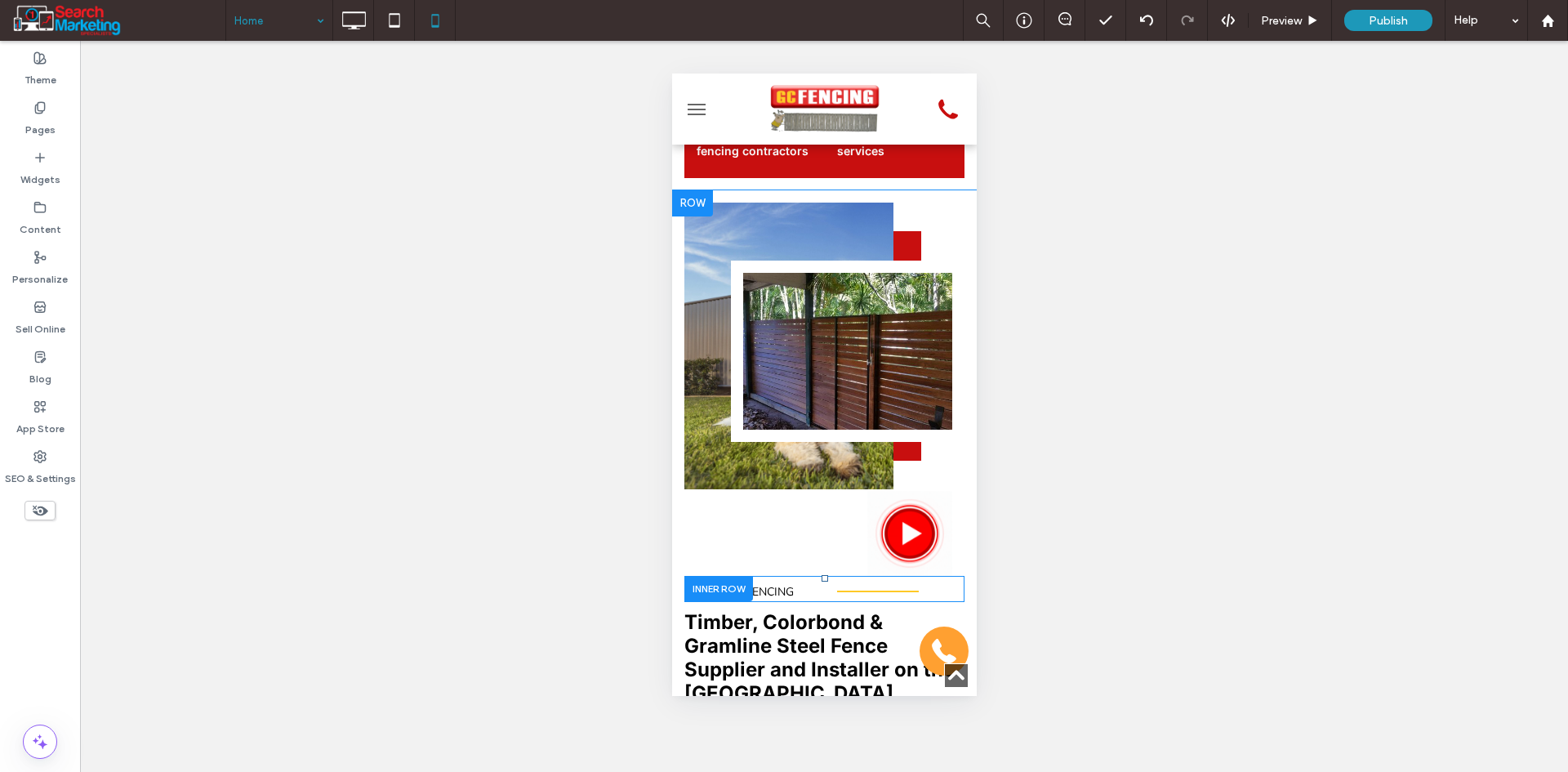
click at [728, 602] on div at bounding box center [718, 588] width 69 height 25
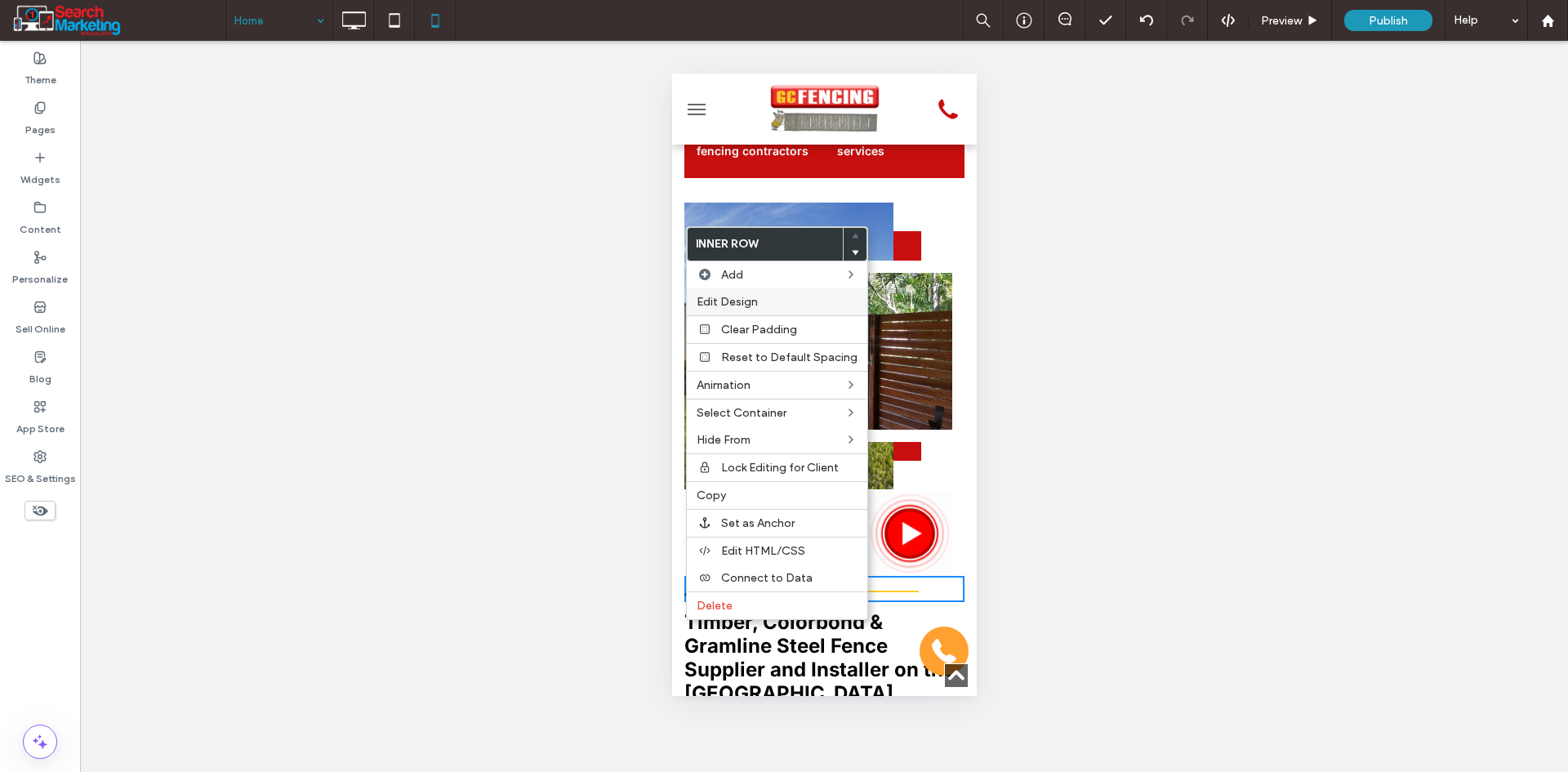
click at [763, 303] on label "Edit Design" at bounding box center [777, 302] width 161 height 14
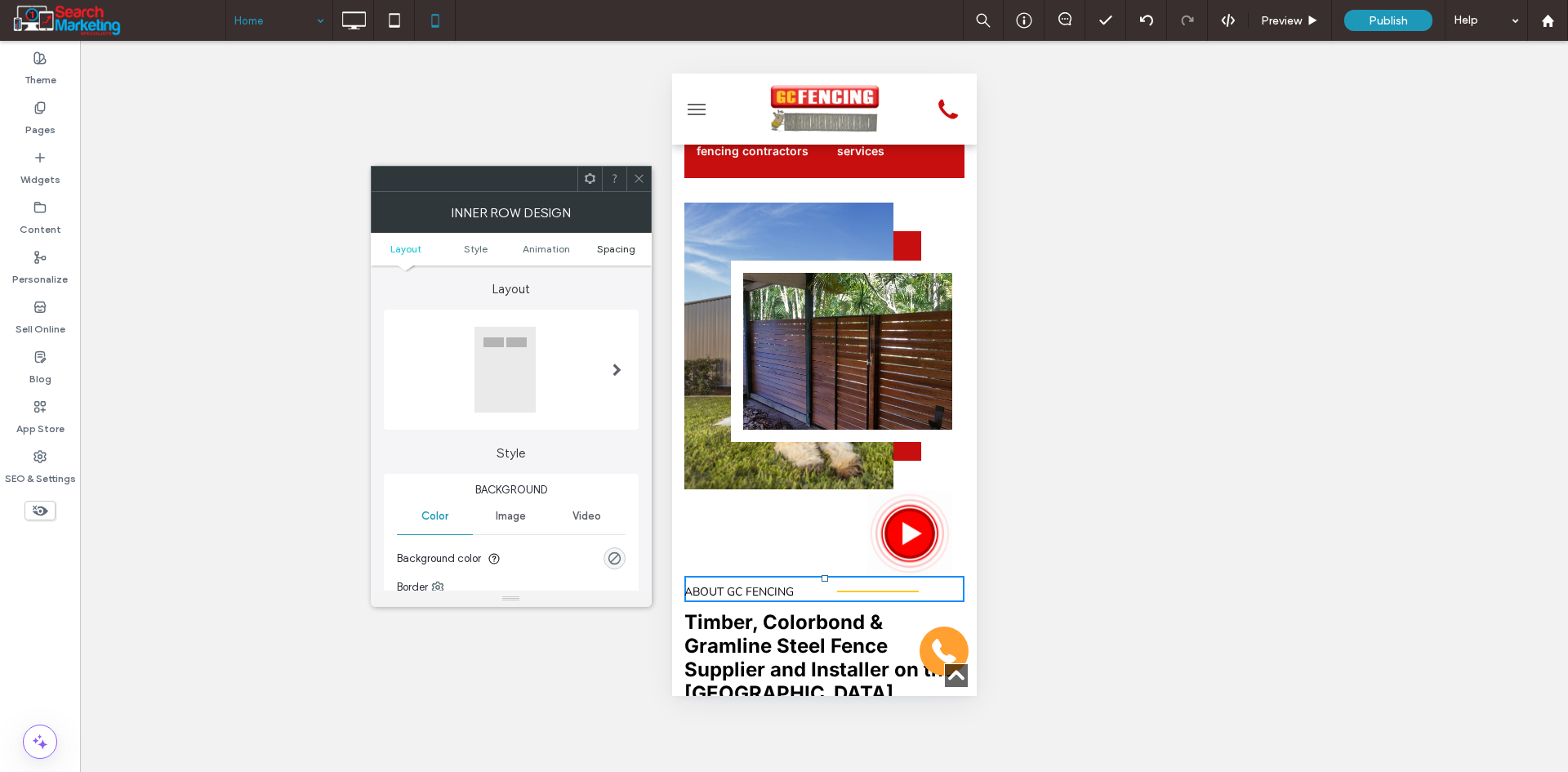
click at [633, 254] on span "Spacing" at bounding box center [616, 248] width 38 height 12
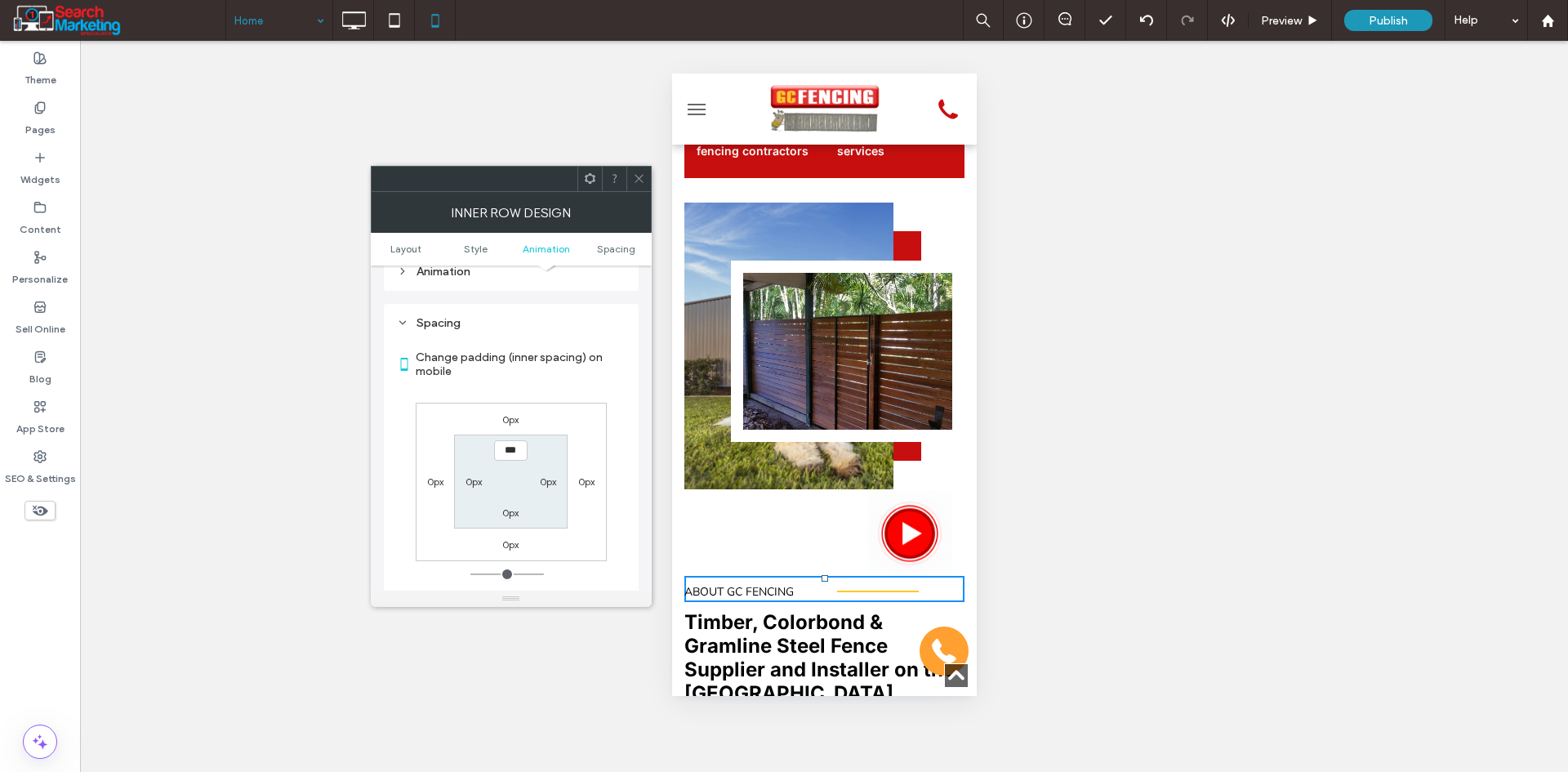
scroll to position [547, 0]
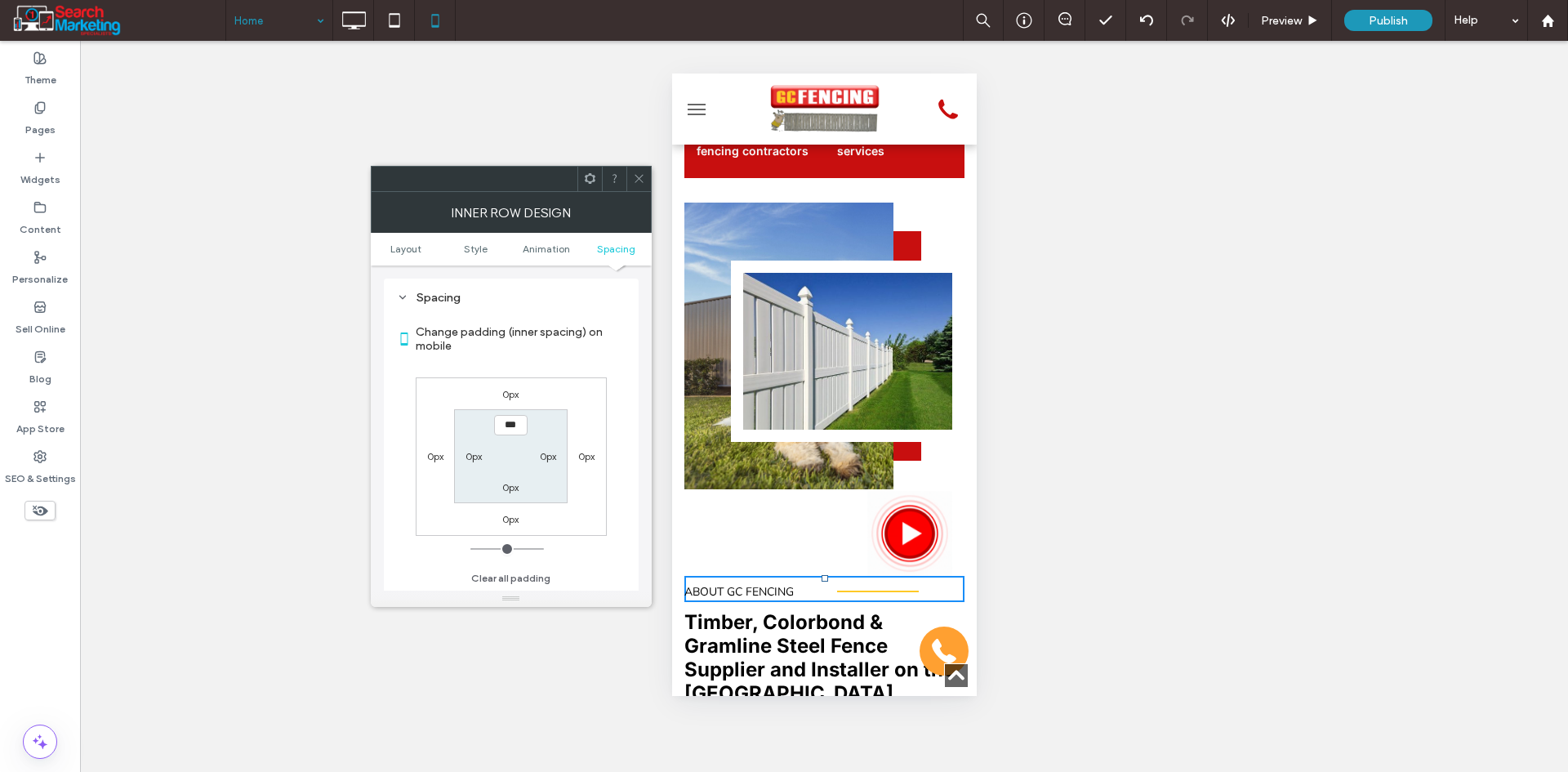
click at [503, 392] on label "0px" at bounding box center [510, 394] width 16 height 12
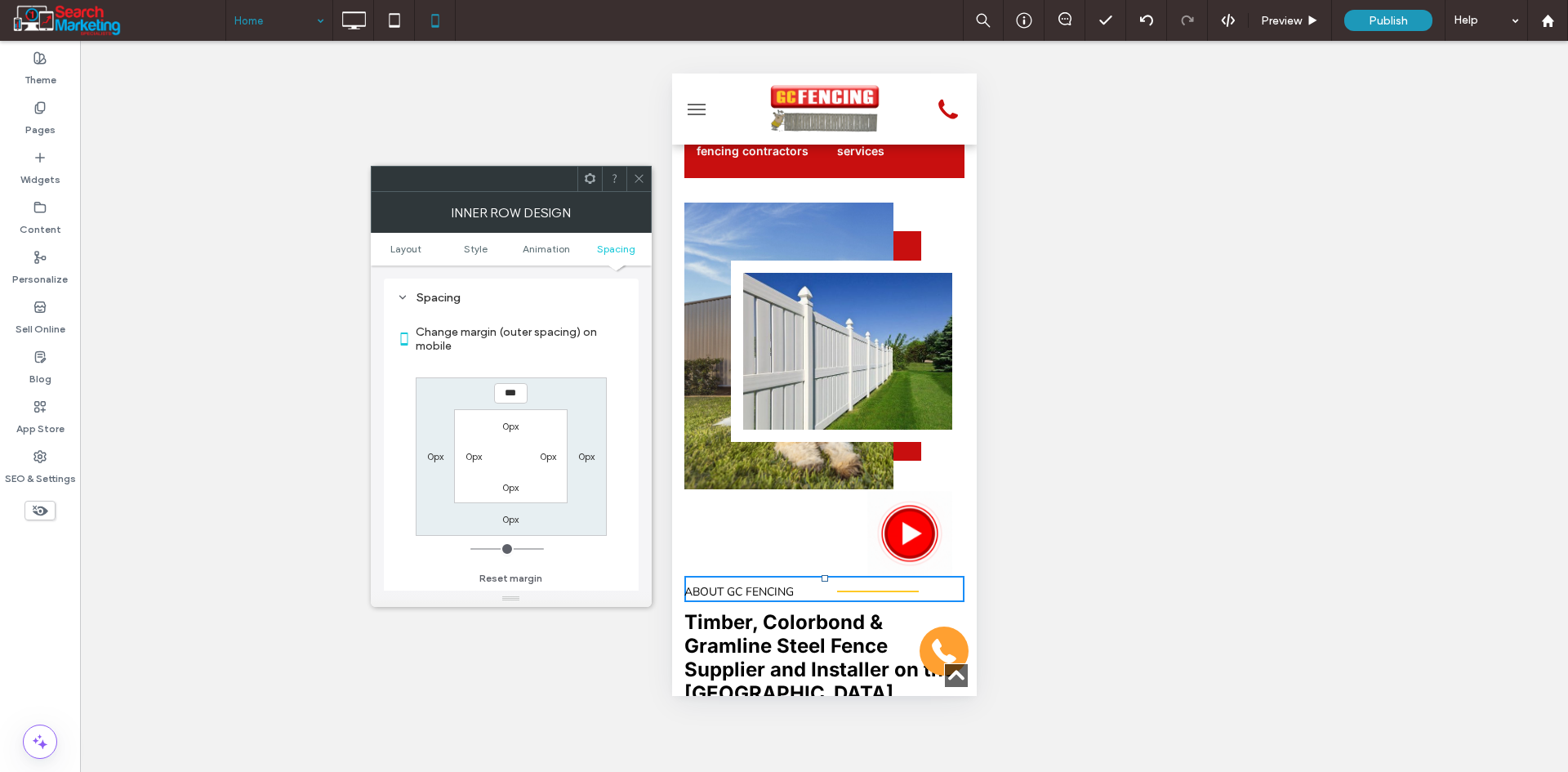
type input "***"
type input "*"
type input "*****"
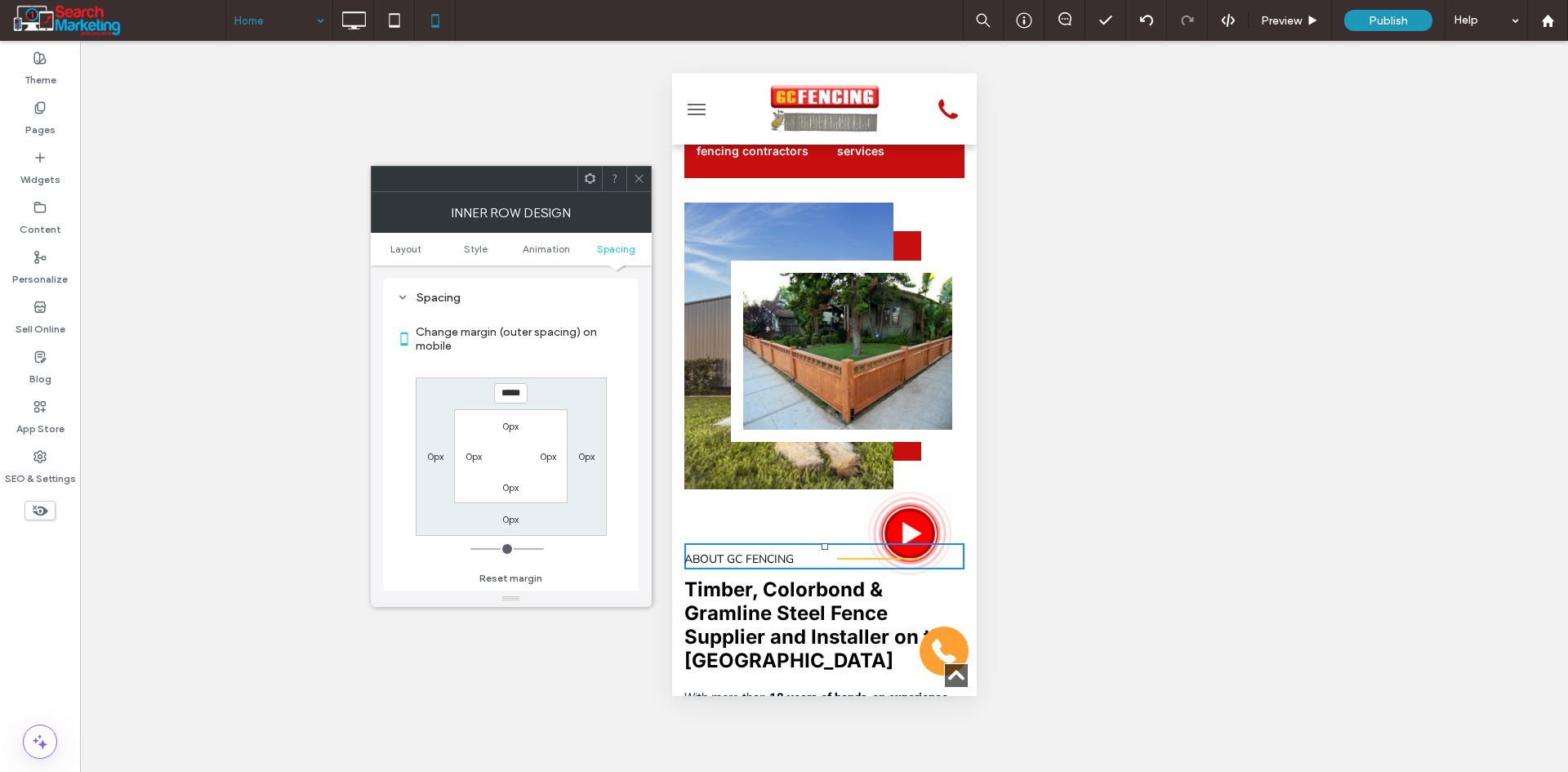
click at [641, 181] on icon at bounding box center [638, 178] width 12 height 12
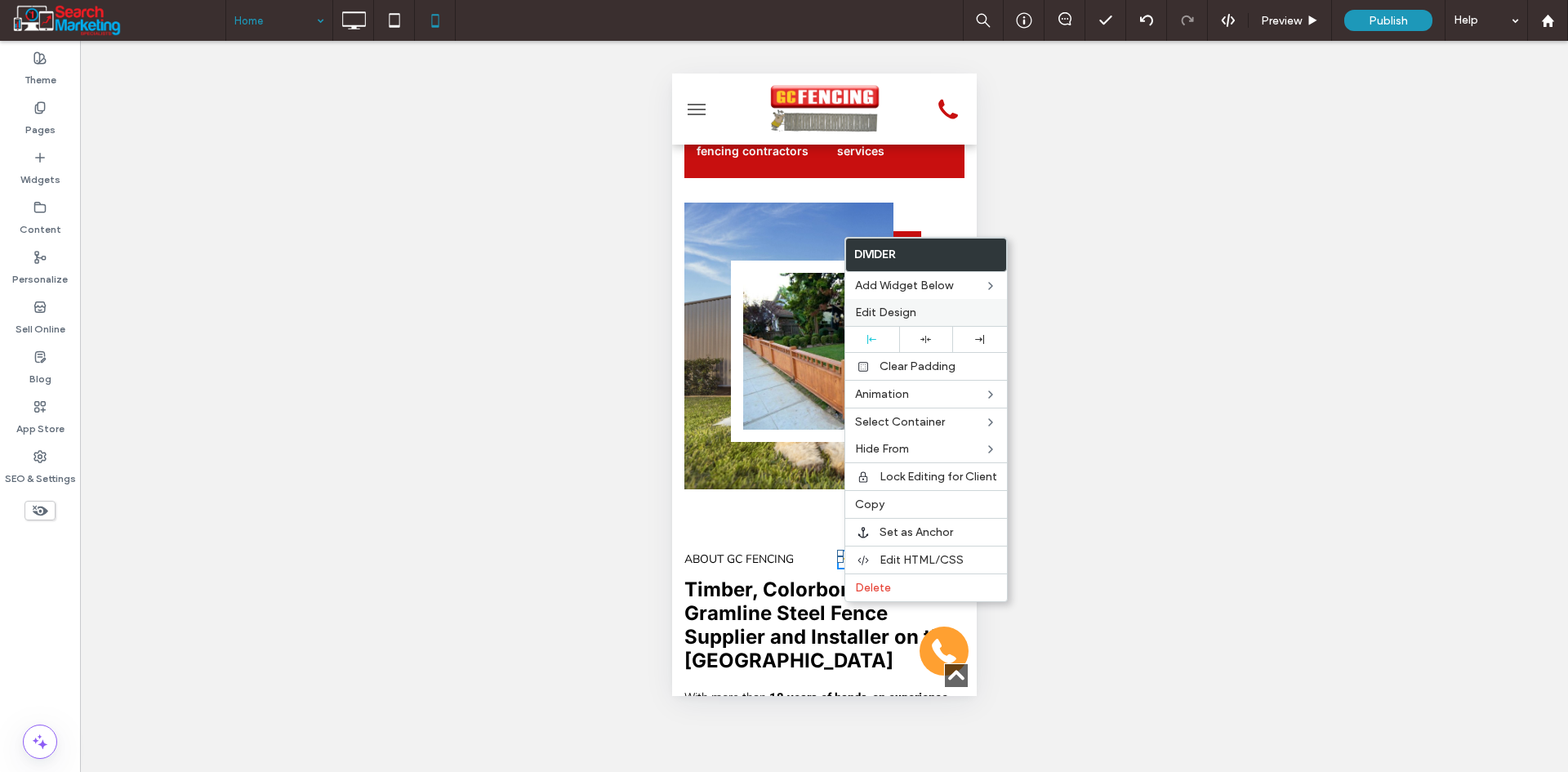
click at [889, 318] on span "Edit Design" at bounding box center [885, 312] width 61 height 14
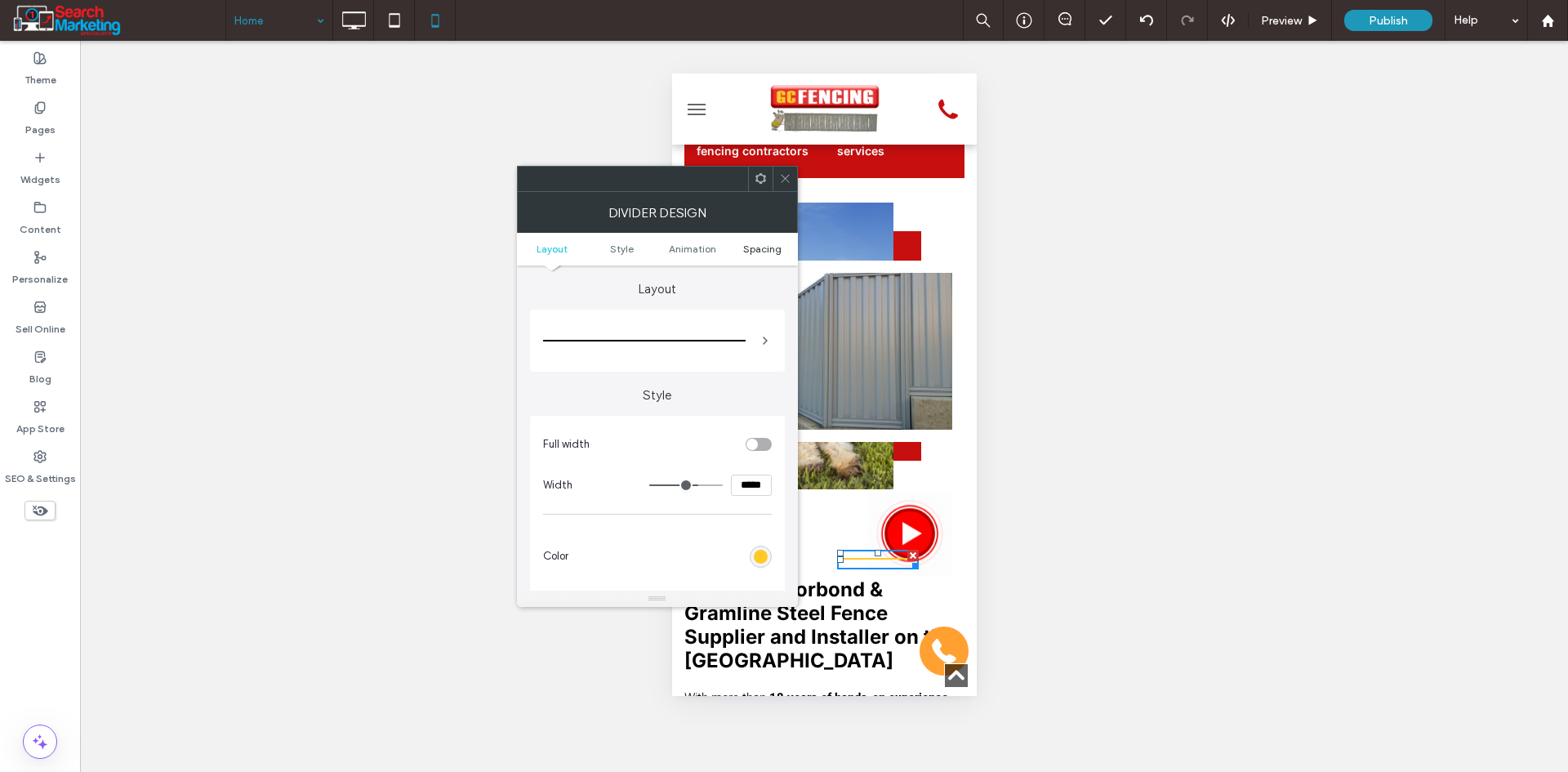
click at [756, 253] on span "Spacing" at bounding box center [762, 248] width 38 height 12
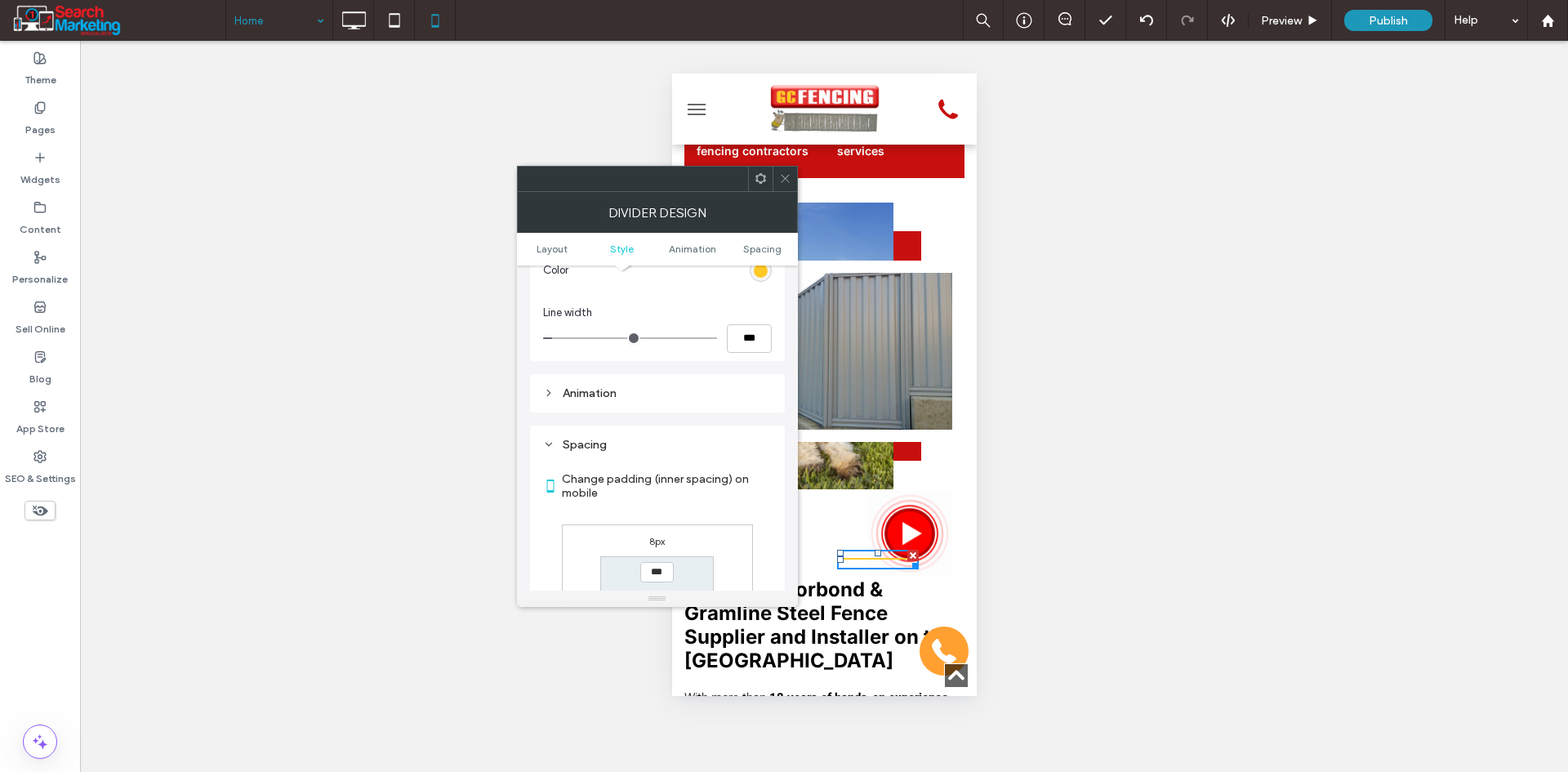
scroll to position [433, 0]
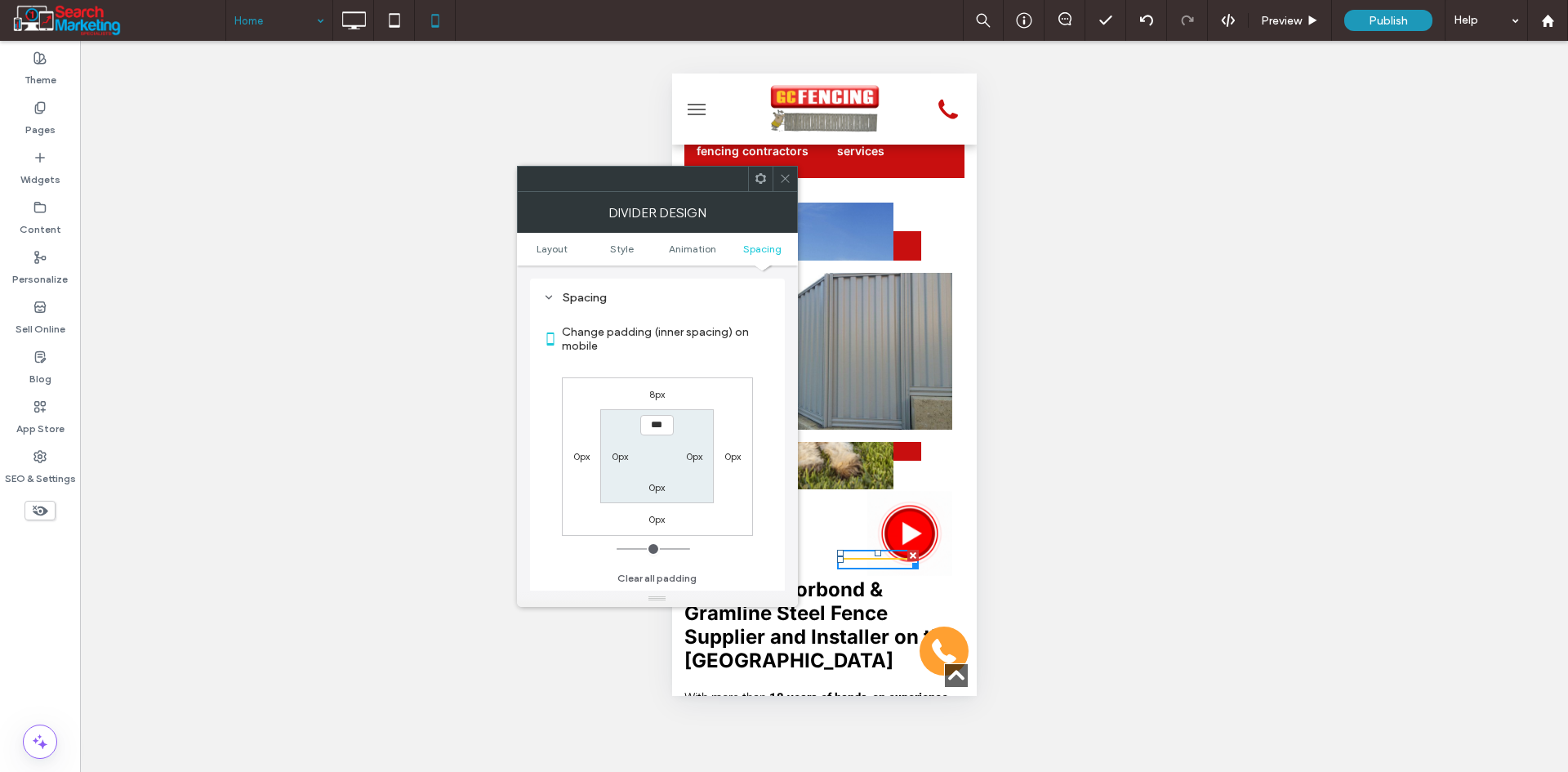
click at [574, 452] on label "0px" at bounding box center [581, 456] width 16 height 12
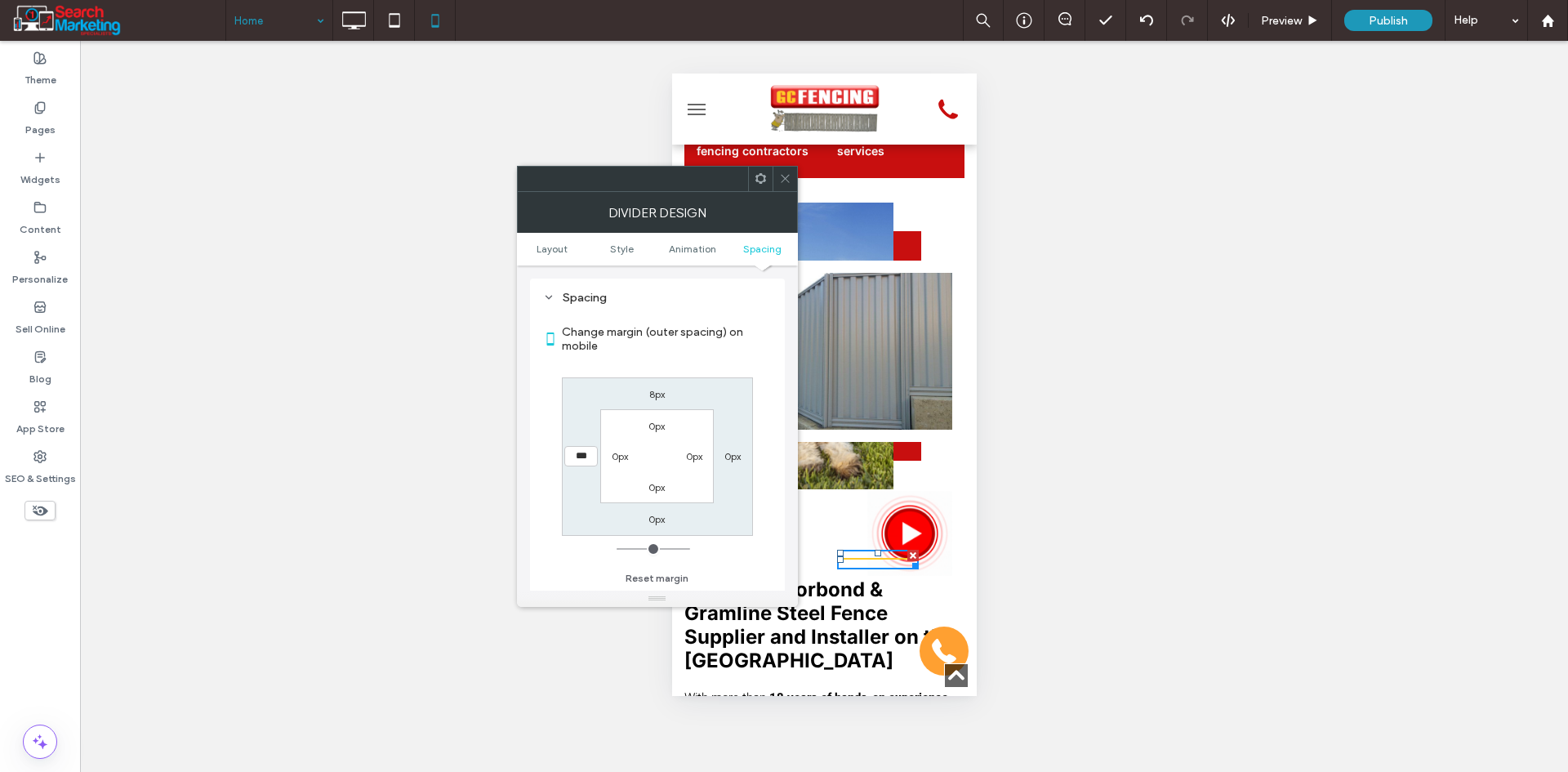
type input "***"
type input "*"
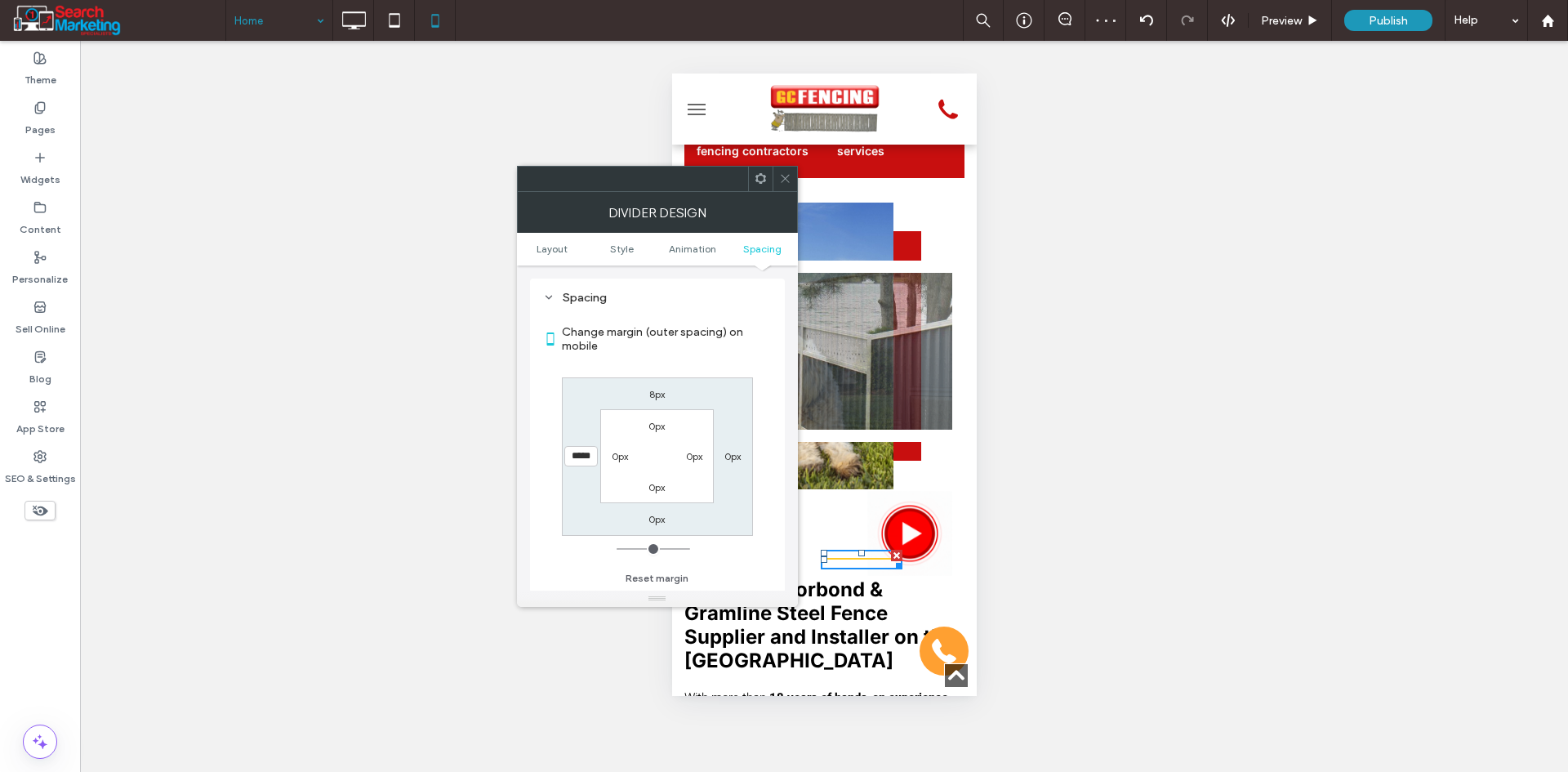
click at [582, 452] on input "*****" at bounding box center [580, 456] width 34 height 20
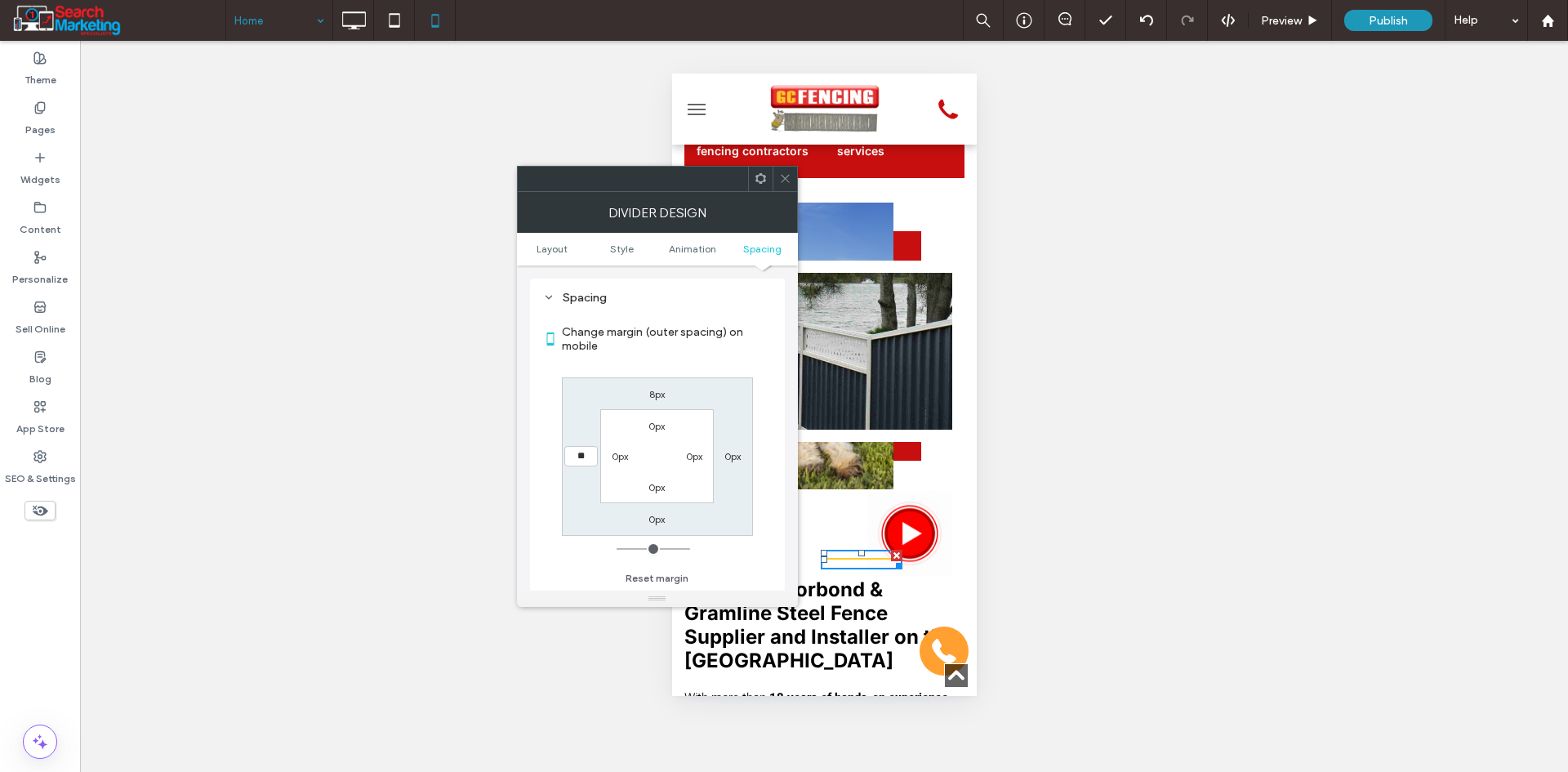
type input "**"
type input "*"
click at [583, 452] on input "***" at bounding box center [580, 456] width 34 height 20
type input "***"
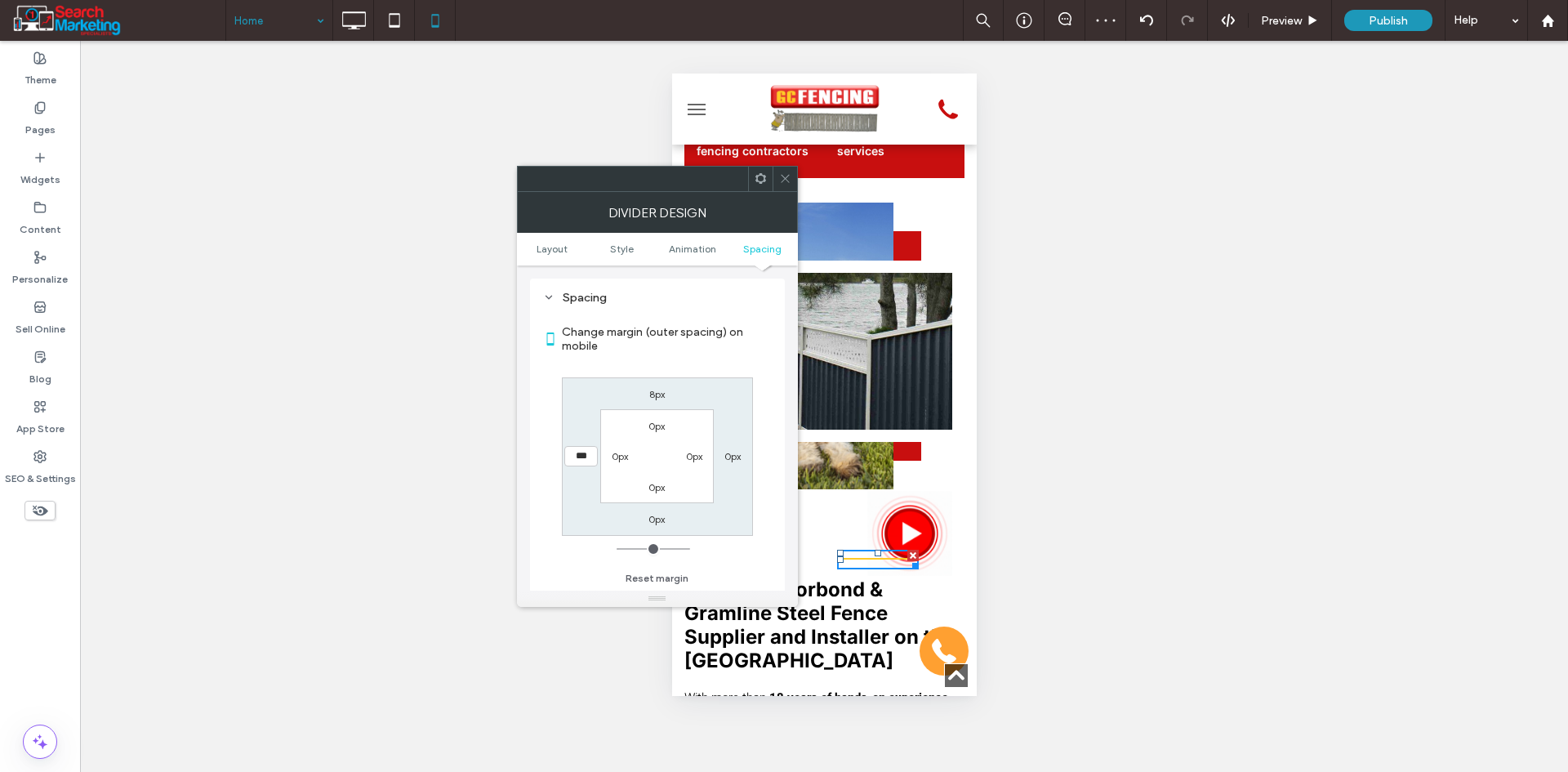
type input "*"
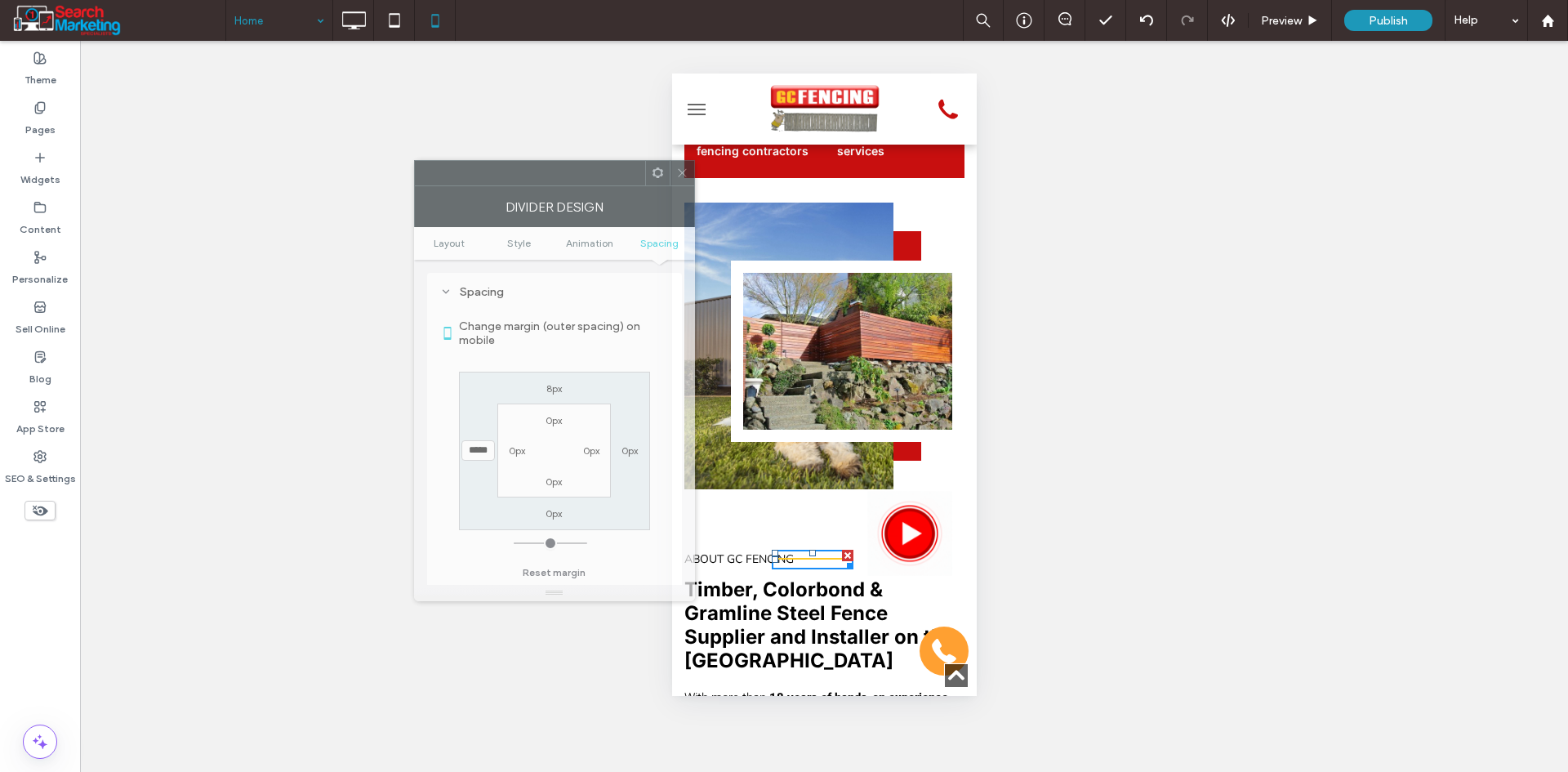
drag, startPoint x: 675, startPoint y: 180, endPoint x: 579, endPoint y: 175, distance: 96.1
click at [578, 175] on div at bounding box center [529, 173] width 231 height 25
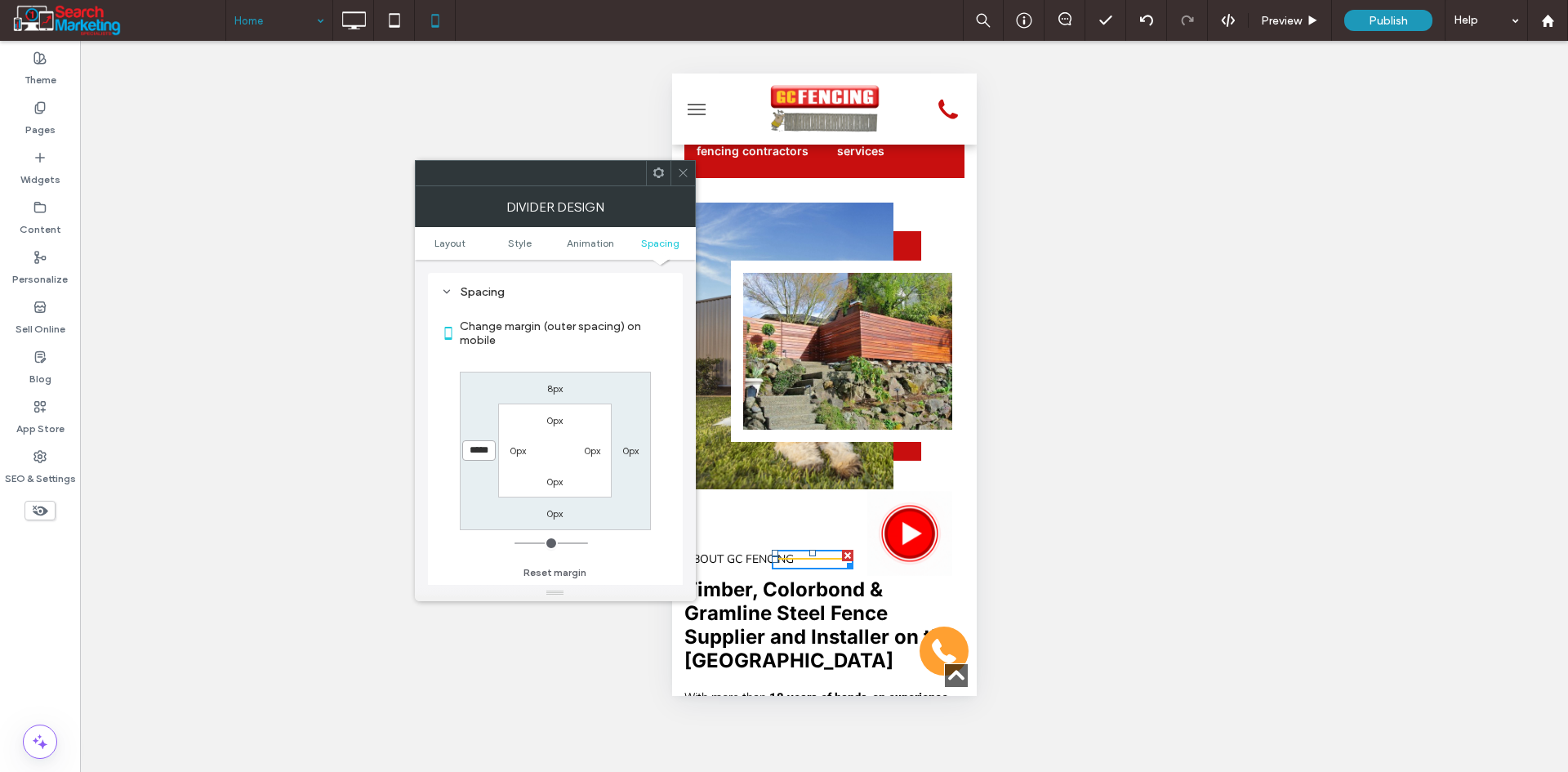
click at [486, 459] on input "*****" at bounding box center [479, 450] width 34 height 20
type input "***"
type input "*"
type input "*****"
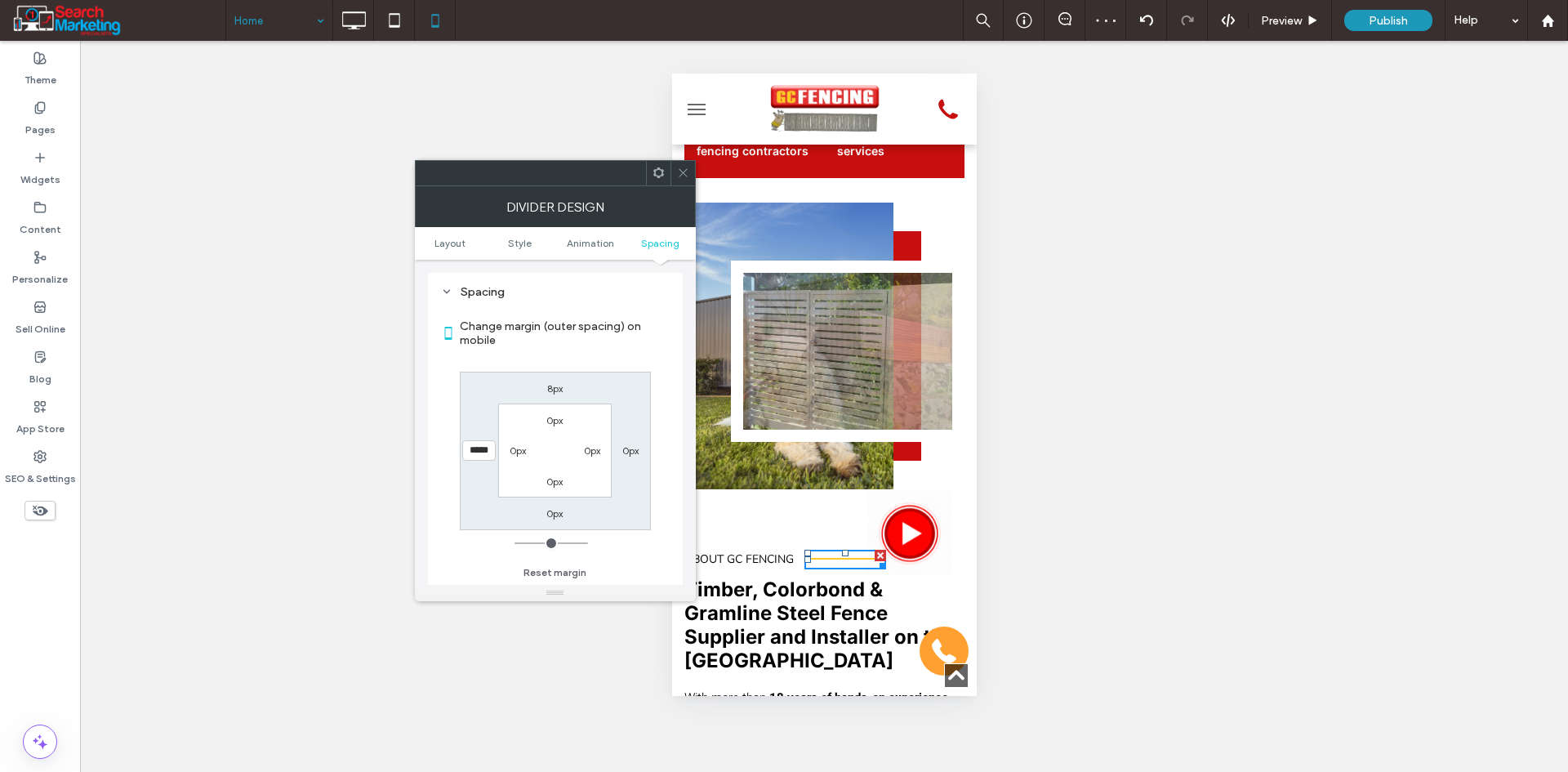
drag, startPoint x: 682, startPoint y: 169, endPoint x: 692, endPoint y: 192, distance: 25.1
click at [683, 170] on icon at bounding box center [683, 172] width 12 height 12
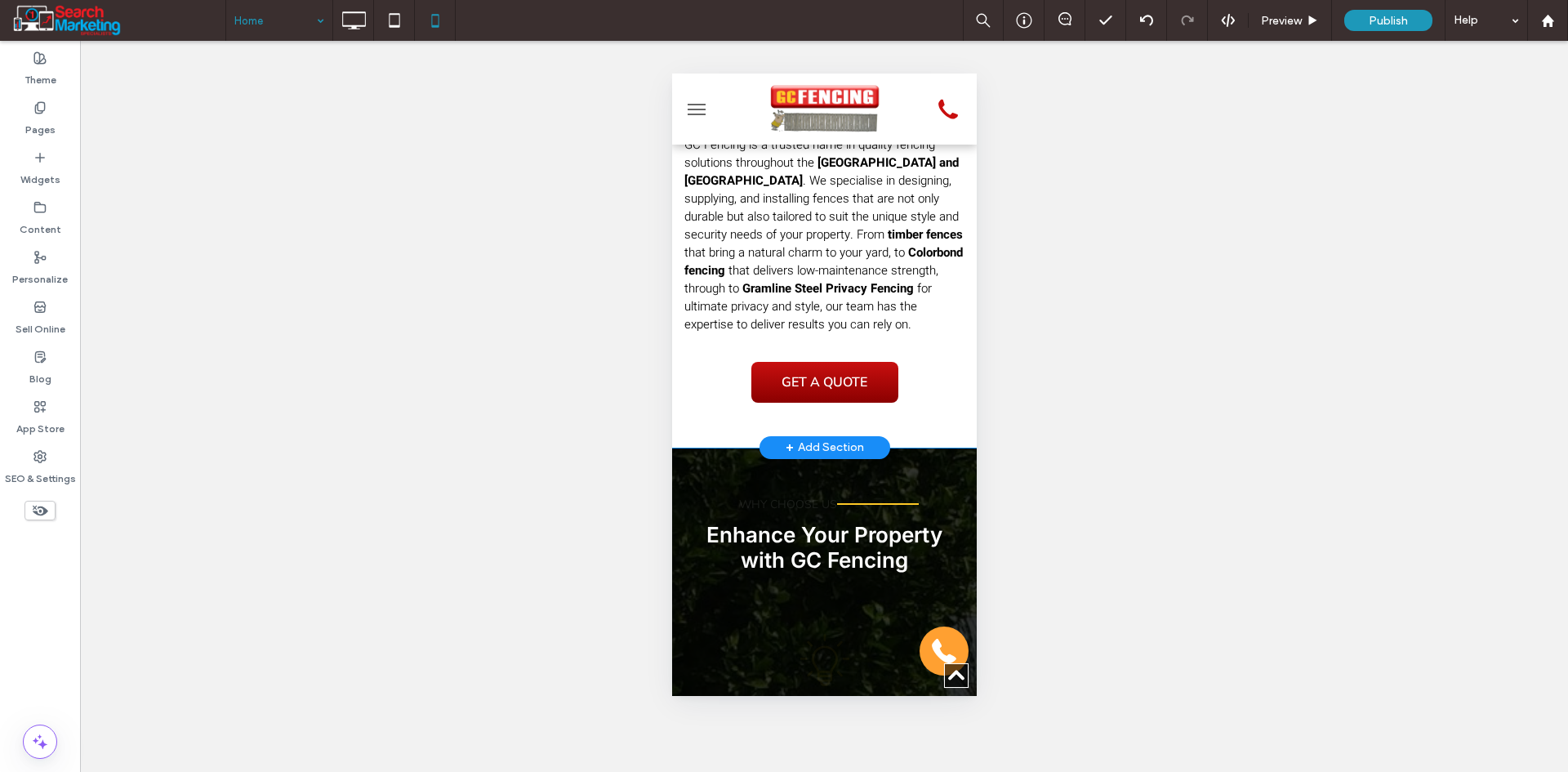
scroll to position [1307, 0]
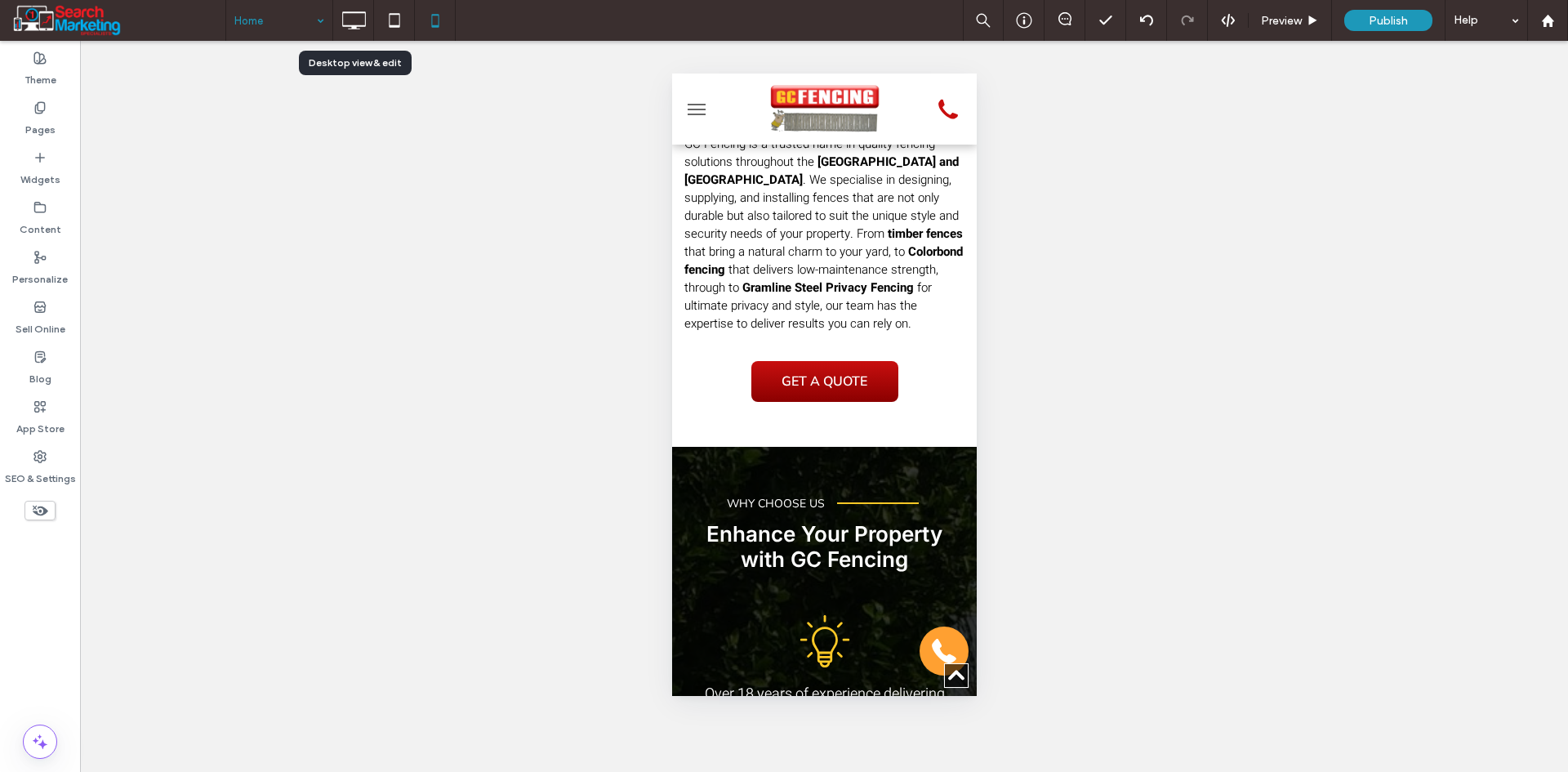
drag, startPoint x: 359, startPoint y: 32, endPoint x: 487, endPoint y: 103, distance: 146.4
click at [359, 32] on icon at bounding box center [353, 20] width 33 height 33
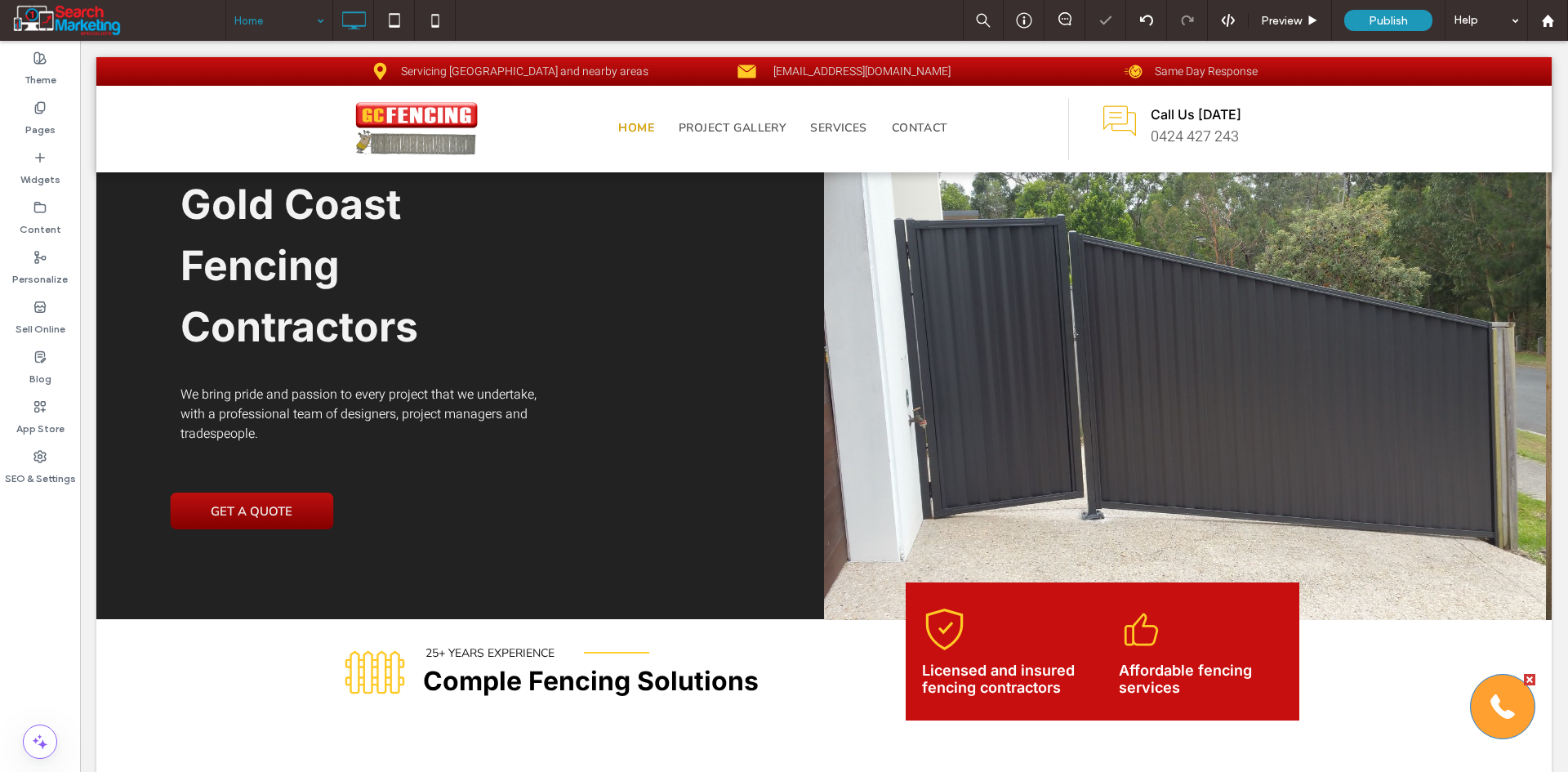
scroll to position [81, 0]
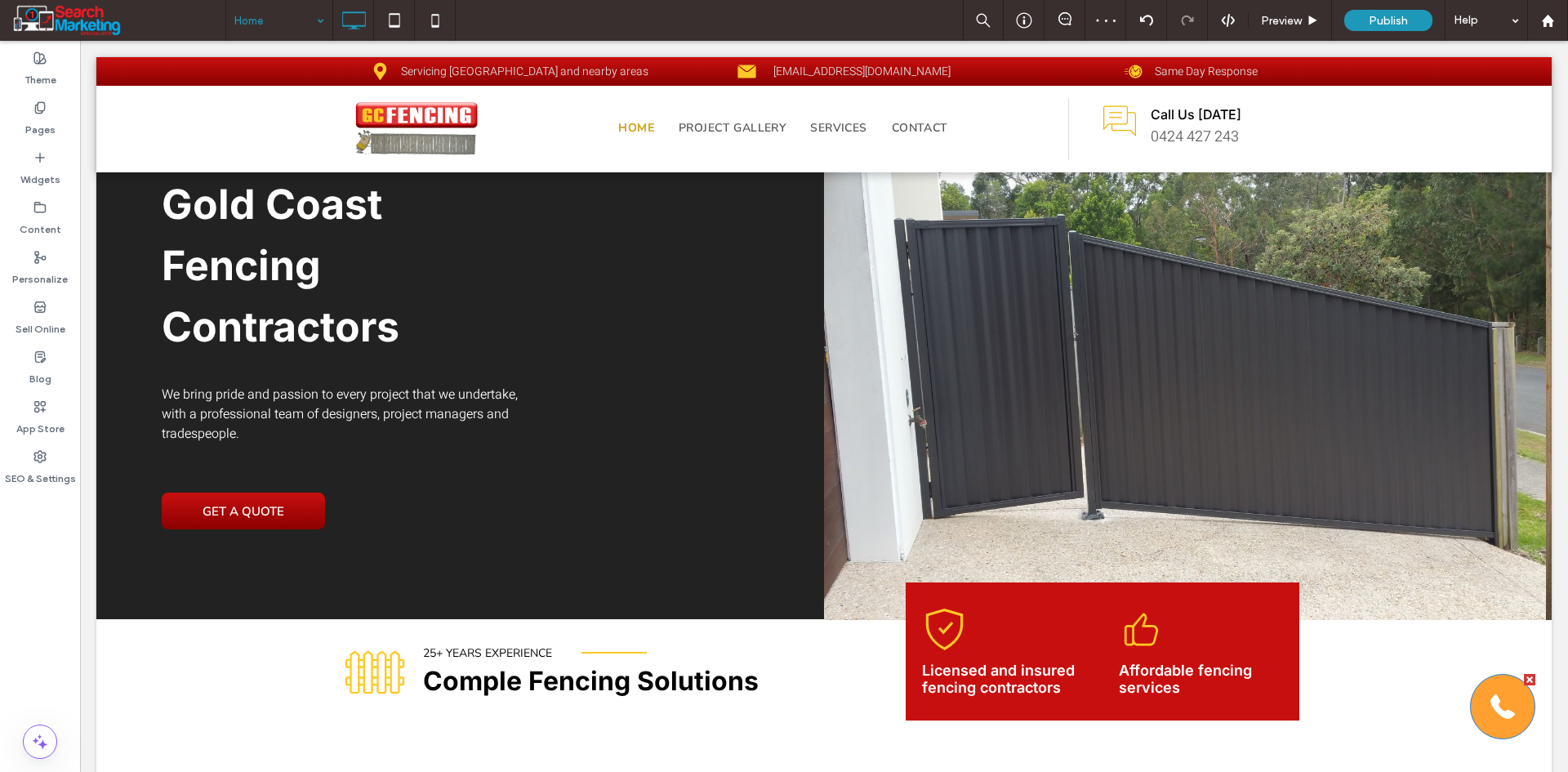
click at [1491, 714] on link at bounding box center [1502, 707] width 65 height 65
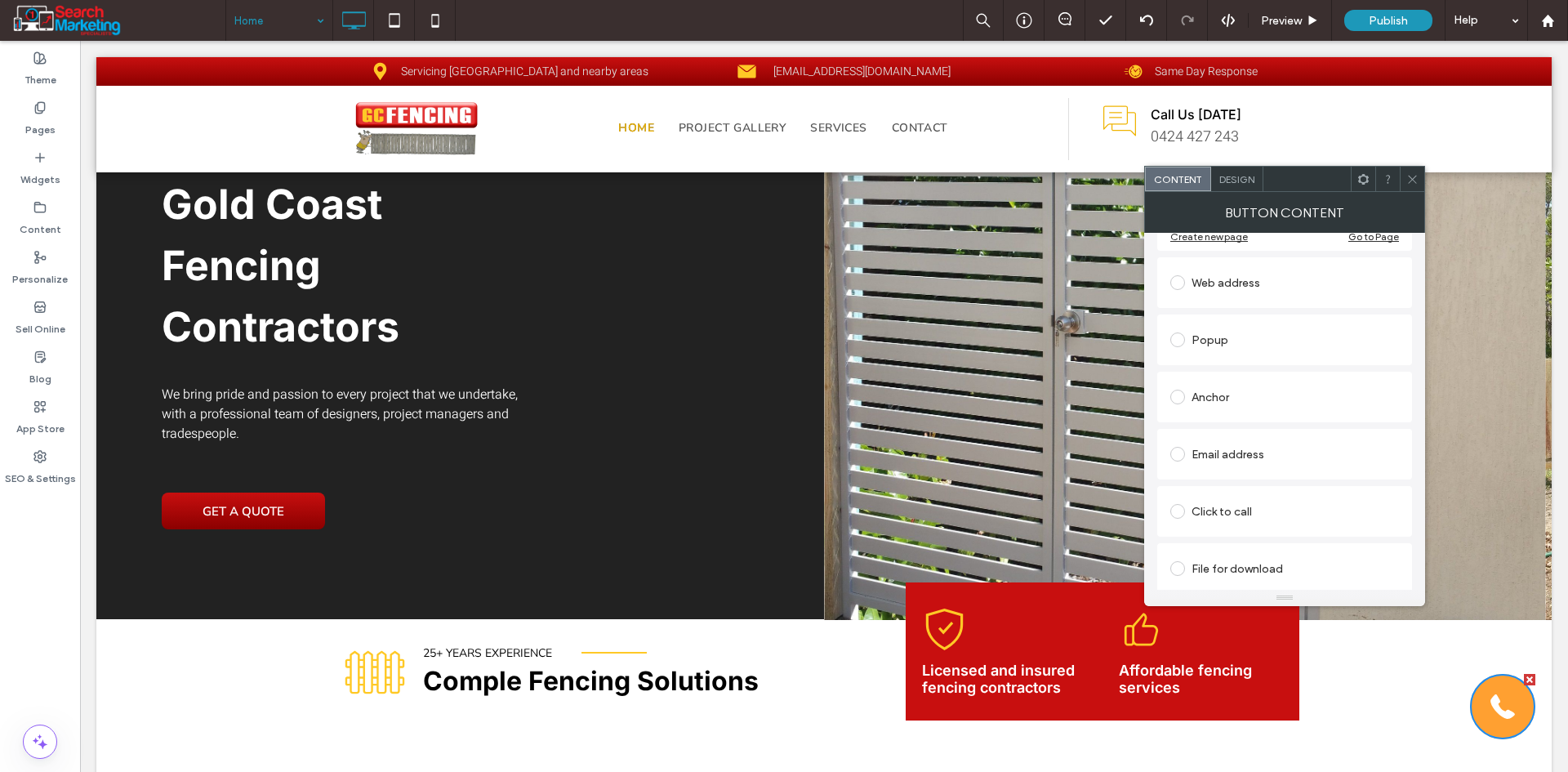
scroll to position [261, 0]
click at [1241, 508] on div "Click to call" at bounding box center [1284, 507] width 229 height 26
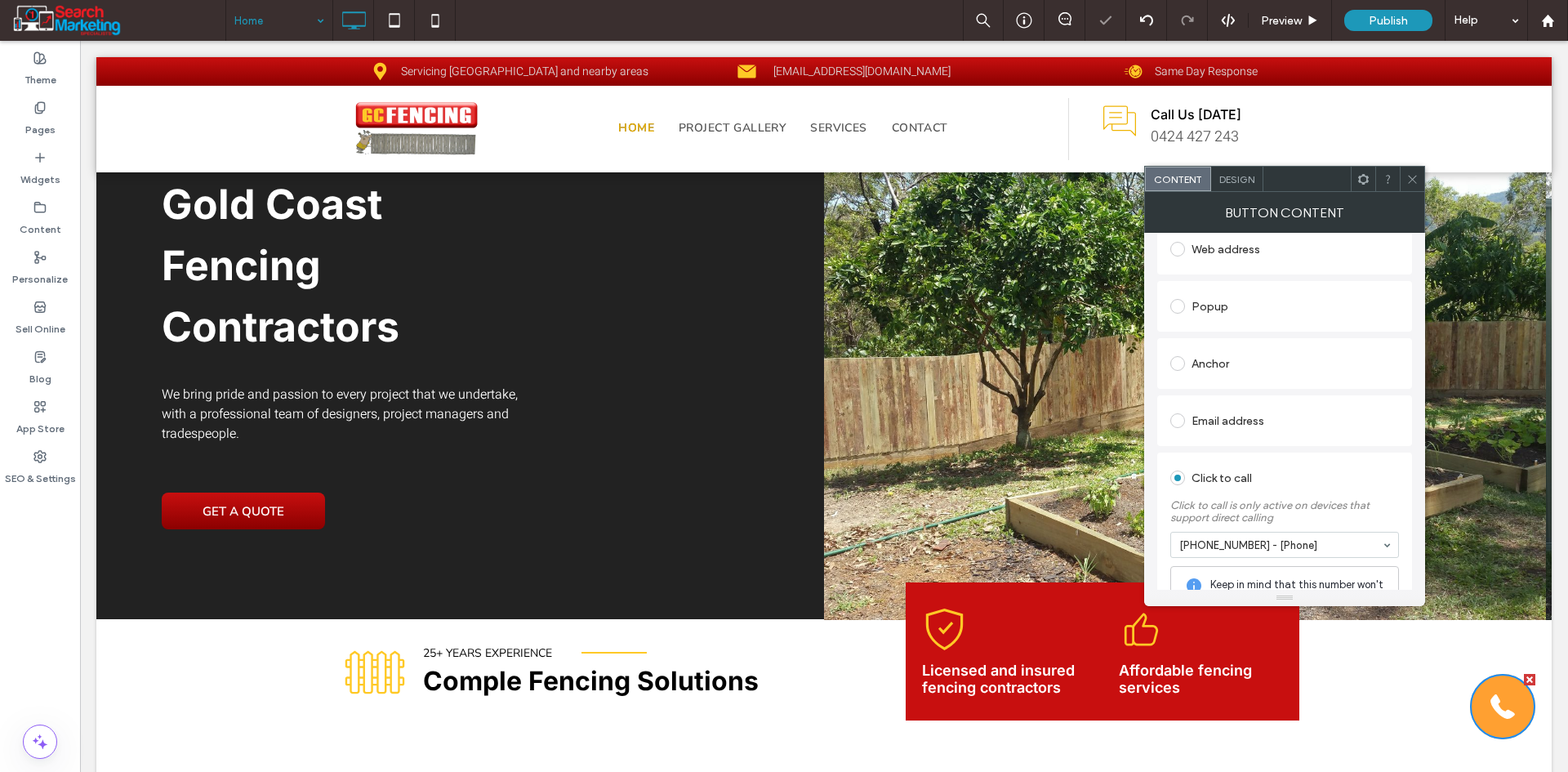
click at [1241, 173] on span "Design" at bounding box center [1236, 179] width 35 height 12
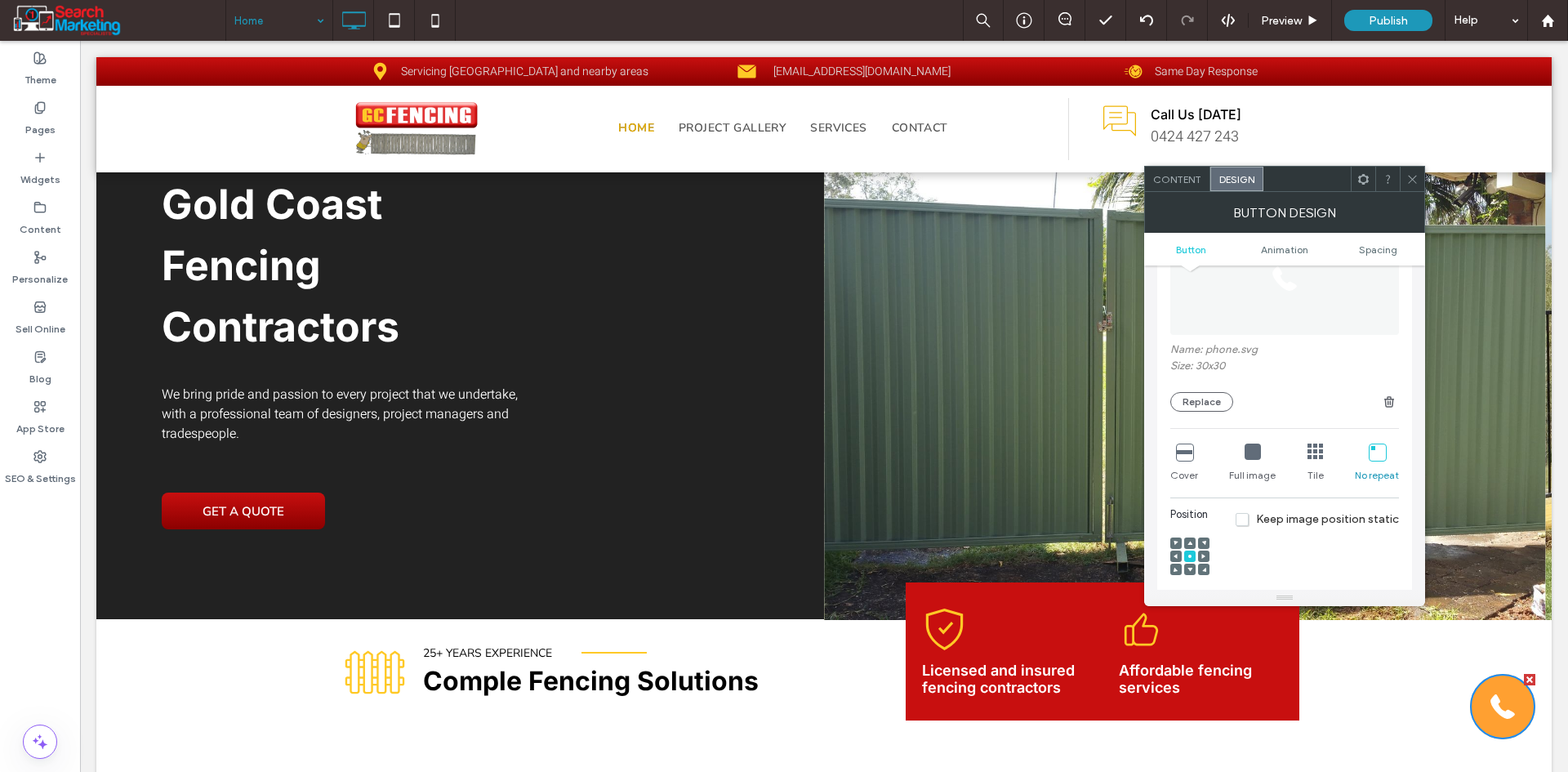
scroll to position [408, 0]
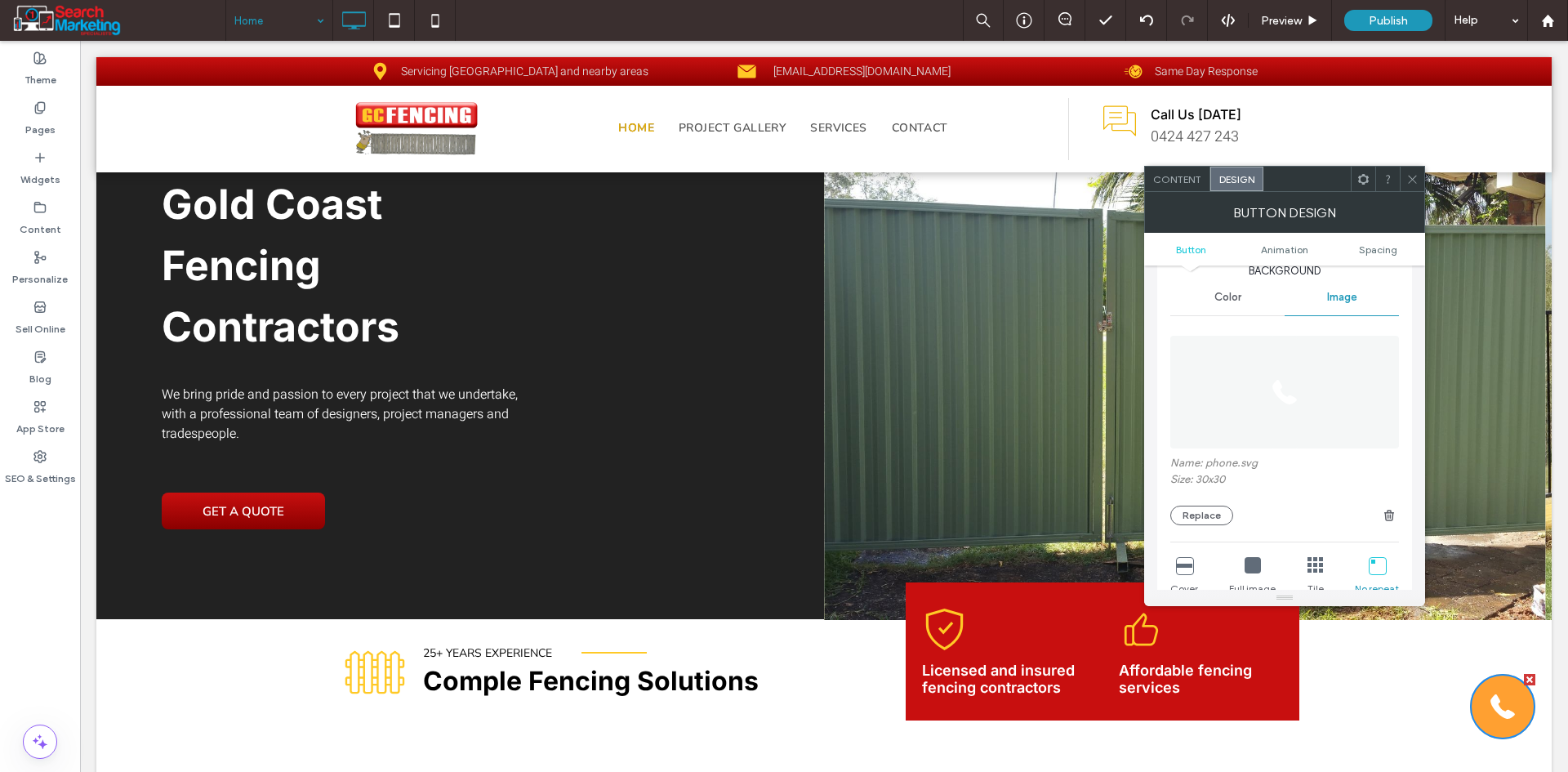
click at [1228, 298] on span "Color" at bounding box center [1227, 298] width 27 height 13
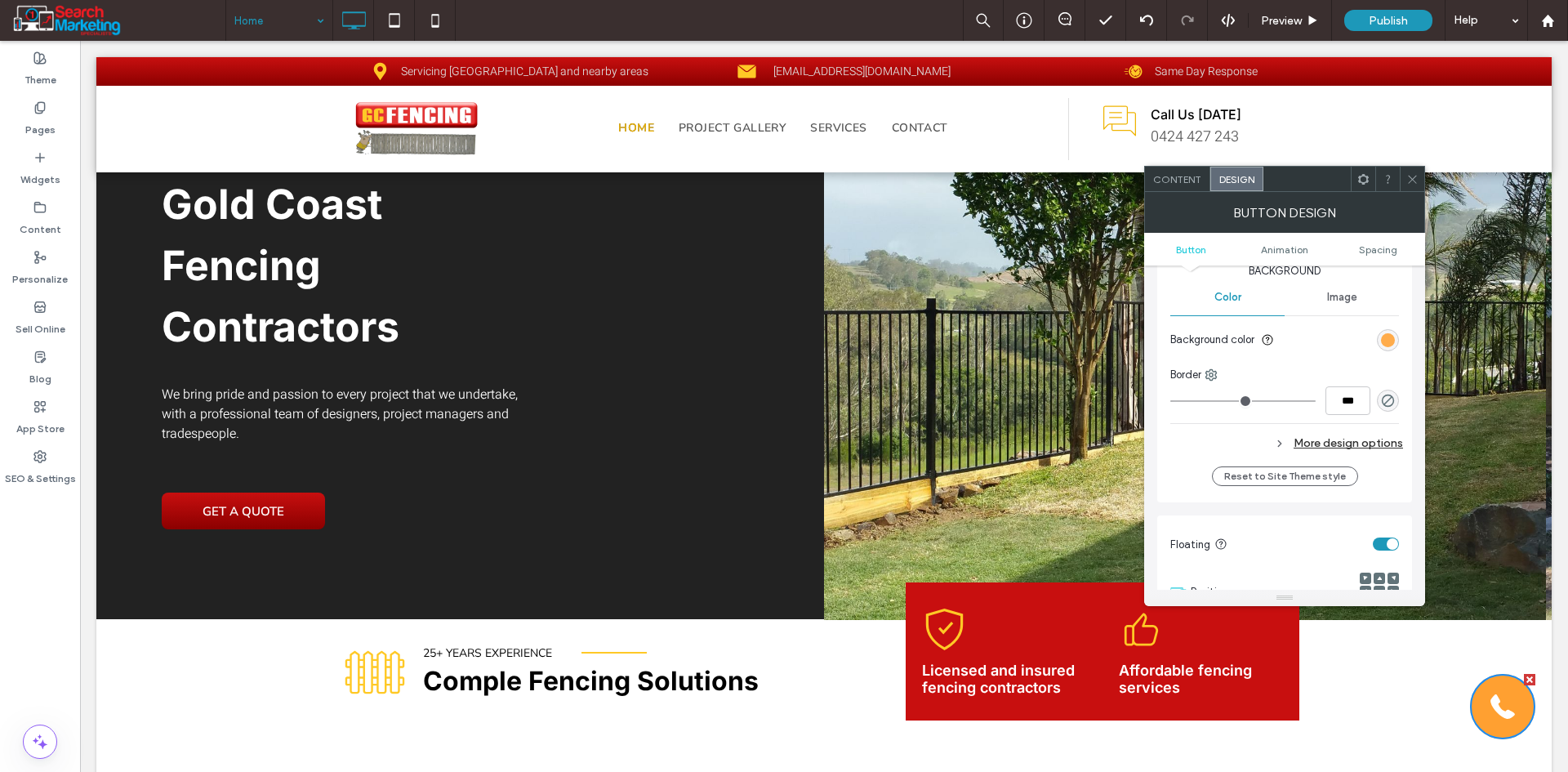
click at [1385, 342] on div "rgb(255, 160, 49)" at bounding box center [1387, 340] width 14 height 14
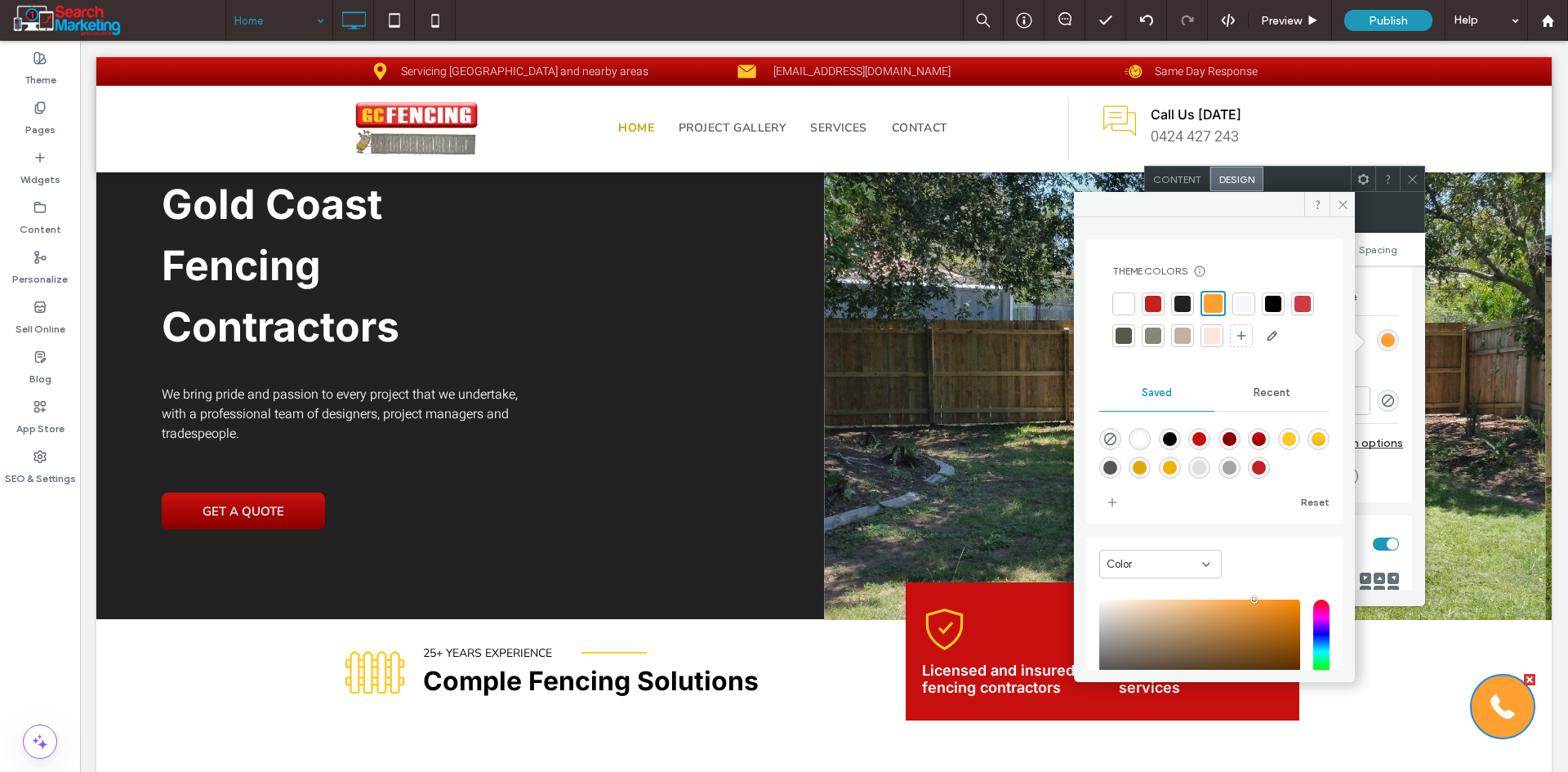
click at [1300, 450] on div "rgba(255,201,38,1)" at bounding box center [1288, 439] width 22 height 22
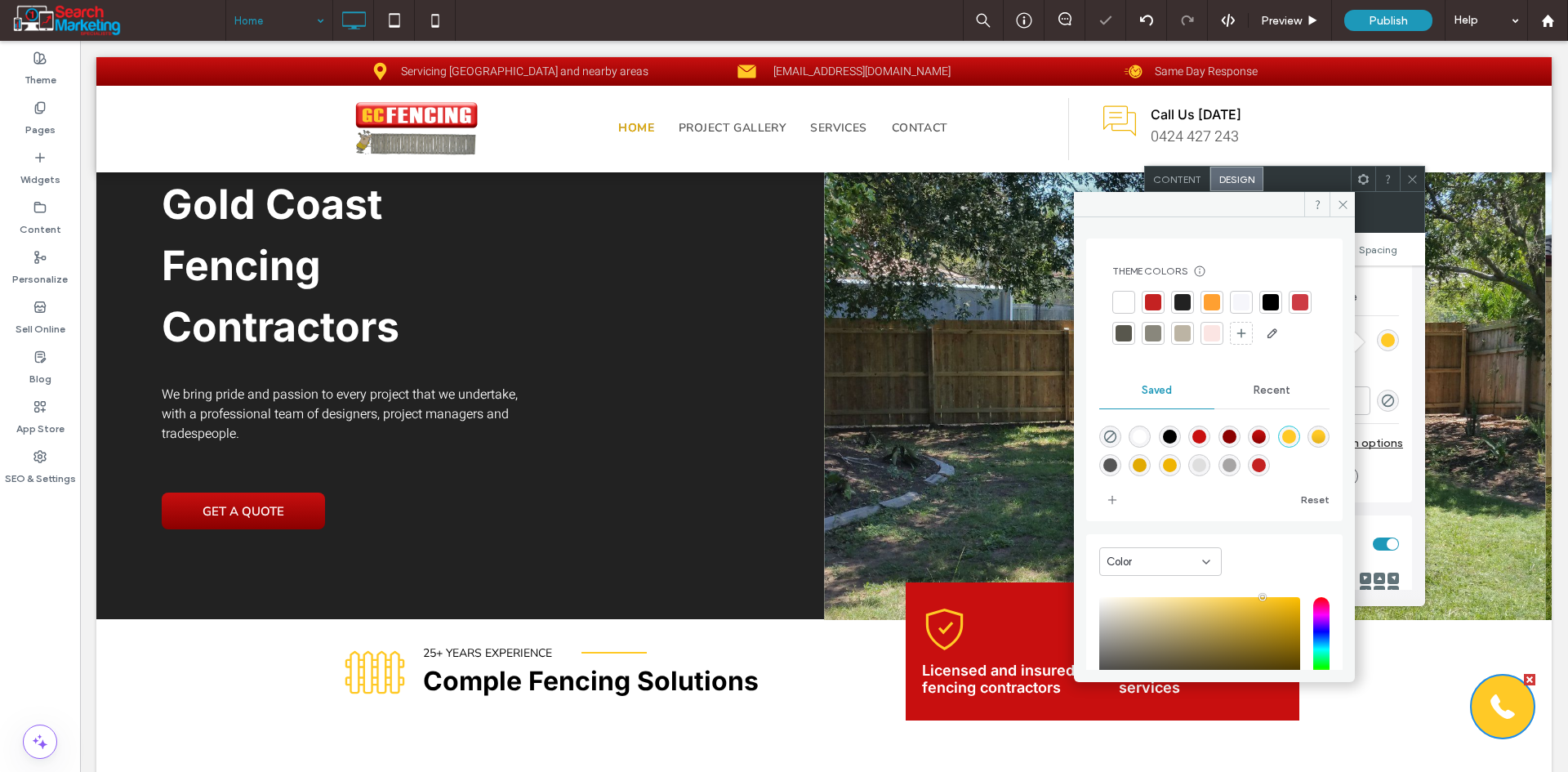
click at [1176, 472] on div "rgba(239,180,3,1)" at bounding box center [1170, 465] width 14 height 14
type input "*******"
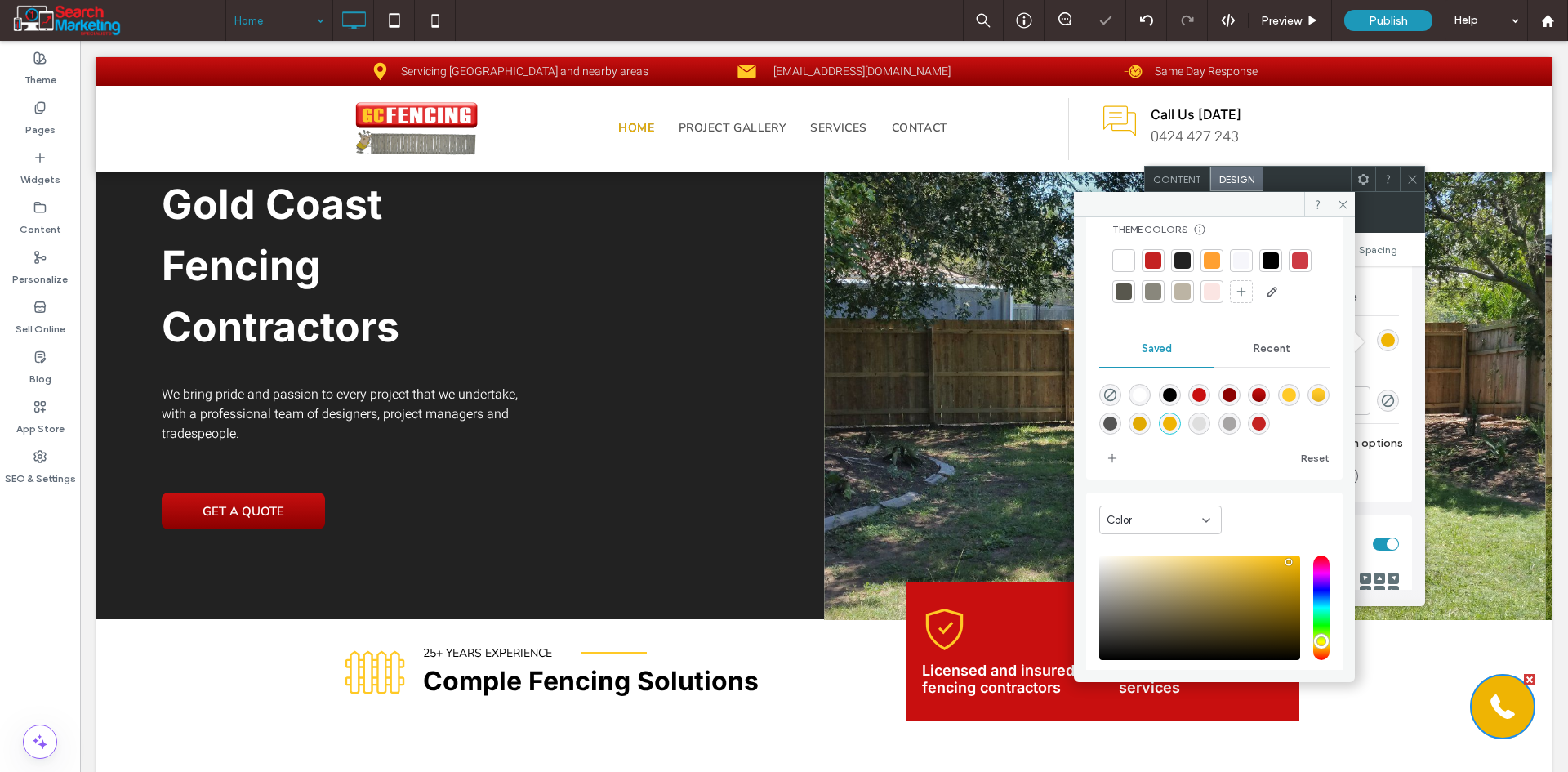
scroll to position [165, 0]
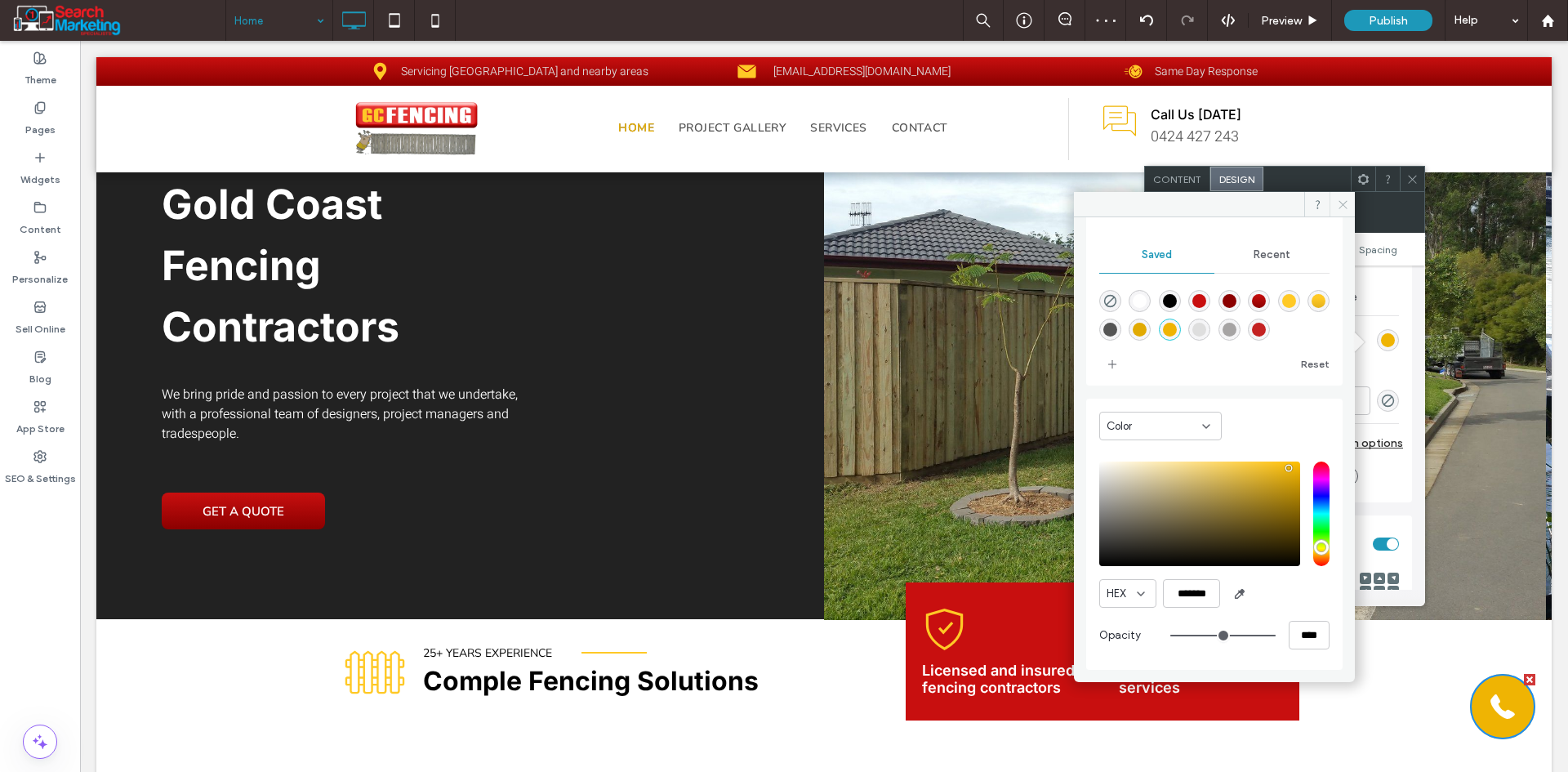
click at [1346, 200] on icon at bounding box center [1342, 204] width 12 height 12
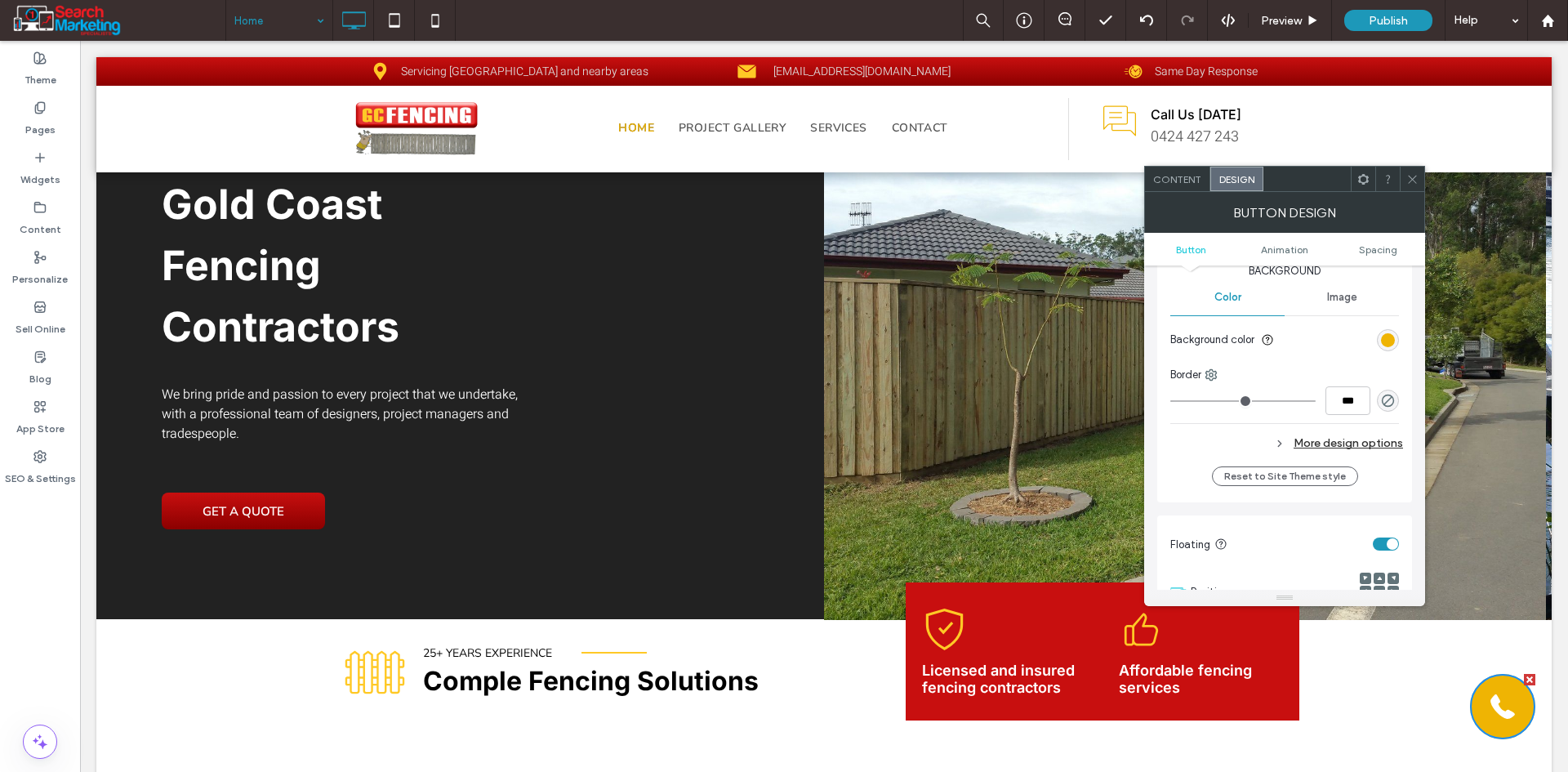
click at [1280, 443] on icon at bounding box center [1280, 443] width 11 height 11
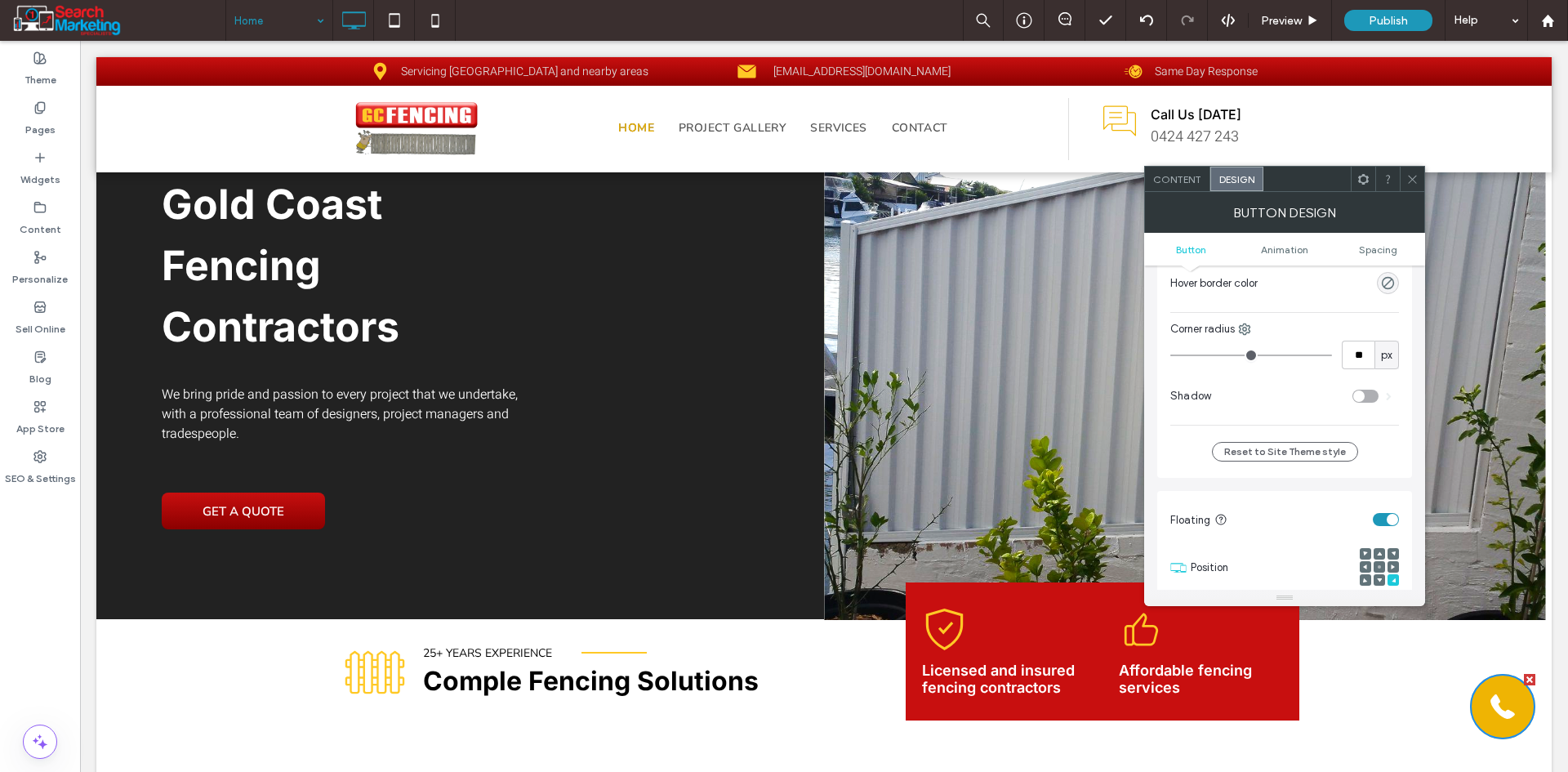
scroll to position [653, 0]
click at [1366, 389] on div "toggle" at bounding box center [1364, 388] width 26 height 13
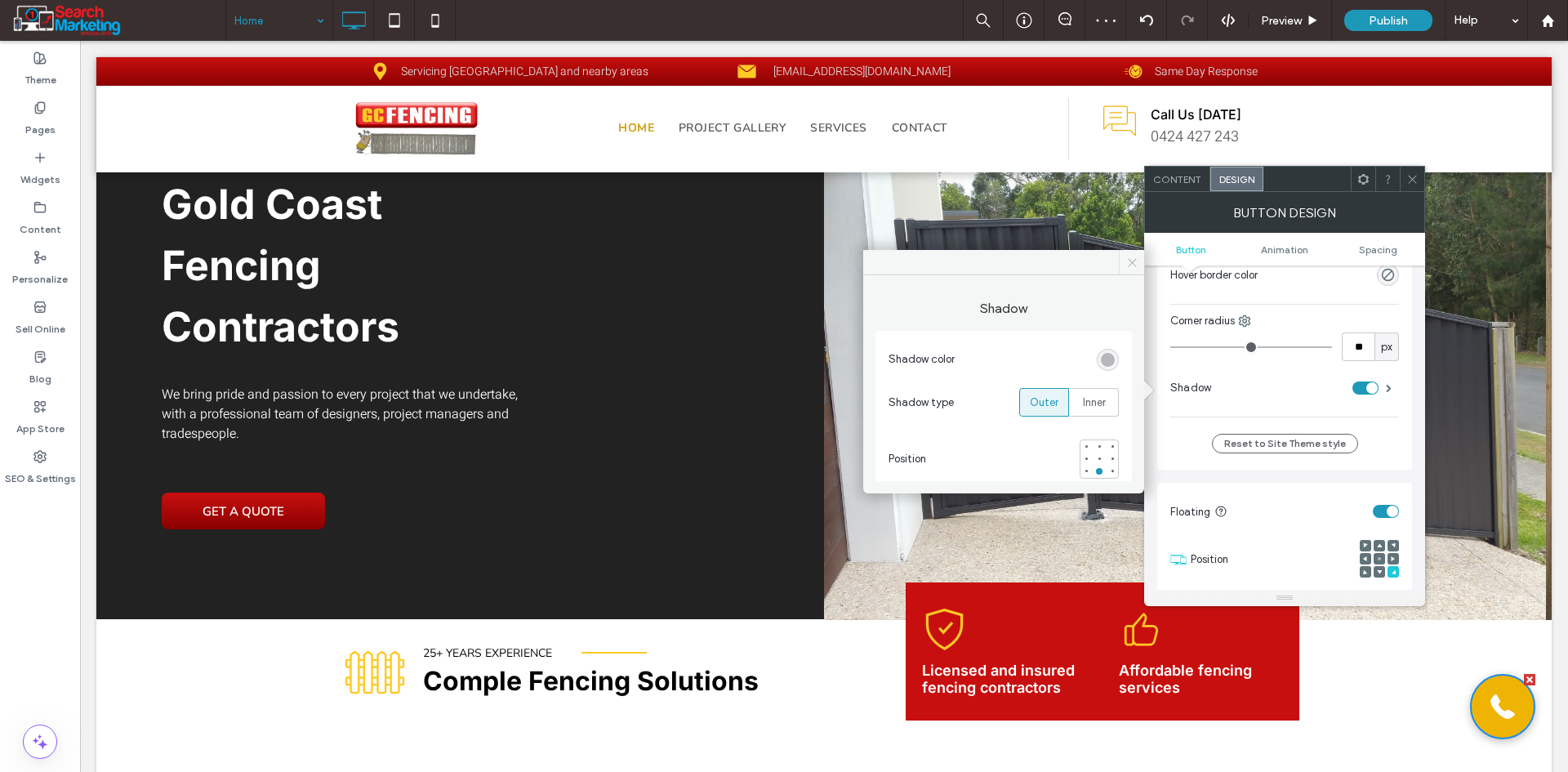
click at [1135, 269] on span at bounding box center [1131, 262] width 25 height 25
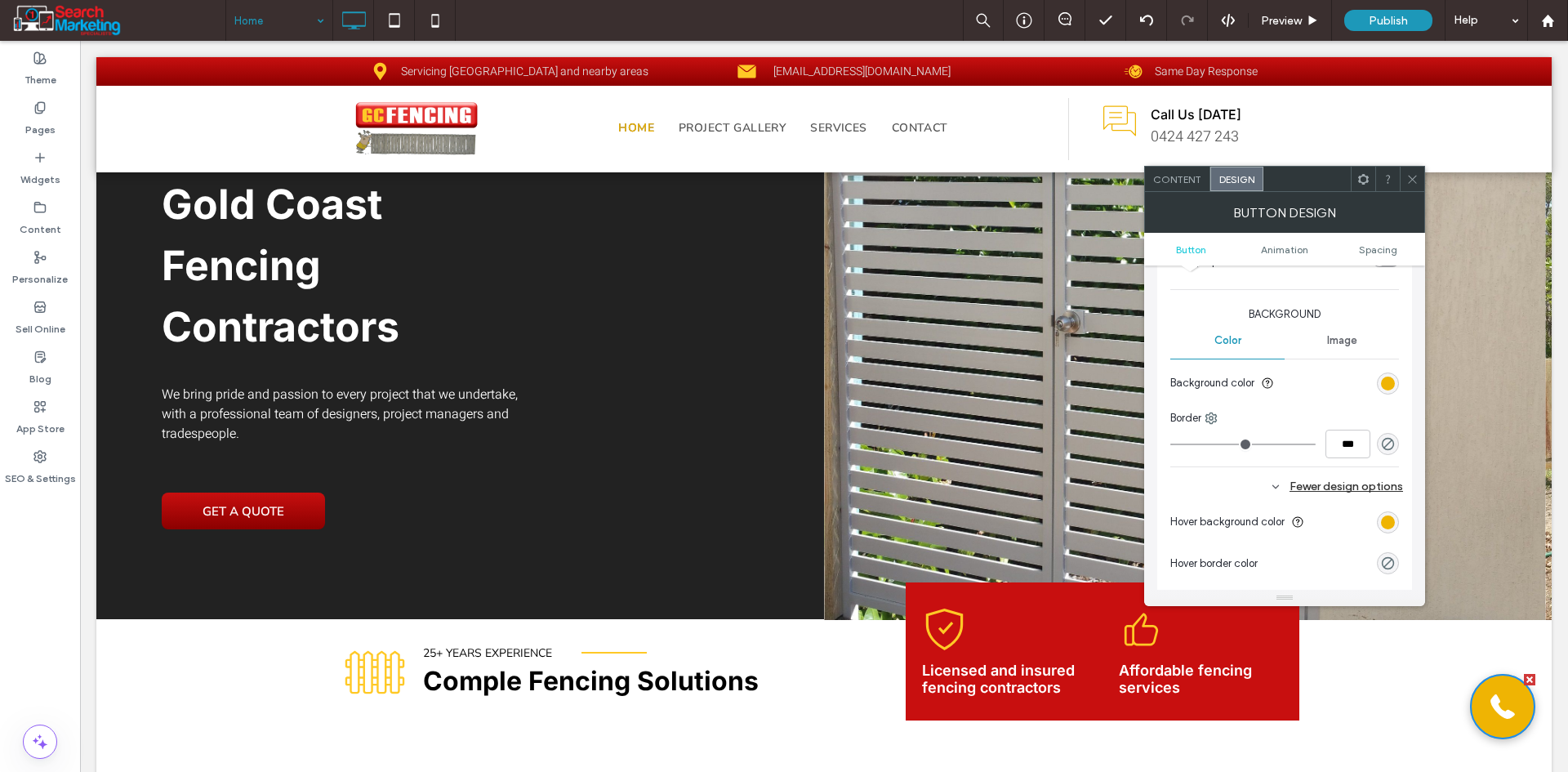
scroll to position [490, 0]
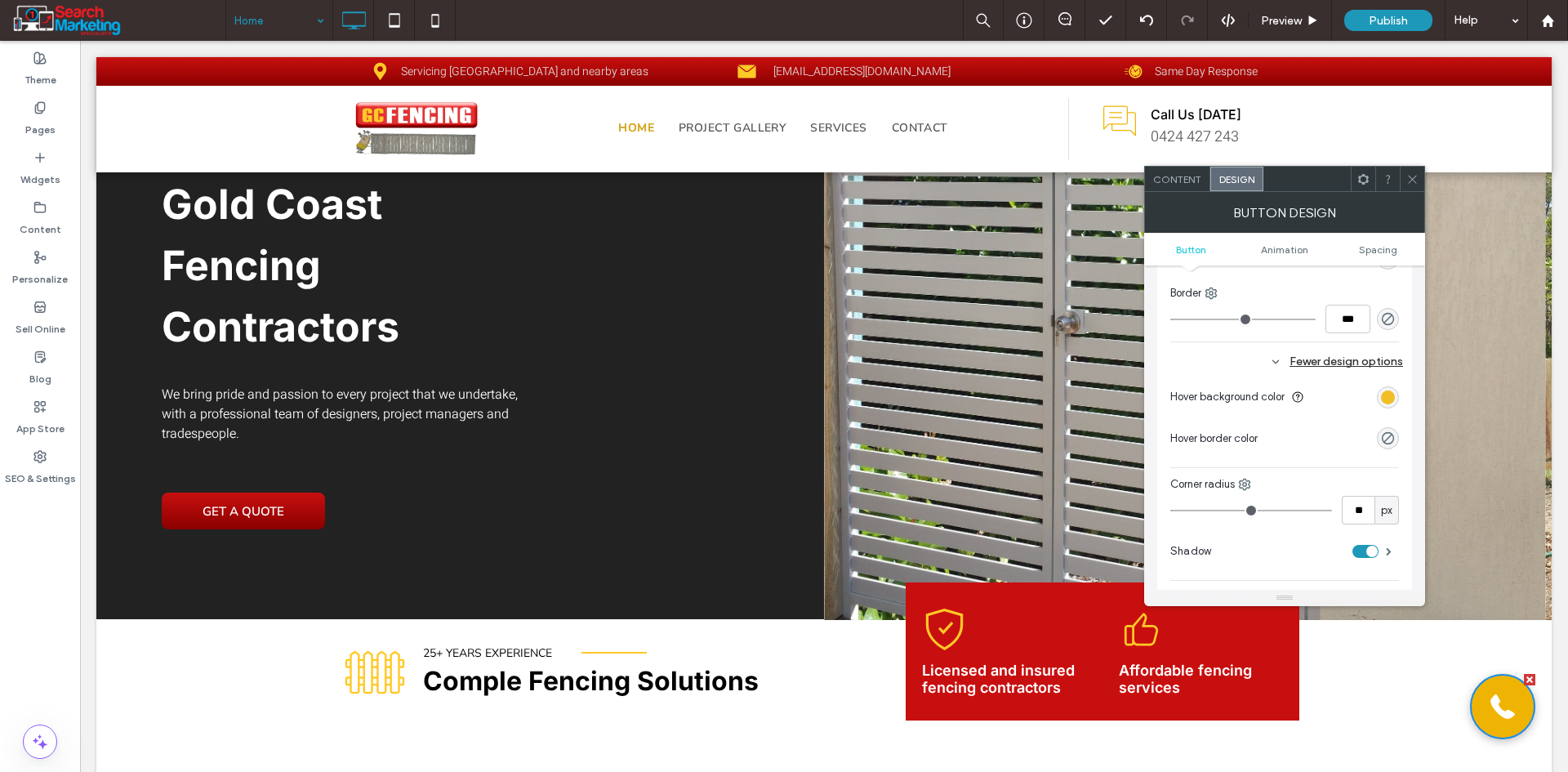
click at [1388, 403] on div "rgb(239, 180, 3)" at bounding box center [1387, 397] width 14 height 14
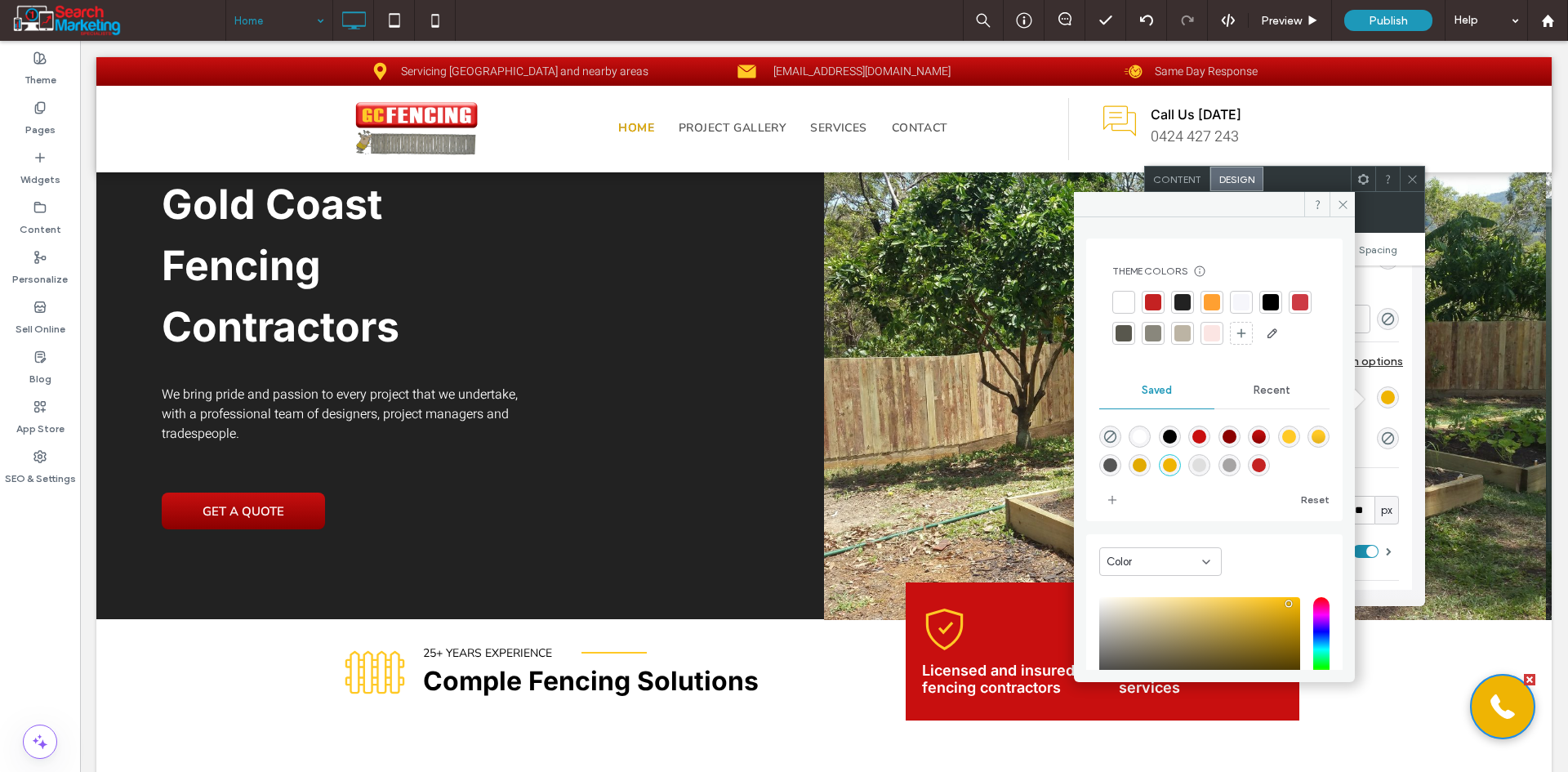
click at [1203, 443] on div "rgba(200,15,15,1)" at bounding box center [1198, 437] width 14 height 14
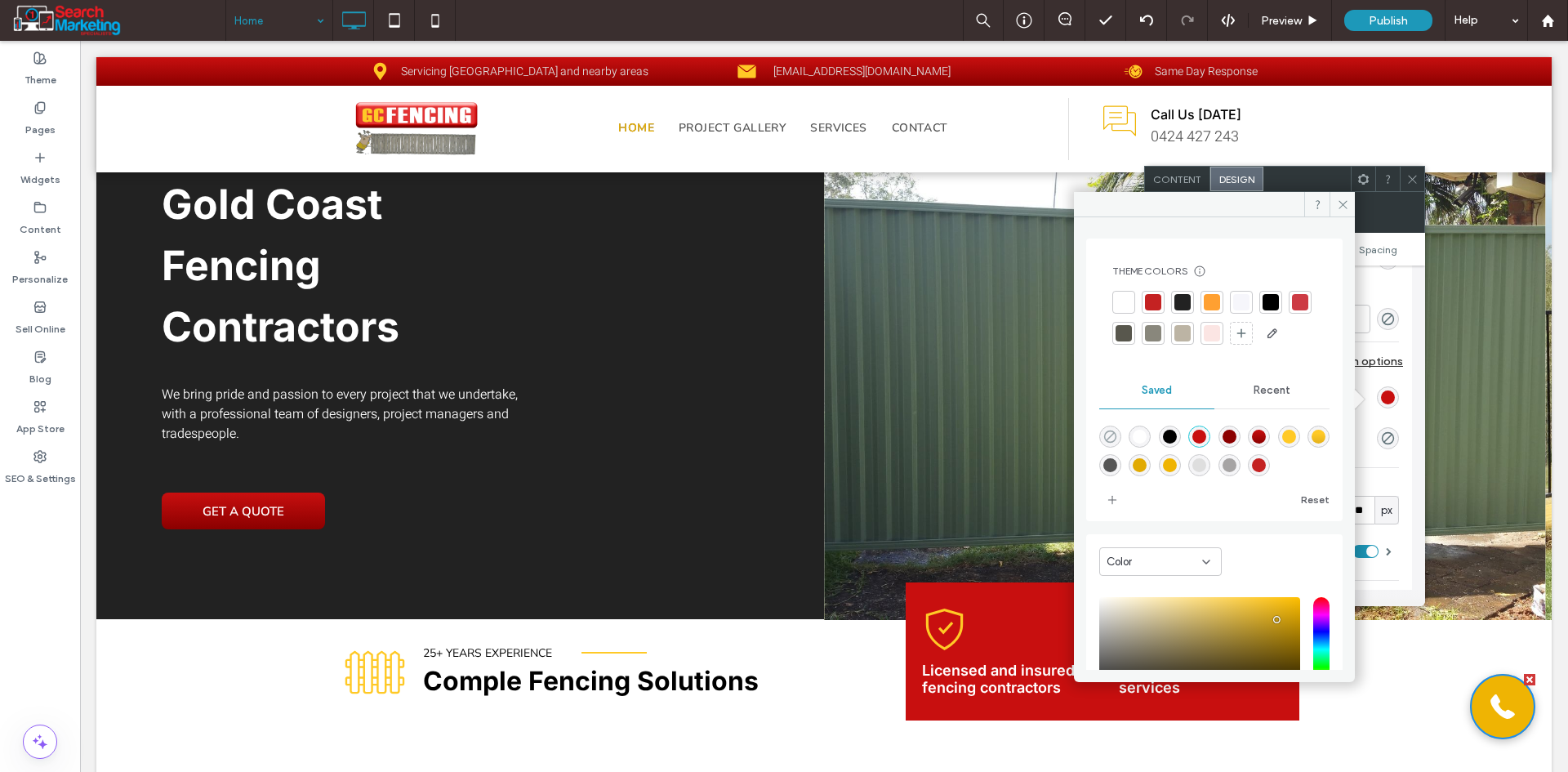
click at [1109, 443] on icon "rgba(0,0,0,0)" at bounding box center [1109, 437] width 14 height 14
type input "*******"
type input "*"
type input "**"
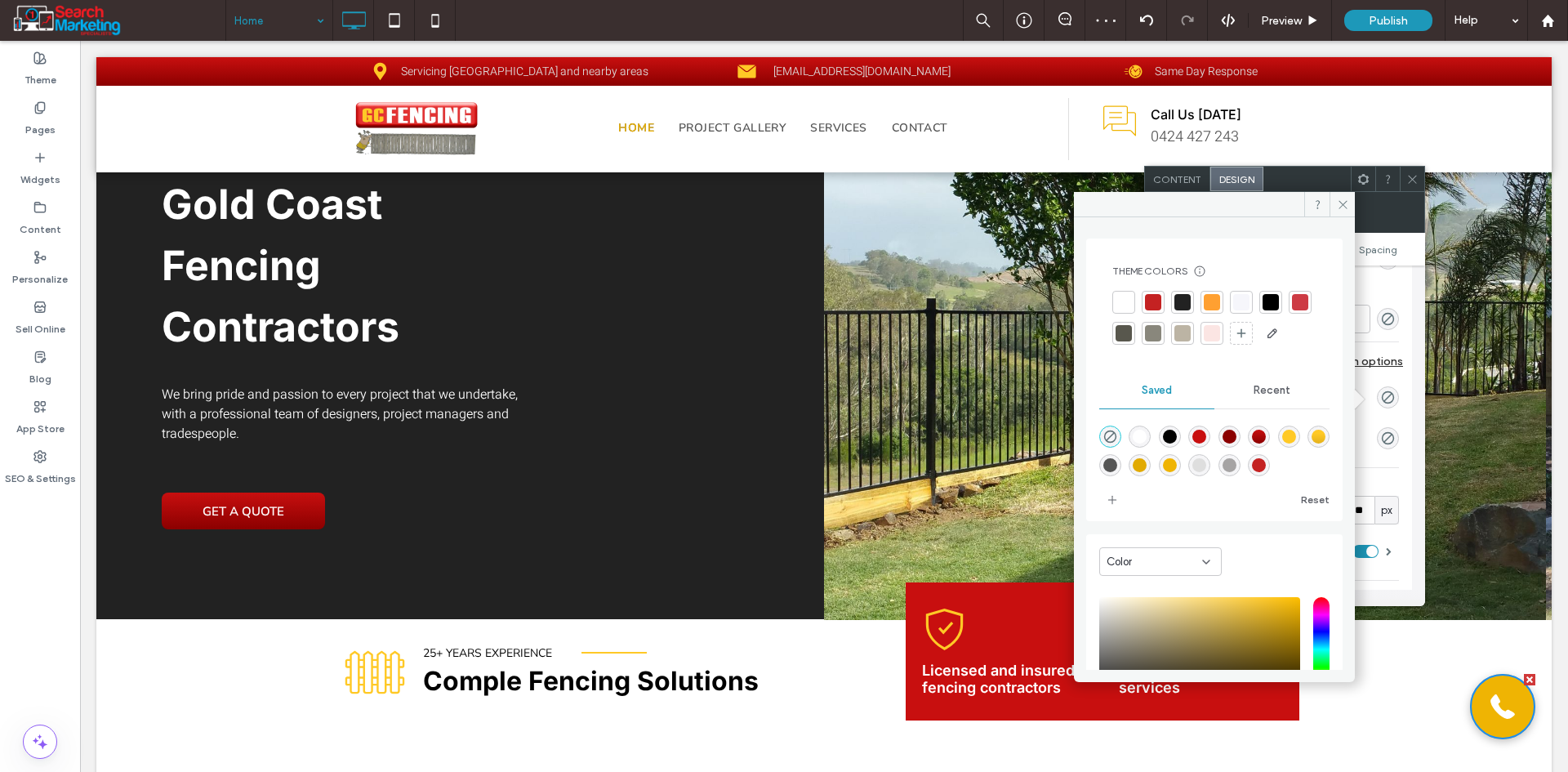
click at [1337, 202] on icon at bounding box center [1342, 204] width 12 height 12
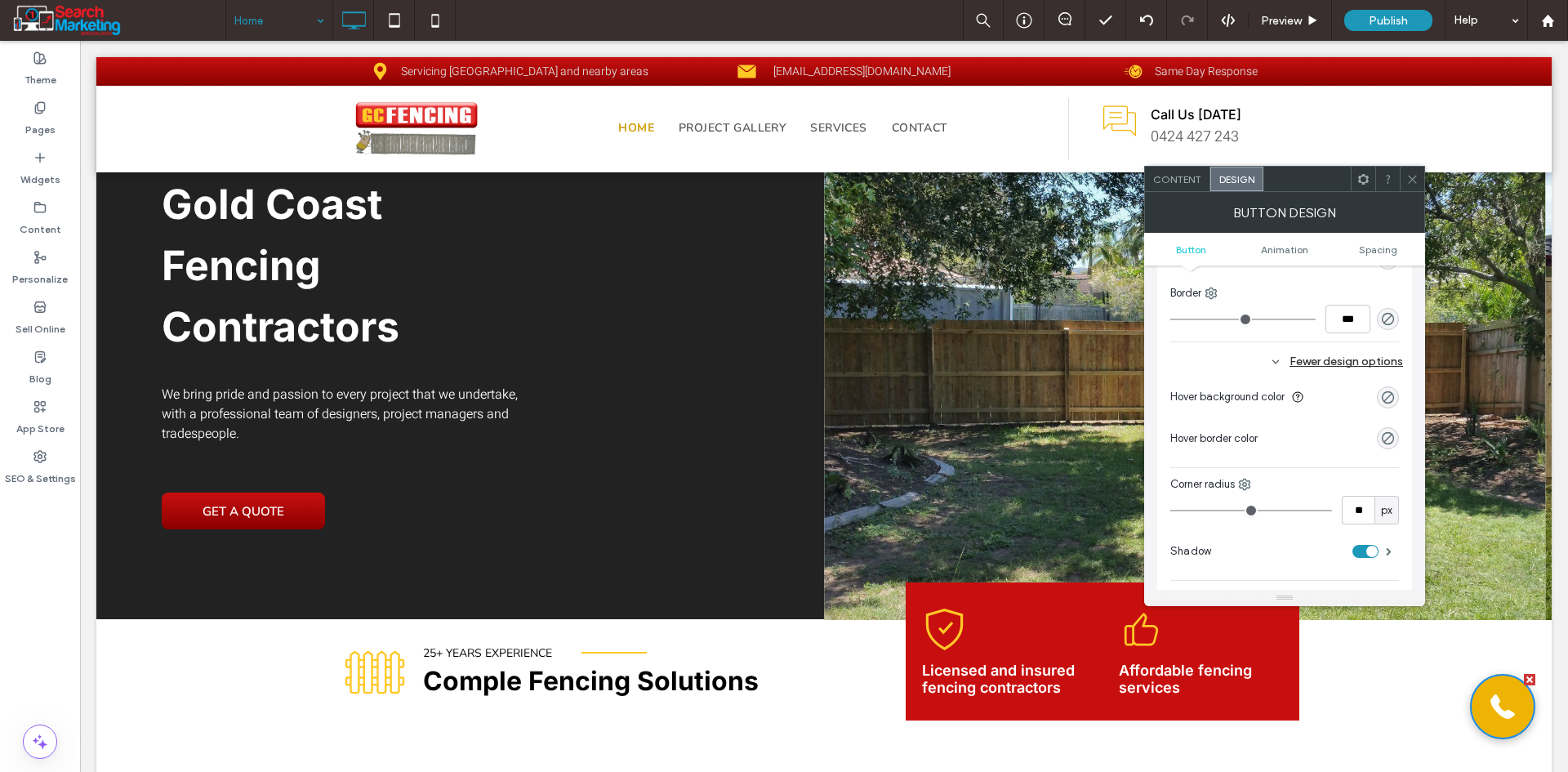
click at [1413, 181] on icon at bounding box center [1412, 179] width 12 height 12
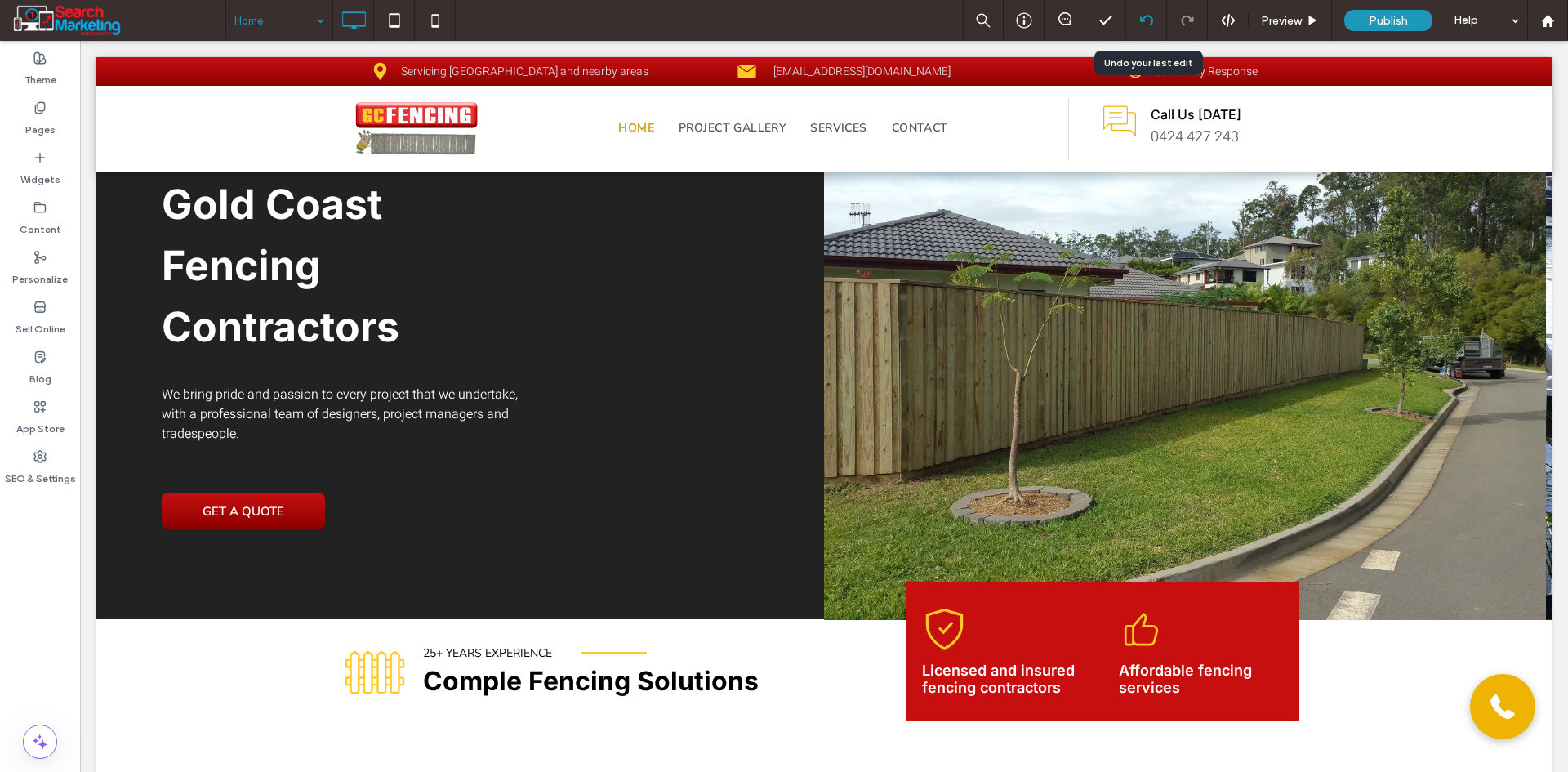
click at [1145, 14] on icon at bounding box center [1147, 21] width 13 height 13
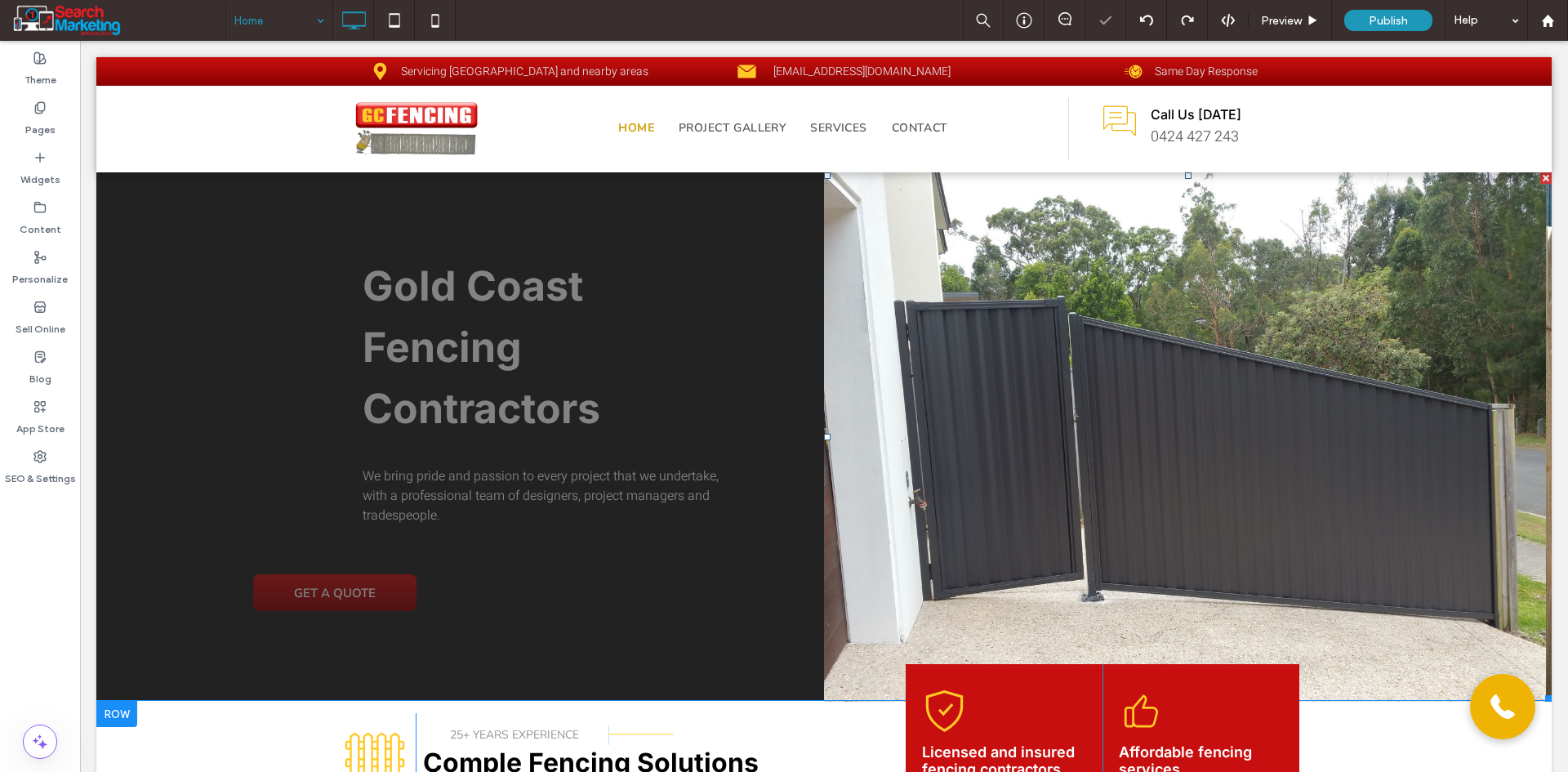
scroll to position [0, 0]
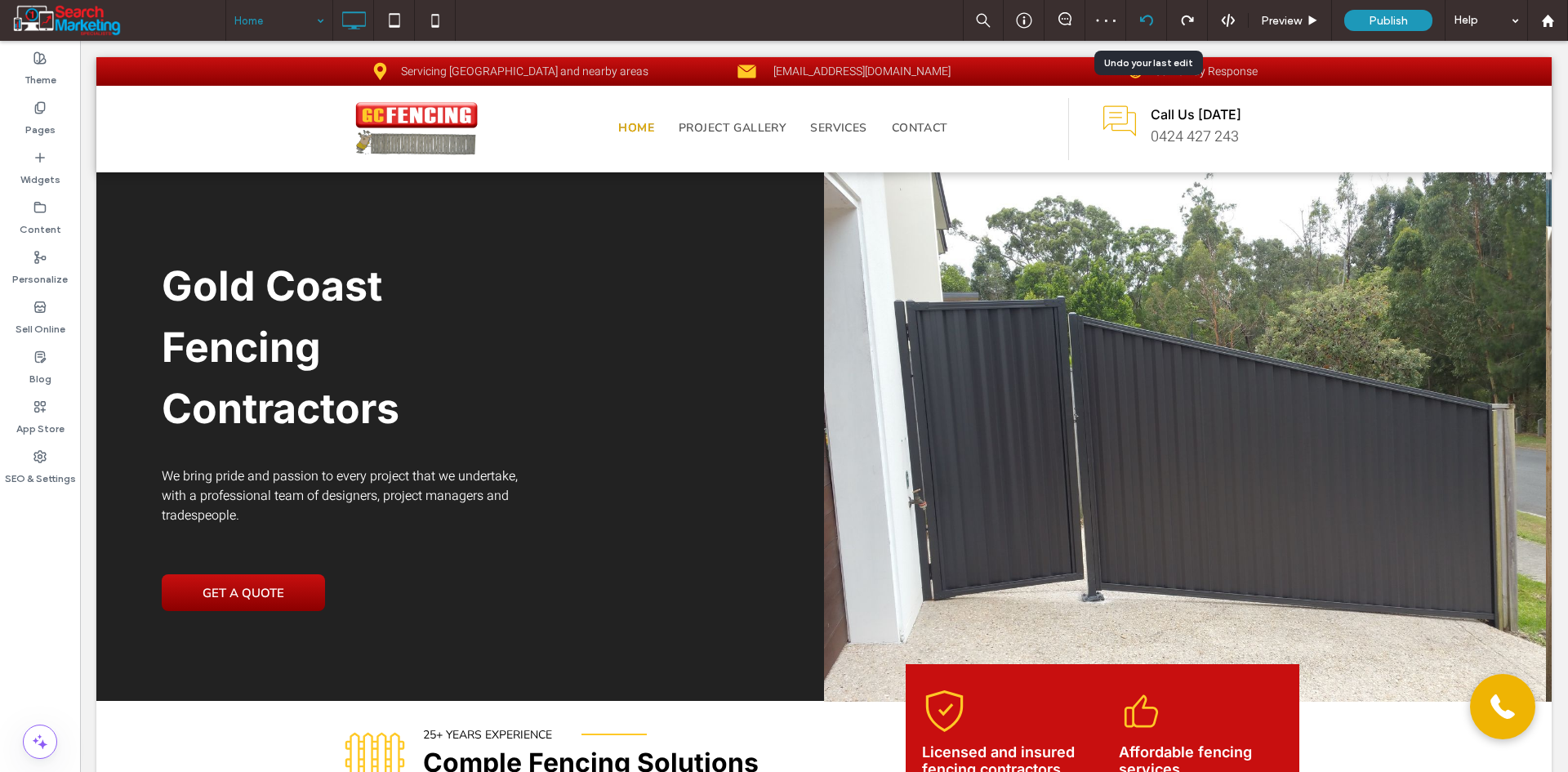
click at [1149, 23] on icon at bounding box center [1147, 21] width 13 height 13
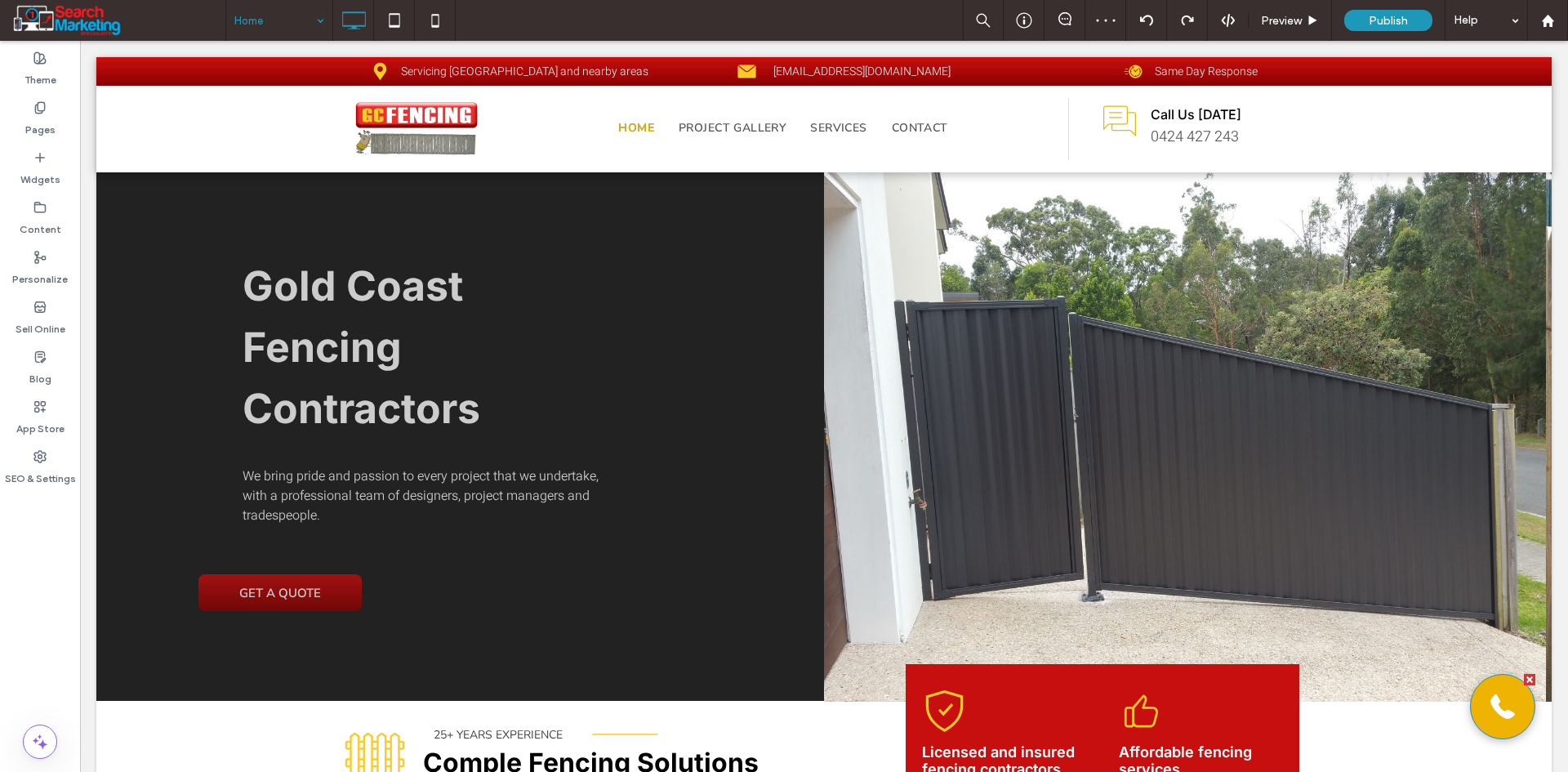
click at [1500, 707] on link at bounding box center [1502, 707] width 65 height 65
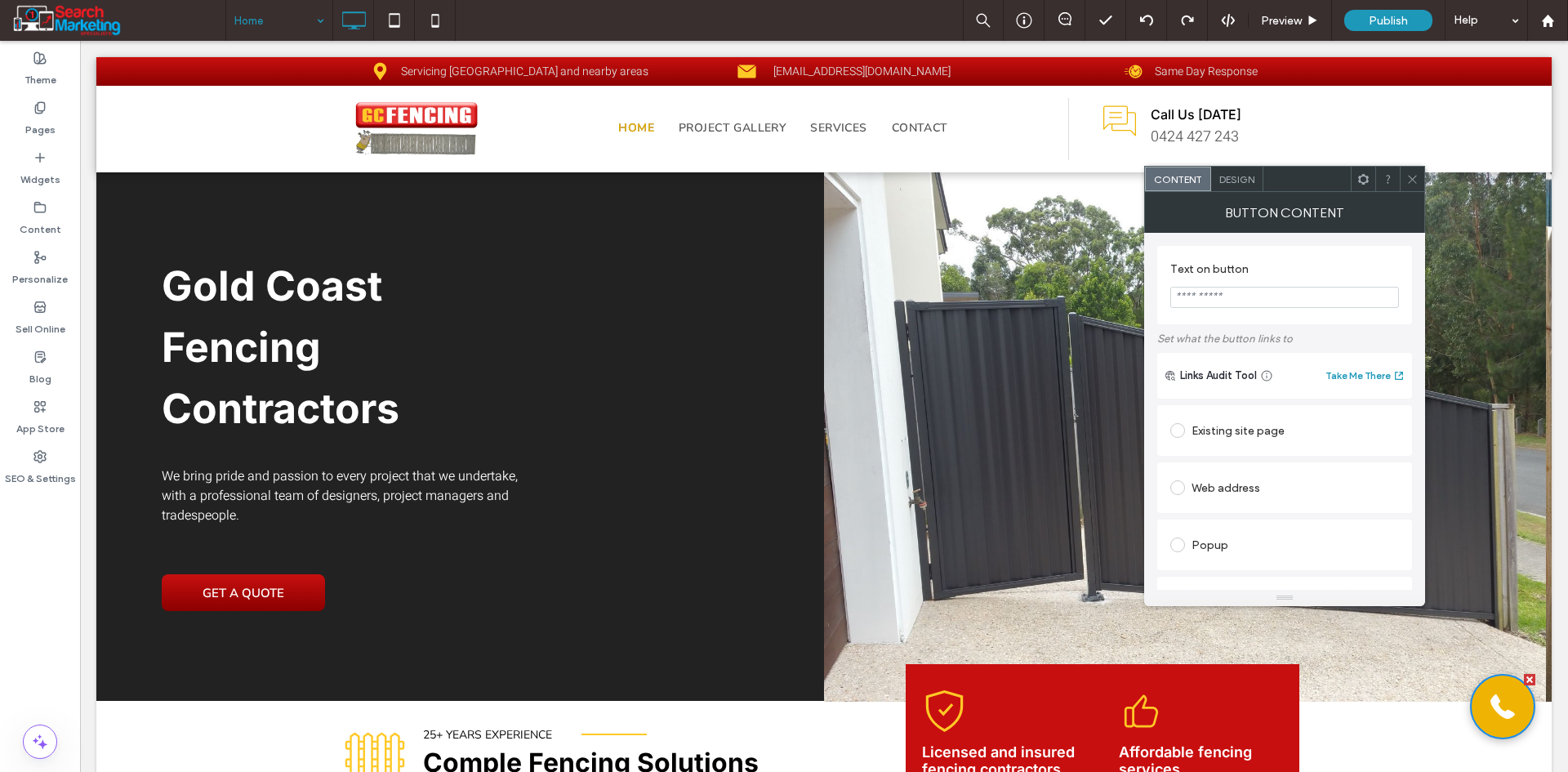
click at [1233, 178] on span "Design" at bounding box center [1236, 179] width 35 height 12
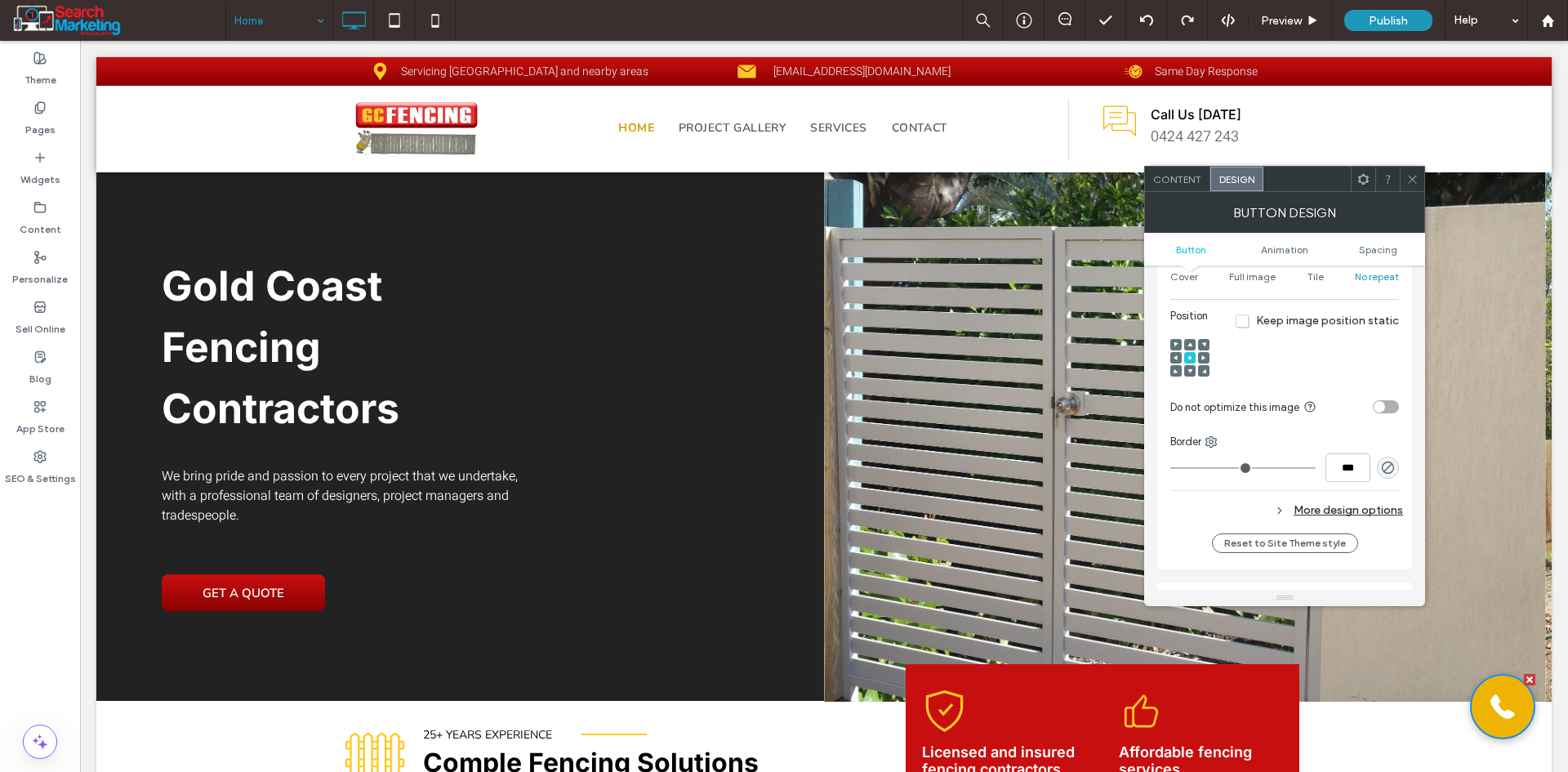
scroll to position [736, 0]
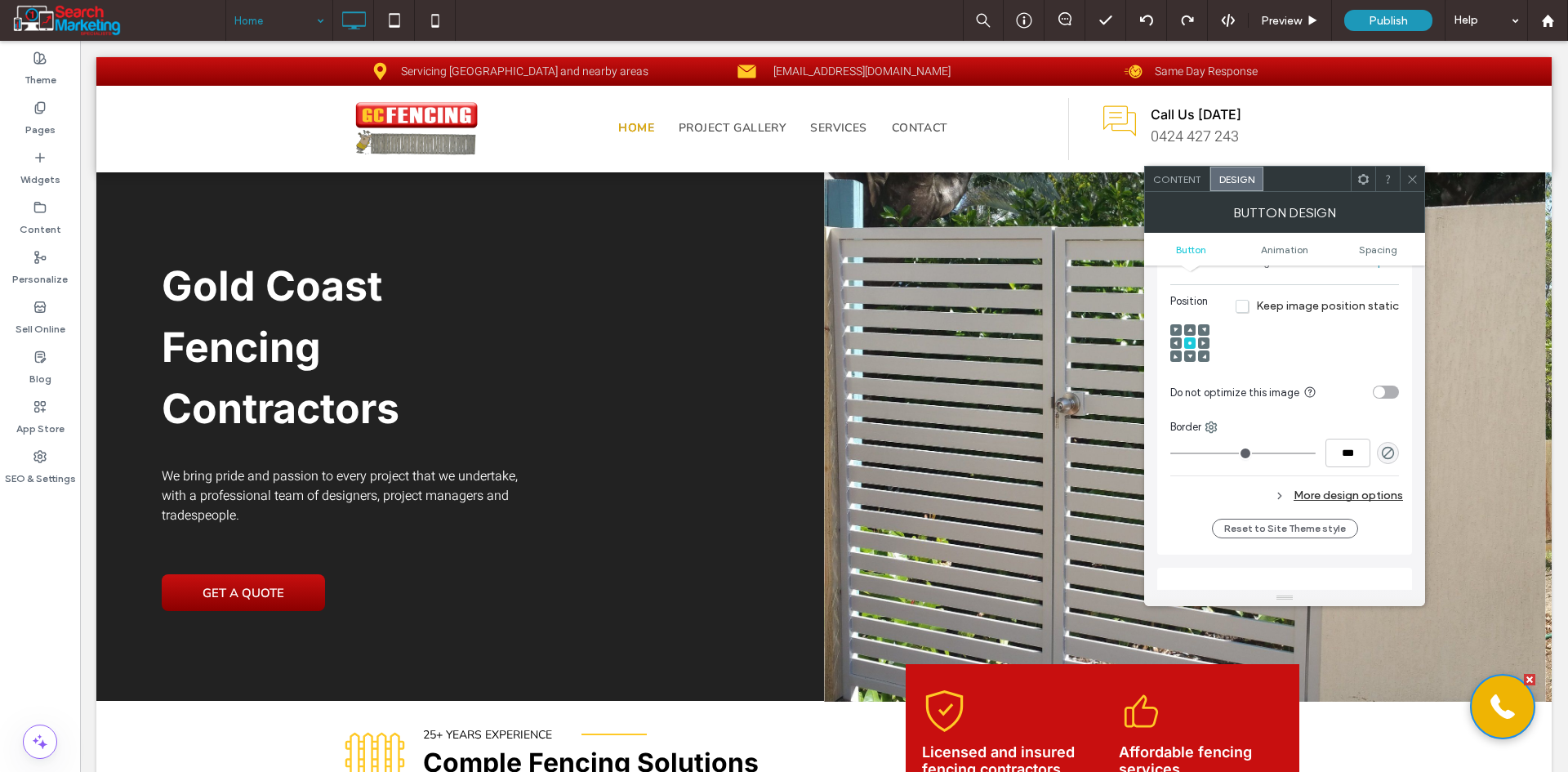
click at [1181, 174] on span "Content" at bounding box center [1176, 179] width 48 height 12
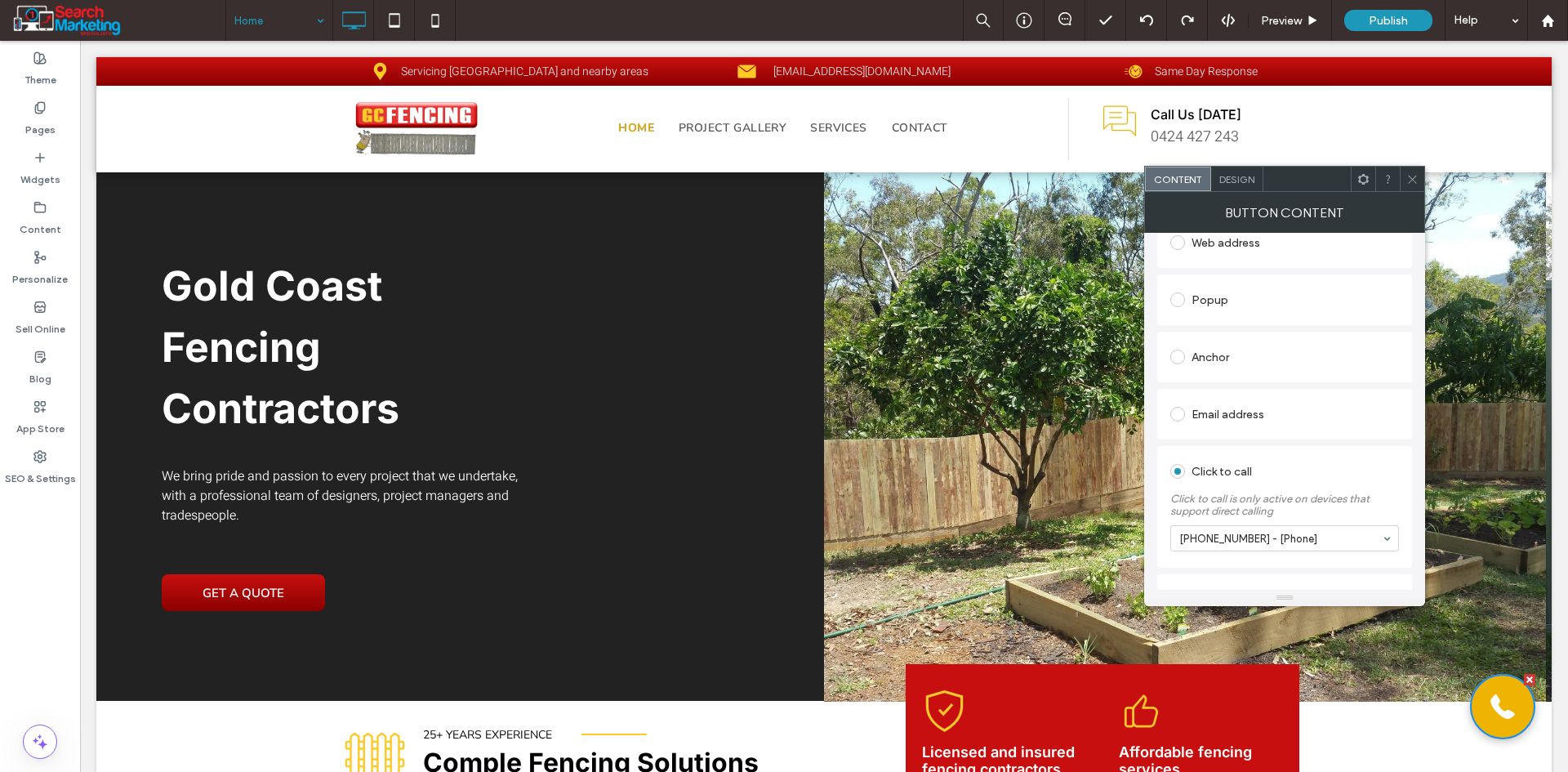
scroll to position [281, 0]
click at [1416, 175] on use at bounding box center [1411, 179] width 9 height 9
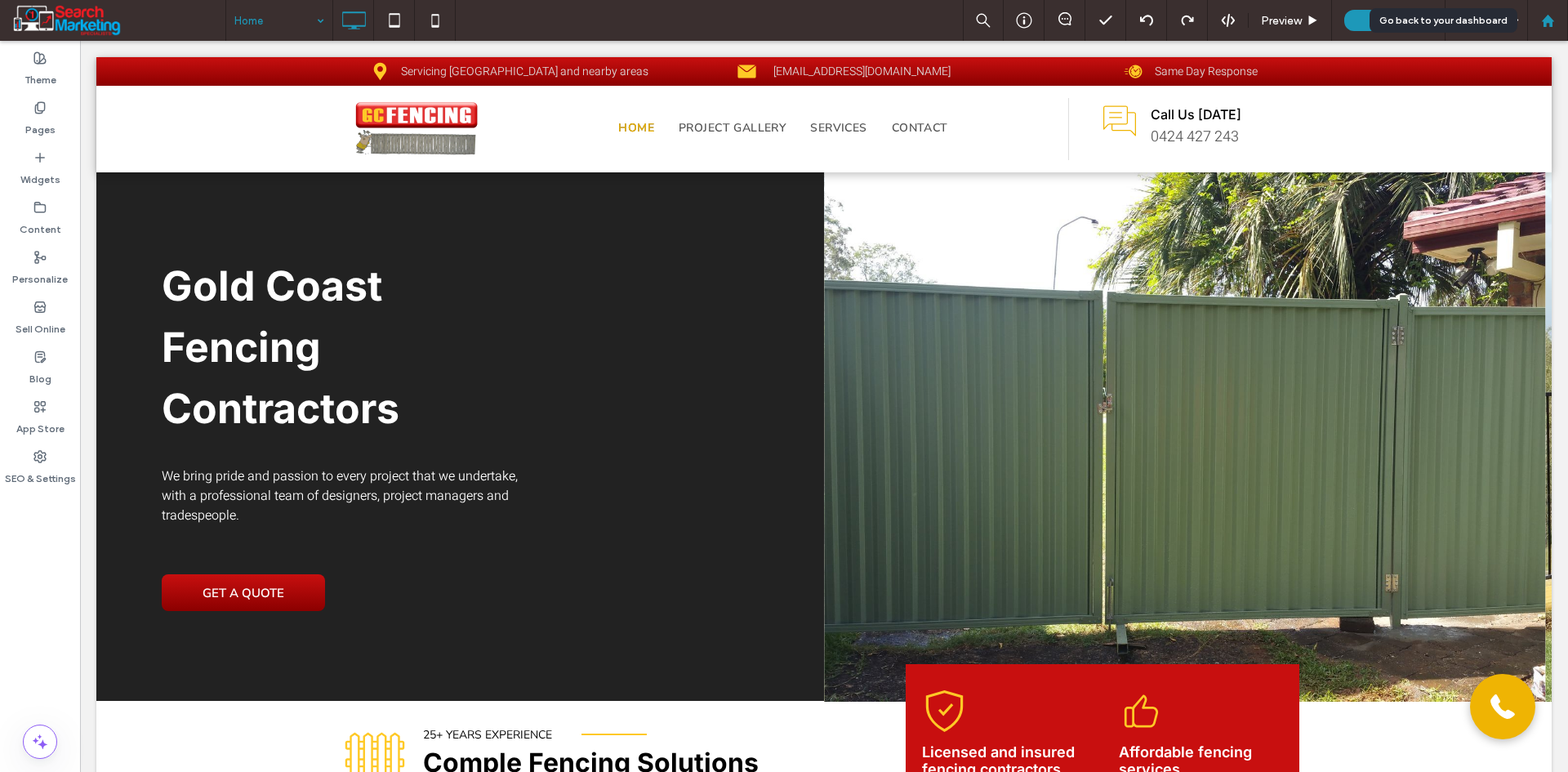
drag, startPoint x: 1553, startPoint y: 18, endPoint x: 1548, endPoint y: 29, distance: 12.1
click at [1553, 18] on icon at bounding box center [1548, 21] width 14 height 14
